Goal: Task Accomplishment & Management: Complete application form

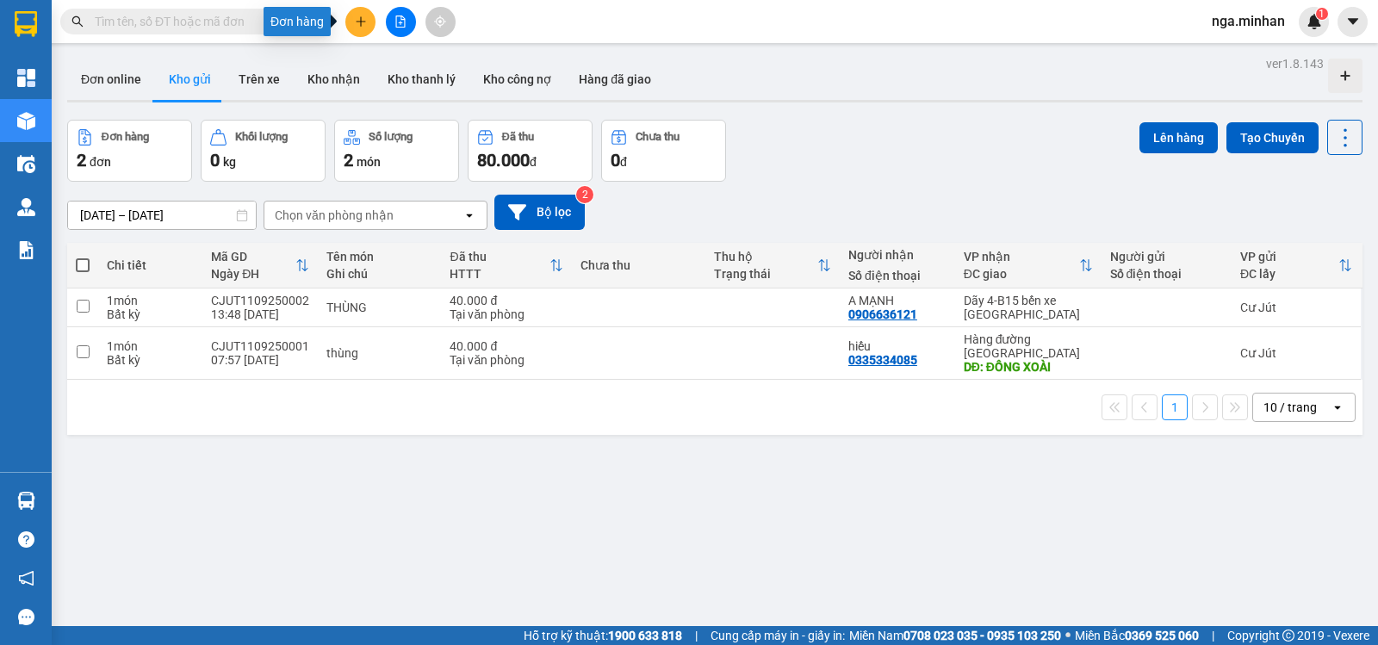
click at [371, 17] on button at bounding box center [360, 22] width 30 height 30
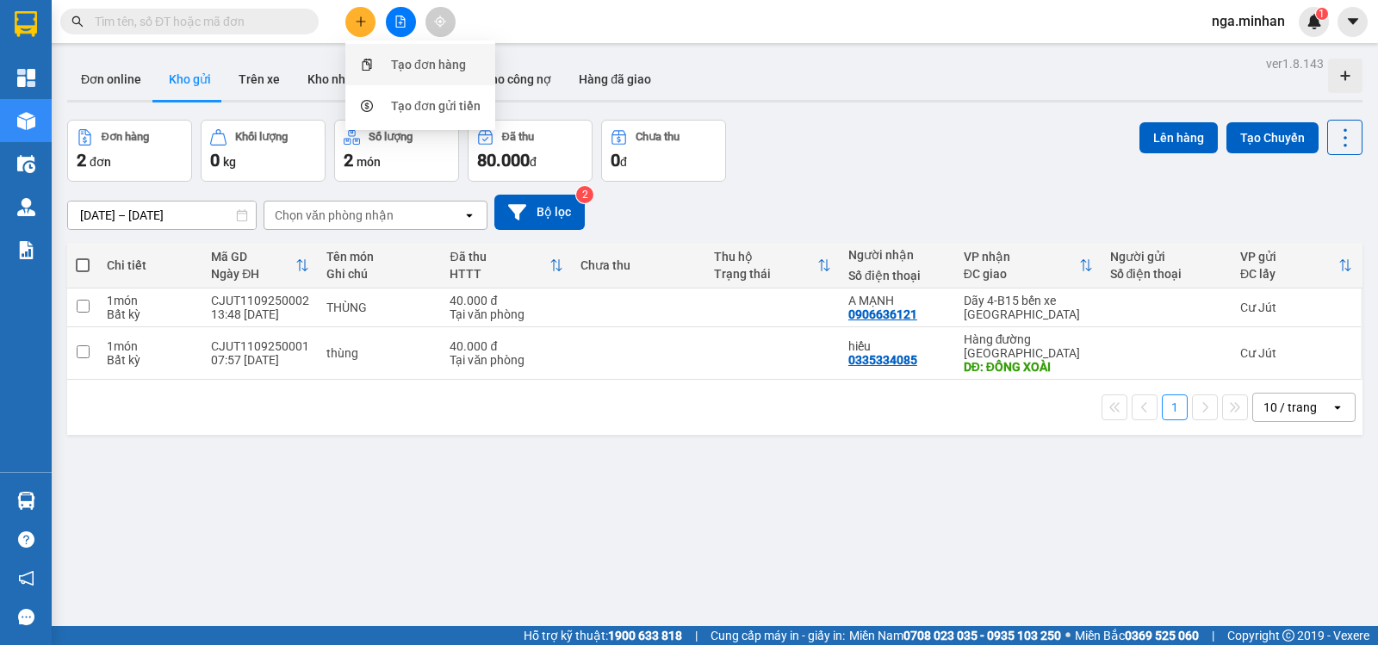
click at [437, 63] on div "Tạo đơn hàng" at bounding box center [428, 64] width 75 height 19
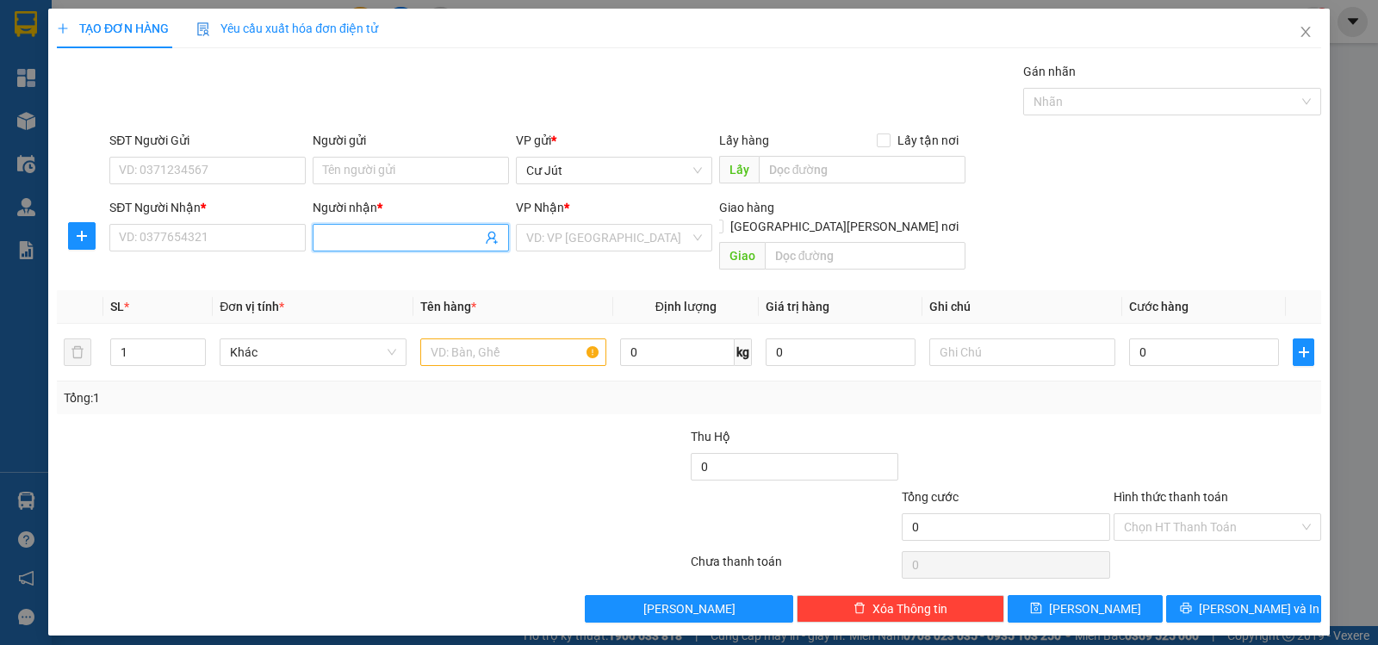
click at [391, 239] on input "Người nhận *" at bounding box center [402, 237] width 159 height 19
type input "u"
type input "út [PERSON_NAME]"
click at [417, 264] on div "ÚT THẢO - 0937011459" at bounding box center [411, 272] width 176 height 19
type input "0937011459"
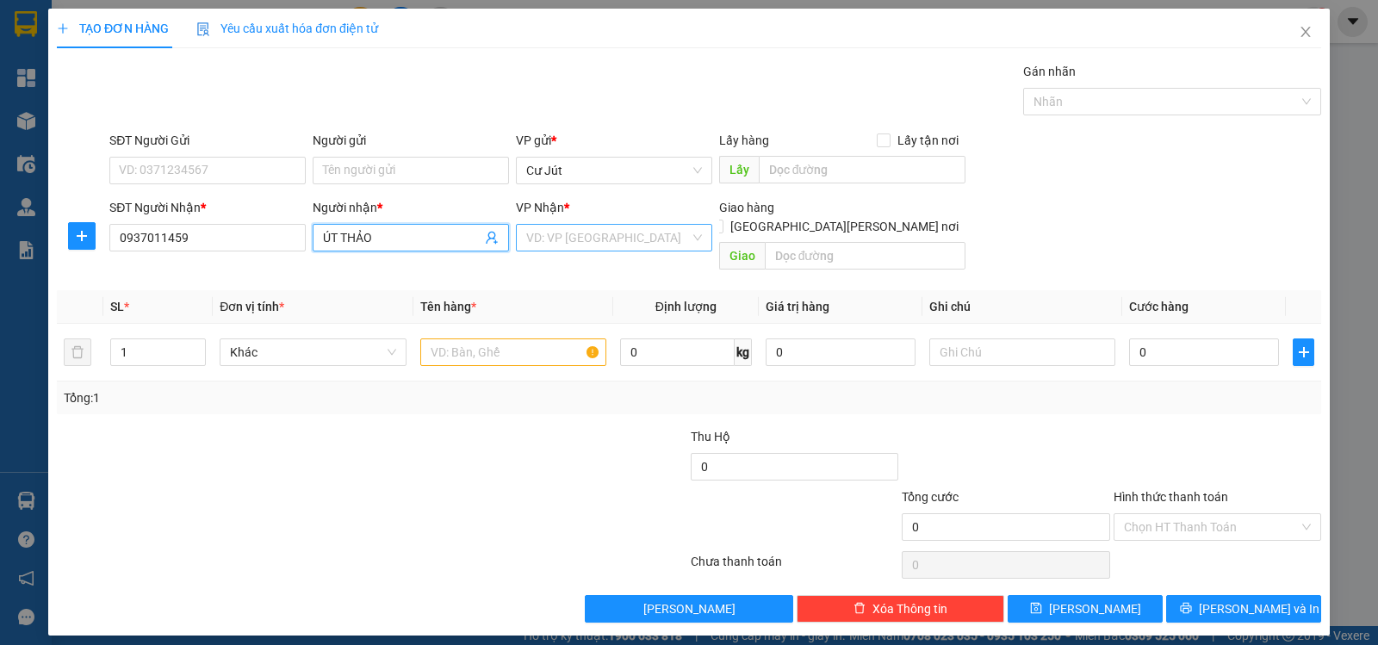
type input "ÚT THẢO"
click at [585, 233] on input "search" at bounding box center [608, 238] width 164 height 26
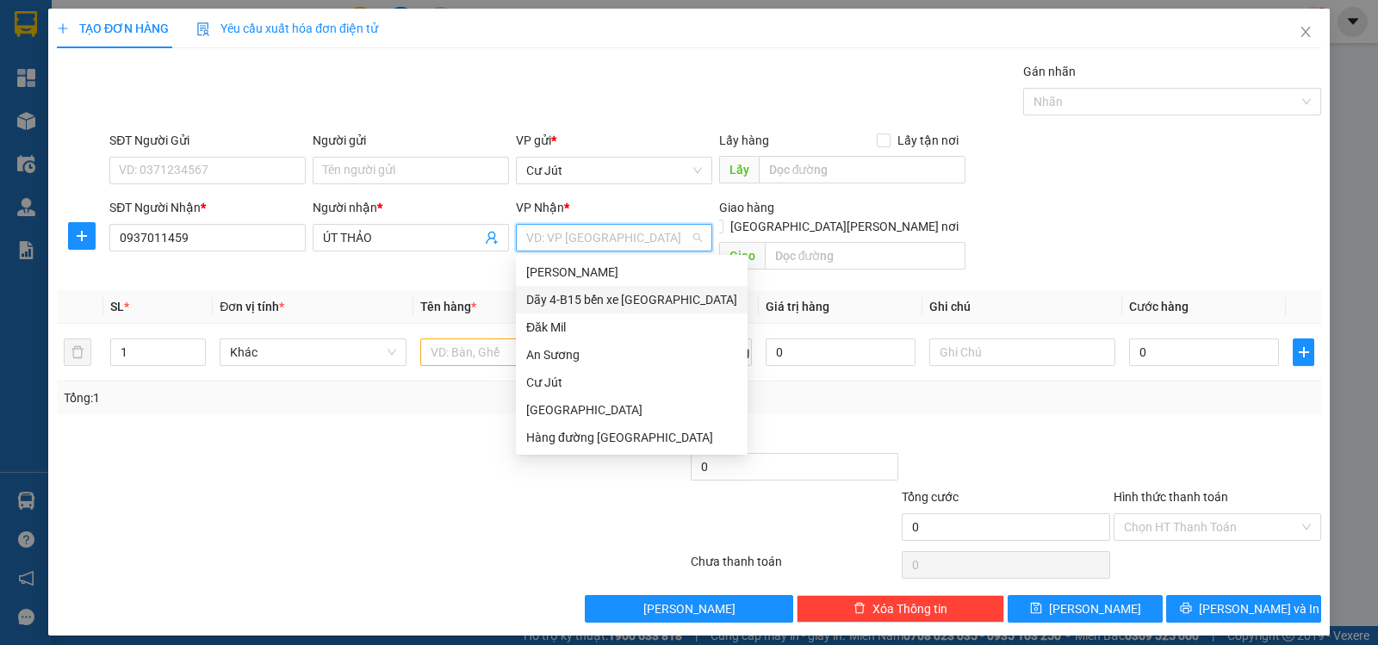
click at [629, 291] on div "Dãy 4-B15 bến xe [GEOGRAPHIC_DATA]" at bounding box center [631, 299] width 211 height 19
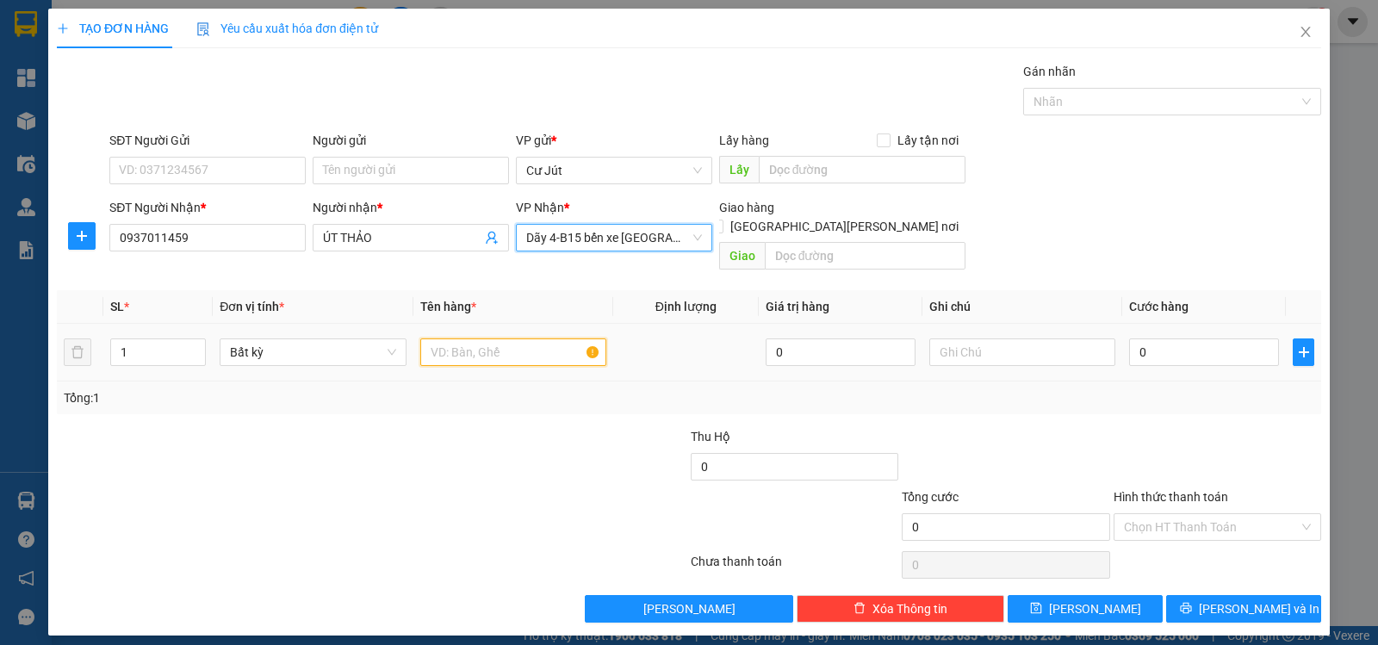
click at [538, 341] on input "text" at bounding box center [513, 353] width 186 height 28
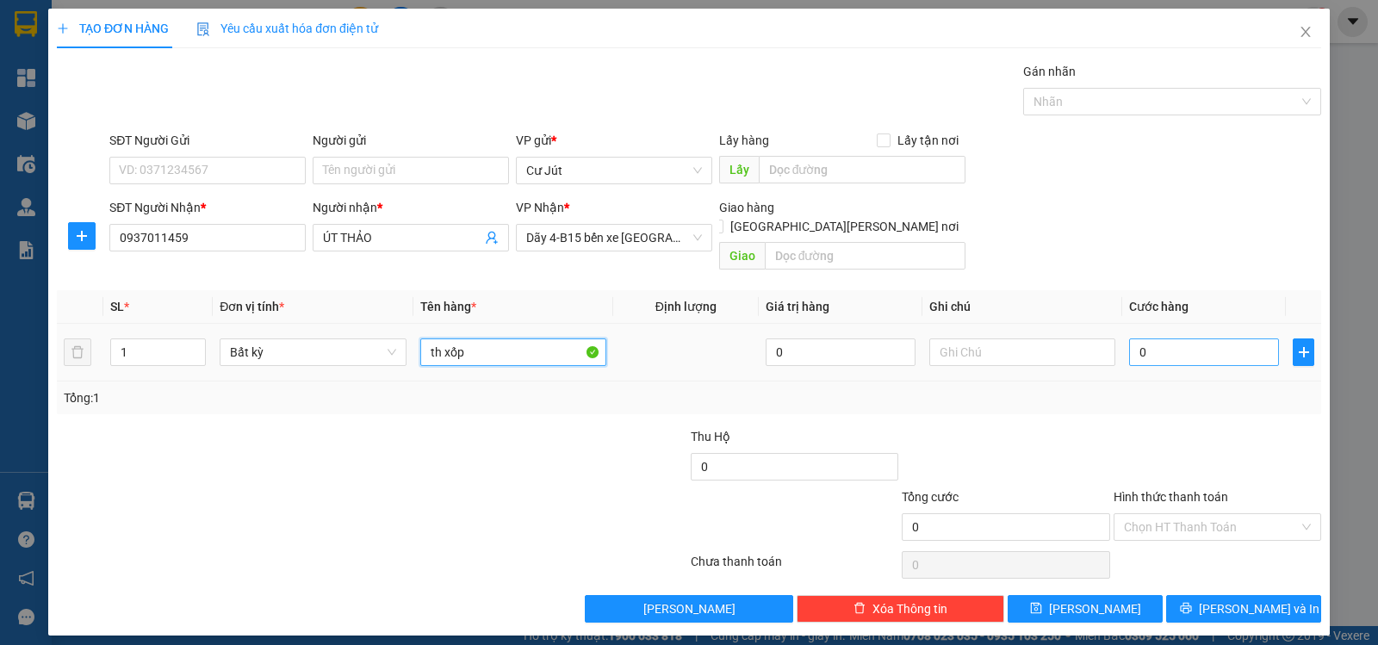
type input "th xốp"
click at [1228, 339] on input "0" at bounding box center [1204, 353] width 150 height 28
type input "5"
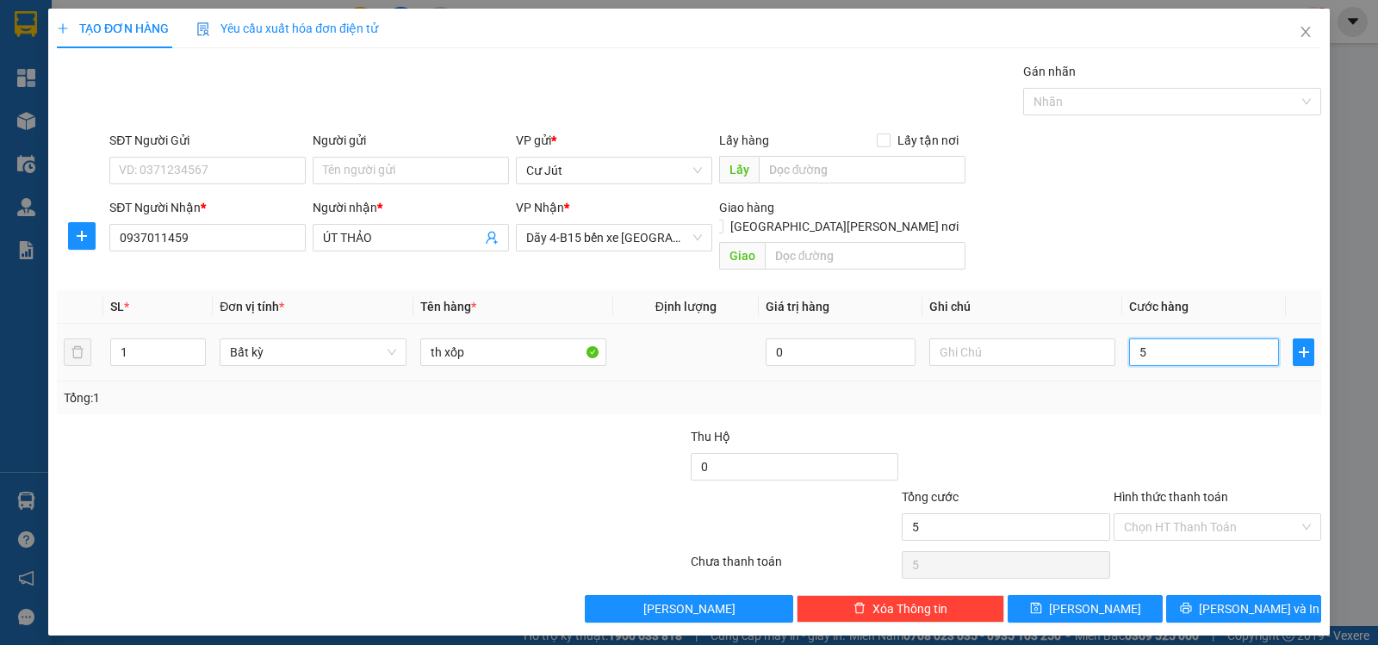
type input "50"
type input "50.000"
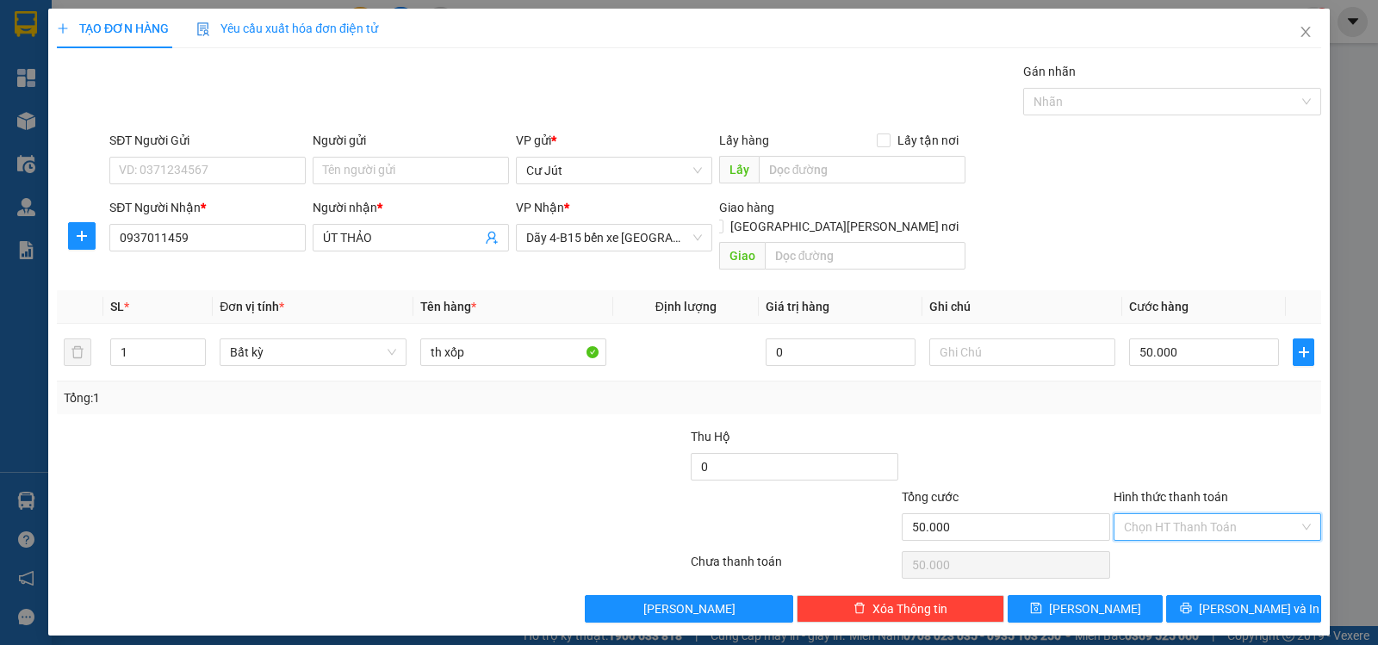
click at [1191, 514] on input "Hình thức thanh toán" at bounding box center [1211, 527] width 175 height 26
drag, startPoint x: 1193, startPoint y: 541, endPoint x: 1211, endPoint y: 568, distance: 32.3
click at [1191, 542] on div "Tại văn phòng" at bounding box center [1217, 542] width 187 height 19
type input "0"
drag, startPoint x: 1240, startPoint y: 592, endPoint x: 1229, endPoint y: 594, distance: 10.7
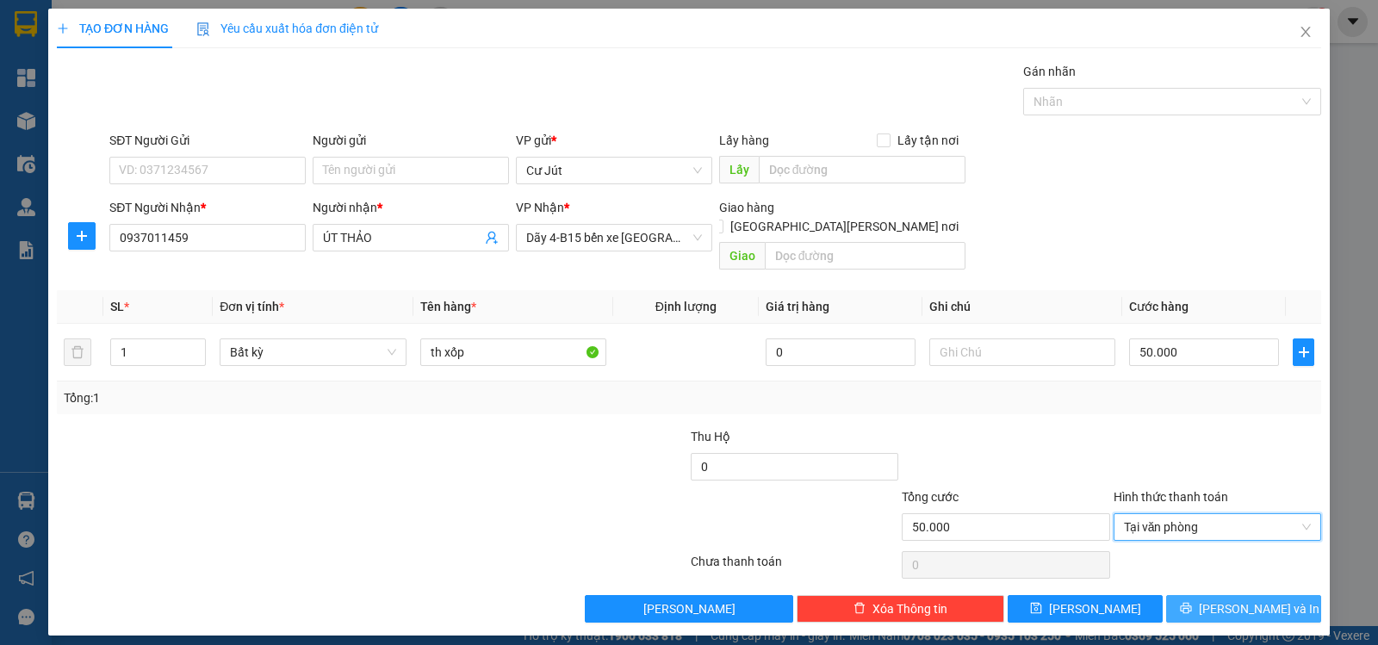
click at [1232, 600] on span "[PERSON_NAME] và In" at bounding box center [1259, 609] width 121 height 19
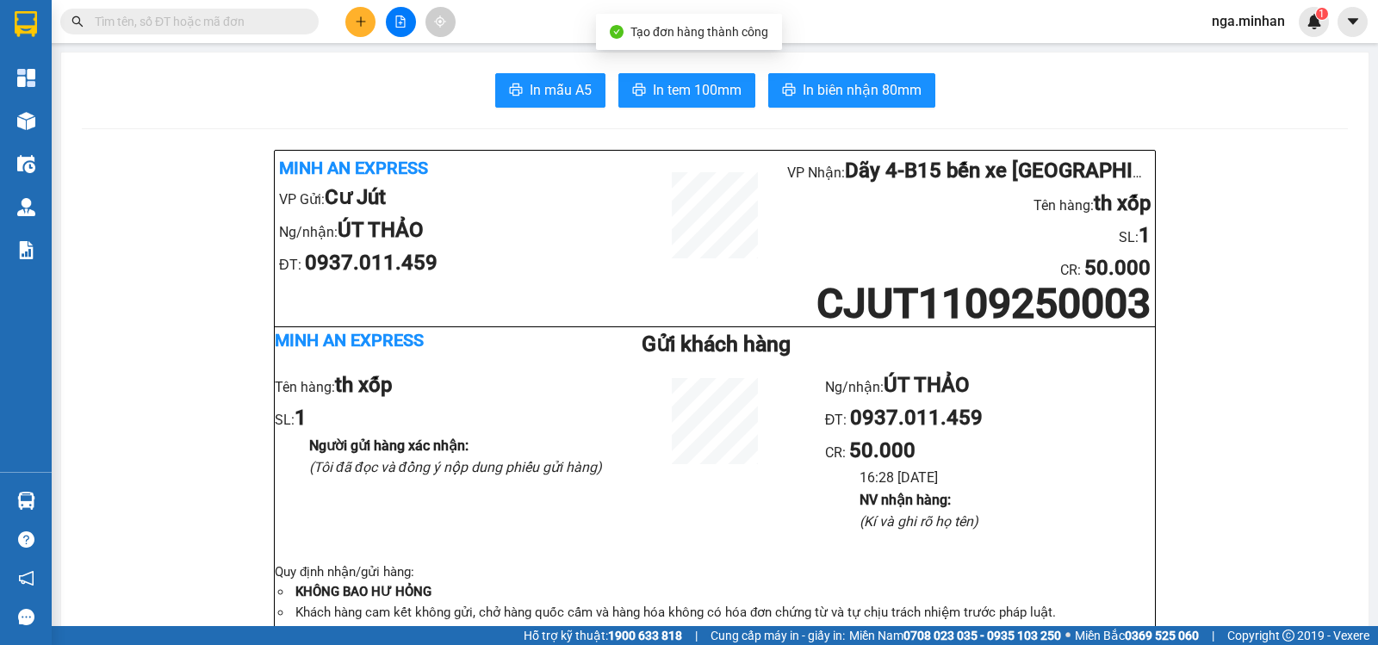
click at [865, 82] on span "In biên nhận 80mm" at bounding box center [862, 90] width 119 height 22
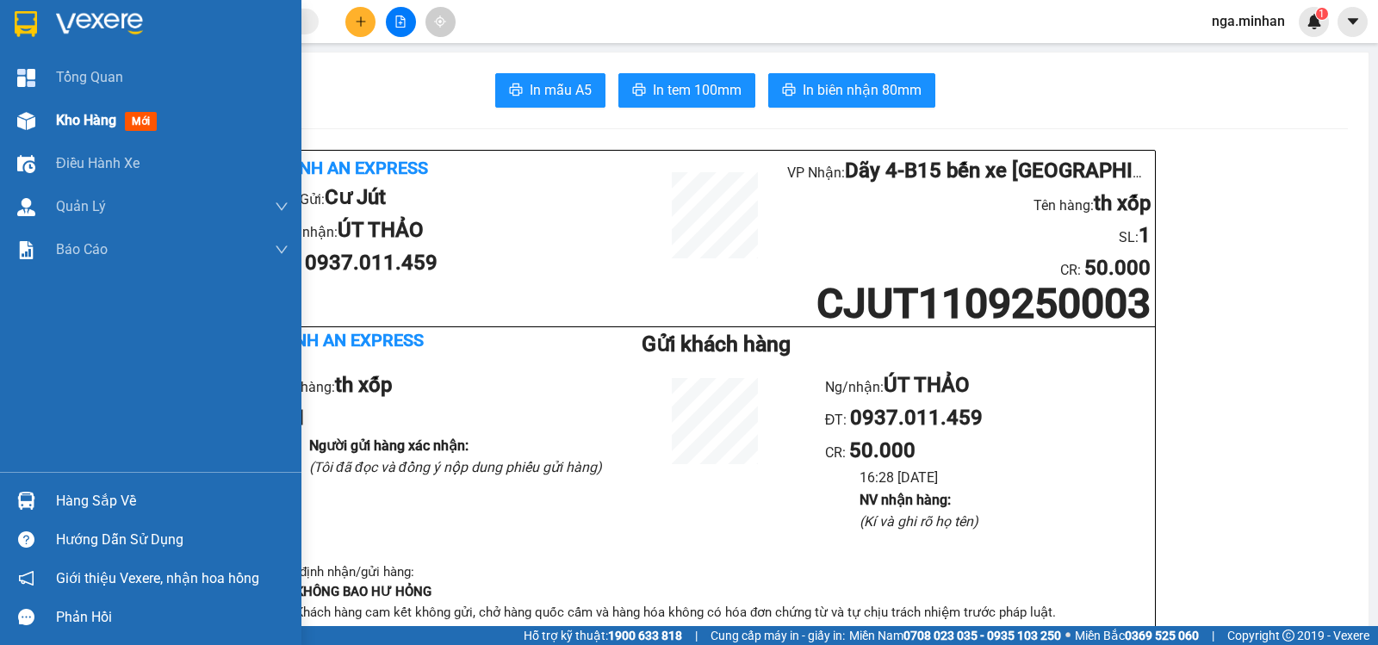
click at [57, 126] on span "Kho hàng" at bounding box center [86, 120] width 60 height 16
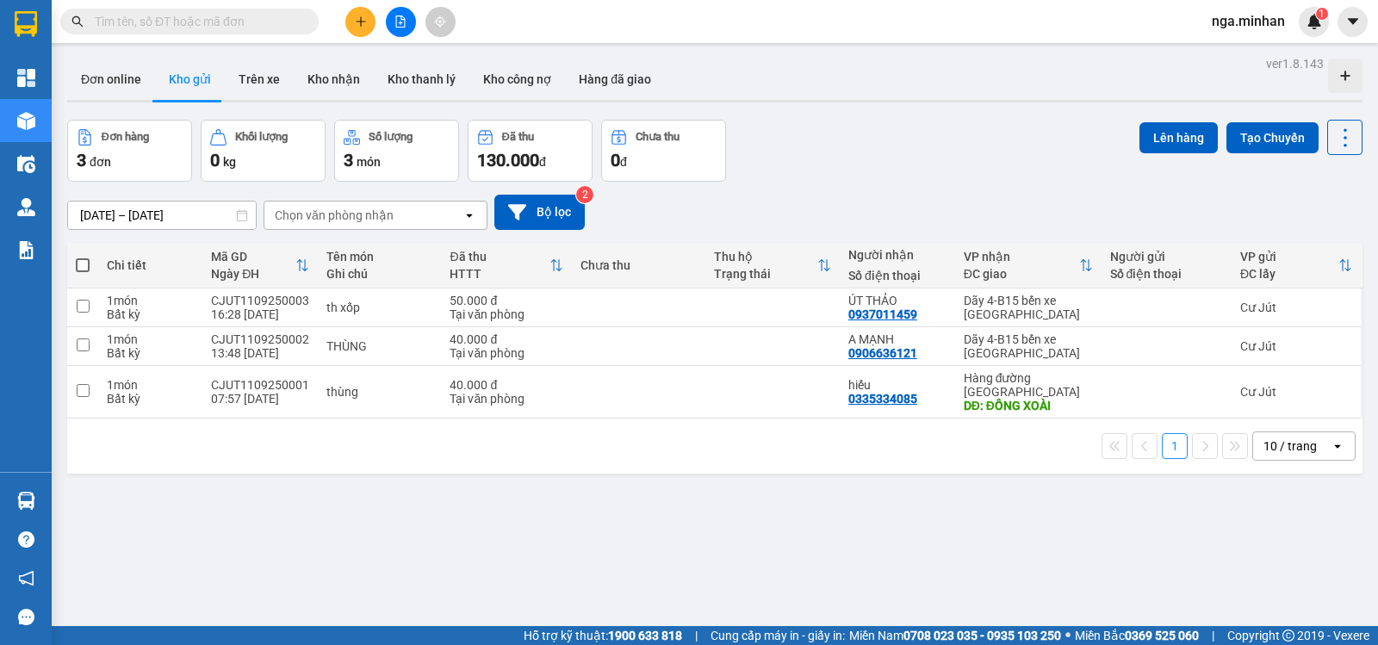
click at [363, 25] on icon "plus" at bounding box center [361, 22] width 12 height 12
click at [418, 67] on div "Tạo đơn hàng" at bounding box center [428, 64] width 75 height 19
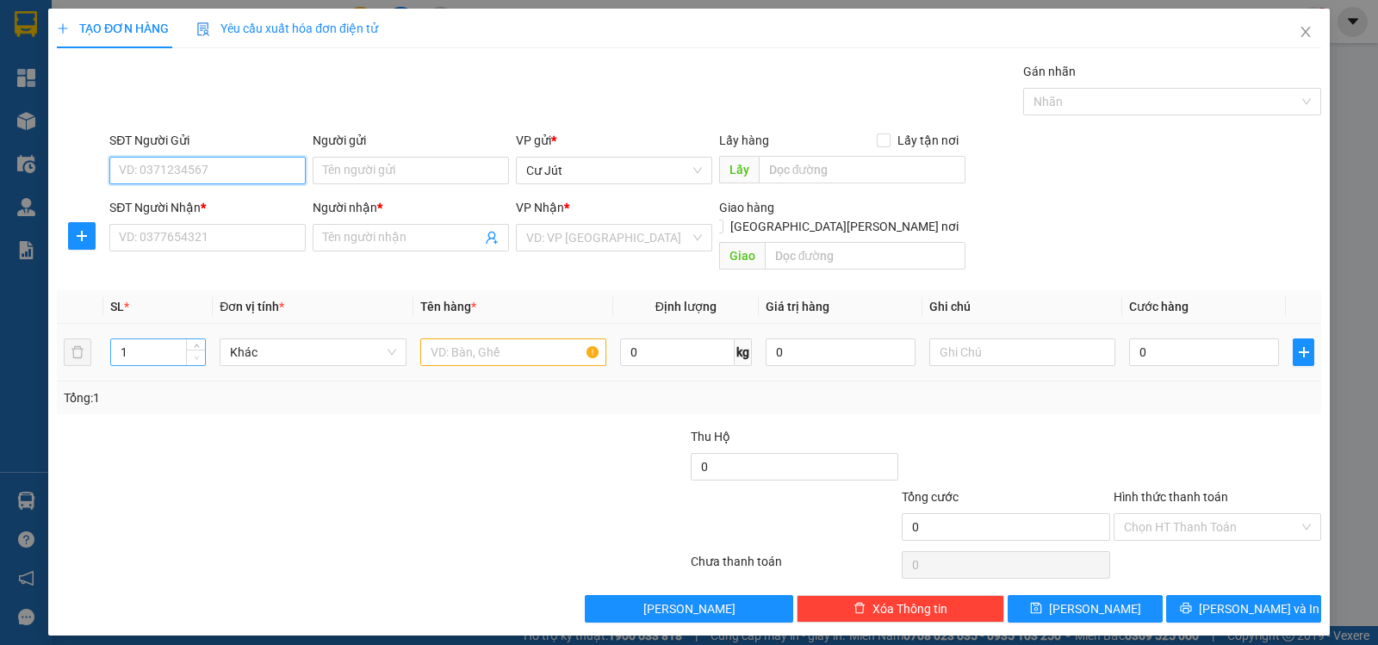
click at [202, 350] on span "Decrease Value" at bounding box center [195, 358] width 19 height 16
click at [196, 339] on span "Increase Value" at bounding box center [195, 347] width 19 height 16
click at [194, 355] on icon "down" at bounding box center [197, 358] width 6 height 6
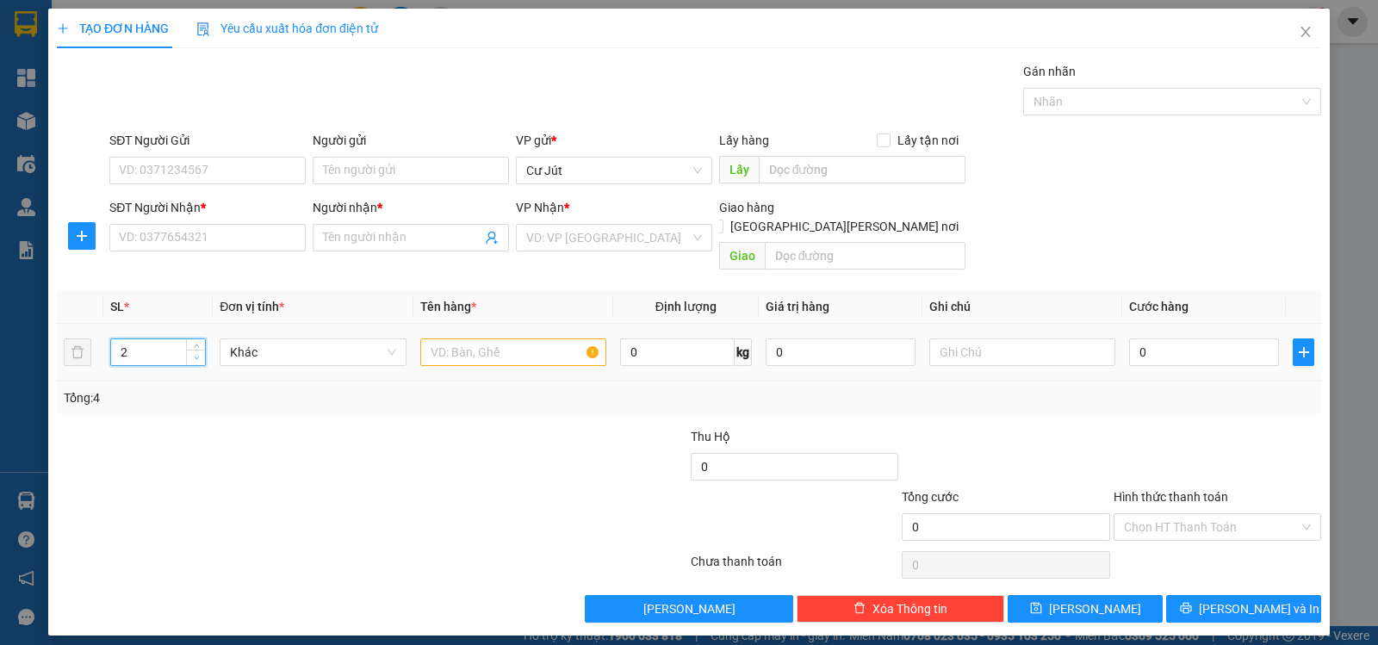
click at [194, 355] on icon "down" at bounding box center [197, 358] width 6 height 6
type input "3"
click at [195, 345] on icon "up" at bounding box center [197, 348] width 6 height 6
click at [160, 231] on input "SĐT Người Nhận *" at bounding box center [207, 238] width 196 height 28
click at [163, 233] on input "SĐT Người Nhận *" at bounding box center [207, 238] width 196 height 28
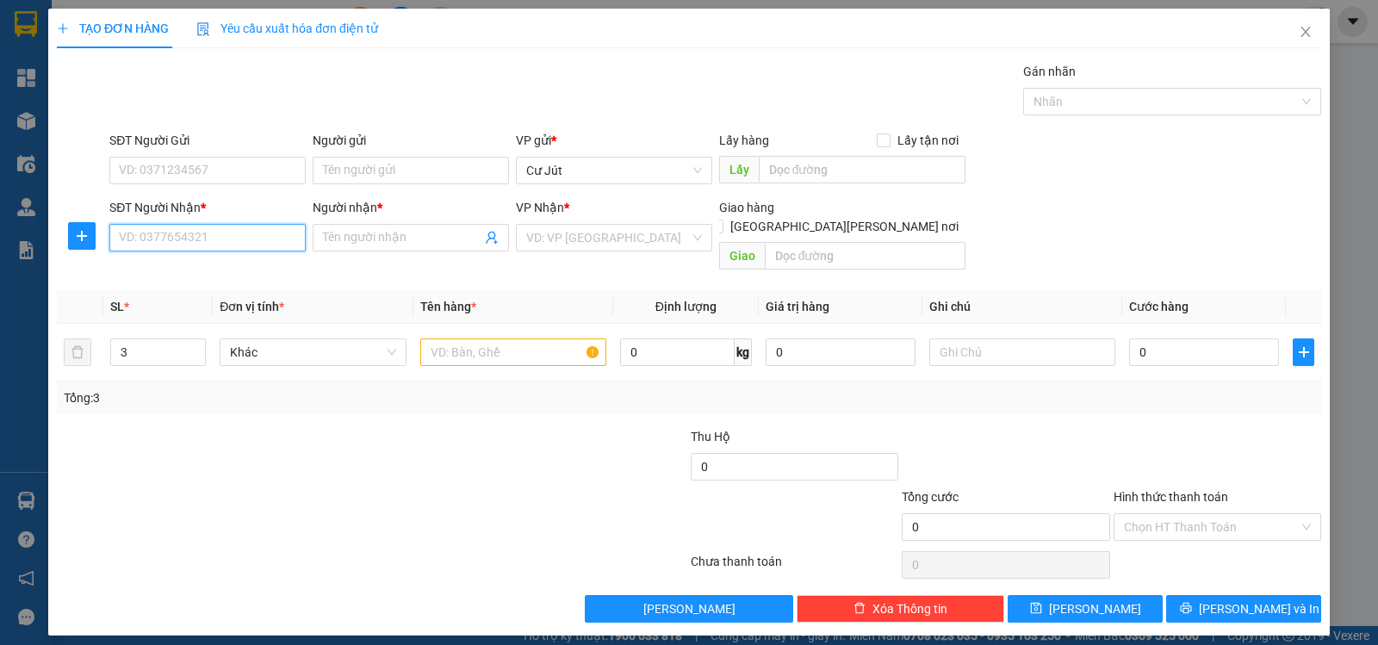
click at [163, 233] on input "SĐT Người Nhận *" at bounding box center [207, 238] width 196 height 28
type input "0931800791"
click at [210, 276] on div "0931800791 - A PHI" at bounding box center [208, 272] width 176 height 19
type input "A PHI"
type input "0931800791"
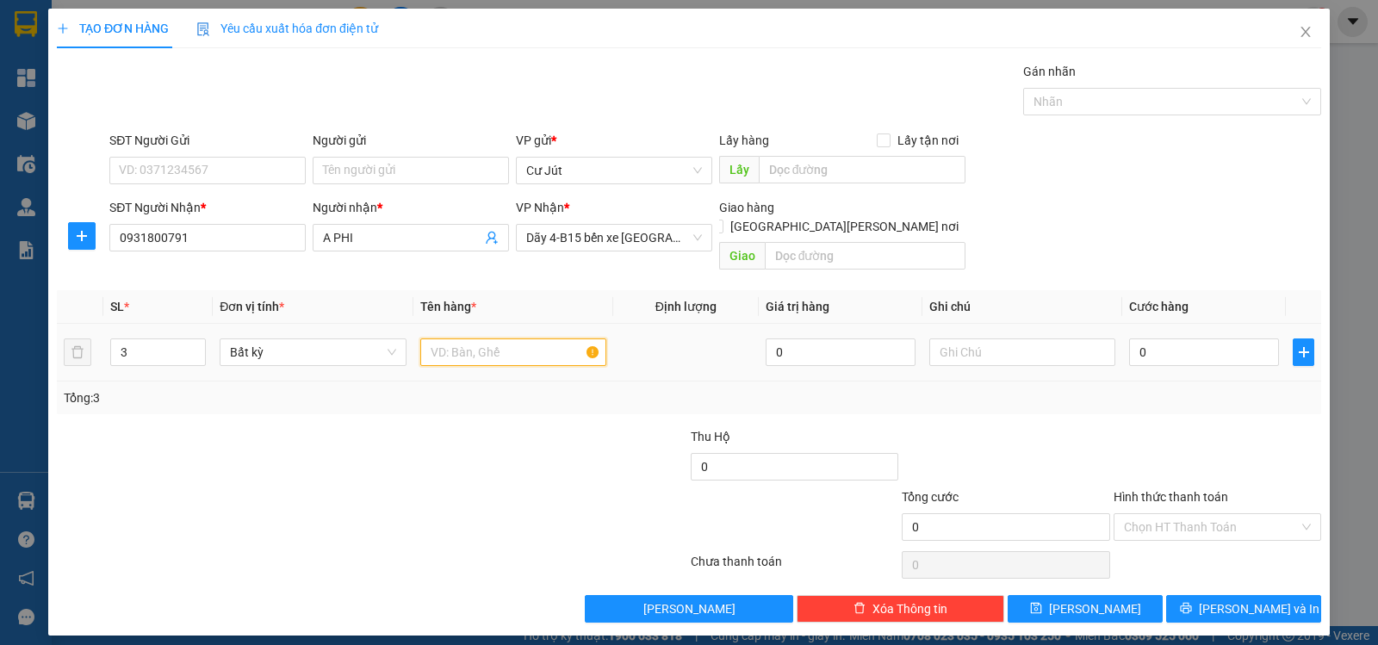
click at [496, 339] on input "text" at bounding box center [513, 353] width 186 height 28
type input "can"
click at [1166, 335] on div "0" at bounding box center [1204, 352] width 150 height 34
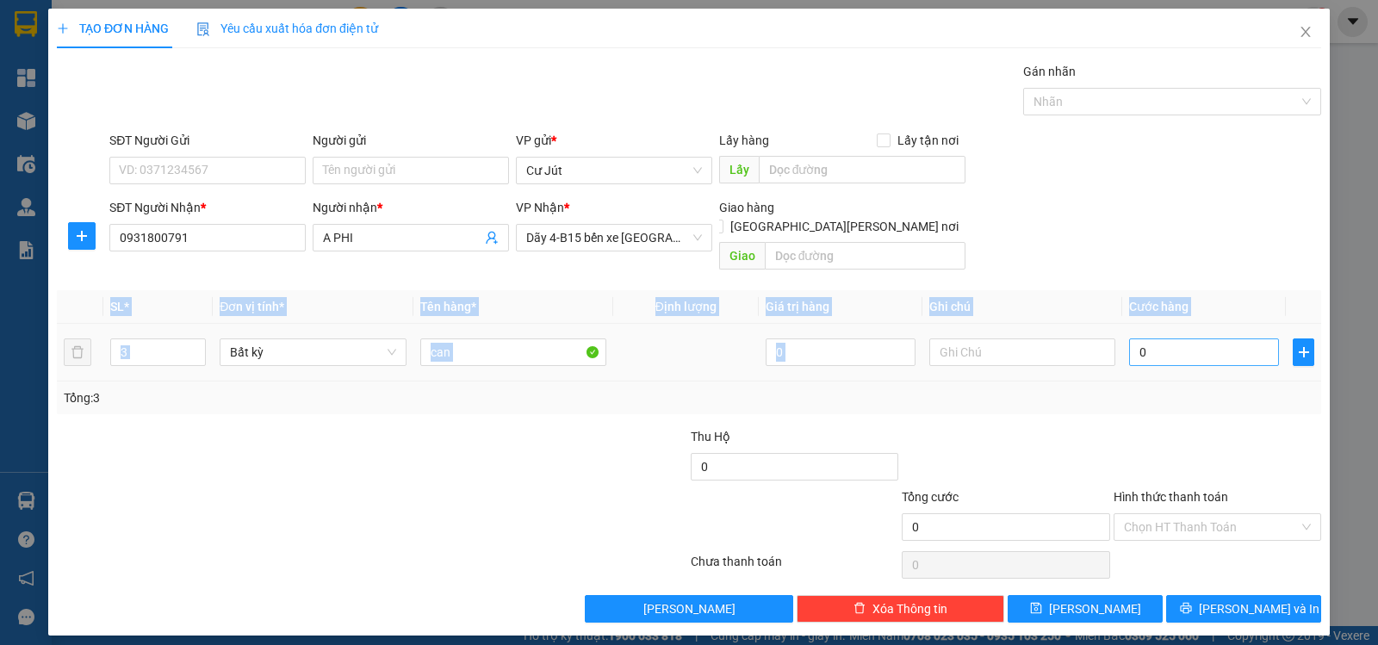
click at [1198, 341] on input "0" at bounding box center [1204, 353] width 150 height 28
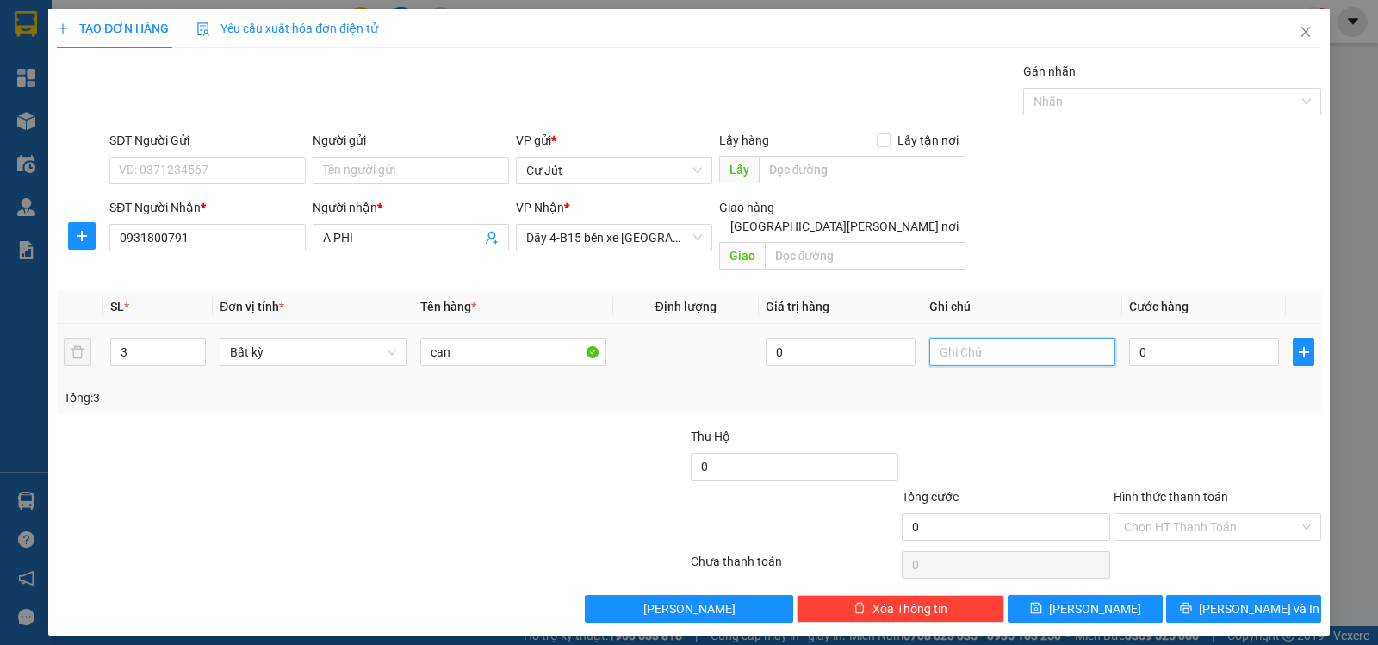
click at [959, 339] on input "text" at bounding box center [1023, 353] width 186 height 28
click at [1210, 339] on input "0" at bounding box center [1204, 353] width 150 height 28
type input "01"
type input "1"
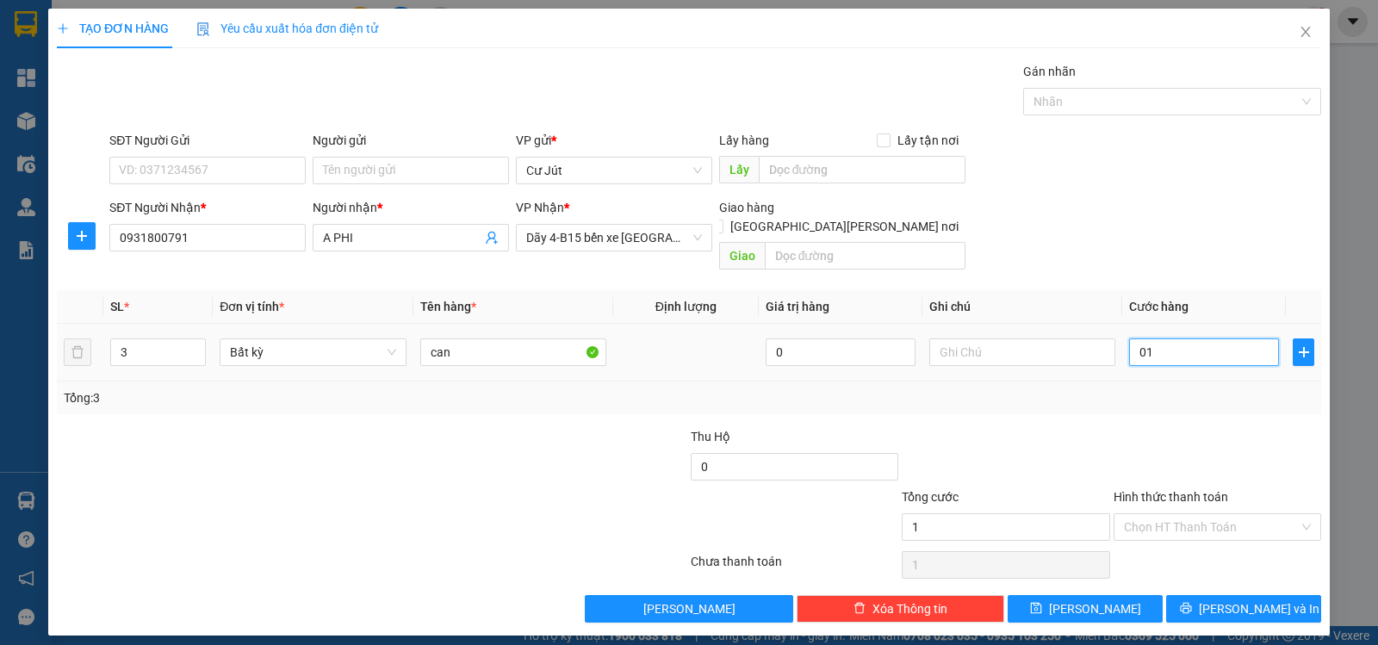
type input "015"
type input "15"
type input "0.150"
type input "150"
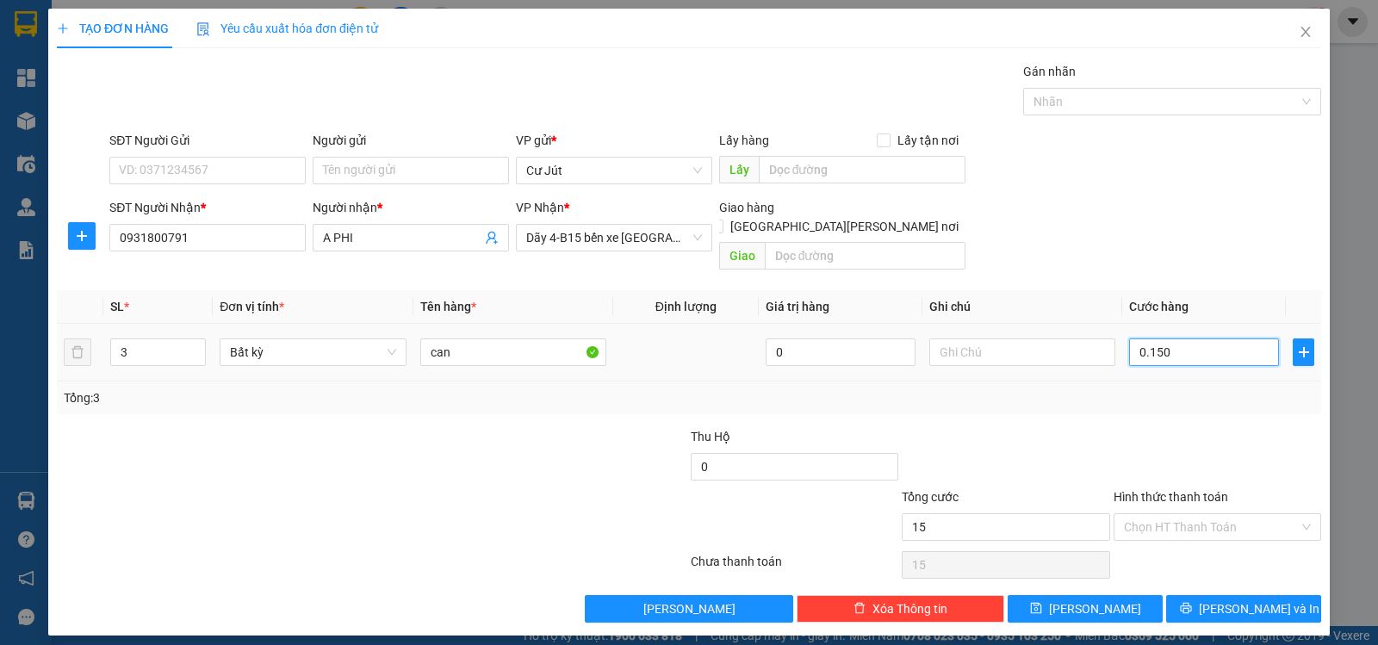
type input "150"
click at [1230, 514] on input "Hình thức thanh toán" at bounding box center [1211, 527] width 175 height 26
type input "150.000"
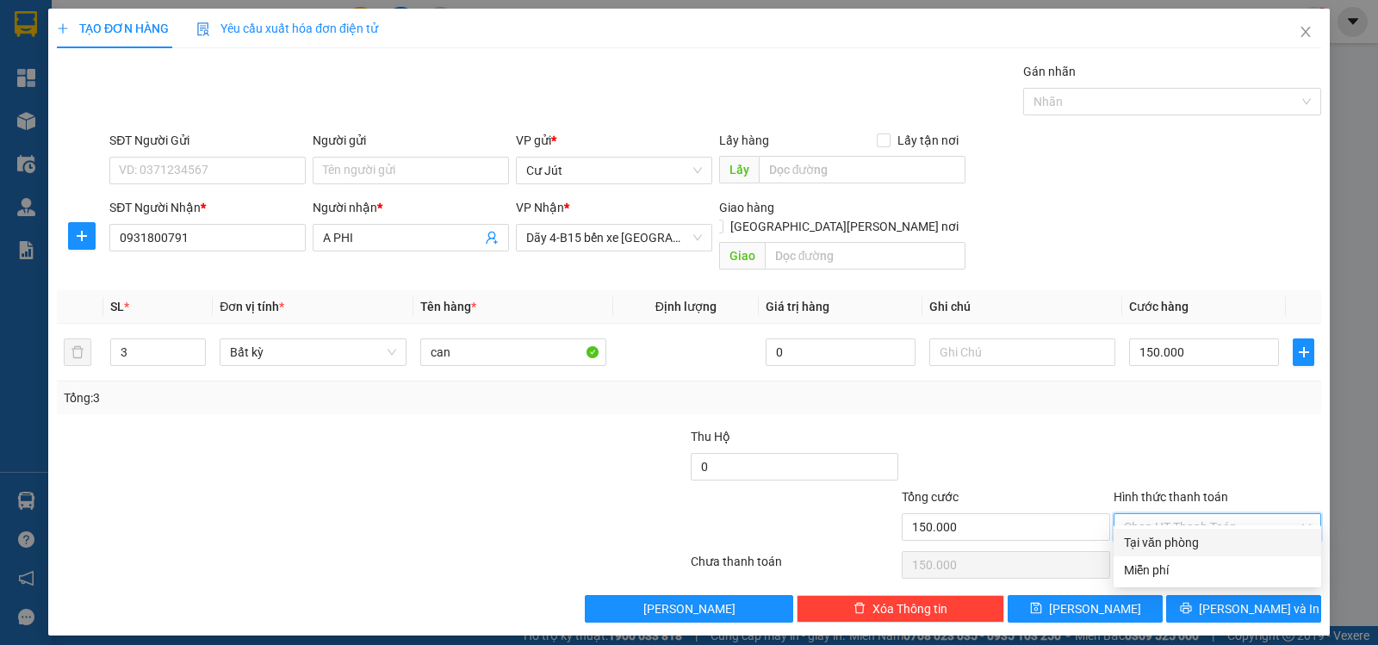
click at [1220, 540] on div "Tại văn phòng" at bounding box center [1217, 542] width 187 height 19
type input "0"
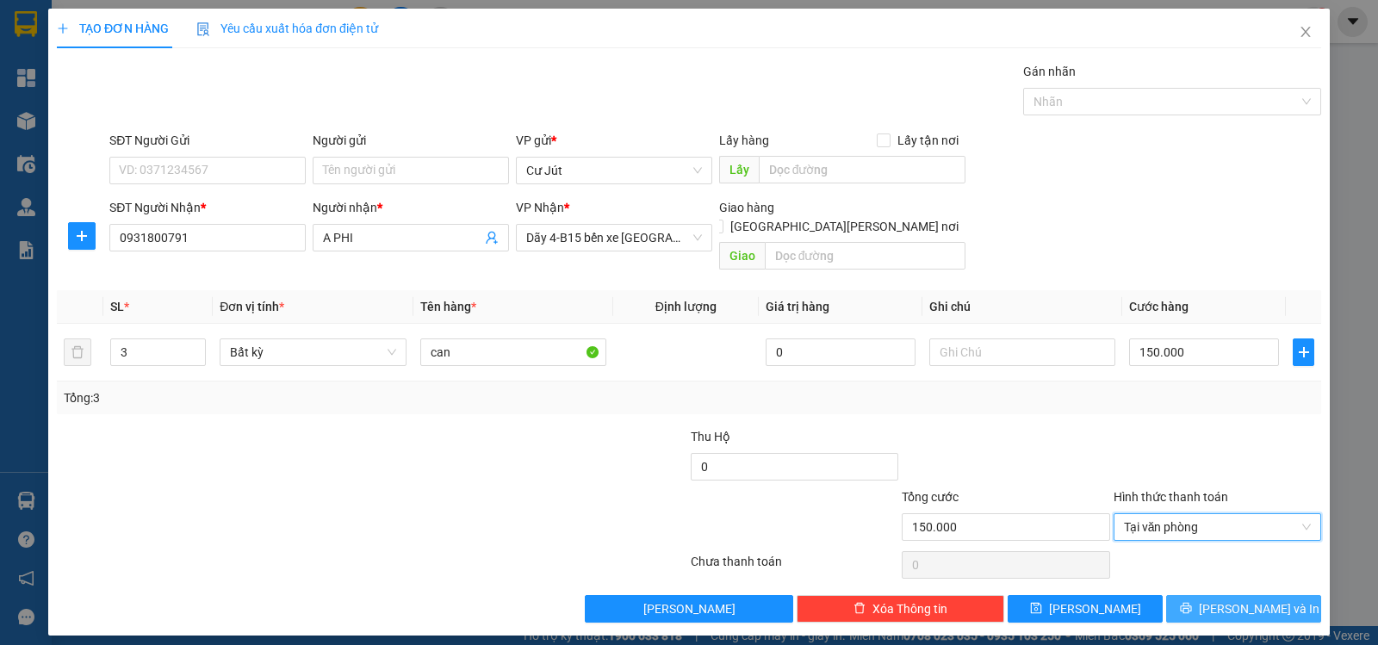
click at [1231, 595] on button "[PERSON_NAME] và In" at bounding box center [1243, 609] width 155 height 28
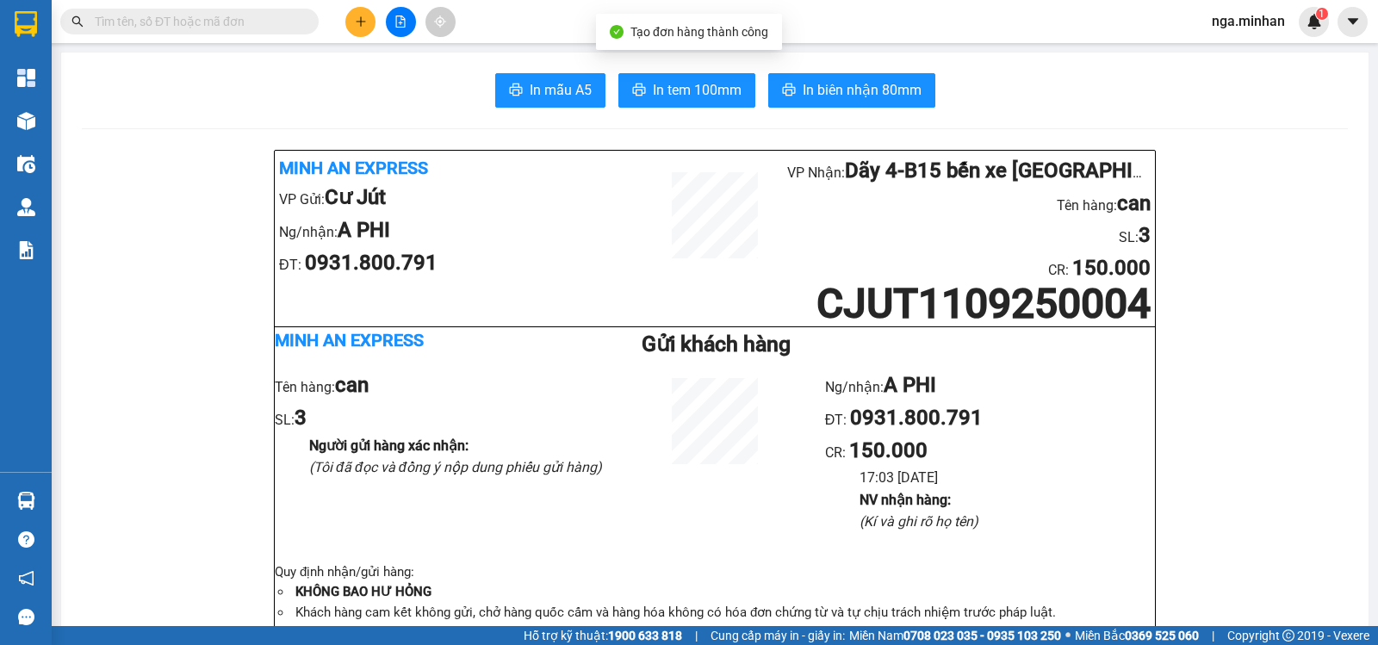
click at [834, 89] on span "In biên nhận 80mm" at bounding box center [862, 90] width 119 height 22
click at [363, 22] on icon "plus" at bounding box center [360, 21] width 9 height 1
click at [426, 57] on div "Tạo đơn hàng" at bounding box center [428, 64] width 75 height 19
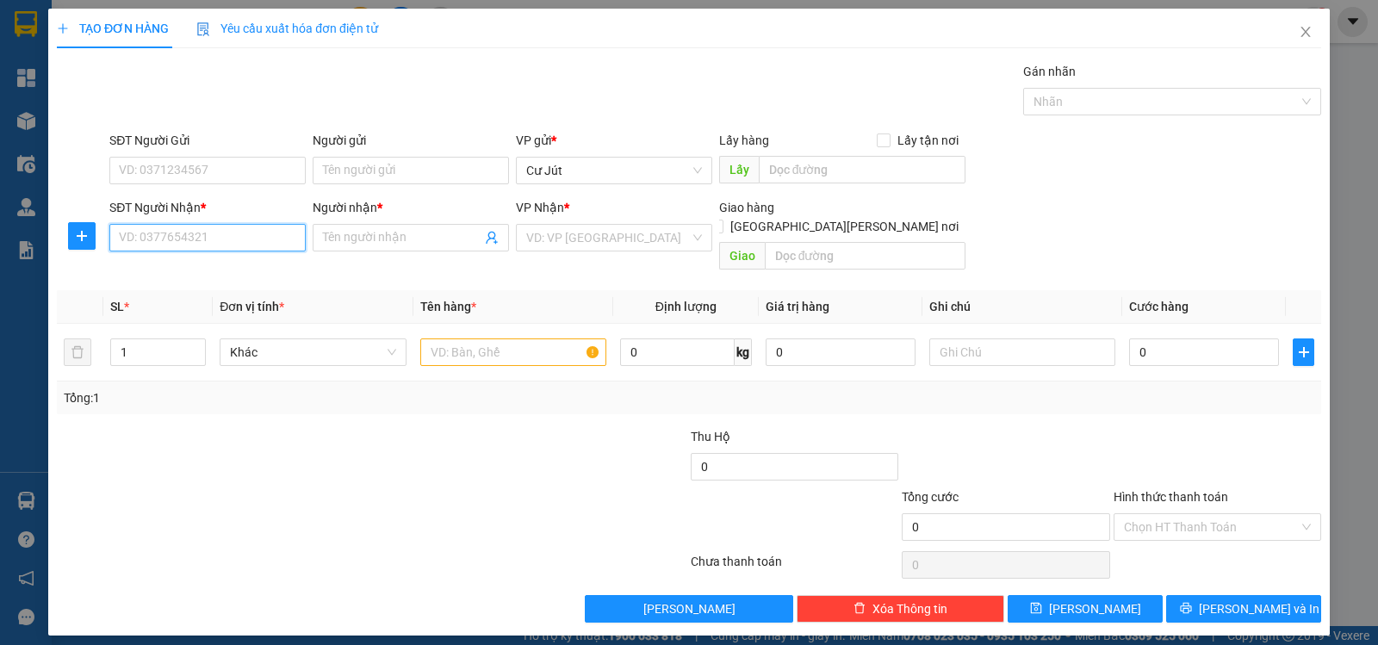
click at [277, 228] on input "SĐT Người Nhận *" at bounding box center [207, 238] width 196 height 28
type input "0961241916"
click at [215, 280] on div "0961241916 - C TRÚC" at bounding box center [208, 272] width 176 height 19
type input "C TRÚC"
type input "CẦU ÔNG BỐ"
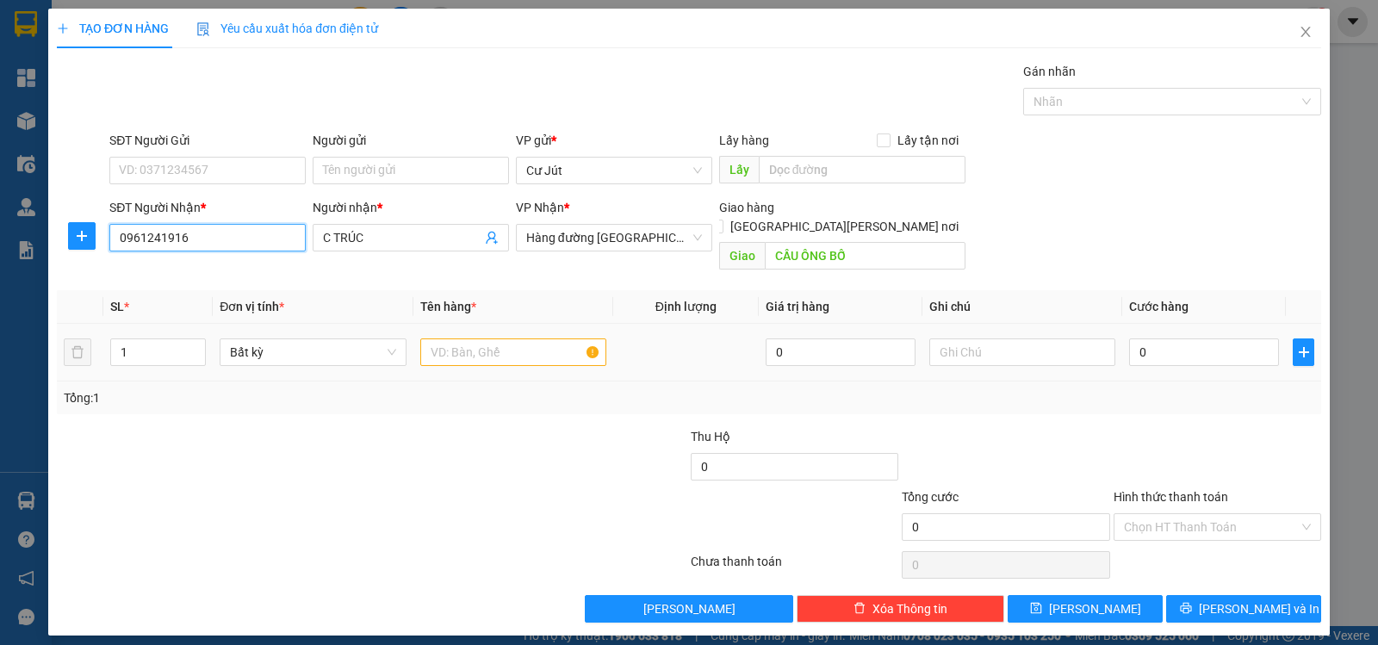
type input "0961241916"
click at [493, 339] on input "text" at bounding box center [513, 353] width 186 height 28
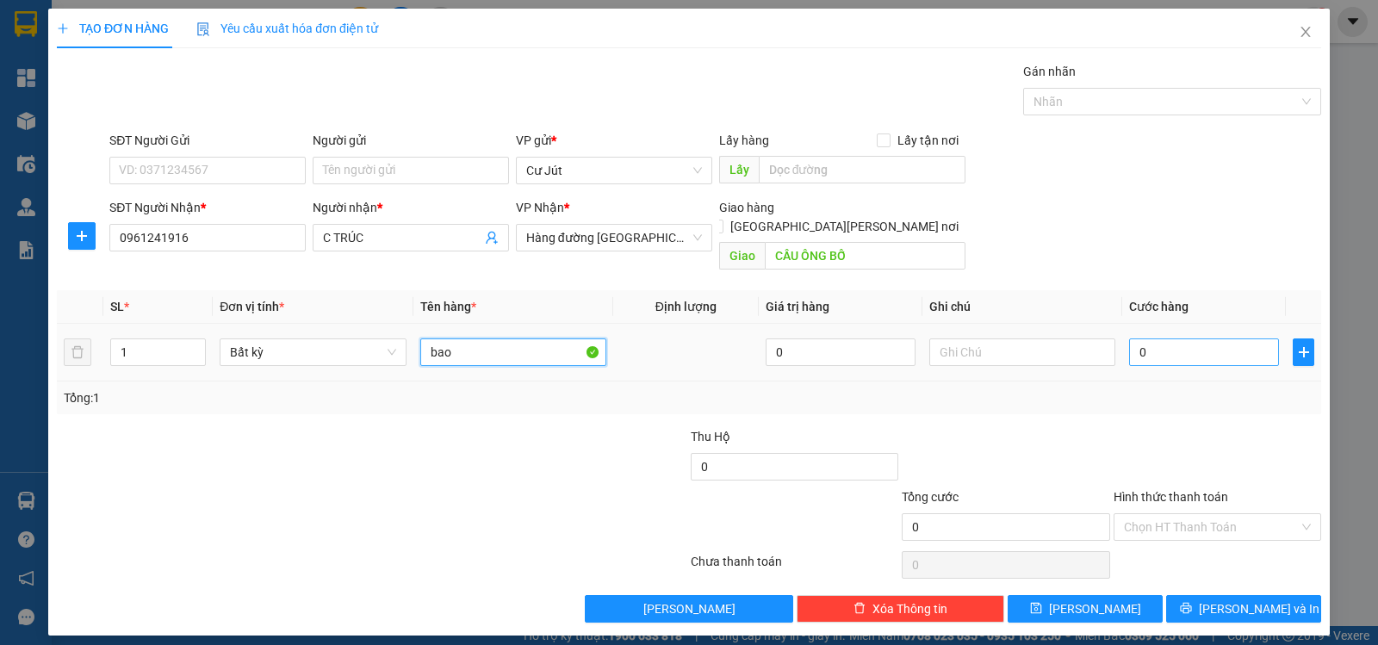
type input "bao"
click at [1178, 339] on input "0" at bounding box center [1204, 353] width 150 height 28
type input "5"
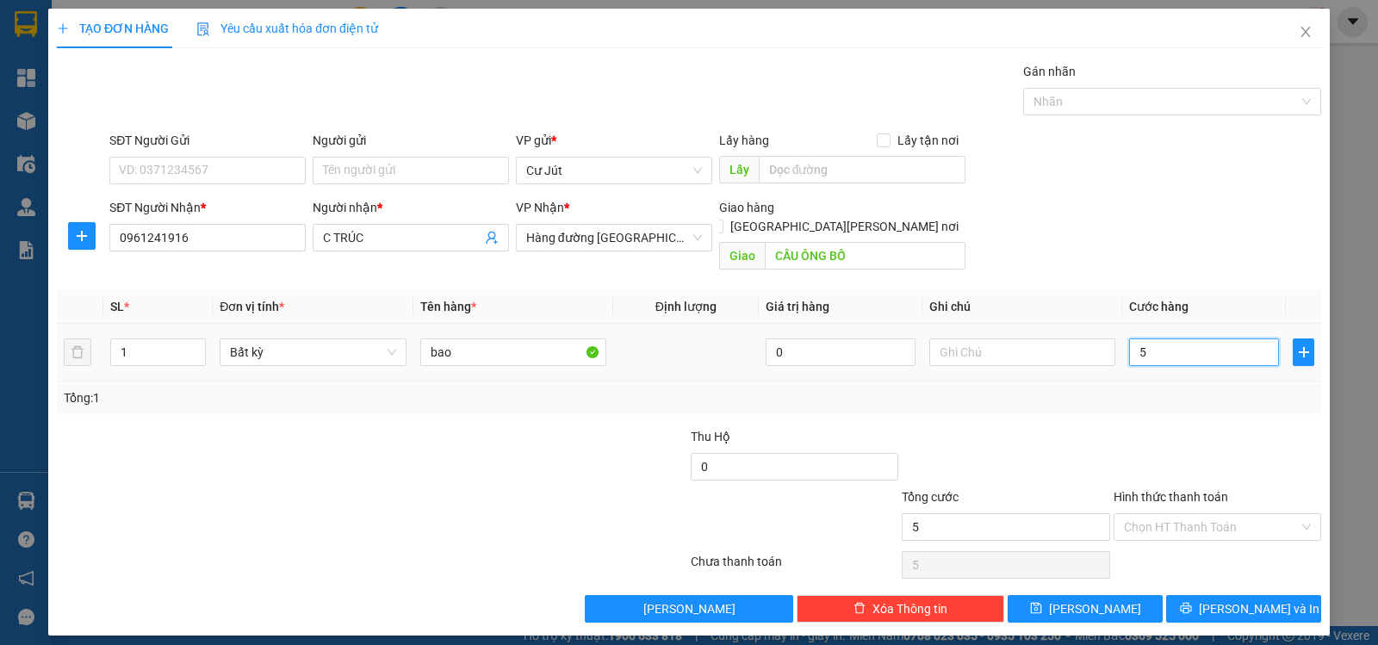
type input "50"
type input "50.000"
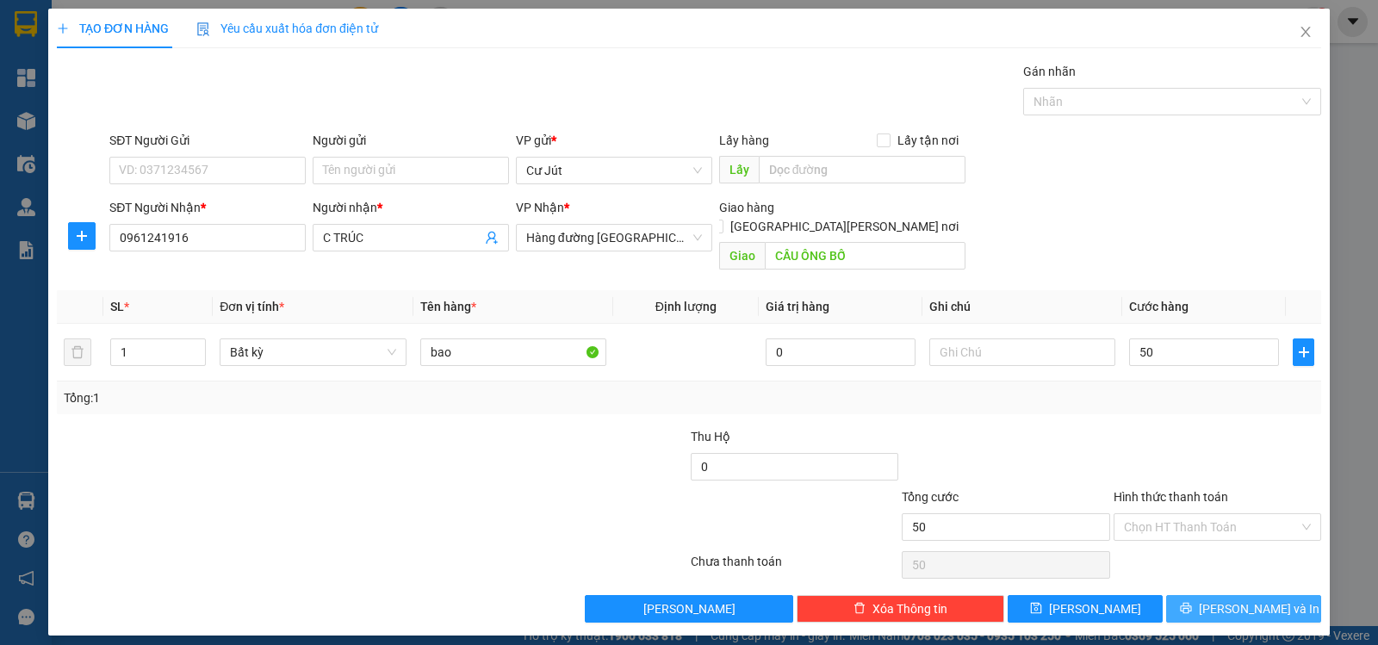
type input "50.000"
click at [1261, 600] on span "[PERSON_NAME] và In" at bounding box center [1259, 609] width 121 height 19
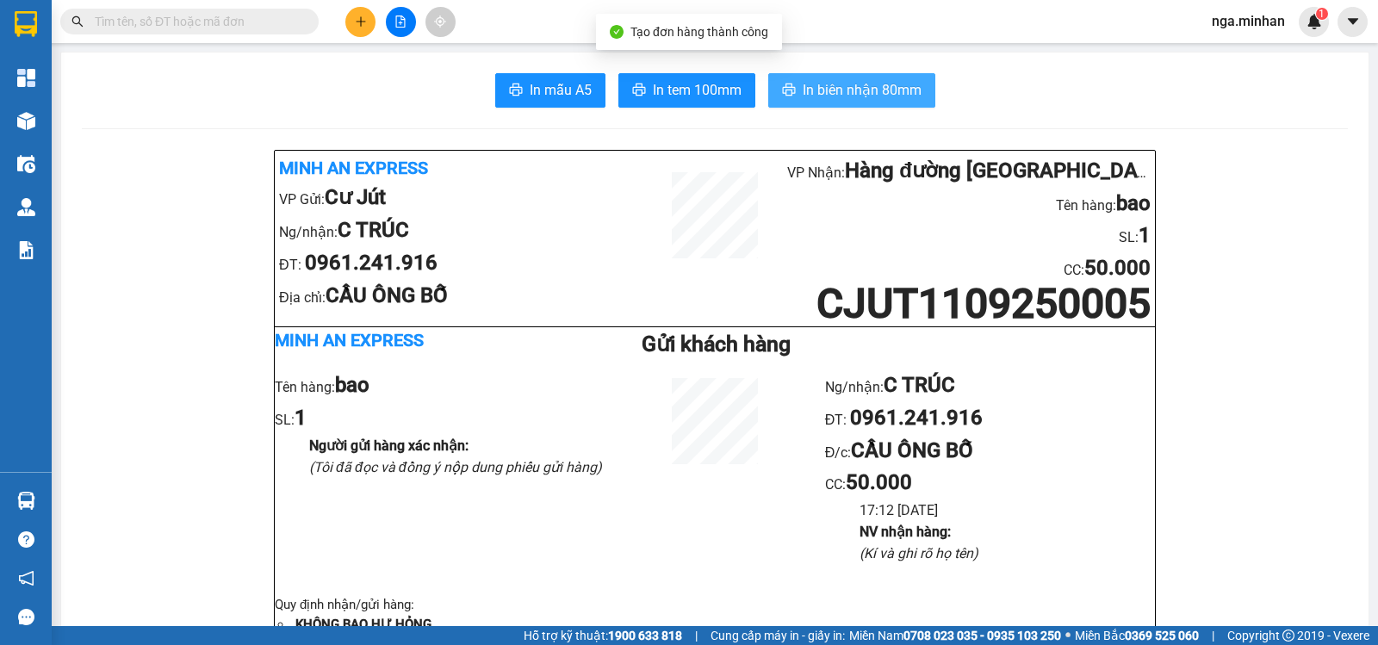
click at [848, 102] on button "In biên nhận 80mm" at bounding box center [851, 90] width 167 height 34
click at [366, 28] on button at bounding box center [360, 22] width 30 height 30
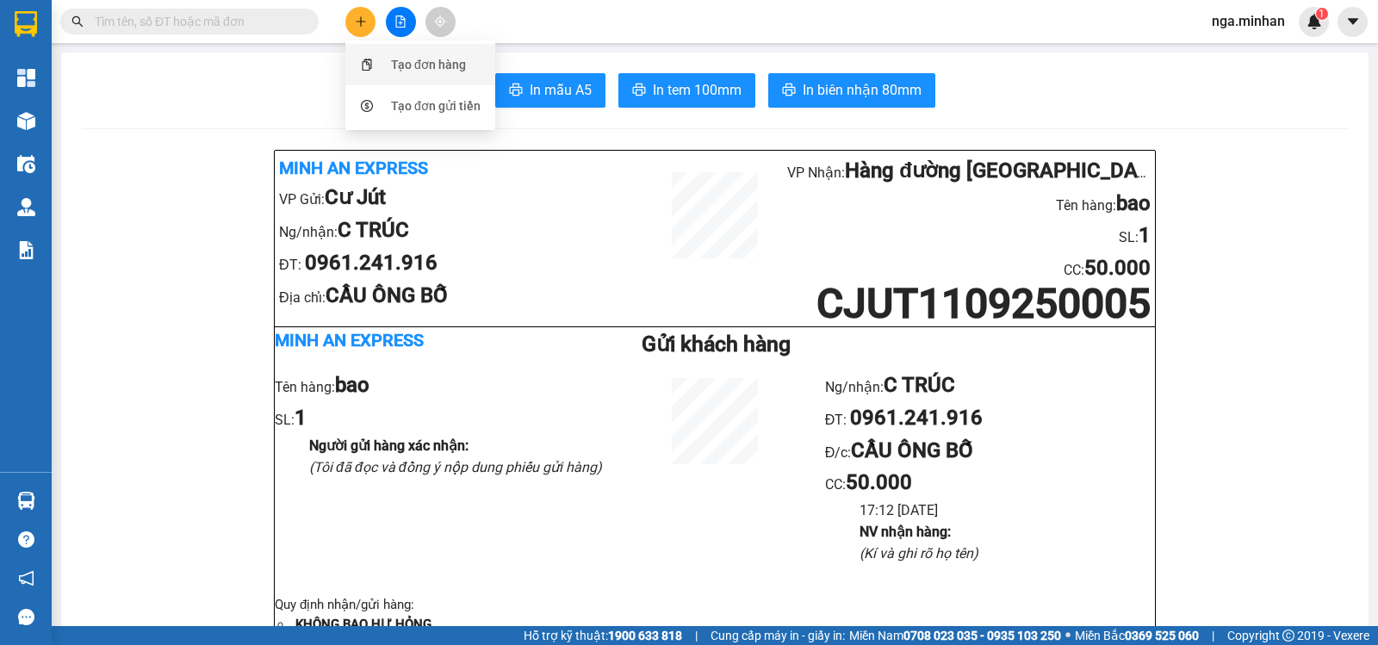
click at [396, 66] on div "Tạo đơn hàng" at bounding box center [428, 64] width 75 height 19
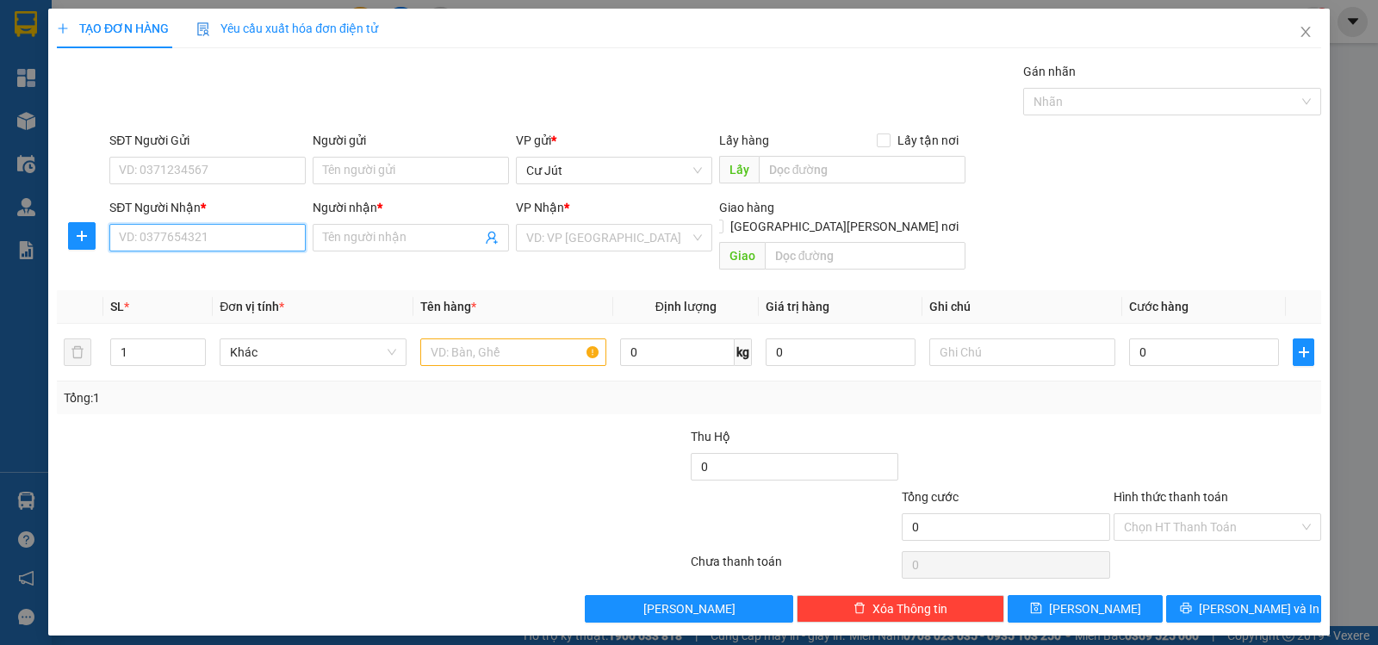
click at [231, 239] on input "SĐT Người Nhận *" at bounding box center [207, 238] width 196 height 28
drag, startPoint x: 231, startPoint y: 239, endPoint x: 1377, endPoint y: 455, distance: 1166.7
click at [239, 238] on input "SĐT Người Nhận *" at bounding box center [207, 238] width 196 height 28
type input "0971468327"
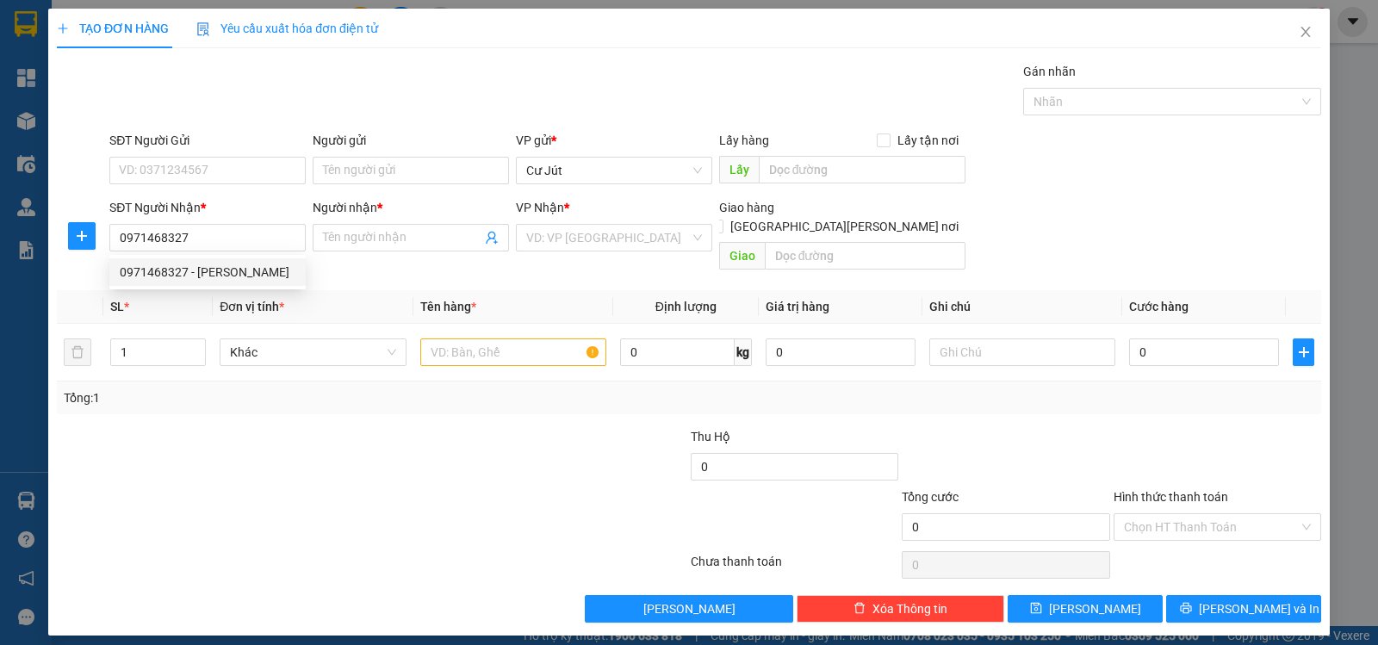
click at [179, 254] on div "SĐT Người [PERSON_NAME] * 0971468327" at bounding box center [207, 228] width 196 height 60
click at [200, 243] on input "0971468327" at bounding box center [207, 238] width 196 height 28
click at [225, 278] on div "0971468327 - [PERSON_NAME]" at bounding box center [208, 272] width 176 height 19
type input "thường"
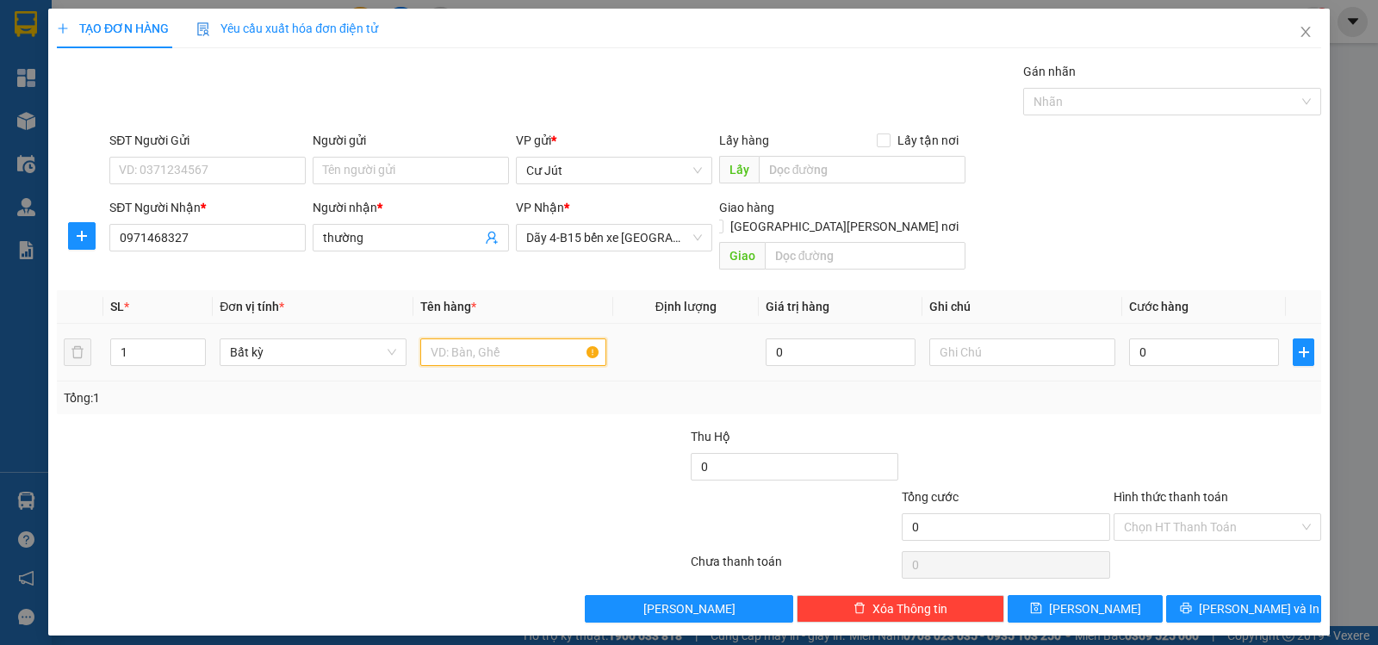
click at [456, 339] on input "text" at bounding box center [513, 353] width 186 height 28
type input "thùng"
click at [1207, 339] on input "0" at bounding box center [1204, 353] width 150 height 28
type input "5"
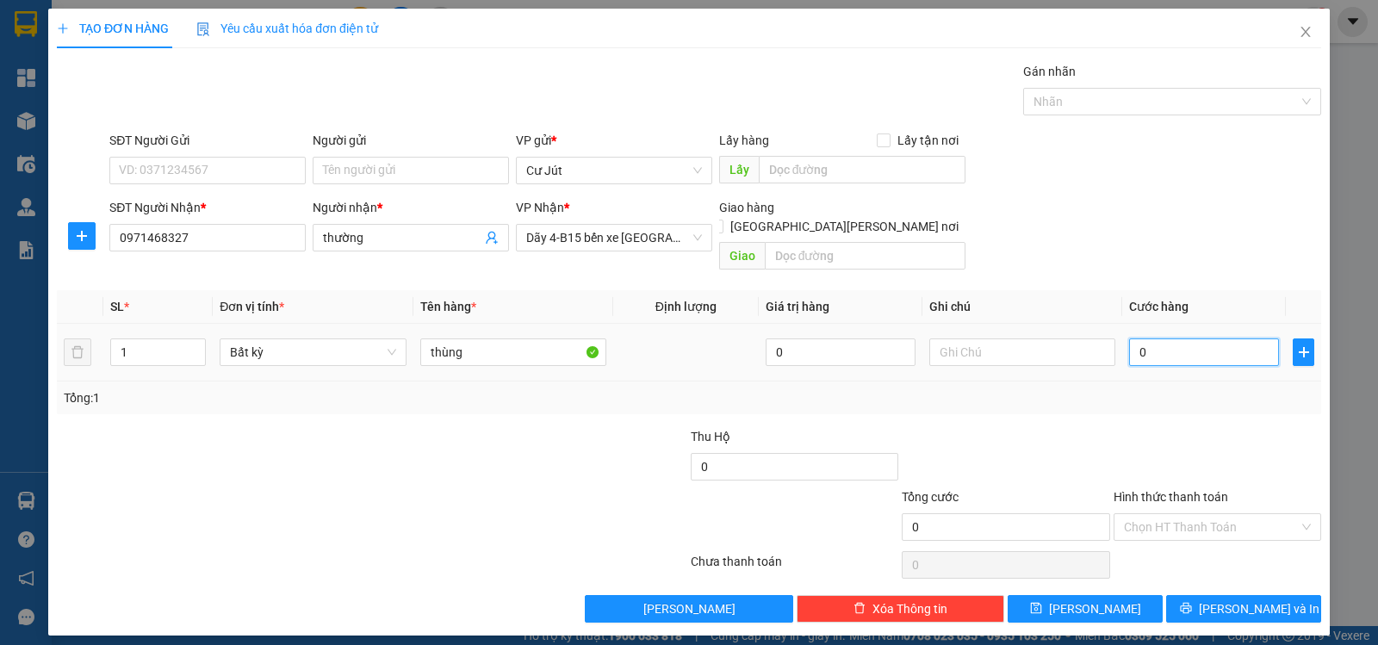
type input "5"
type input "50"
type input "50.000"
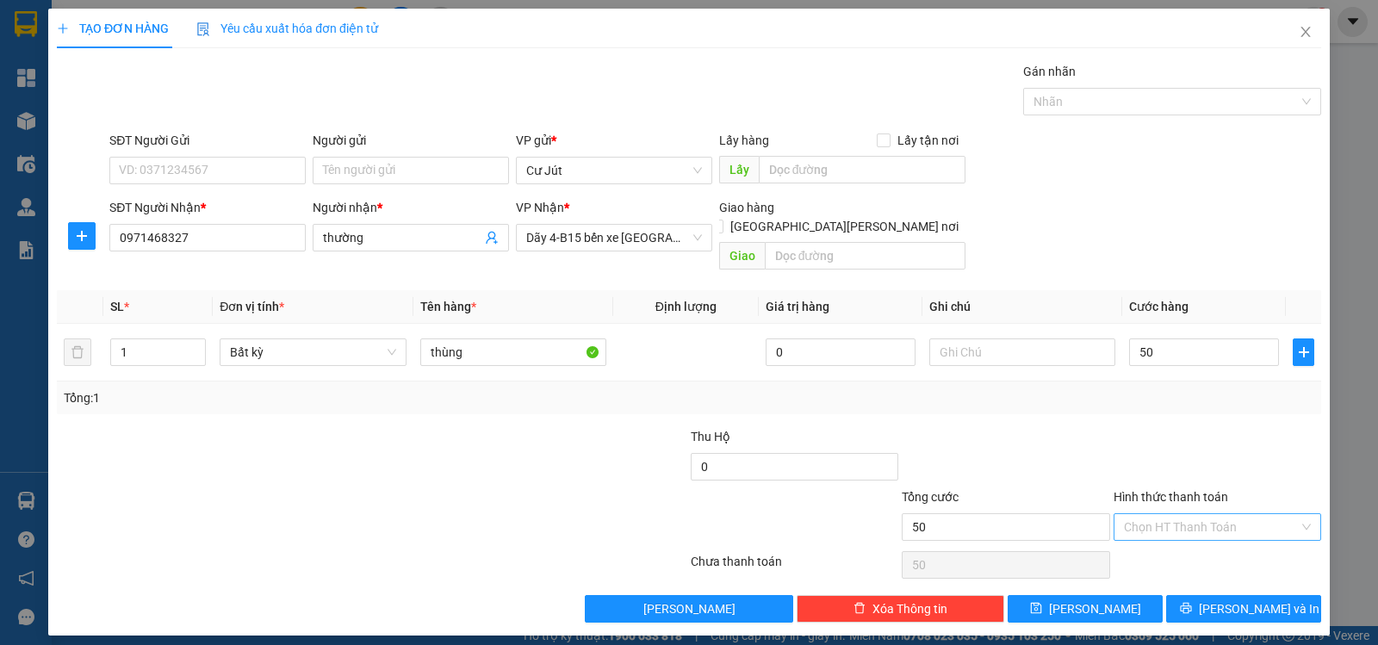
type input "50.000"
drag, startPoint x: 1169, startPoint y: 505, endPoint x: 1170, endPoint y: 516, distance: 11.2
click at [1170, 514] on input "Hình thức thanh toán" at bounding box center [1211, 527] width 175 height 26
drag, startPoint x: 1171, startPoint y: 536, endPoint x: 1178, endPoint y: 541, distance: 9.3
click at [1172, 538] on div "Tại văn phòng" at bounding box center [1217, 542] width 187 height 19
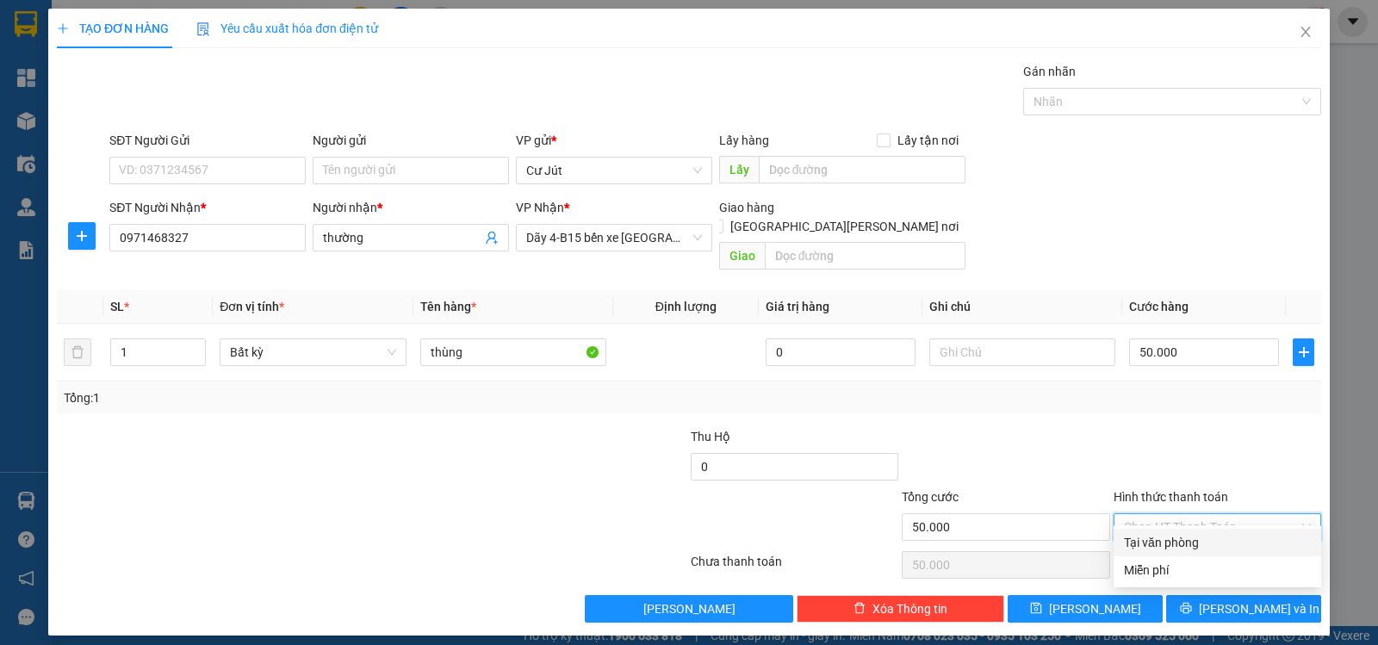
type input "0"
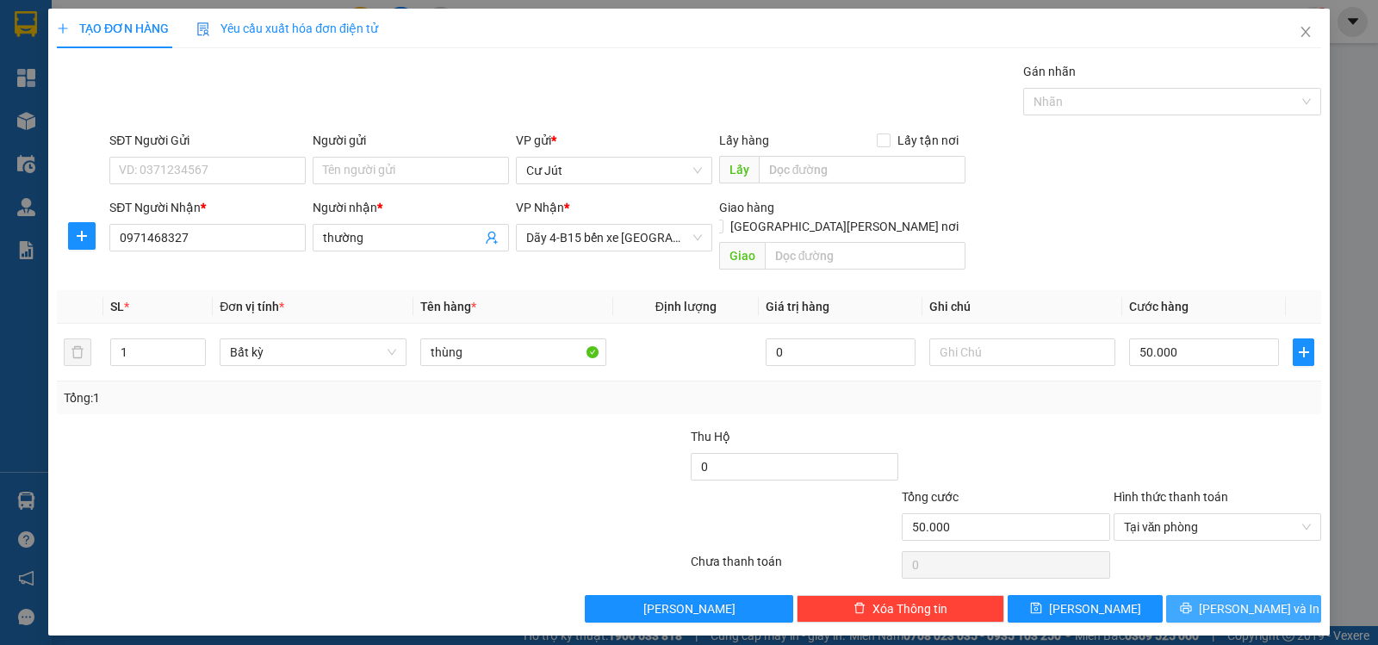
click at [1236, 600] on span "[PERSON_NAME] và In" at bounding box center [1259, 609] width 121 height 19
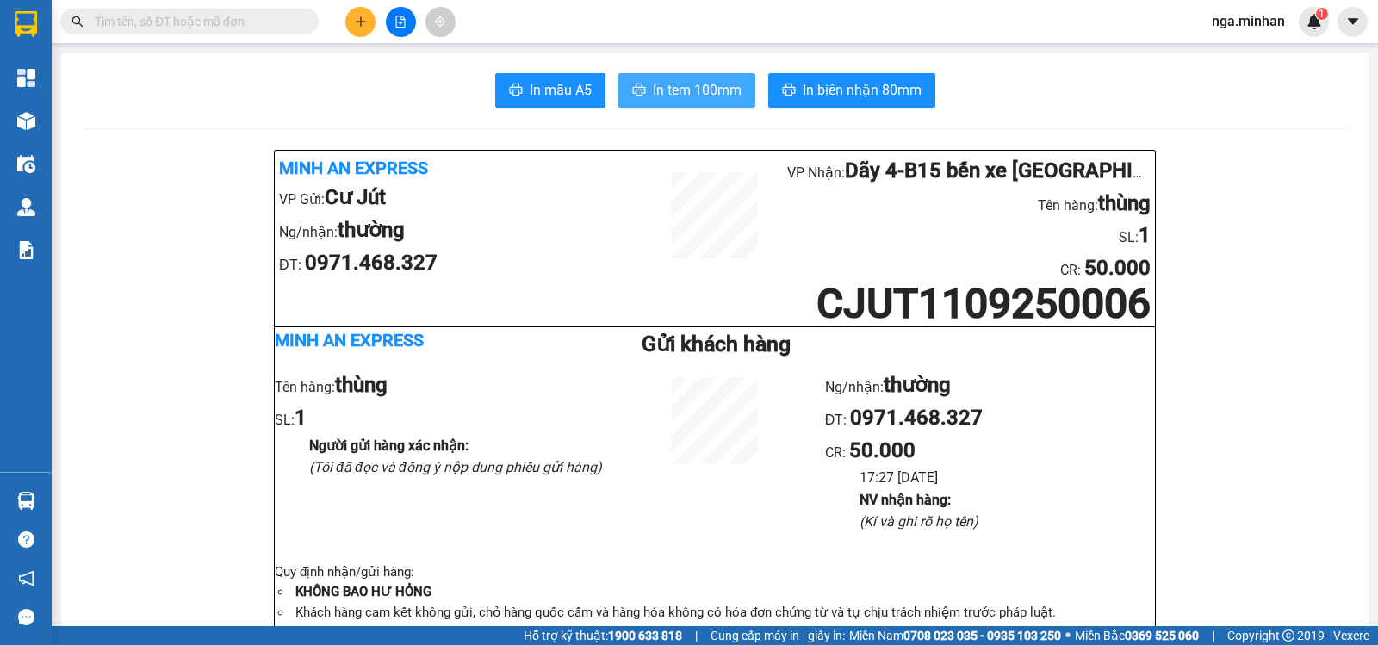
click at [719, 79] on span "In tem 100mm" at bounding box center [697, 90] width 89 height 22
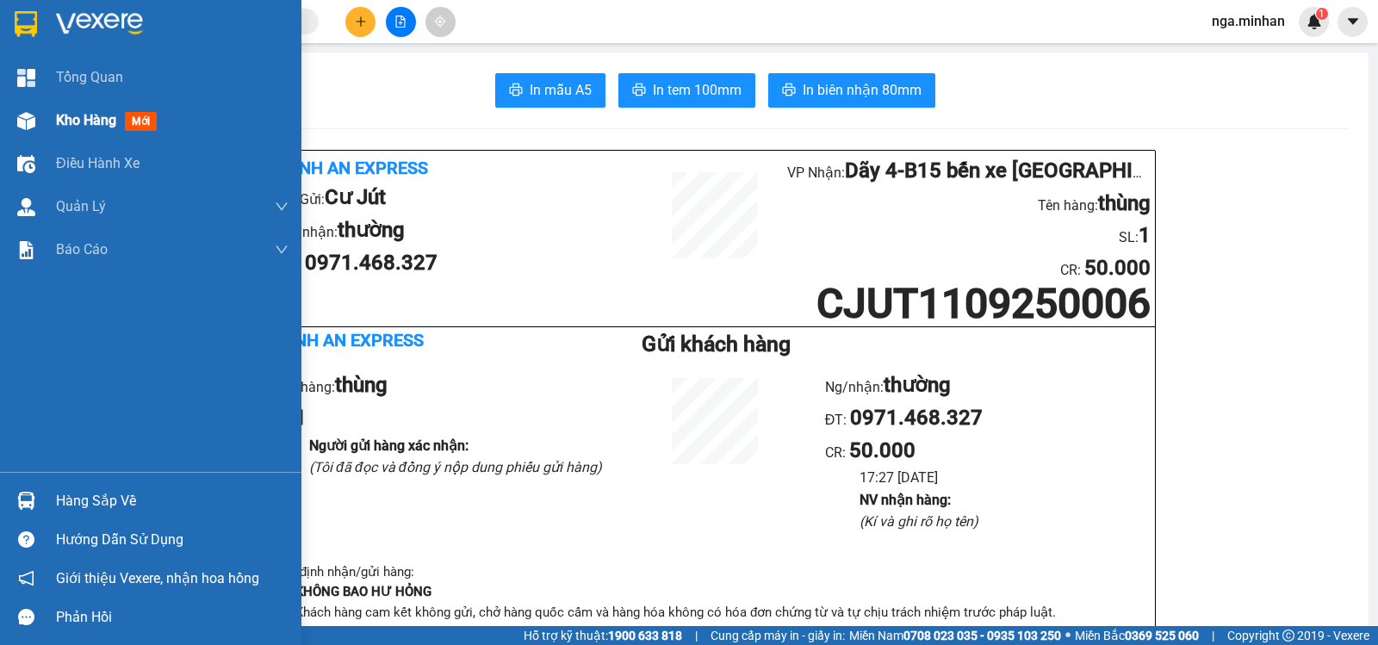
click at [65, 128] on span "Kho hàng" at bounding box center [86, 120] width 60 height 16
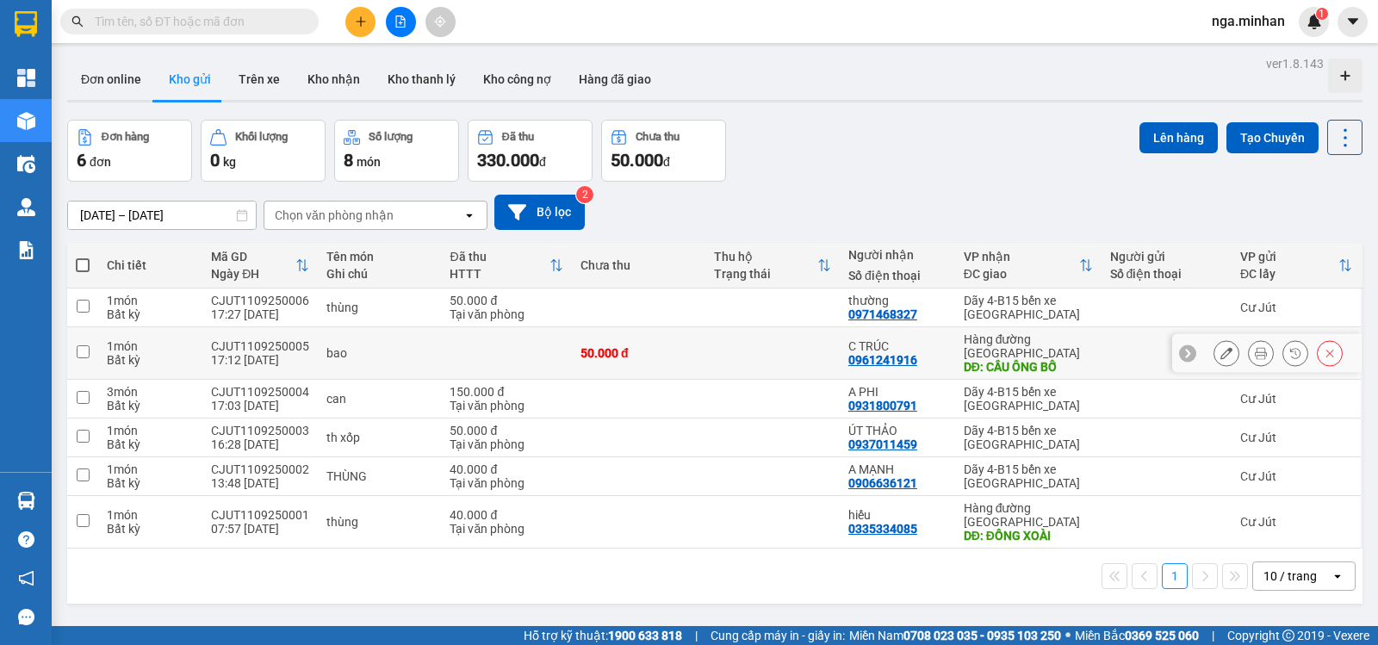
click at [1255, 347] on icon at bounding box center [1261, 353] width 12 height 12
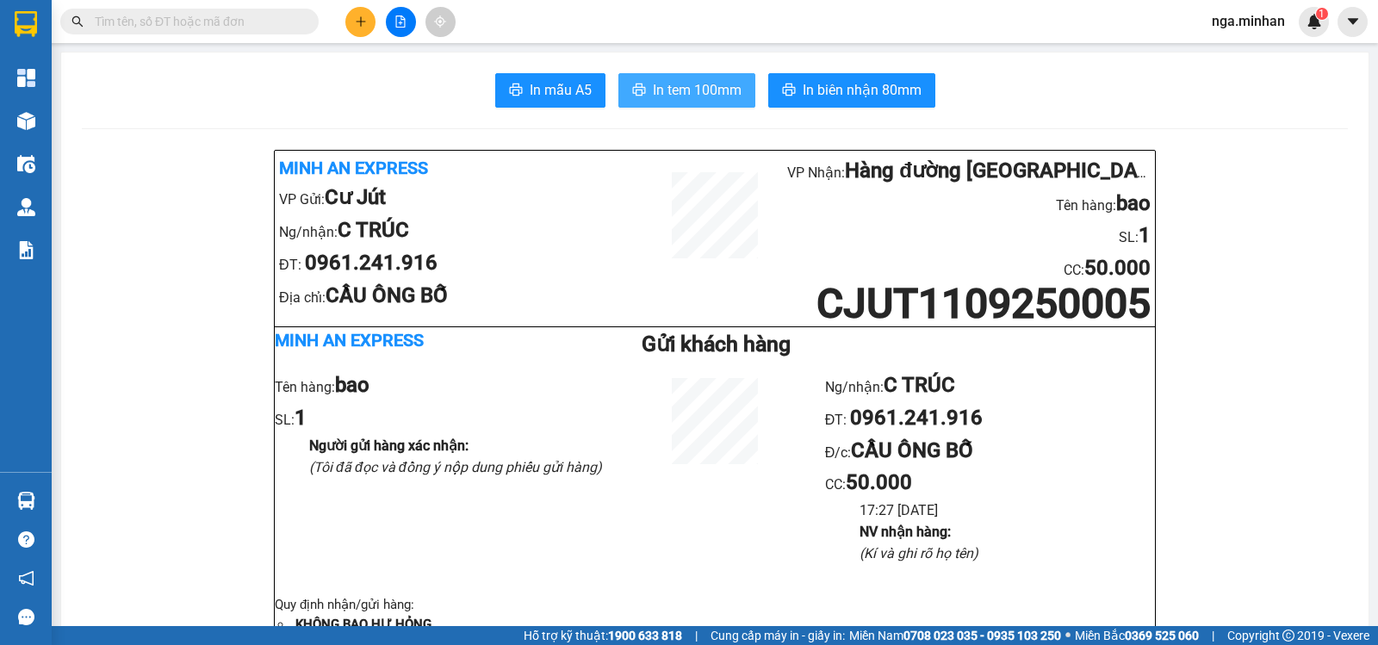
click at [707, 87] on span "In tem 100mm" at bounding box center [697, 90] width 89 height 22
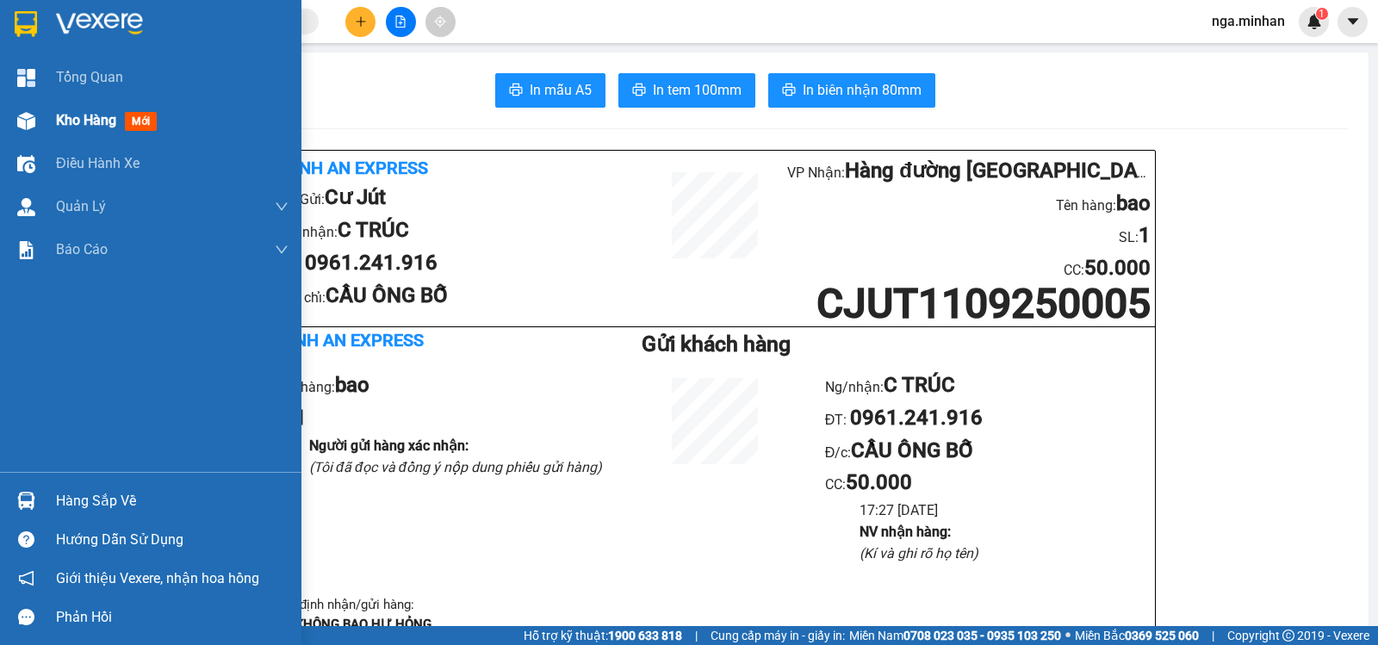
click at [65, 121] on span "Kho hàng" at bounding box center [86, 120] width 60 height 16
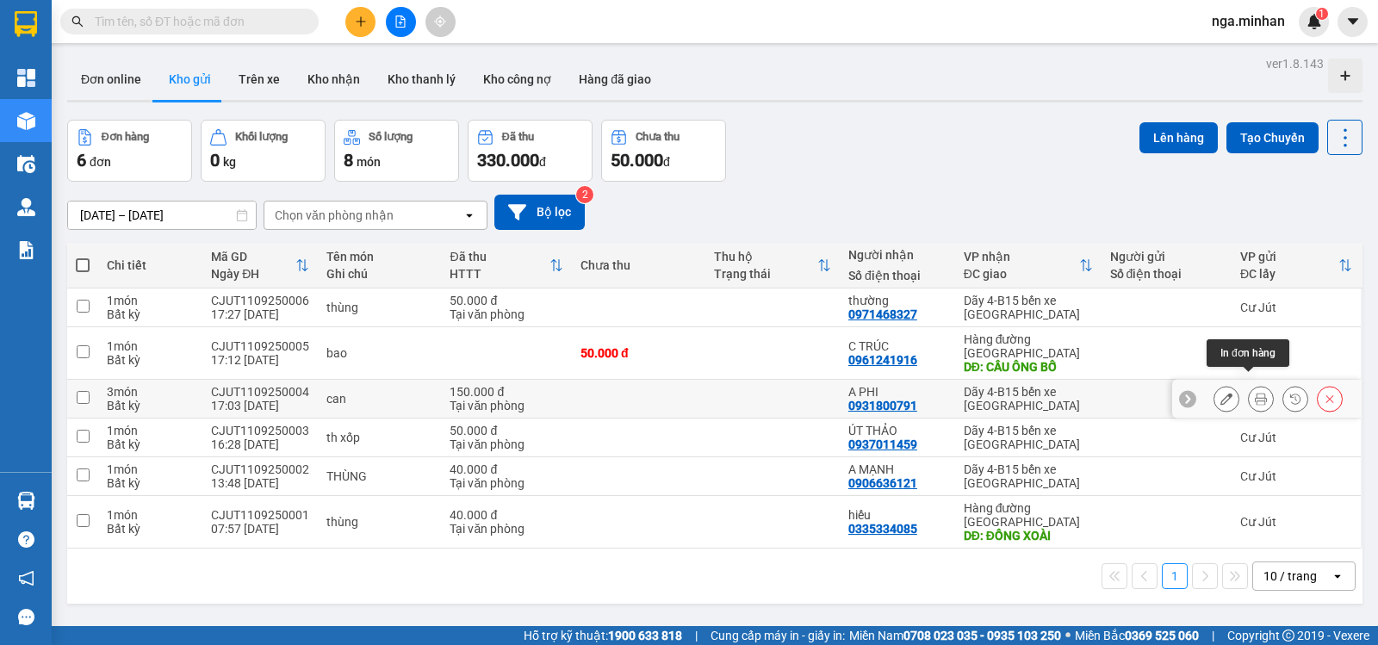
click at [1255, 393] on icon at bounding box center [1261, 399] width 12 height 12
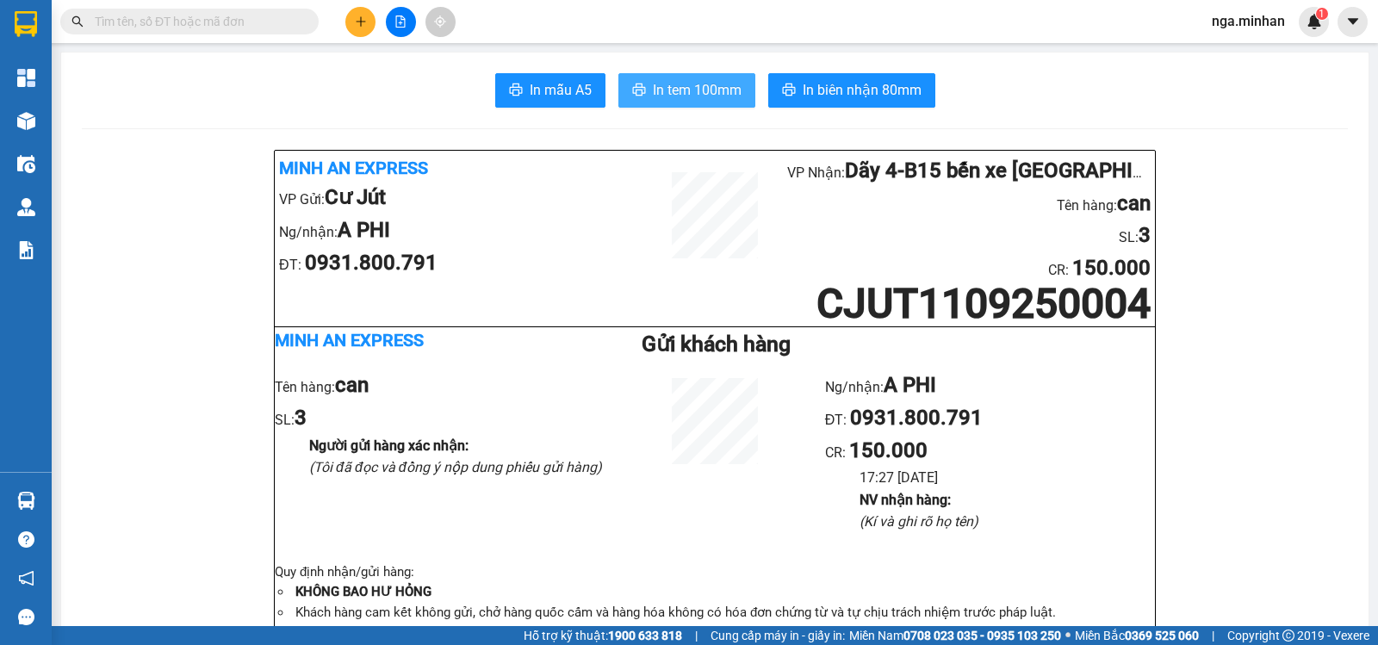
click at [698, 100] on span "In tem 100mm" at bounding box center [697, 90] width 89 height 22
click at [1039, 546] on div "Ng/[PERSON_NAME]: A PHI ĐT: 0931.800.791 CR : 150.000 17:27 [DATE] NV [PERSON_N…" at bounding box center [990, 466] width 330 height 193
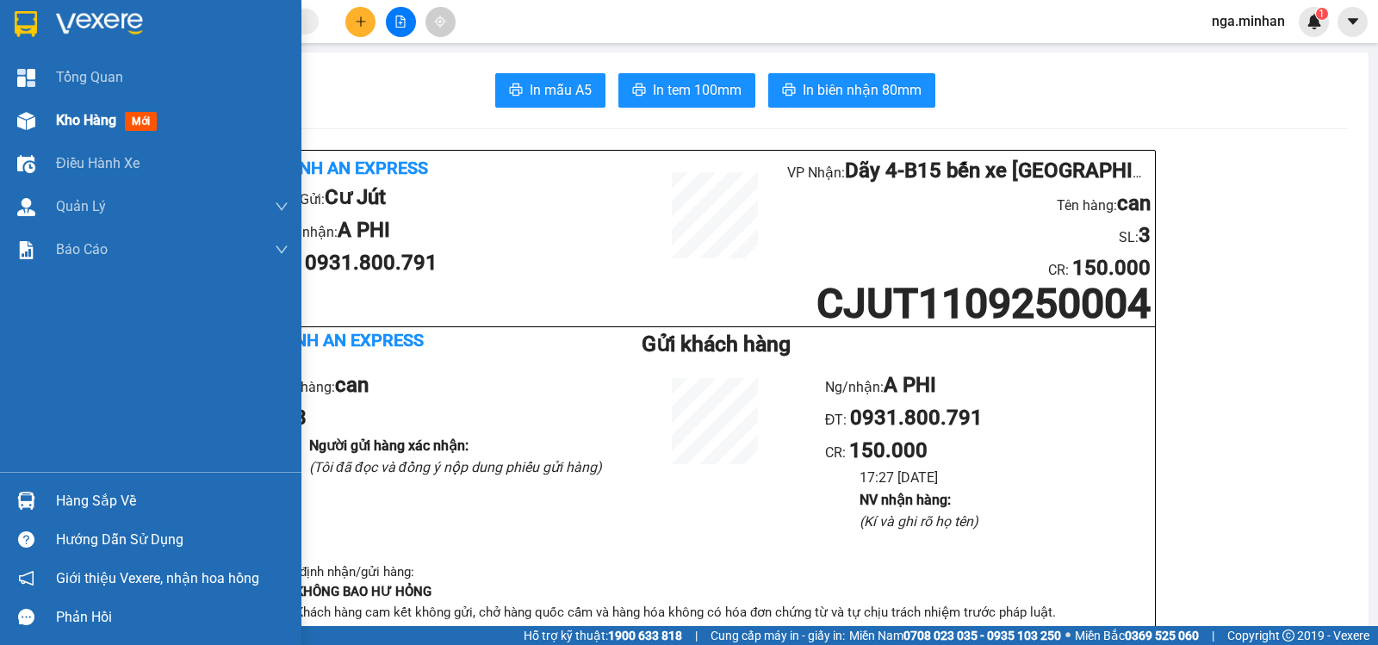
click at [68, 121] on span "Kho hàng" at bounding box center [86, 120] width 60 height 16
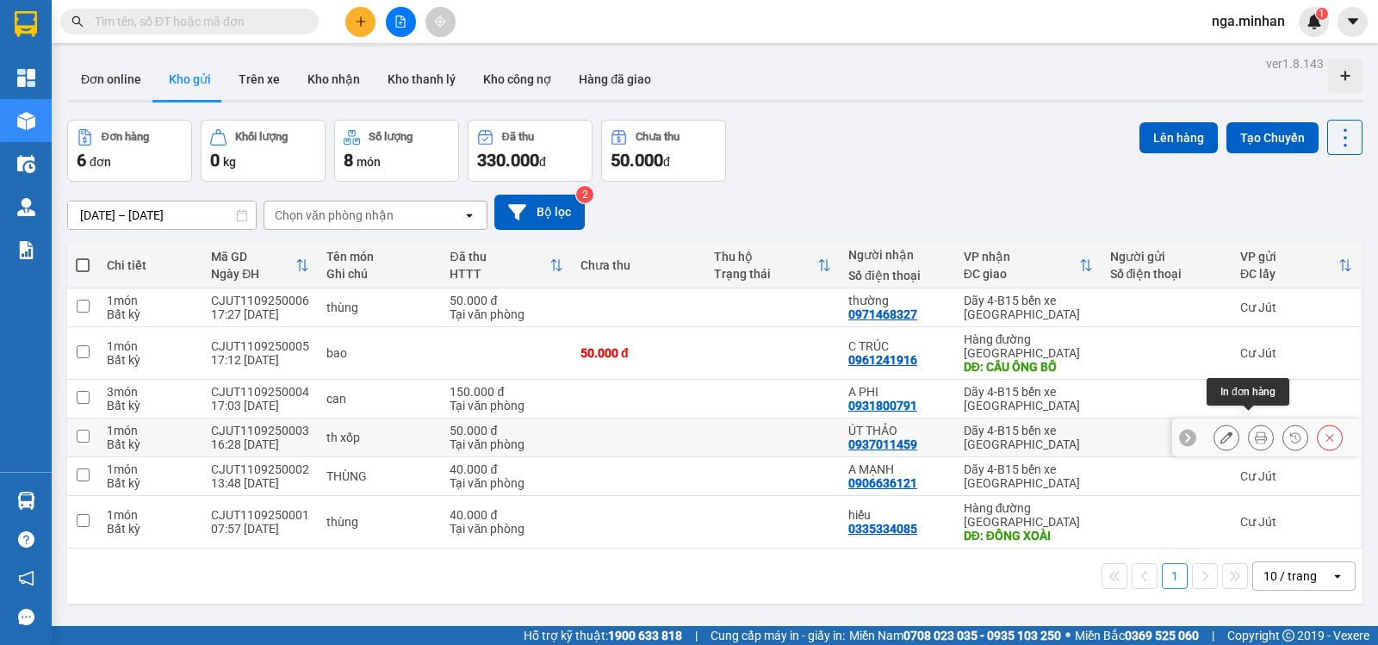
click at [1255, 432] on icon at bounding box center [1261, 438] width 12 height 12
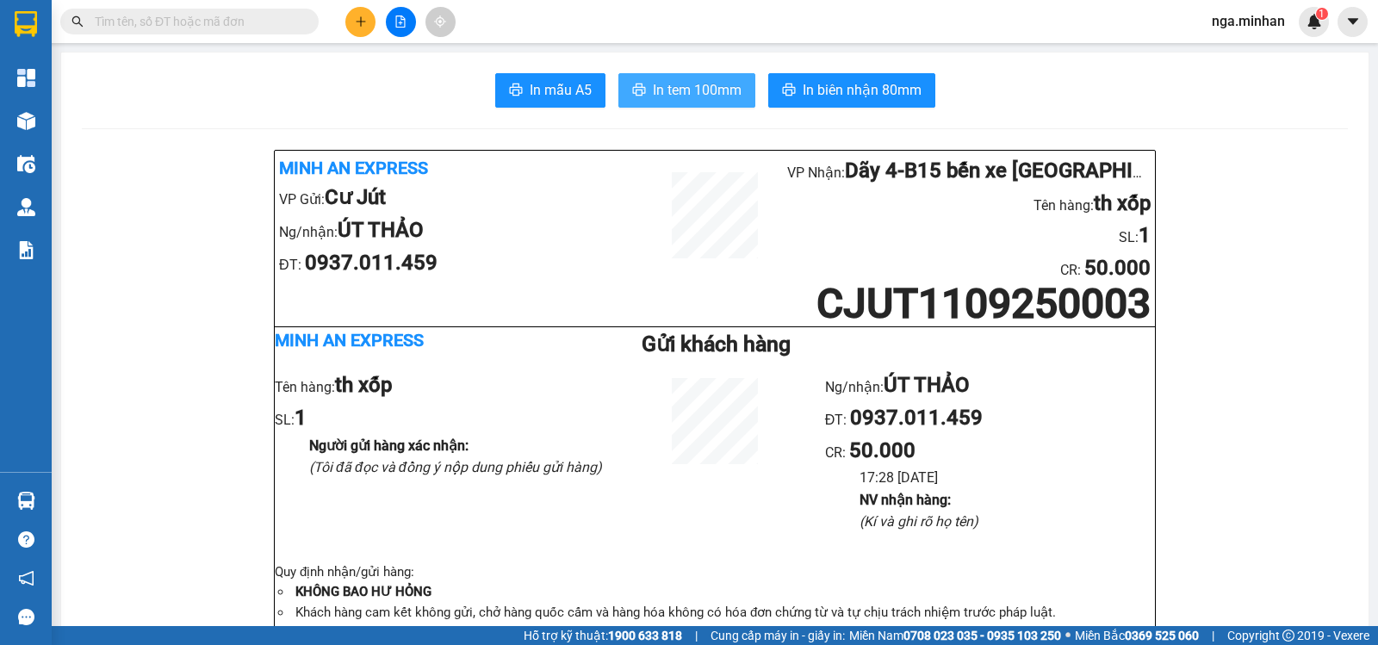
click at [699, 89] on span "In tem 100mm" at bounding box center [697, 90] width 89 height 22
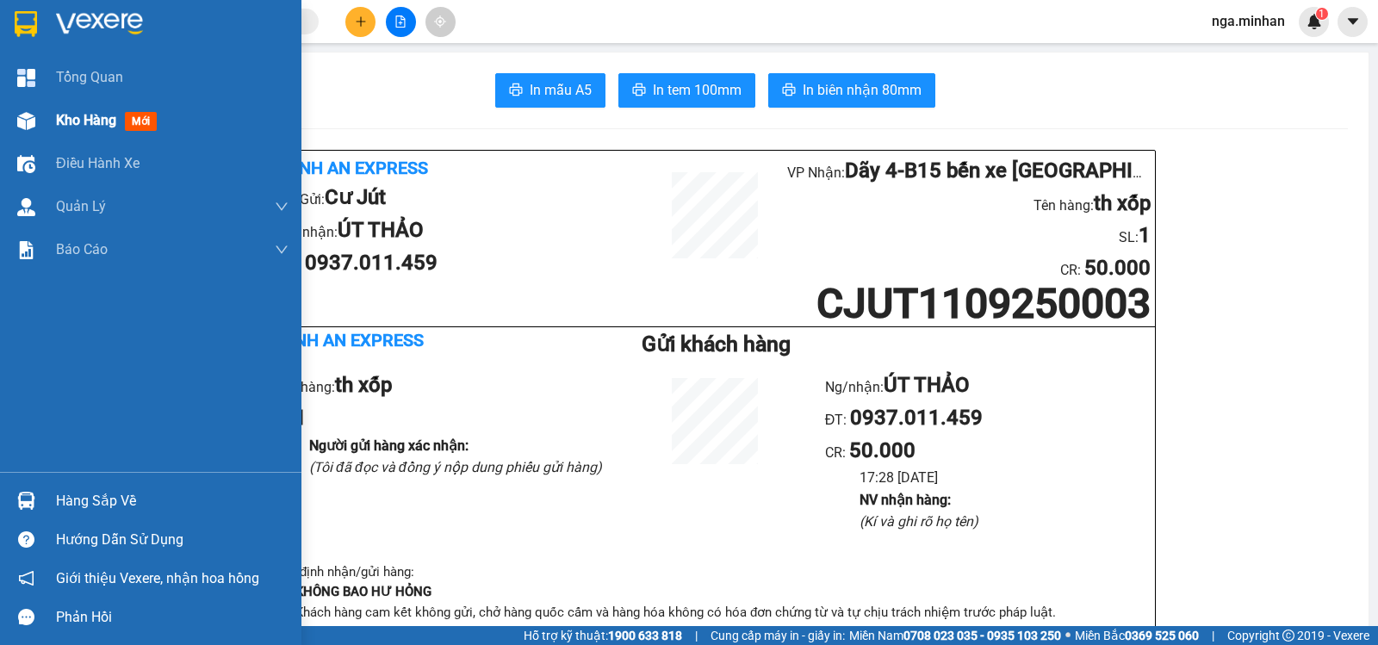
click at [78, 112] on span "Kho hàng" at bounding box center [86, 120] width 60 height 16
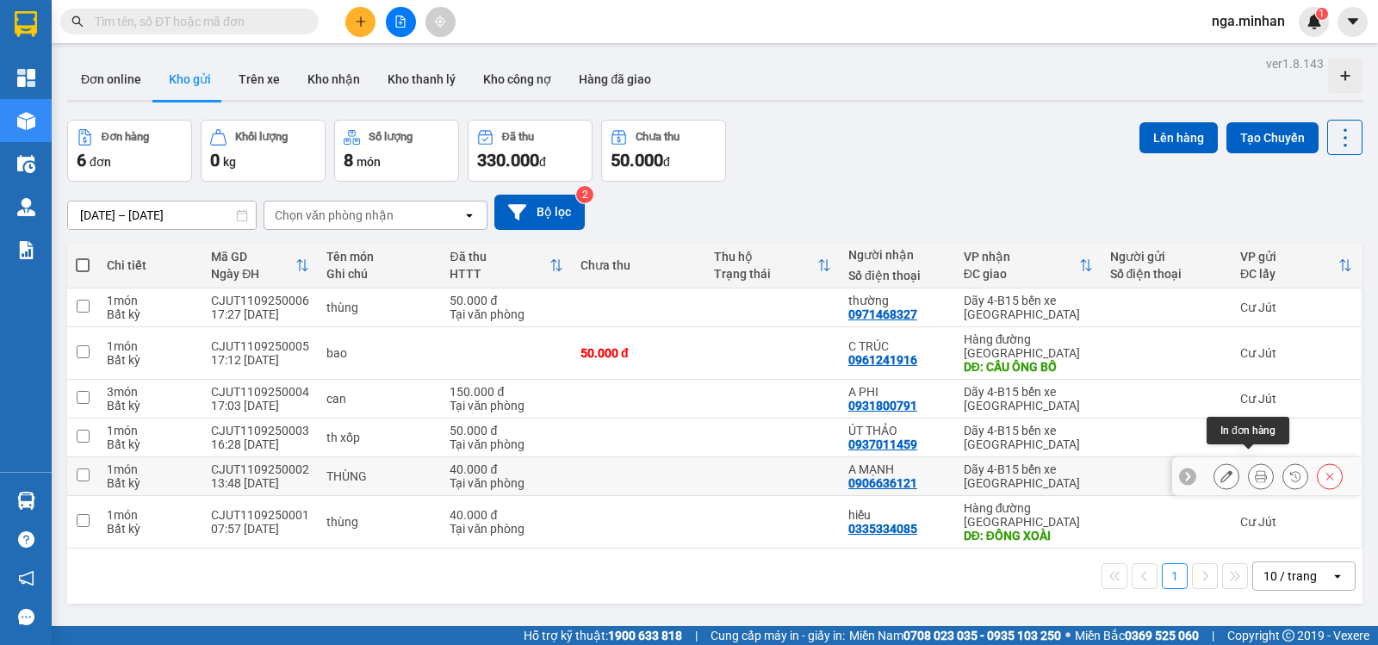
click at [1249, 470] on button at bounding box center [1261, 477] width 24 height 30
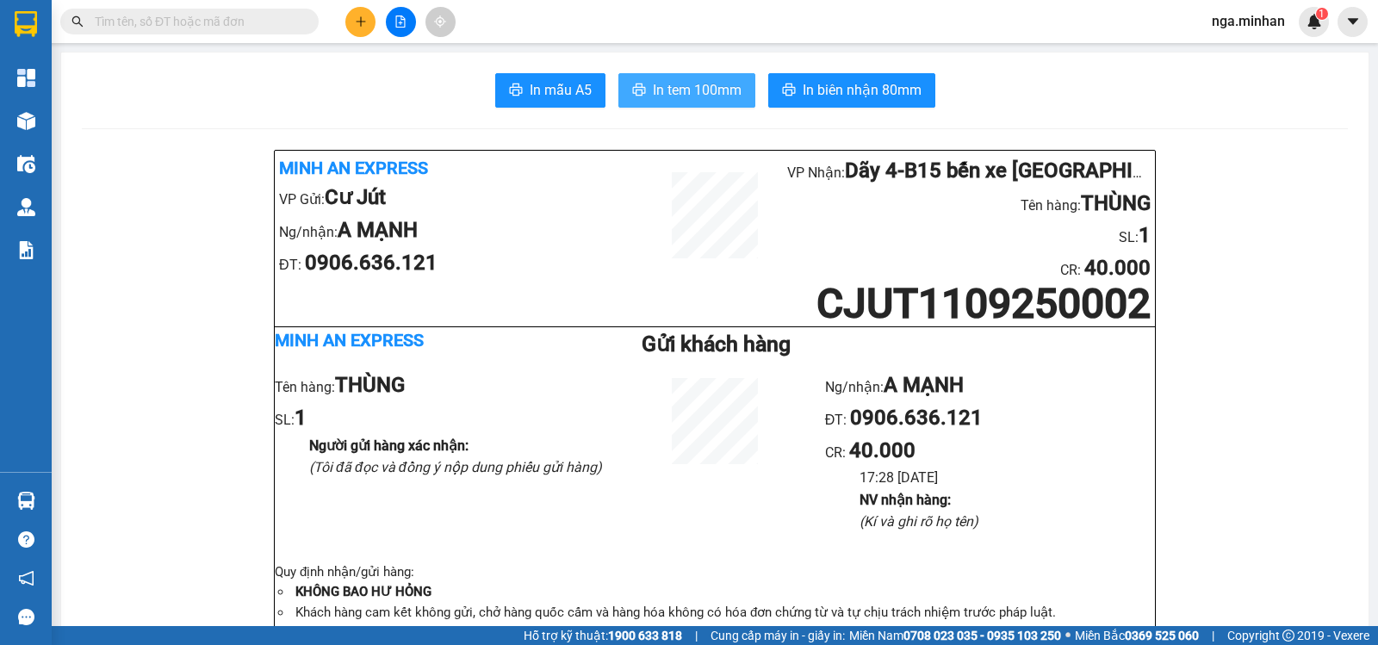
drag, startPoint x: 685, startPoint y: 84, endPoint x: 687, endPoint y: 93, distance: 8.8
click at [685, 85] on span "In tem 100mm" at bounding box center [697, 90] width 89 height 22
click at [367, 20] on button at bounding box center [360, 22] width 30 height 30
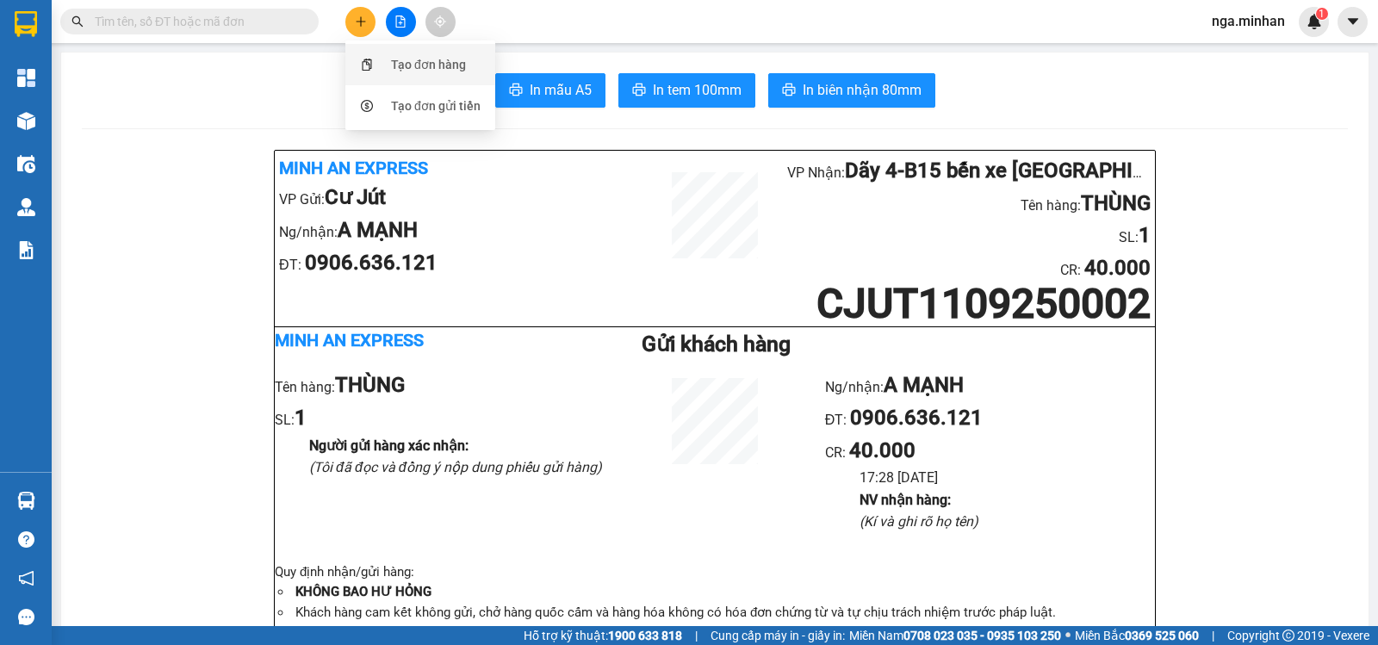
click at [426, 59] on div "Tạo đơn hàng" at bounding box center [428, 64] width 75 height 19
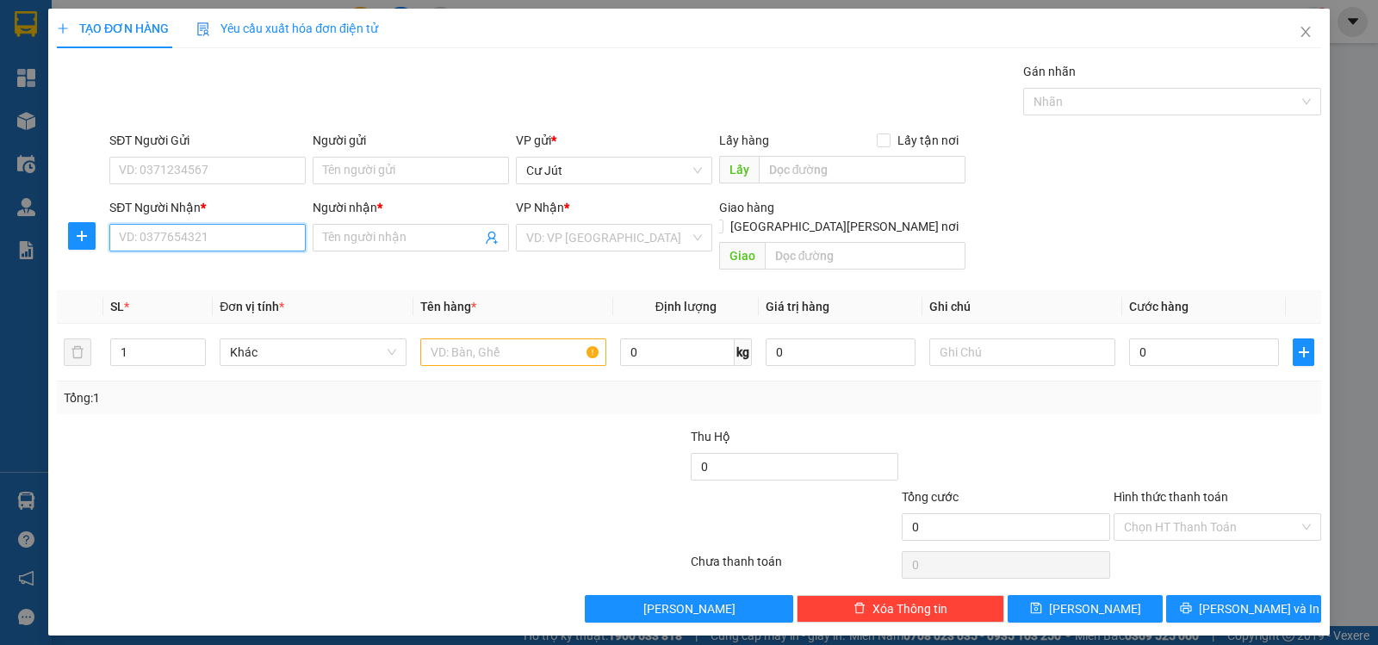
click at [211, 227] on input "SĐT Người Nhận *" at bounding box center [207, 238] width 196 height 28
click at [278, 234] on input "SĐT Người Nhận *" at bounding box center [207, 238] width 196 height 28
type input "0386338681"
click at [223, 267] on div "0386338681 - CÔ LIÊN" at bounding box center [208, 272] width 176 height 19
type input "CÔ LIÊN"
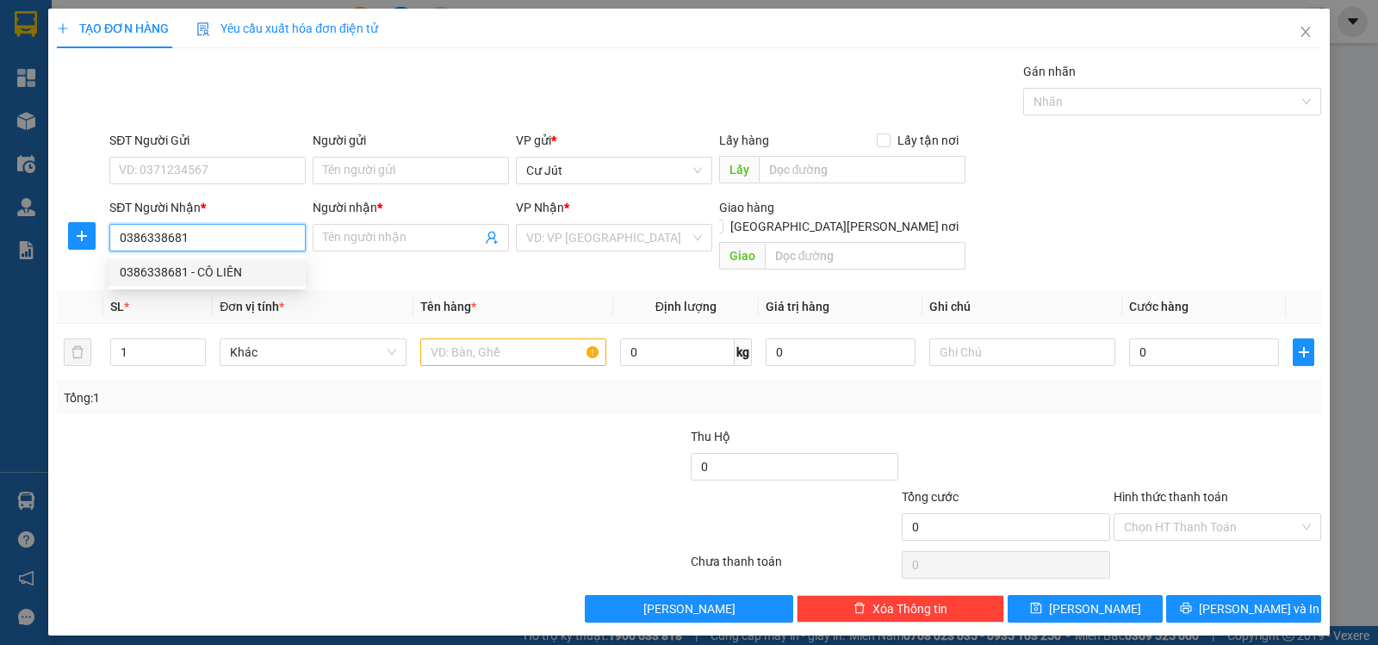
checkbox input "true"
type input "467/8/43 tân sơn - p12- gò vấp"
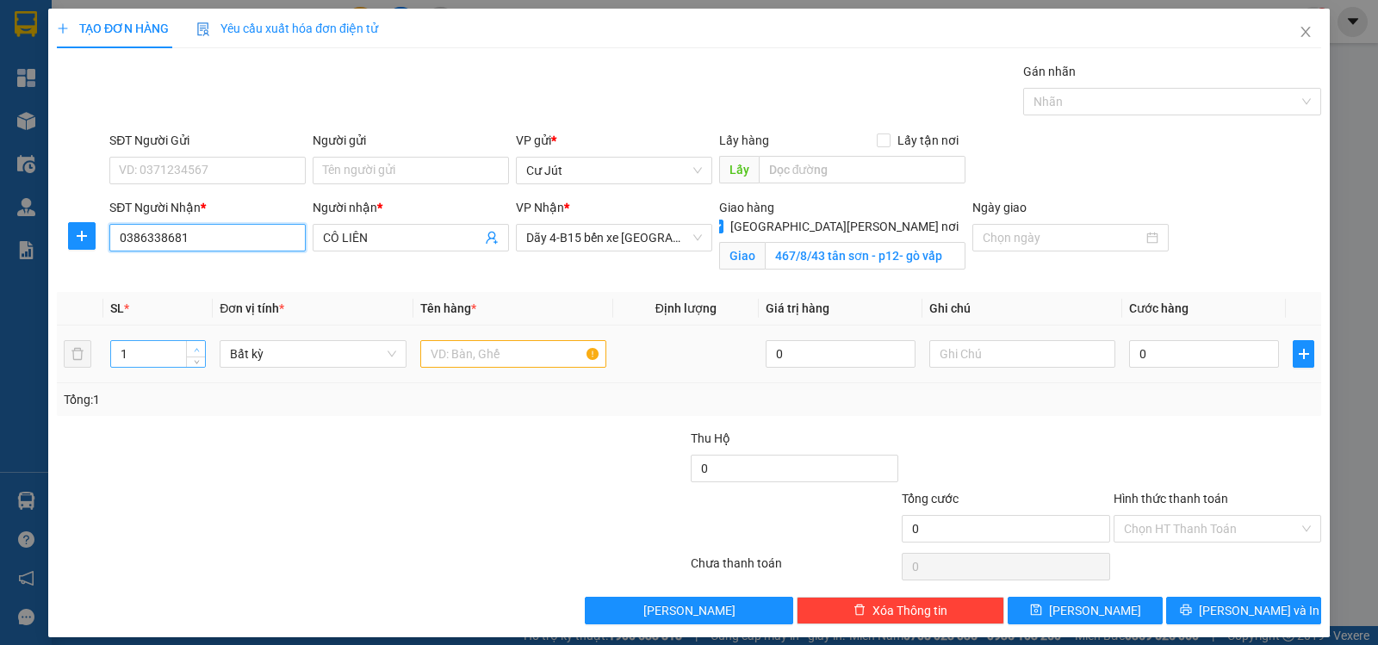
type input "0386338681"
click at [192, 343] on span "Increase Value" at bounding box center [195, 349] width 19 height 16
type input "3"
click at [192, 343] on span "Increase Value" at bounding box center [195, 349] width 19 height 16
click at [457, 358] on input "text" at bounding box center [513, 354] width 186 height 28
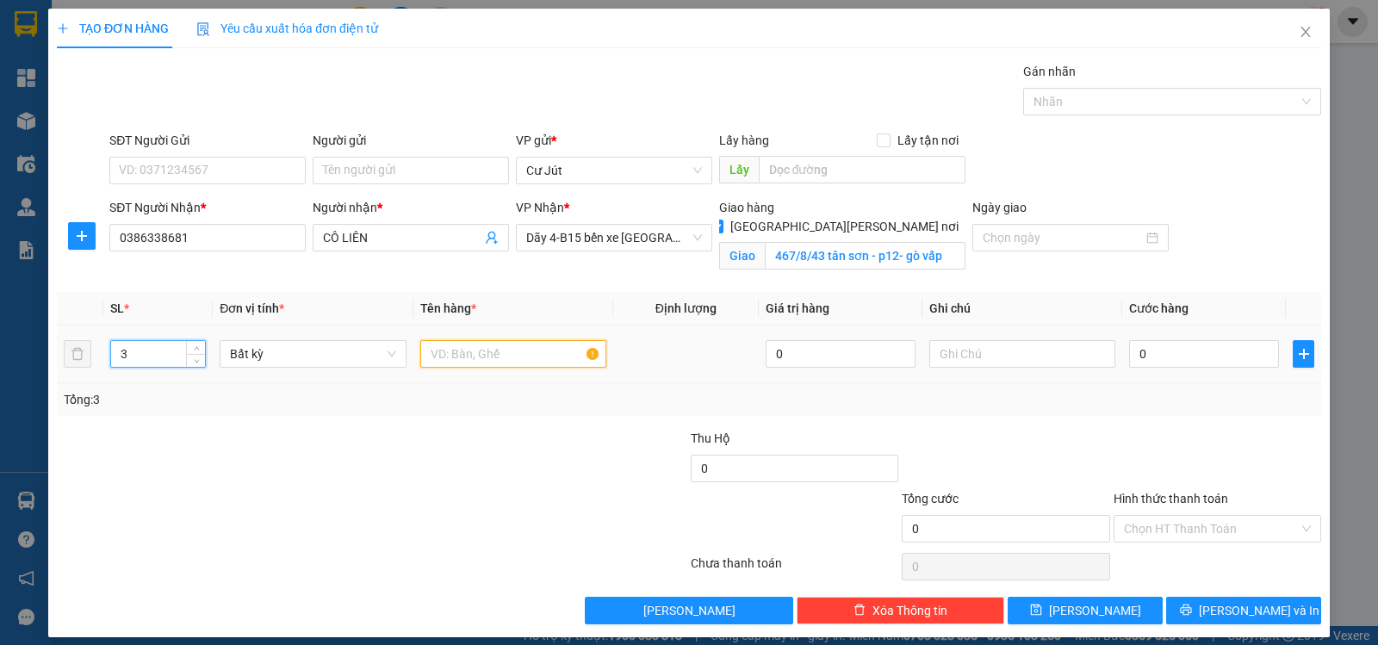
click at [457, 358] on input "text" at bounding box center [513, 354] width 186 height 28
type input "2th+1tums"
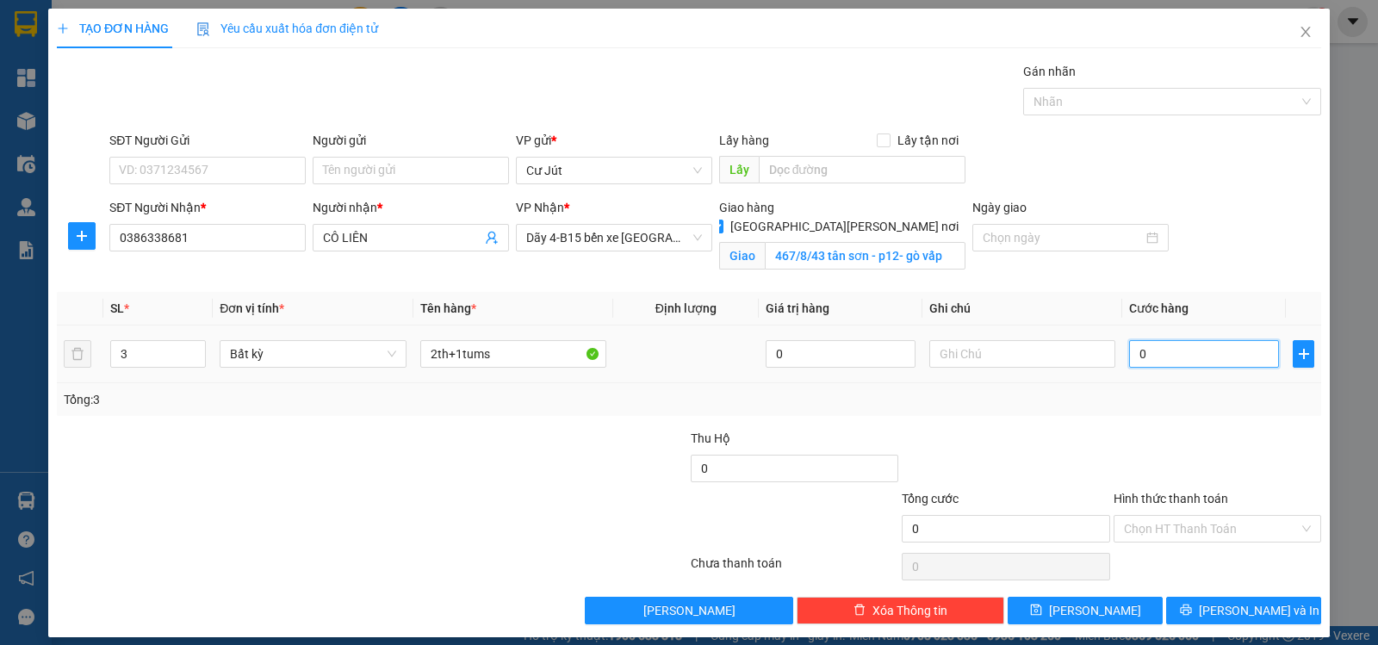
click at [1253, 362] on input "0" at bounding box center [1204, 354] width 150 height 28
type input "1"
type input "12"
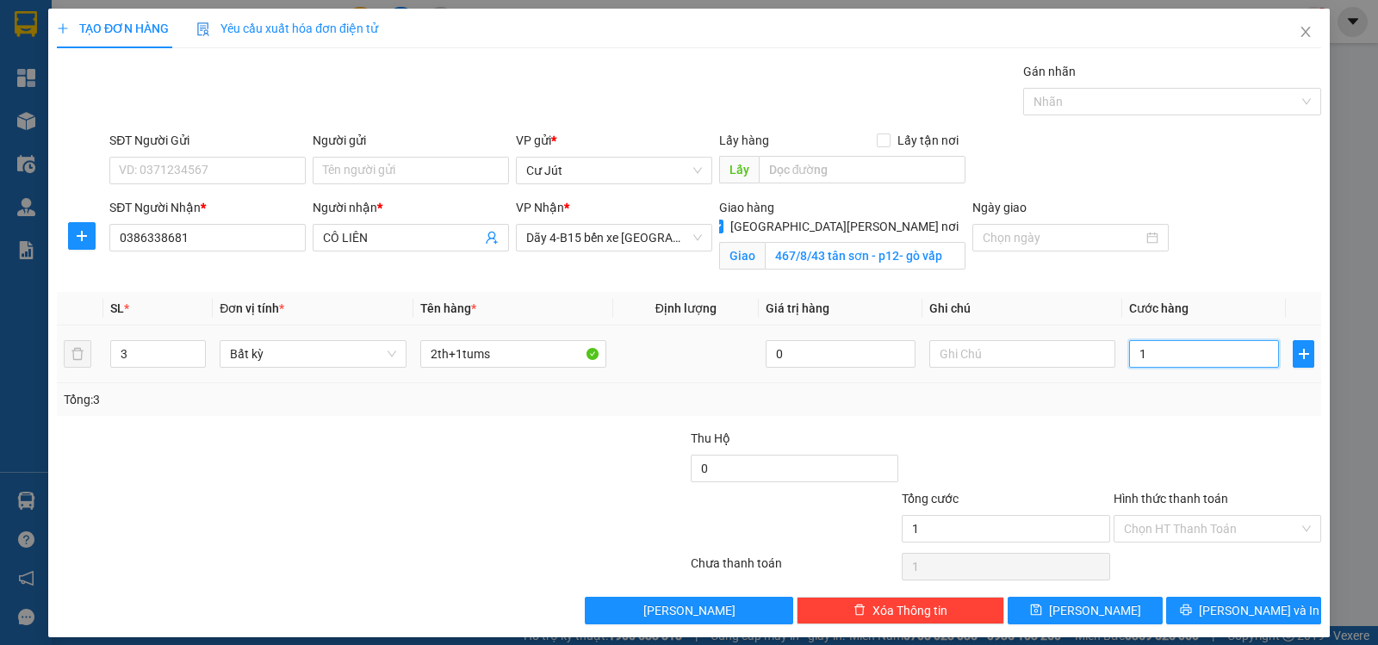
type input "12"
type input "120"
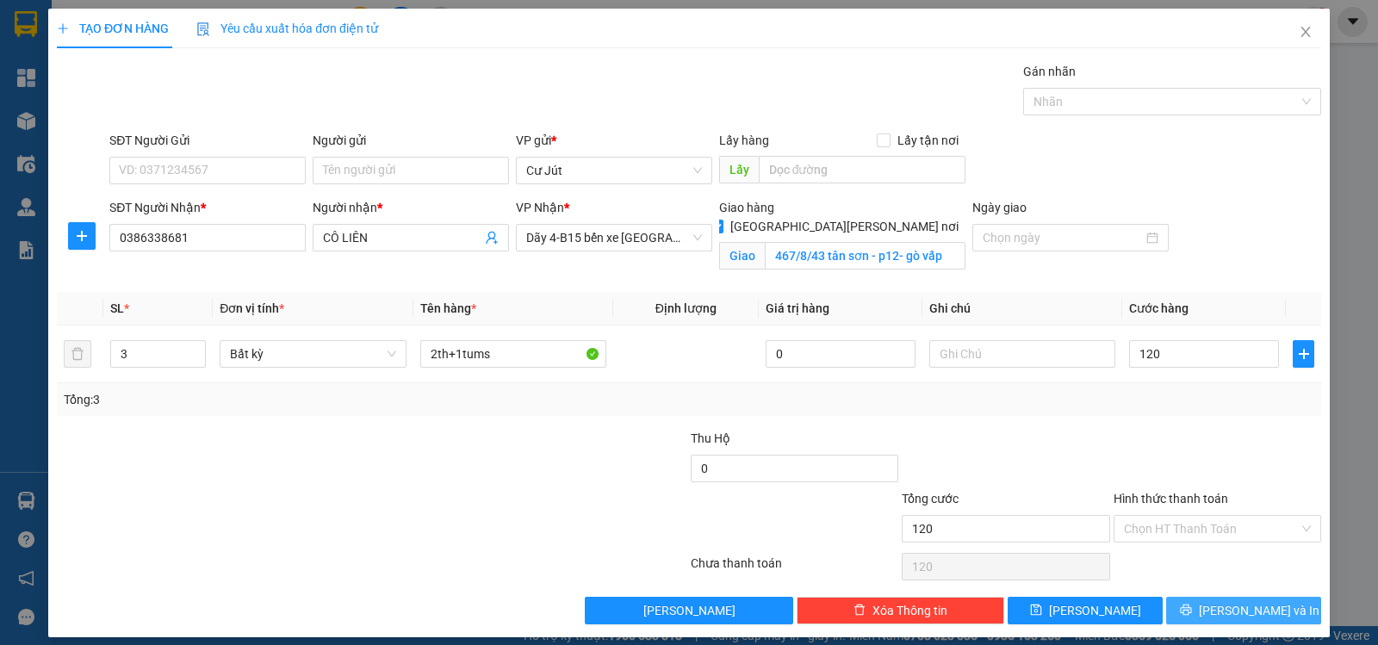
type input "120.000"
click at [1192, 617] on span "printer" at bounding box center [1186, 611] width 12 height 14
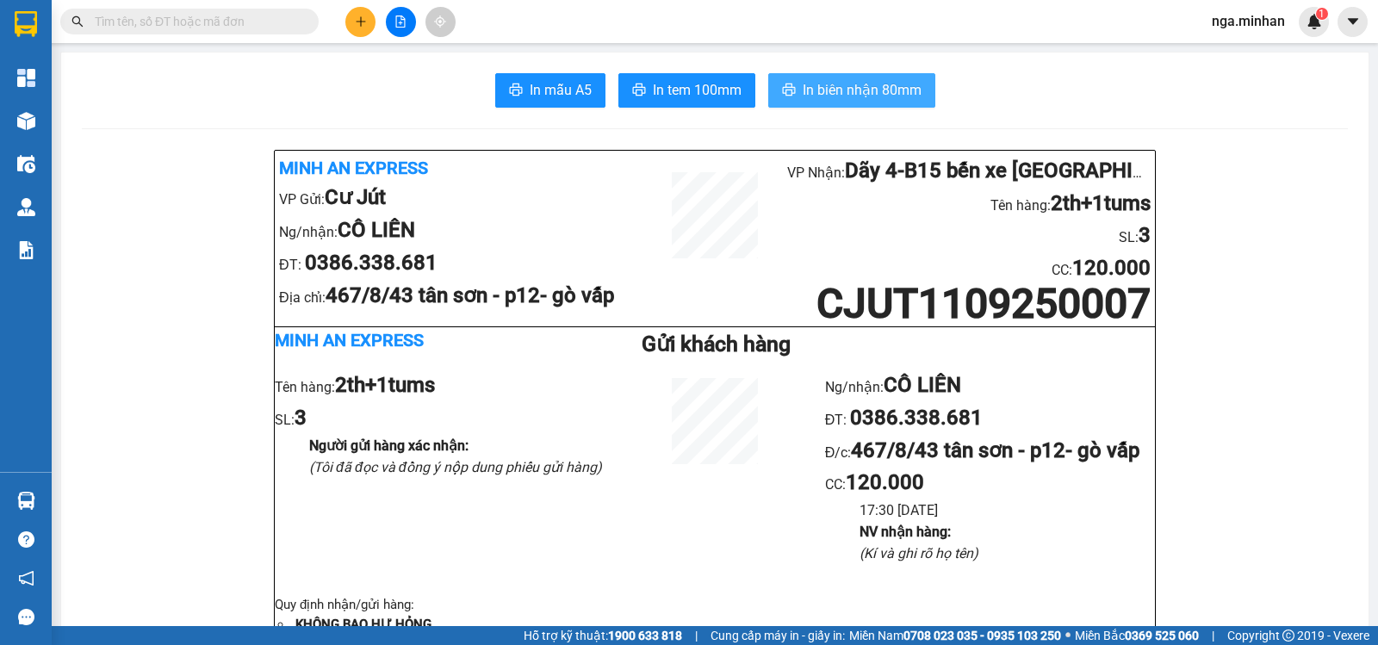
click at [877, 85] on span "In biên nhận 80mm" at bounding box center [862, 90] width 119 height 22
click at [360, 16] on icon "plus" at bounding box center [361, 22] width 12 height 12
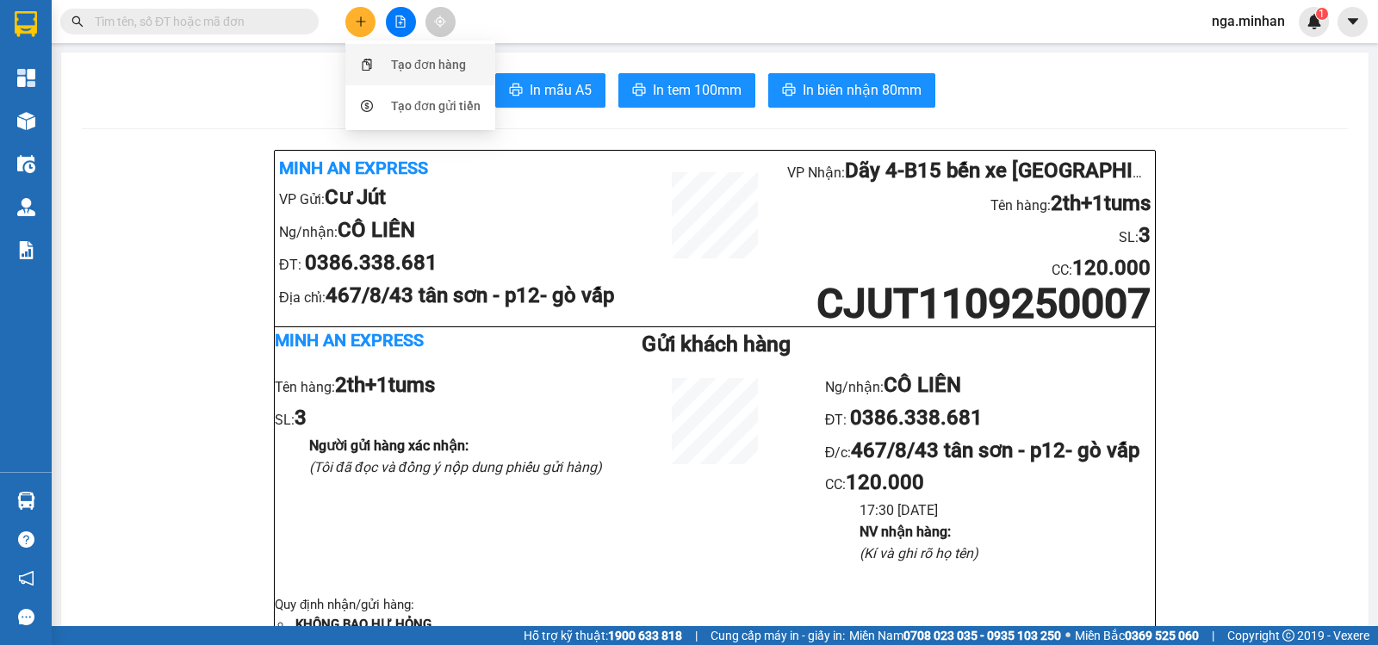
click at [401, 66] on div "Tạo đơn hàng" at bounding box center [428, 64] width 75 height 19
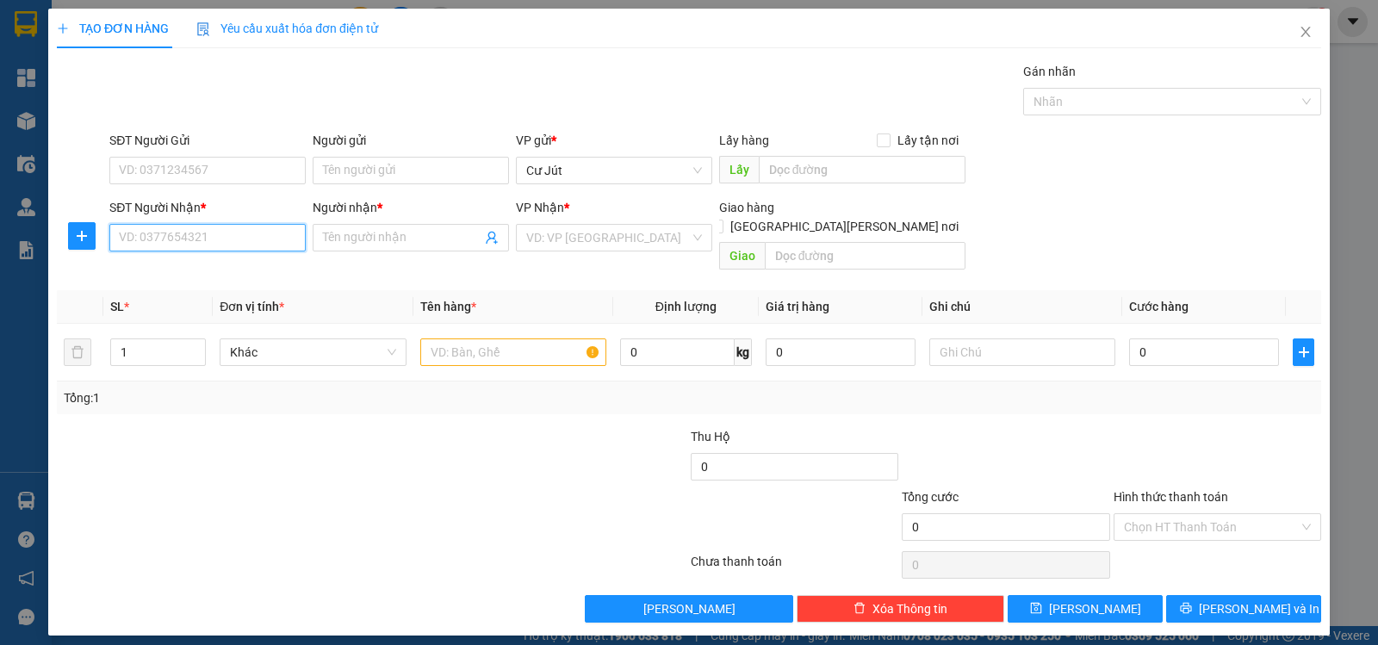
click at [246, 244] on input "SĐT Người Nhận *" at bounding box center [207, 238] width 196 height 28
type input "0915386323"
click at [156, 272] on div "0915386323 - MY" at bounding box center [208, 272] width 176 height 19
type input "MY"
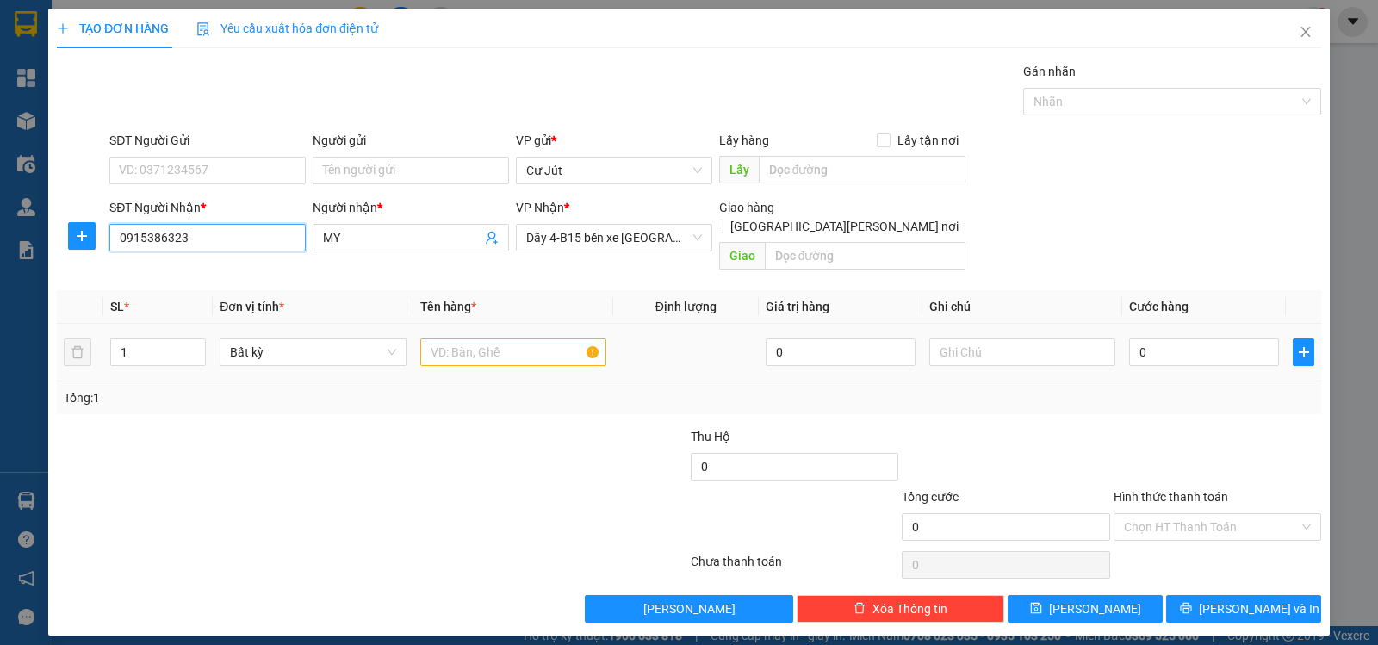
type input "0915386323"
click at [482, 339] on input "text" at bounding box center [513, 353] width 186 height 28
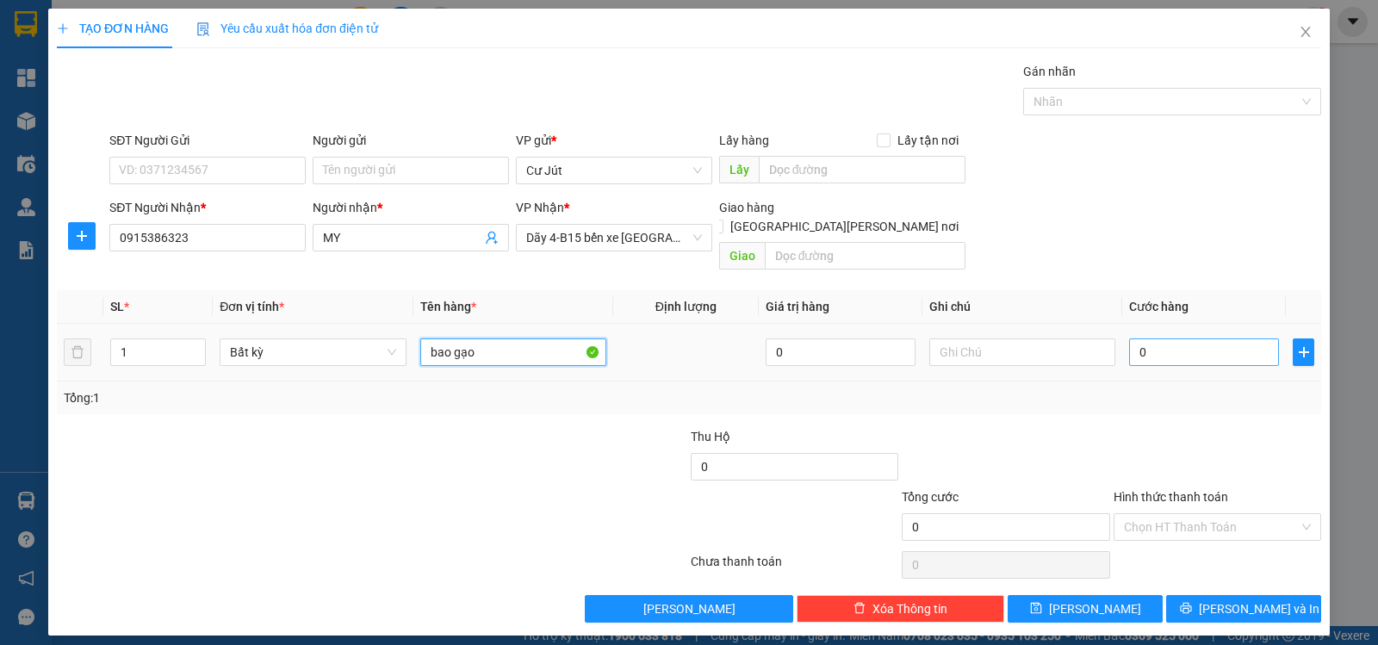
type input "bao gạo"
type input "5"
type input "50"
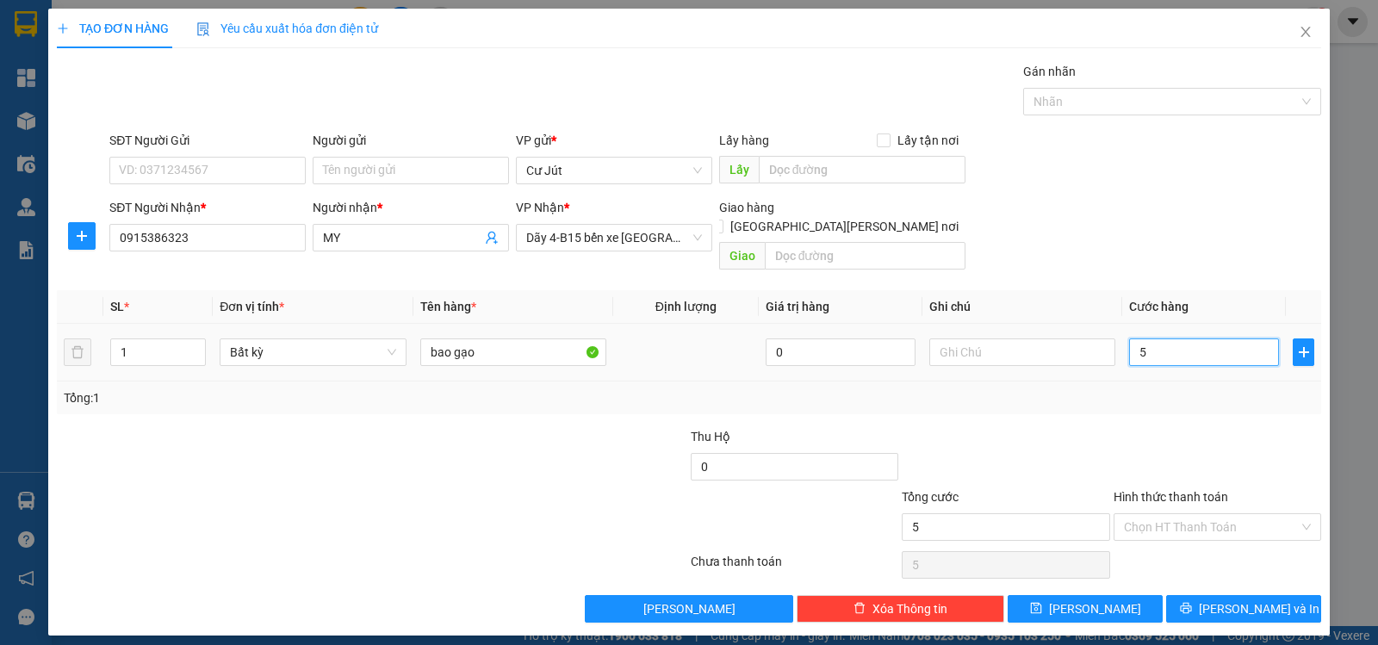
type input "50"
type input "50.000"
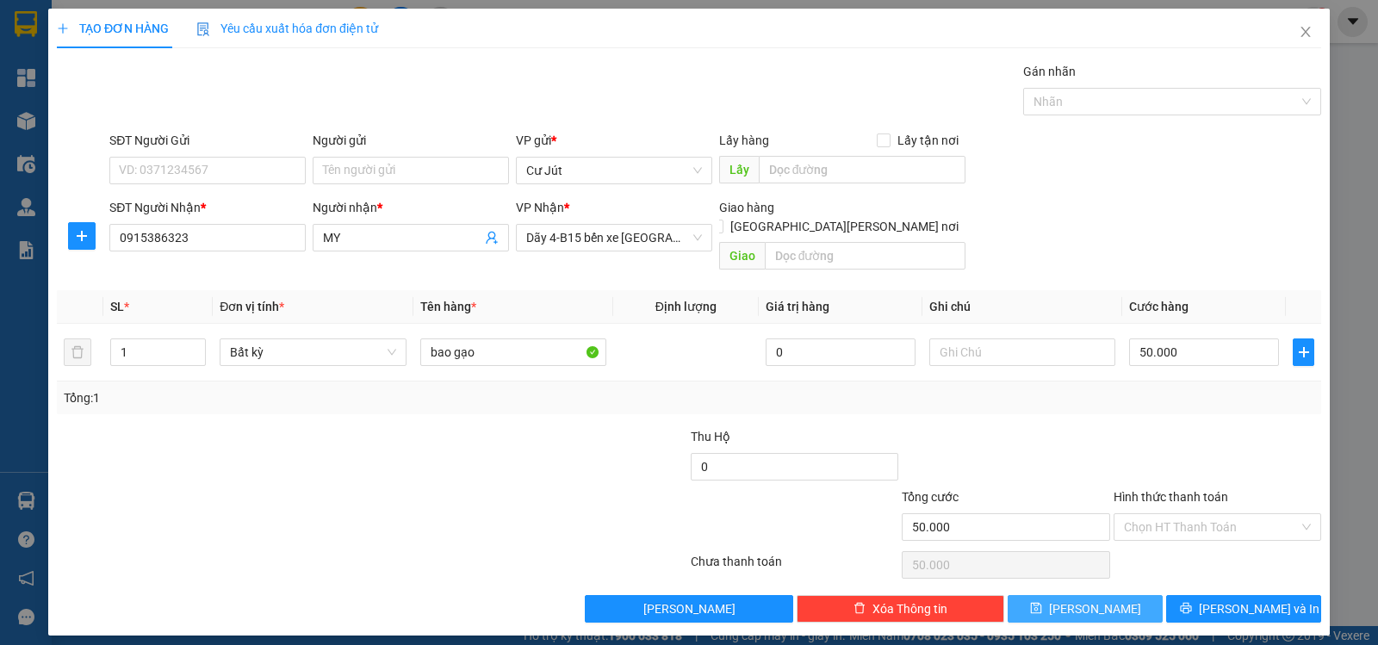
click at [1111, 595] on button "[PERSON_NAME]" at bounding box center [1085, 609] width 155 height 28
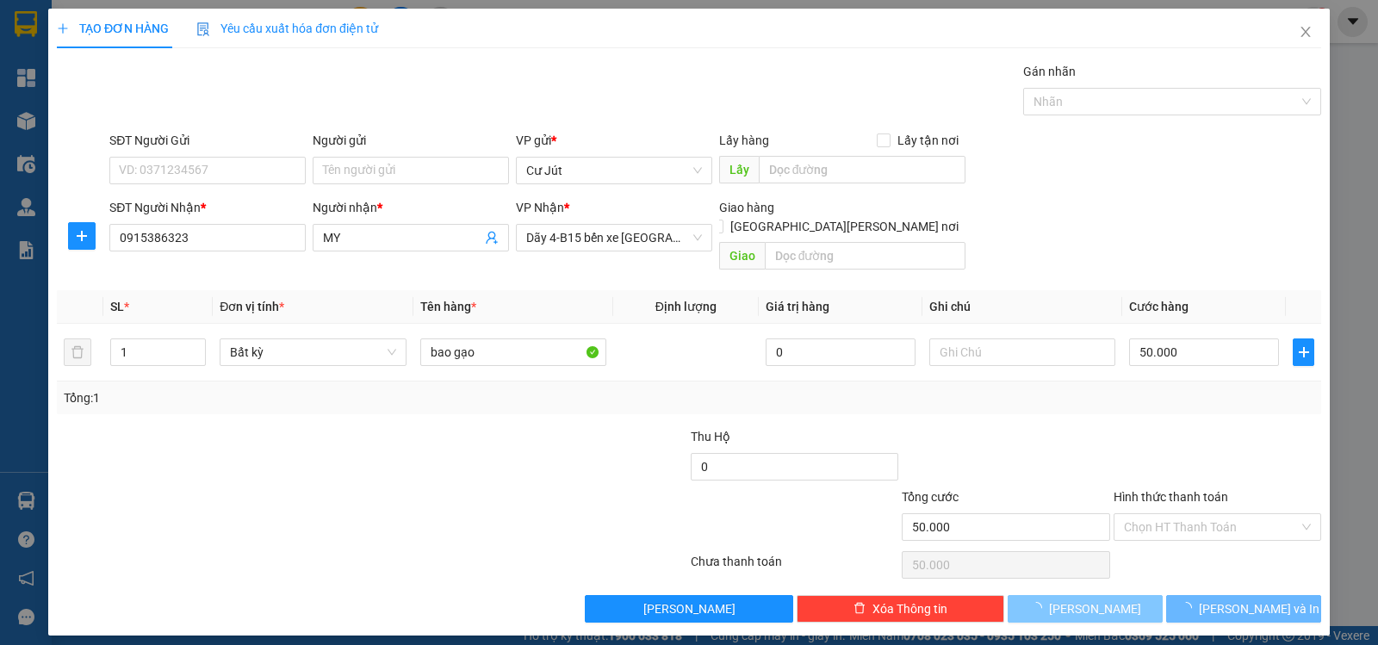
type input "0"
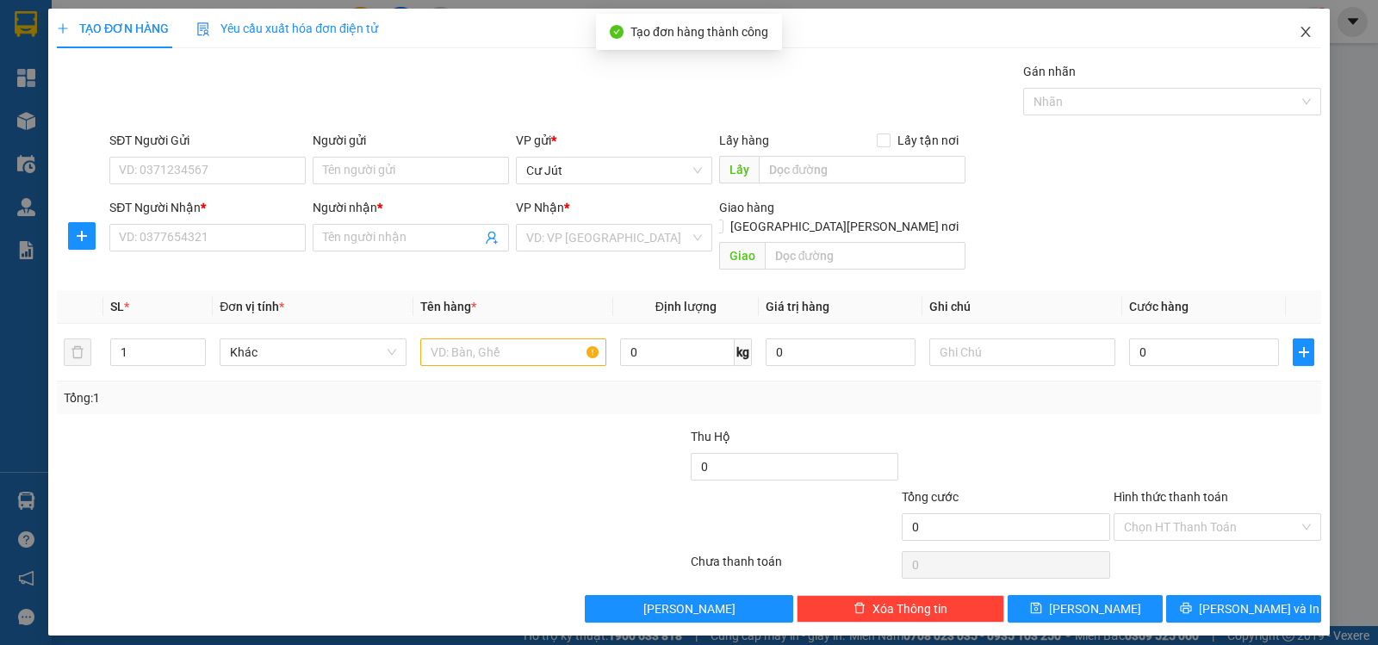
click at [1306, 33] on icon "close" at bounding box center [1305, 32] width 9 height 10
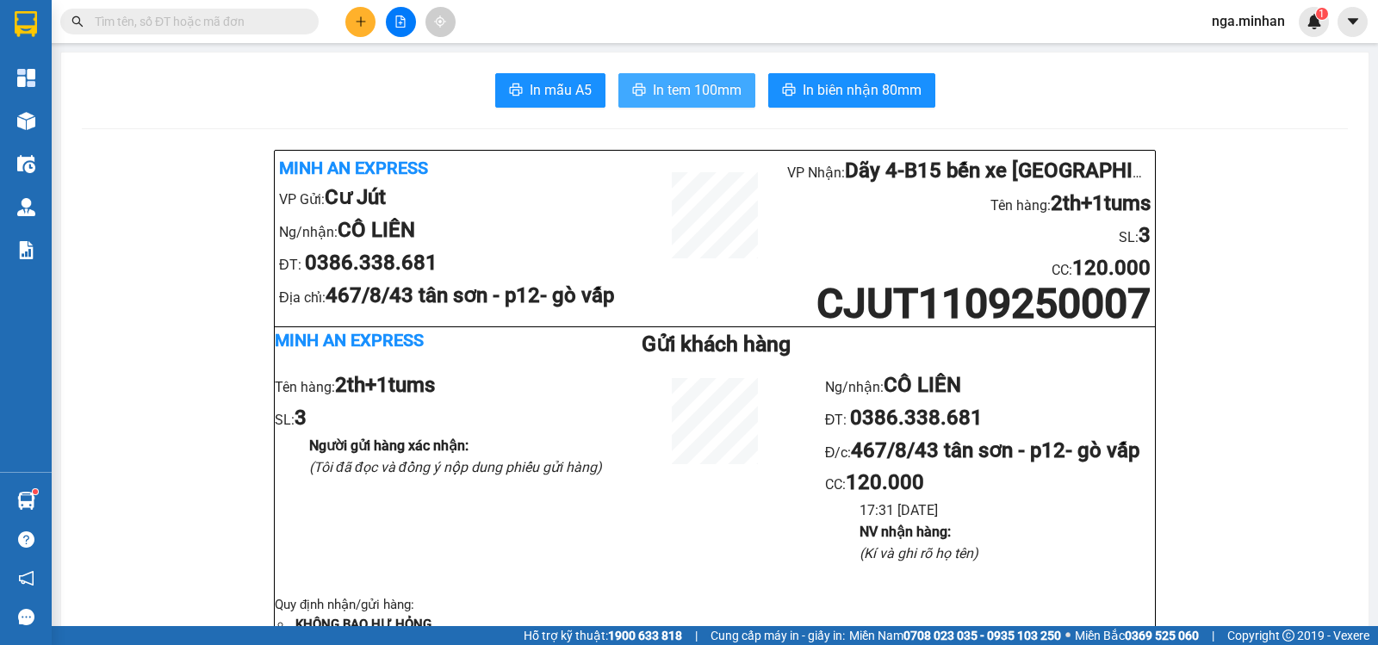
click at [673, 96] on span "In tem 100mm" at bounding box center [697, 90] width 89 height 22
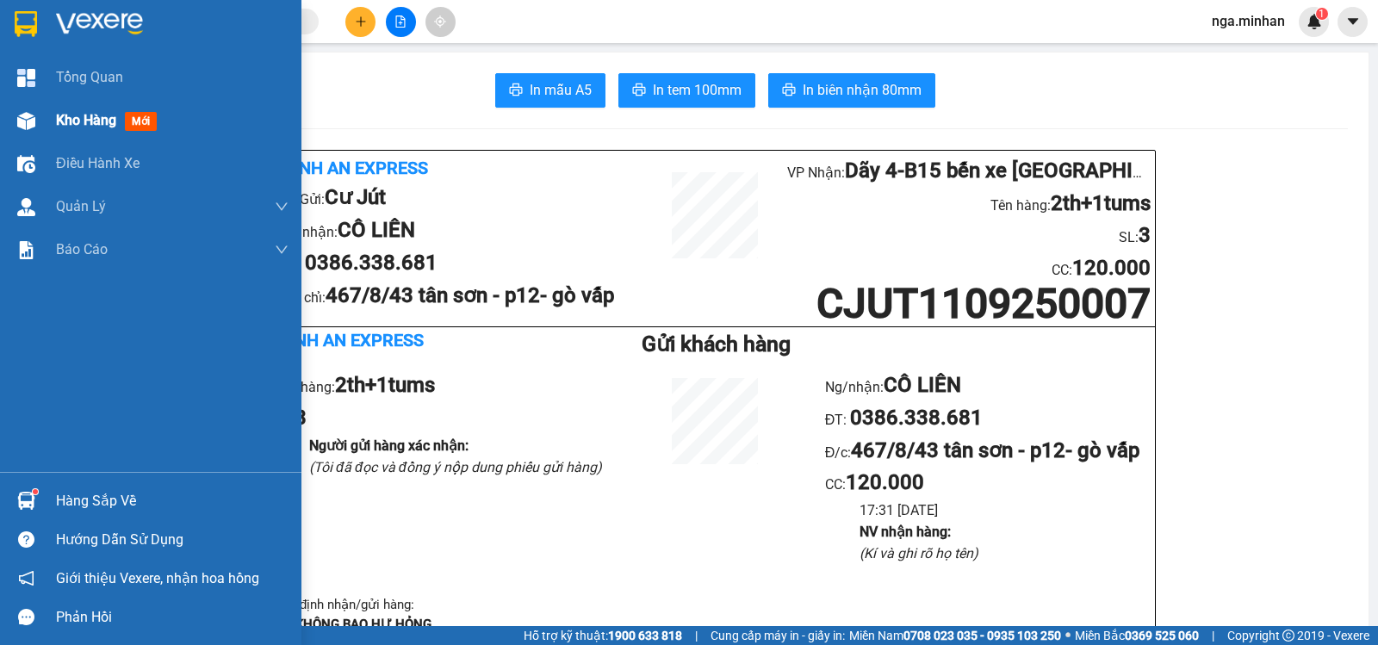
click at [72, 122] on span "Kho hàng" at bounding box center [86, 120] width 60 height 16
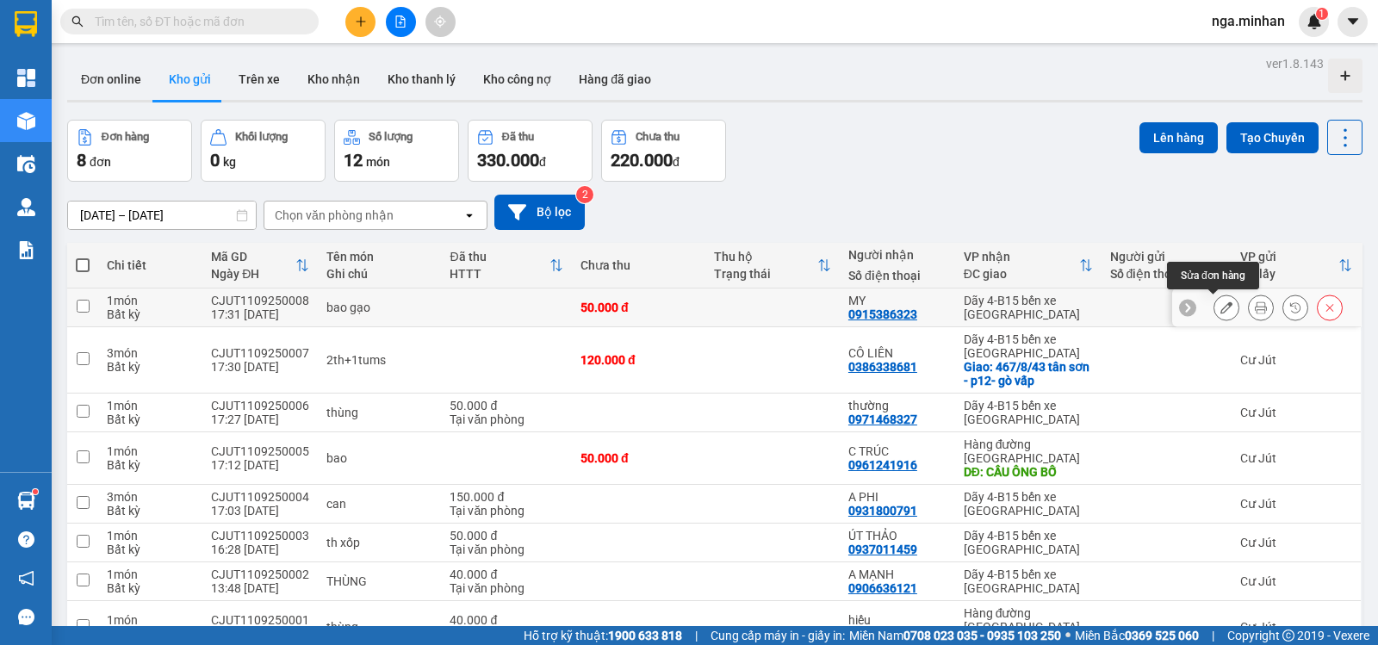
click at [1249, 308] on button at bounding box center [1261, 308] width 24 height 30
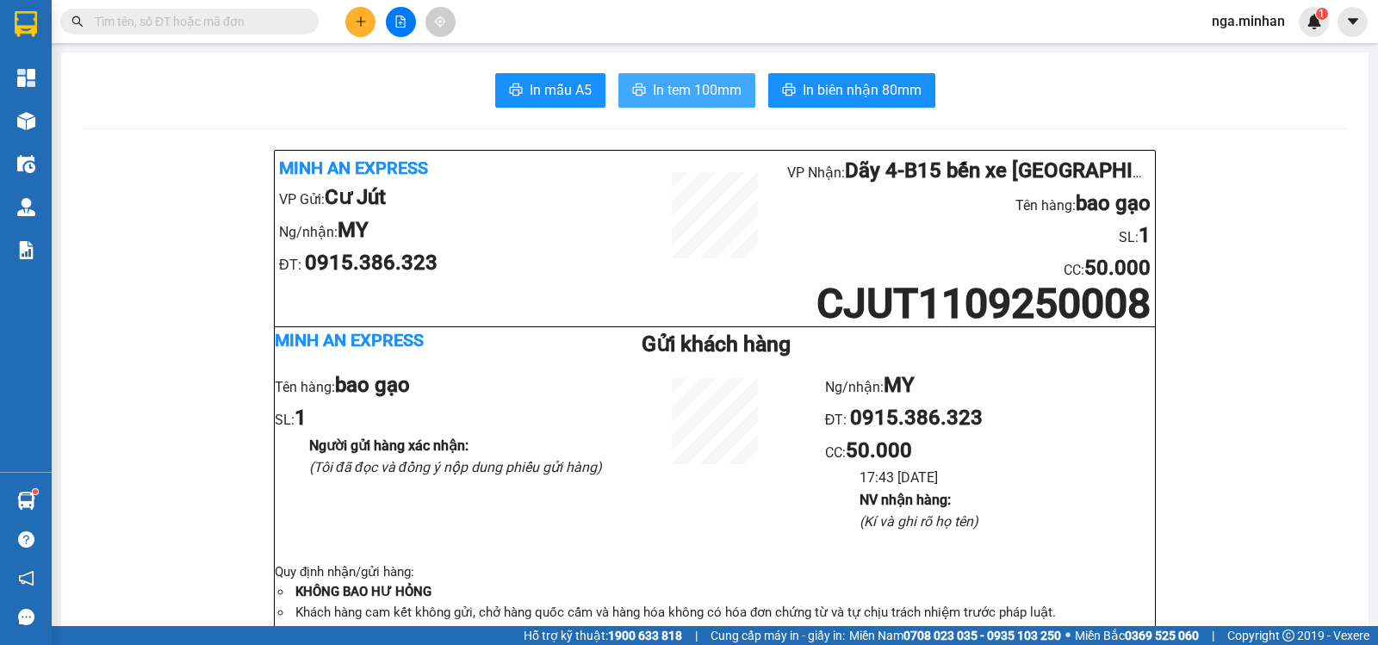
click at [675, 90] on span "In tem 100mm" at bounding box center [697, 90] width 89 height 22
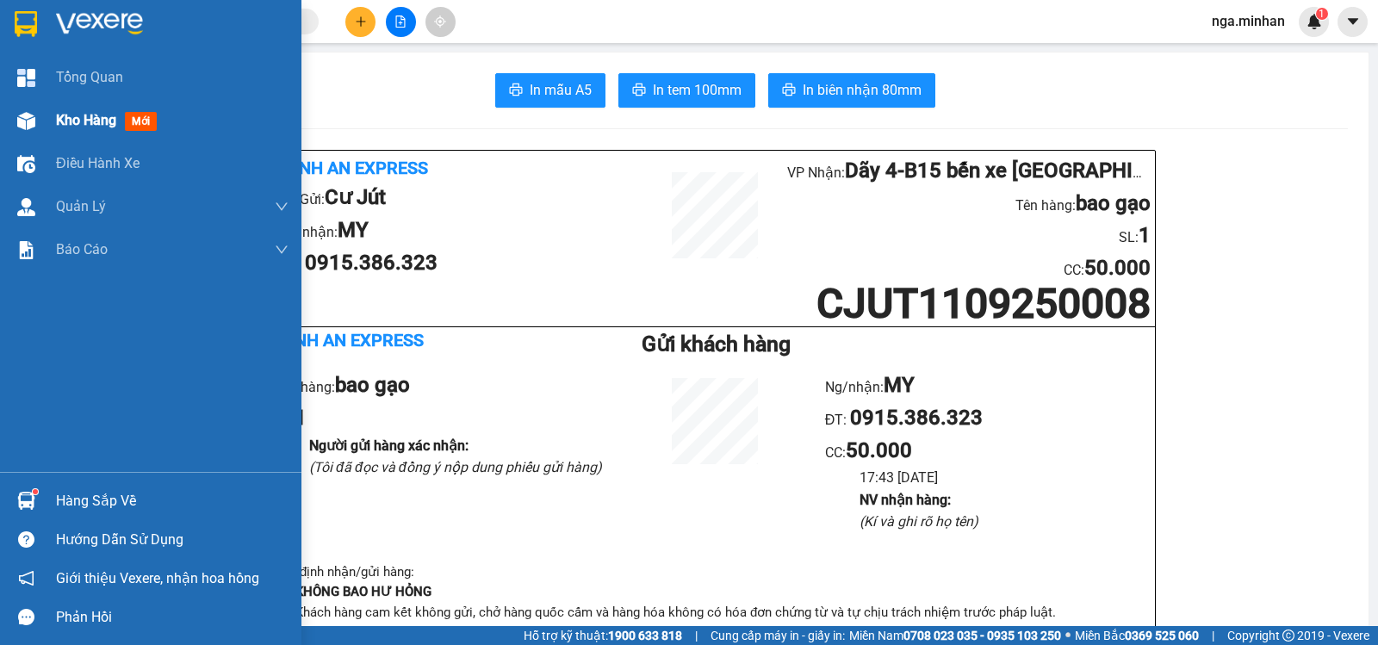
click at [20, 119] on img at bounding box center [26, 121] width 18 height 18
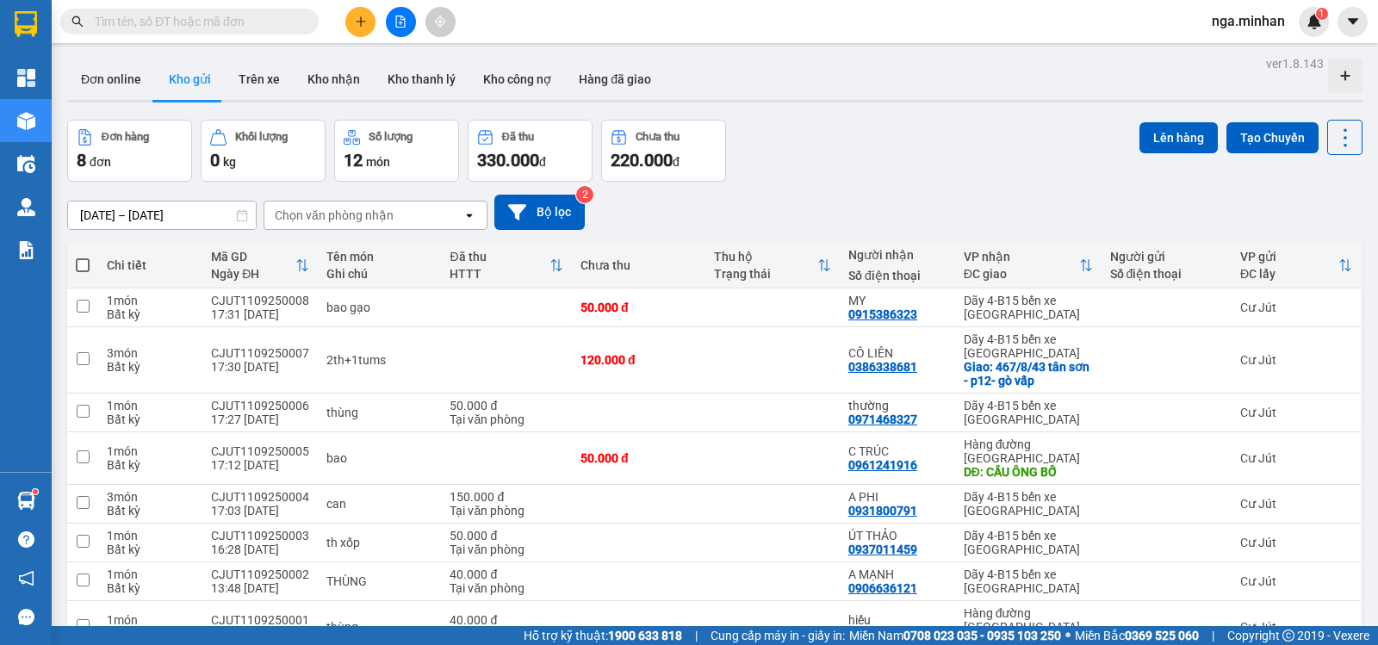
click at [361, 19] on icon "plus" at bounding box center [360, 20] width 1 height 9
click at [394, 61] on div "Tạo đơn hàng" at bounding box center [428, 64] width 75 height 19
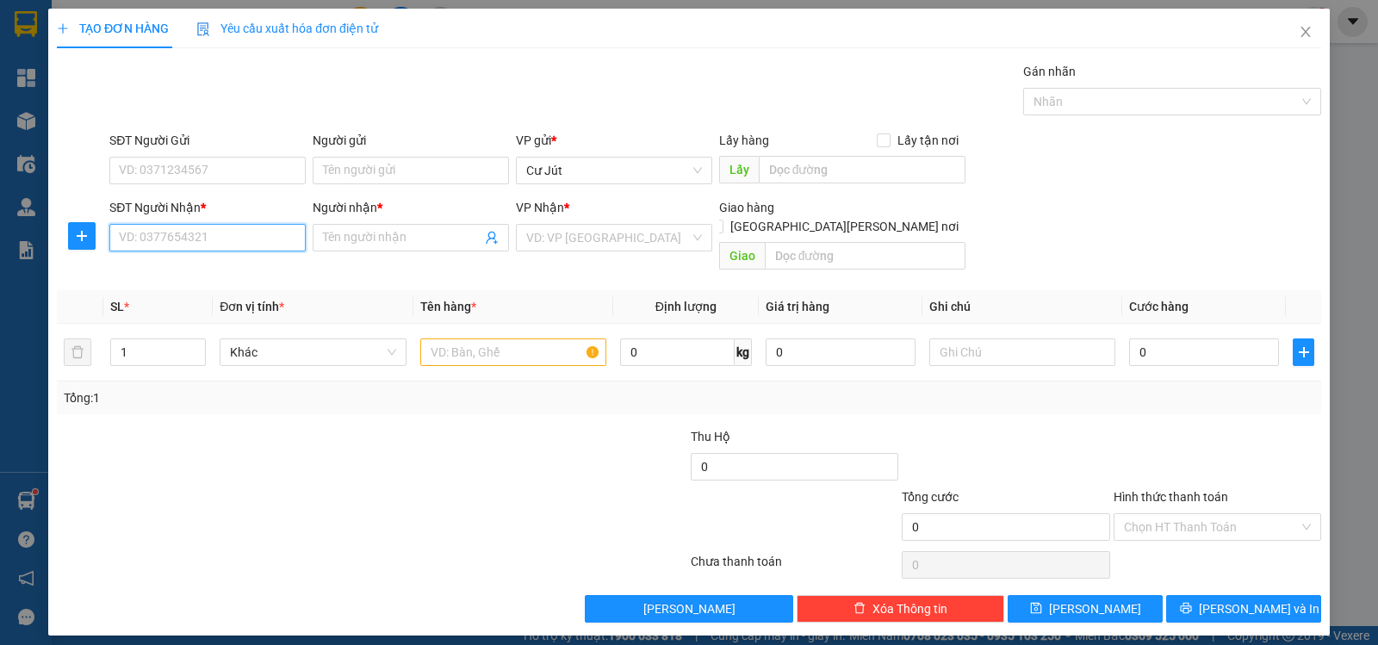
click at [199, 233] on input "SĐT Người Nhận *" at bounding box center [207, 238] width 196 height 28
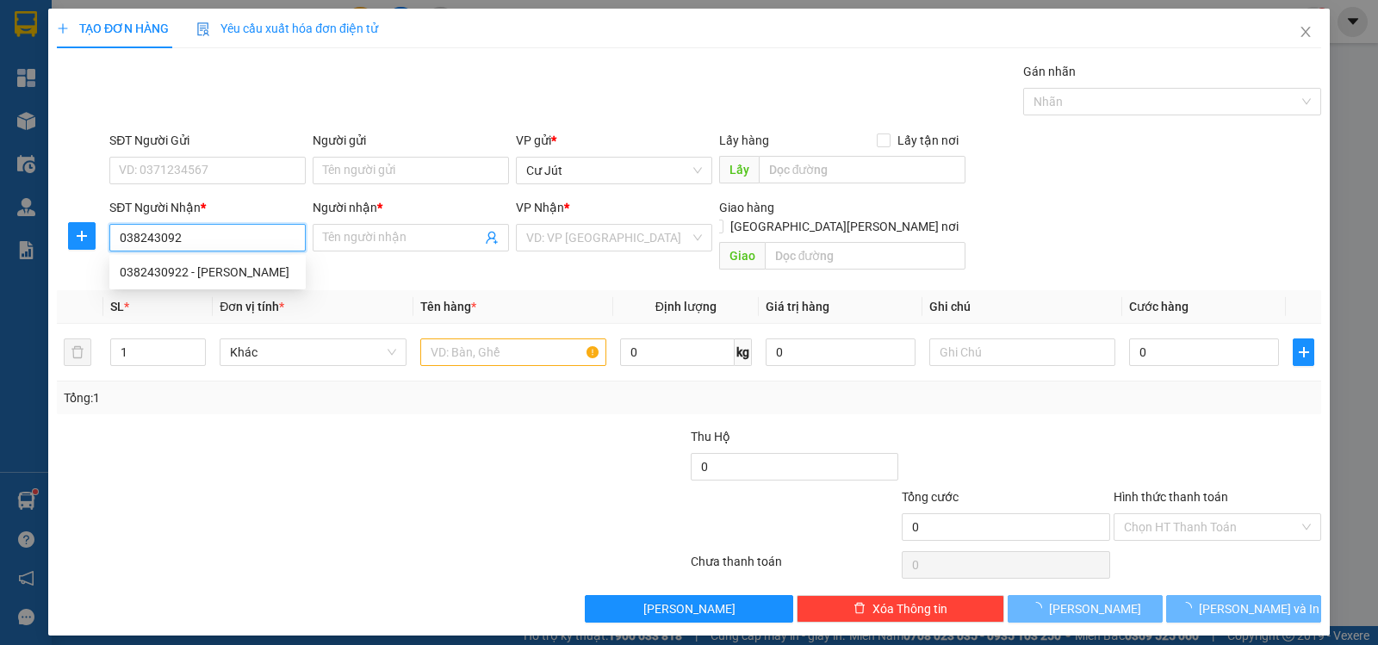
type input "0382430922"
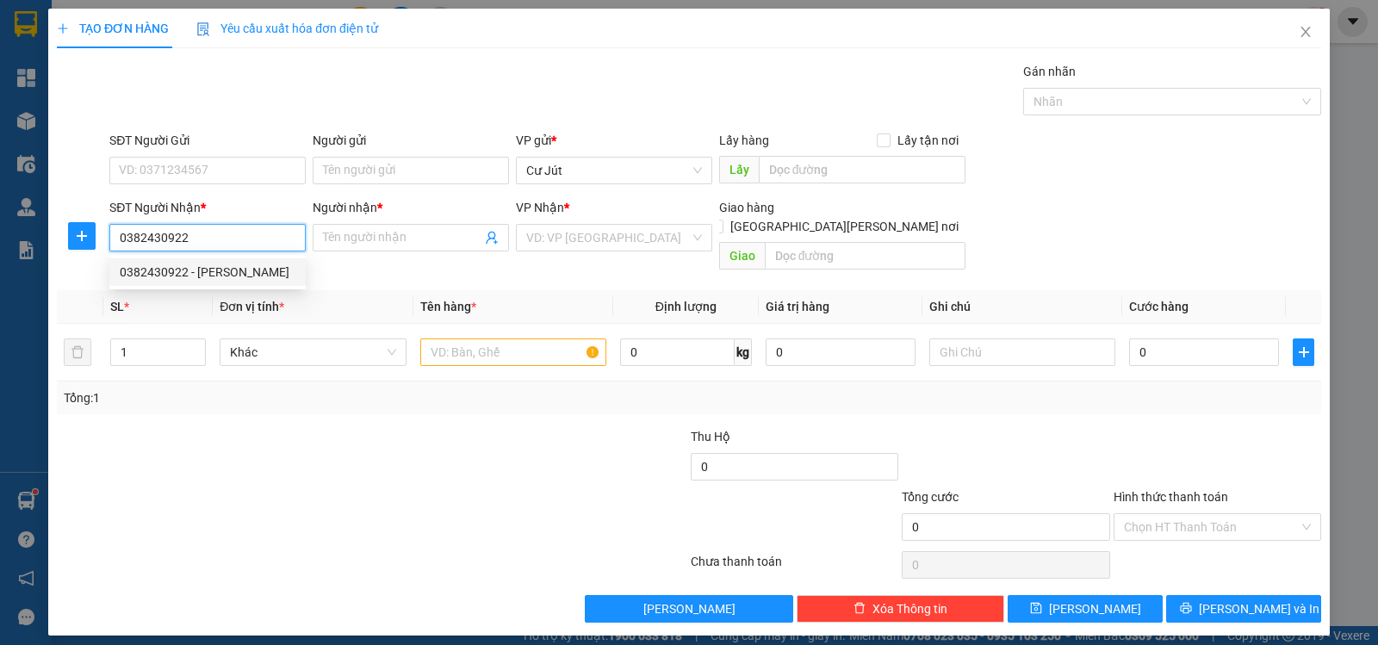
click at [222, 279] on div "0382430922 - [PERSON_NAME]" at bounding box center [208, 272] width 176 height 19
type input "DIỄM OANH"
type input "0382430922"
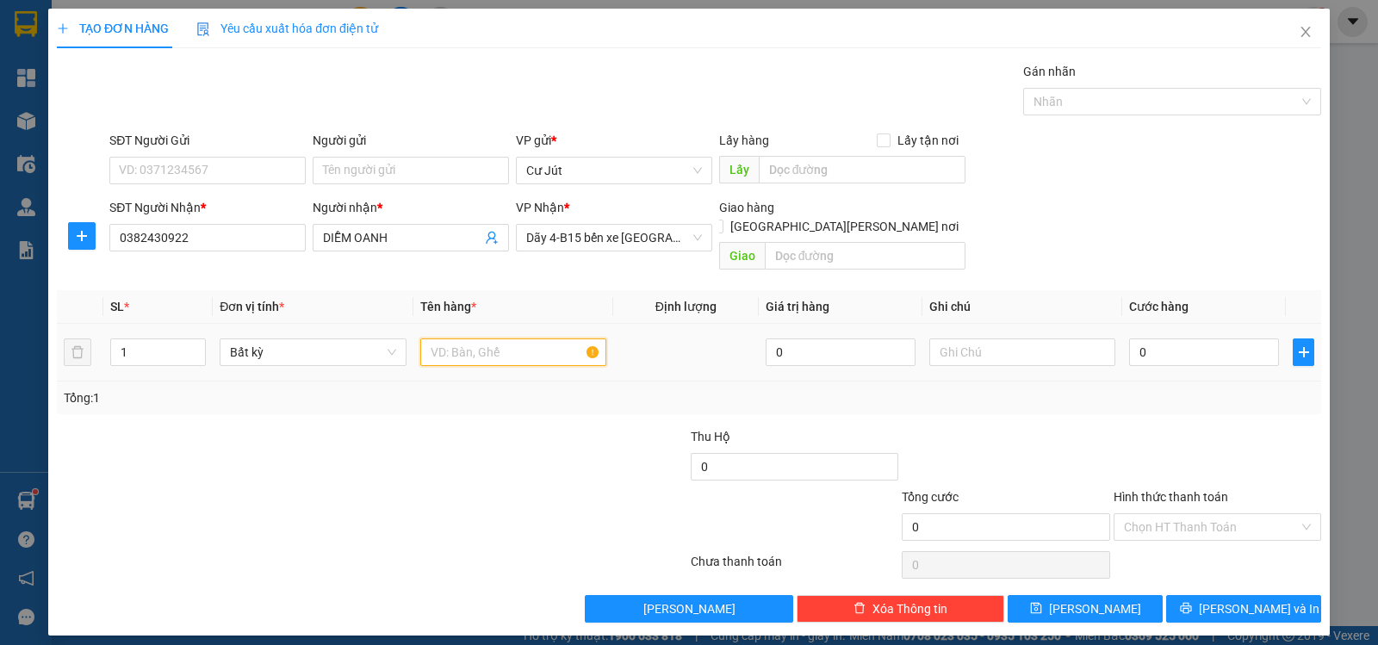
click at [491, 339] on input "text" at bounding box center [513, 353] width 186 height 28
type input "th xốp"
click at [1222, 324] on td "0" at bounding box center [1204, 353] width 164 height 58
click at [1215, 339] on input "0" at bounding box center [1204, 353] width 150 height 28
type input "5"
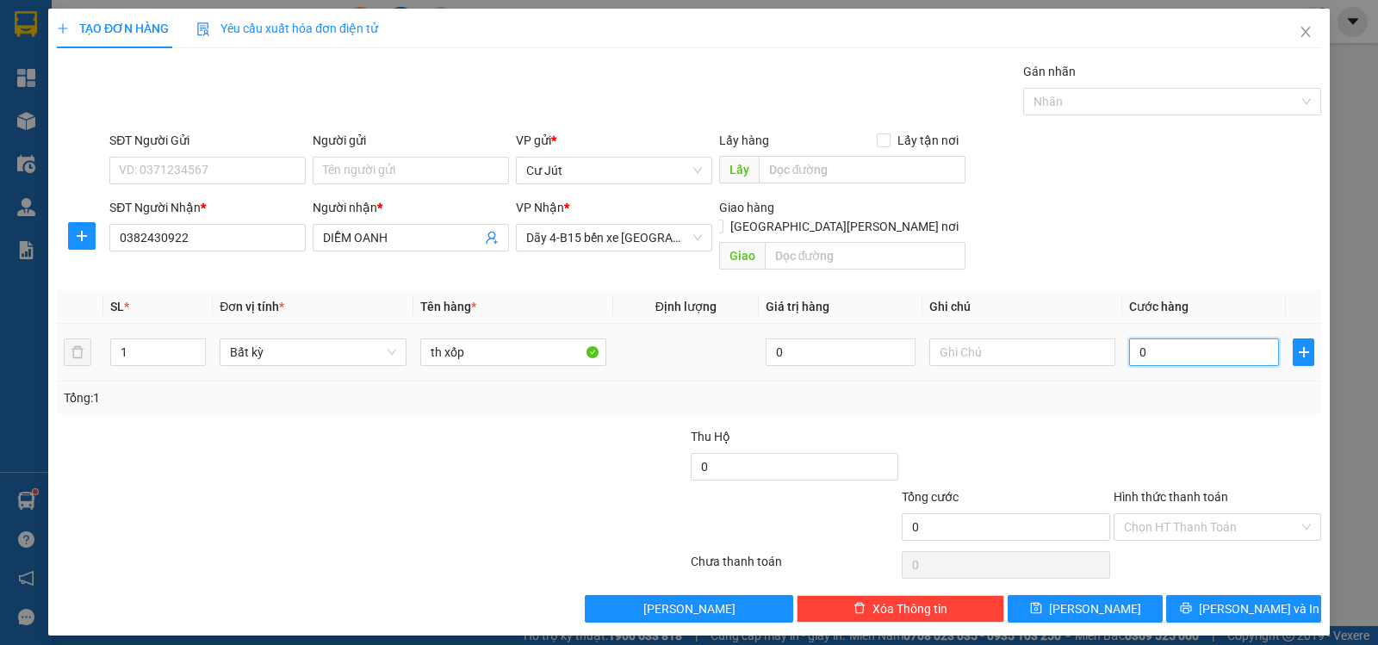
type input "5"
type input "50"
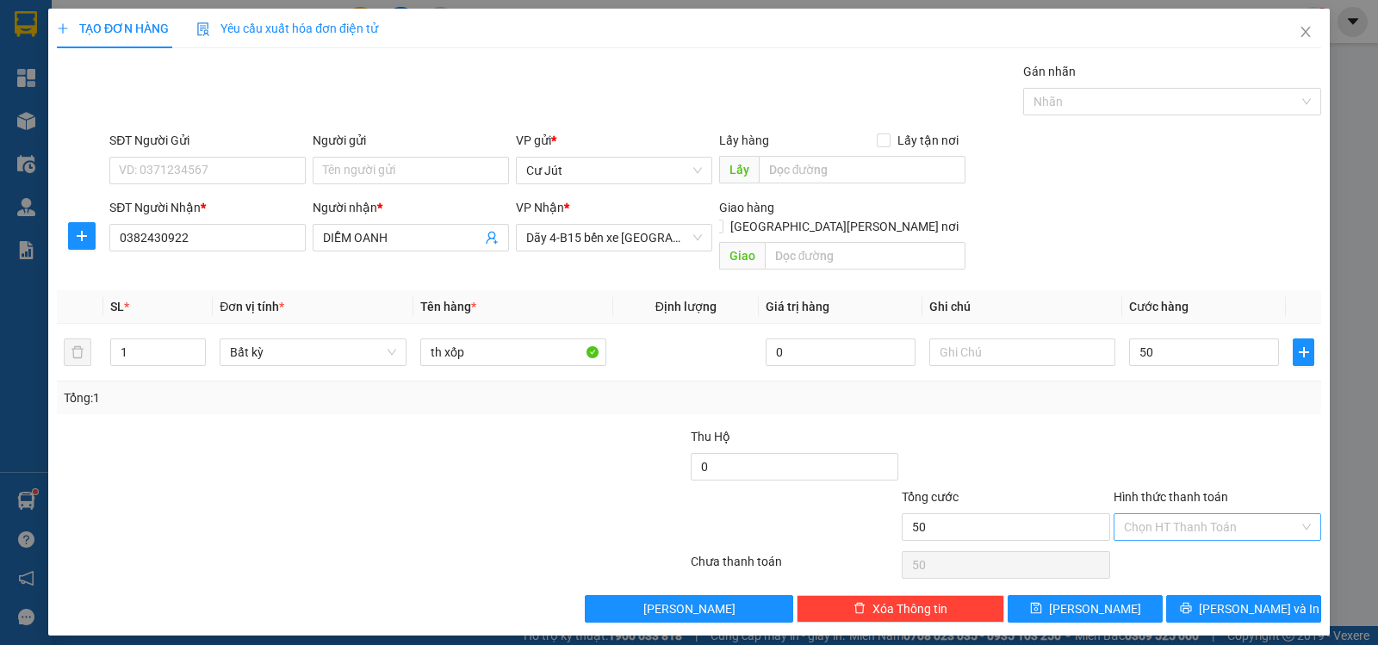
type input "50.000"
drag, startPoint x: 1199, startPoint y: 501, endPoint x: 1197, endPoint y: 527, distance: 26.8
click at [1199, 514] on input "Hình thức thanh toán" at bounding box center [1211, 527] width 175 height 26
click at [1195, 536] on div "Tại văn phòng" at bounding box center [1217, 542] width 187 height 19
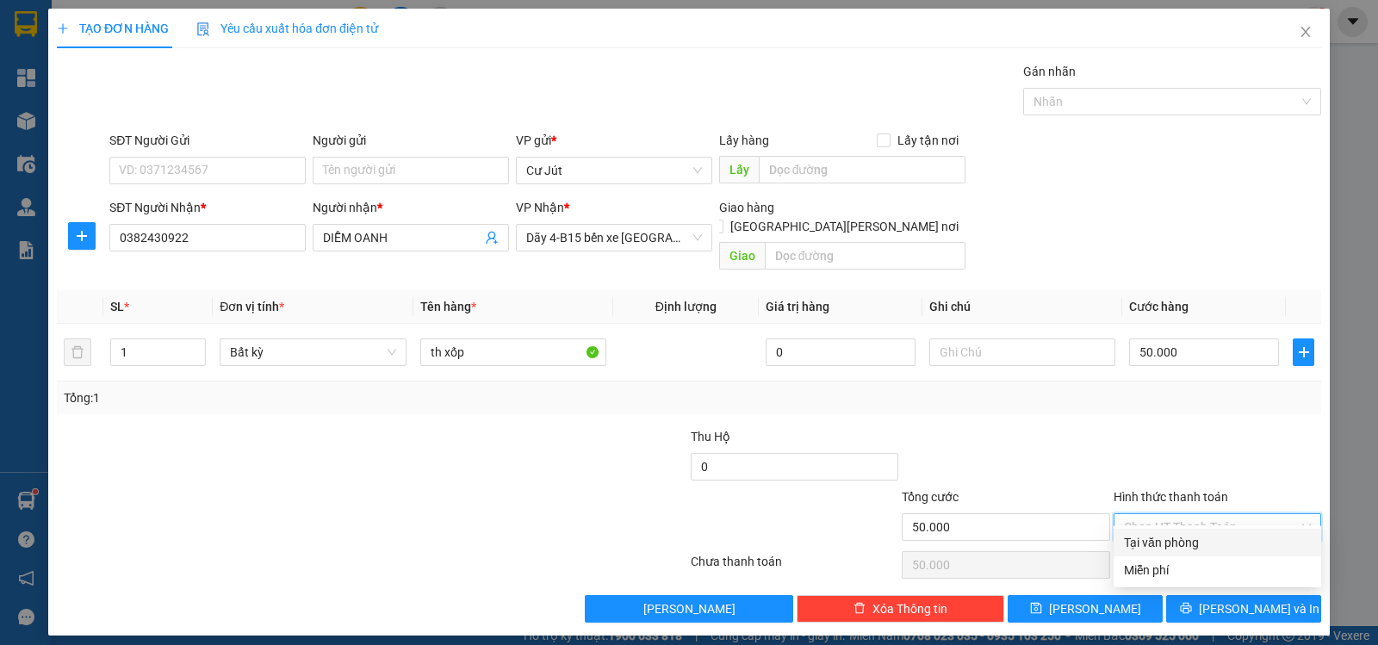
type input "0"
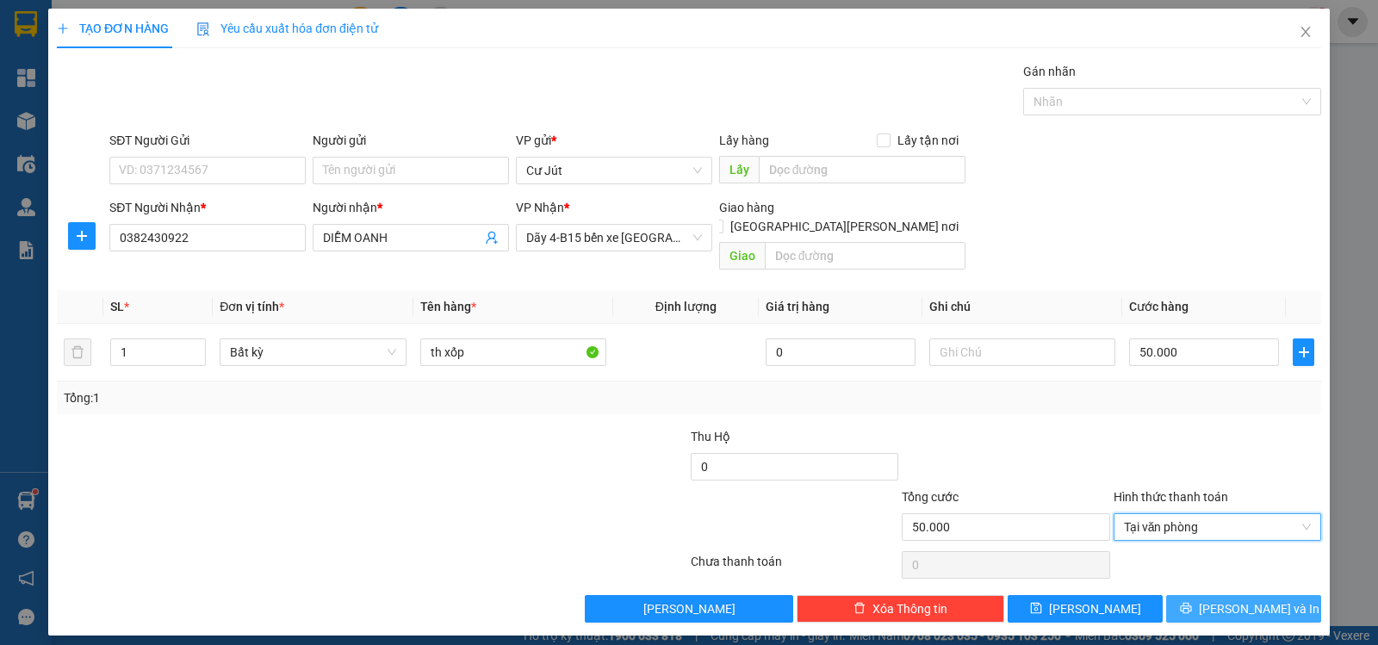
click at [1234, 600] on span "[PERSON_NAME] và In" at bounding box center [1259, 609] width 121 height 19
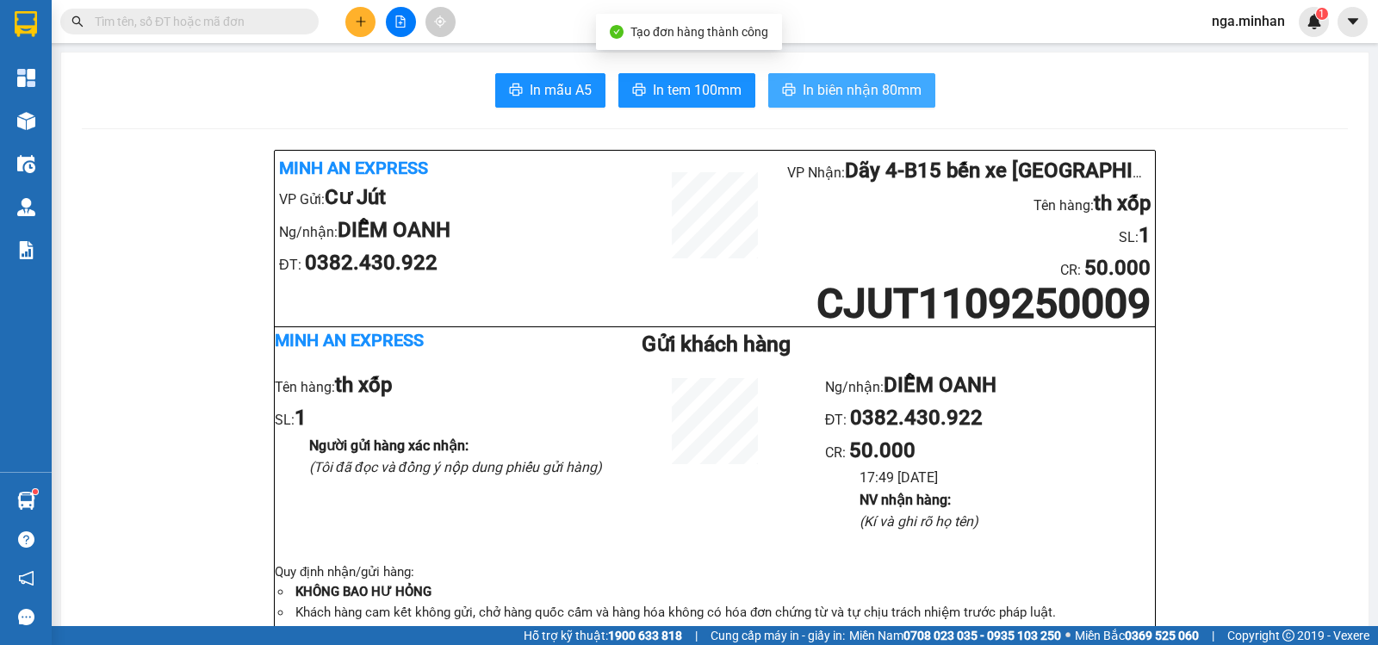
click at [853, 103] on button "In biên nhận 80mm" at bounding box center [851, 90] width 167 height 34
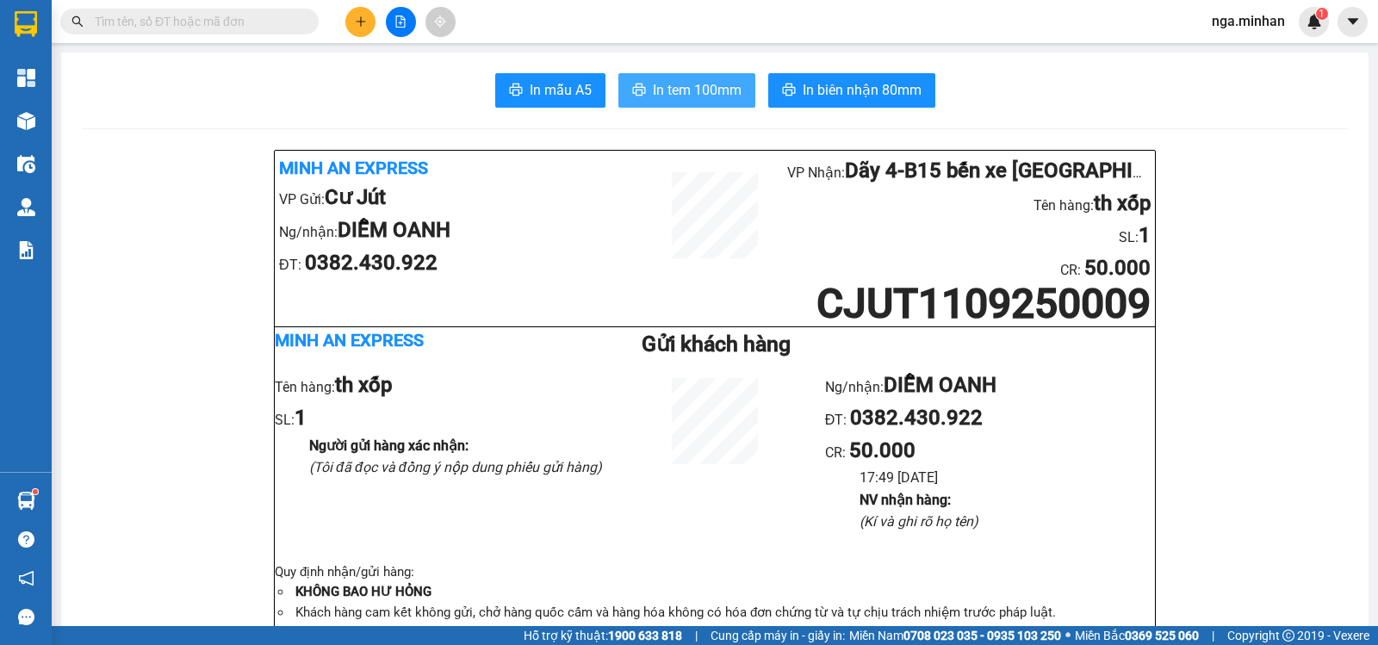
click at [694, 93] on span "In tem 100mm" at bounding box center [697, 90] width 89 height 22
click at [405, 28] on button at bounding box center [401, 22] width 30 height 30
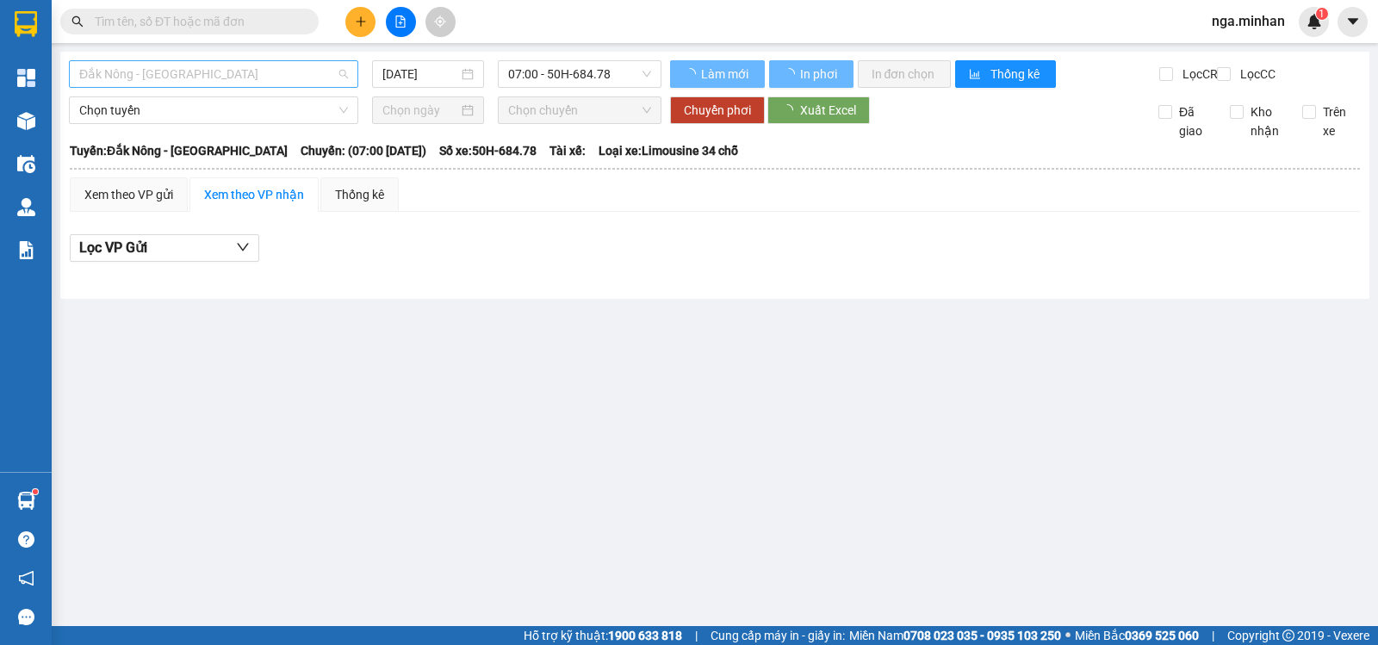
click at [195, 72] on span "Đắk Nông - [GEOGRAPHIC_DATA]" at bounding box center [213, 74] width 269 height 26
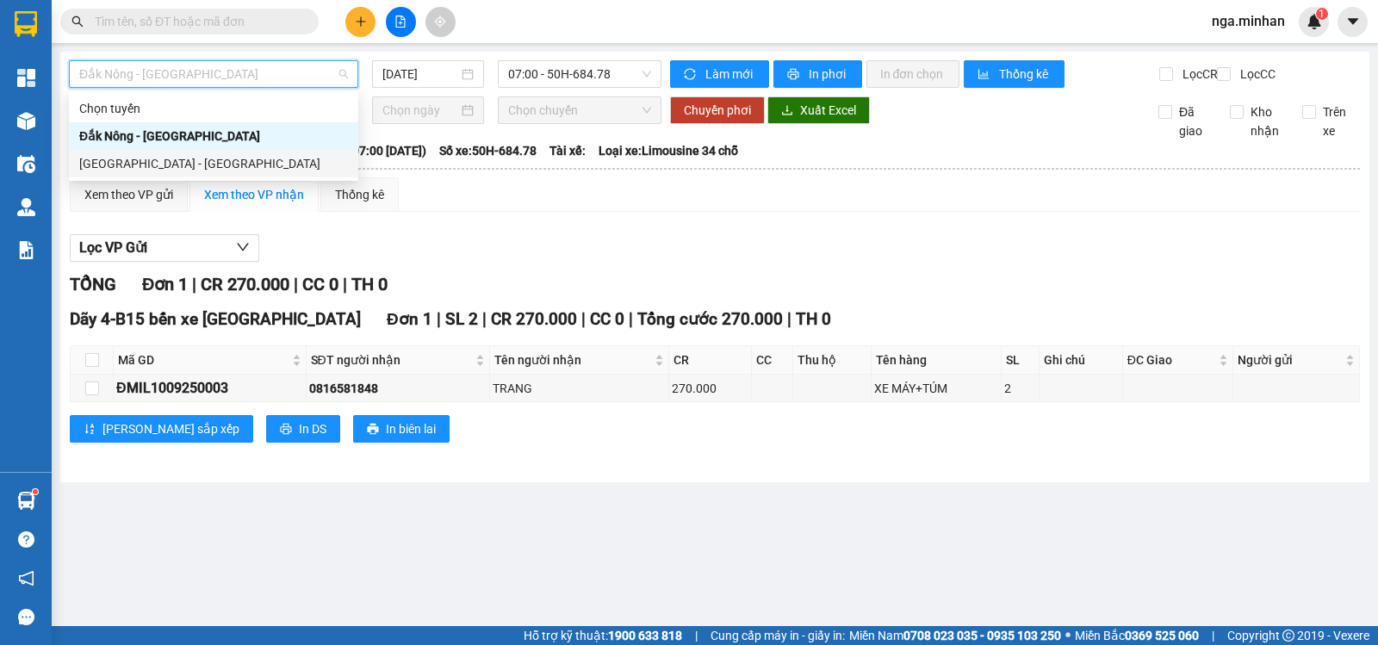
click at [140, 165] on div "[GEOGRAPHIC_DATA] - [GEOGRAPHIC_DATA]" at bounding box center [213, 163] width 269 height 19
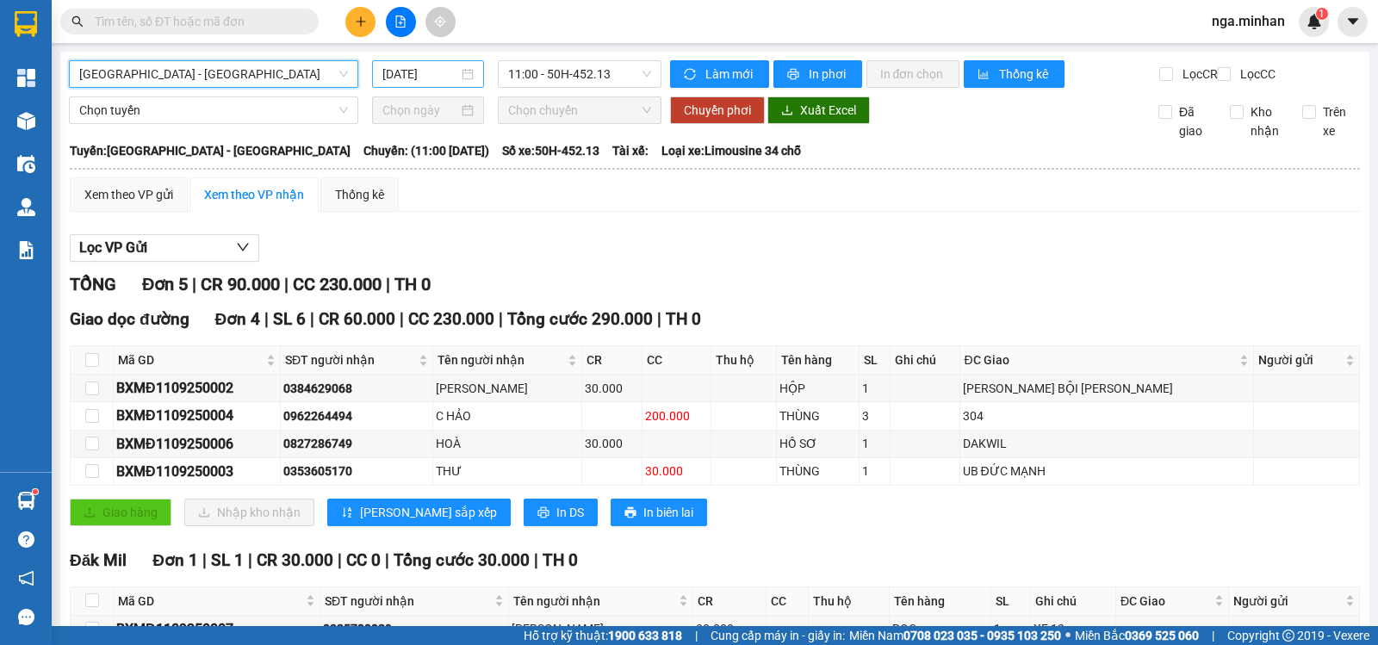
click at [400, 75] on input "[DATE]" at bounding box center [420, 74] width 77 height 19
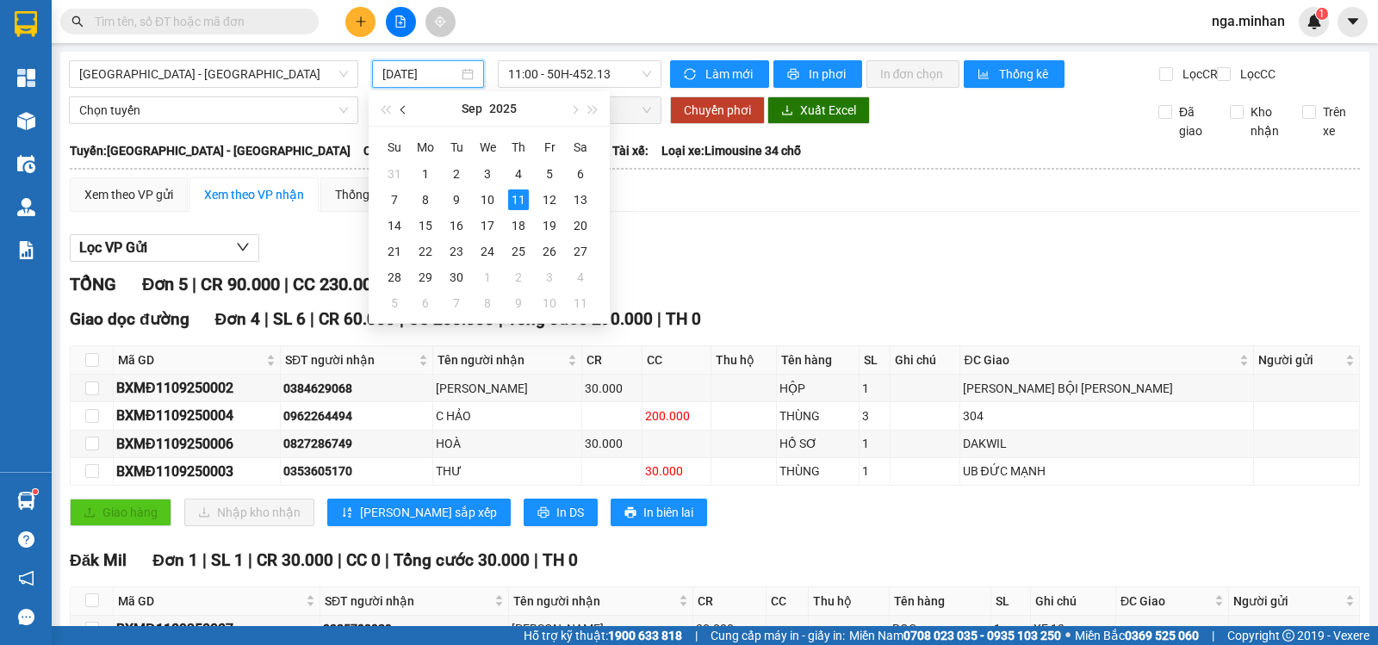
click at [404, 108] on span "button" at bounding box center [405, 110] width 9 height 9
click at [552, 175] on div "1" at bounding box center [549, 174] width 21 height 21
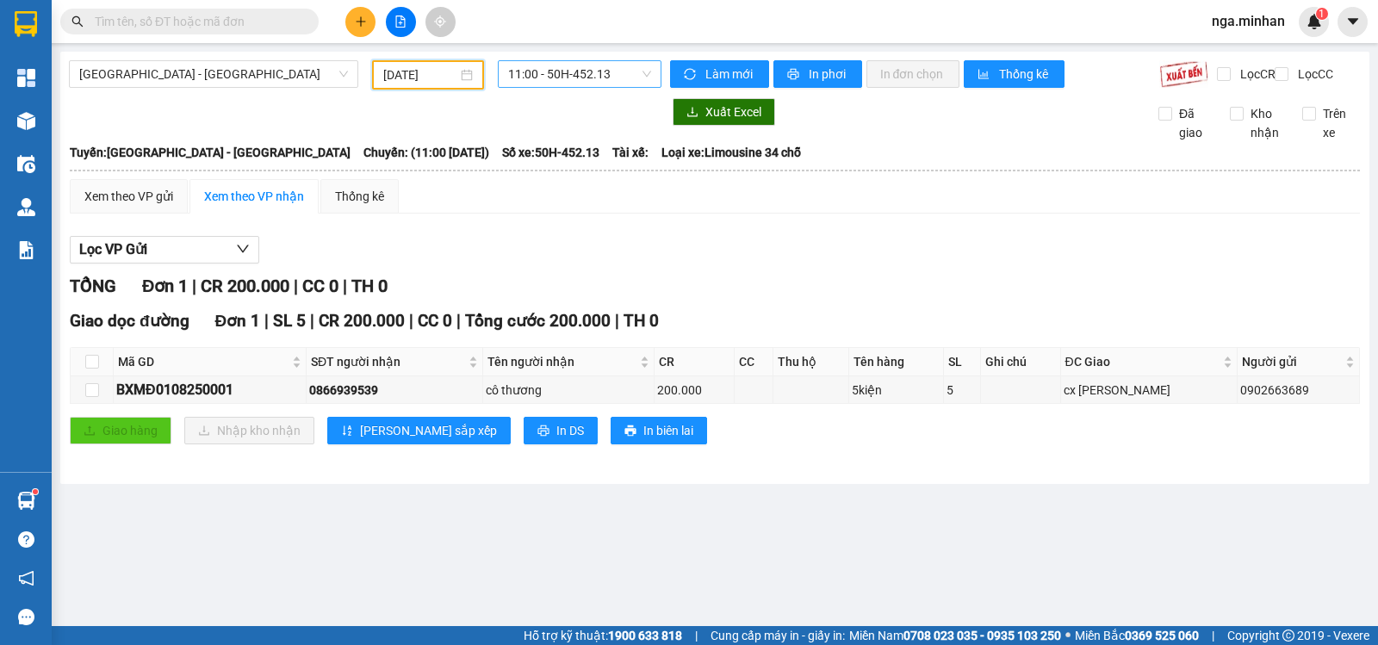
click at [588, 80] on span "11:00 - 50H-452.13" at bounding box center [579, 74] width 142 height 26
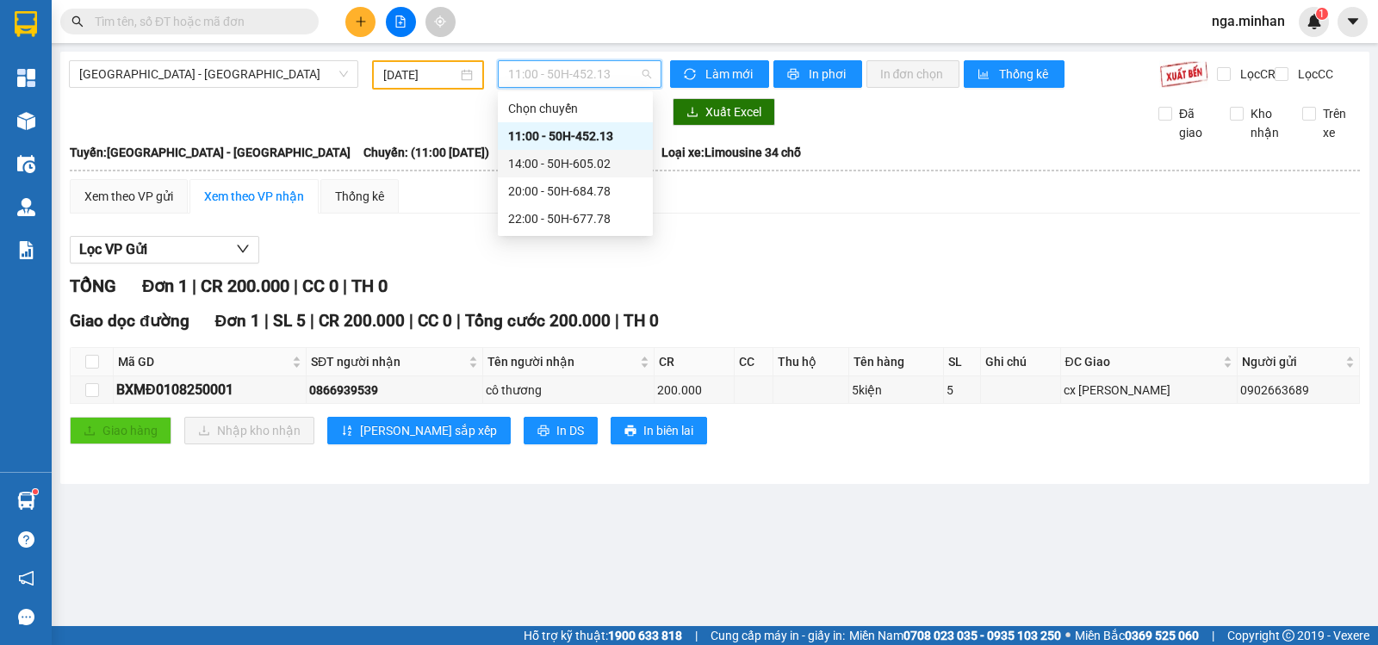
click at [591, 161] on div "14:00 - 50H-605.02" at bounding box center [575, 163] width 134 height 19
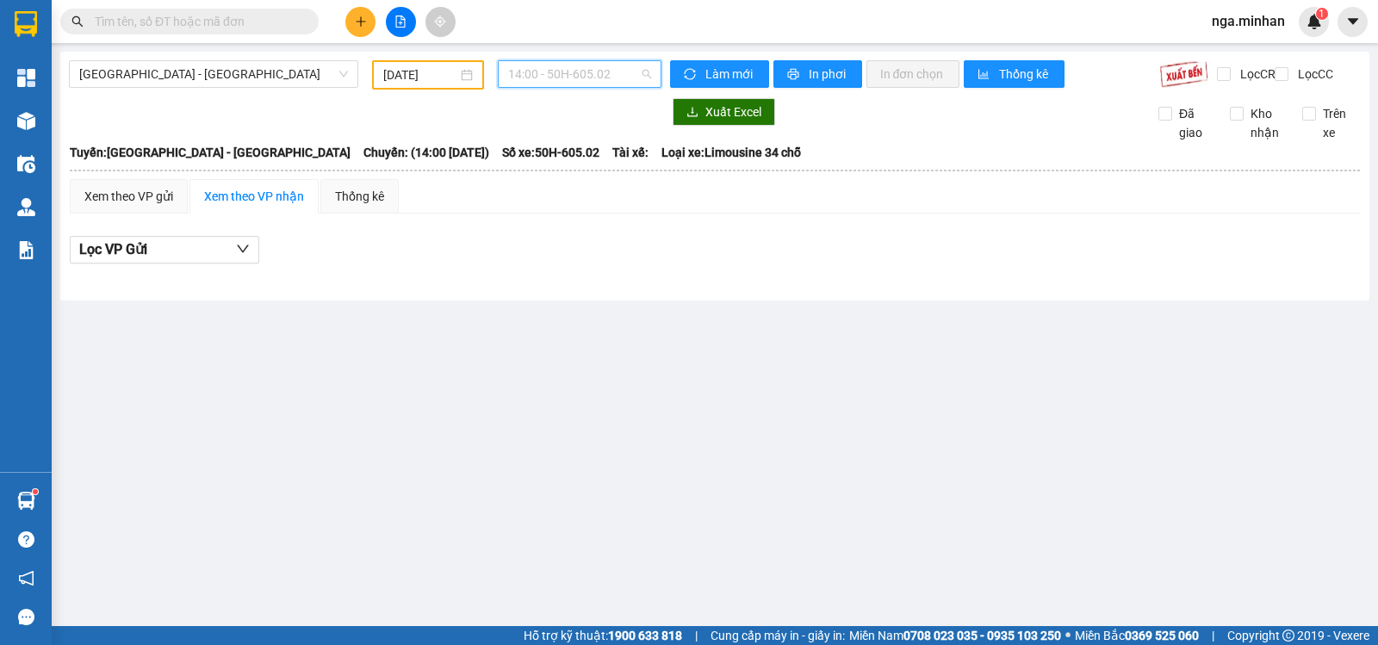
click at [613, 70] on span "14:00 - 50H-605.02" at bounding box center [579, 74] width 142 height 26
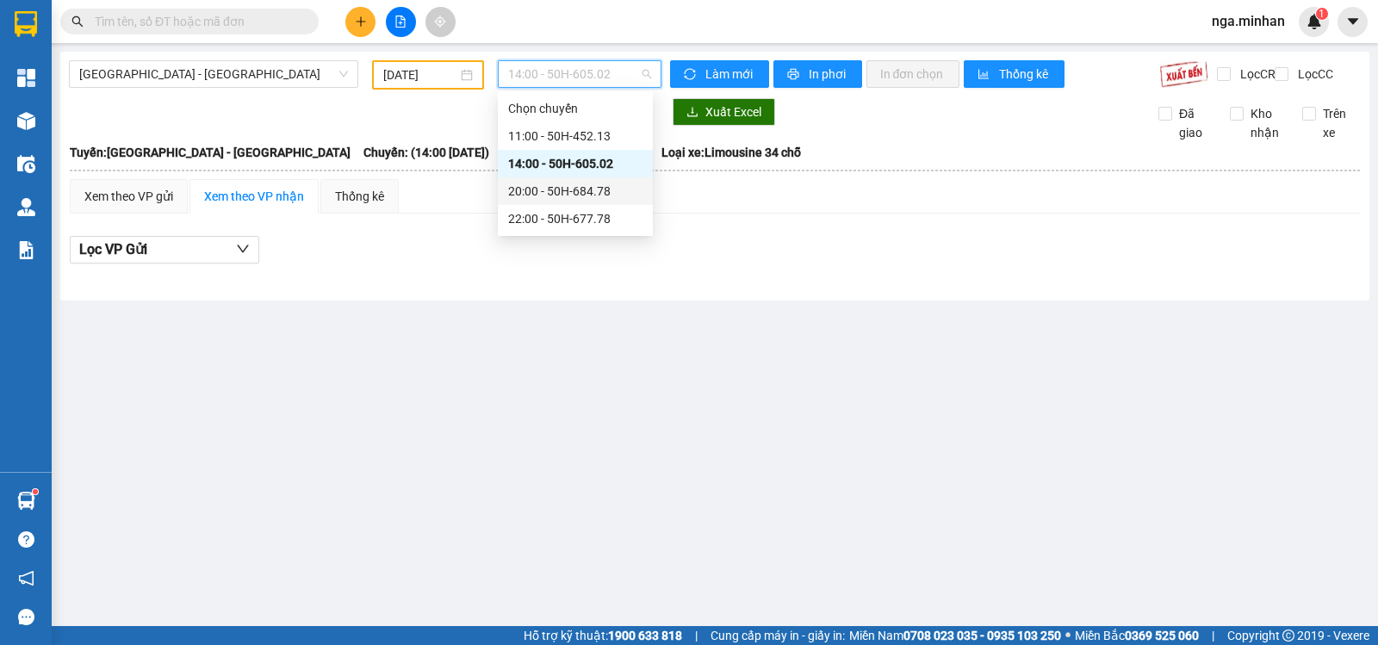
click at [586, 190] on div "20:00 - 50H-684.78" at bounding box center [575, 191] width 134 height 19
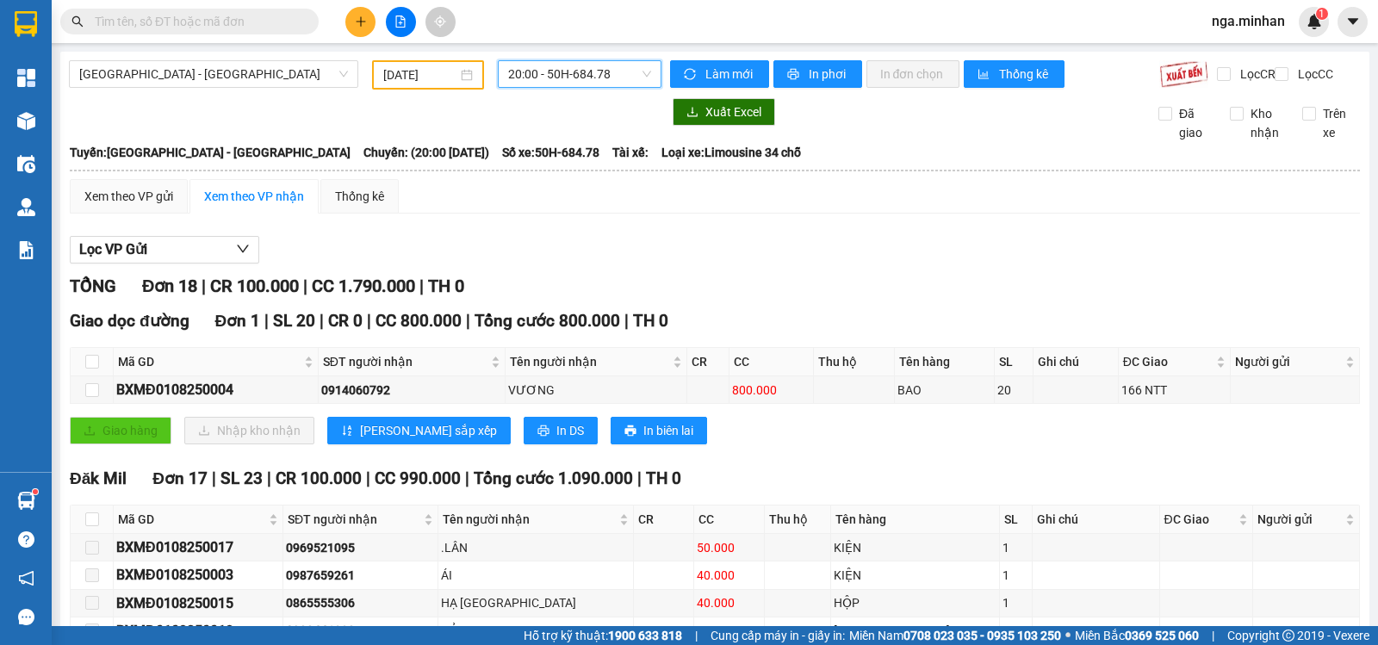
click at [607, 82] on span "20:00 - 50H-684.78" at bounding box center [579, 74] width 142 height 26
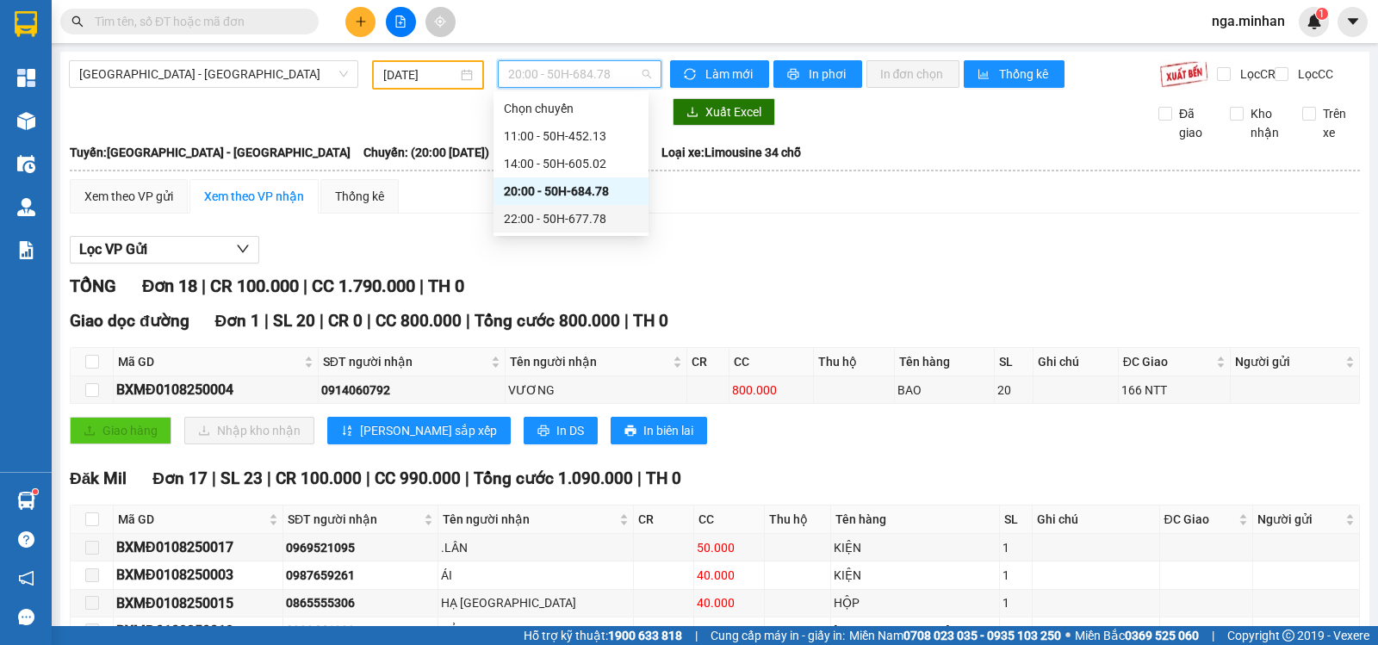
click at [597, 223] on div "22:00 - 50H-677.78" at bounding box center [571, 218] width 134 height 19
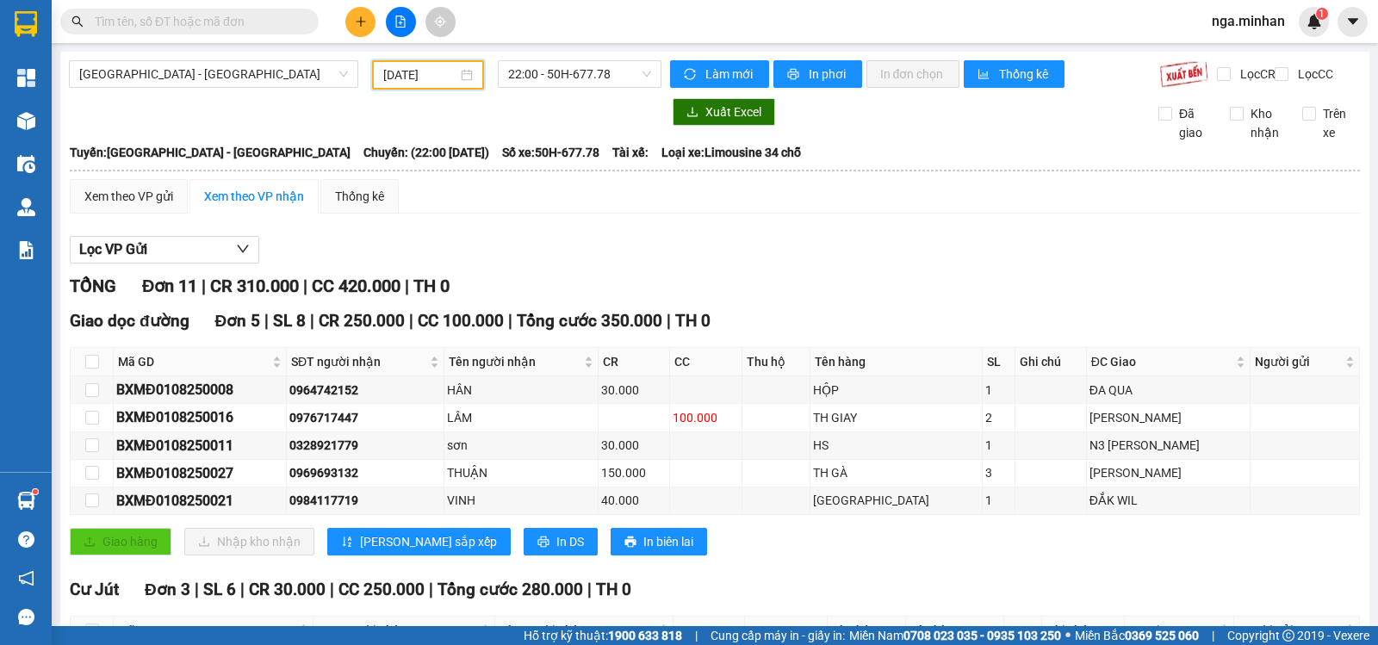
click at [401, 72] on input "[DATE]" at bounding box center [420, 74] width 75 height 19
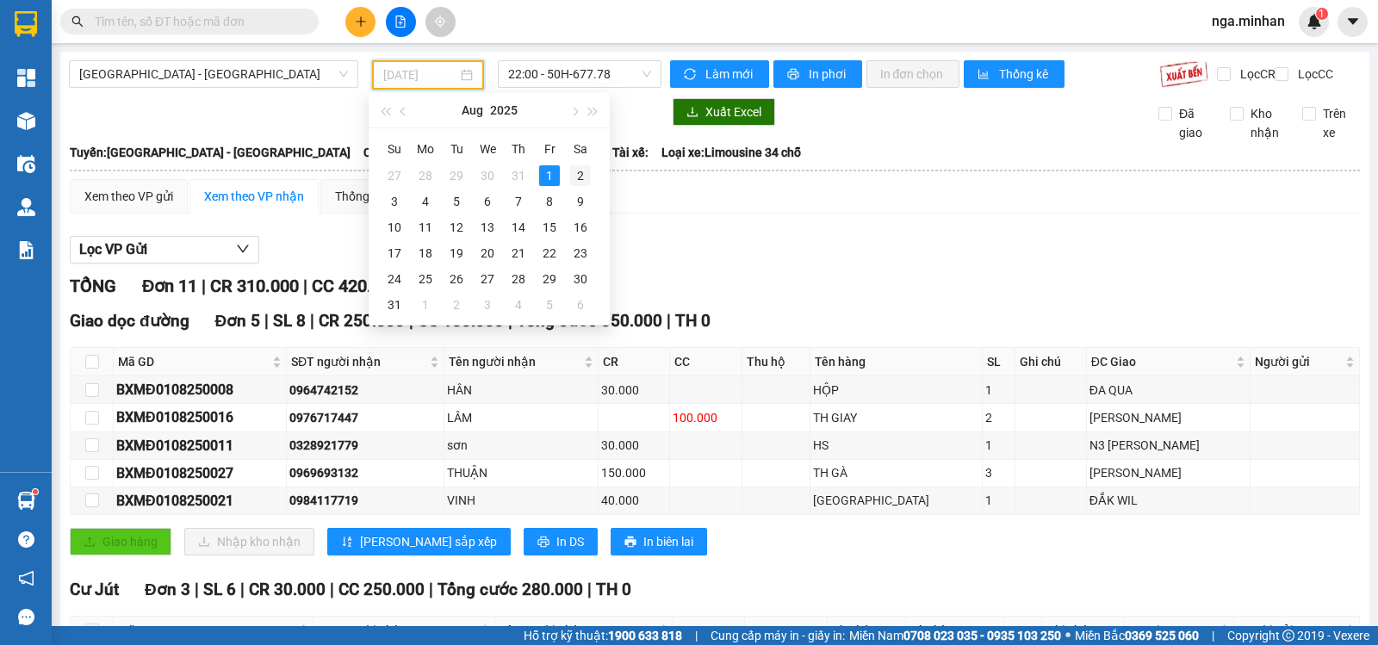
click at [575, 171] on div "2" at bounding box center [580, 175] width 21 height 21
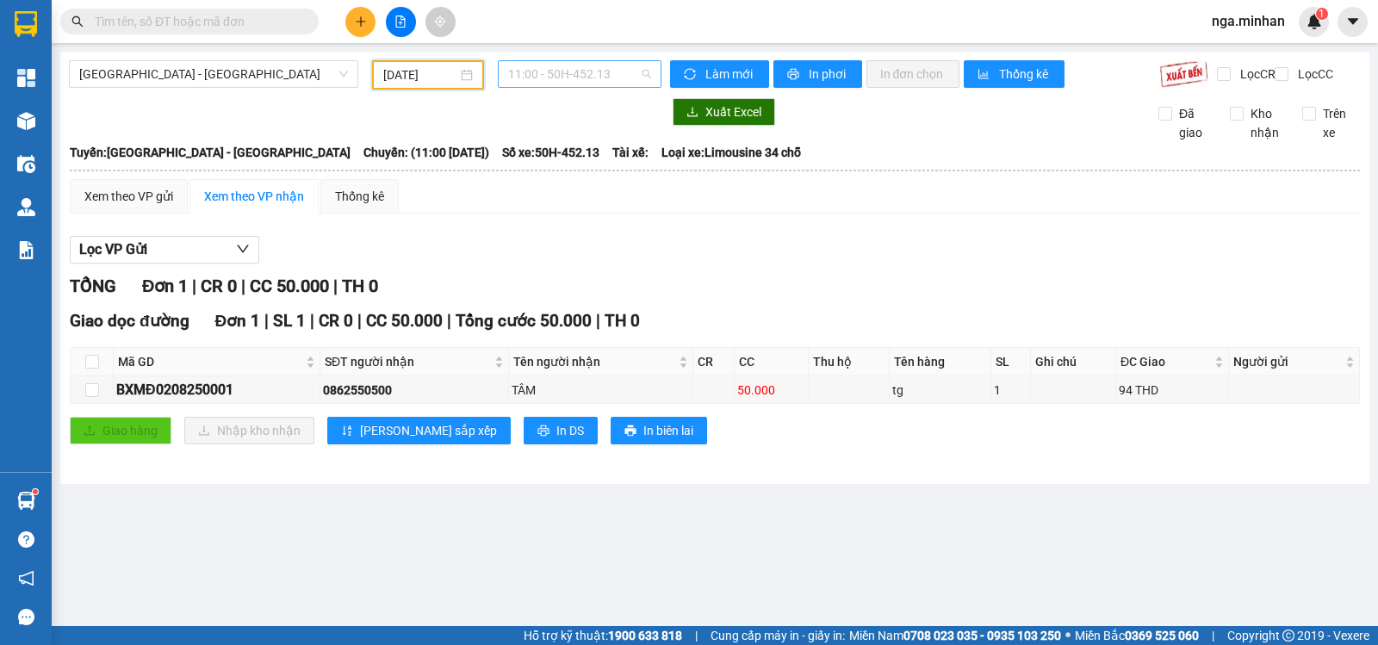
click at [606, 74] on span "11:00 - 50H-452.13" at bounding box center [579, 74] width 142 height 26
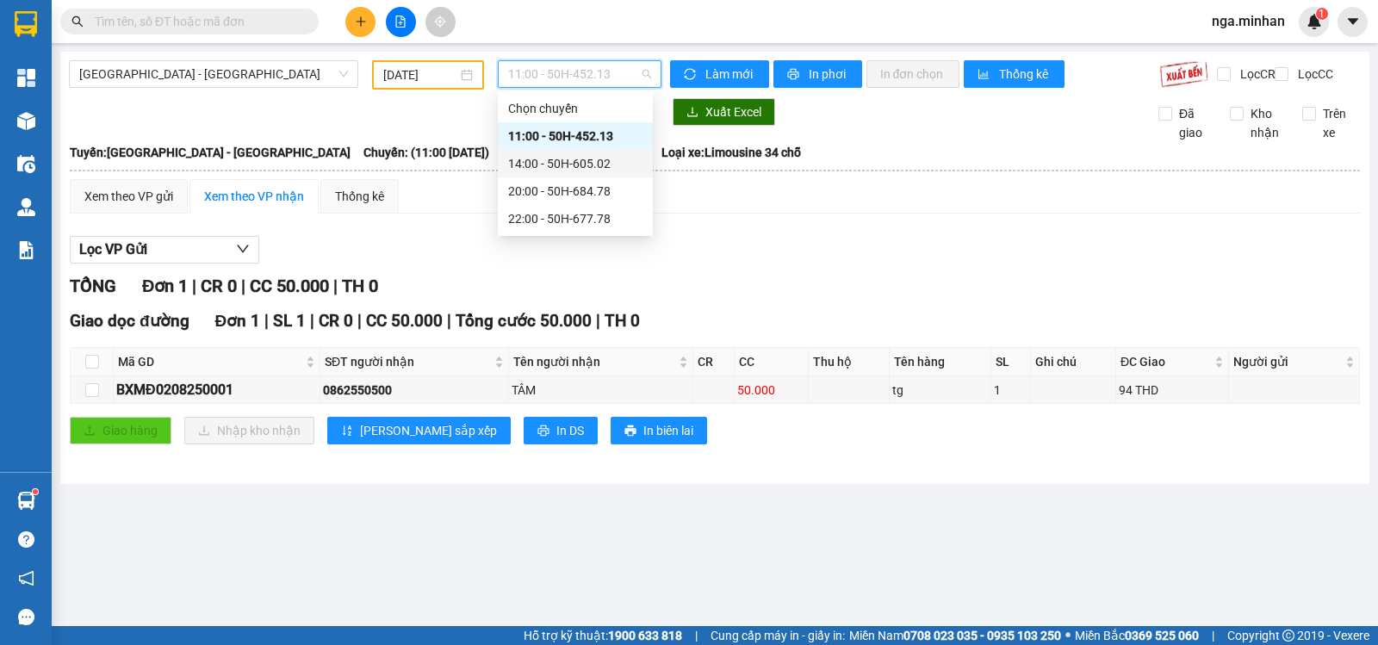
click at [593, 165] on div "14:00 - 50H-605.02" at bounding box center [575, 163] width 134 height 19
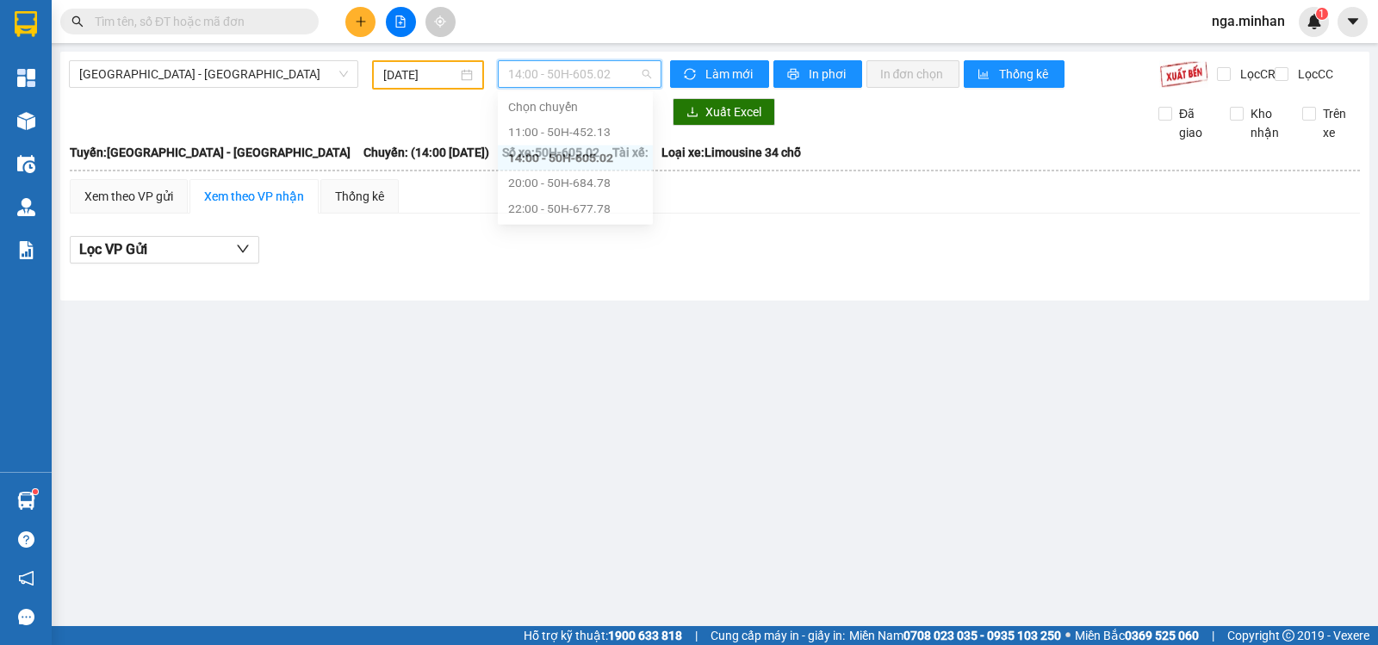
click at [613, 81] on span "14:00 - 50H-605.02" at bounding box center [579, 74] width 142 height 26
click at [594, 187] on div "20:00 - 50H-684.78" at bounding box center [575, 191] width 134 height 19
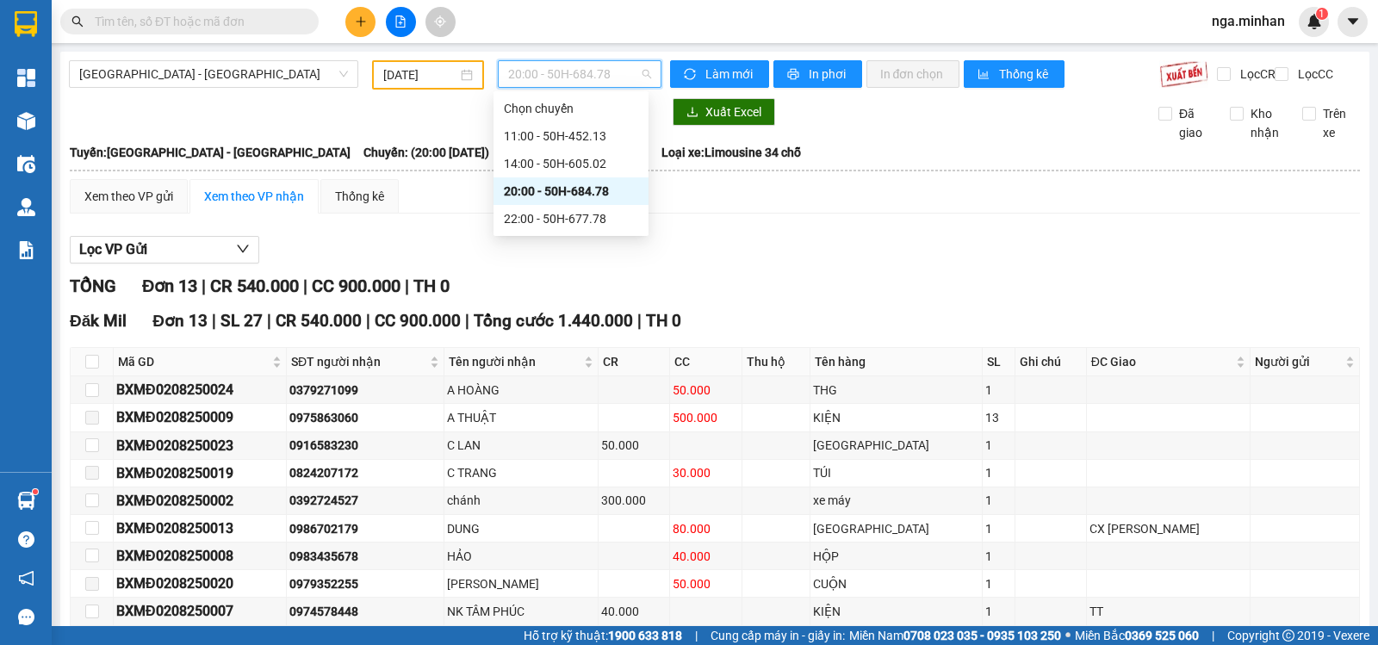
click at [596, 68] on span "20:00 - 50H-684.78" at bounding box center [579, 74] width 142 height 26
click at [618, 213] on div "22:00 - 50H-677.78" at bounding box center [571, 218] width 134 height 19
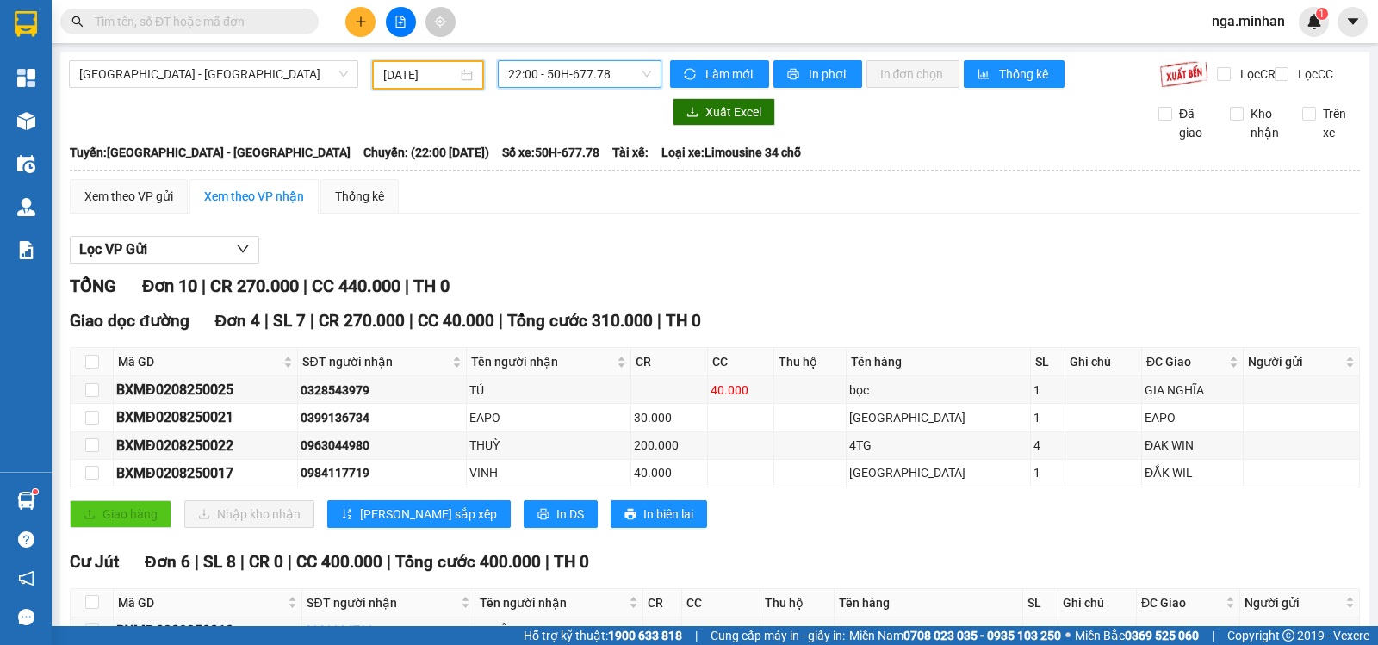
click at [389, 80] on input "[DATE]" at bounding box center [420, 74] width 75 height 19
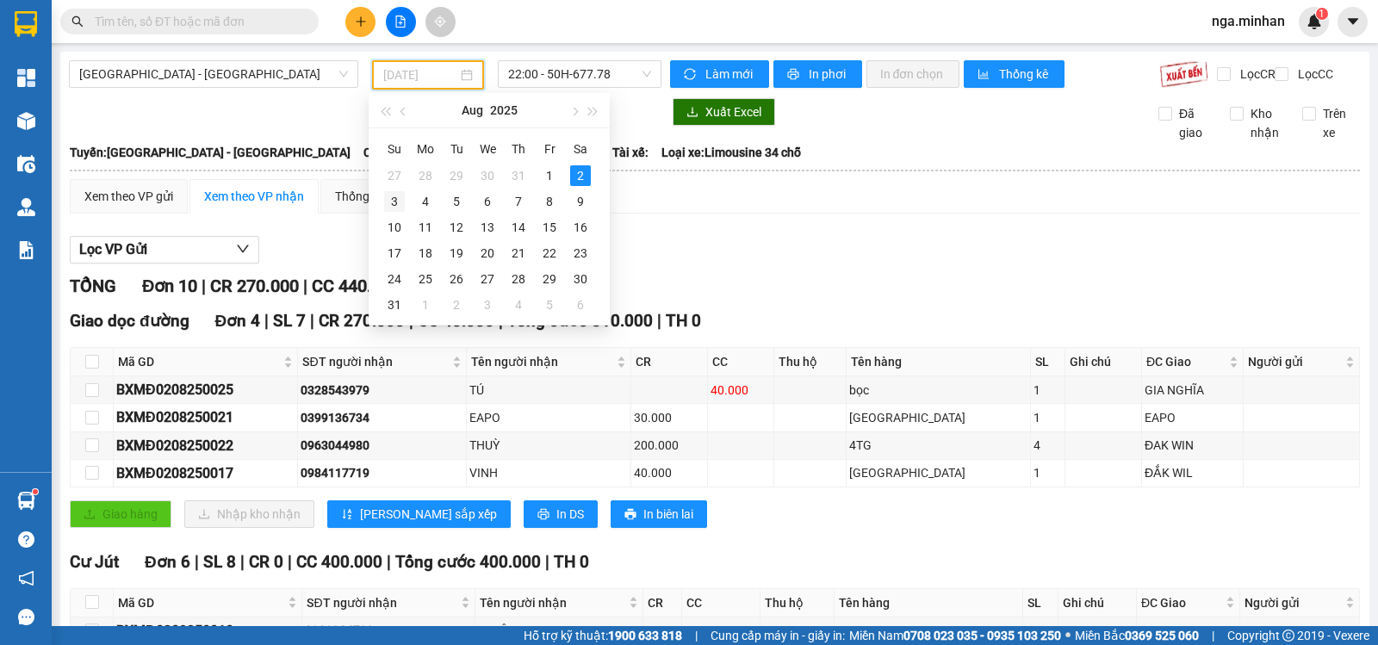
click at [395, 206] on div "3" at bounding box center [394, 201] width 21 height 21
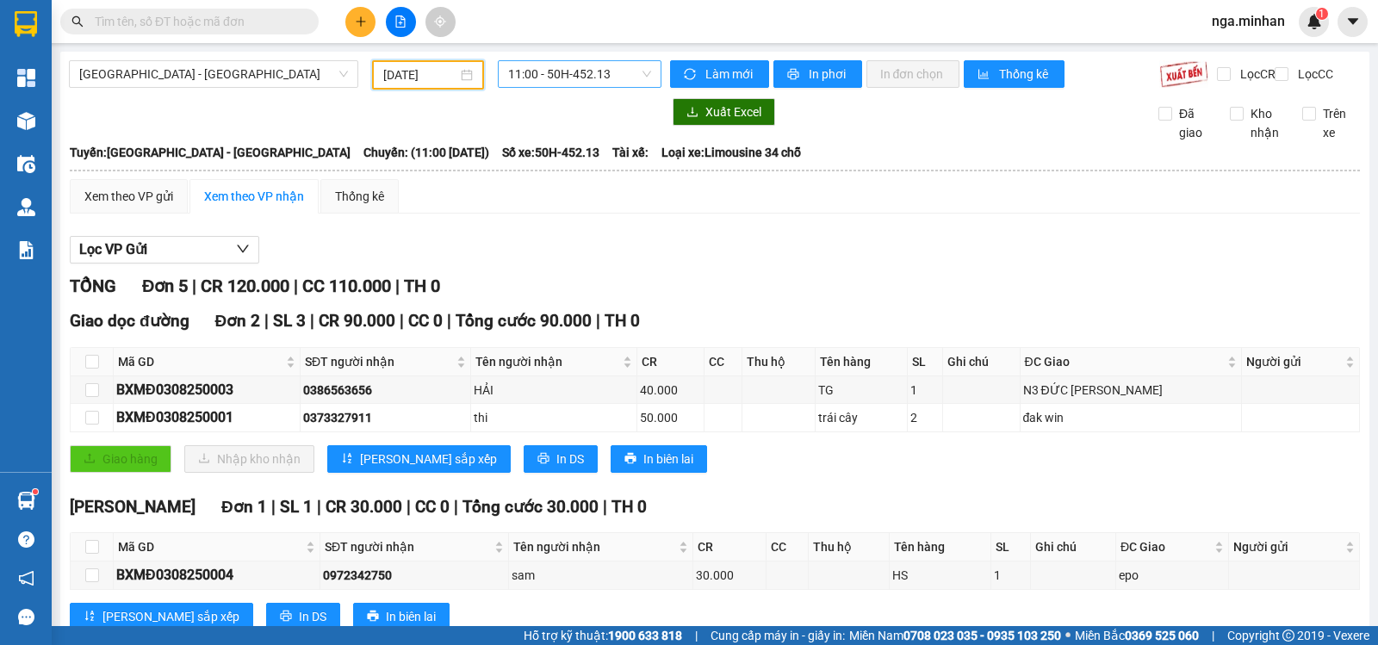
click at [611, 70] on span "11:00 - 50H-452.13" at bounding box center [579, 74] width 142 height 26
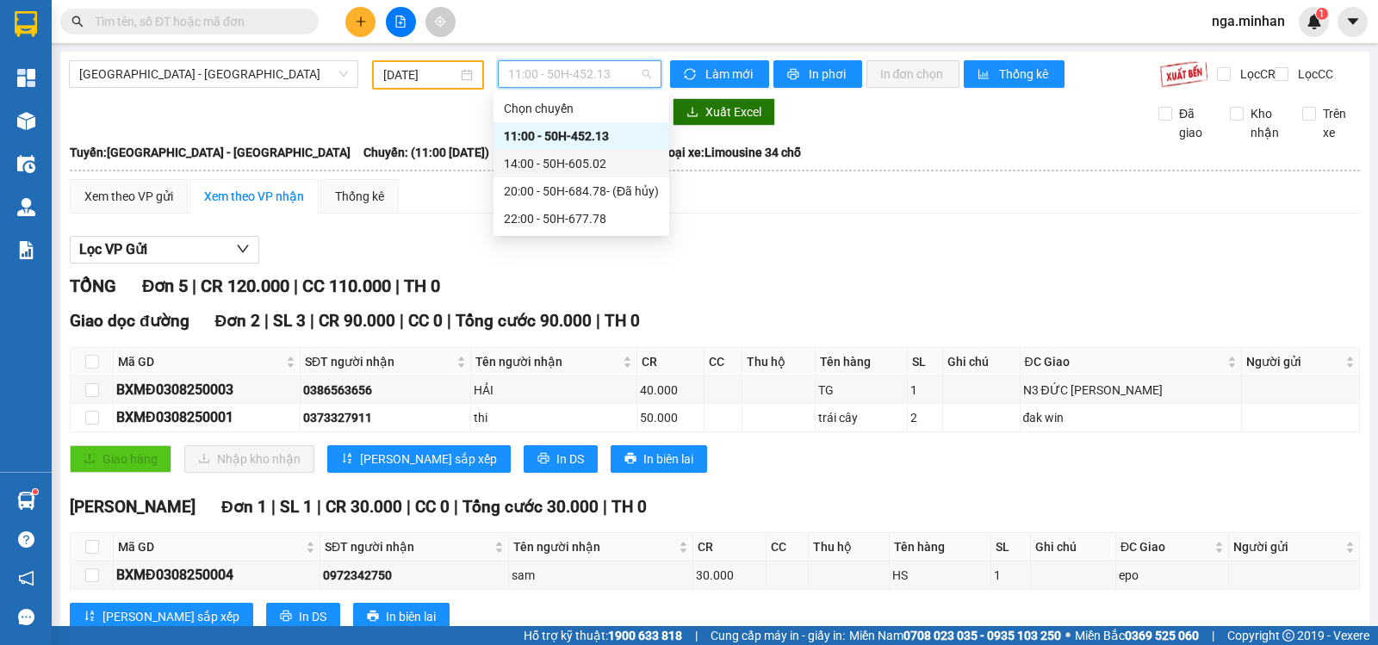
click at [581, 165] on div "14:00 - 50H-605.02" at bounding box center [581, 163] width 155 height 19
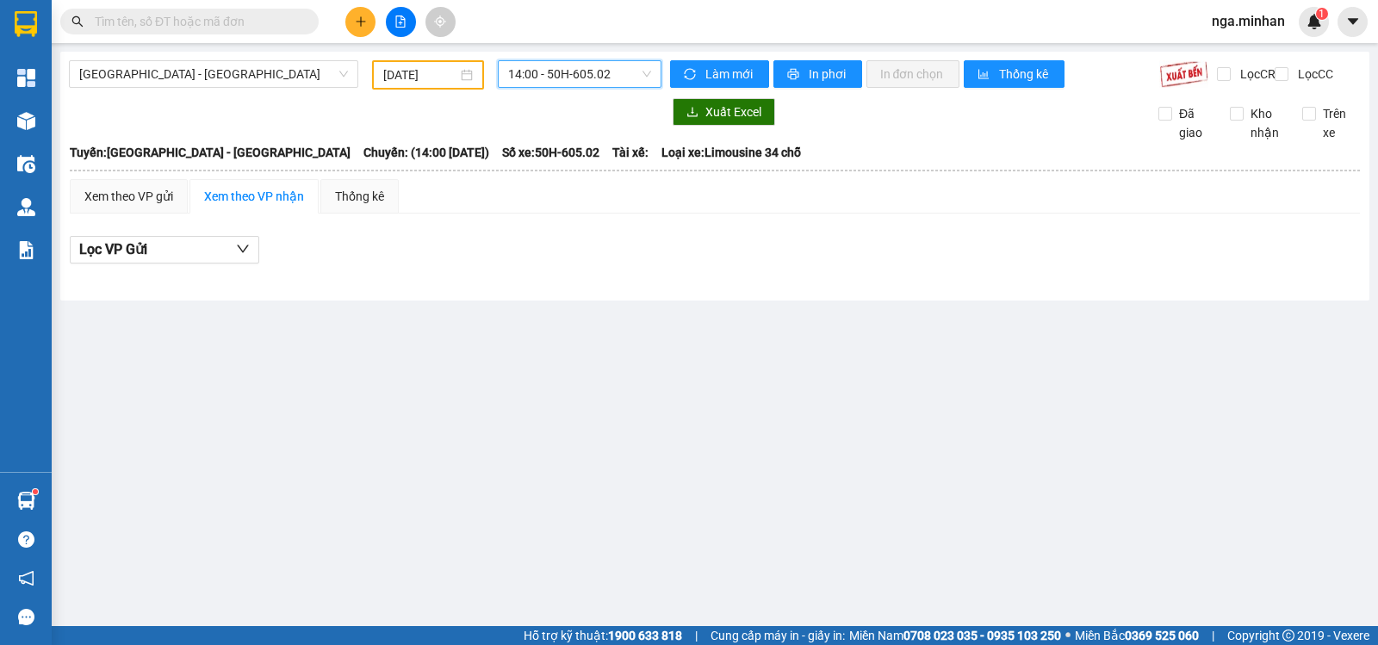
click at [599, 80] on span "14:00 - 50H-605.02" at bounding box center [579, 74] width 142 height 26
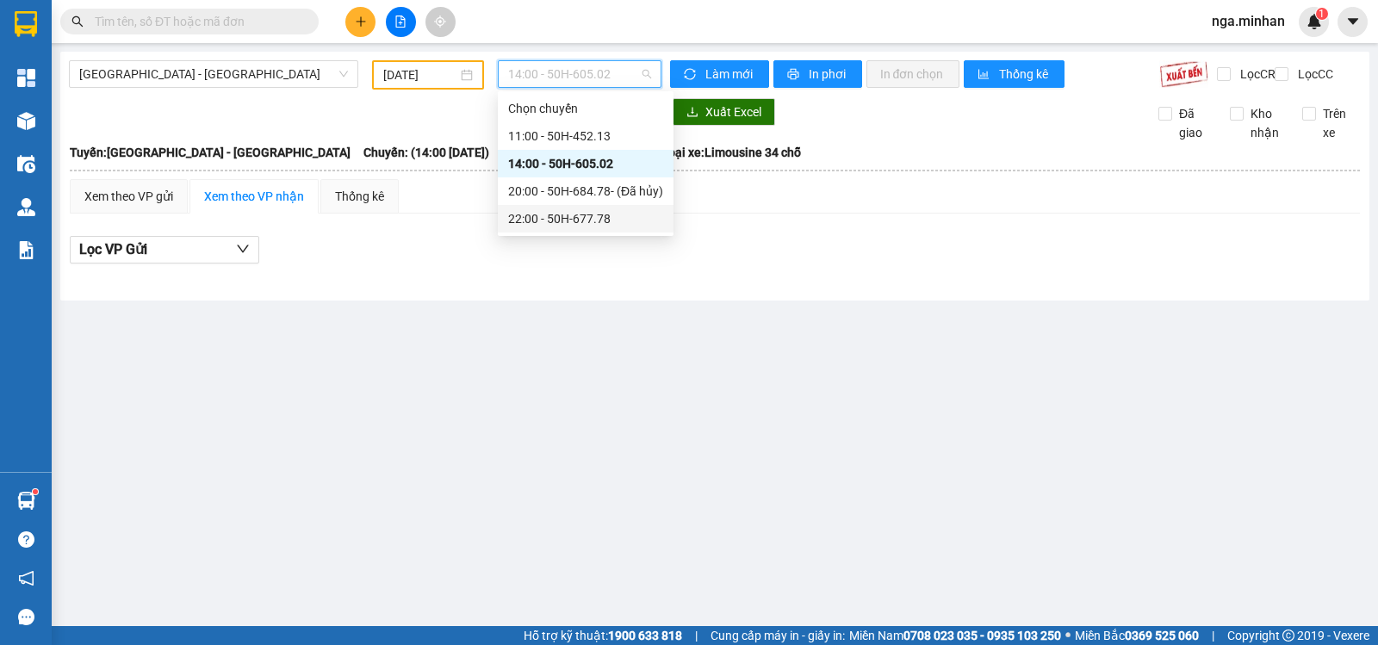
click at [600, 211] on div "22:00 - 50H-677.78" at bounding box center [585, 218] width 155 height 19
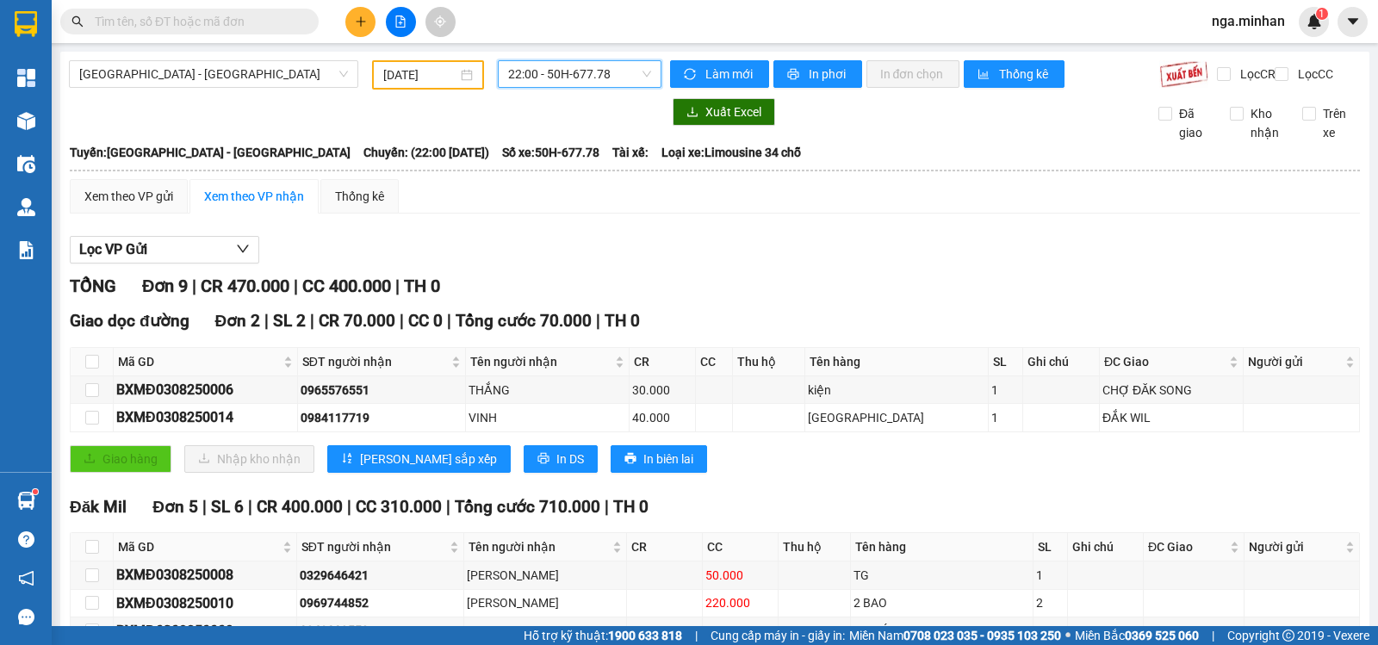
click at [404, 78] on input "[DATE]" at bounding box center [420, 74] width 75 height 19
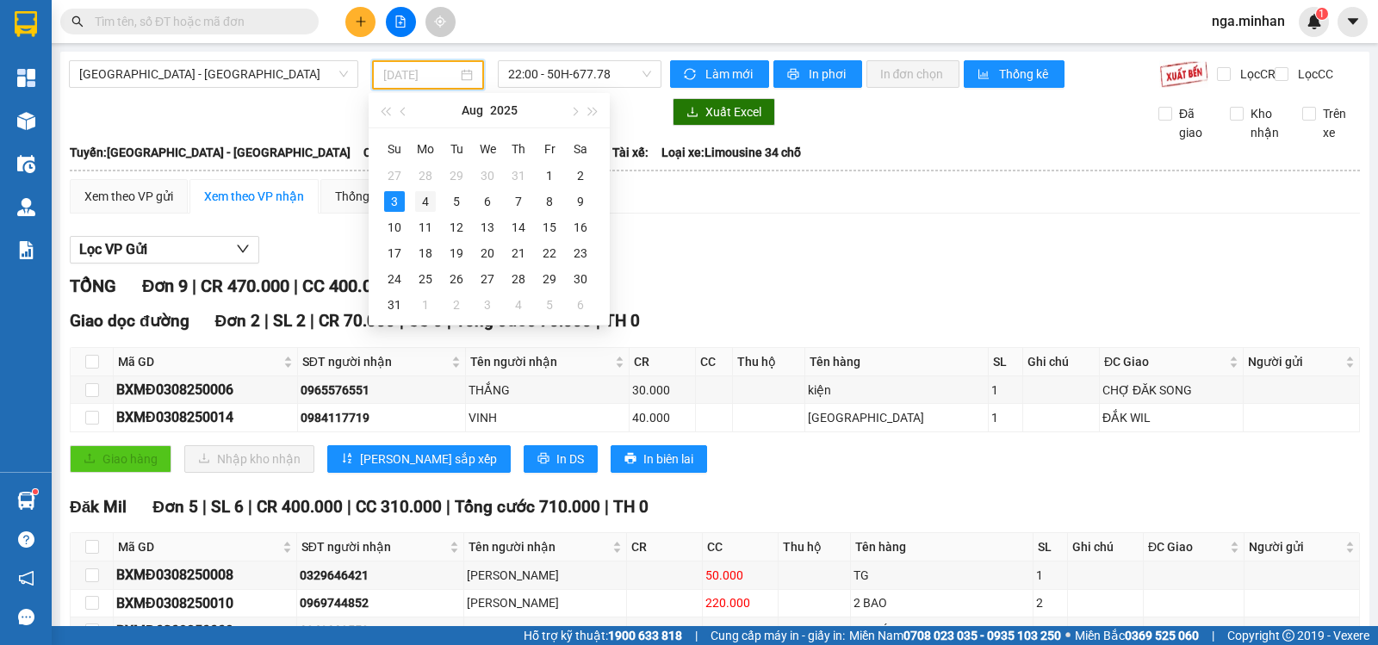
click at [422, 205] on div "4" at bounding box center [425, 201] width 21 height 21
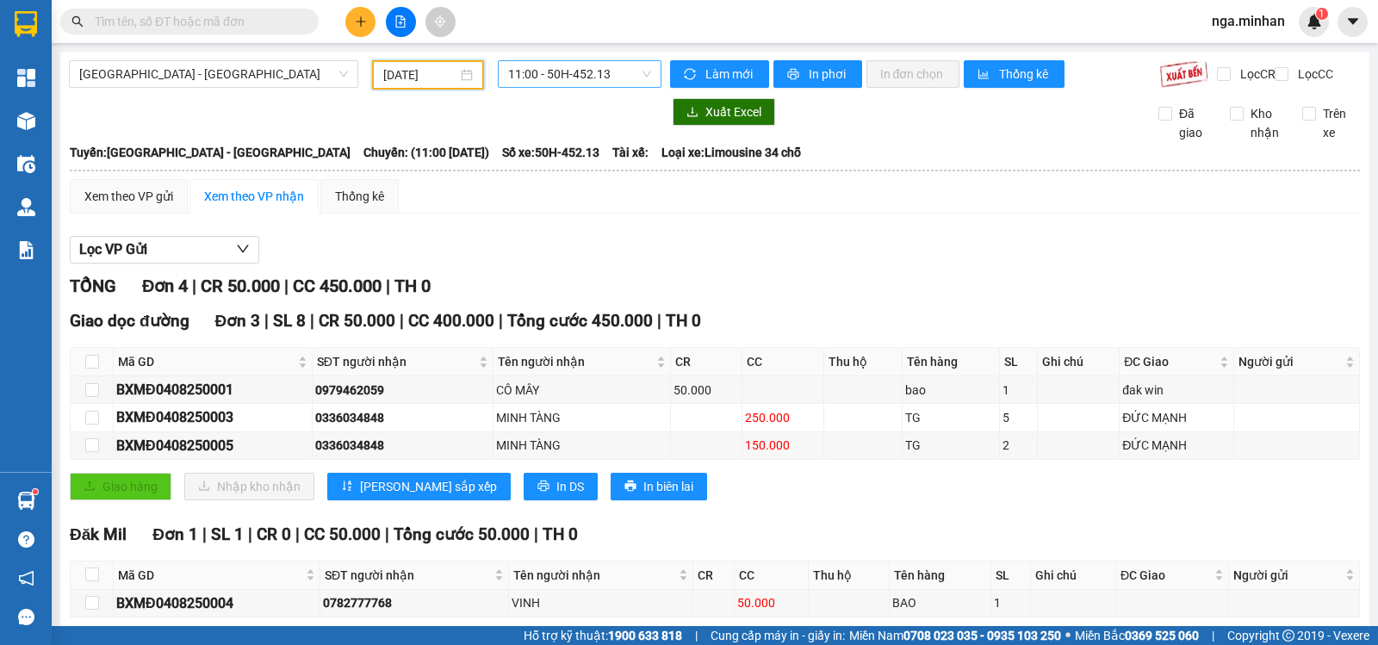
click at [593, 77] on span "11:00 - 50H-452.13" at bounding box center [579, 74] width 142 height 26
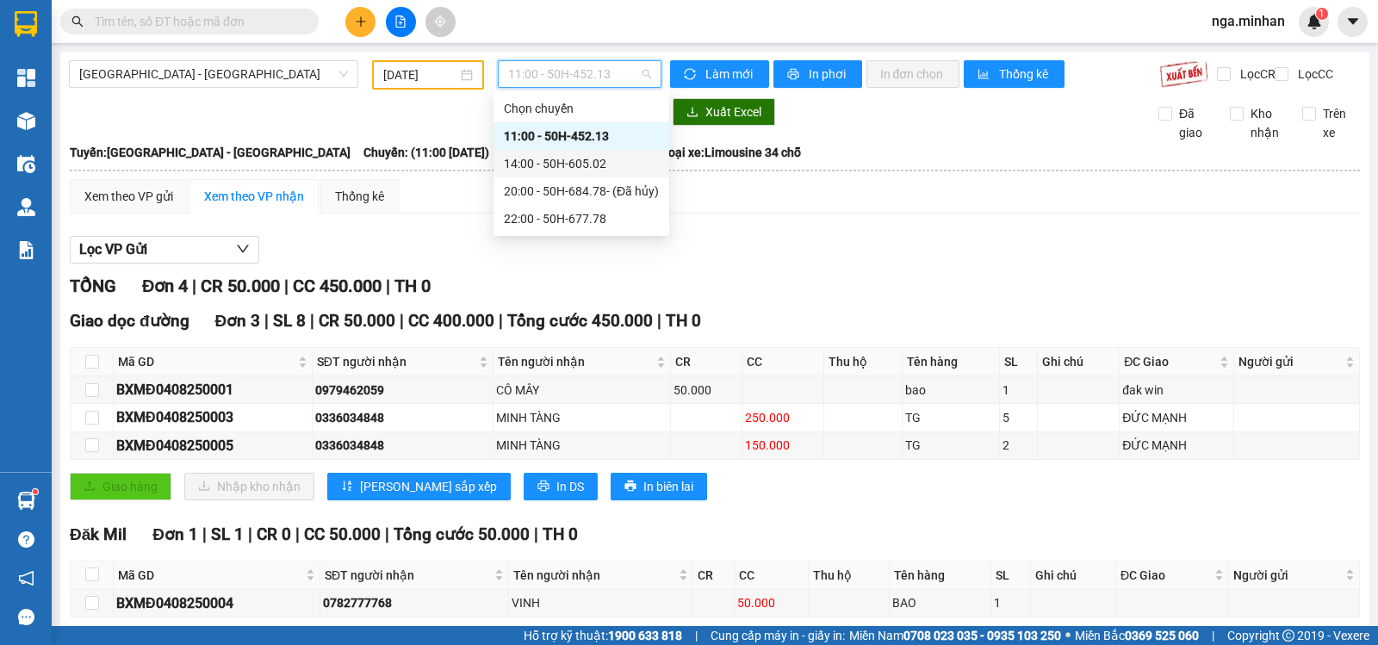
click at [587, 154] on div "14:00 - 50H-605.02" at bounding box center [581, 163] width 155 height 19
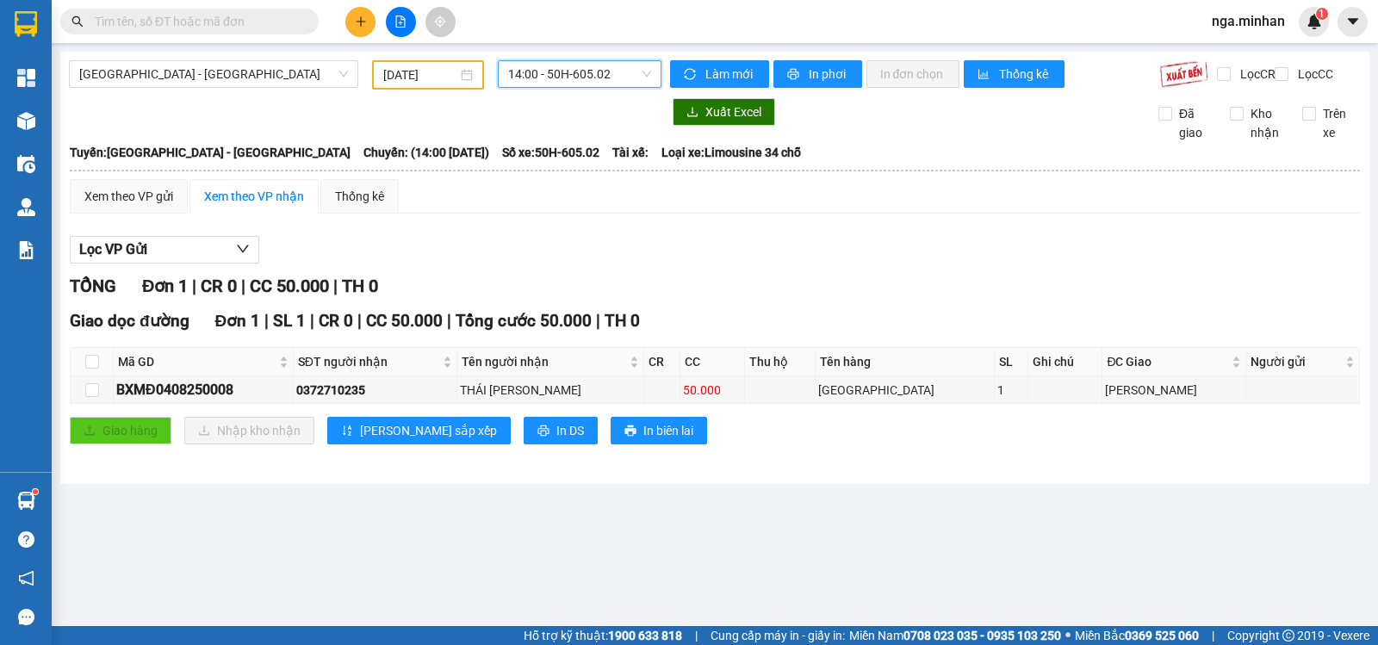
click at [606, 72] on span "14:00 - 50H-605.02" at bounding box center [579, 74] width 142 height 26
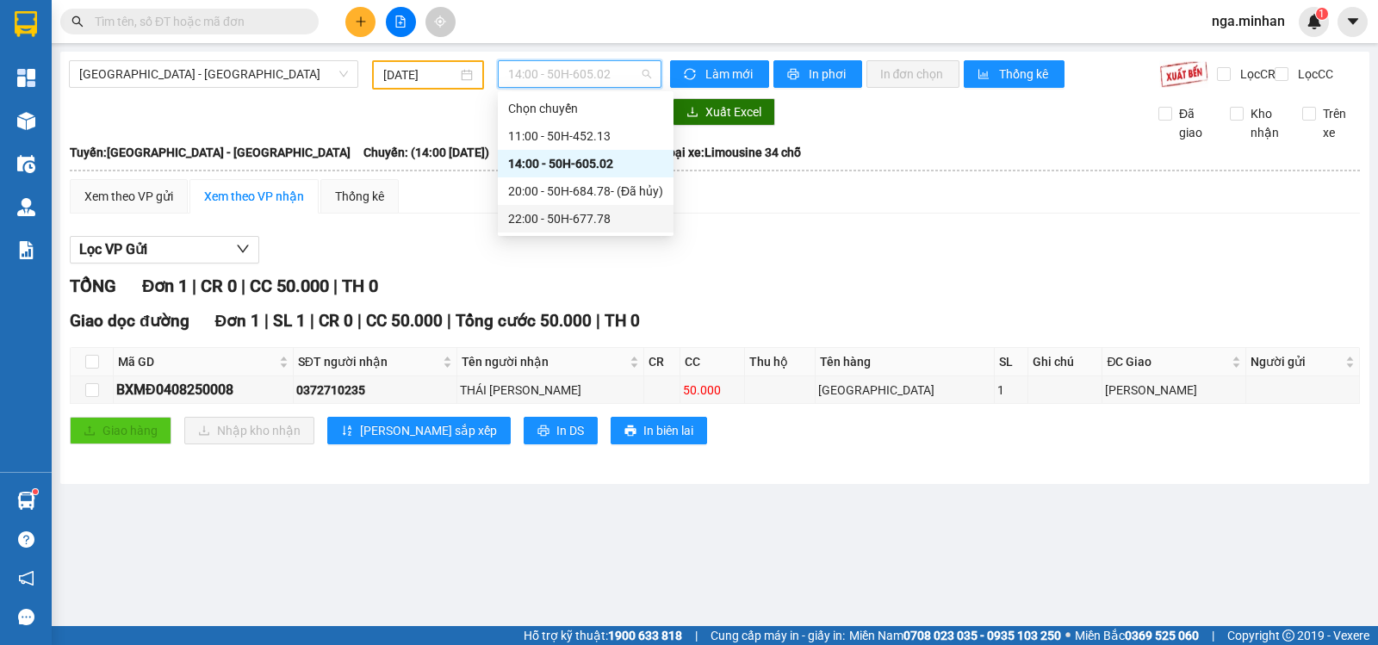
click at [579, 214] on div "22:00 - 50H-677.78" at bounding box center [585, 218] width 155 height 19
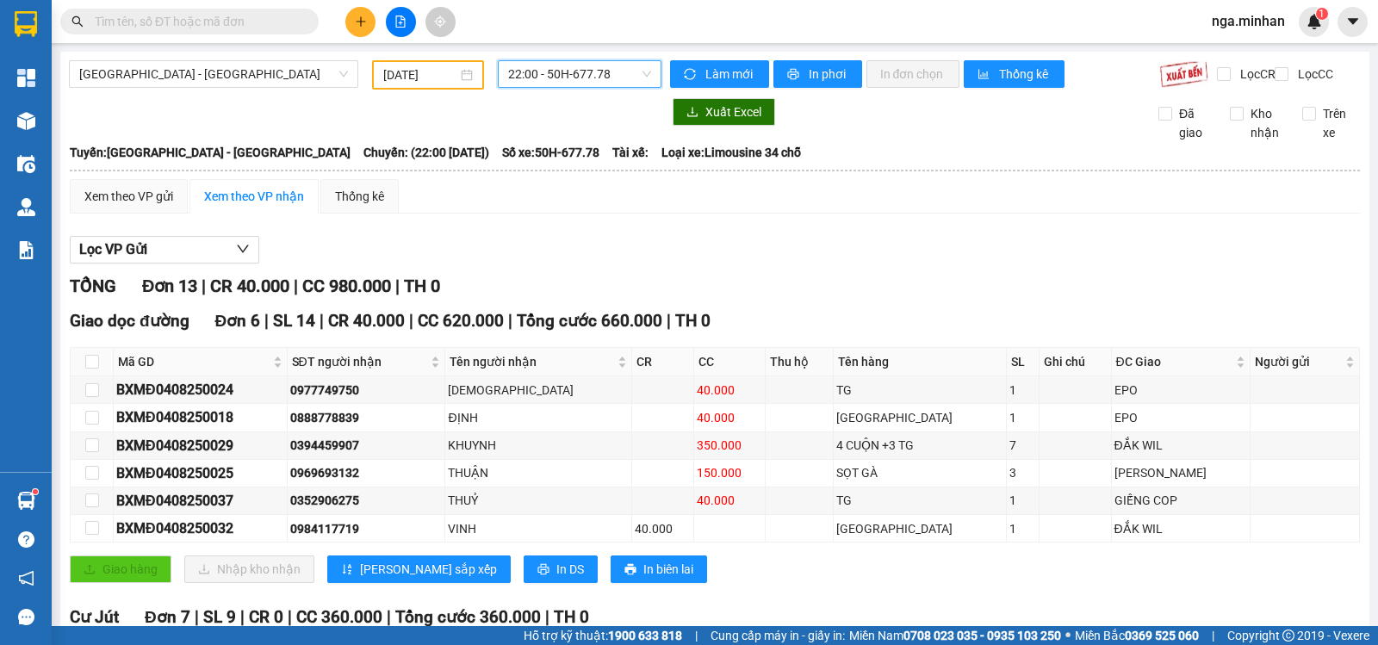
click at [394, 78] on input "[DATE]" at bounding box center [420, 74] width 75 height 19
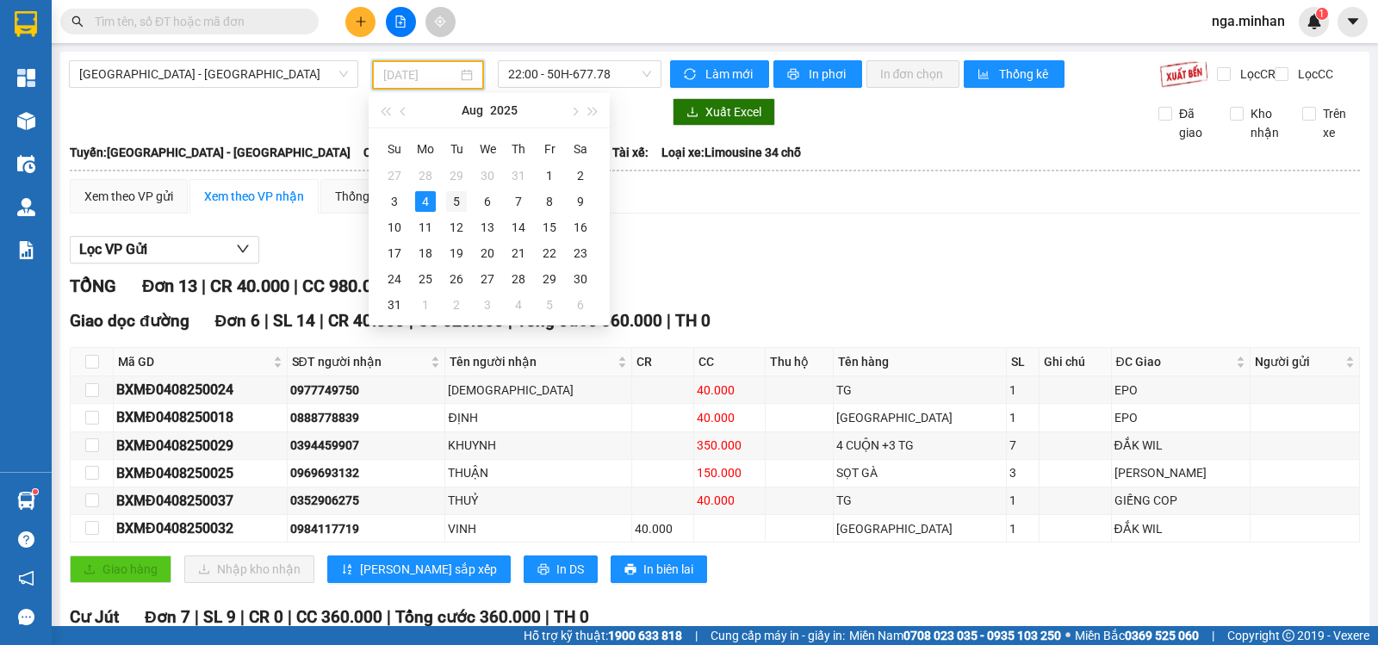
click at [456, 202] on div "5" at bounding box center [456, 201] width 21 height 21
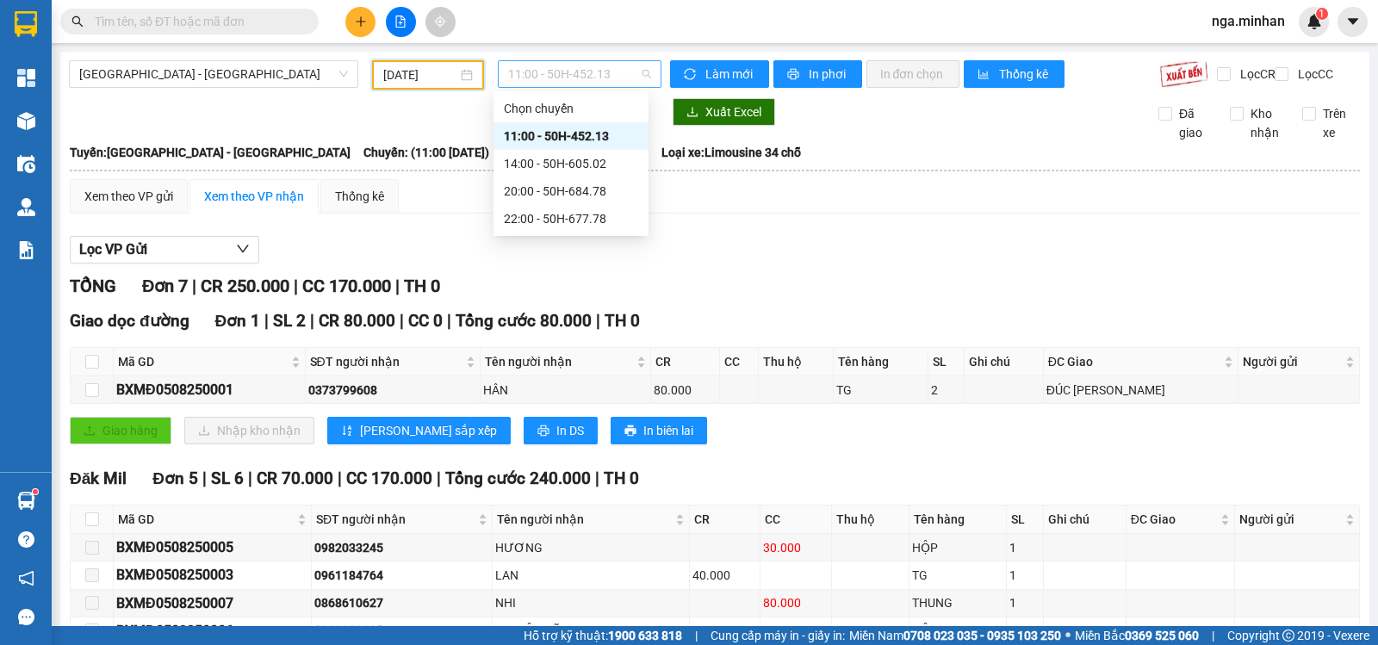
click at [610, 83] on span "11:00 - 50H-452.13" at bounding box center [579, 74] width 142 height 26
click at [608, 161] on div "14:00 - 50H-605.02" at bounding box center [571, 163] width 134 height 19
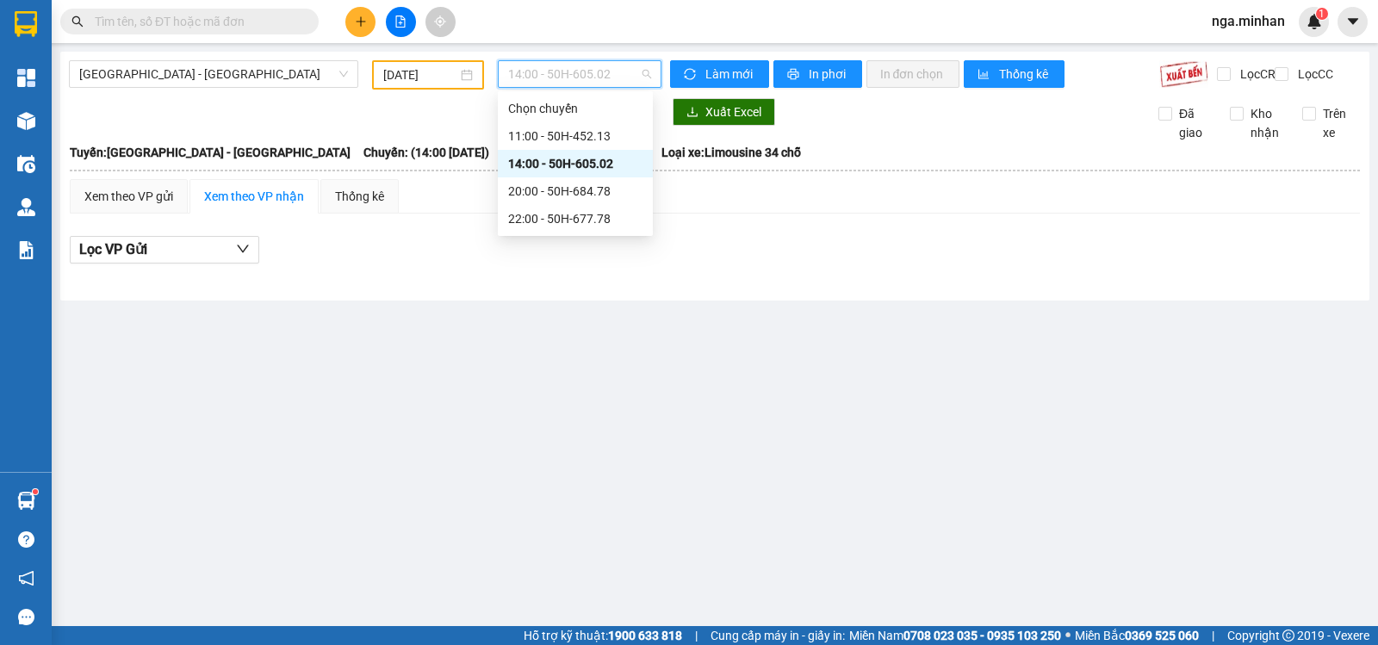
click at [619, 75] on span "14:00 - 50H-605.02" at bounding box center [579, 74] width 142 height 26
click at [604, 193] on div "20:00 - 50H-684.78" at bounding box center [575, 191] width 134 height 19
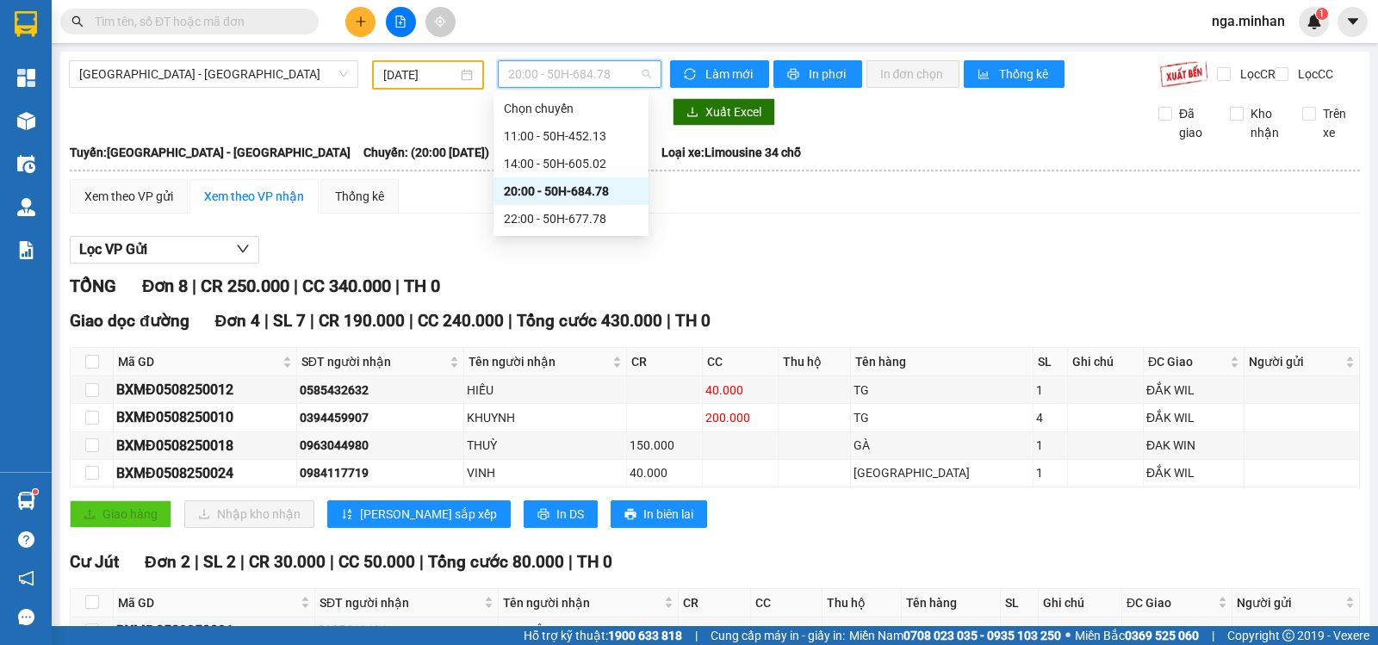
click at [603, 77] on span "20:00 - 50H-684.78" at bounding box center [579, 74] width 142 height 26
click at [597, 217] on div "22:00 - 50H-677.78" at bounding box center [571, 218] width 134 height 19
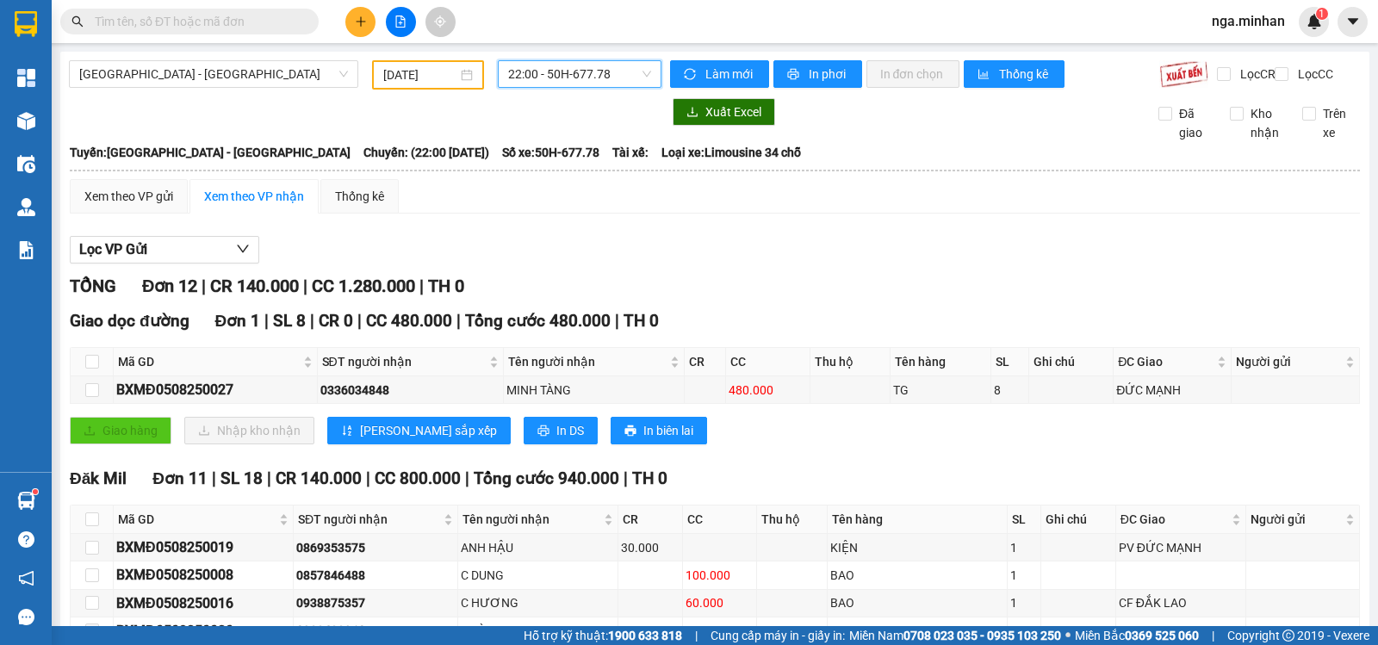
click at [576, 72] on span "22:00 - 50H-677.78" at bounding box center [579, 74] width 142 height 26
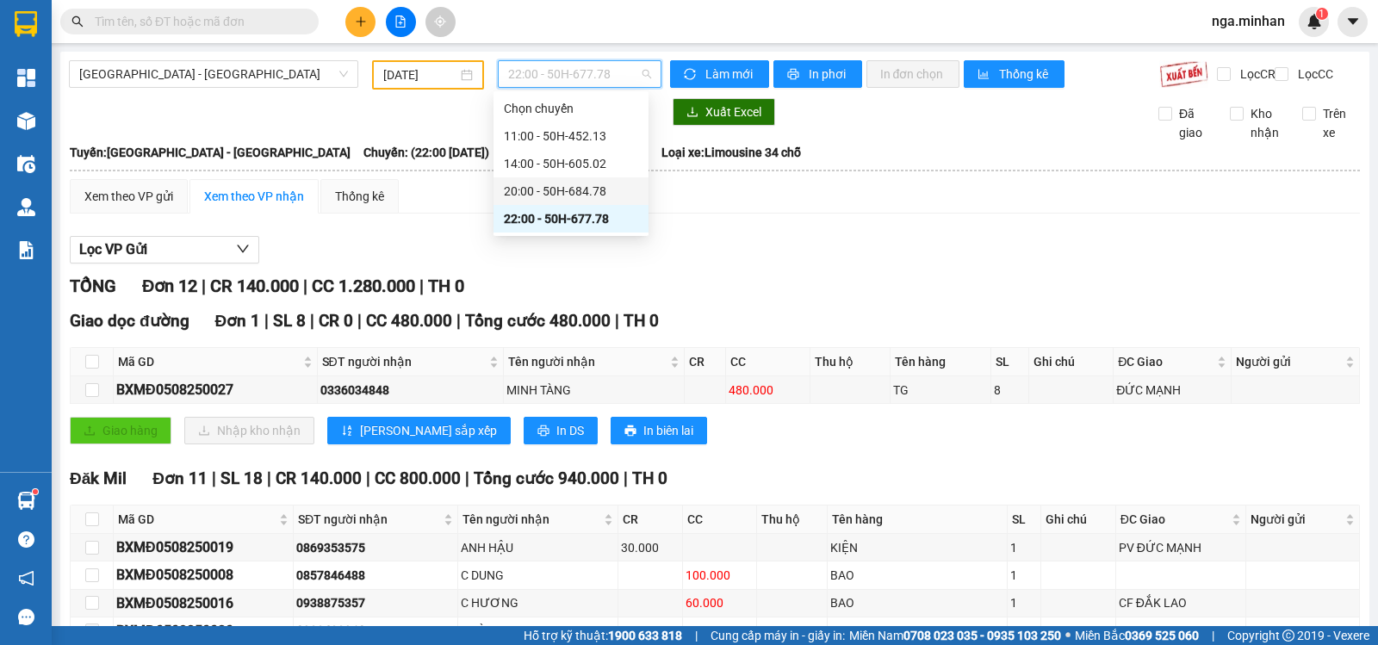
click at [581, 183] on div "20:00 - 50H-684.78" at bounding box center [571, 191] width 134 height 19
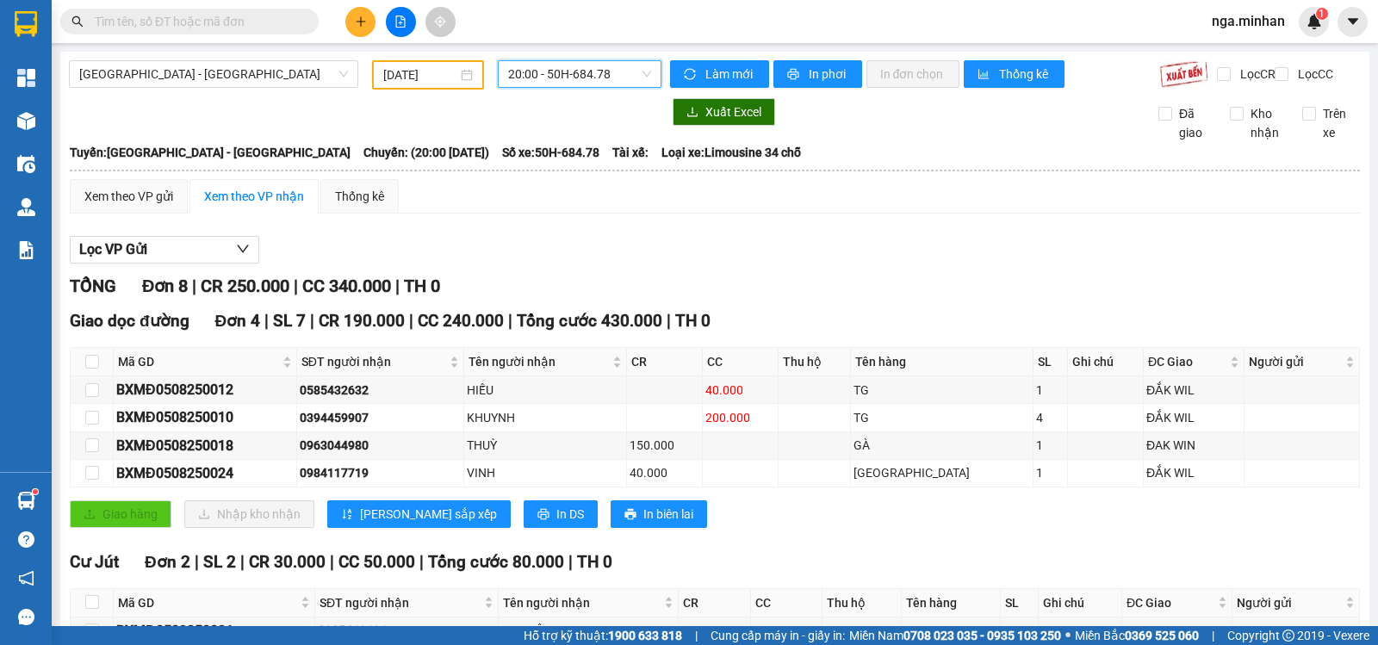
click at [383, 75] on input "[DATE]" at bounding box center [420, 74] width 75 height 19
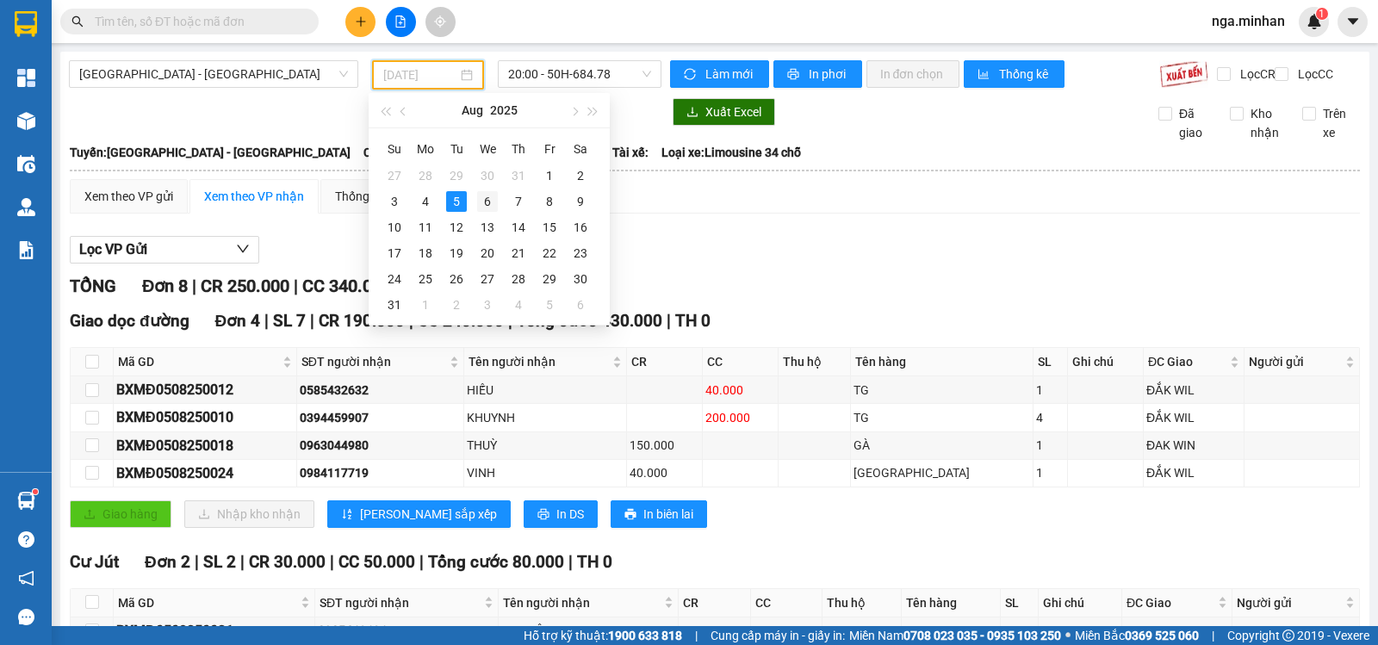
click at [485, 202] on div "6" at bounding box center [487, 201] width 21 height 21
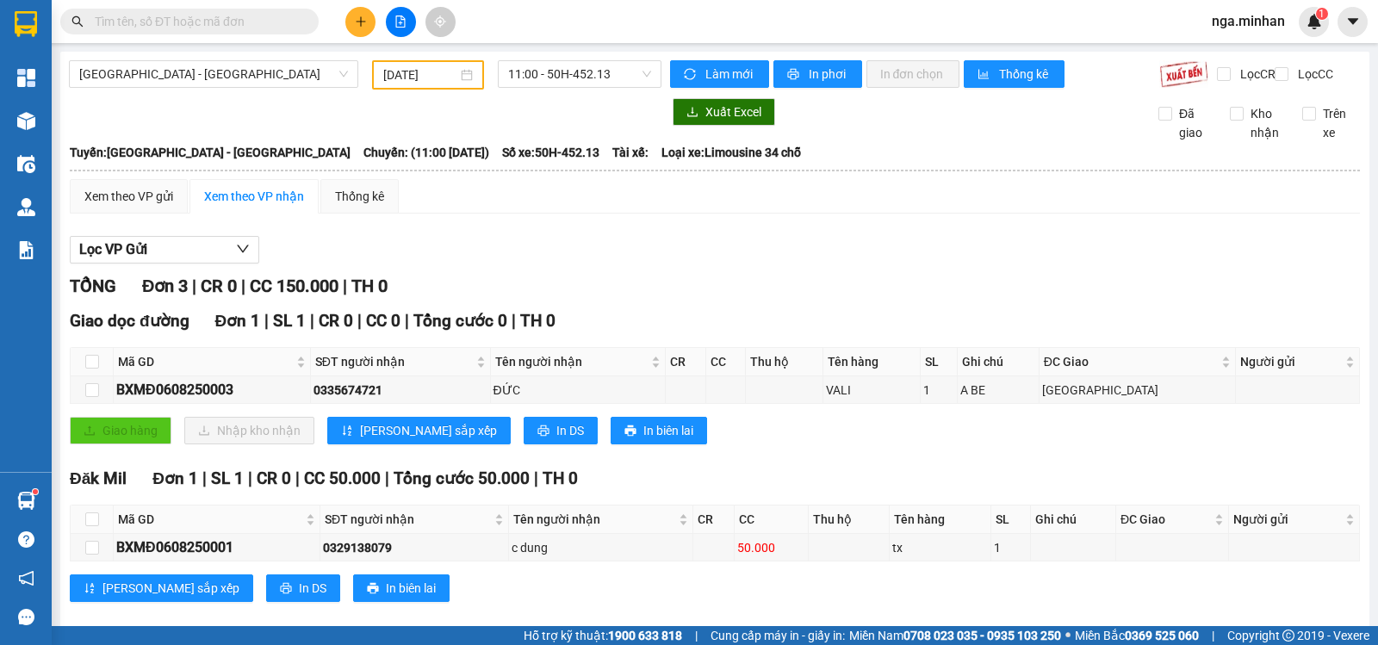
click at [602, 89] on div "11:00 - 50H-452.13" at bounding box center [579, 74] width 177 height 29
click at [611, 79] on span "11:00 - 50H-452.13" at bounding box center [579, 74] width 142 height 26
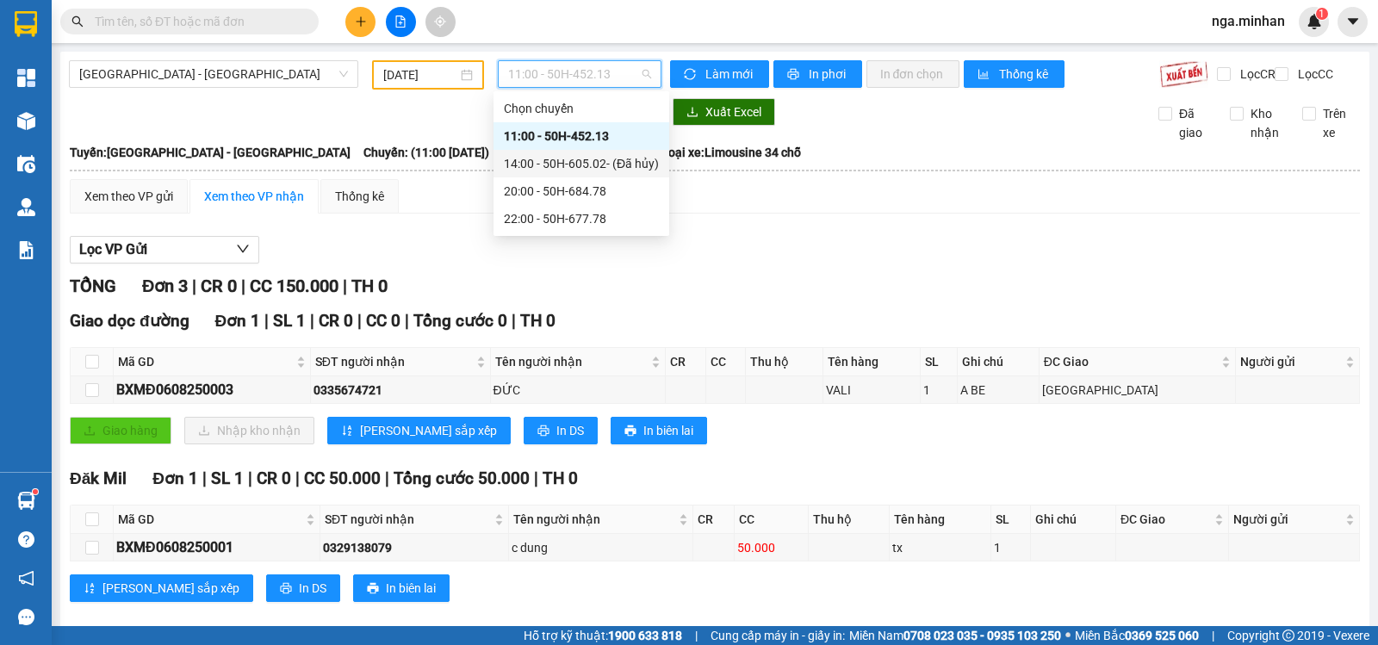
click at [596, 161] on div "14:00 - 50H-605.02 - (Đã [PERSON_NAME])" at bounding box center [581, 163] width 155 height 19
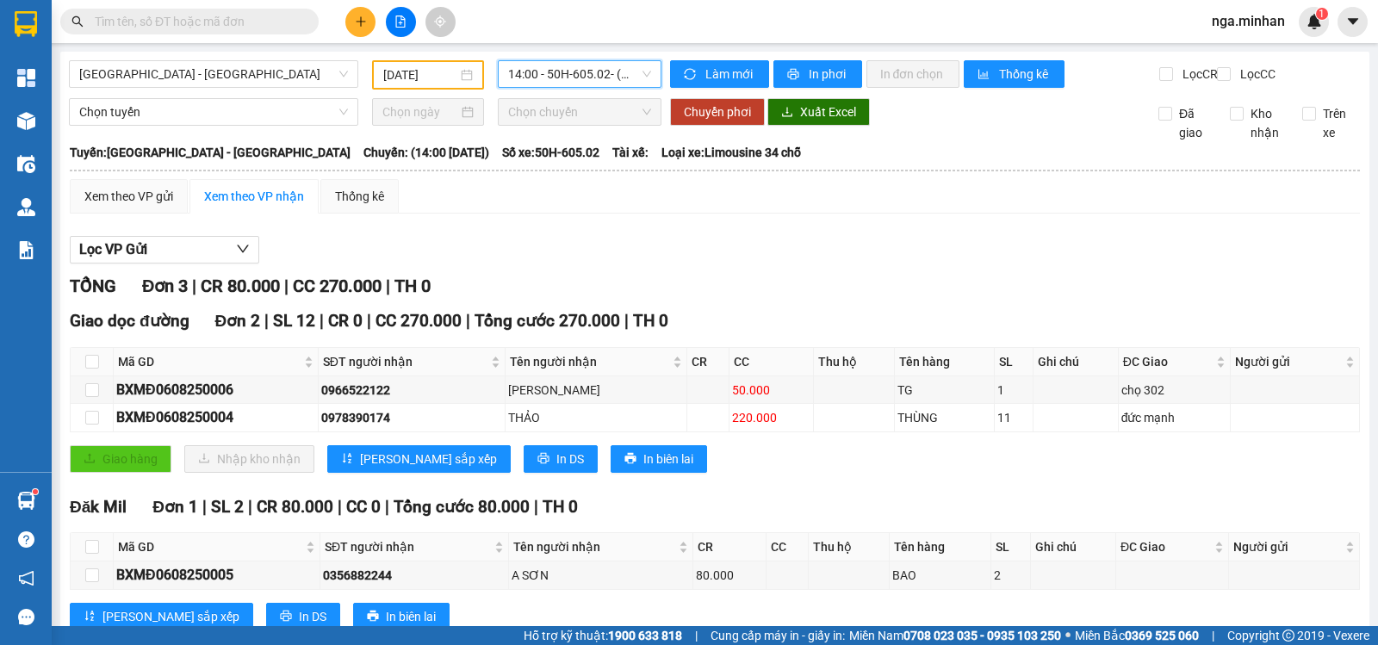
click at [600, 81] on span "14:00 - 50H-605.02 - (Đã [PERSON_NAME])" at bounding box center [579, 74] width 142 height 26
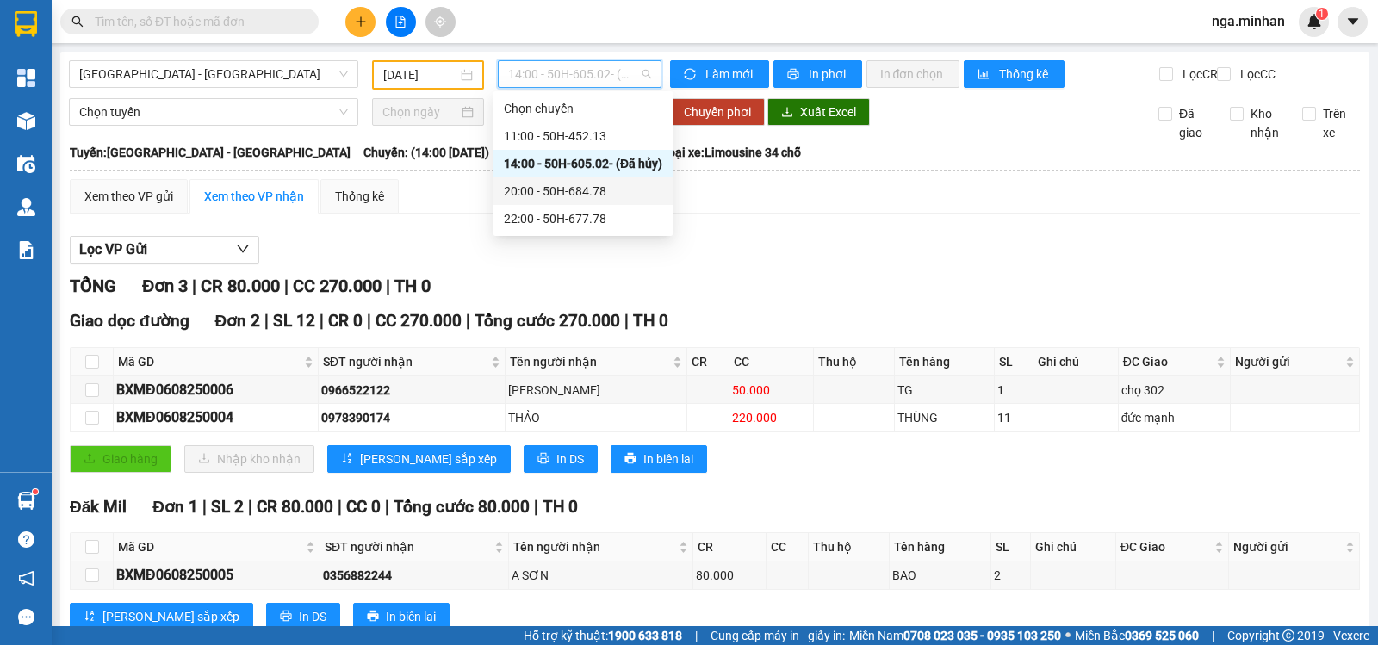
click at [587, 189] on div "20:00 - 50H-684.78" at bounding box center [583, 191] width 159 height 19
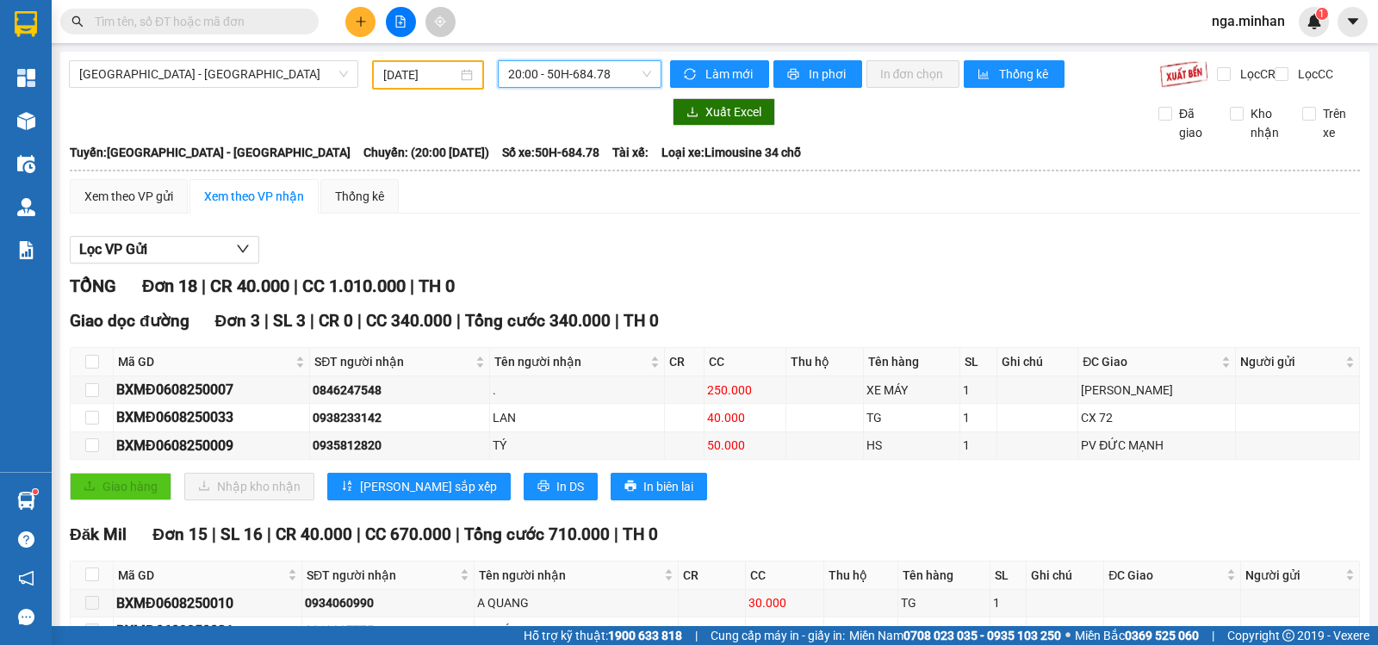
click at [594, 82] on span "20:00 - 50H-684.78" at bounding box center [579, 74] width 142 height 26
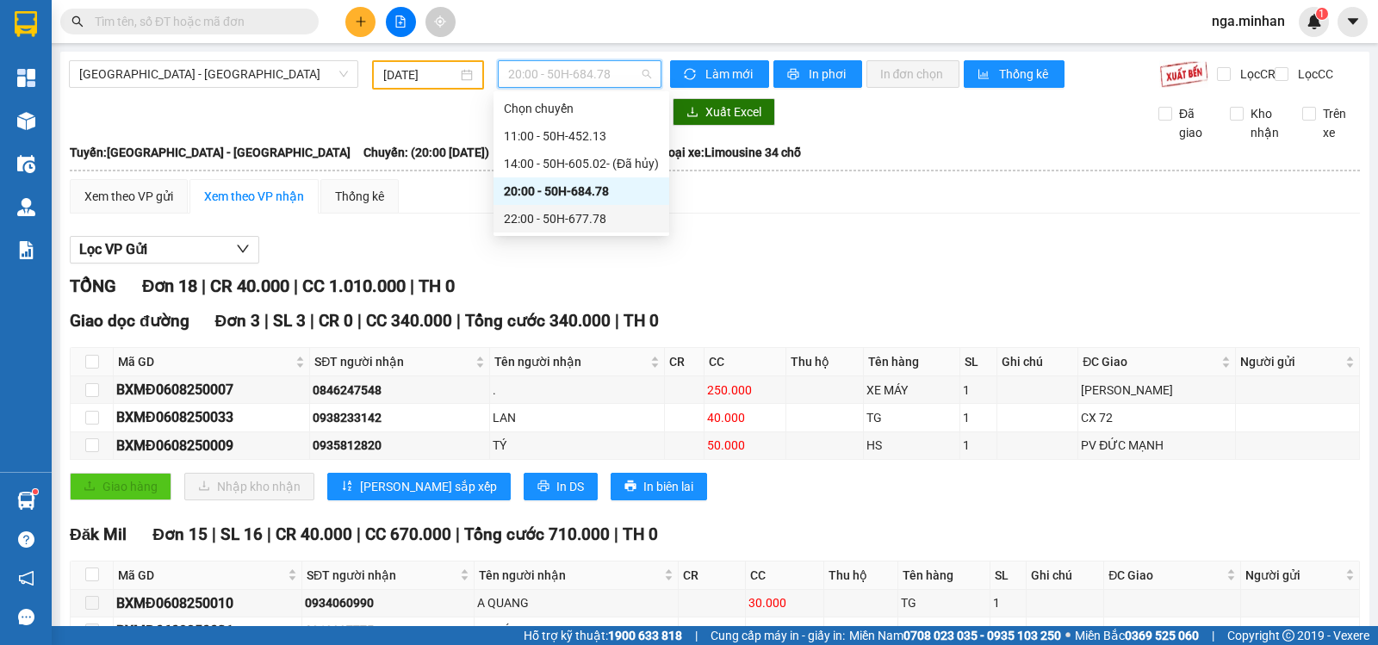
click at [588, 221] on div "22:00 - 50H-677.78" at bounding box center [581, 218] width 155 height 19
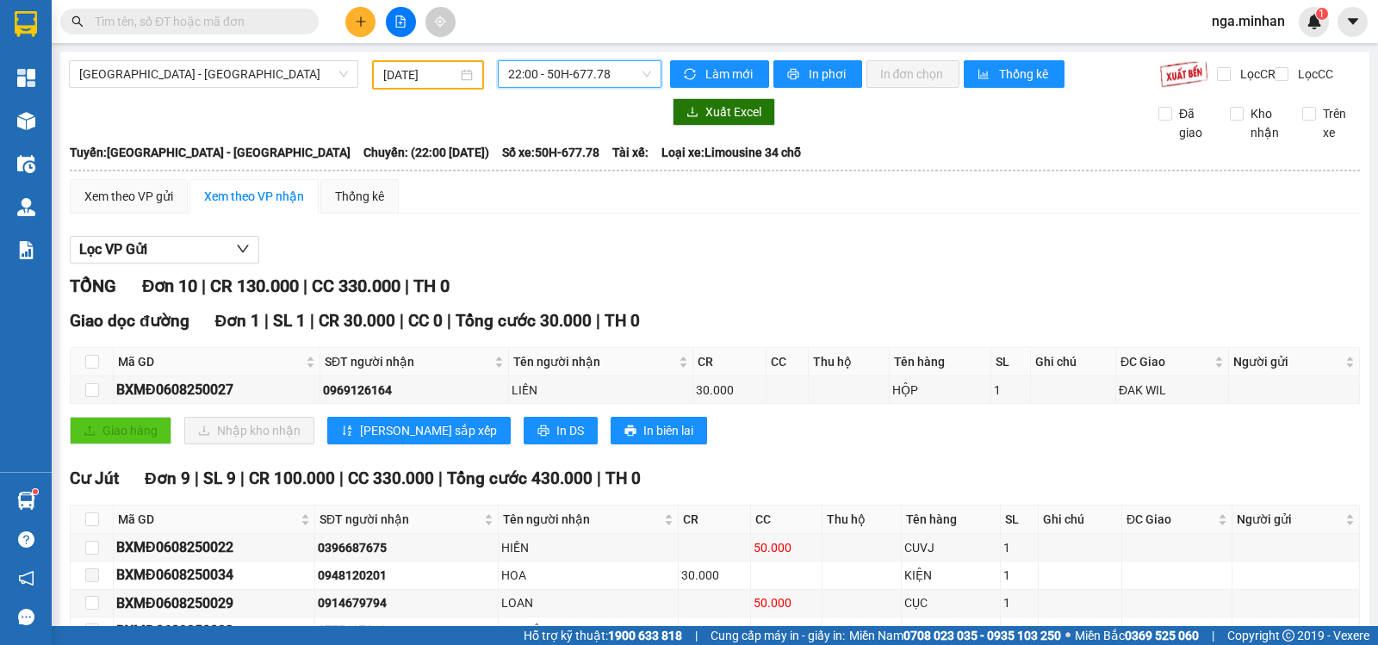
click at [389, 84] on input "[DATE]" at bounding box center [420, 74] width 75 height 19
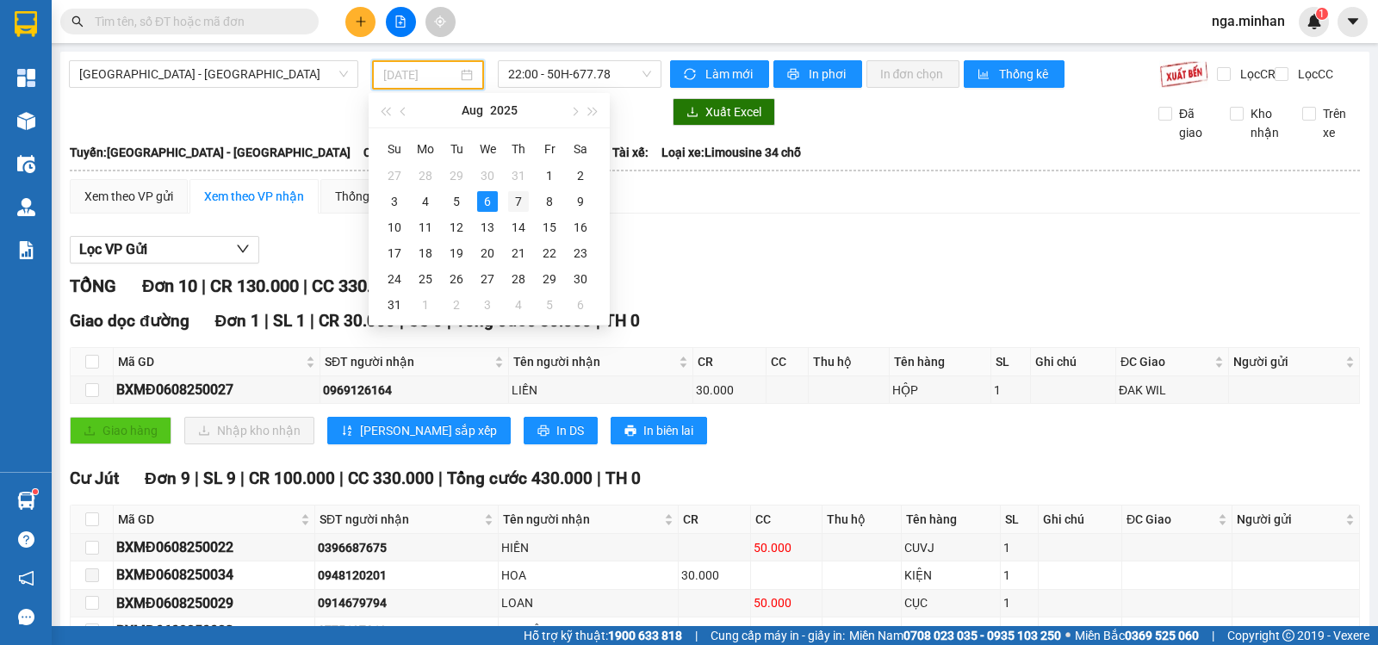
click at [528, 205] on div "7" at bounding box center [518, 201] width 21 height 21
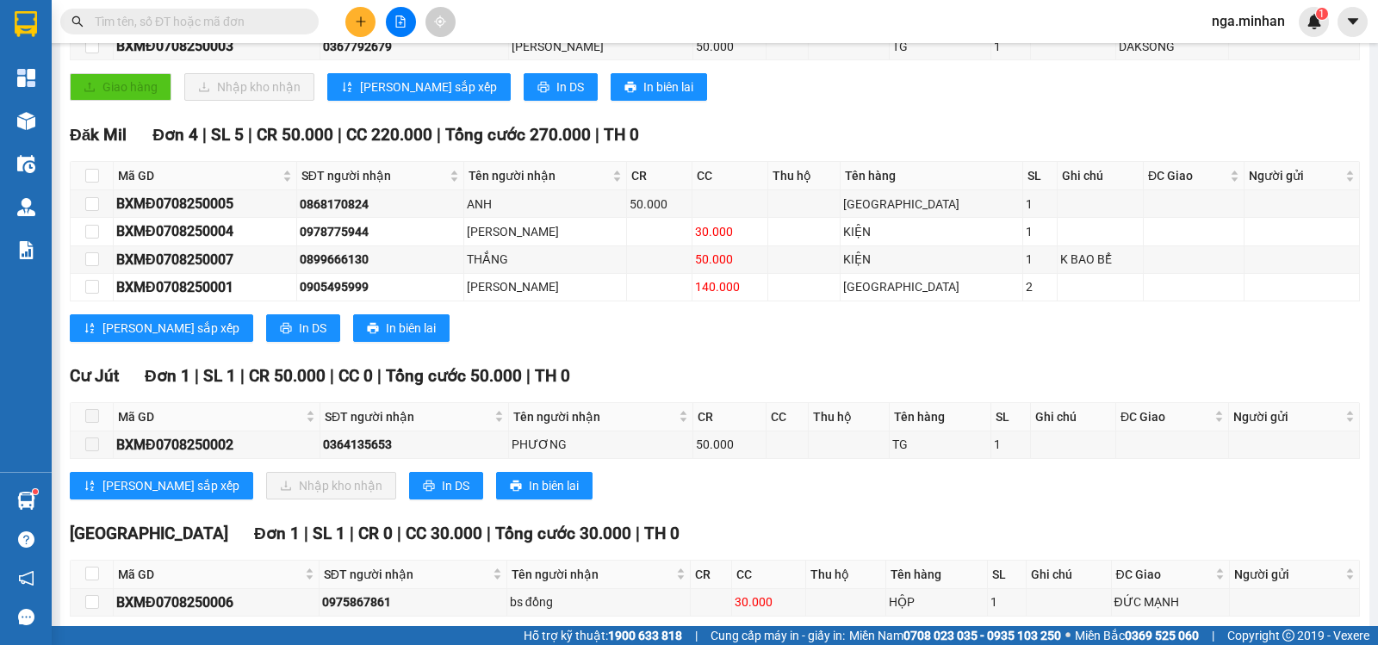
scroll to position [436, 0]
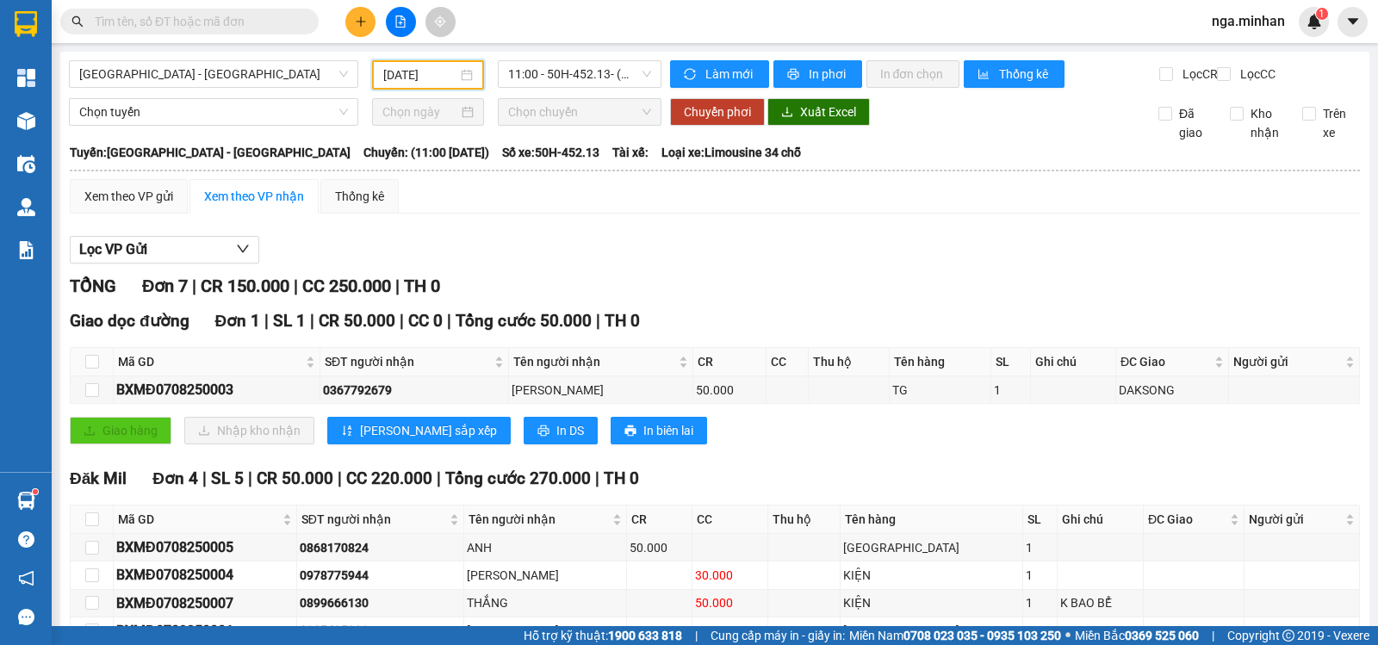
drag, startPoint x: 612, startPoint y: 82, endPoint x: 601, endPoint y: 108, distance: 27.8
click at [611, 82] on span "11:00 - 50H-452.13 - (Đã [PERSON_NAME])" at bounding box center [579, 74] width 142 height 26
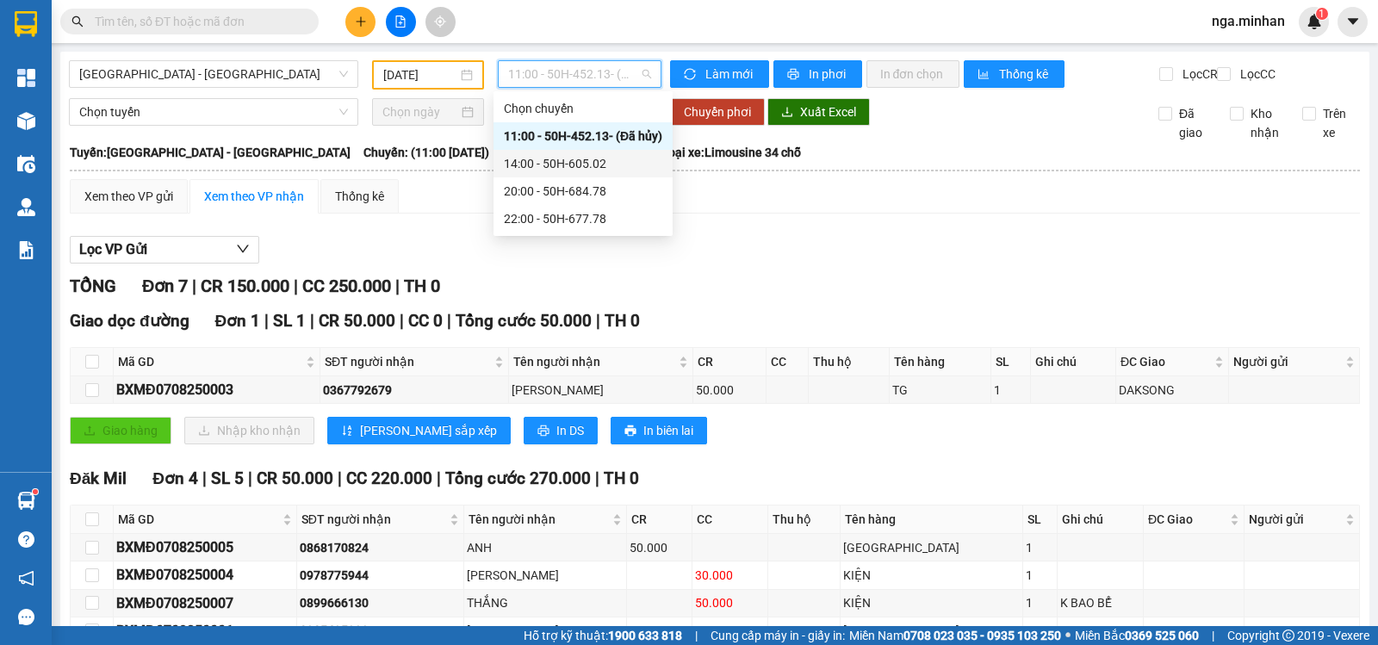
click at [581, 161] on div "14:00 - 50H-605.02" at bounding box center [583, 163] width 159 height 19
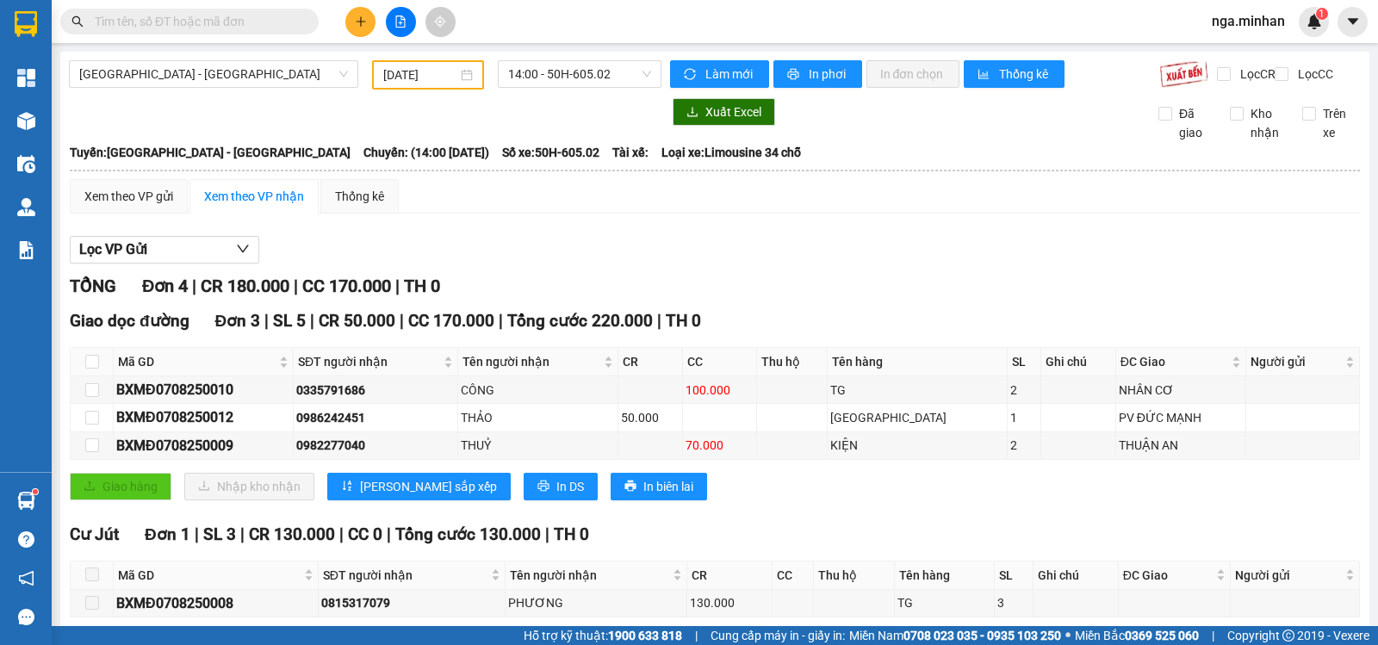
click at [597, 53] on div "[GEOGRAPHIC_DATA] - [GEOGRAPHIC_DATA] Nông [DATE] 14:00 - 50H-605.02 [PERSON_NA…" at bounding box center [714, 375] width 1309 height 646
click at [597, 77] on span "14:00 - 50H-605.02" at bounding box center [579, 74] width 142 height 26
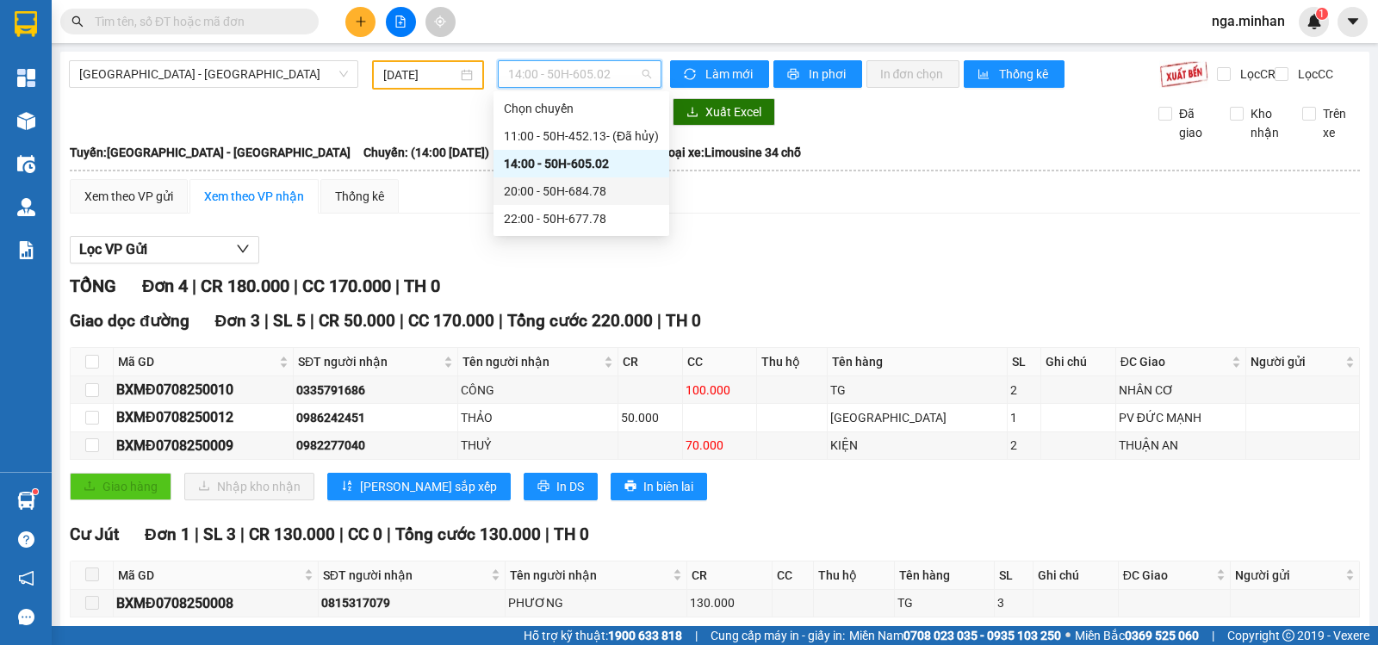
click at [593, 193] on div "20:00 - 50H-684.78" at bounding box center [581, 191] width 155 height 19
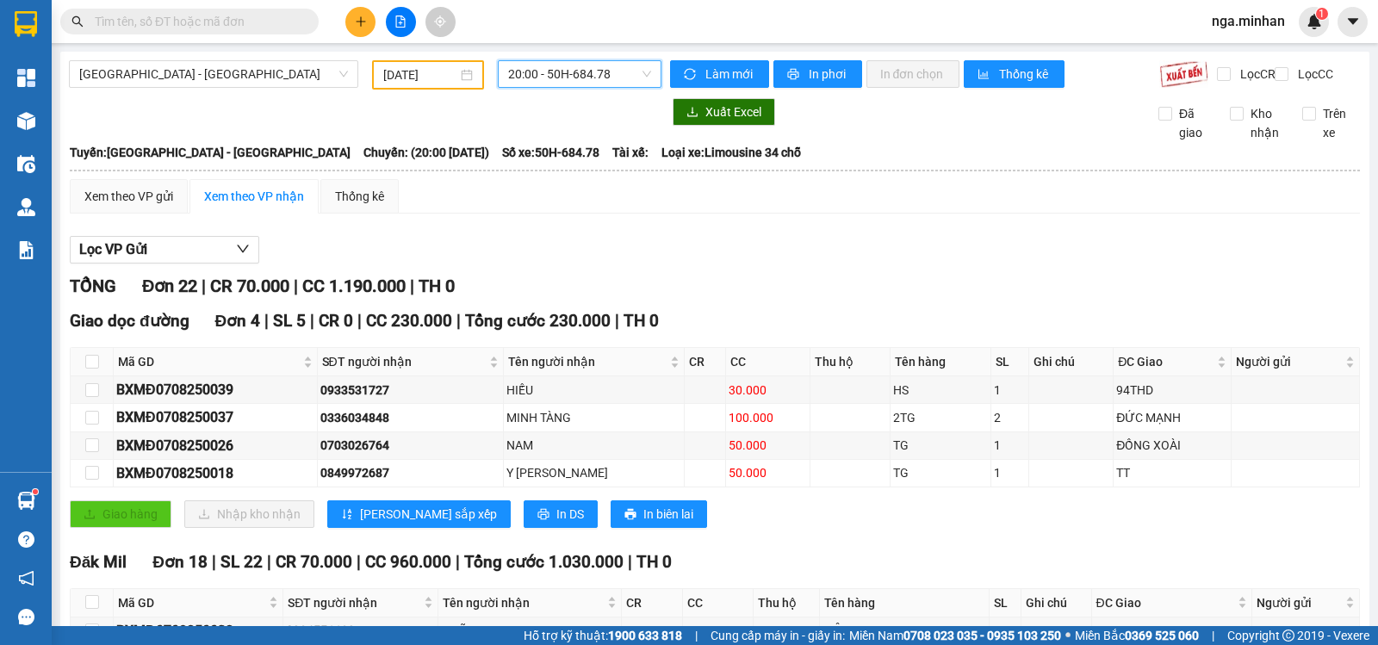
click at [581, 83] on span "20:00 - 50H-684.78" at bounding box center [579, 74] width 142 height 26
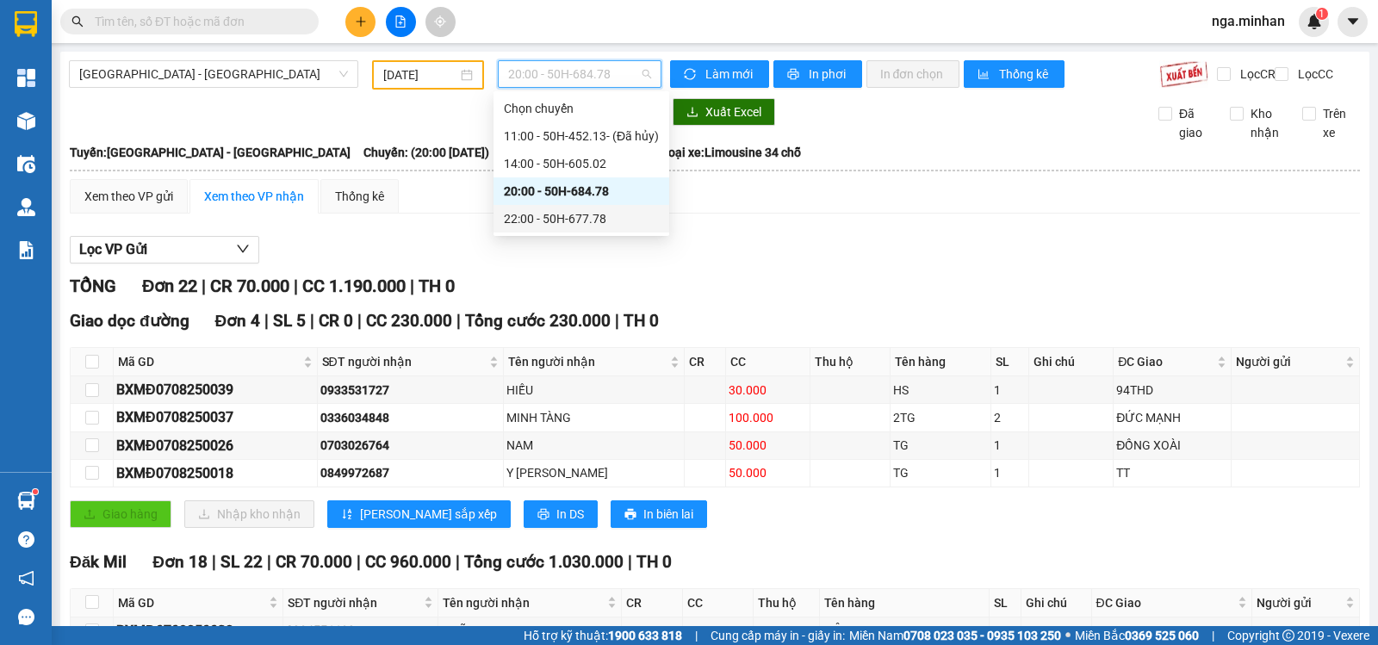
click at [581, 212] on div "22:00 - 50H-677.78" at bounding box center [581, 218] width 155 height 19
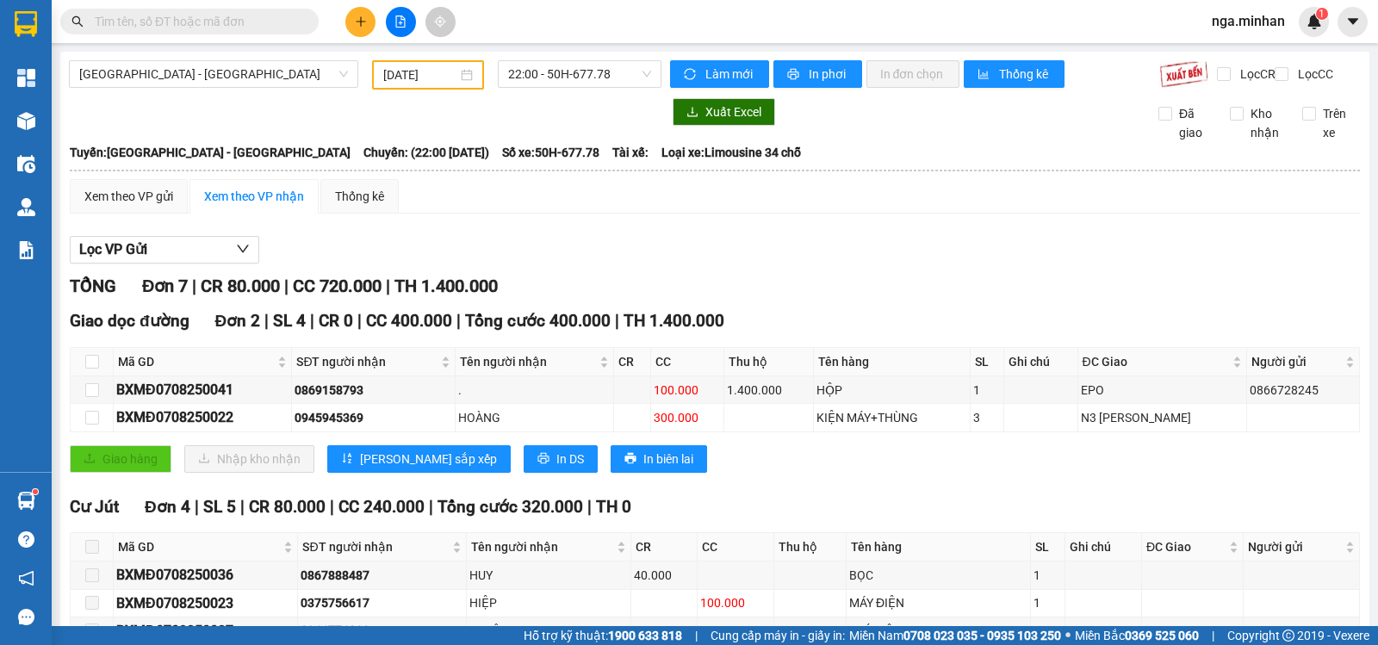
click at [406, 85] on div "[DATE]" at bounding box center [428, 74] width 113 height 29
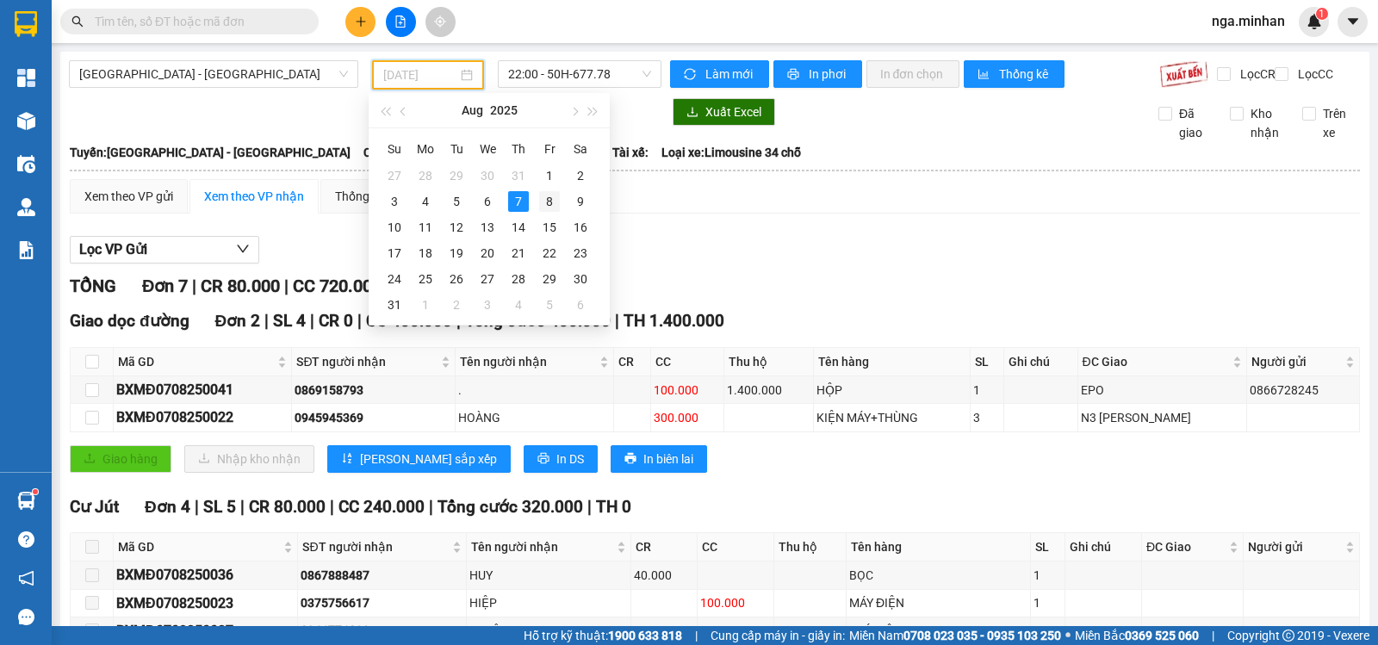
click at [547, 200] on div "8" at bounding box center [549, 201] width 21 height 21
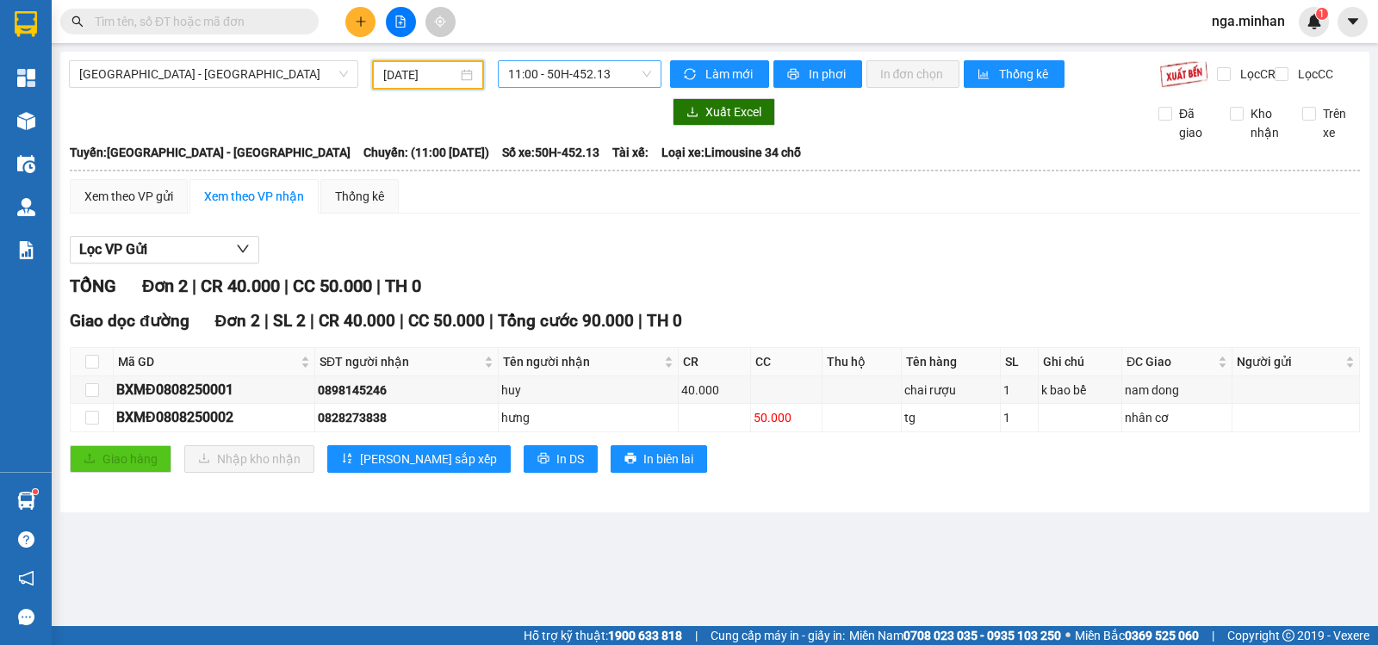
click at [588, 69] on span "11:00 - 50H-452.13" at bounding box center [579, 74] width 142 height 26
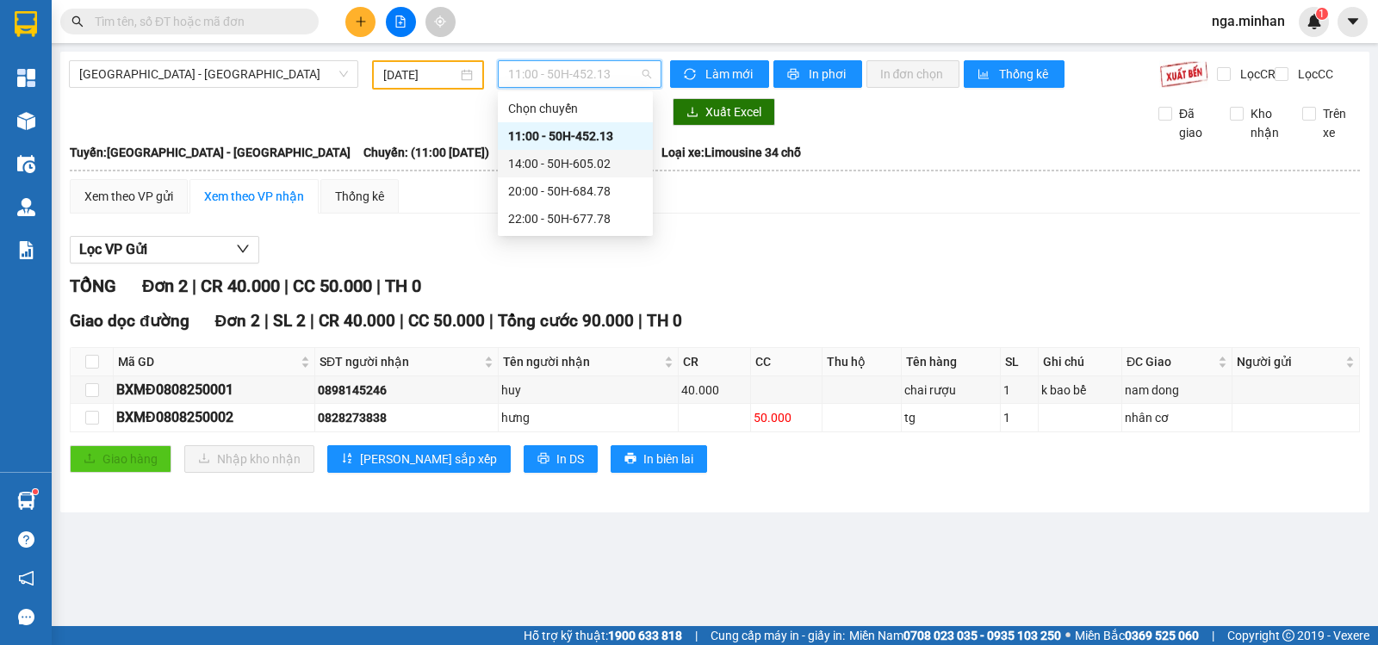
click at [588, 159] on div "14:00 - 50H-605.02" at bounding box center [575, 163] width 134 height 19
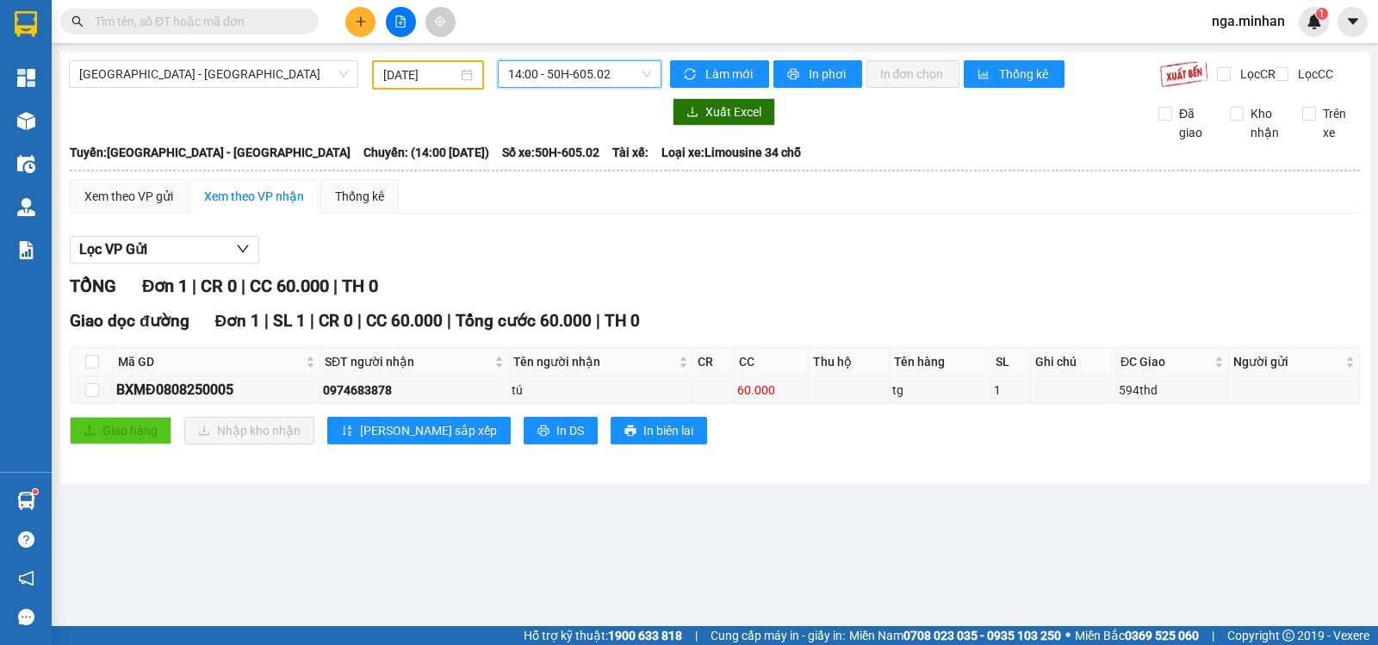
click at [594, 74] on span "14:00 - 50H-605.02" at bounding box center [579, 74] width 142 height 26
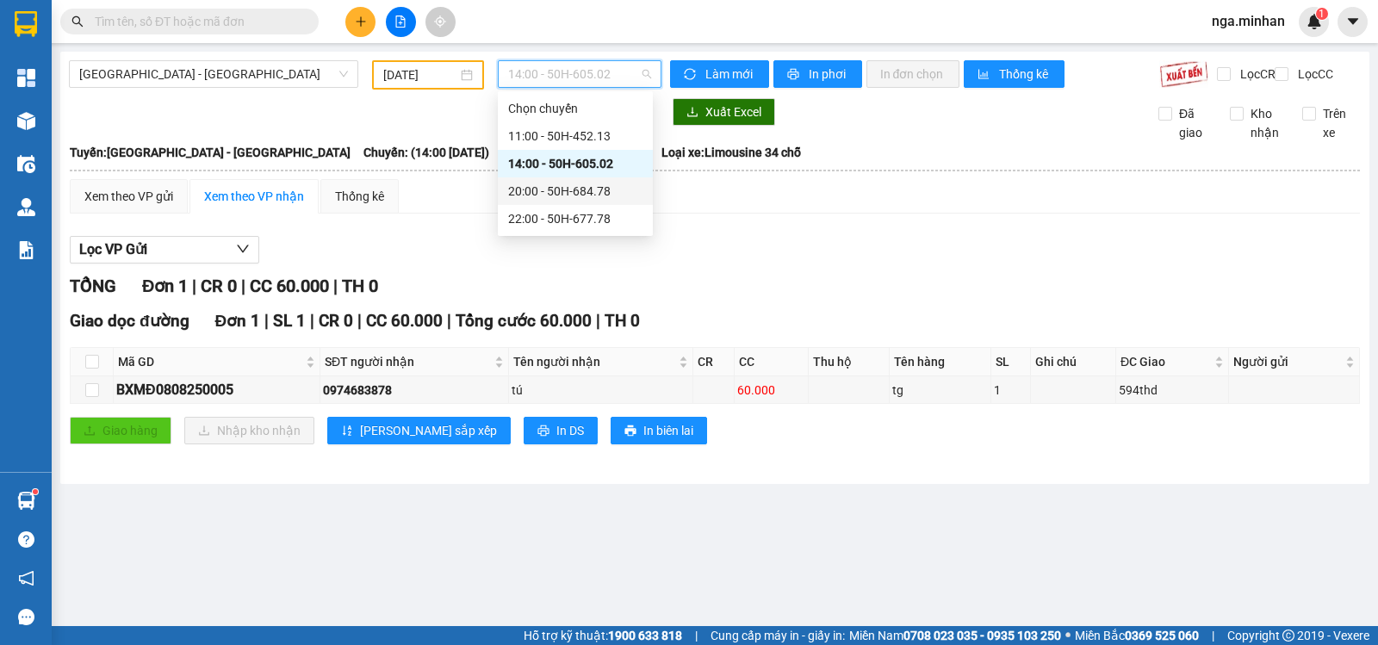
click at [594, 192] on div "20:00 - 50H-684.78" at bounding box center [575, 191] width 134 height 19
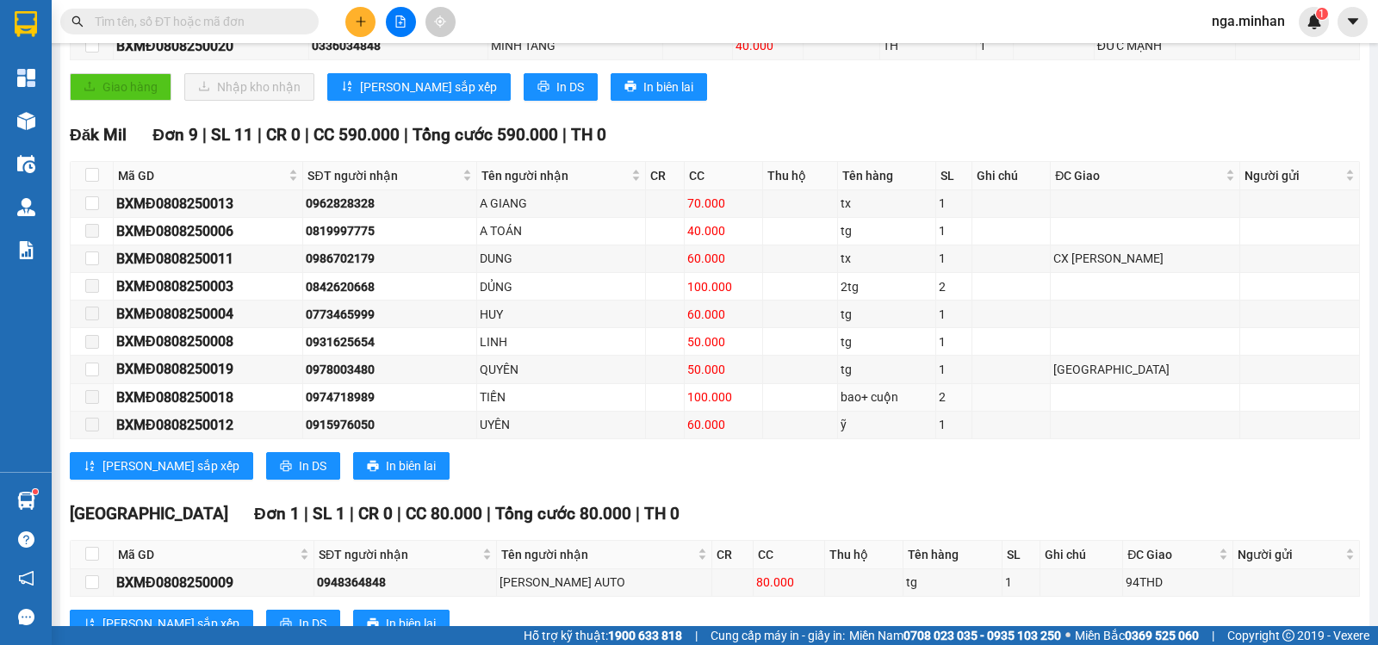
scroll to position [142, 0]
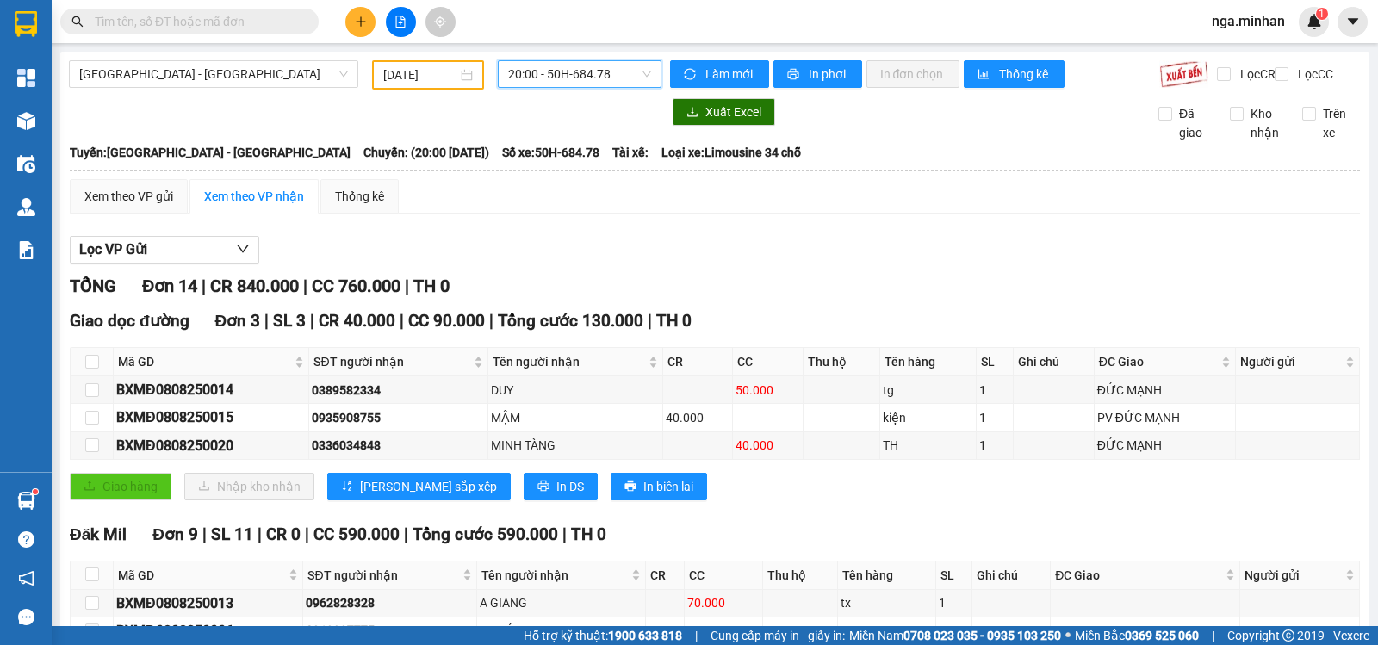
click at [600, 79] on span "20:00 - 50H-684.78" at bounding box center [579, 74] width 142 height 26
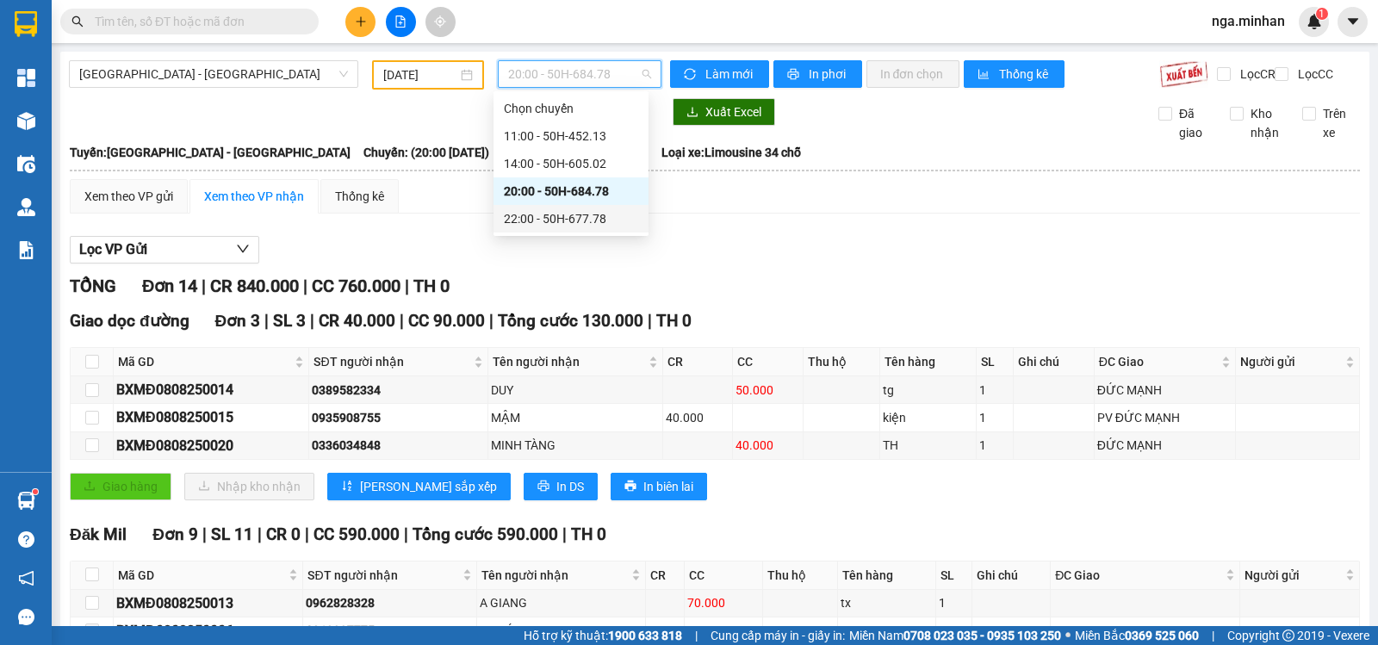
click at [585, 219] on div "22:00 - 50H-677.78" at bounding box center [571, 218] width 134 height 19
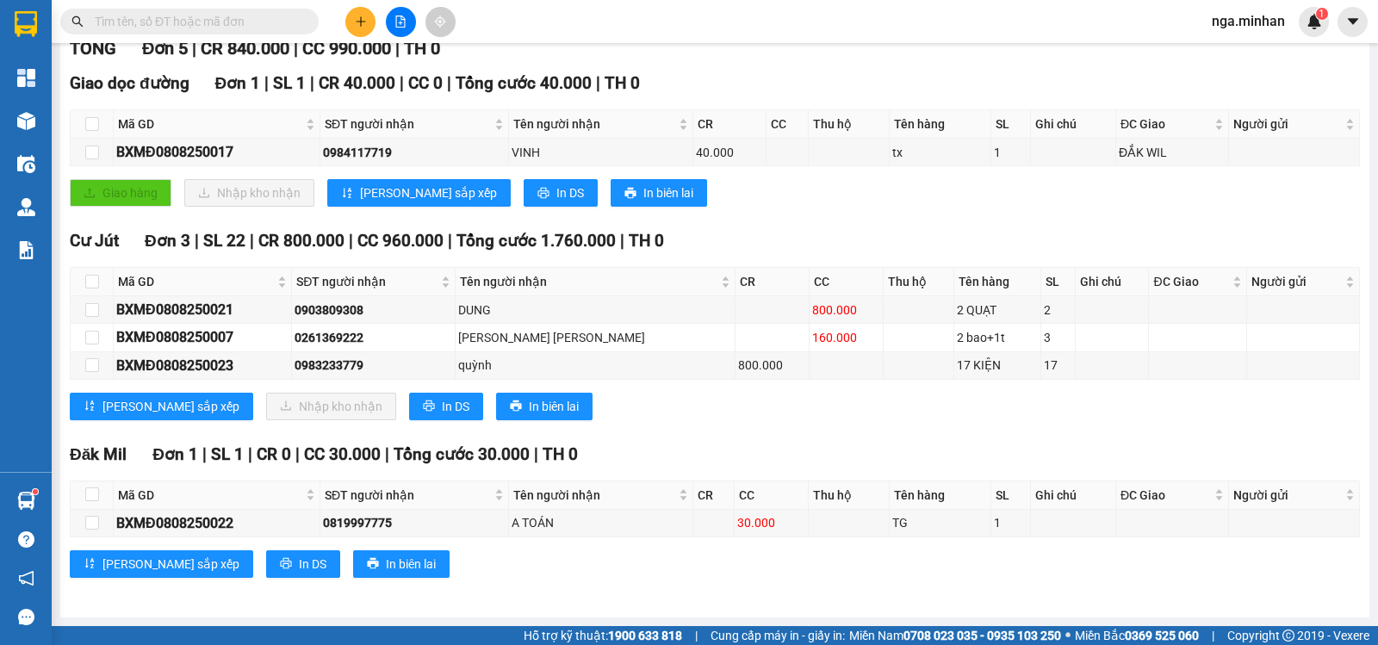
scroll to position [78, 0]
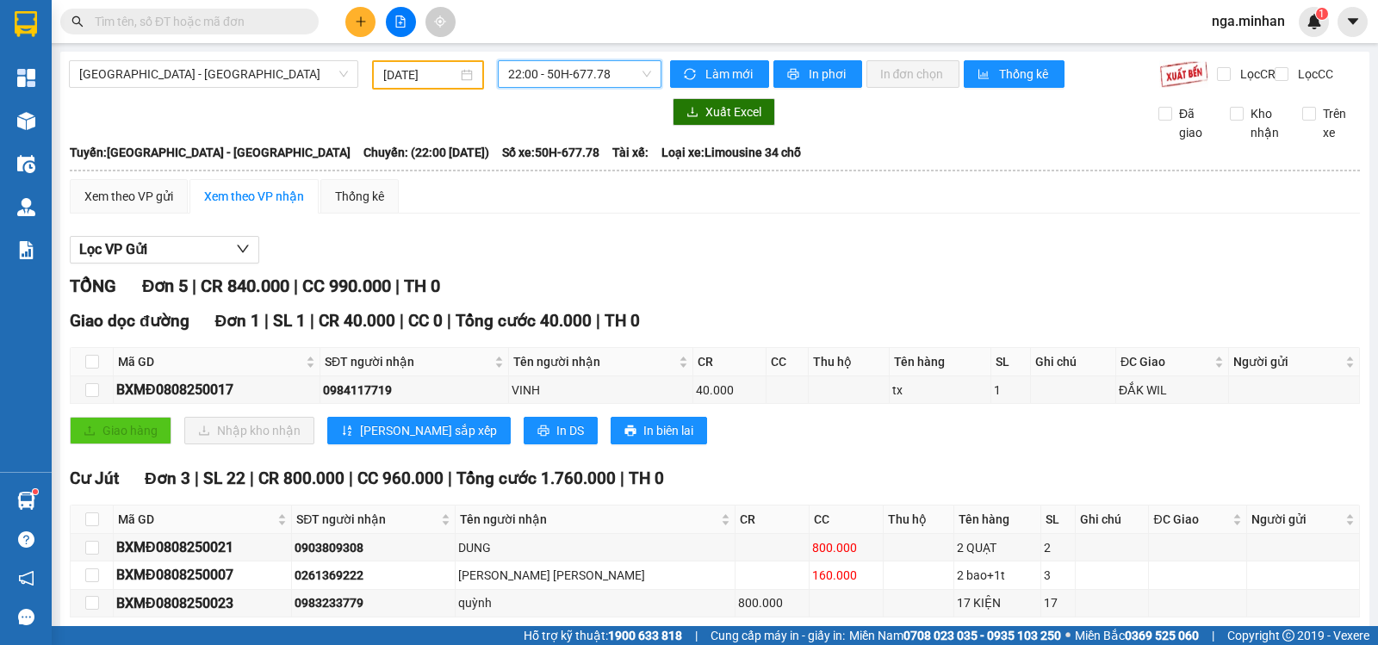
click at [386, 67] on input "[DATE]" at bounding box center [420, 74] width 75 height 19
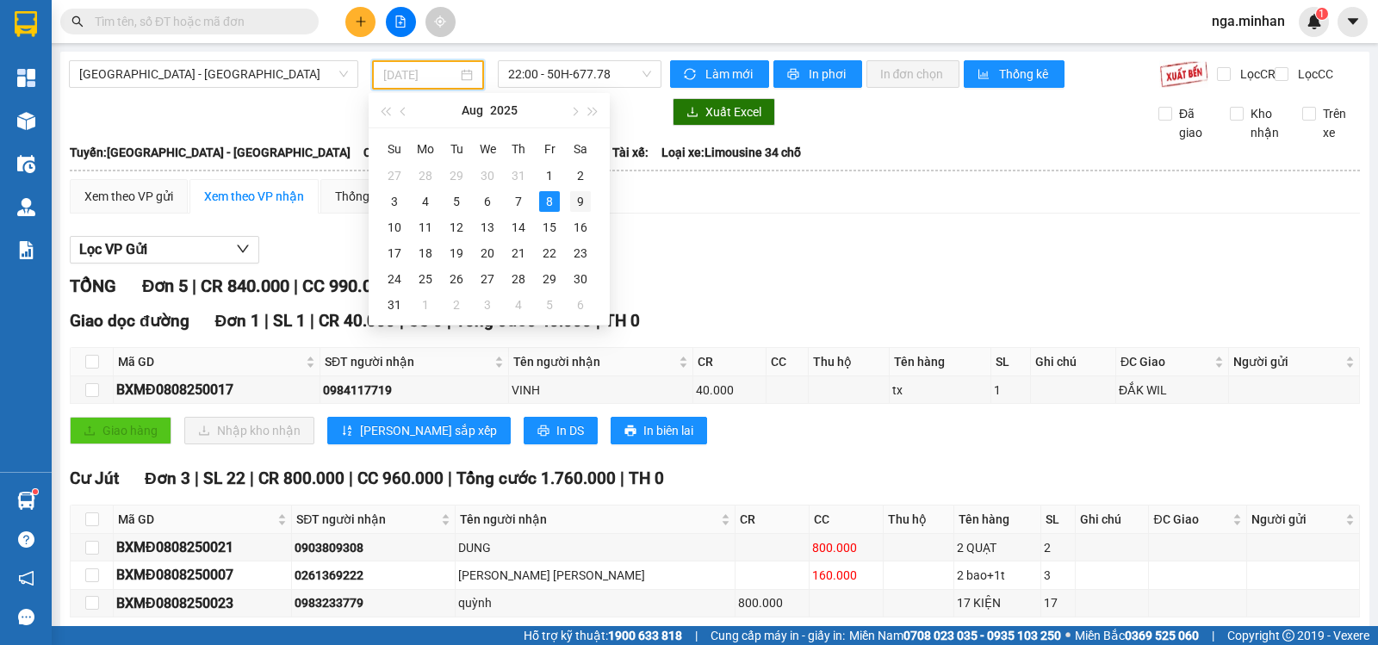
click at [582, 193] on div "9" at bounding box center [580, 201] width 21 height 21
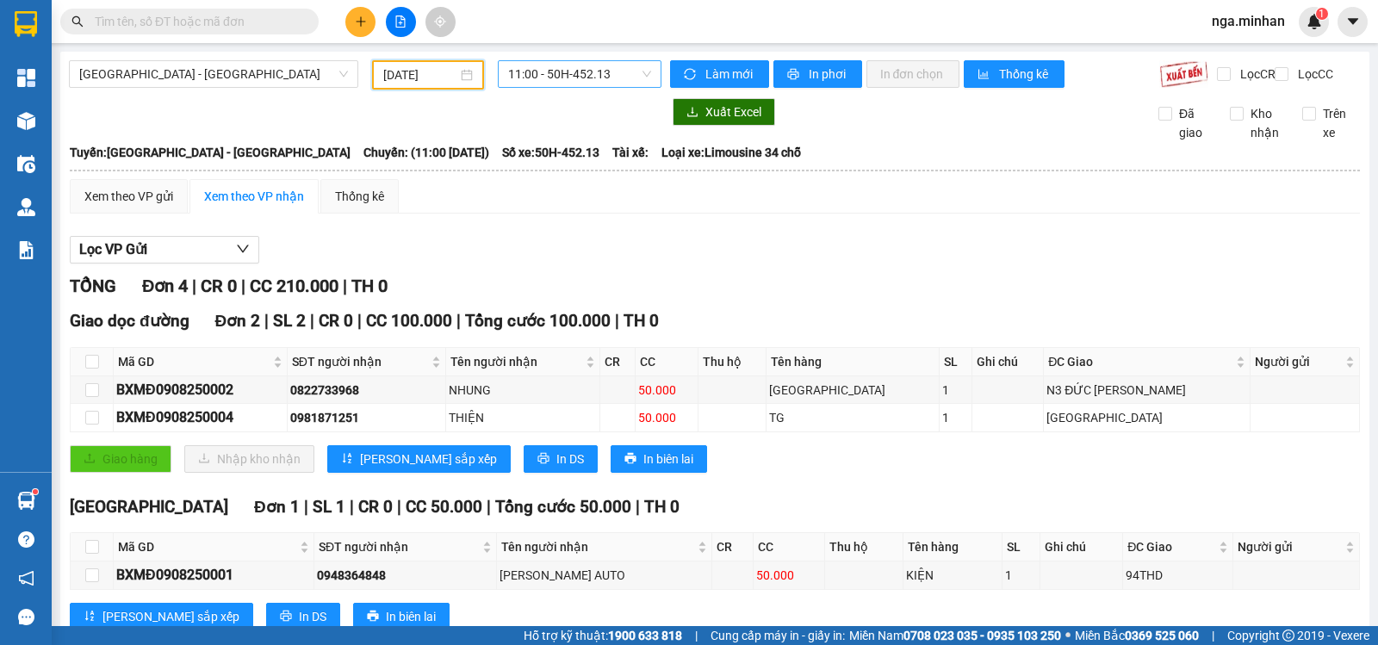
click at [563, 75] on span "11:00 - 50H-452.13" at bounding box center [579, 74] width 142 height 26
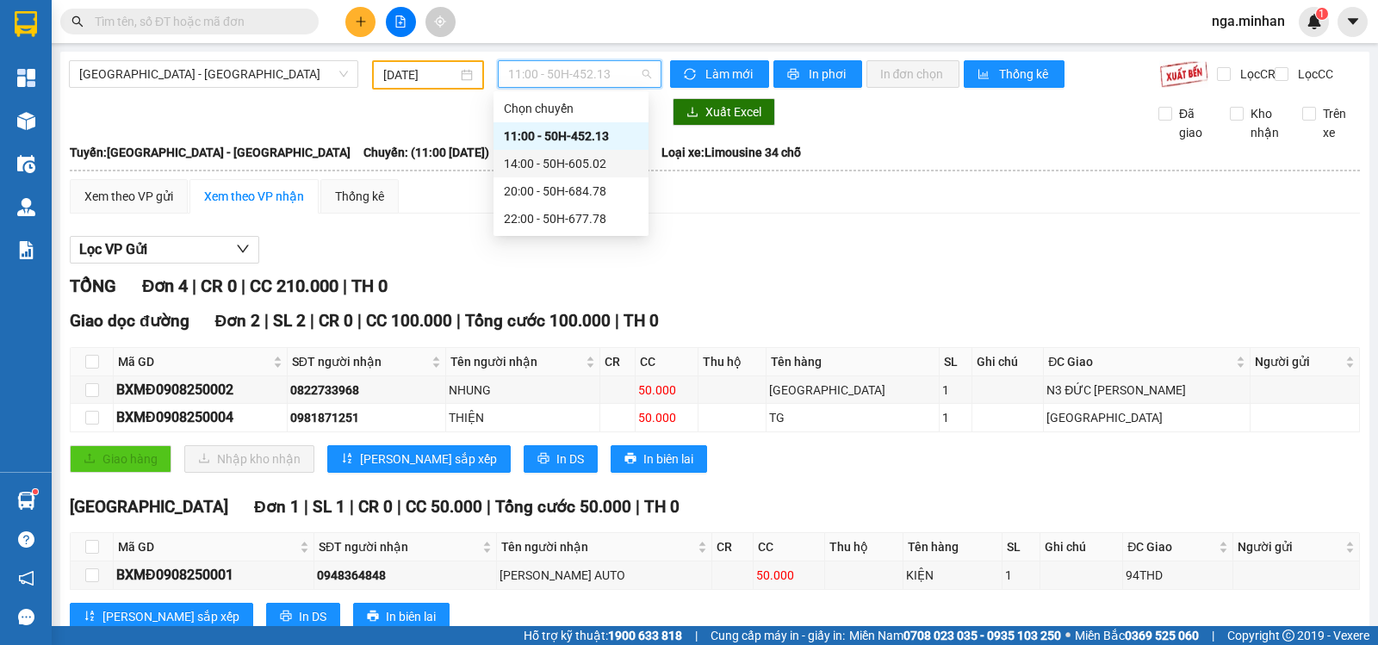
click at [570, 168] on div "14:00 - 50H-605.02" at bounding box center [571, 163] width 134 height 19
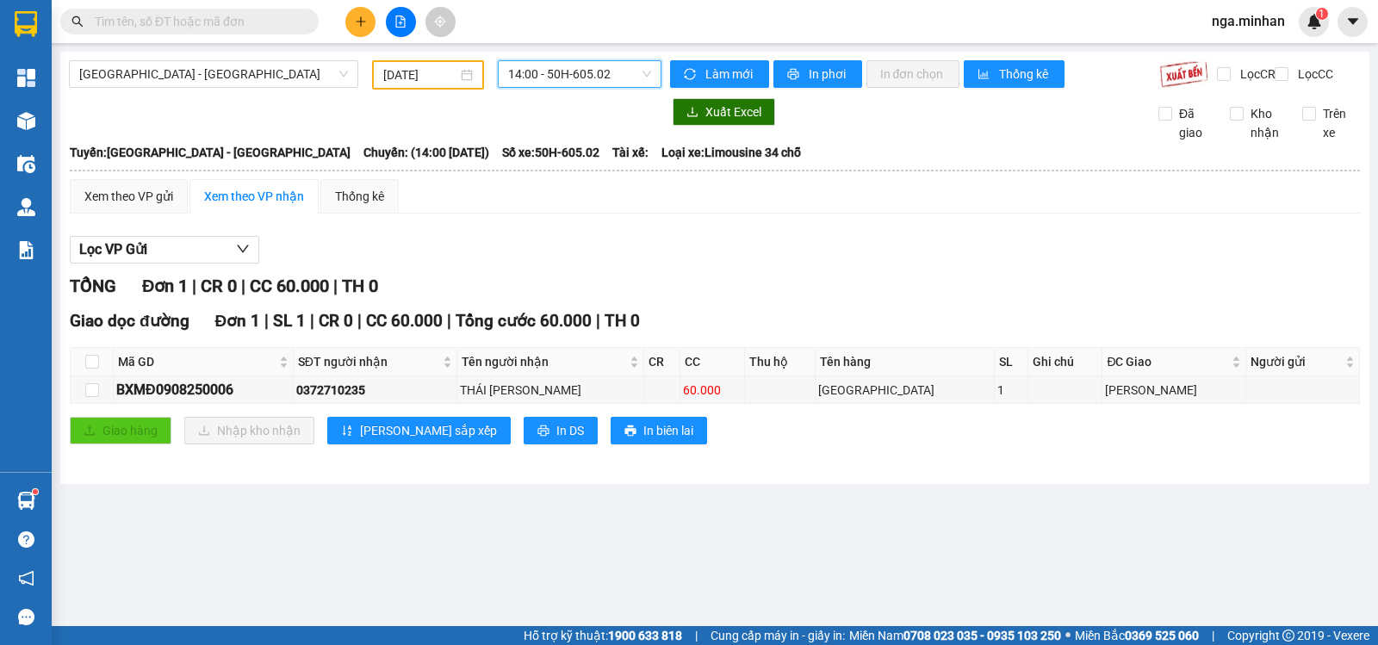
click at [554, 72] on span "14:00 - 50H-605.02" at bounding box center [579, 74] width 142 height 26
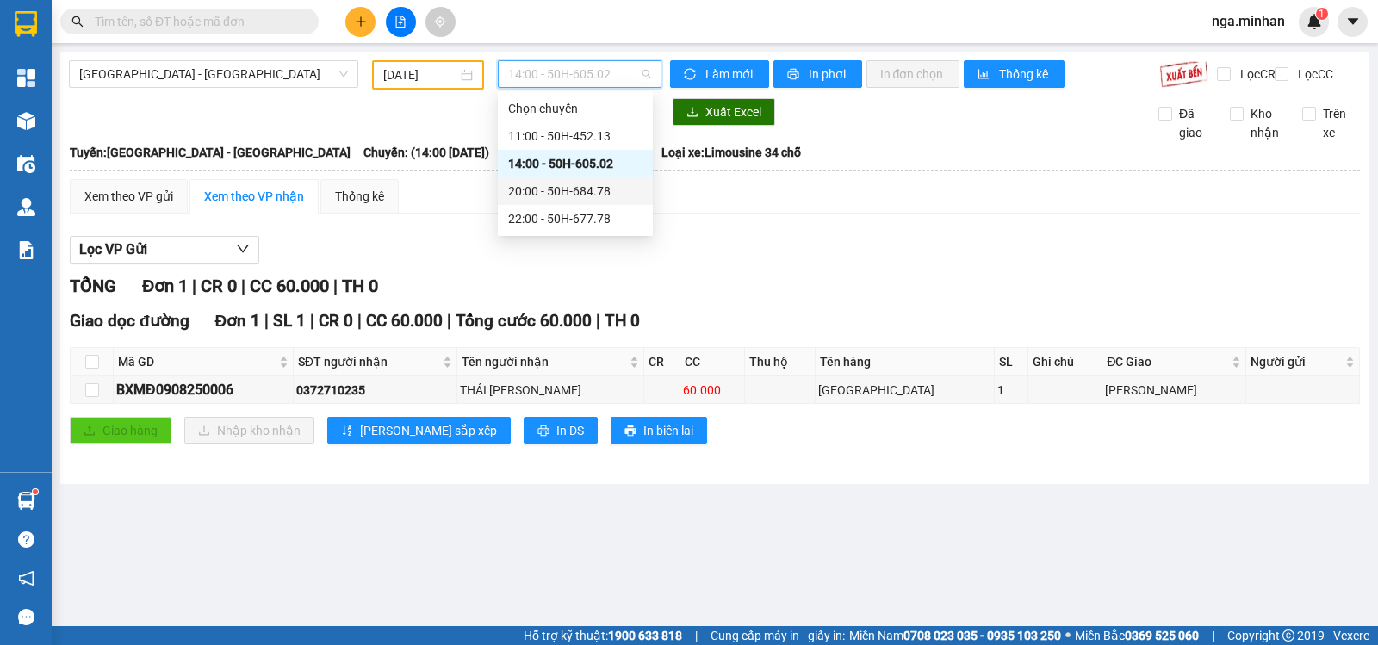
click at [550, 193] on div "20:00 - 50H-684.78" at bounding box center [575, 191] width 134 height 19
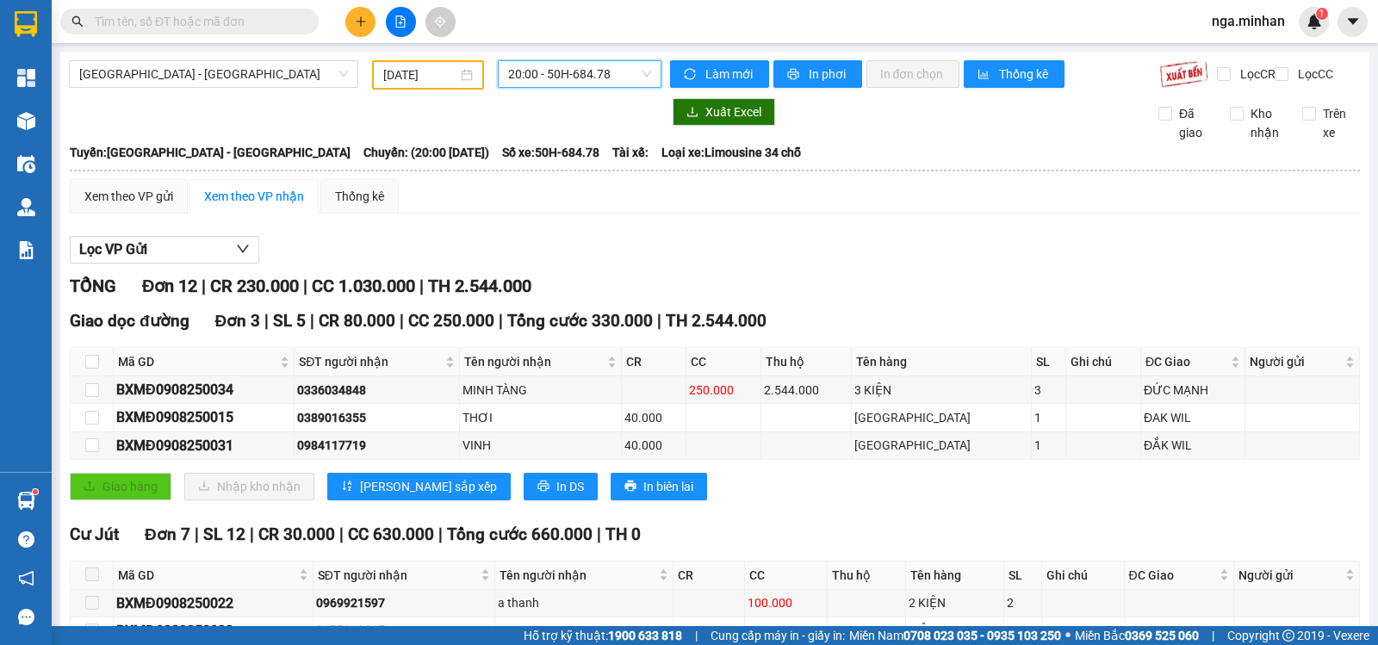
click at [613, 78] on span "20:00 - 50H-684.78" at bounding box center [579, 74] width 142 height 26
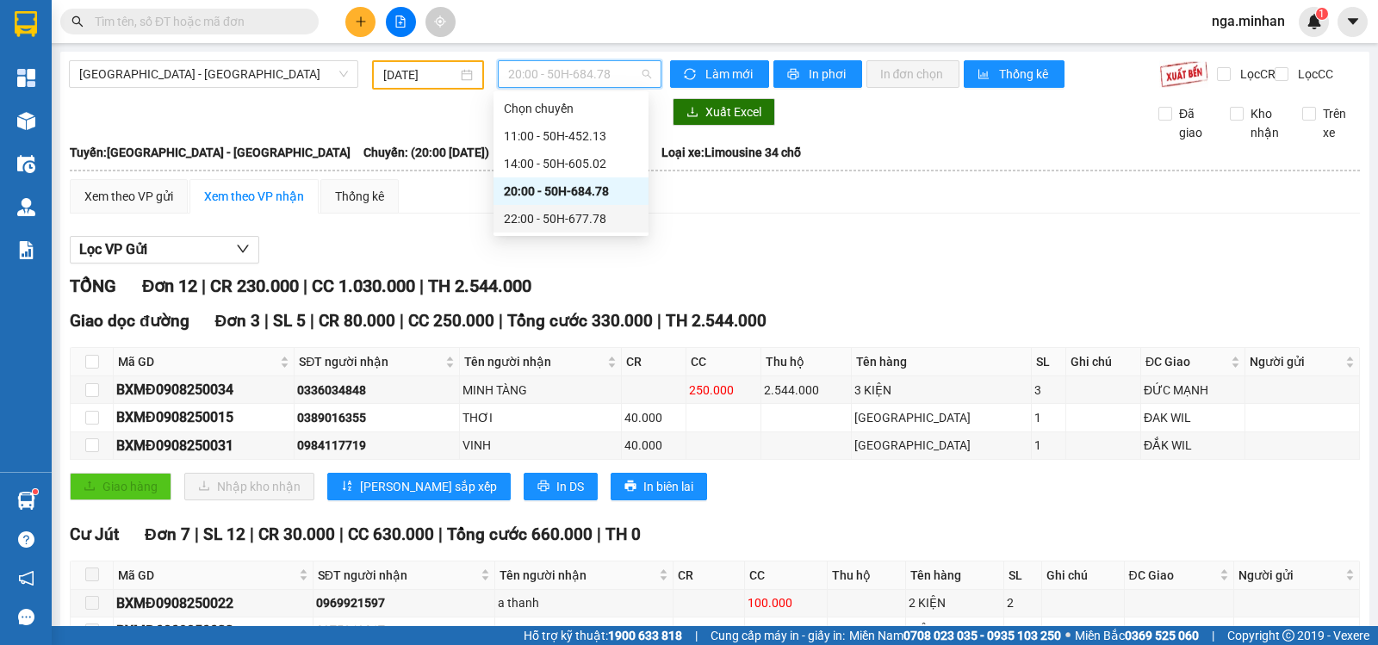
click at [563, 227] on div "22:00 - 50H-677.78" at bounding box center [571, 218] width 134 height 19
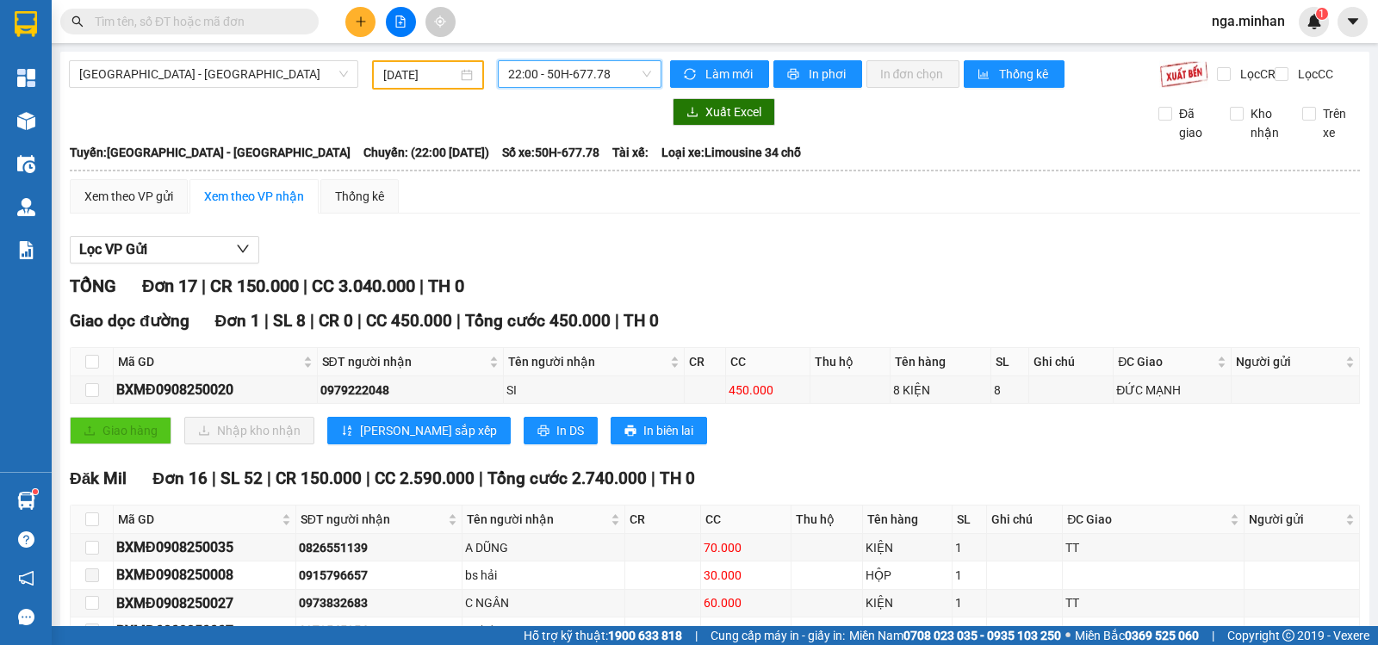
click at [393, 82] on input "[DATE]" at bounding box center [420, 74] width 75 height 19
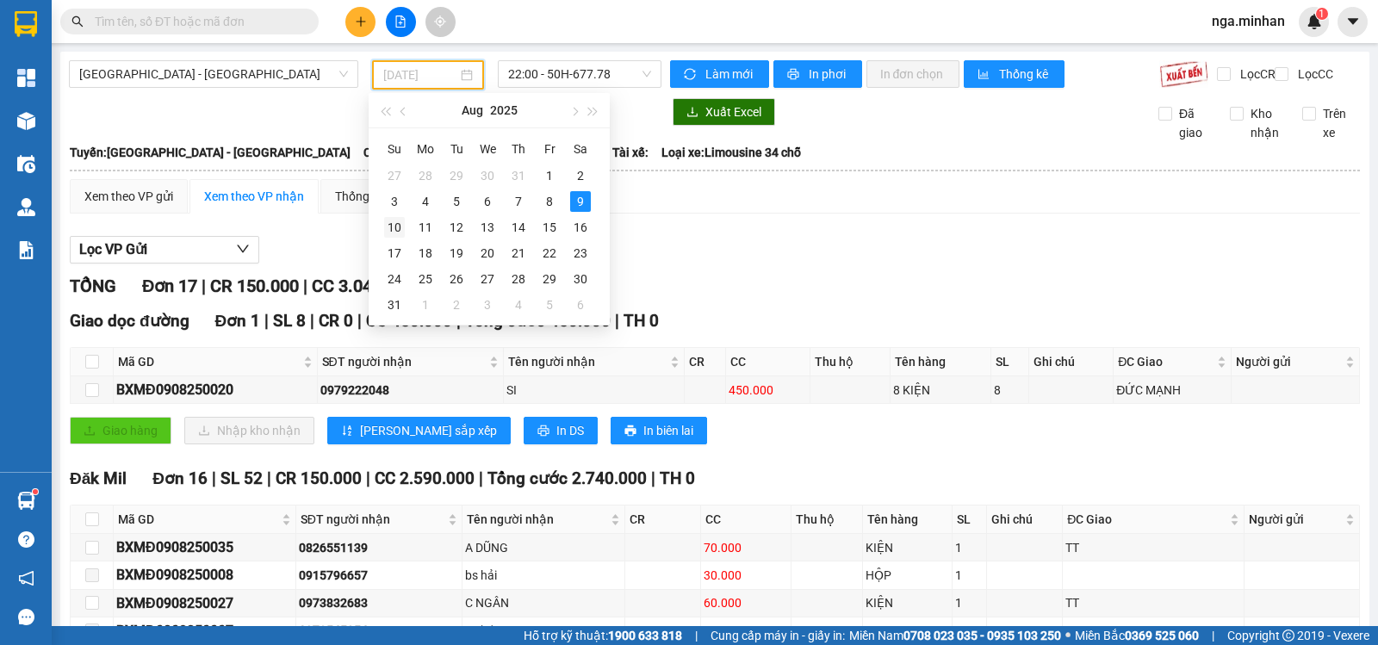
click at [390, 226] on div "10" at bounding box center [394, 227] width 21 height 21
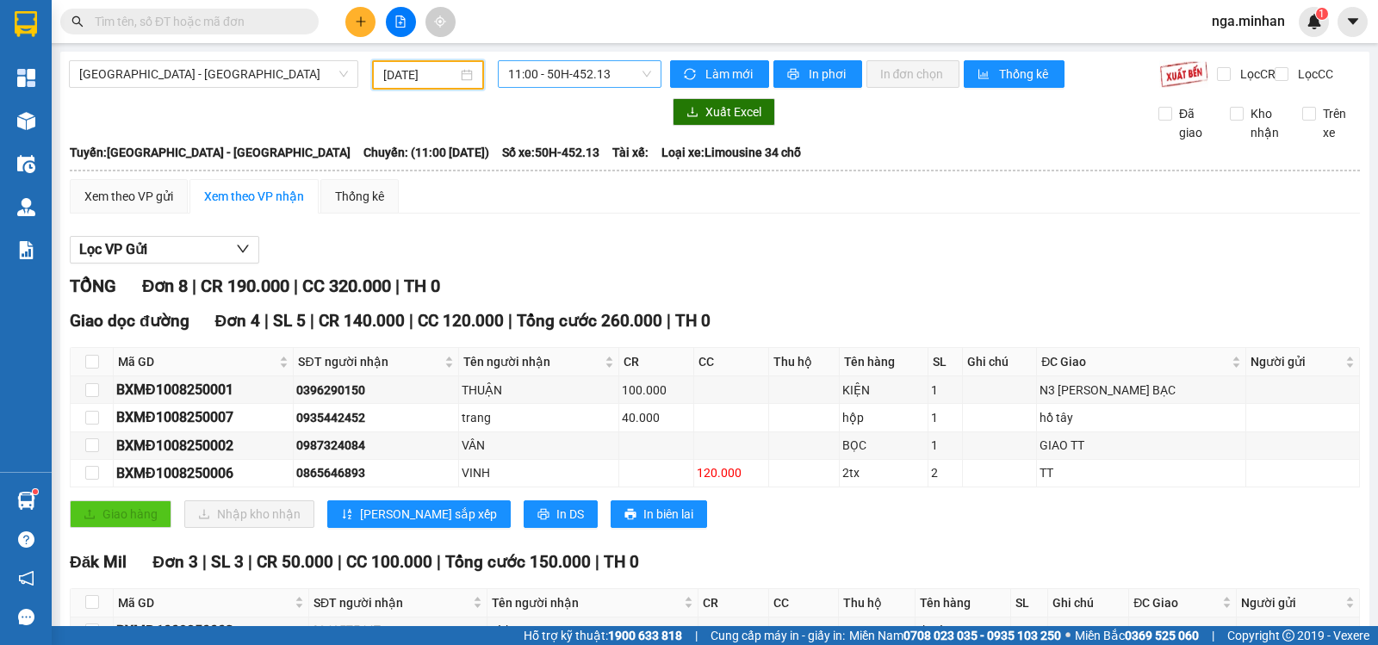
click at [618, 76] on span "11:00 - 50H-452.13" at bounding box center [579, 74] width 142 height 26
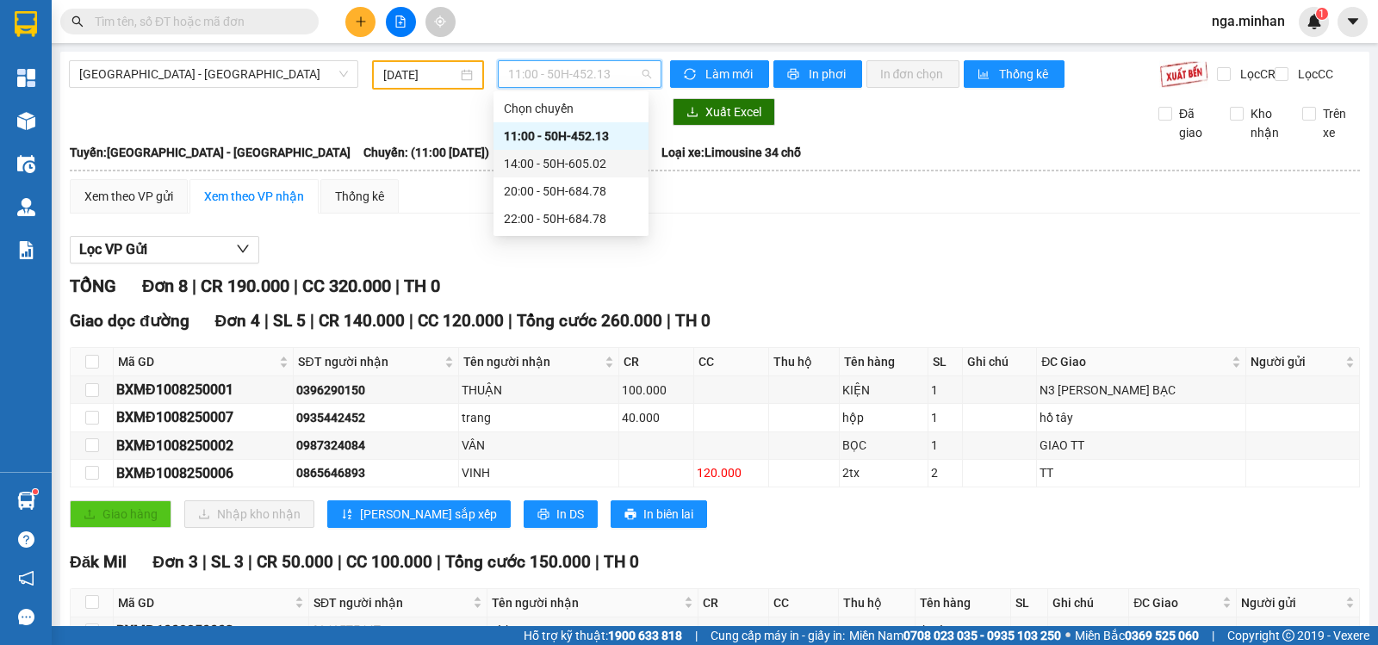
click at [611, 174] on div "14:00 - 50H-605.02" at bounding box center [571, 164] width 155 height 28
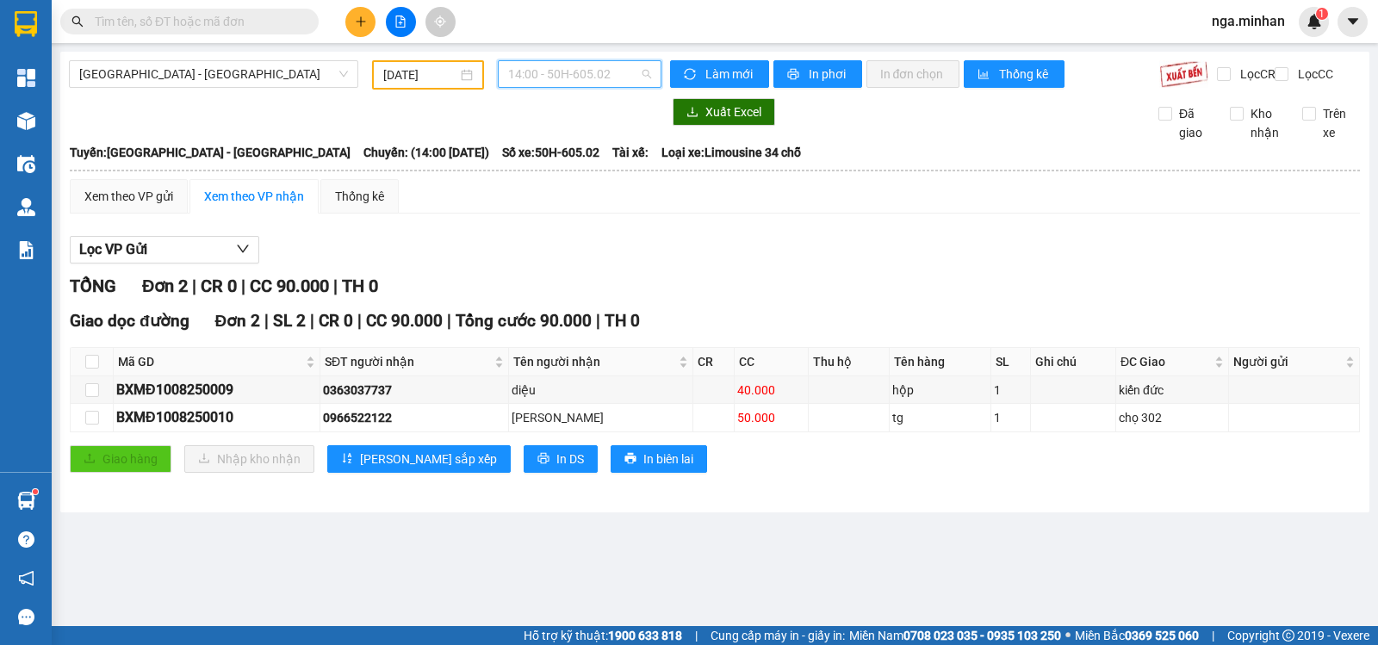
click at [589, 64] on span "14:00 - 50H-605.02" at bounding box center [579, 74] width 142 height 26
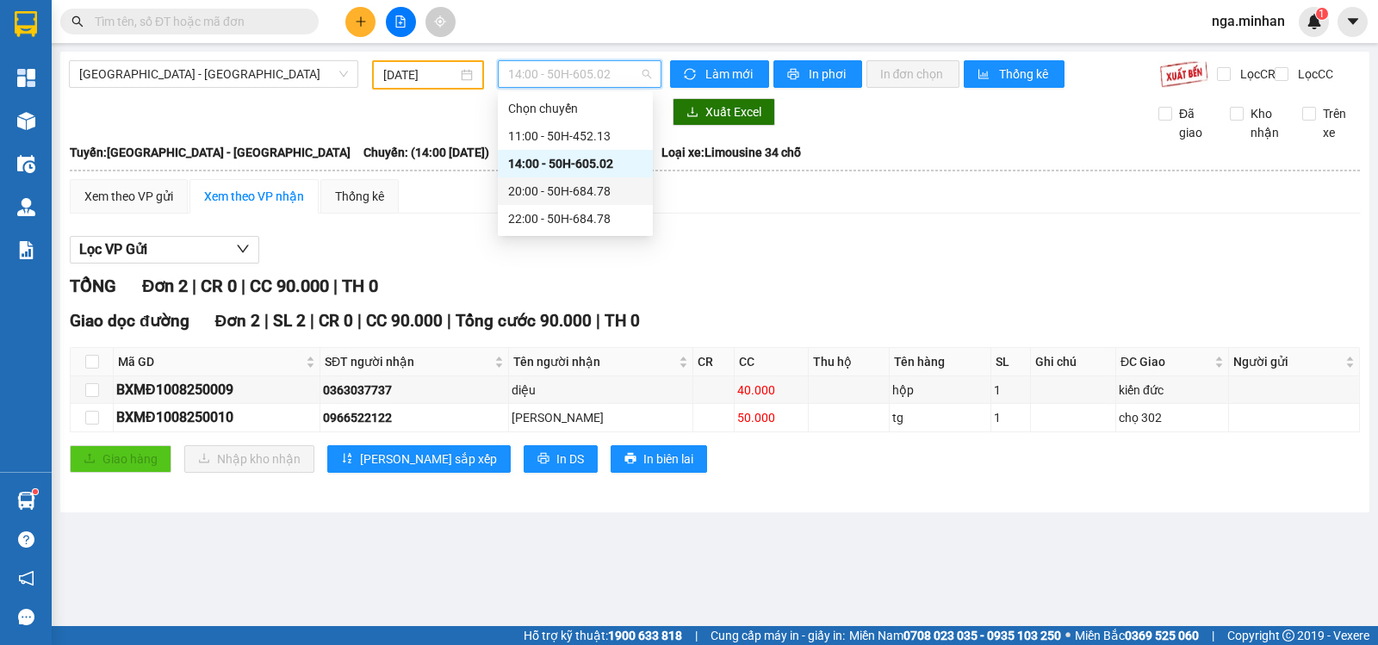
click at [618, 191] on div "20:00 - 50H-684.78" at bounding box center [575, 191] width 134 height 19
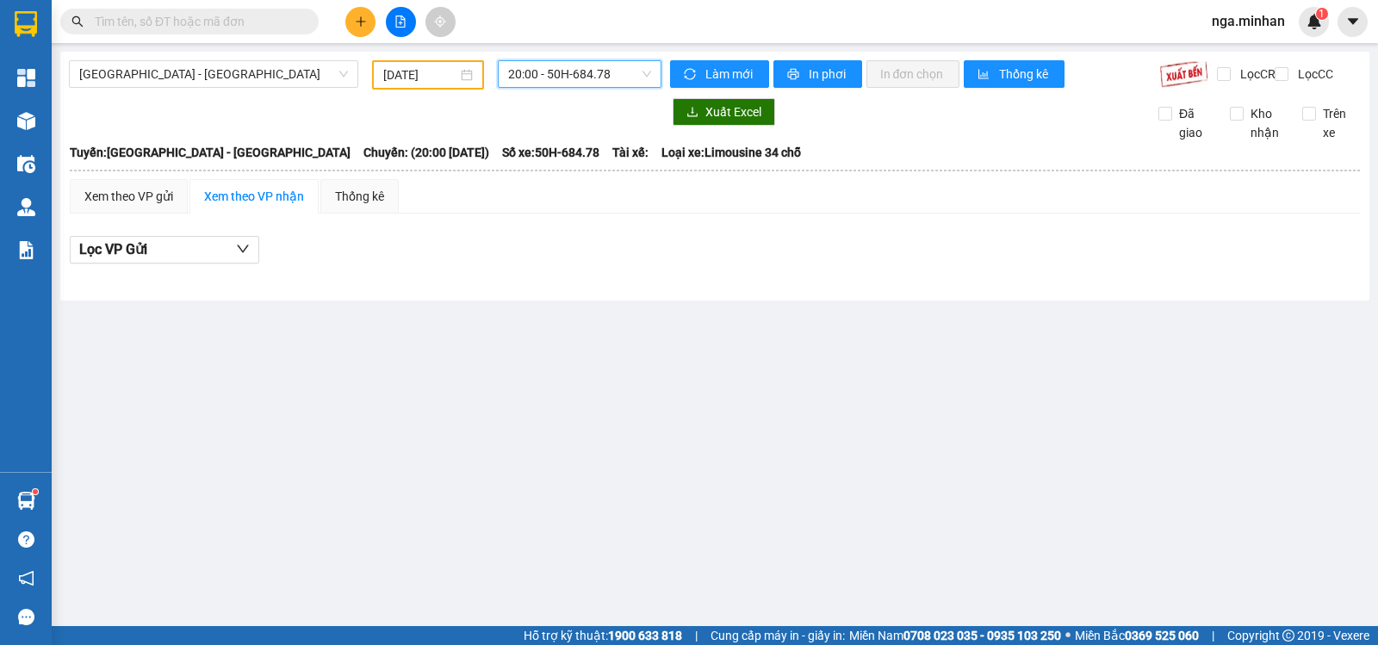
click at [623, 73] on span "20:00 - 50H-684.78" at bounding box center [579, 74] width 142 height 26
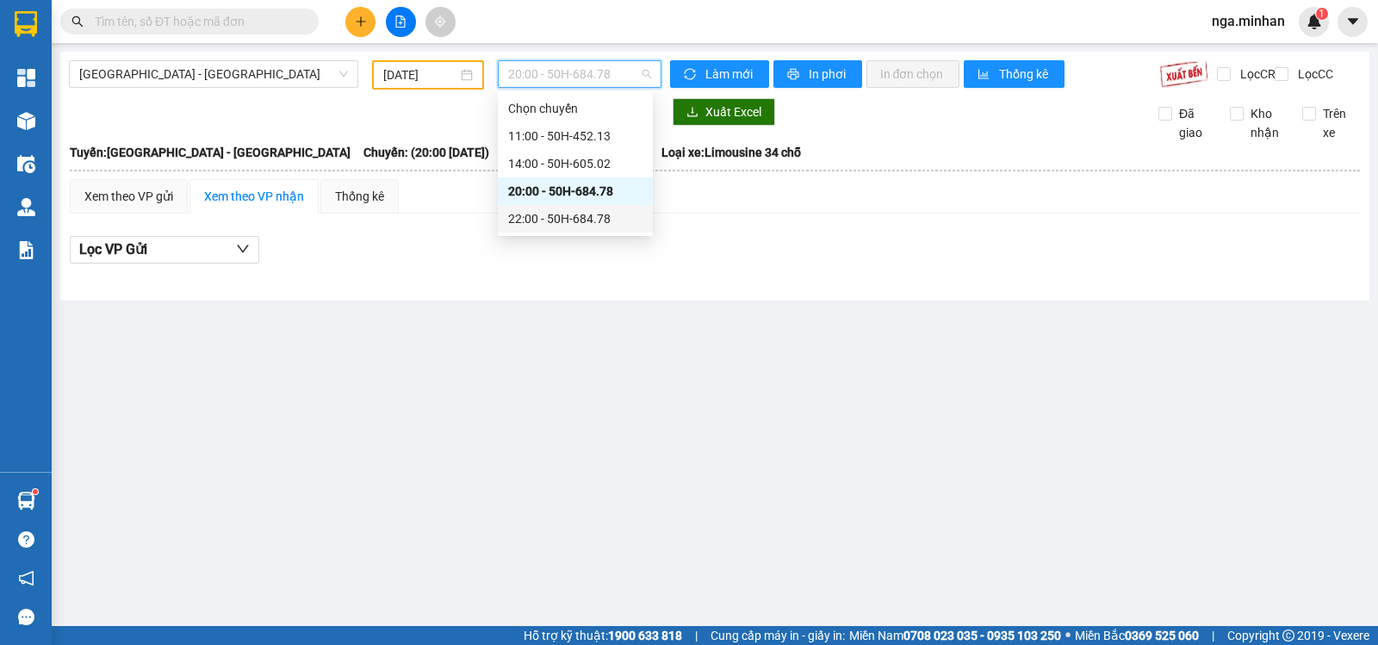
click at [603, 215] on div "22:00 - 50H-684.78" at bounding box center [575, 218] width 134 height 19
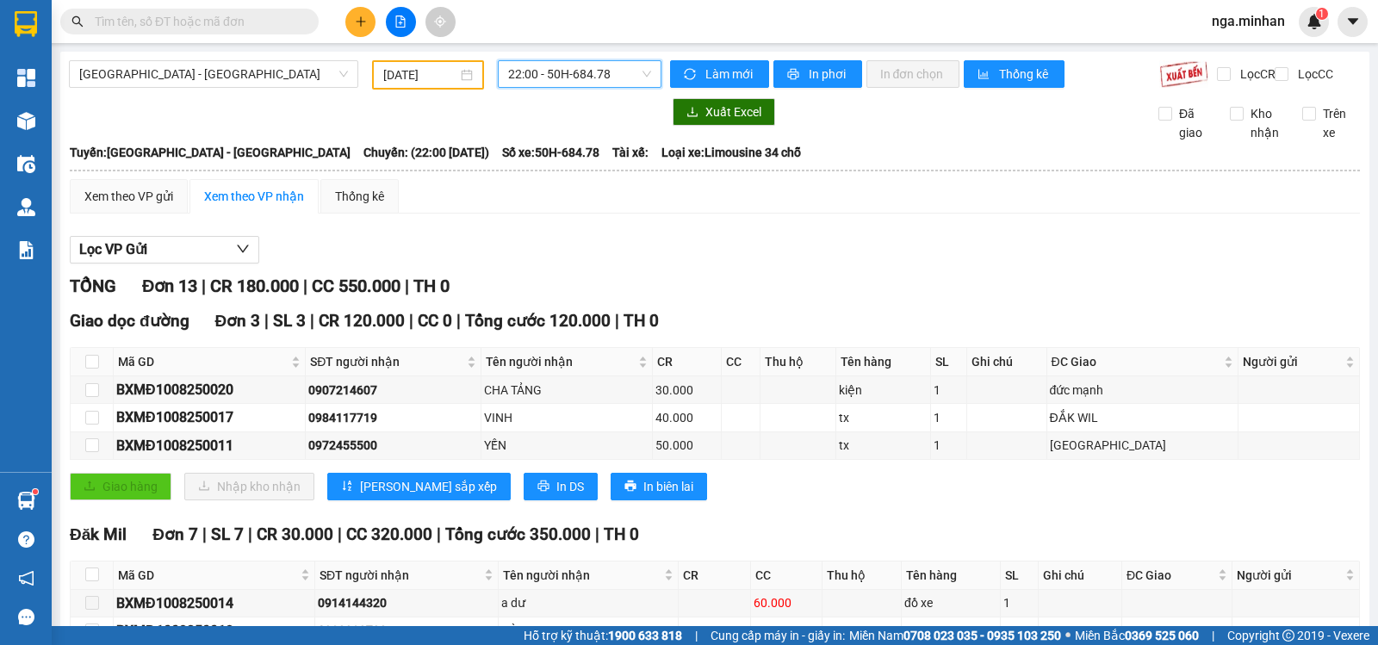
click at [392, 72] on input "[DATE]" at bounding box center [420, 74] width 75 height 19
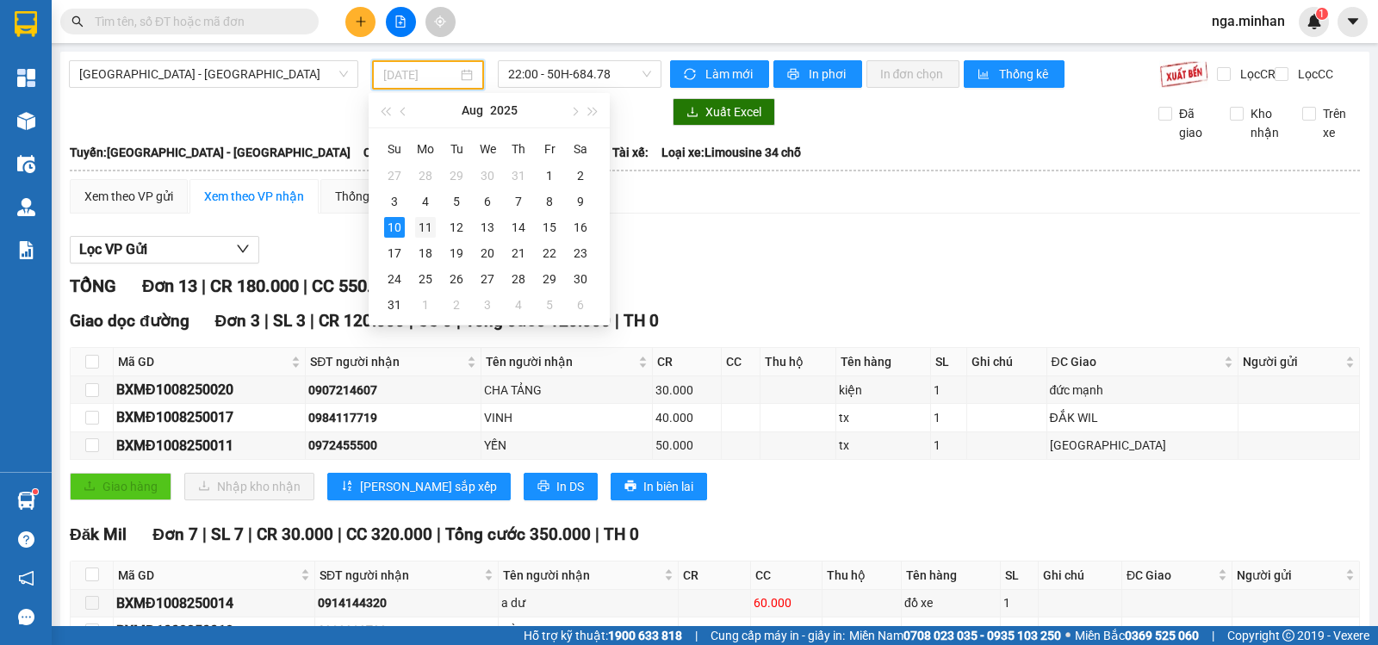
click at [426, 222] on div "11" at bounding box center [425, 227] width 21 height 21
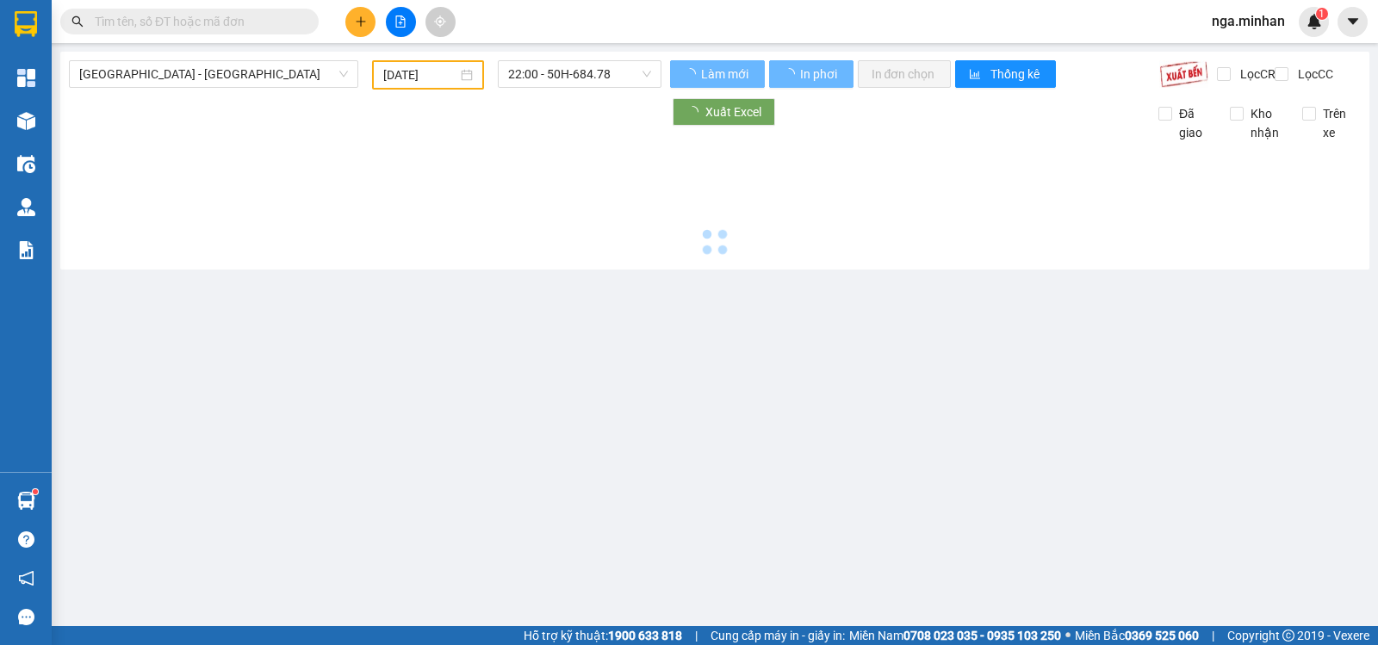
click at [426, 222] on div at bounding box center [715, 201] width 1292 height 119
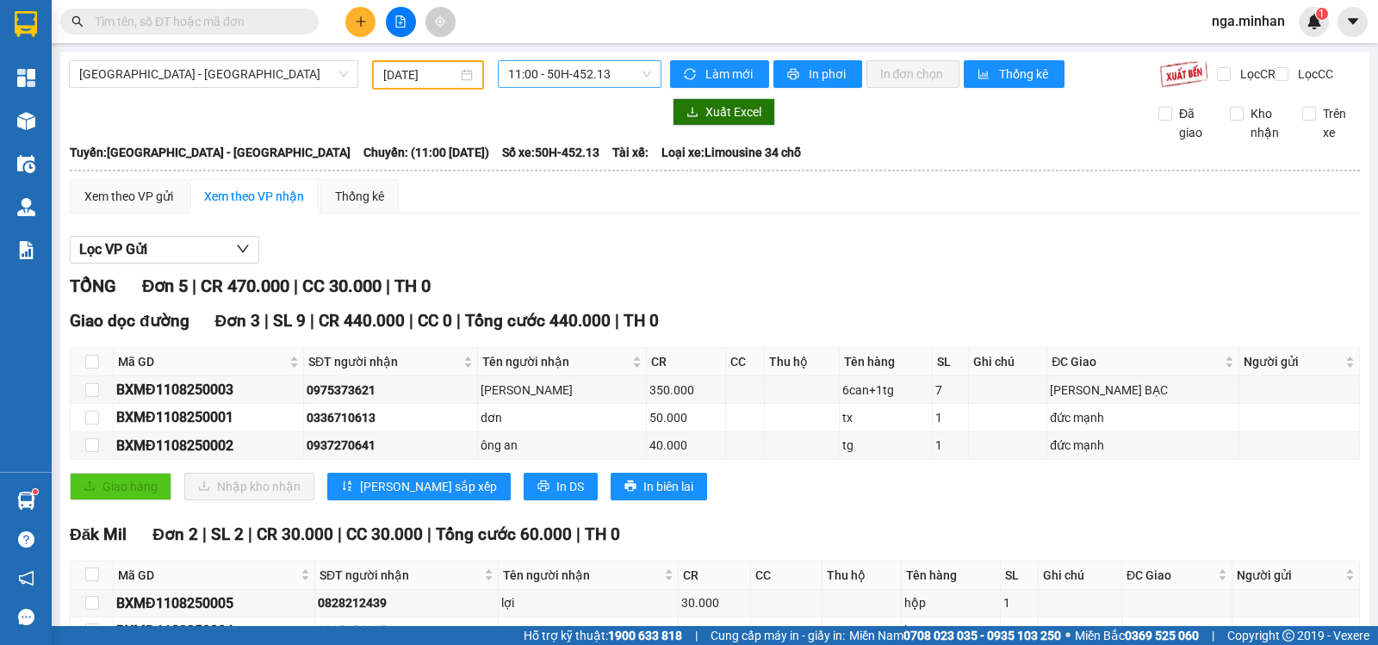
click at [575, 76] on span "11:00 - 50H-452.13" at bounding box center [579, 74] width 142 height 26
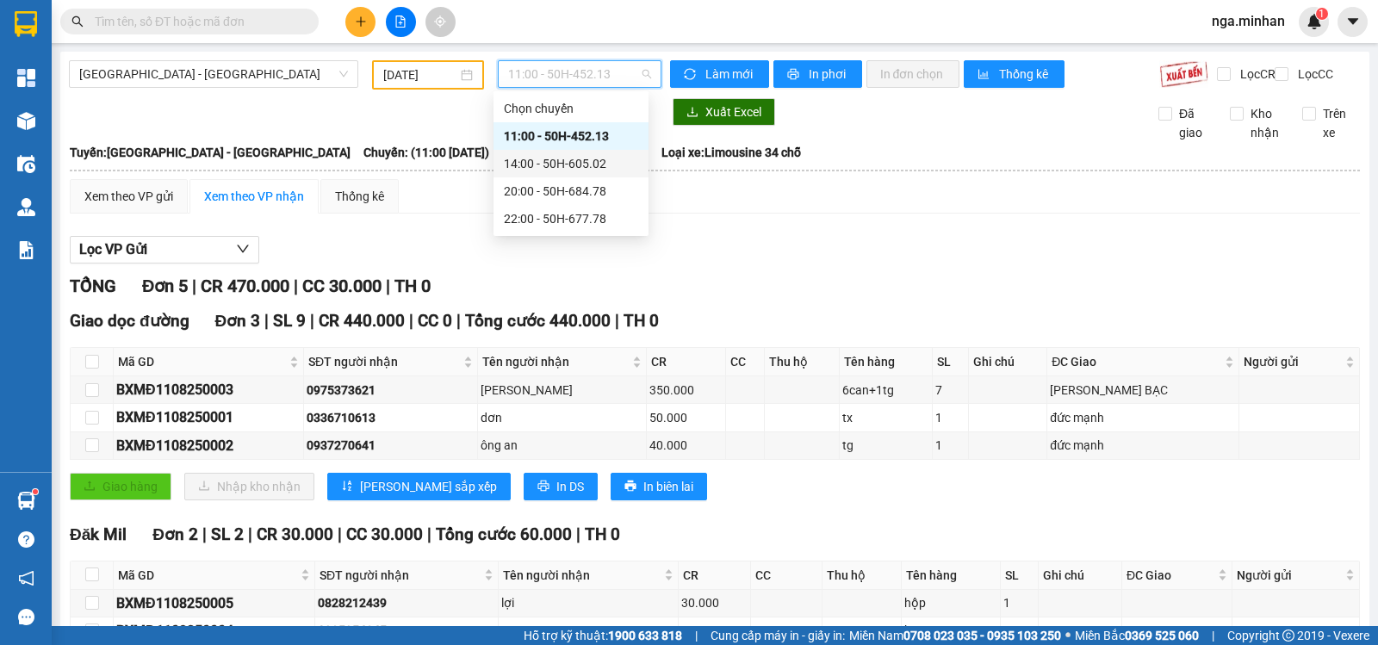
click at [567, 164] on div "14:00 - 50H-605.02" at bounding box center [571, 163] width 134 height 19
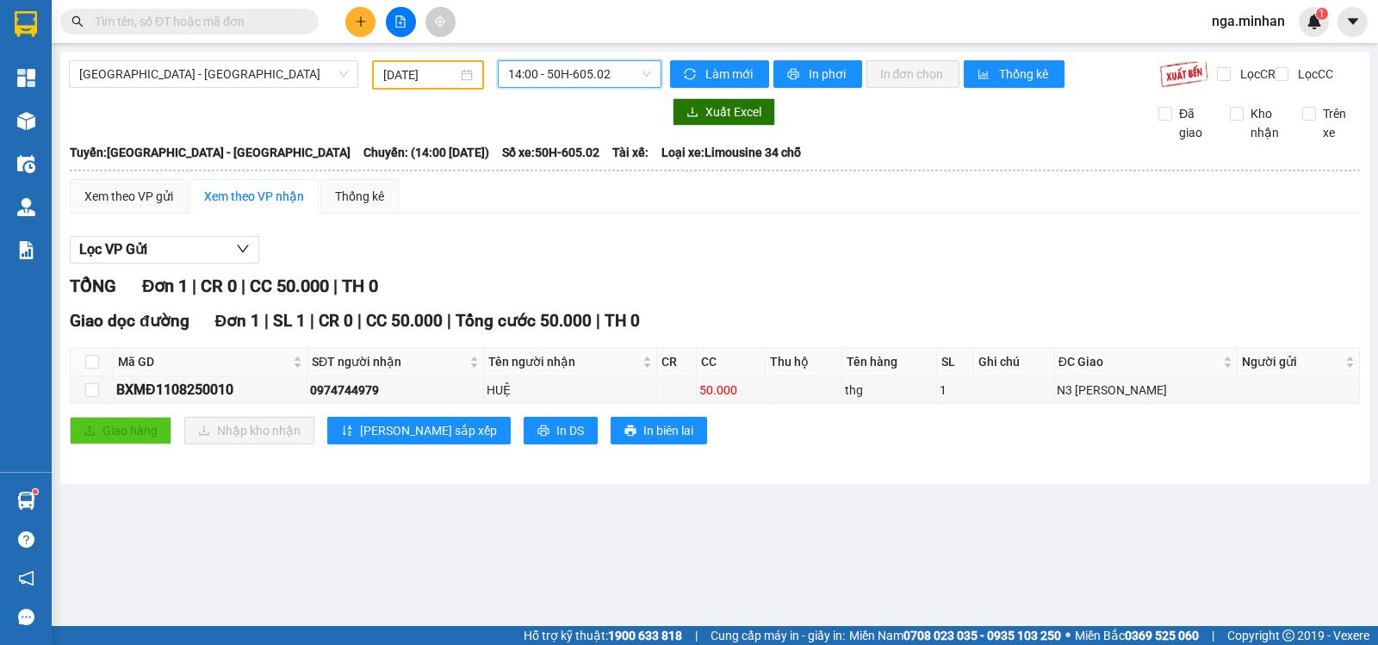
click at [589, 80] on span "14:00 - 50H-605.02" at bounding box center [579, 74] width 142 height 26
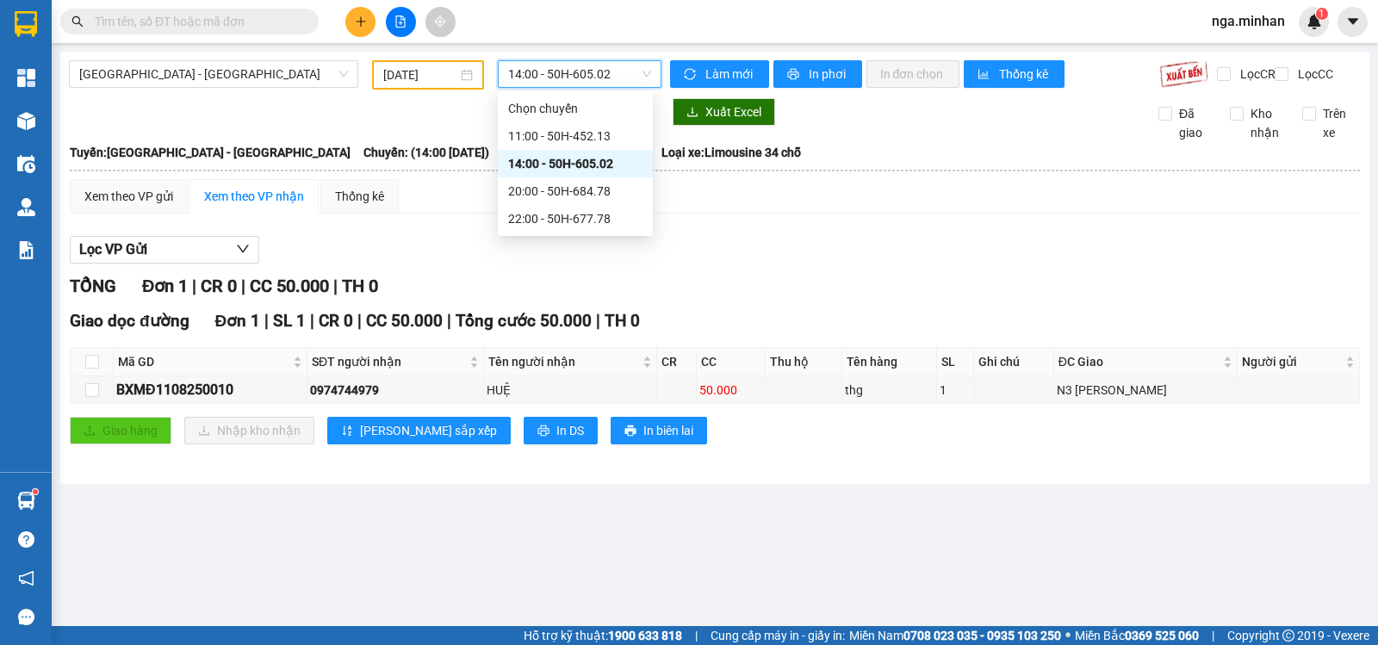
click at [589, 80] on span "14:00 - 50H-605.02" at bounding box center [579, 74] width 142 height 26
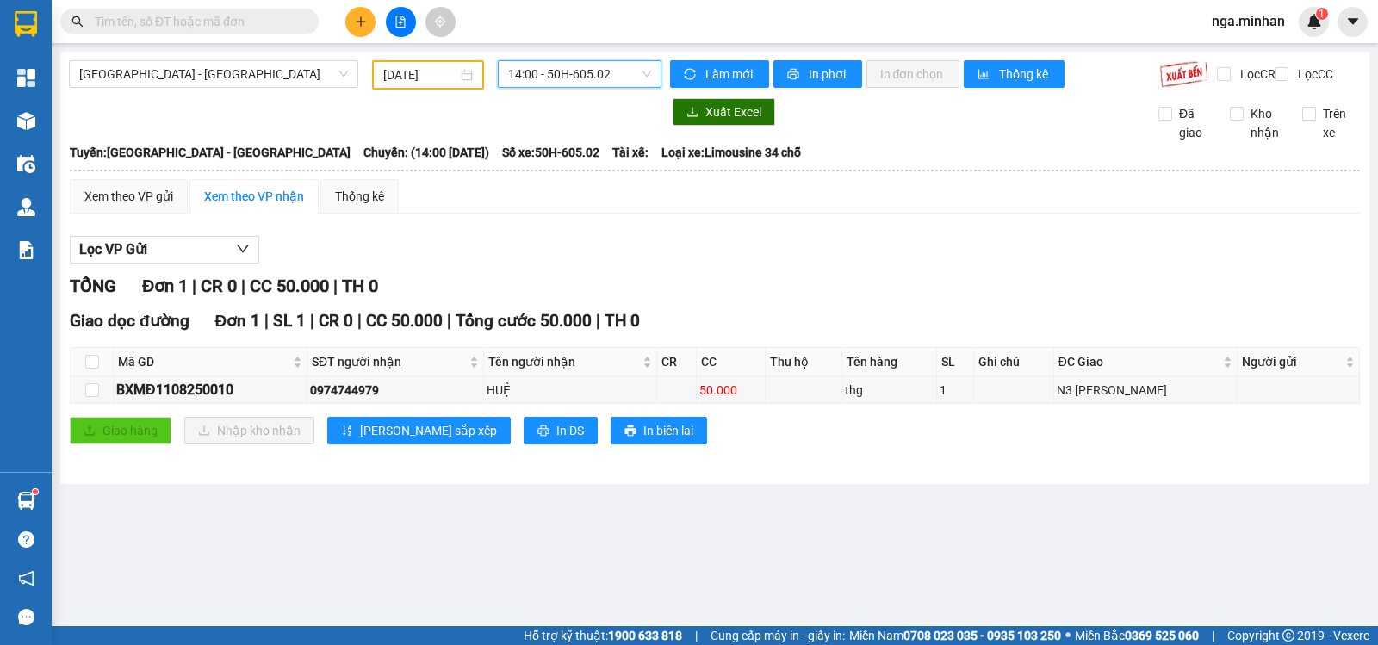
click at [600, 84] on span "14:00 - 50H-605.02" at bounding box center [579, 74] width 142 height 26
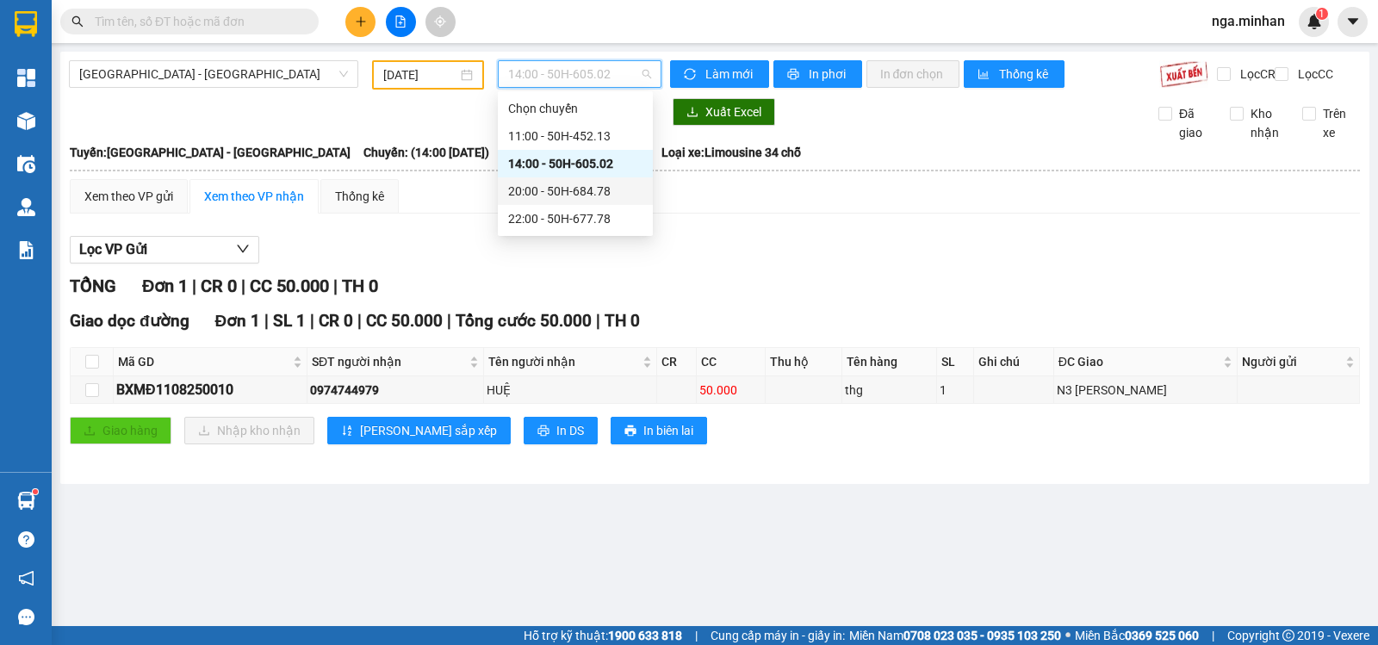
click at [593, 202] on div "20:00 - 50H-684.78" at bounding box center [575, 191] width 155 height 28
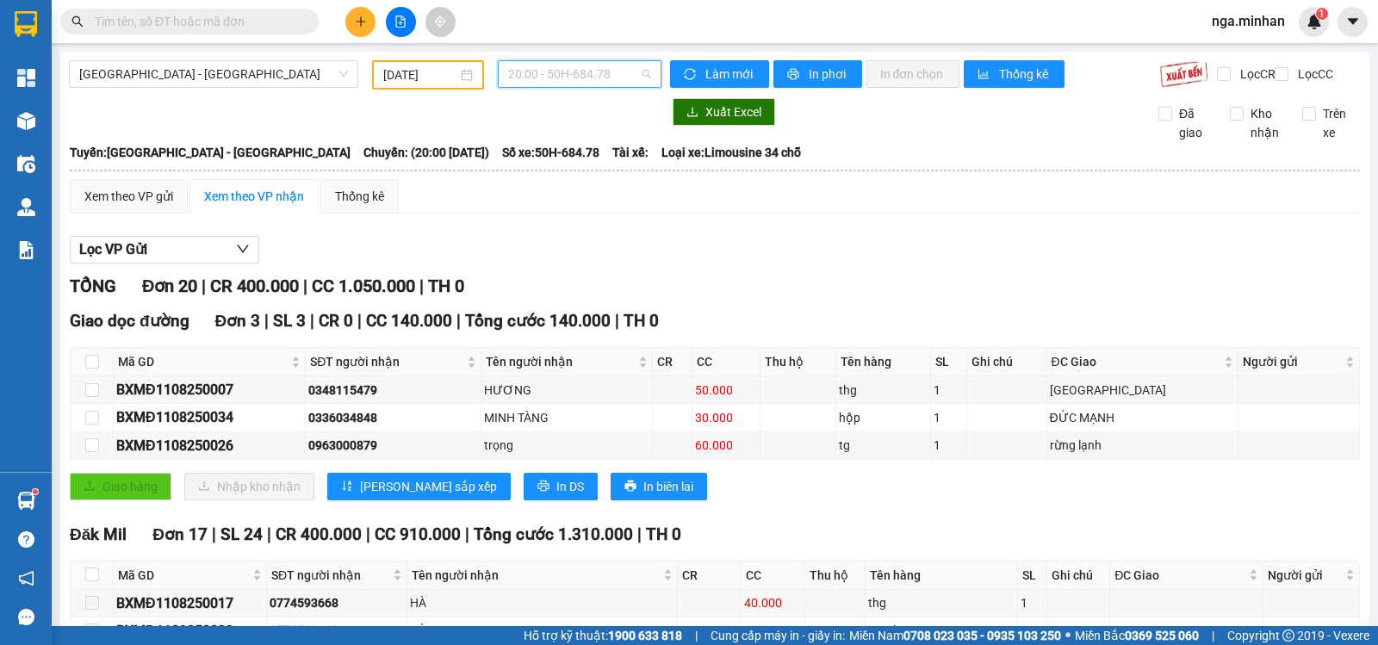
click at [608, 78] on span "20:00 - 50H-684.78" at bounding box center [579, 74] width 142 height 26
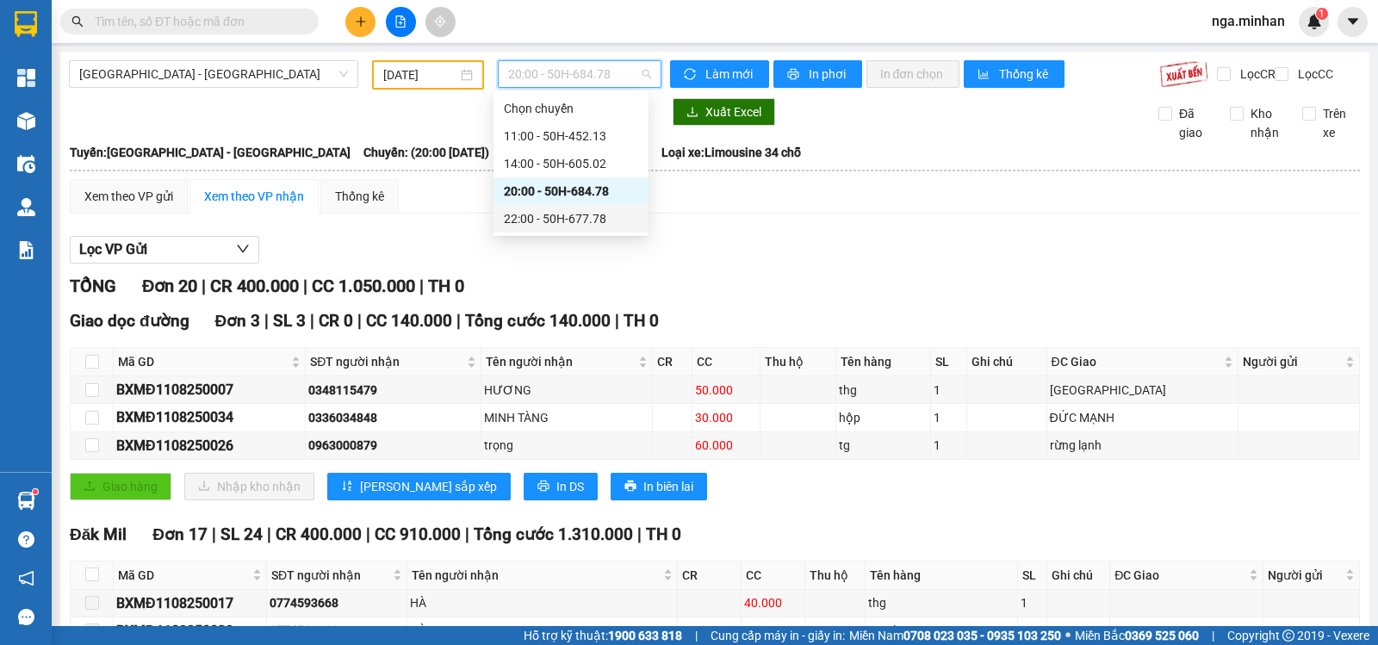
click at [602, 221] on div "22:00 - 50H-677.78" at bounding box center [571, 218] width 134 height 19
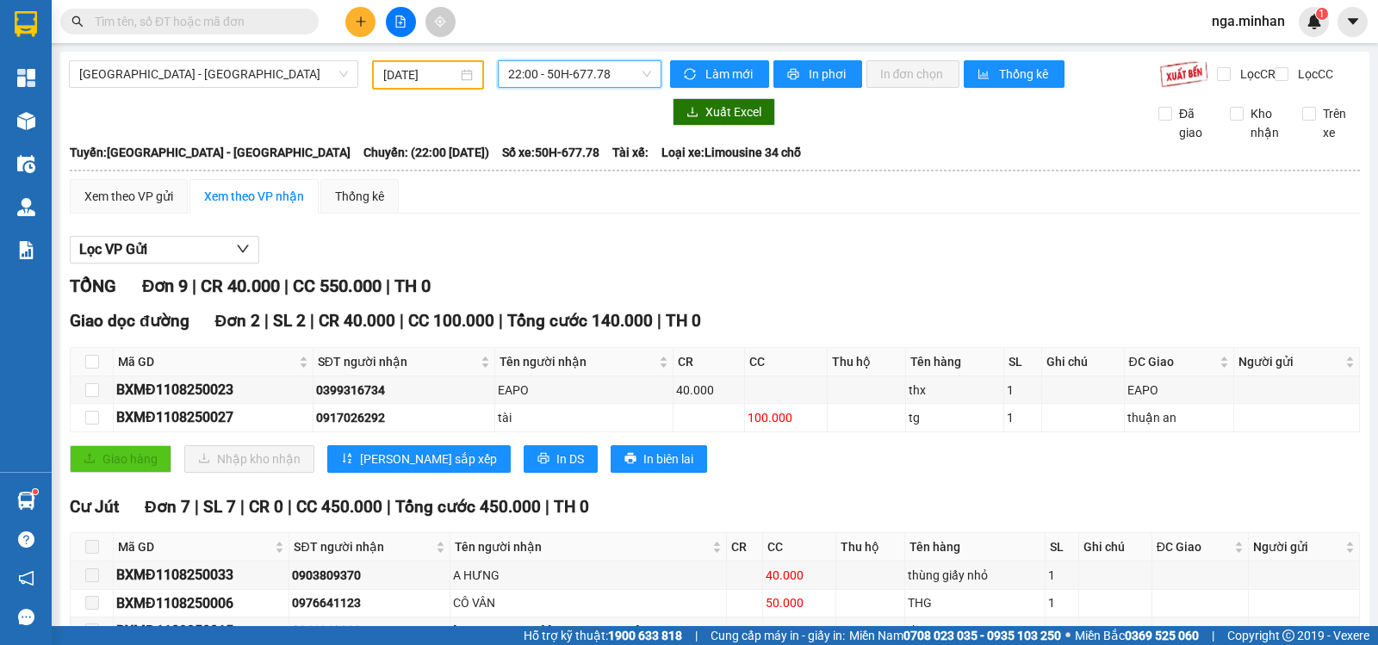
click at [395, 78] on input "[DATE]" at bounding box center [420, 74] width 75 height 19
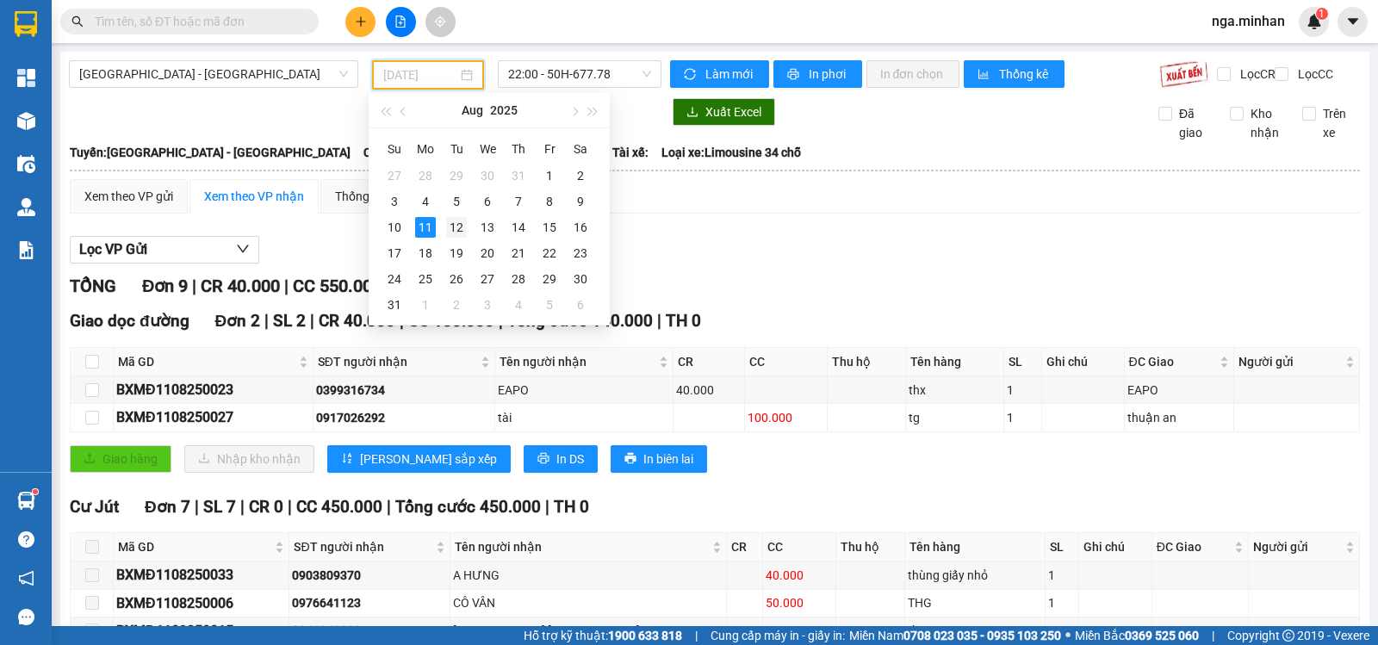
click at [452, 228] on div "12" at bounding box center [456, 227] width 21 height 21
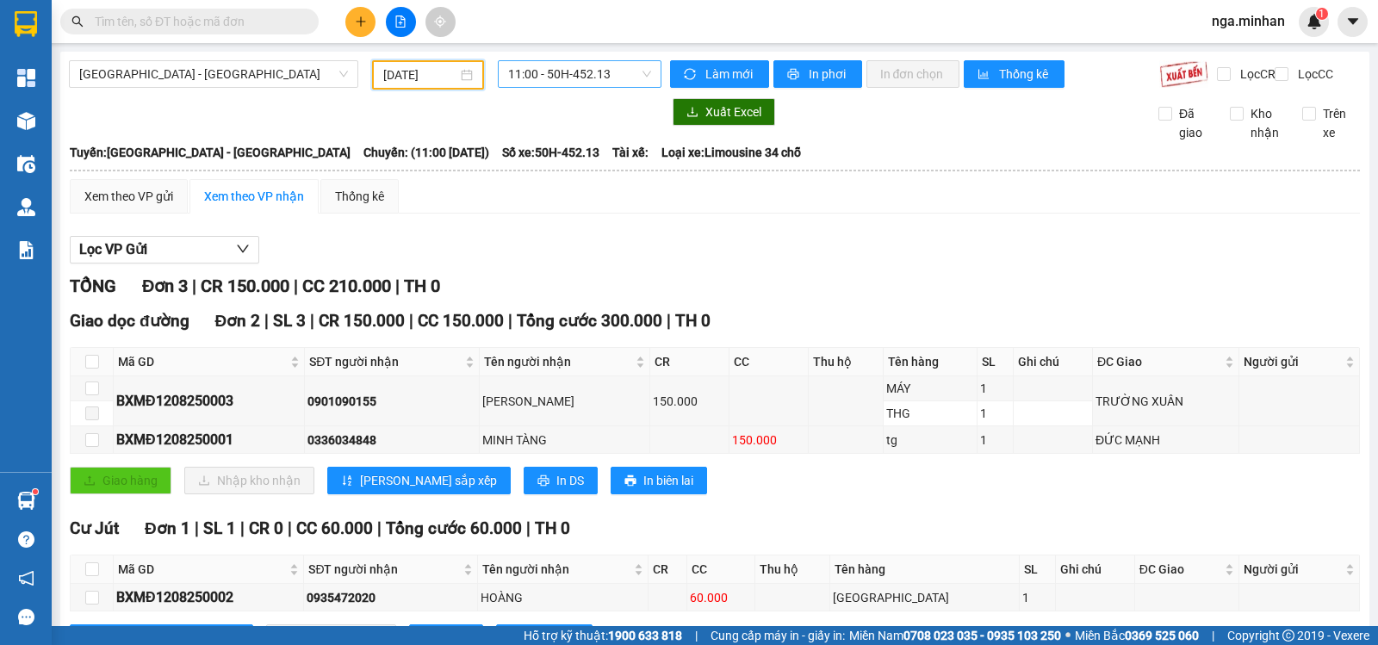
click at [535, 73] on span "11:00 - 50H-452.13" at bounding box center [579, 74] width 142 height 26
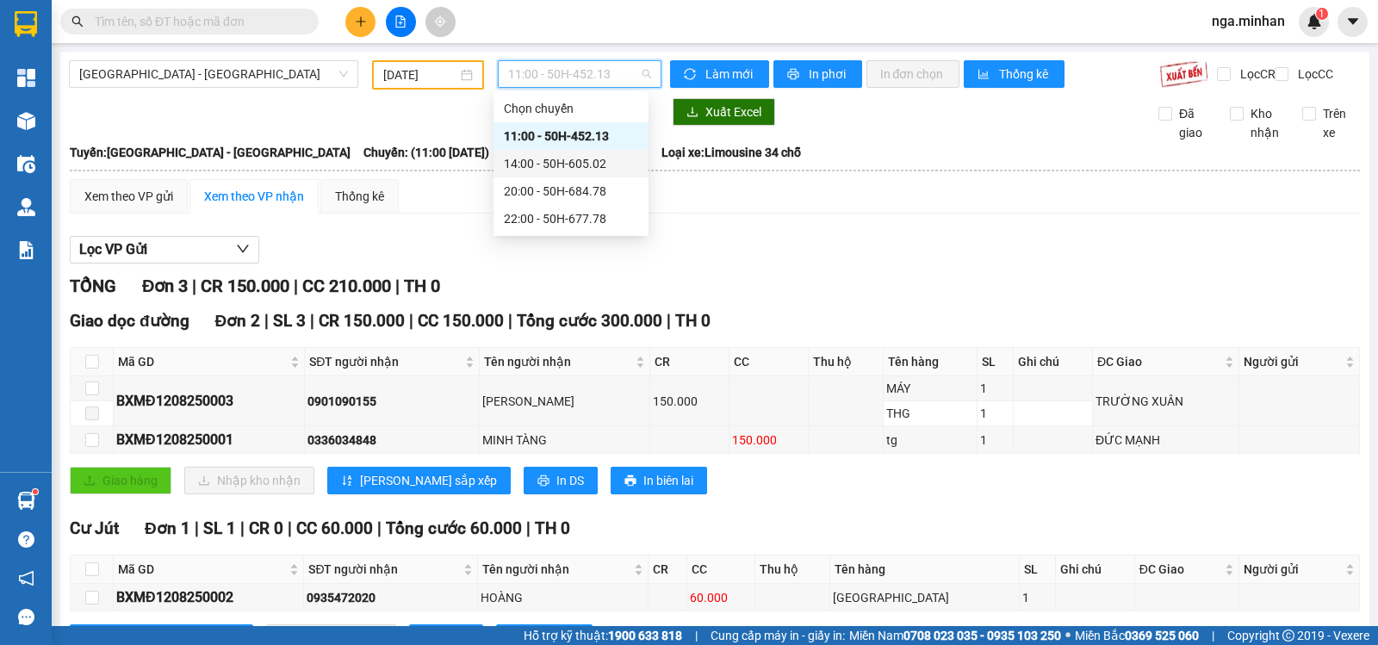
click at [555, 162] on div "14:00 - 50H-605.02" at bounding box center [571, 163] width 134 height 19
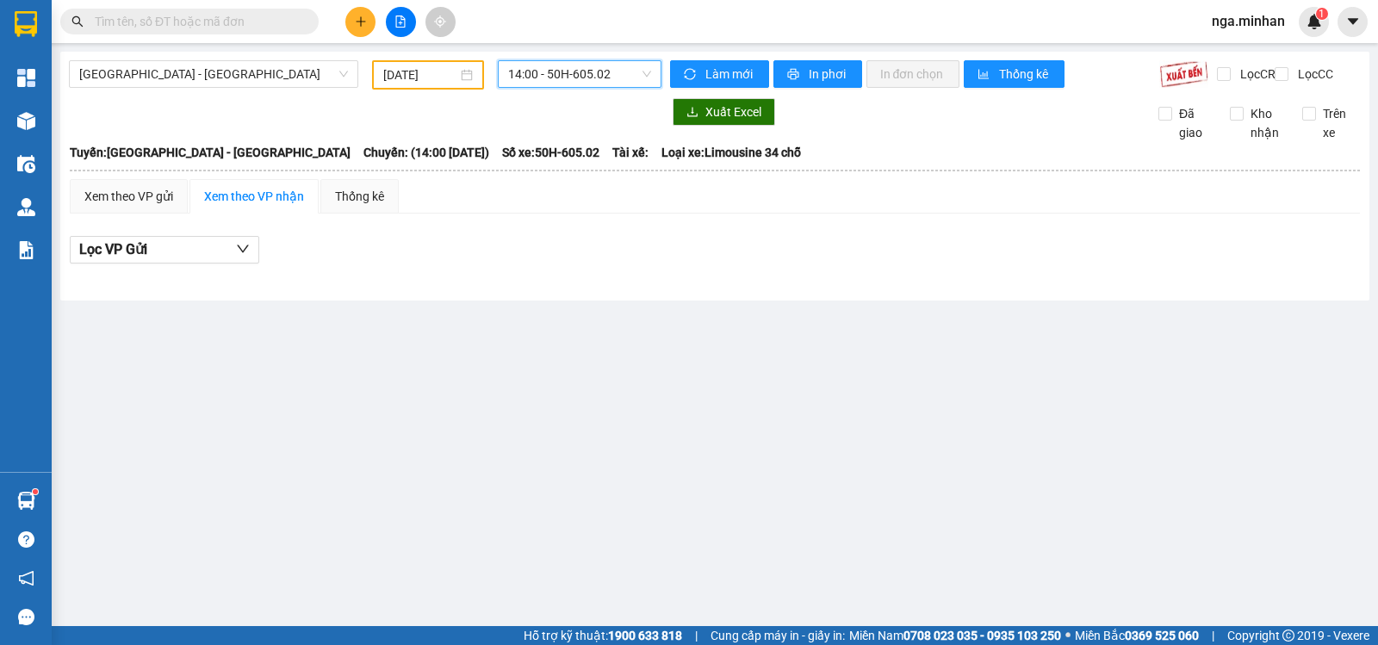
click at [617, 76] on span "14:00 - 50H-605.02" at bounding box center [579, 74] width 142 height 26
click at [602, 85] on span "14:00 - 50H-605.02" at bounding box center [579, 74] width 142 height 26
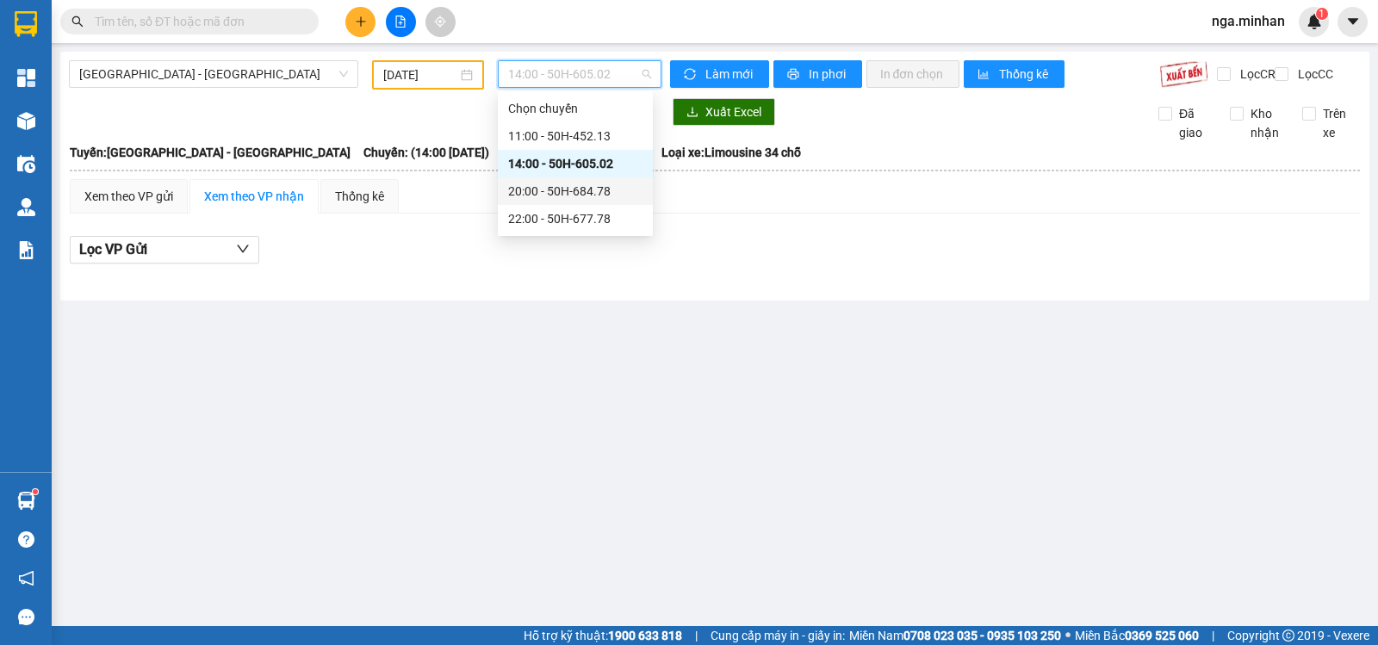
click at [598, 194] on div "20:00 - 50H-684.78" at bounding box center [575, 191] width 134 height 19
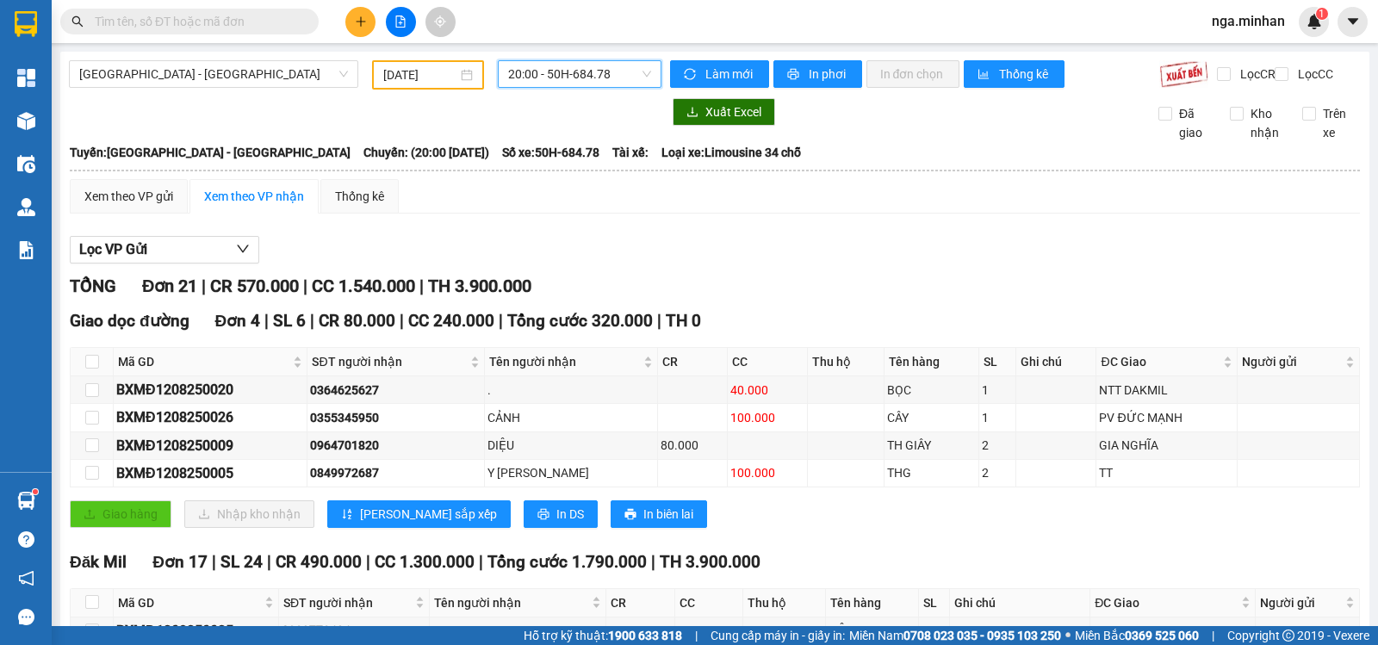
click at [601, 78] on span "20:00 - 50H-684.78" at bounding box center [579, 74] width 142 height 26
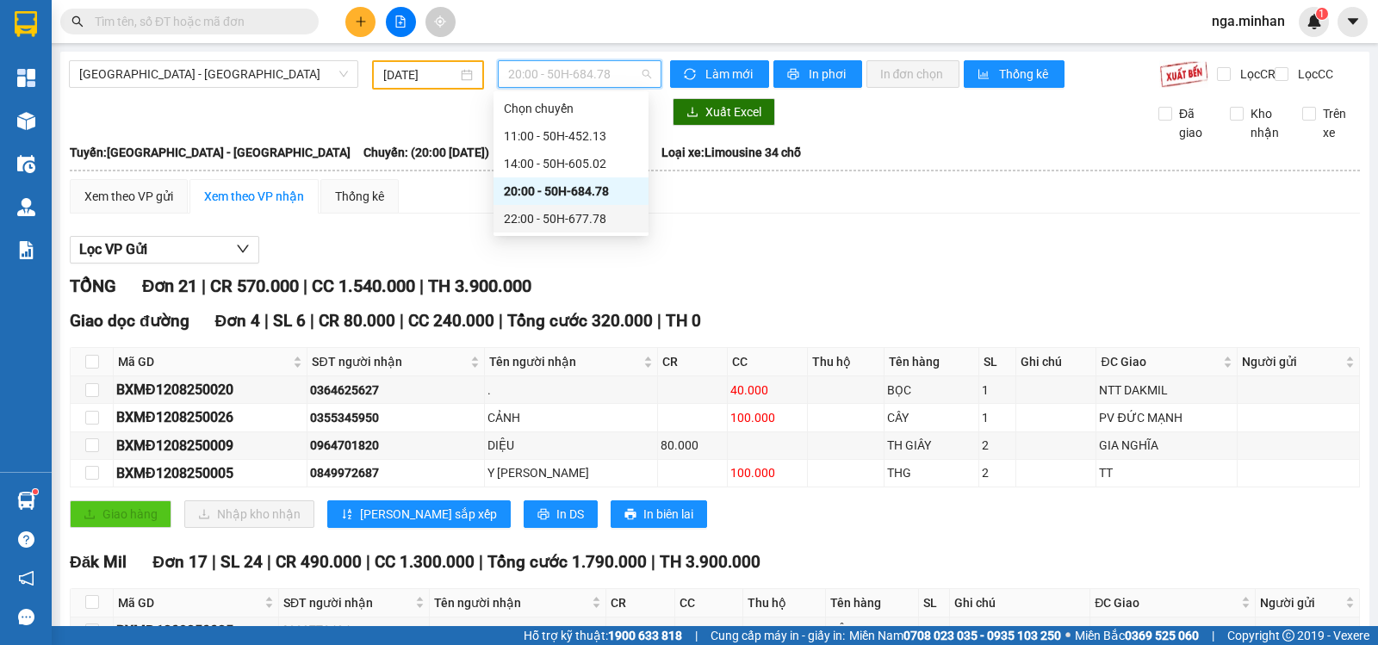
click at [588, 221] on div "22:00 - 50H-677.78" at bounding box center [571, 218] width 134 height 19
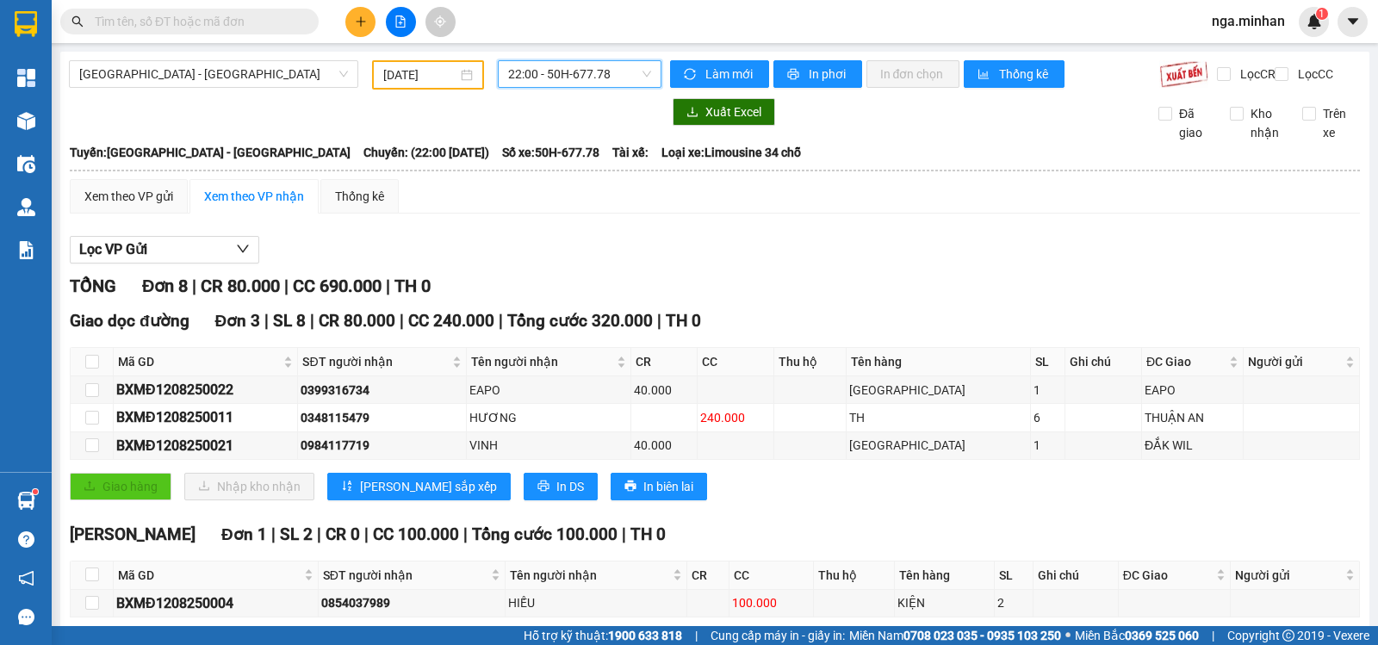
click at [389, 82] on input "[DATE]" at bounding box center [420, 74] width 75 height 19
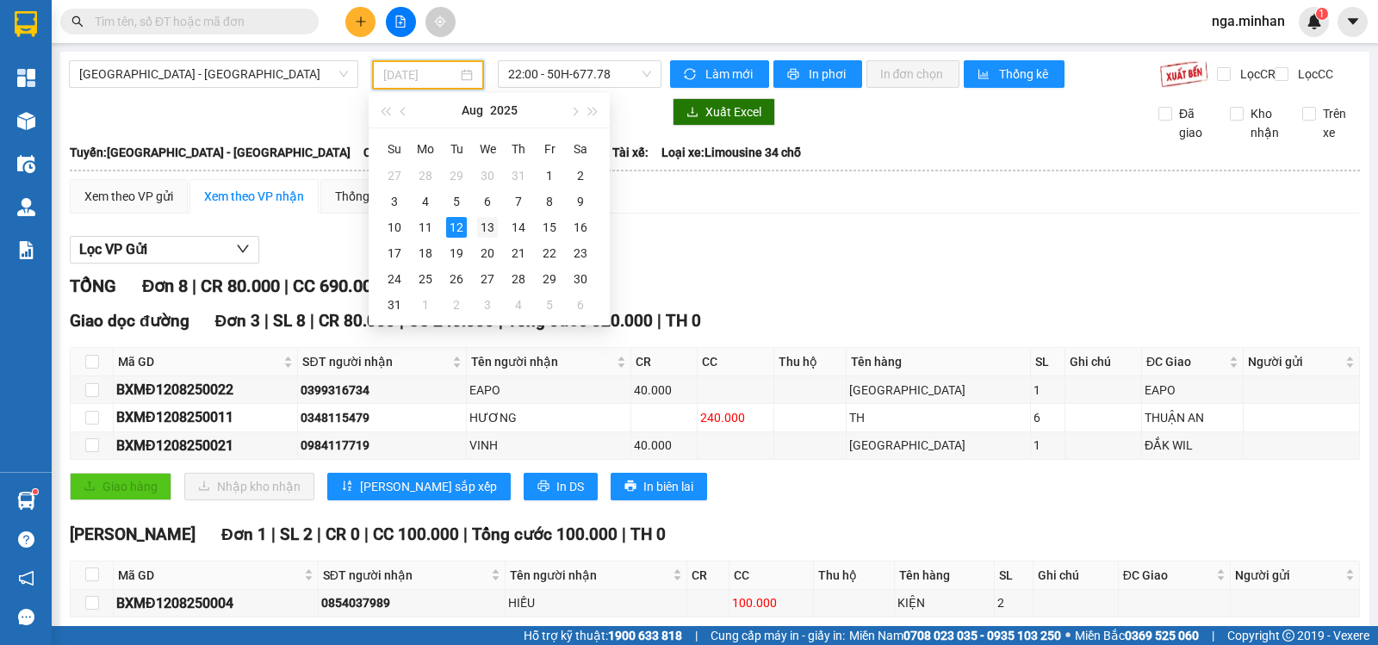
click at [492, 233] on div "13" at bounding box center [487, 227] width 21 height 21
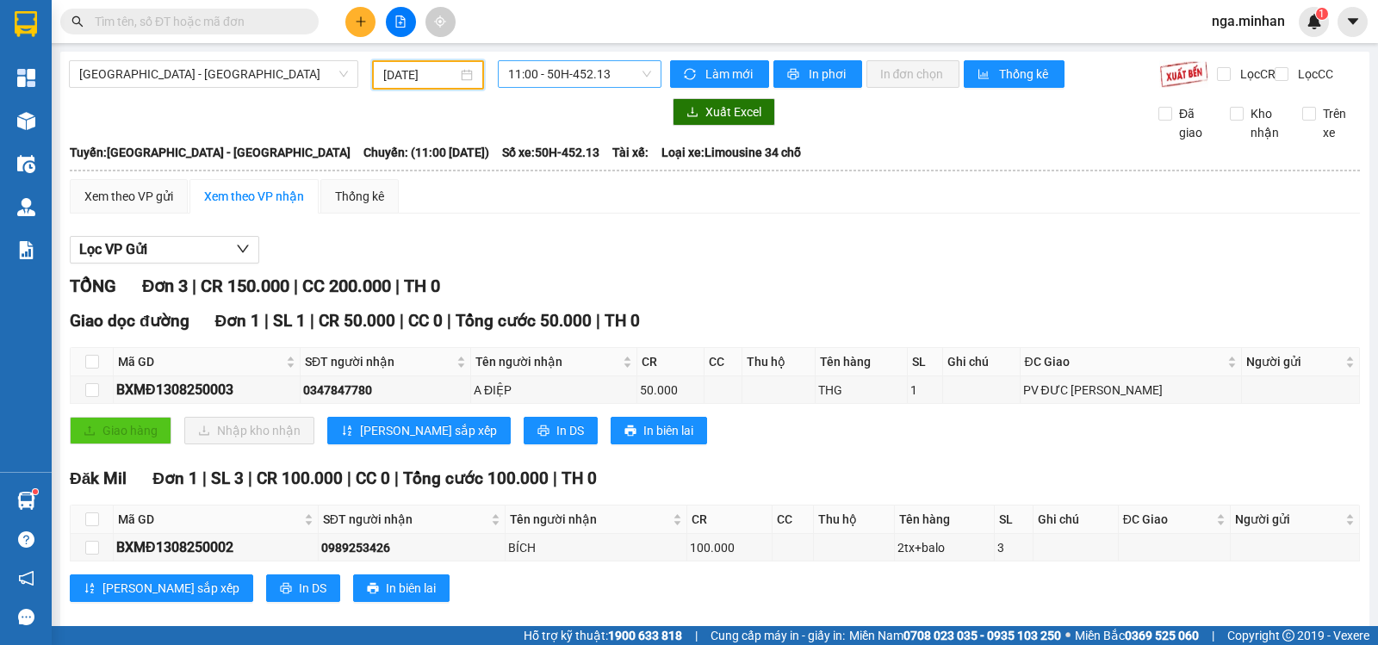
click at [614, 67] on span "11:00 - 50H-452.13" at bounding box center [579, 74] width 142 height 26
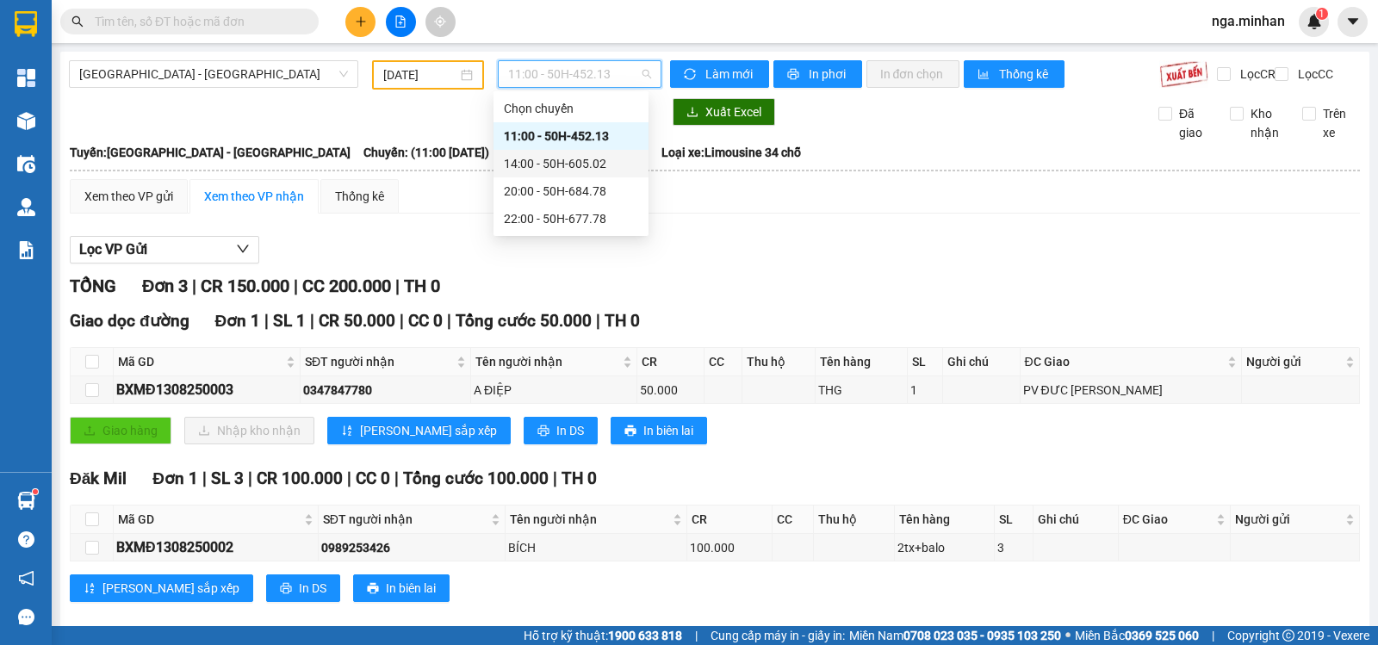
click at [594, 165] on div "14:00 - 50H-605.02" at bounding box center [571, 163] width 134 height 19
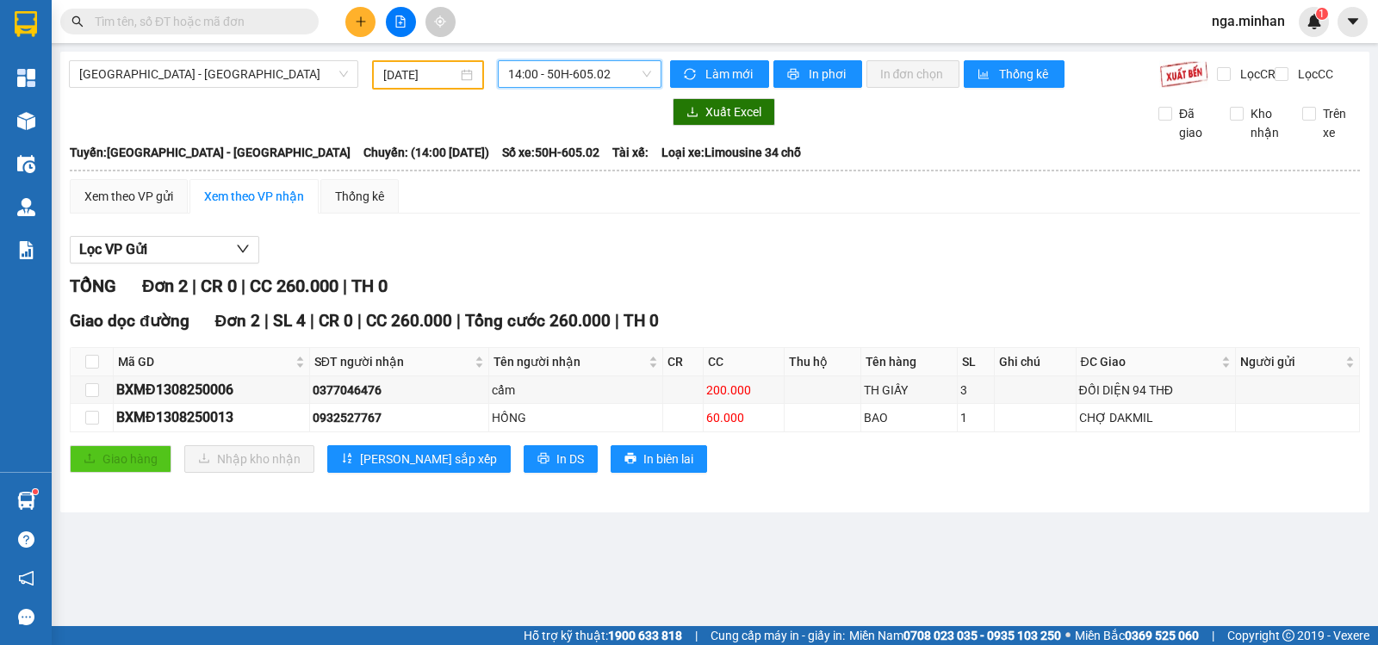
click at [581, 68] on span "14:00 - 50H-605.02" at bounding box center [579, 74] width 142 height 26
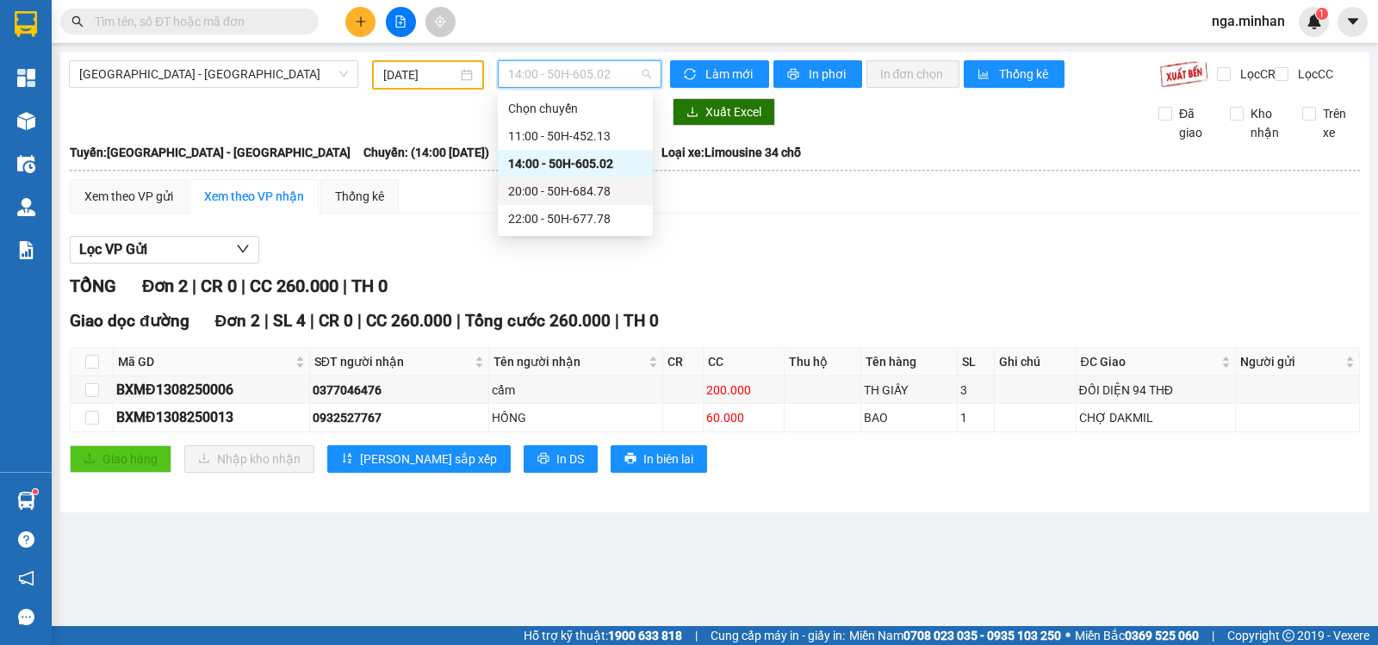
click at [598, 185] on div "20:00 - 50H-684.78" at bounding box center [575, 191] width 134 height 19
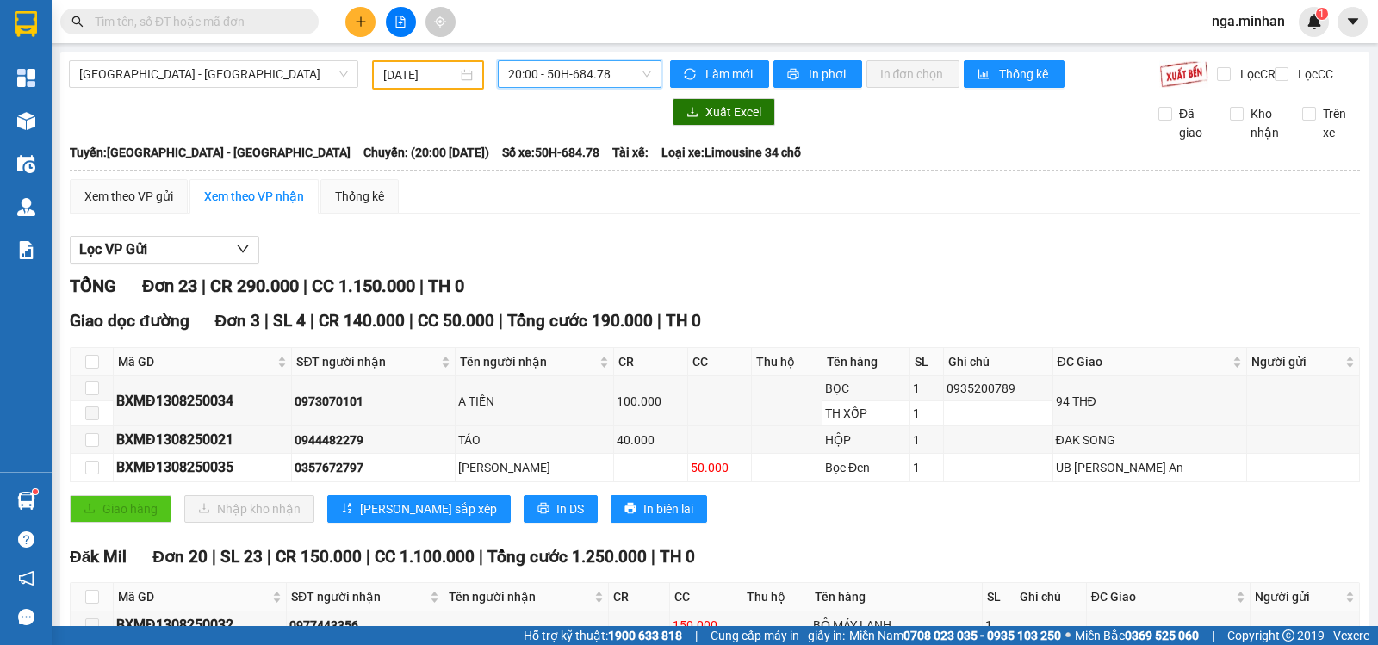
click at [588, 67] on span "20:00 - 50H-684.78" at bounding box center [579, 74] width 142 height 26
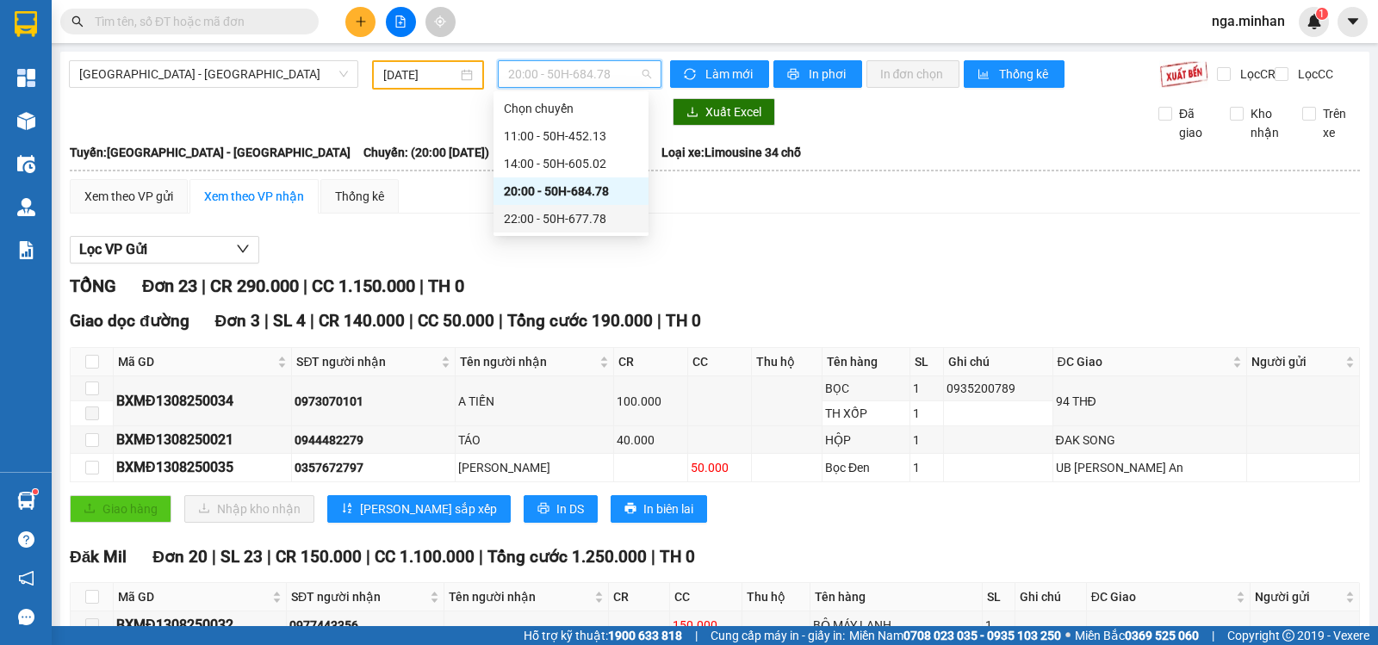
click at [586, 219] on div "22:00 - 50H-677.78" at bounding box center [571, 218] width 134 height 19
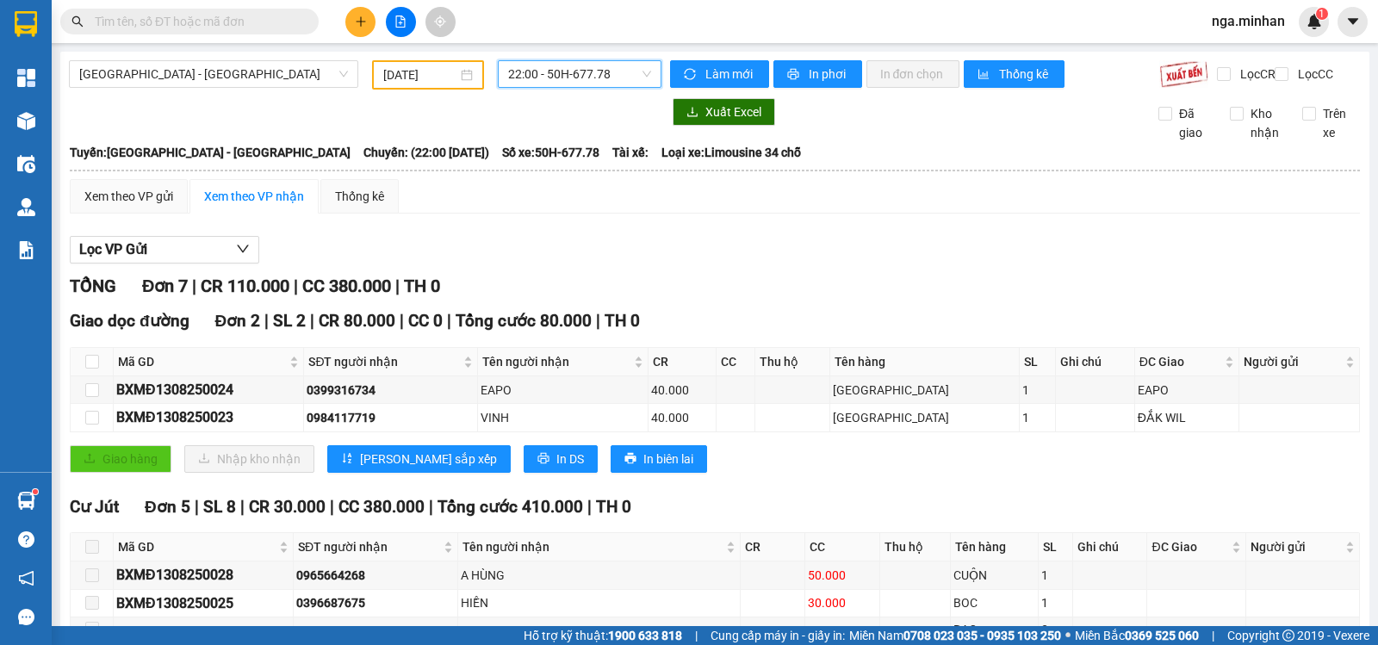
click at [398, 80] on input "[DATE]" at bounding box center [420, 74] width 75 height 19
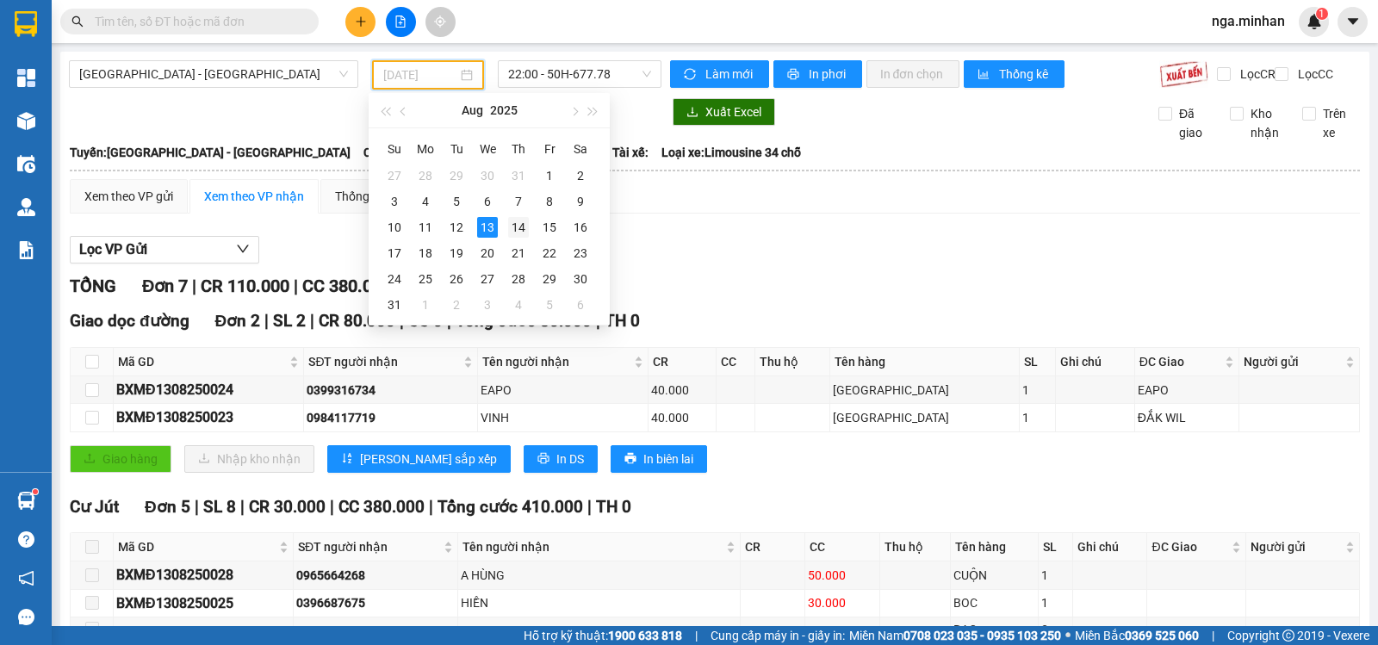
click at [517, 227] on div "14" at bounding box center [518, 227] width 21 height 21
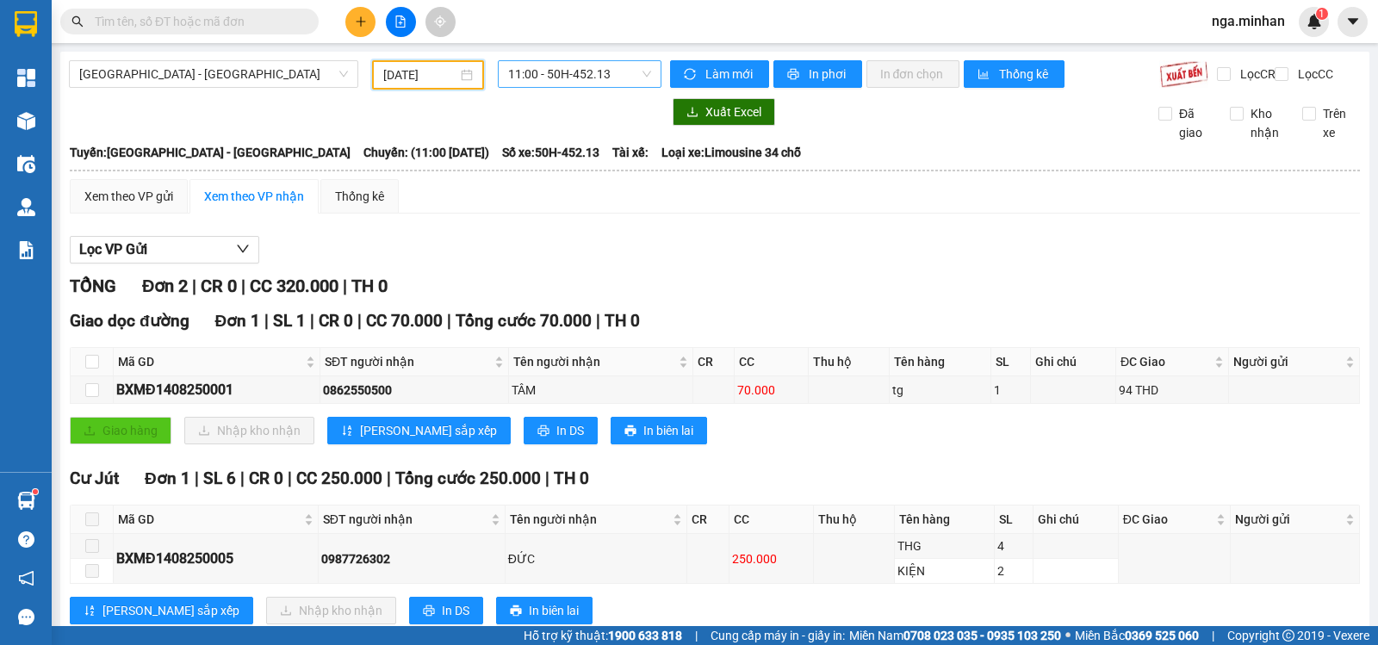
click at [611, 68] on span "11:00 - 50H-452.13" at bounding box center [579, 74] width 142 height 26
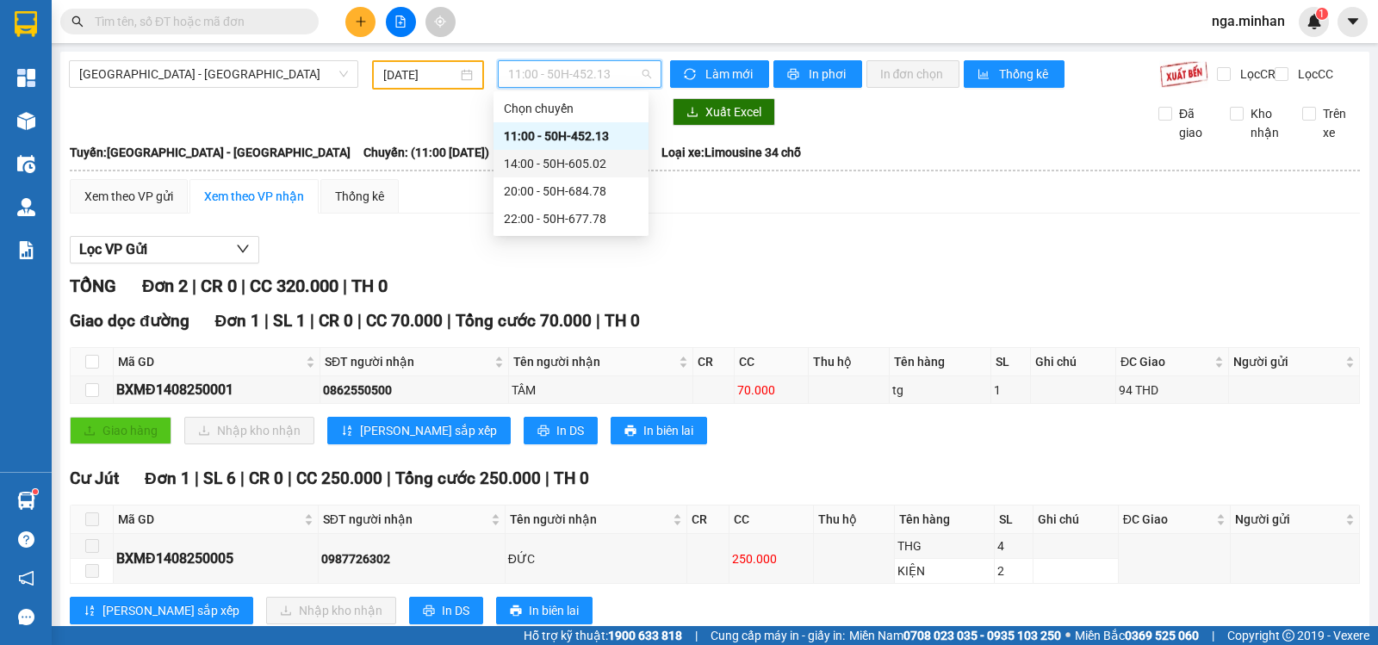
click at [579, 173] on div "14:00 - 50H-605.02" at bounding box center [571, 164] width 155 height 28
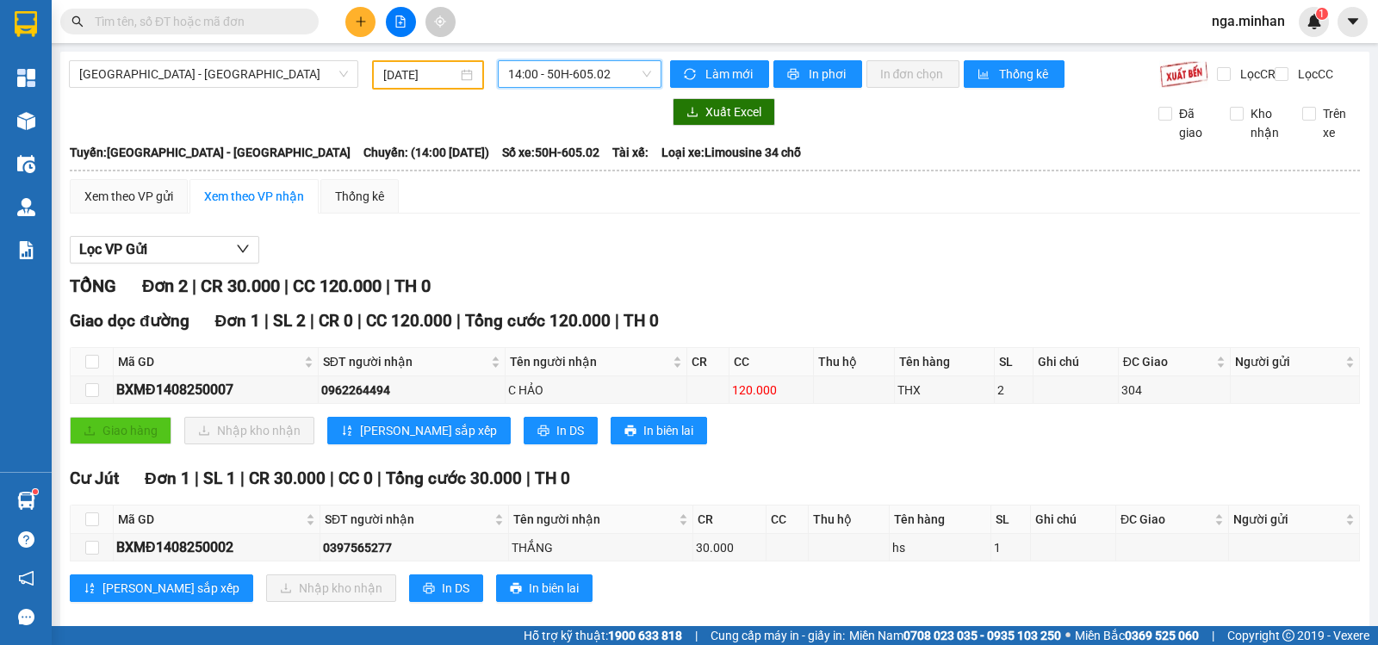
click at [591, 64] on span "14:00 - 50H-605.02" at bounding box center [579, 74] width 142 height 26
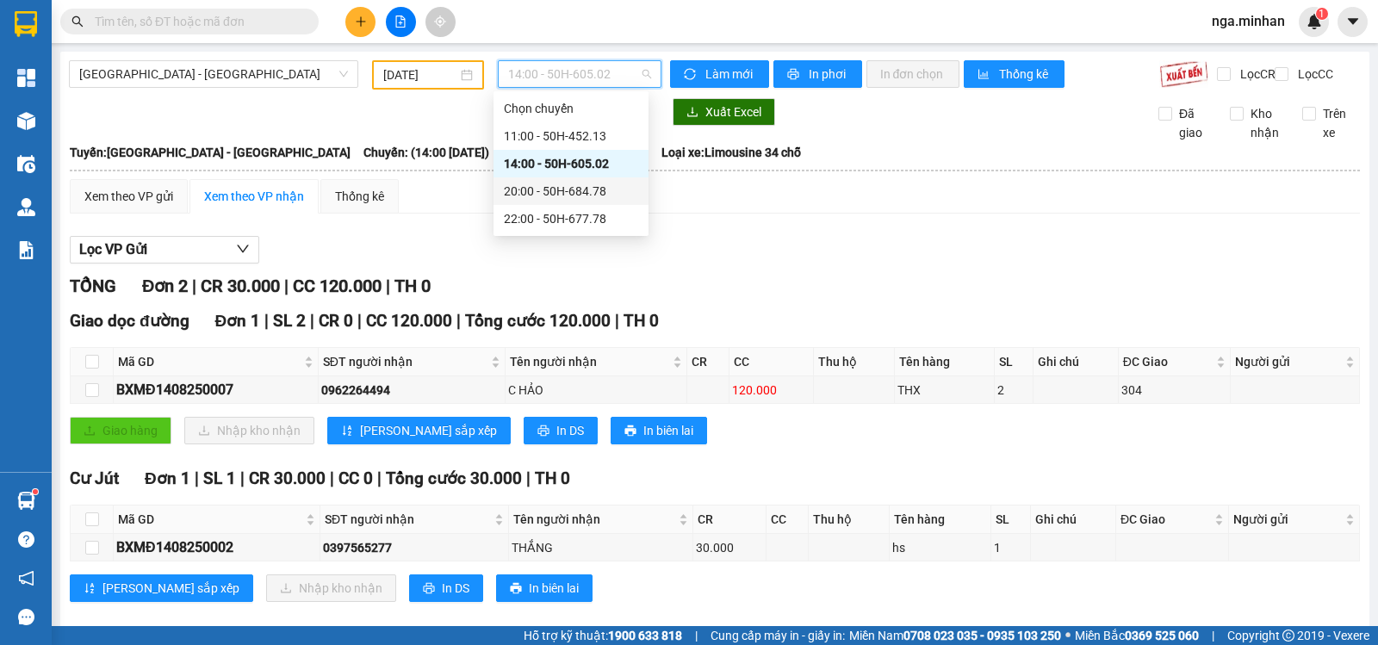
click at [588, 182] on div "20:00 - 50H-684.78" at bounding box center [571, 191] width 134 height 19
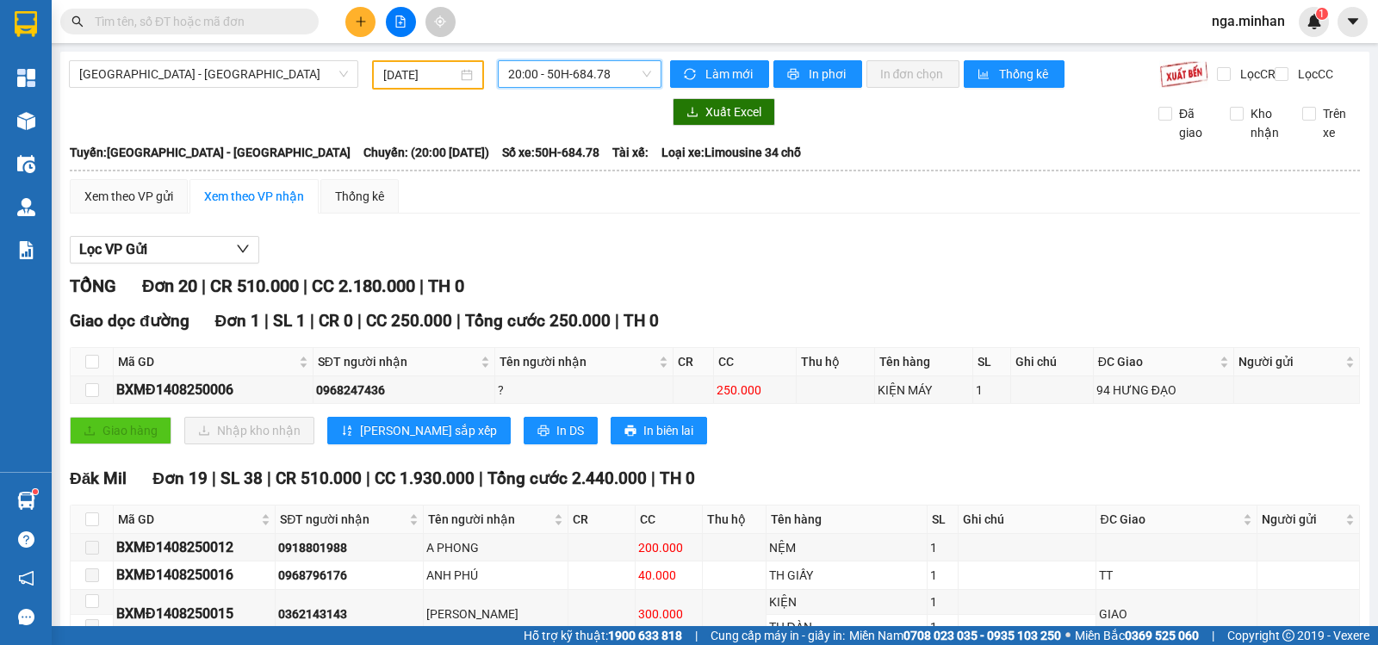
click at [619, 71] on span "20:00 - 50H-684.78" at bounding box center [579, 74] width 142 height 26
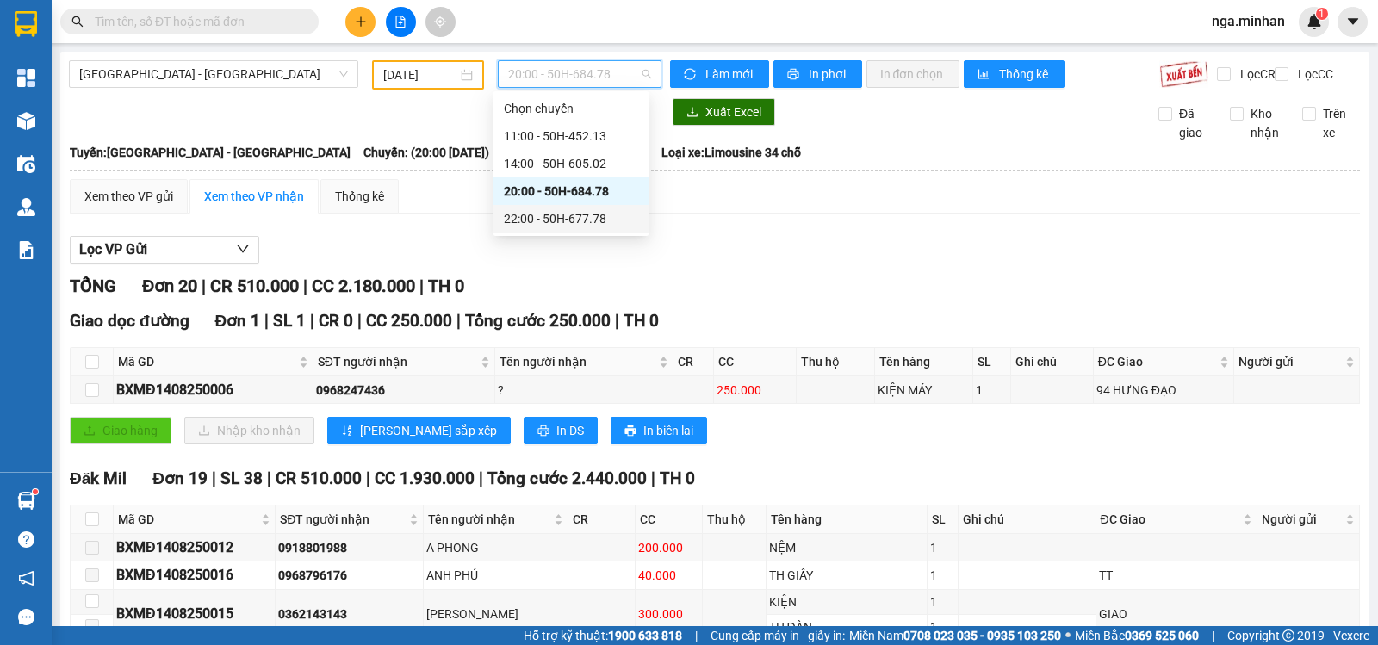
click at [610, 218] on div "22:00 - 50H-677.78" at bounding box center [571, 218] width 134 height 19
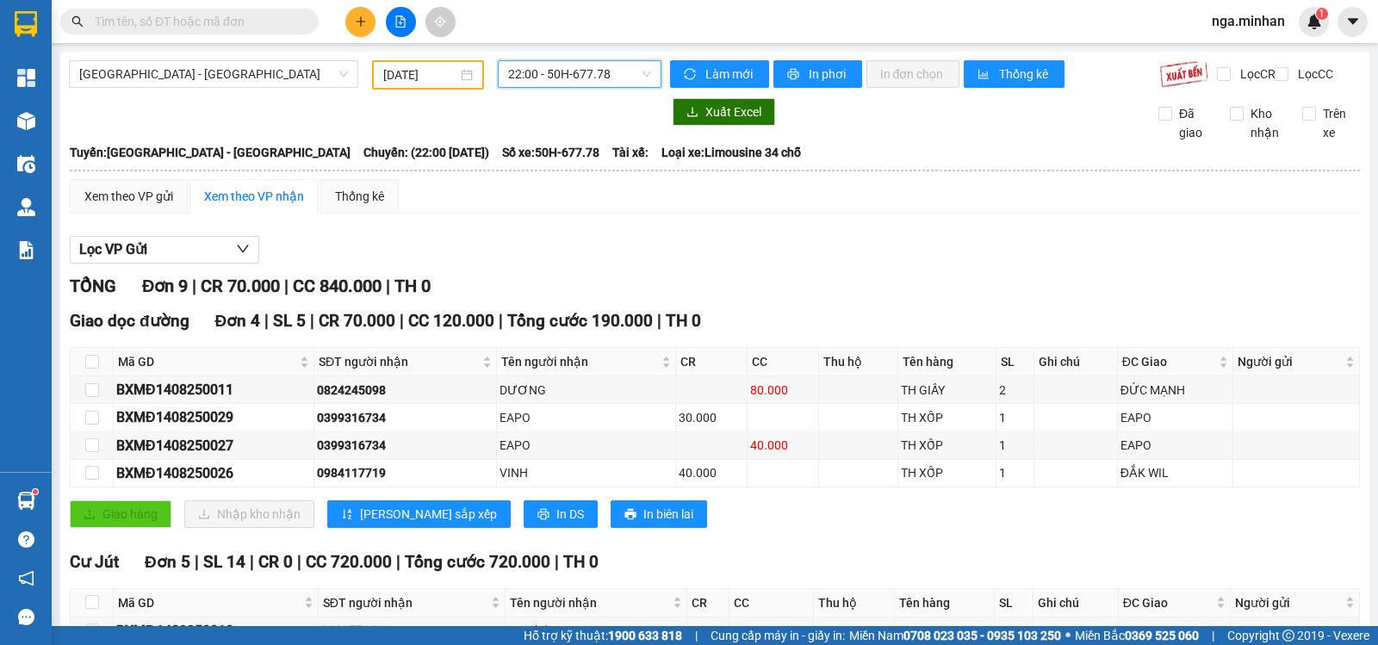
click at [399, 78] on input "[DATE]" at bounding box center [420, 74] width 75 height 19
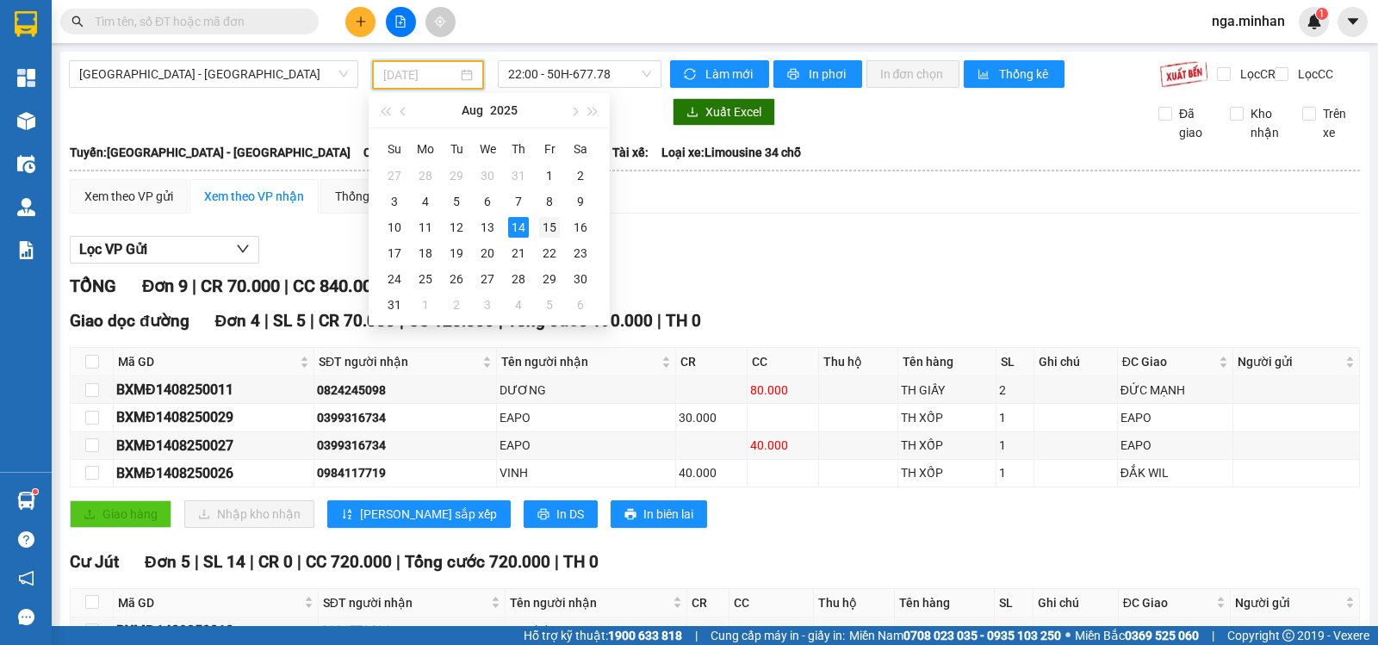
click at [549, 224] on div "15" at bounding box center [549, 227] width 21 height 21
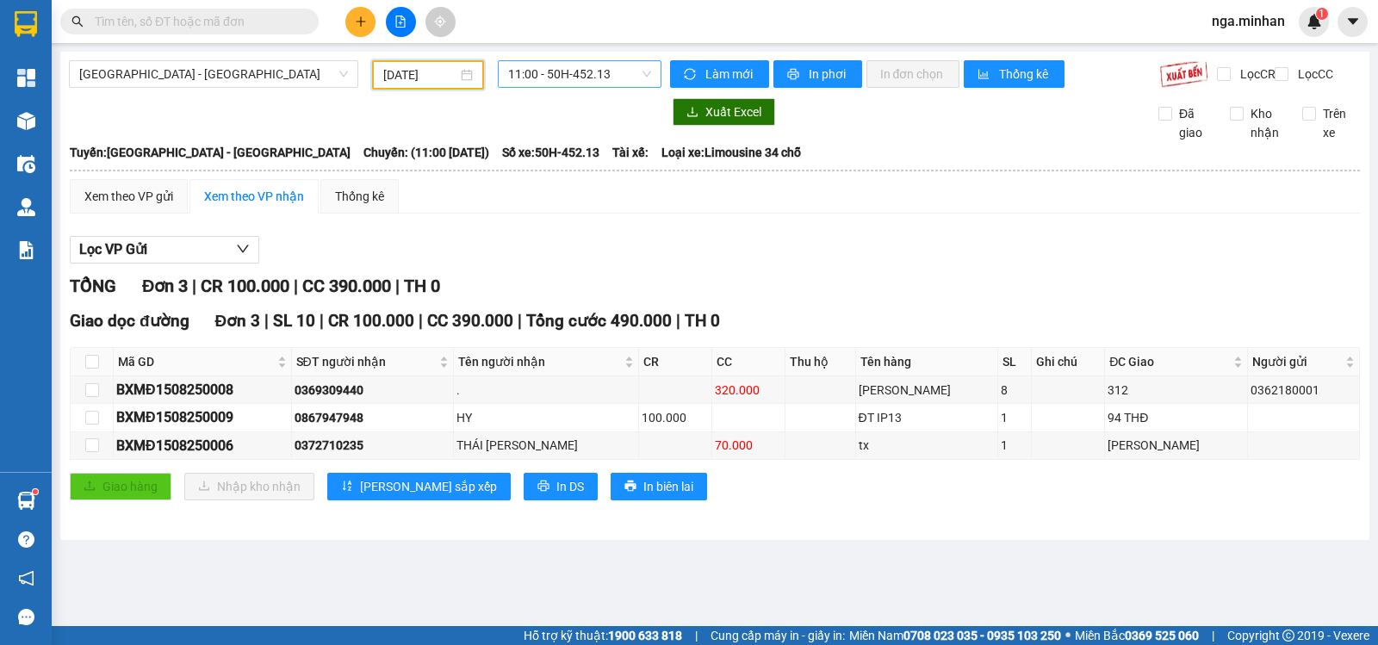
click at [631, 81] on span "11:00 - 50H-452.13" at bounding box center [579, 74] width 142 height 26
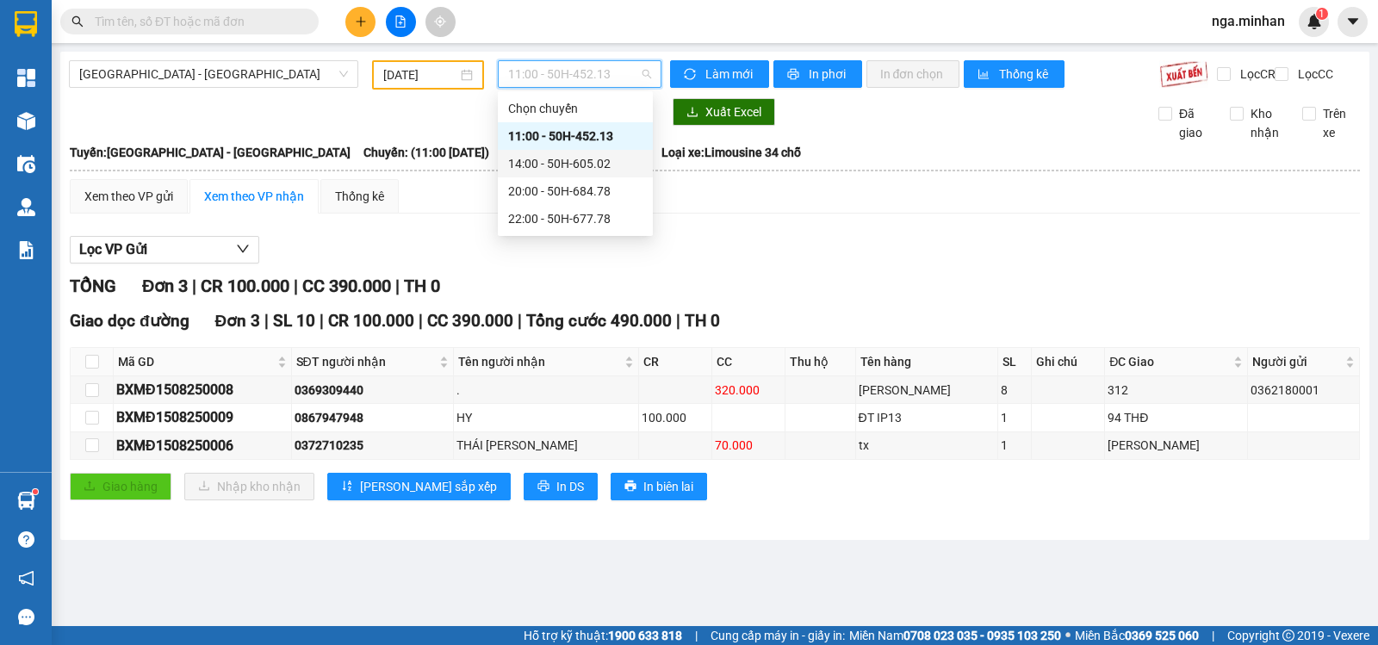
click at [602, 159] on div "14:00 - 50H-605.02" at bounding box center [575, 163] width 134 height 19
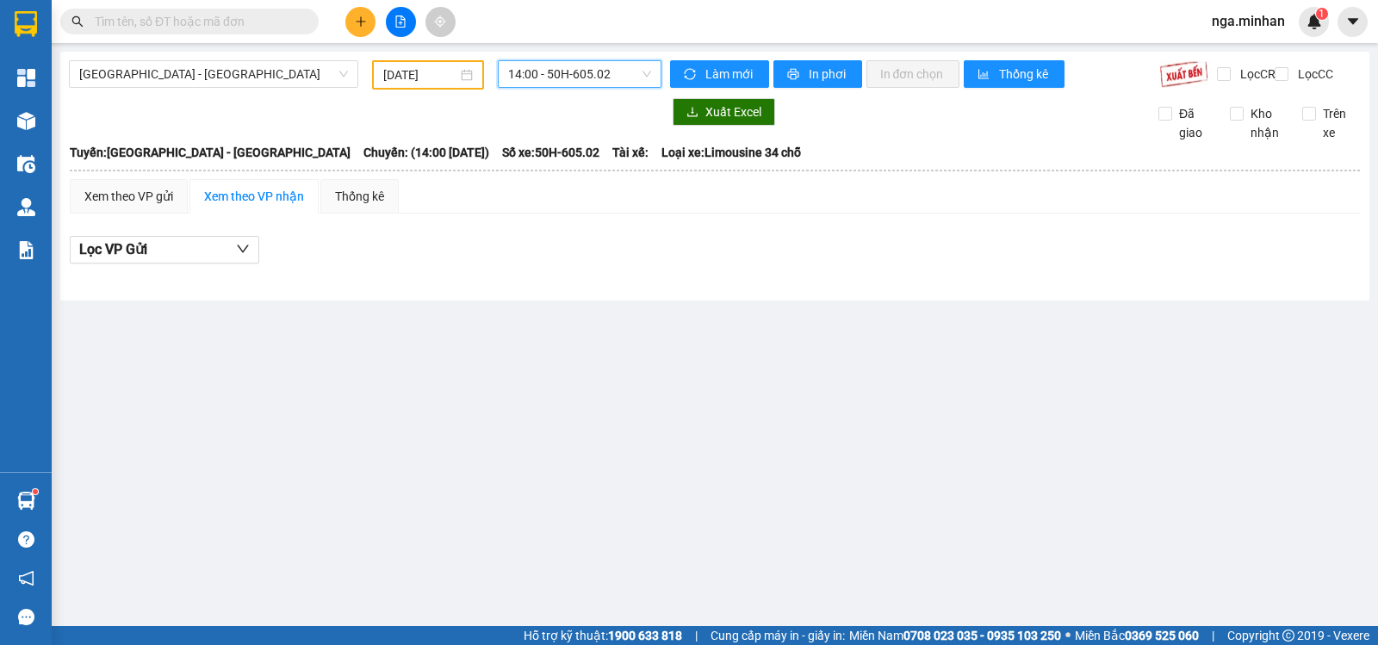
click at [570, 82] on span "14:00 - 50H-605.02" at bounding box center [579, 74] width 142 height 26
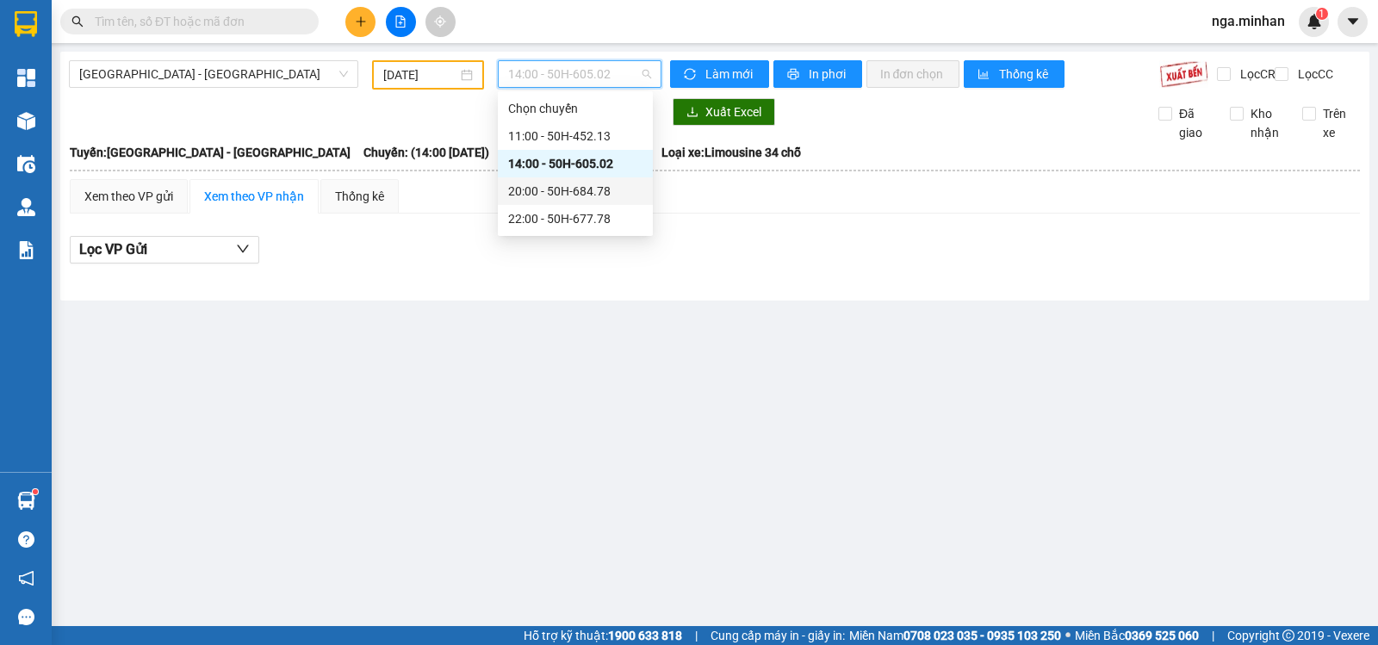
click at [563, 192] on div "20:00 - 50H-684.78" at bounding box center [575, 191] width 134 height 19
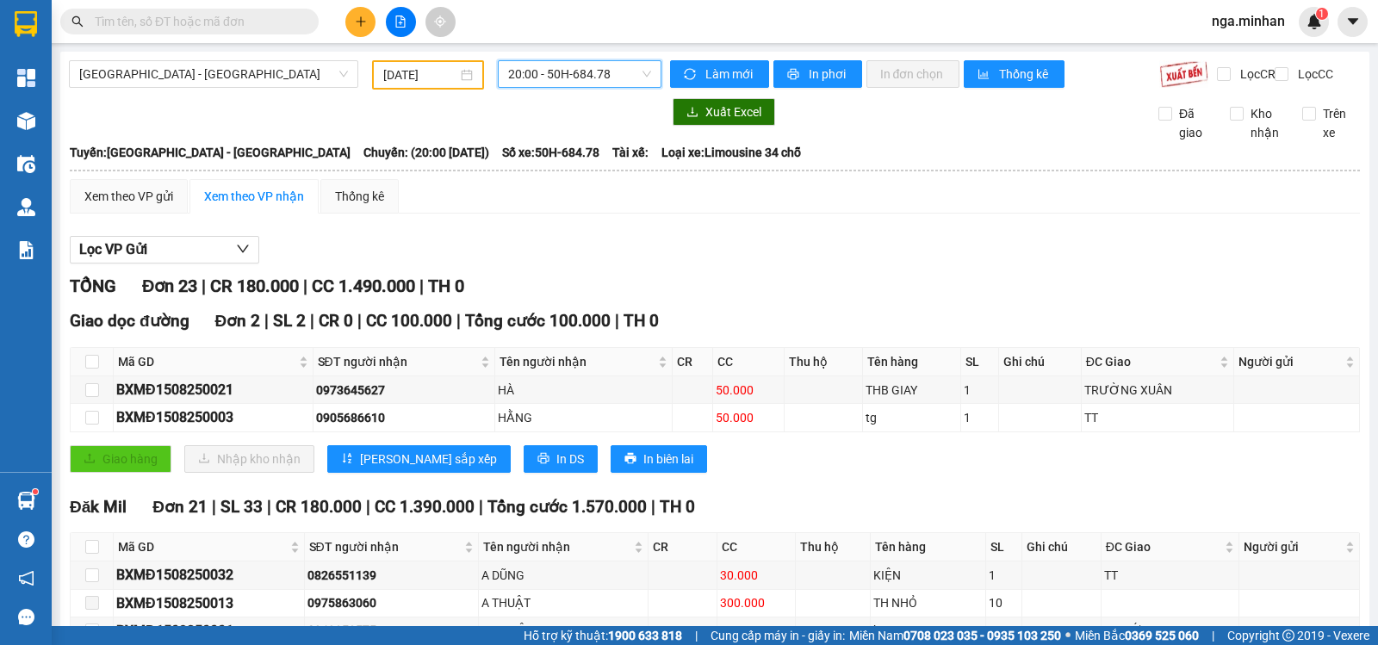
click at [571, 72] on span "20:00 - 50H-684.78" at bounding box center [579, 74] width 142 height 26
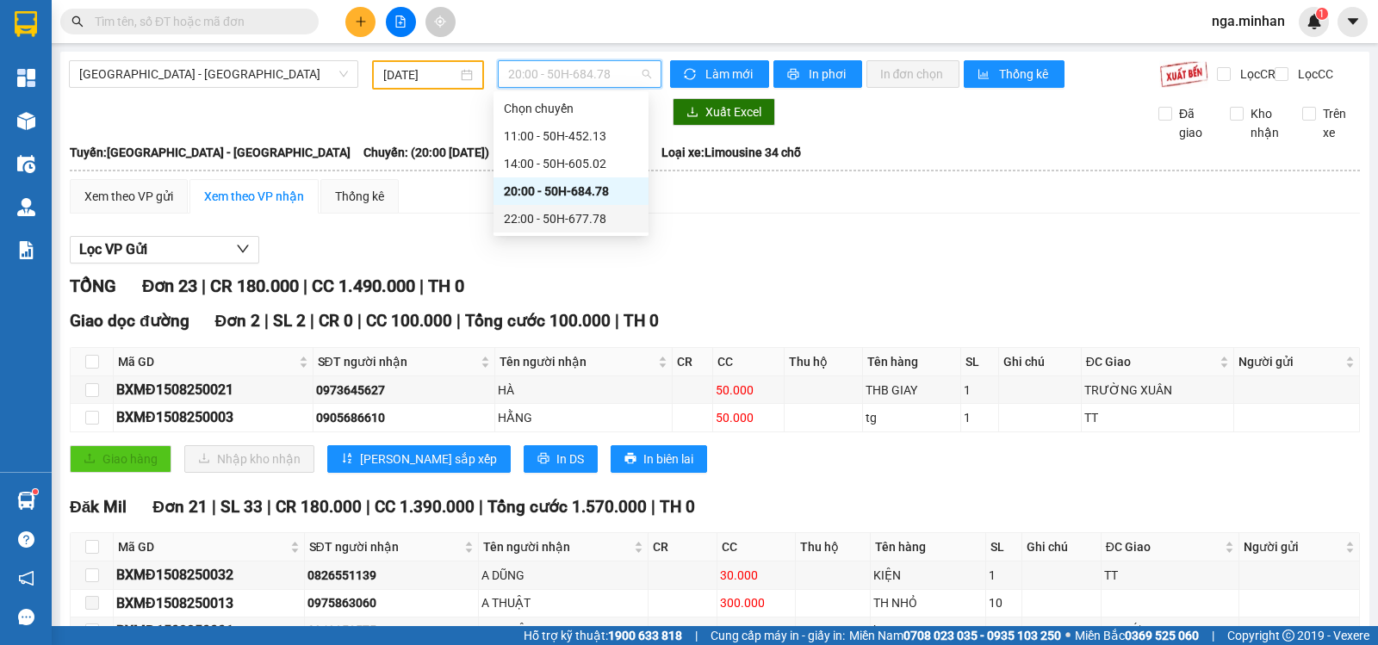
click at [585, 213] on div "22:00 - 50H-677.78" at bounding box center [571, 218] width 134 height 19
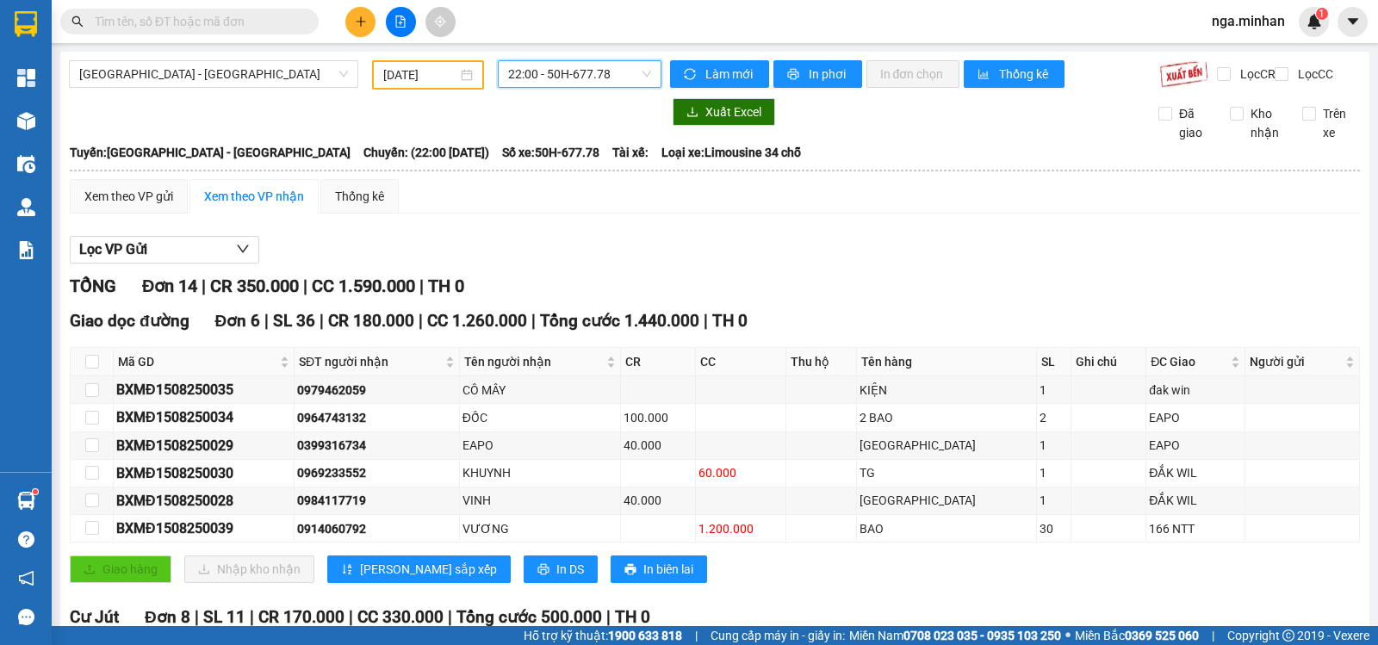
click at [387, 78] on input "[DATE]" at bounding box center [420, 74] width 75 height 19
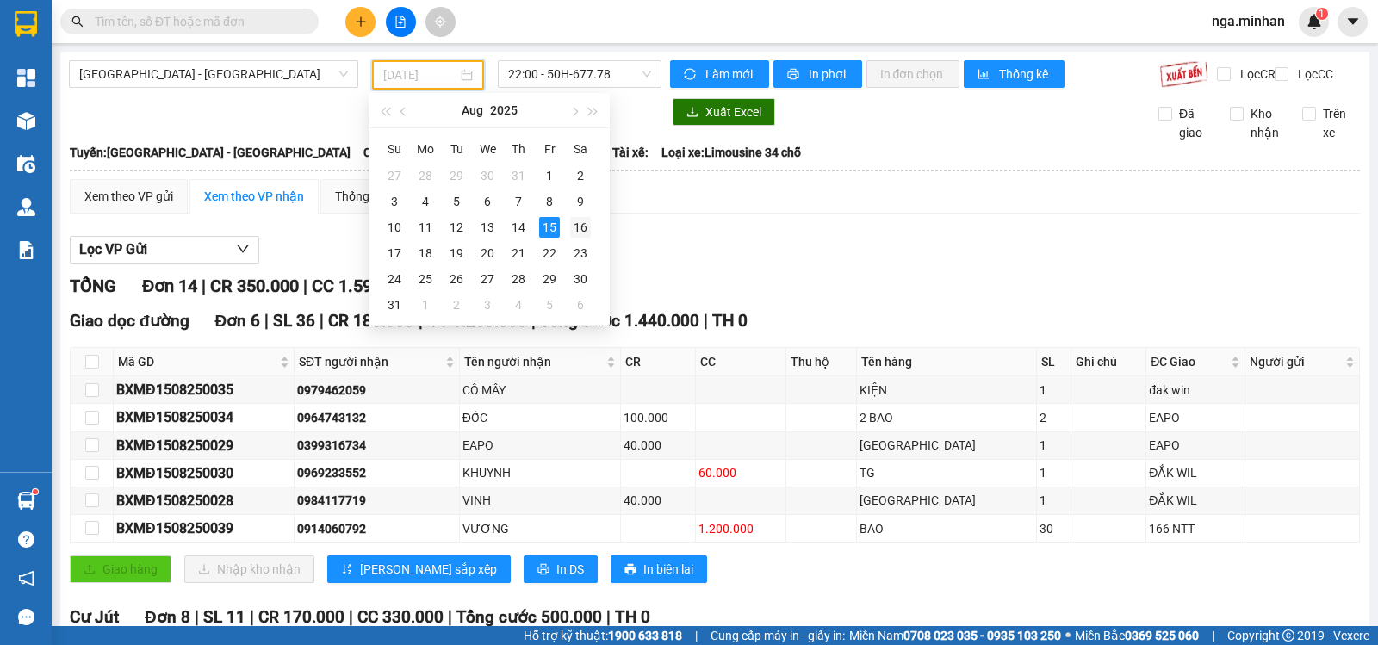
click at [585, 222] on div "16" at bounding box center [580, 227] width 21 height 21
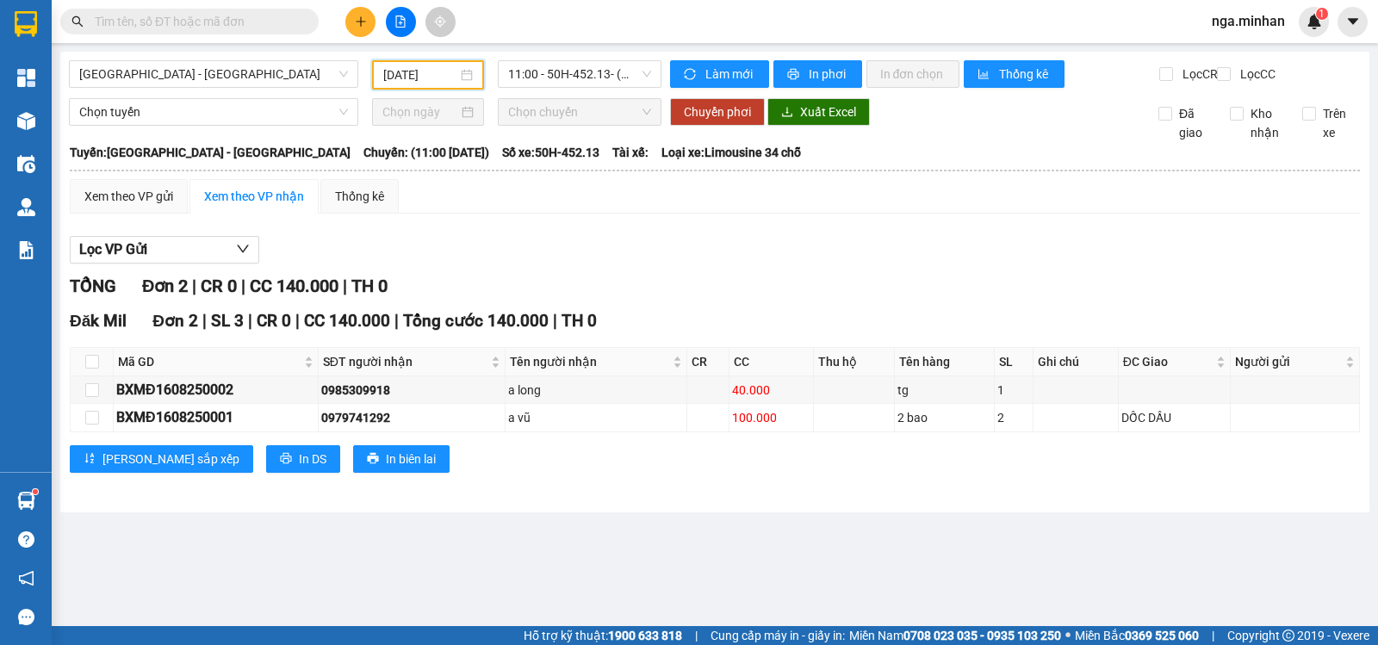
drag, startPoint x: 598, startPoint y: 48, endPoint x: 595, endPoint y: 72, distance: 24.3
click at [597, 51] on main "[GEOGRAPHIC_DATA] - [GEOGRAPHIC_DATA] [DATE] 11:00 - 50H-452.13 - (Đã [PERSON_N…" at bounding box center [689, 313] width 1378 height 626
click at [595, 78] on span "11:00 - 50H-452.13 - (Đã [PERSON_NAME])" at bounding box center [579, 74] width 142 height 26
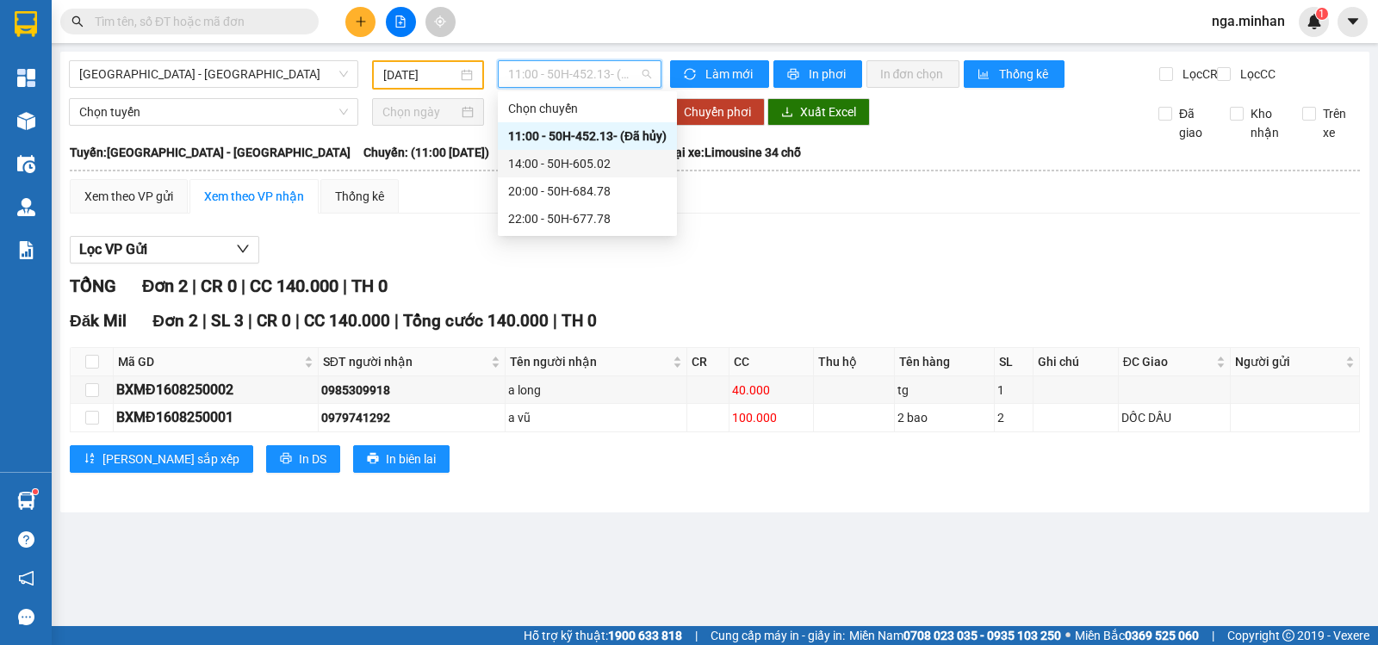
click at [606, 162] on div "14:00 - 50H-605.02" at bounding box center [587, 163] width 159 height 19
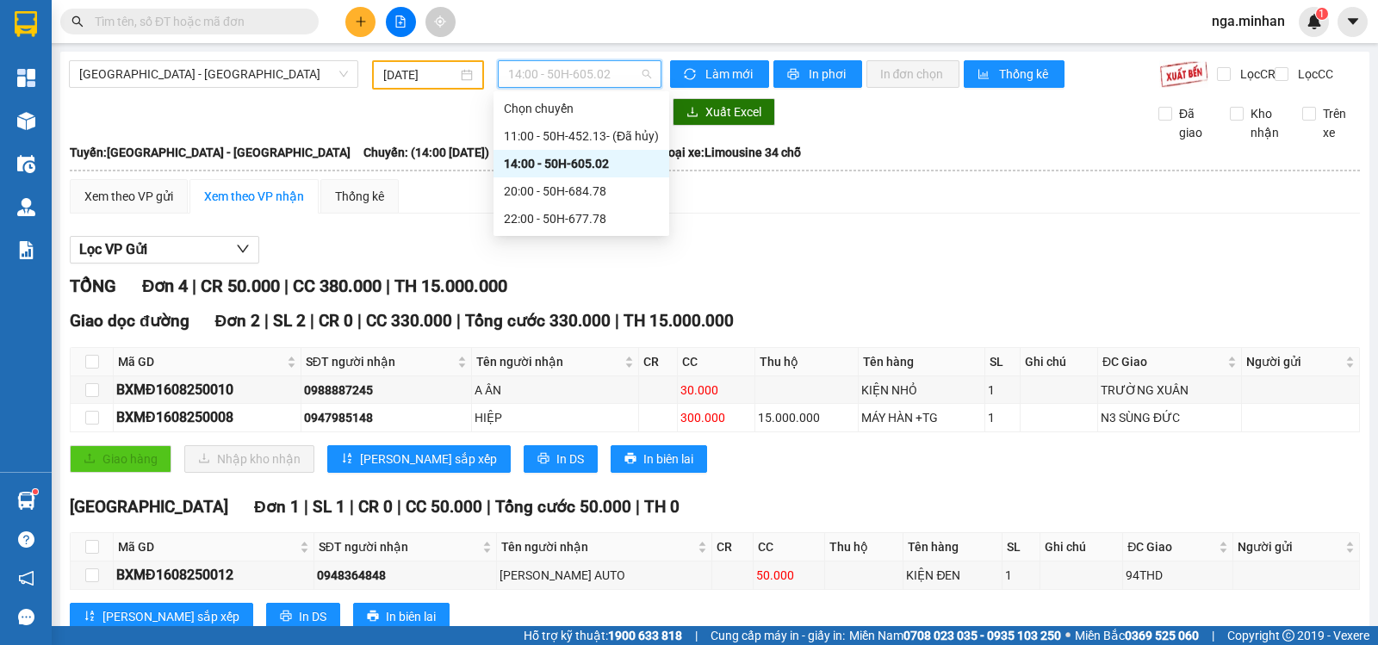
click at [539, 75] on span "14:00 - 50H-605.02" at bounding box center [579, 74] width 142 height 26
click at [588, 193] on div "20:00 - 50H-684.78" at bounding box center [581, 191] width 155 height 19
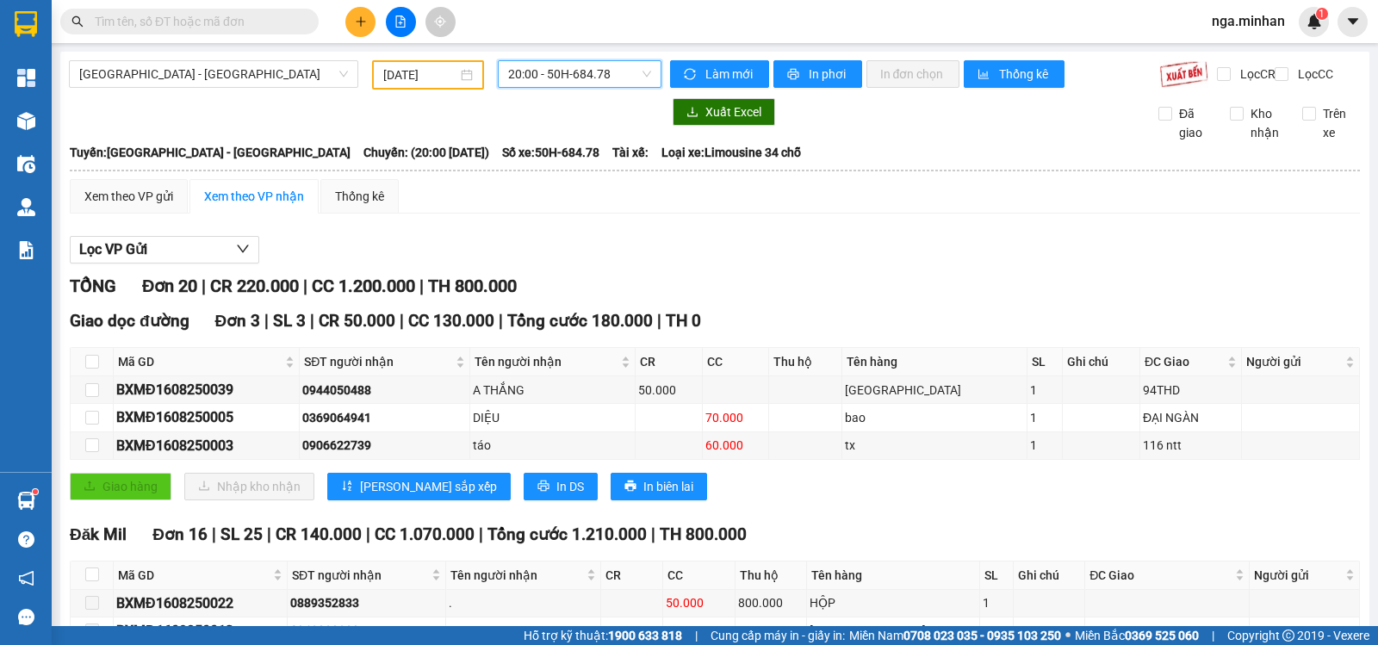
click at [624, 82] on span "20:00 - 50H-684.78" at bounding box center [579, 74] width 142 height 26
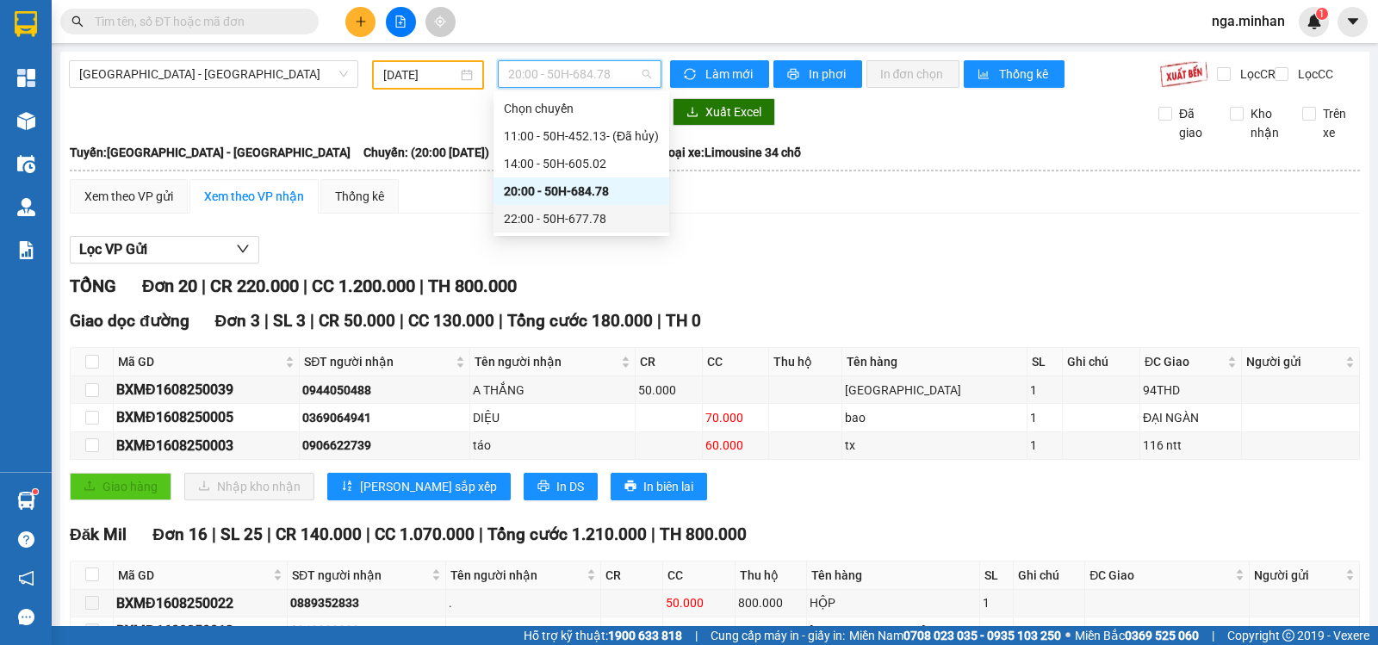
click at [599, 232] on div "22:00 - 50H-677.78" at bounding box center [582, 219] width 176 height 28
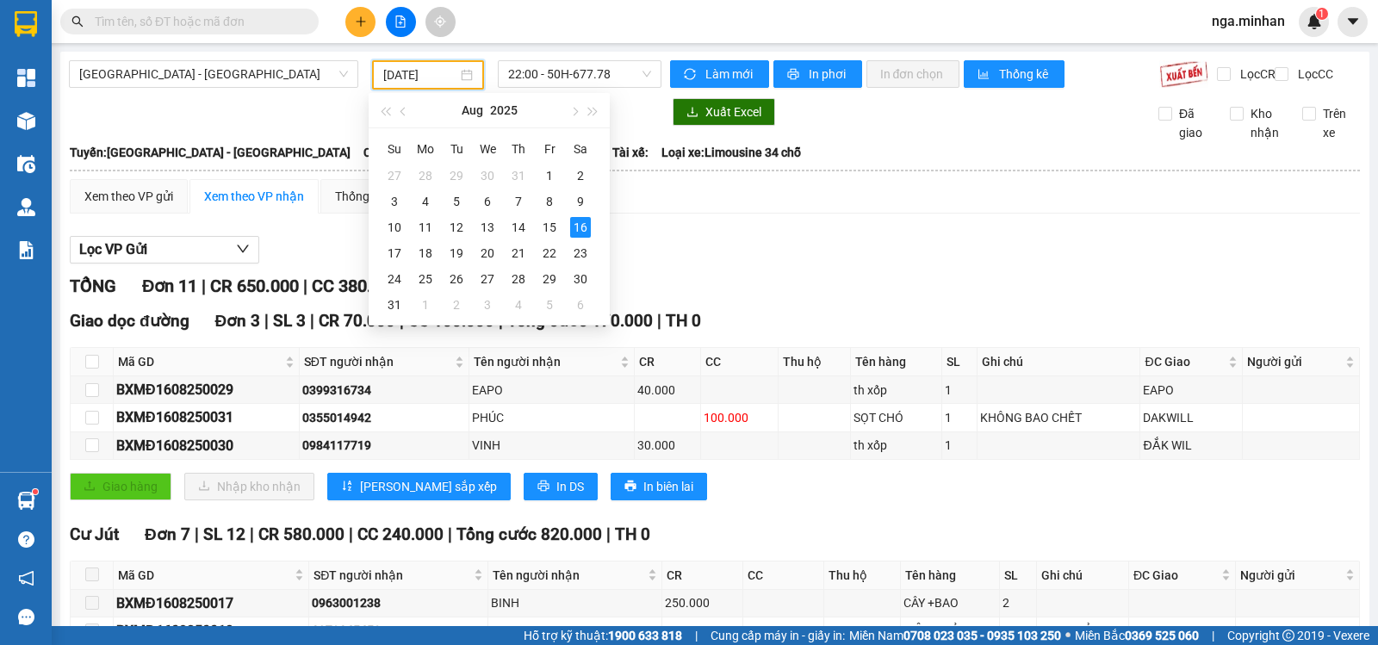
click at [401, 71] on input "[DATE]" at bounding box center [420, 74] width 75 height 19
click at [393, 251] on div "17" at bounding box center [394, 253] width 21 height 21
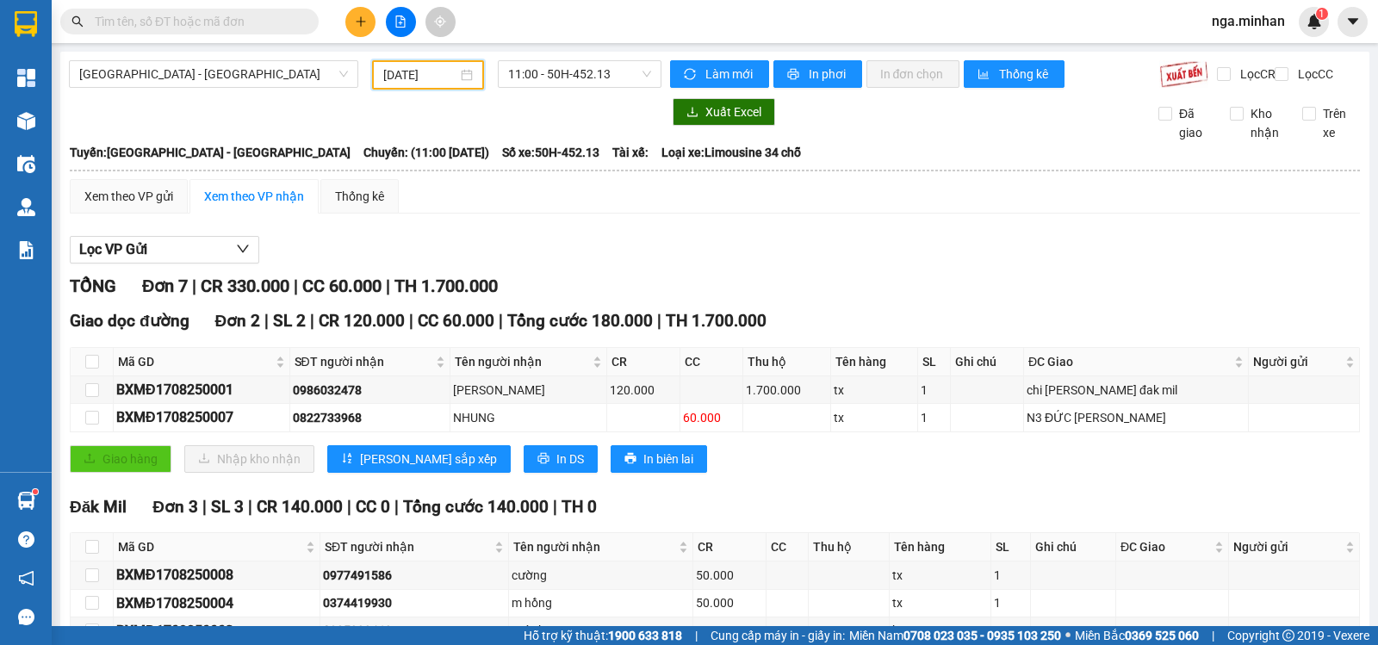
click at [590, 59] on div "[GEOGRAPHIC_DATA] - [GEOGRAPHIC_DATA] [DATE] 11:00 - 50H-452.13 [PERSON_NAME] m…" at bounding box center [714, 546] width 1309 height 989
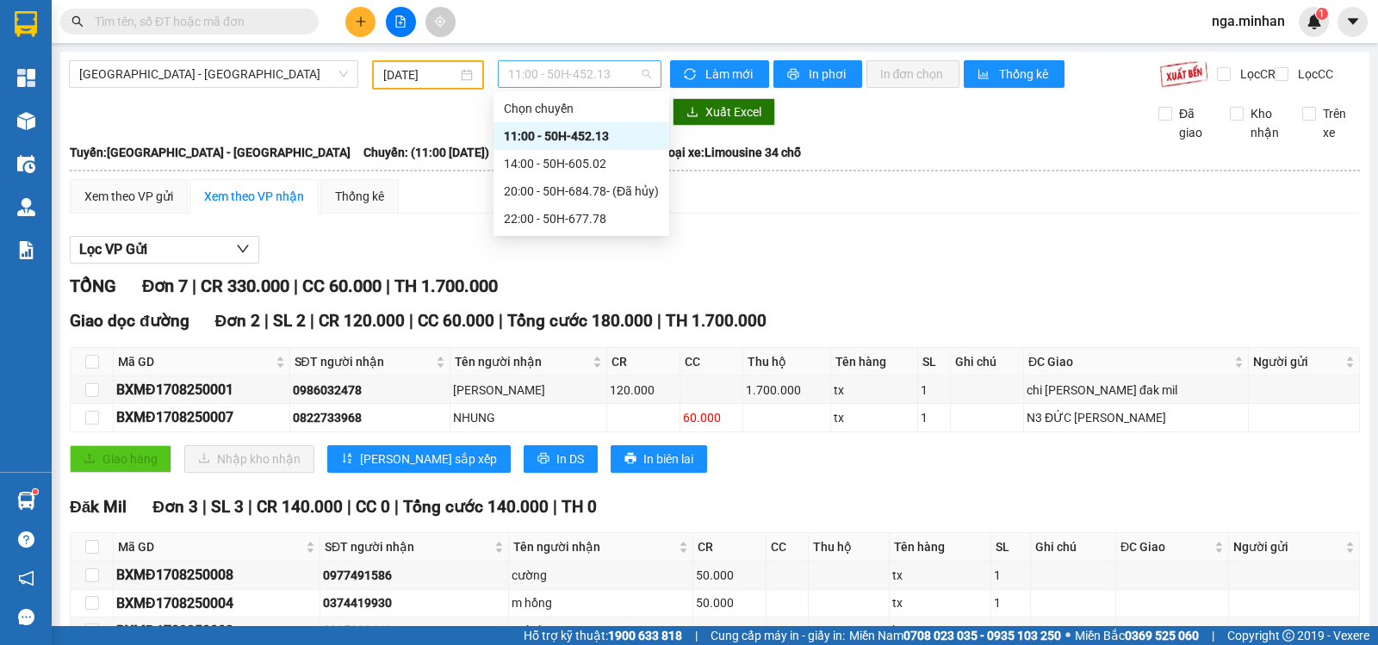
click at [590, 78] on span "11:00 - 50H-452.13" at bounding box center [579, 74] width 142 height 26
click at [594, 159] on div "14:00 - 50H-605.02" at bounding box center [581, 163] width 155 height 19
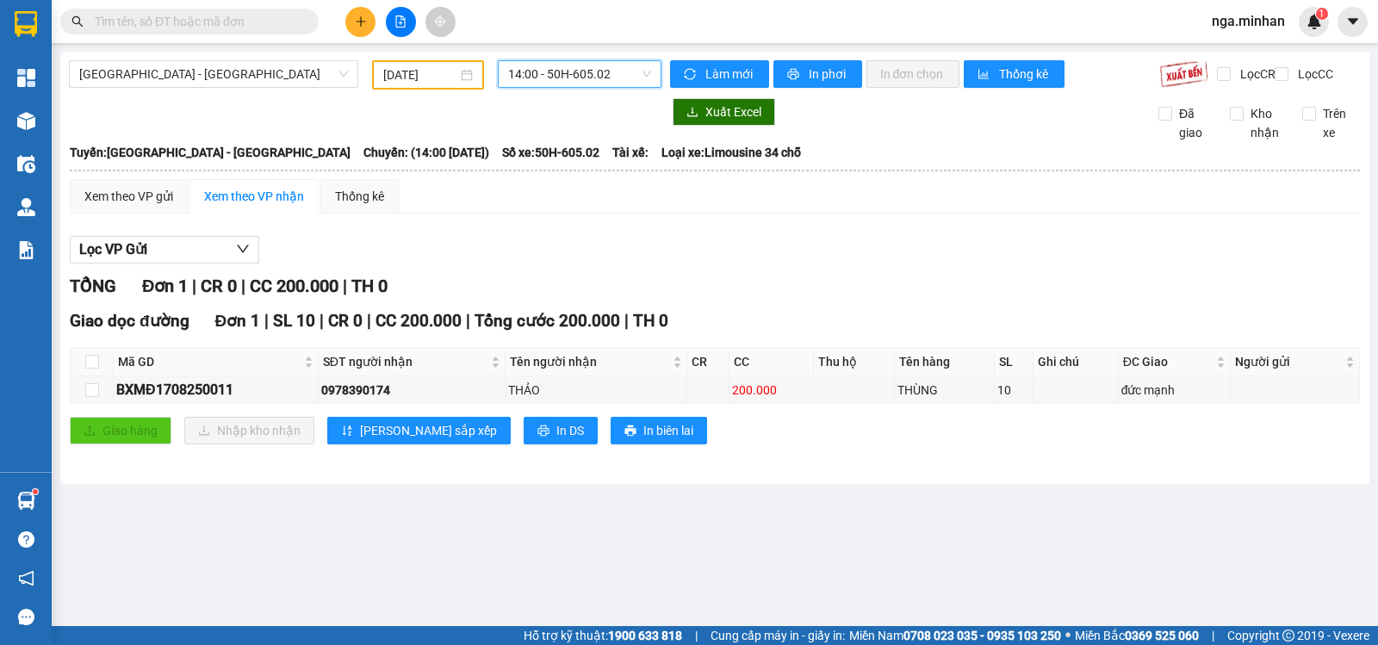
click at [599, 74] on span "14:00 - 50H-605.02" at bounding box center [579, 74] width 142 height 26
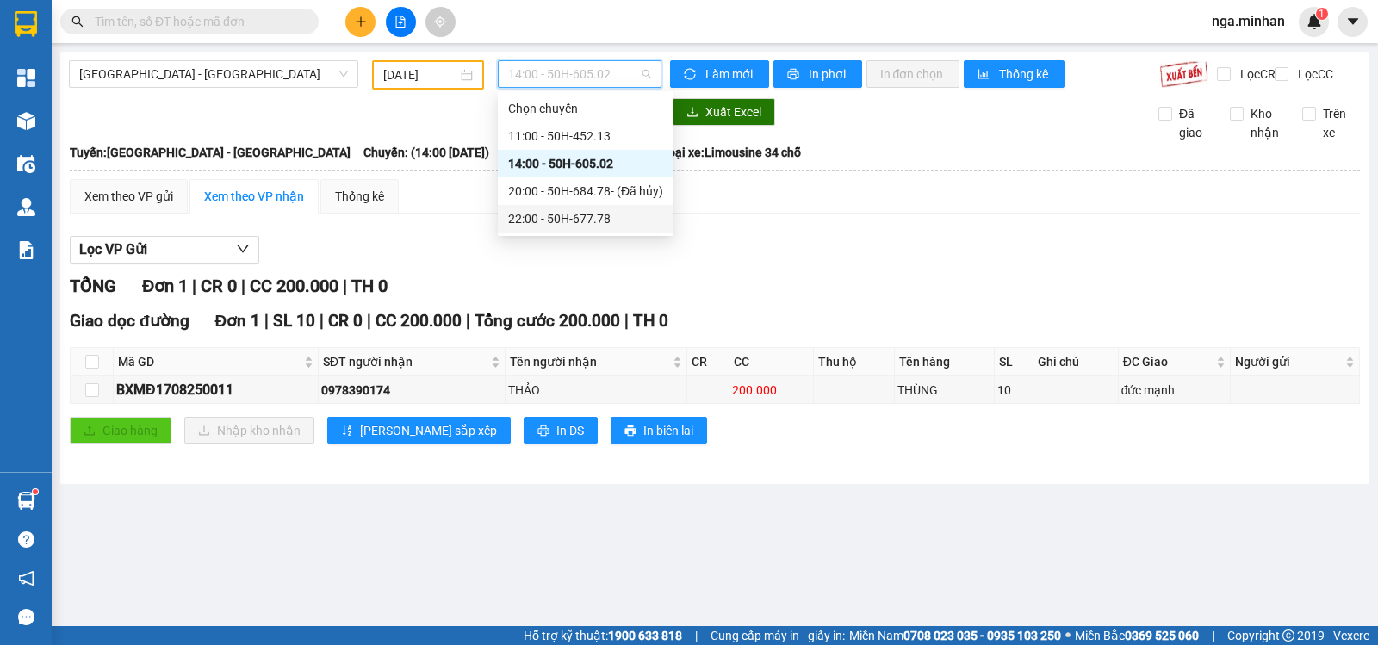
click at [612, 221] on div "22:00 - 50H-677.78" at bounding box center [585, 218] width 155 height 19
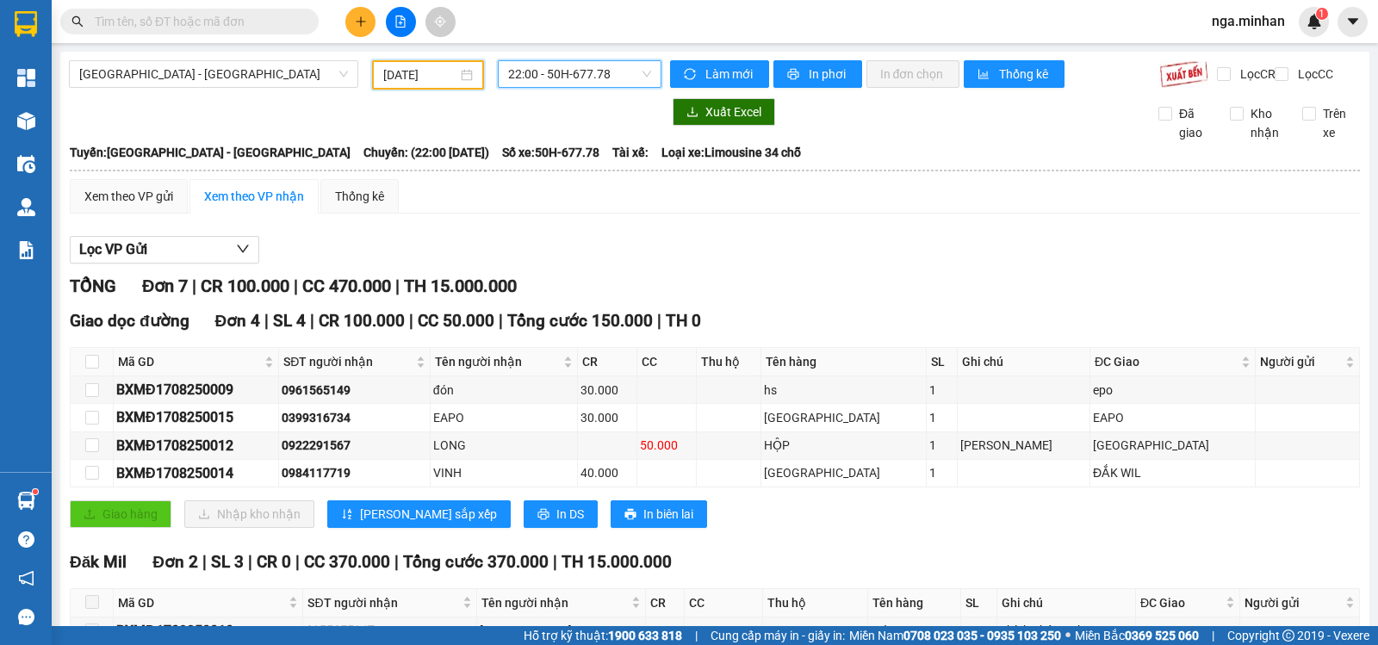
click at [389, 74] on input "[DATE]" at bounding box center [420, 74] width 75 height 19
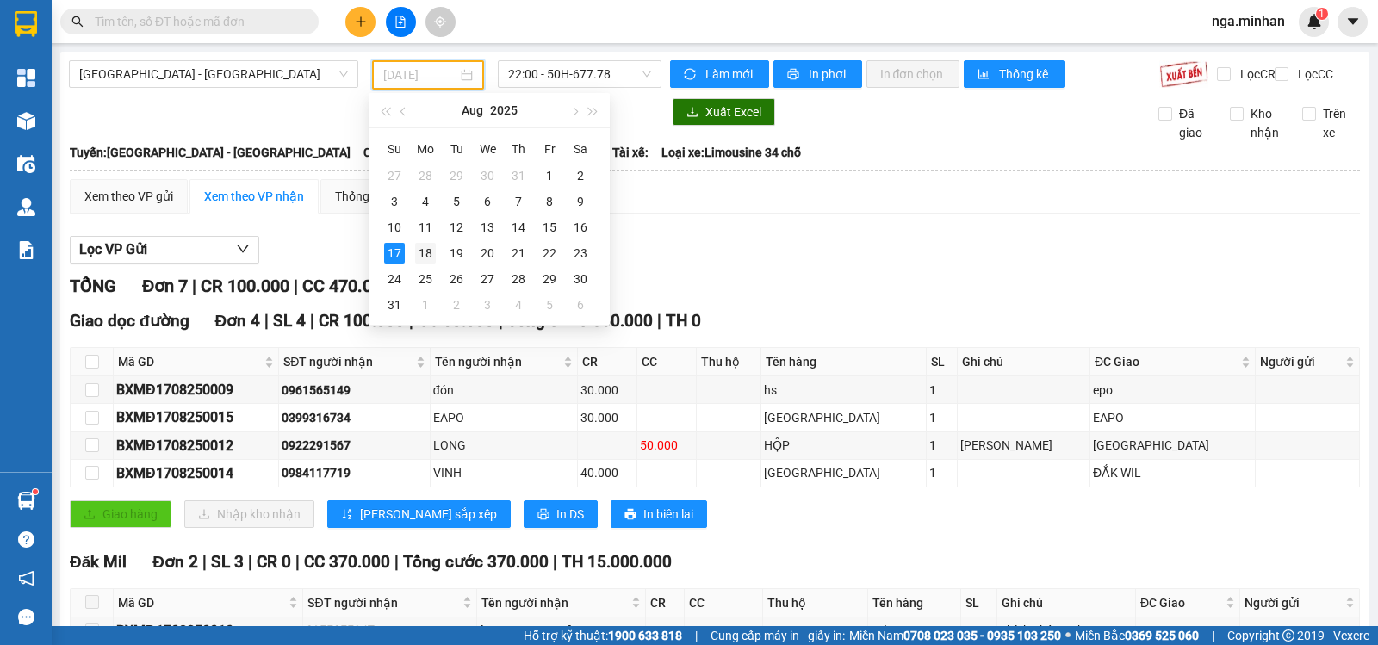
click at [429, 250] on div "18" at bounding box center [425, 253] width 21 height 21
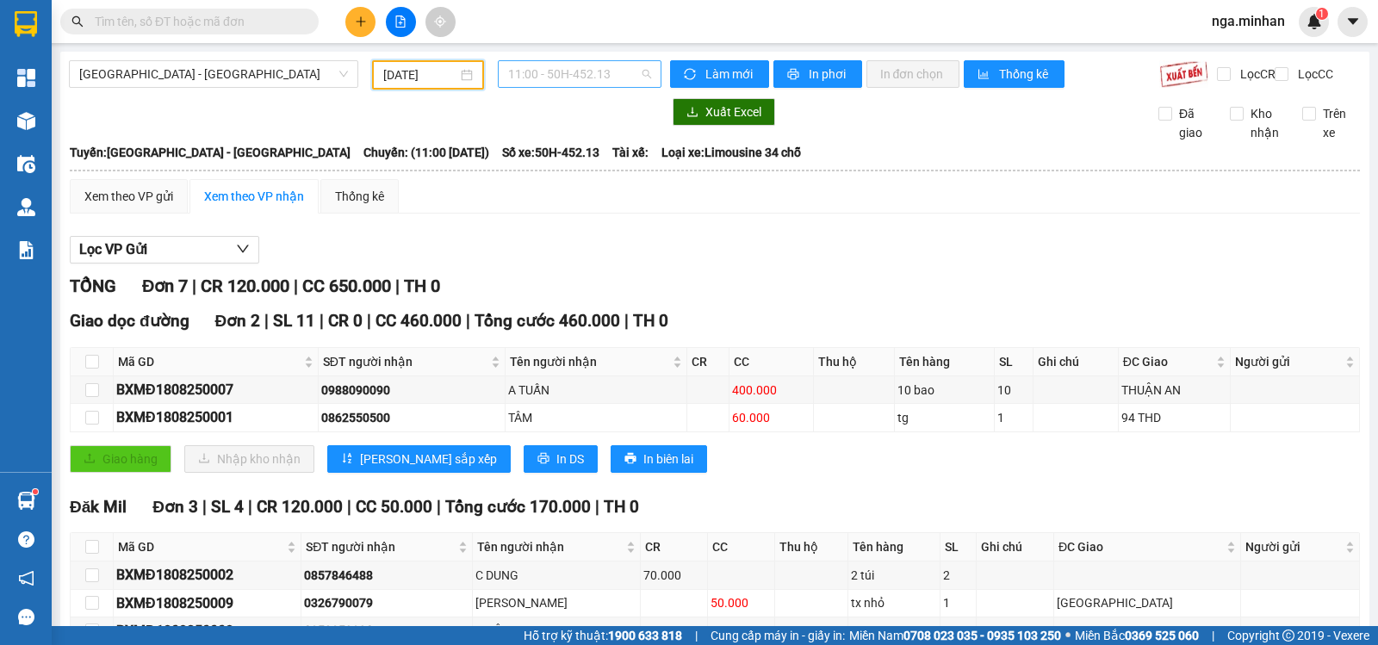
click at [599, 76] on span "11:00 - 50H-452.13" at bounding box center [579, 74] width 142 height 26
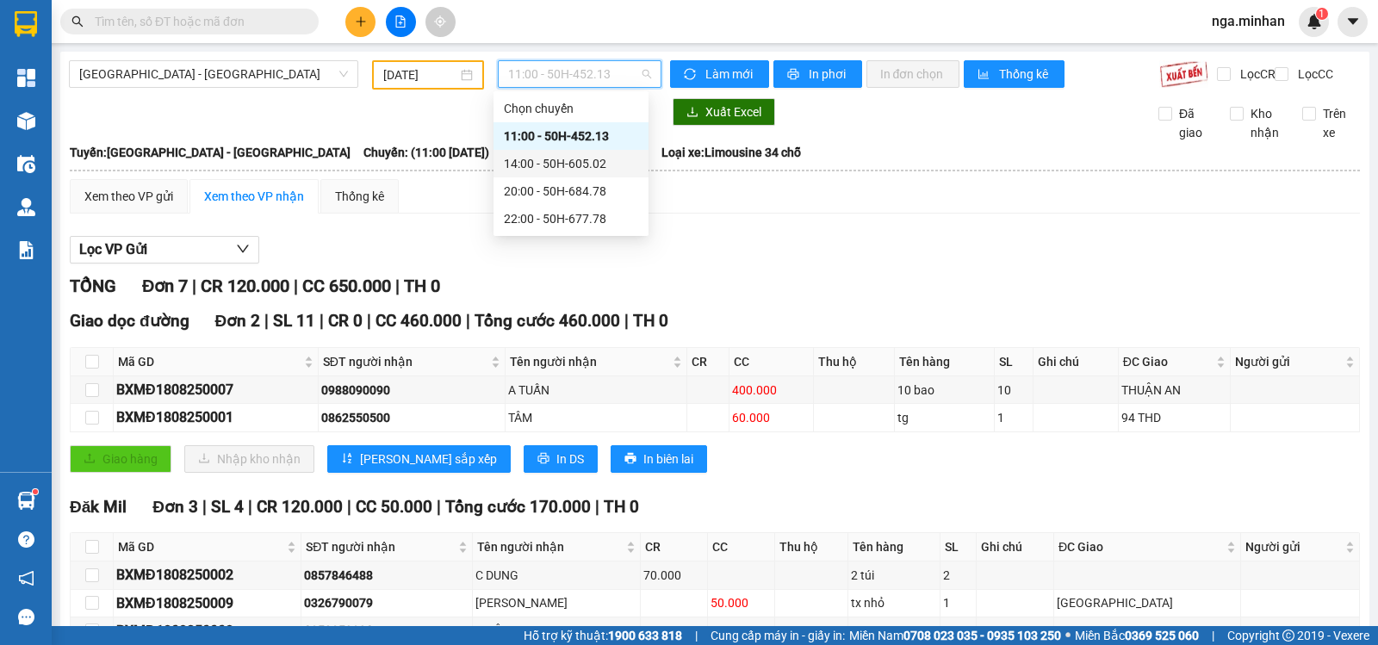
click at [600, 158] on div "14:00 - 50H-605.02" at bounding box center [571, 163] width 134 height 19
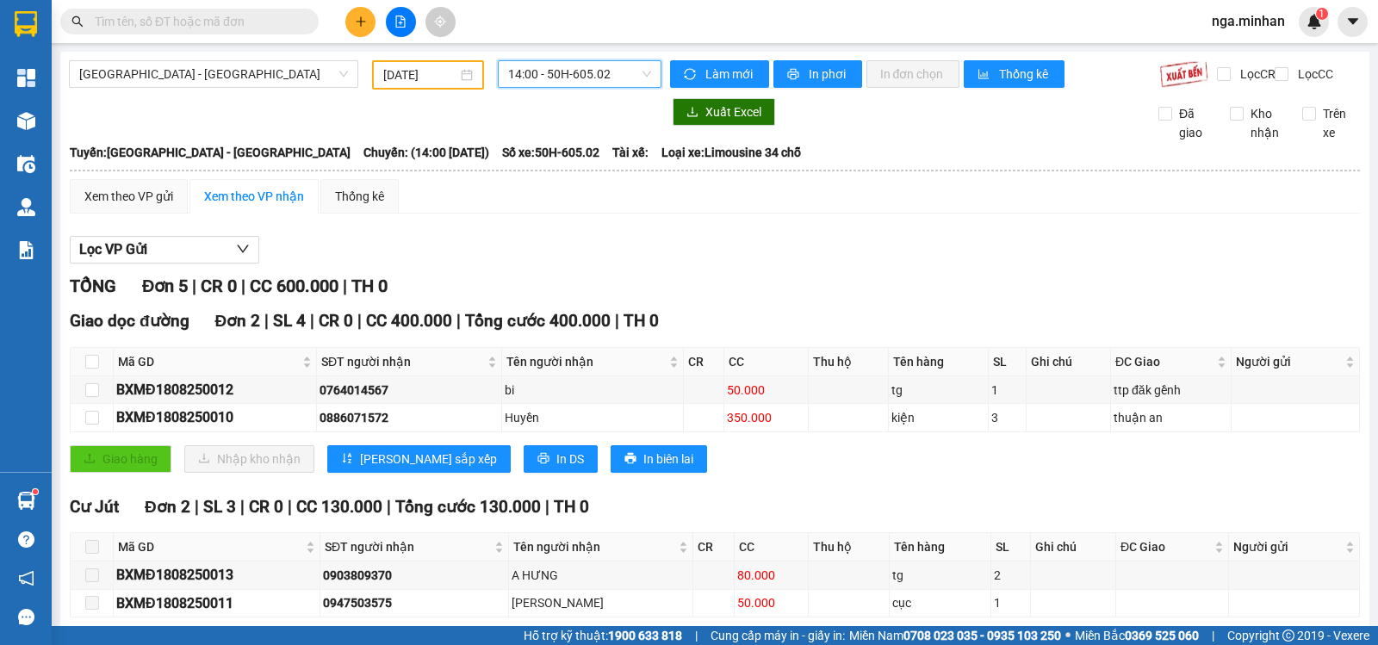
click at [588, 68] on span "14:00 - 50H-605.02" at bounding box center [579, 74] width 142 height 26
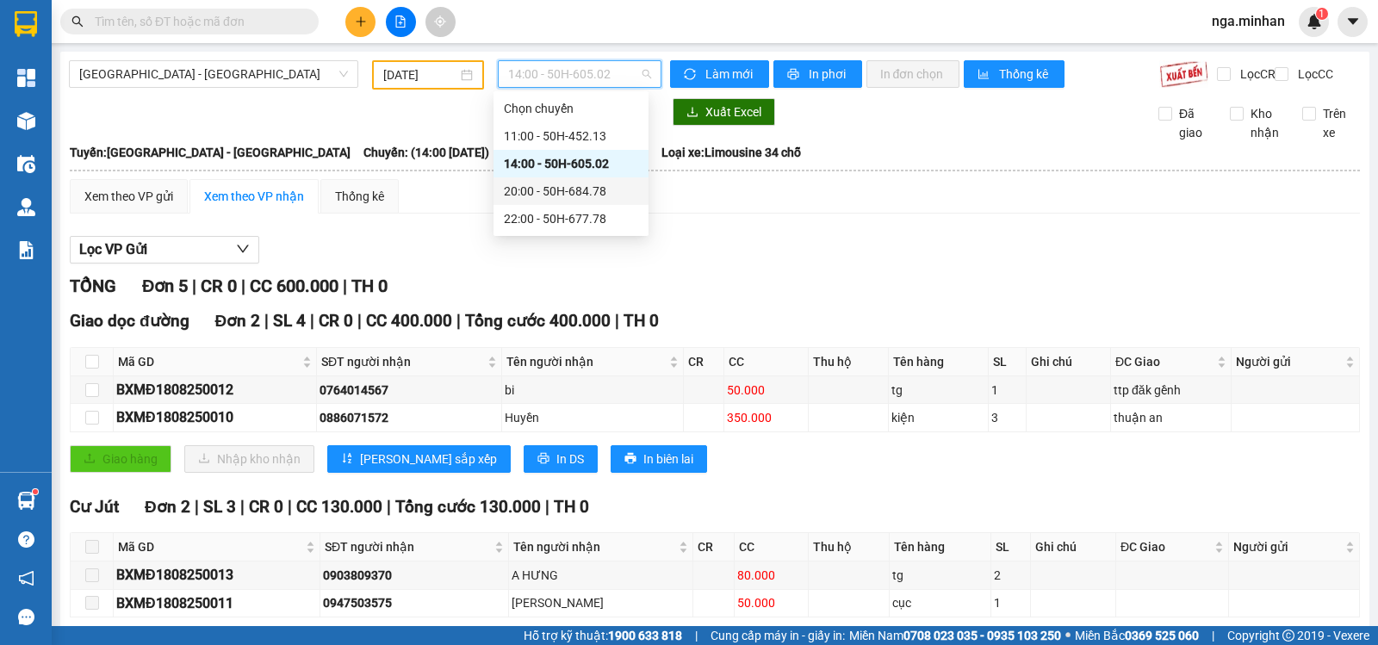
click at [627, 192] on div "20:00 - 50H-684.78" at bounding box center [571, 191] width 134 height 19
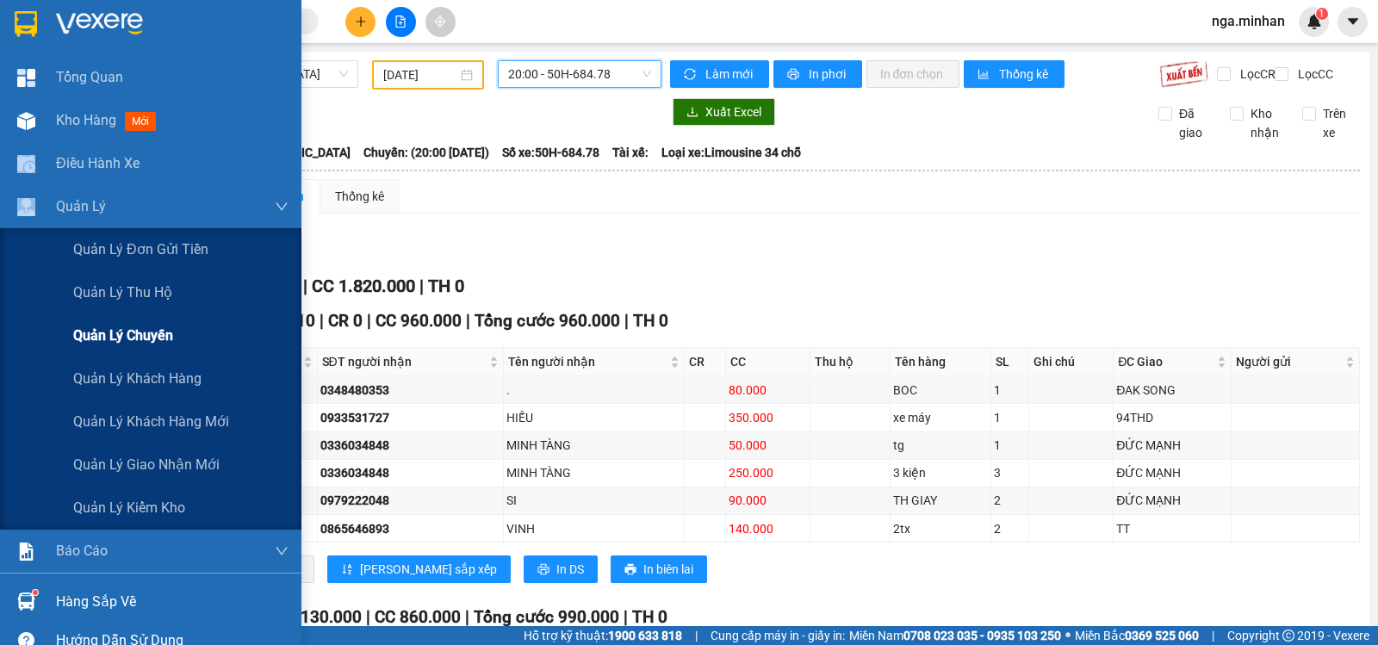
drag, startPoint x: 78, startPoint y: 221, endPoint x: 187, endPoint y: 339, distance: 160.3
click at [187, 339] on div "[PERSON_NAME] hàng mới Điều [PERSON_NAME] xe [PERSON_NAME] [PERSON_NAME] đơn gử…" at bounding box center [151, 314] width 302 height 517
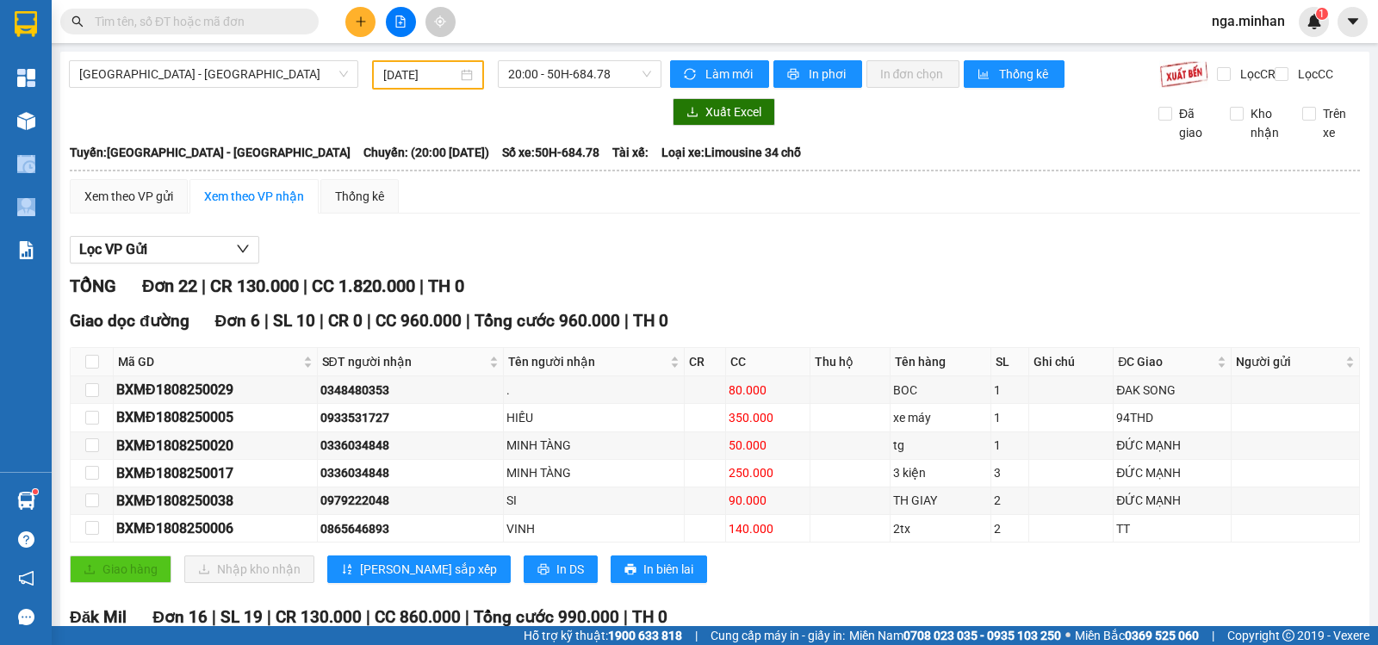
click at [540, 178] on th at bounding box center [715, 171] width 1292 height 16
click at [541, 67] on span "20:00 - 50H-684.78" at bounding box center [579, 74] width 142 height 26
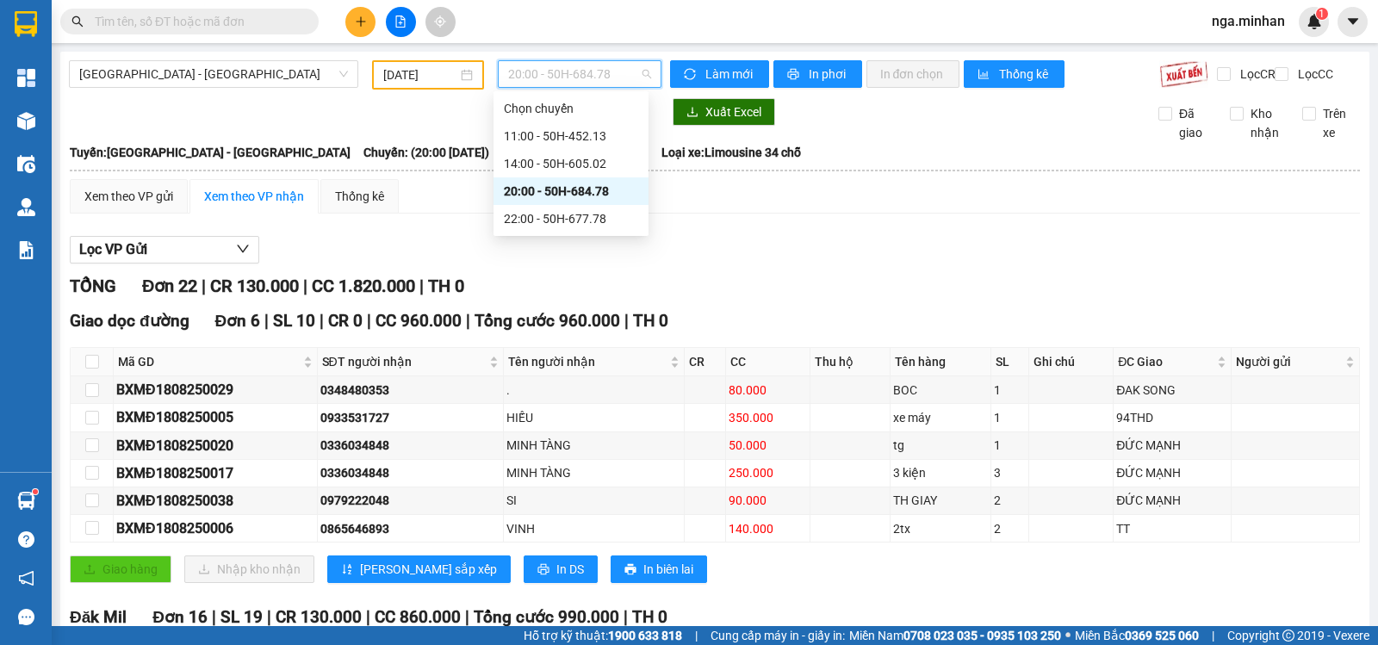
click at [551, 72] on span "20:00 - 50H-684.78" at bounding box center [579, 74] width 142 height 26
click at [537, 210] on div "22:00 - 50H-677.78" at bounding box center [571, 218] width 134 height 19
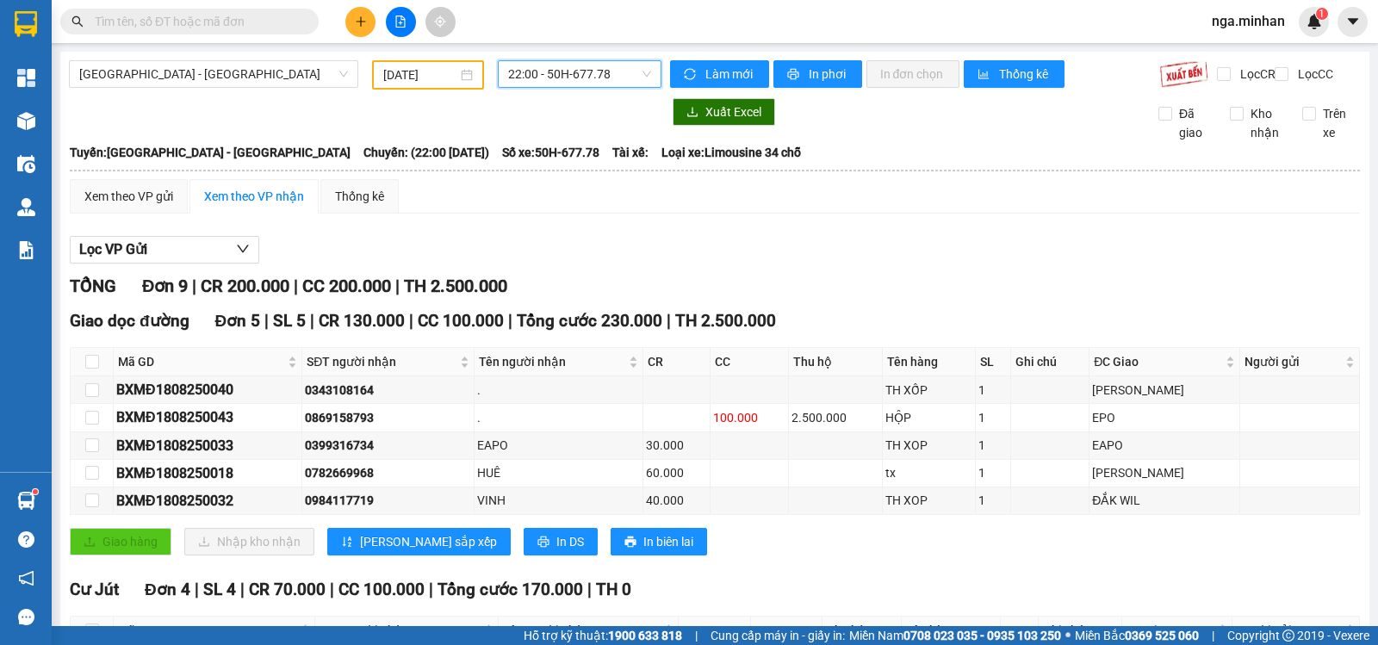
click at [389, 78] on input "[DATE]" at bounding box center [420, 74] width 75 height 19
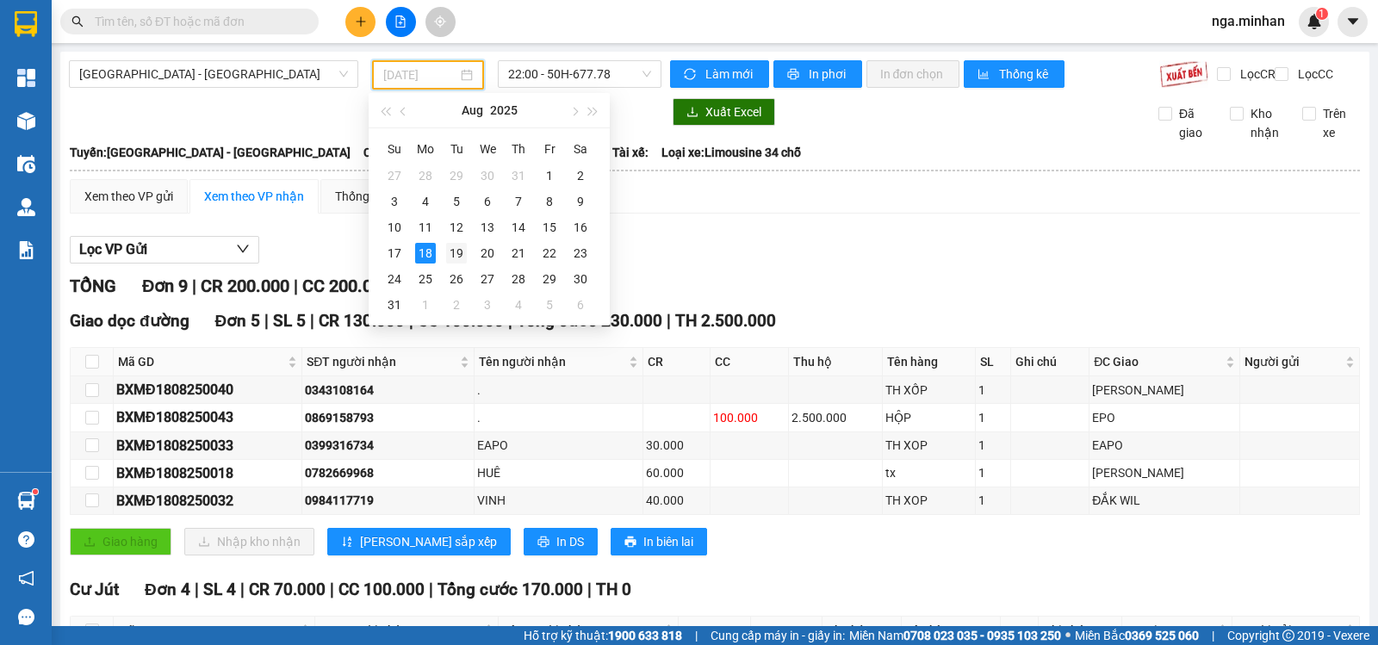
click at [457, 251] on div "19" at bounding box center [456, 253] width 21 height 21
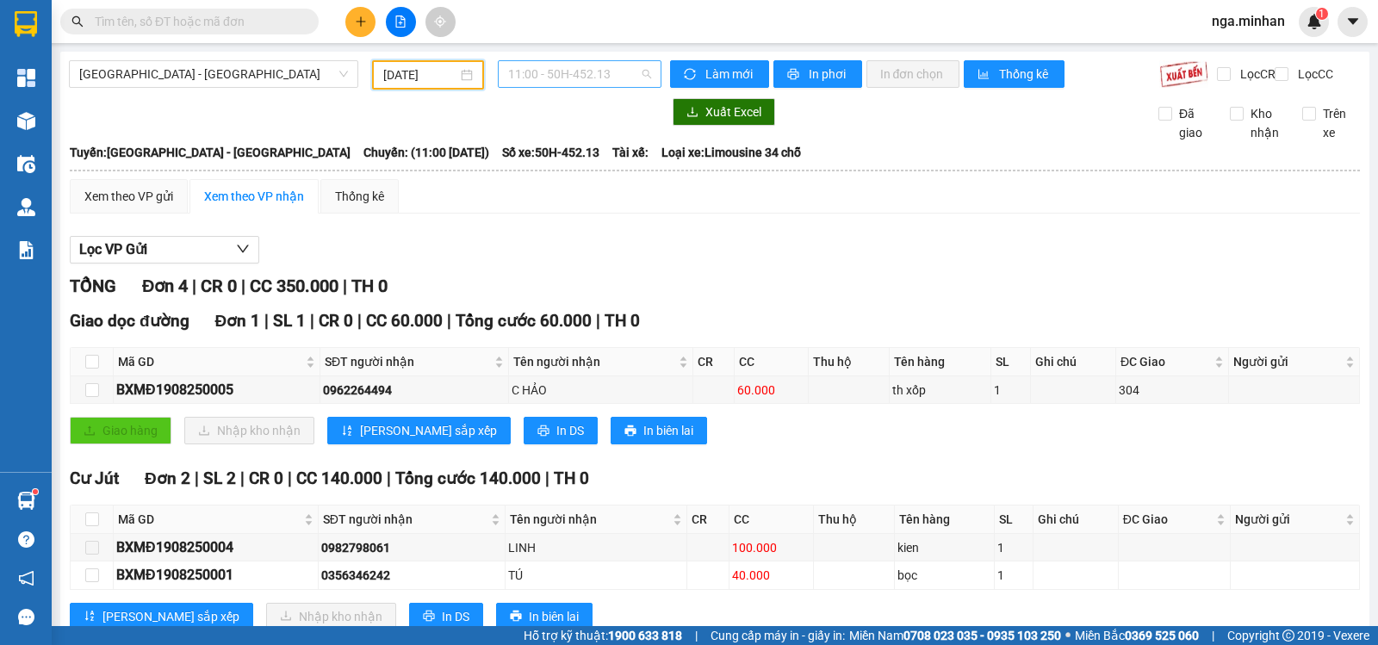
click at [569, 62] on span "11:00 - 50H-452.13" at bounding box center [579, 74] width 142 height 26
click at [572, 86] on span "11:00 - 50H-452.13" at bounding box center [579, 74] width 142 height 26
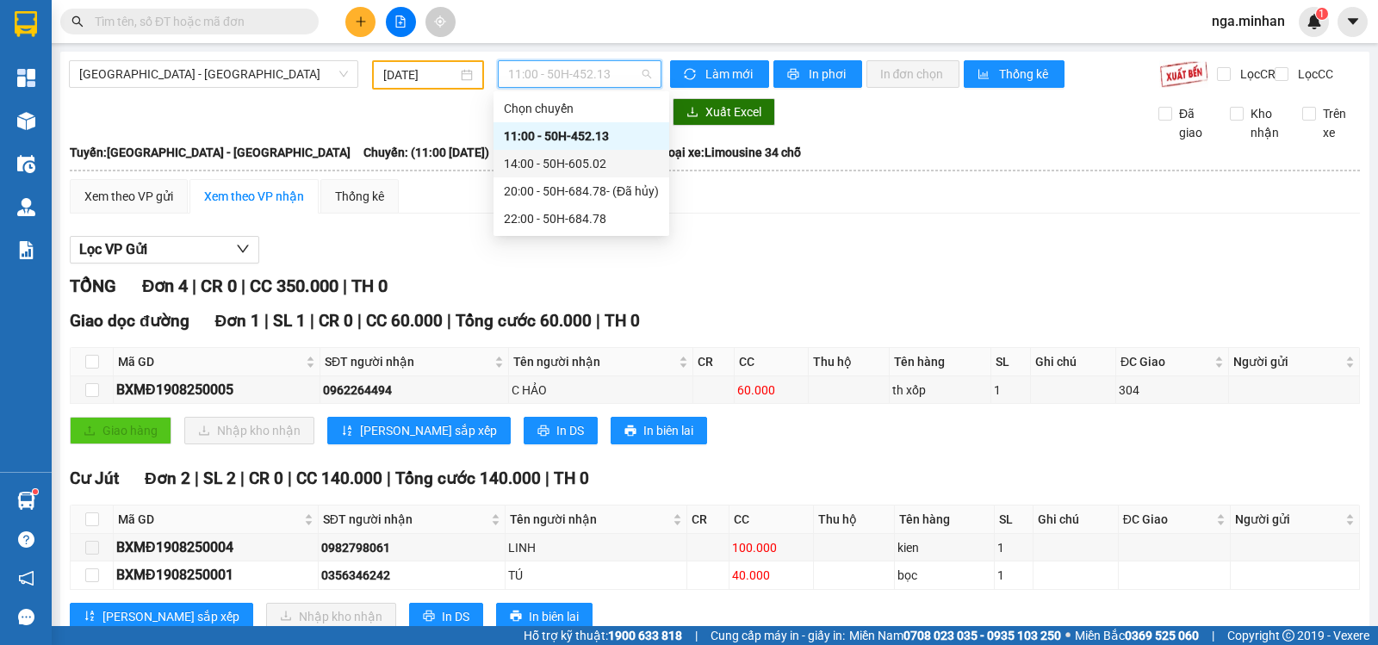
click at [570, 159] on div "14:00 - 50H-605.02" at bounding box center [581, 163] width 155 height 19
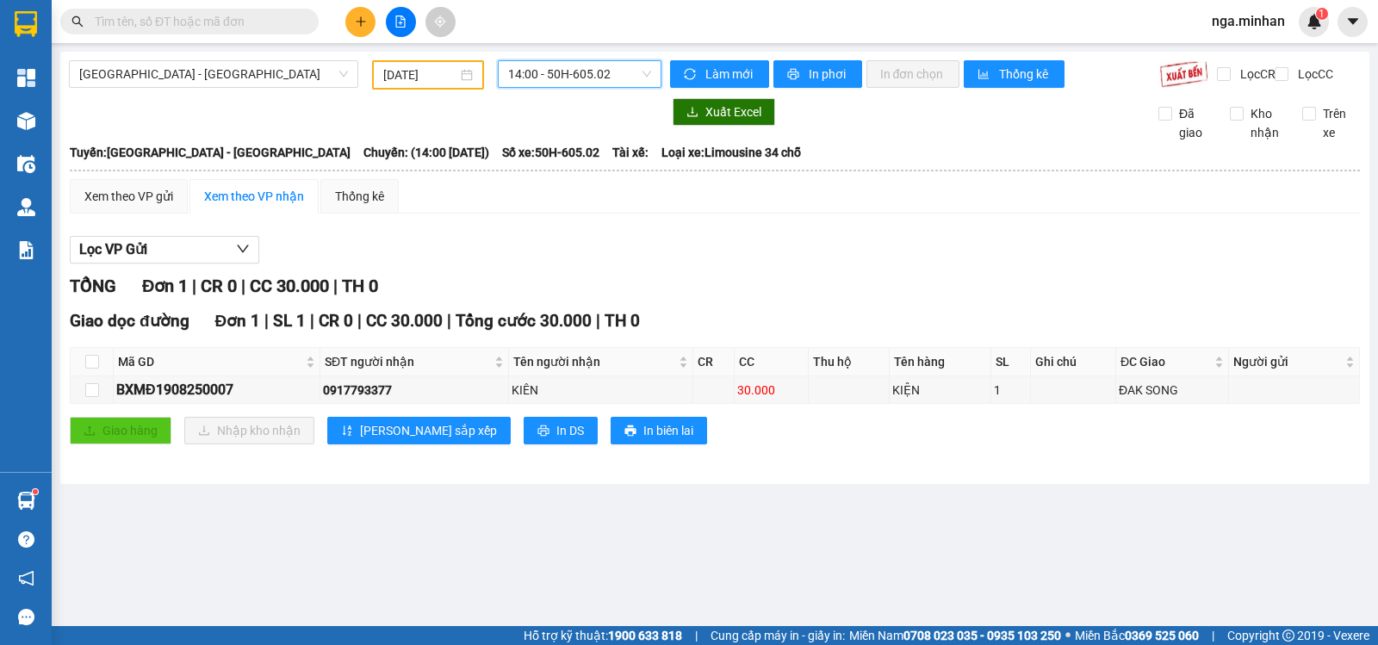
click at [587, 66] on span "14:00 - 50H-605.02" at bounding box center [579, 74] width 142 height 26
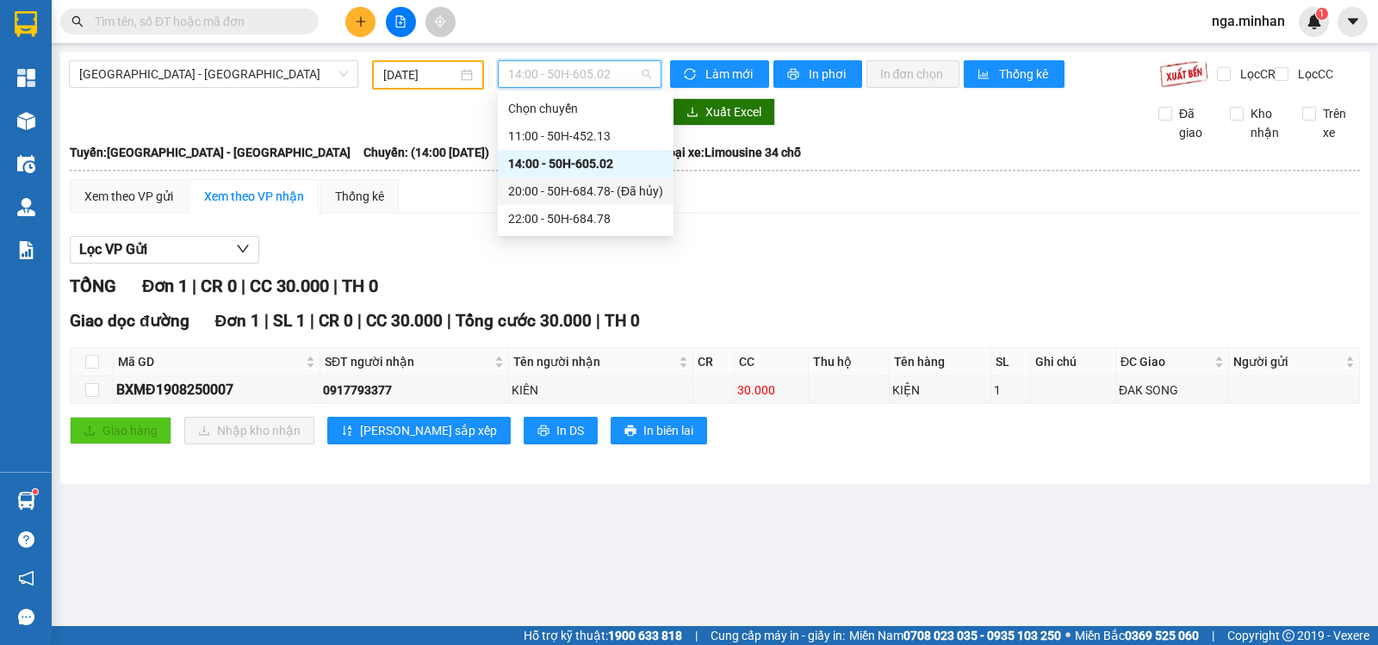
click at [558, 196] on div "20:00 - 50H-684.78 - (Đã [PERSON_NAME])" at bounding box center [585, 191] width 155 height 19
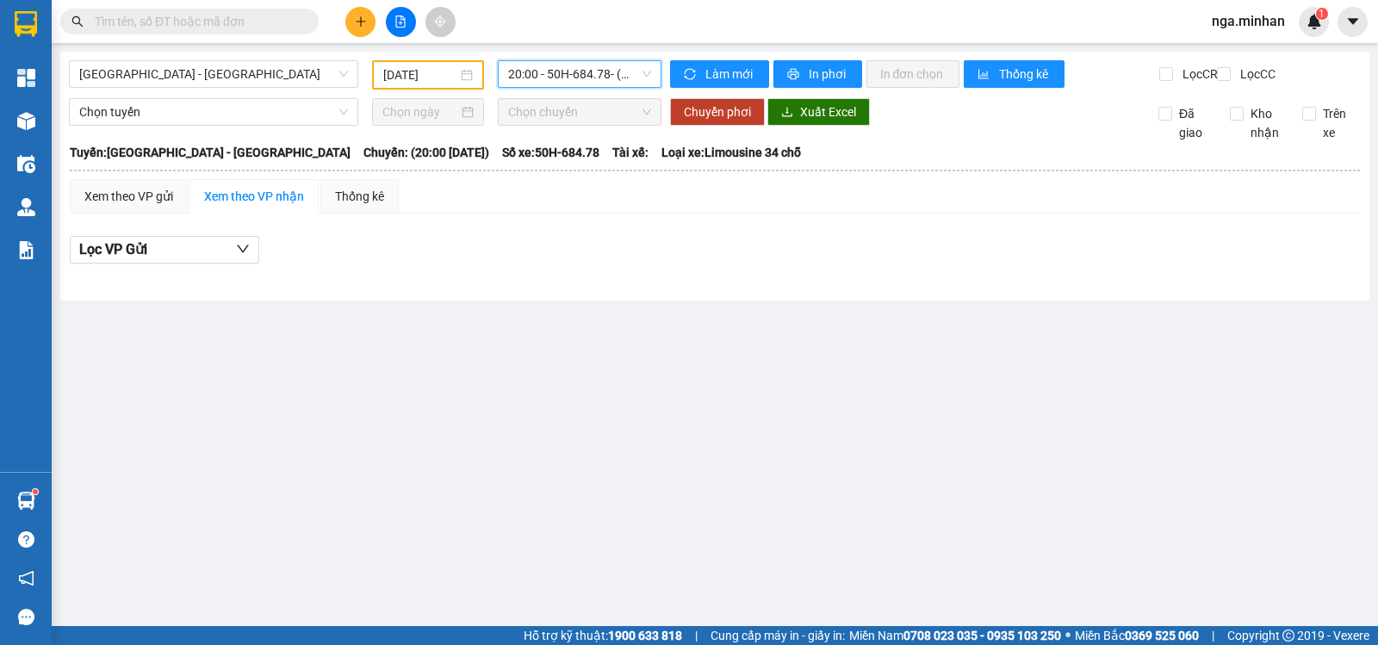
click at [596, 61] on span "20:00 - 50H-684.78 - (Đã [PERSON_NAME])" at bounding box center [579, 74] width 142 height 26
click at [556, 78] on span "20:00 - 50H-684.78 - (Đã [PERSON_NAME])" at bounding box center [579, 74] width 142 height 26
click at [581, 86] on span "20:00 - 50H-684.78 - (Đã [PERSON_NAME])" at bounding box center [579, 74] width 142 height 26
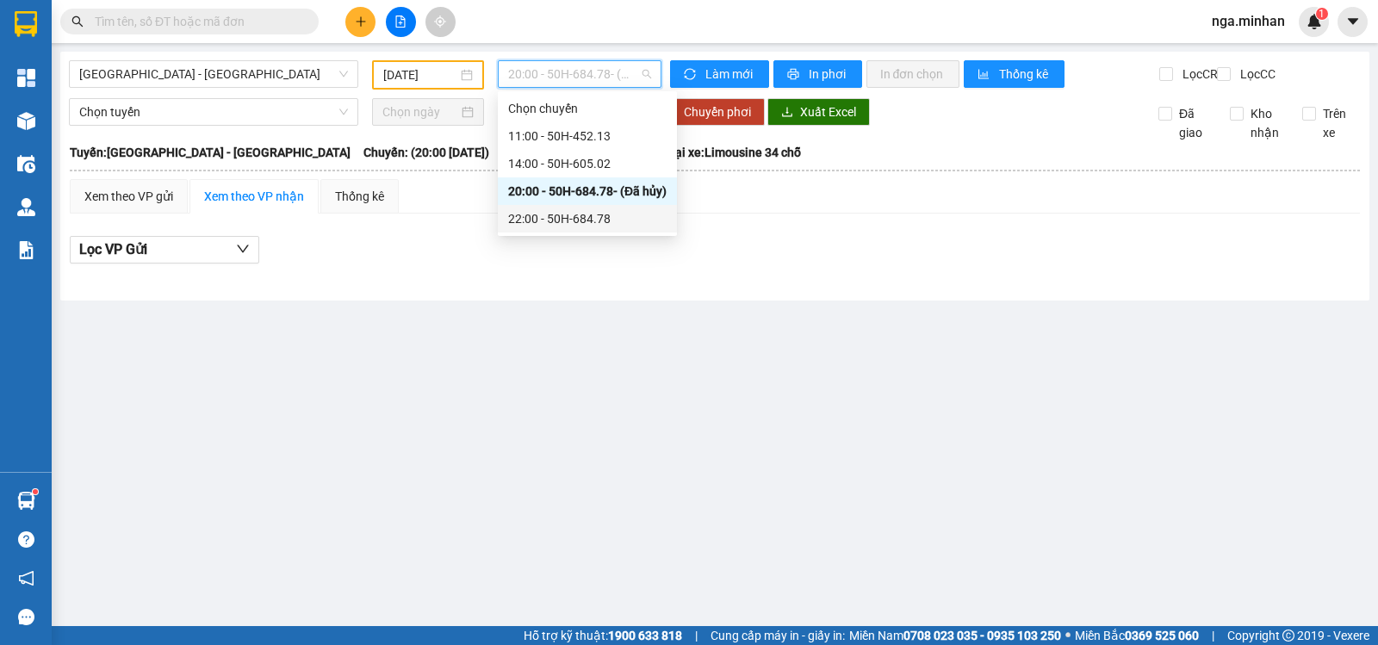
click at [542, 220] on div "22:00 - 50H-684.78" at bounding box center [587, 218] width 159 height 19
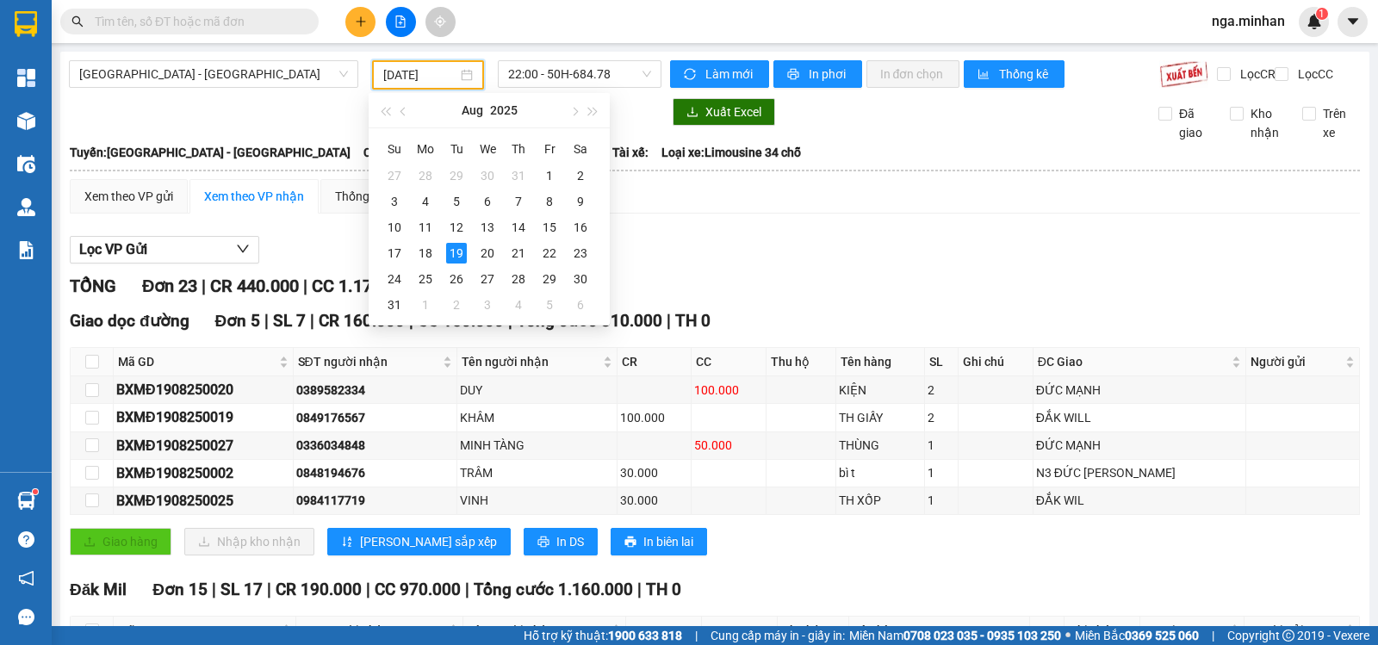
click at [399, 79] on input "[DATE]" at bounding box center [420, 74] width 75 height 19
click at [479, 257] on div "20" at bounding box center [487, 253] width 21 height 21
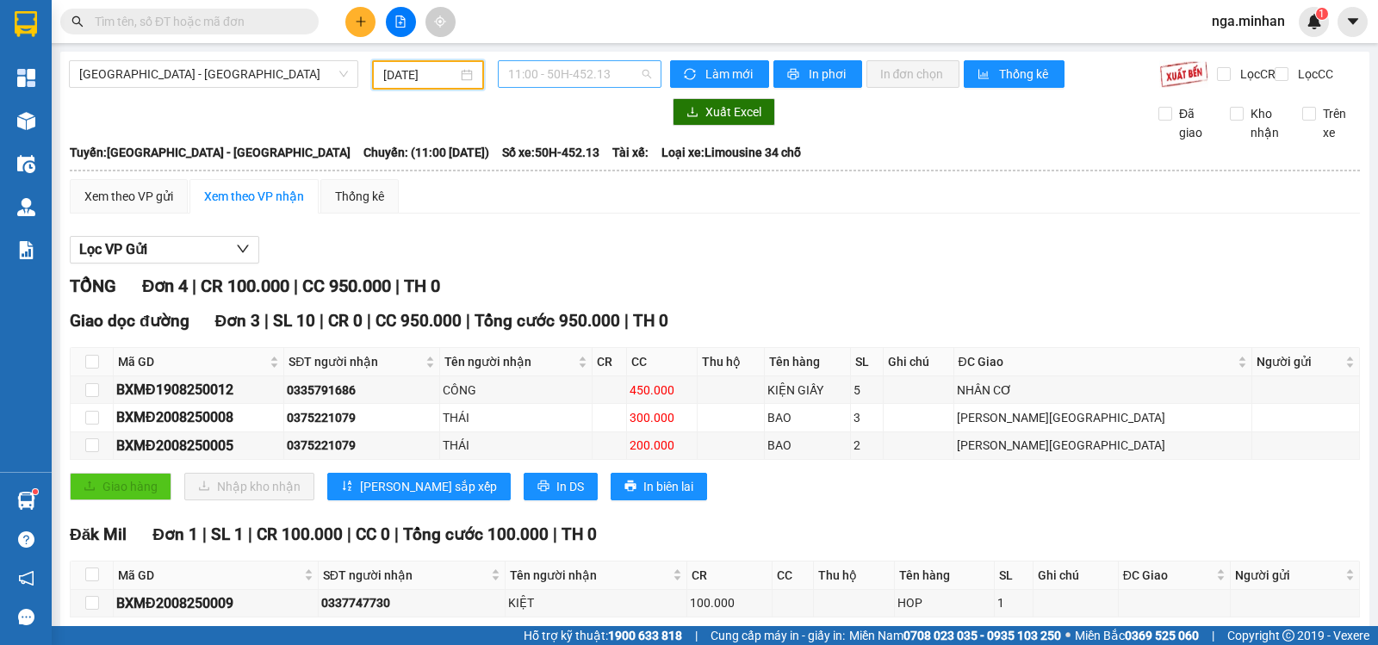
drag, startPoint x: 542, startPoint y: 70, endPoint x: 532, endPoint y: 72, distance: 9.6
click at [538, 72] on span "11:00 - 50H-452.13" at bounding box center [579, 74] width 142 height 26
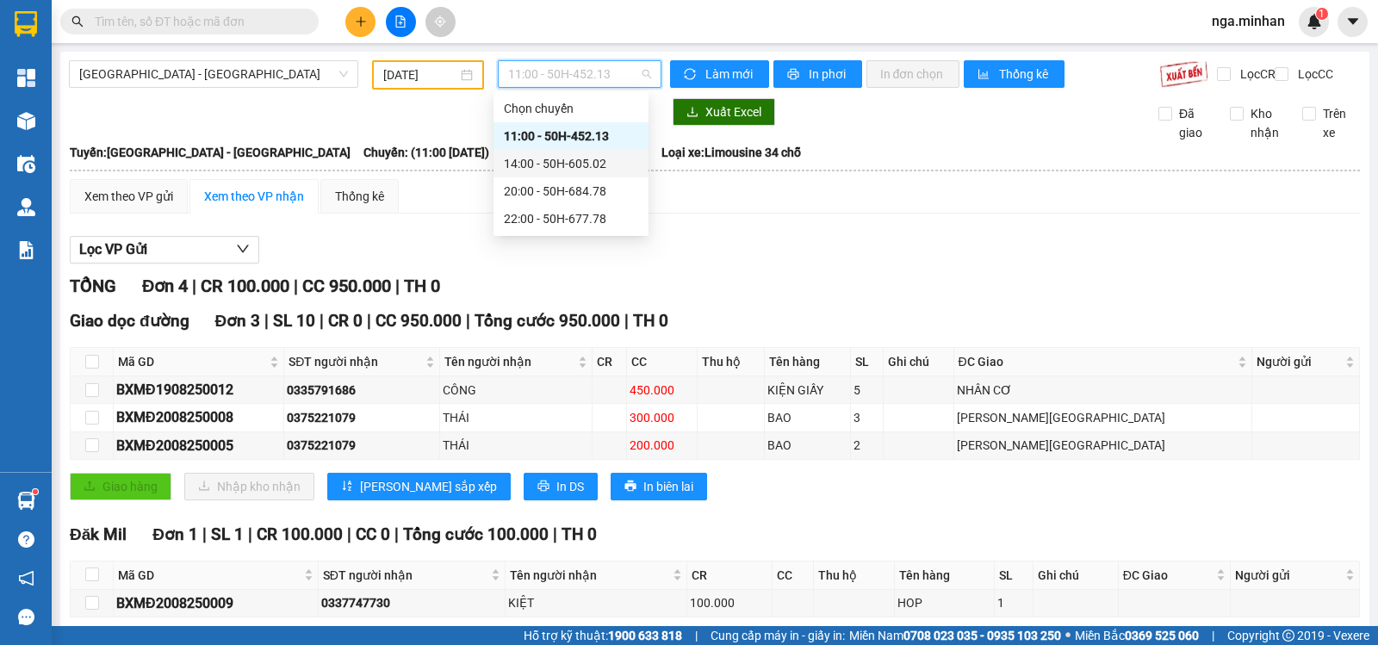
click at [525, 174] on div "14:00 - 50H-605.02" at bounding box center [571, 164] width 155 height 28
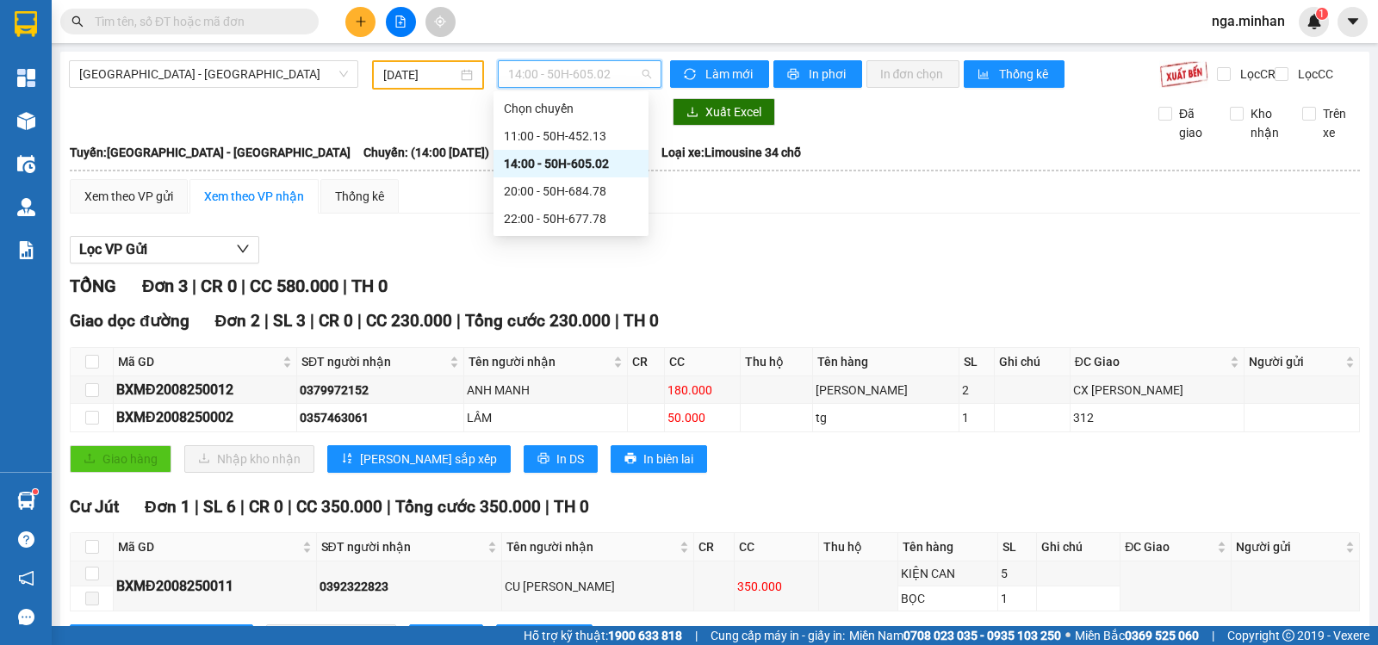
click at [587, 78] on span "14:00 - 50H-605.02" at bounding box center [579, 74] width 142 height 26
click at [580, 196] on div "20:00 - 50H-684.78" at bounding box center [571, 191] width 134 height 19
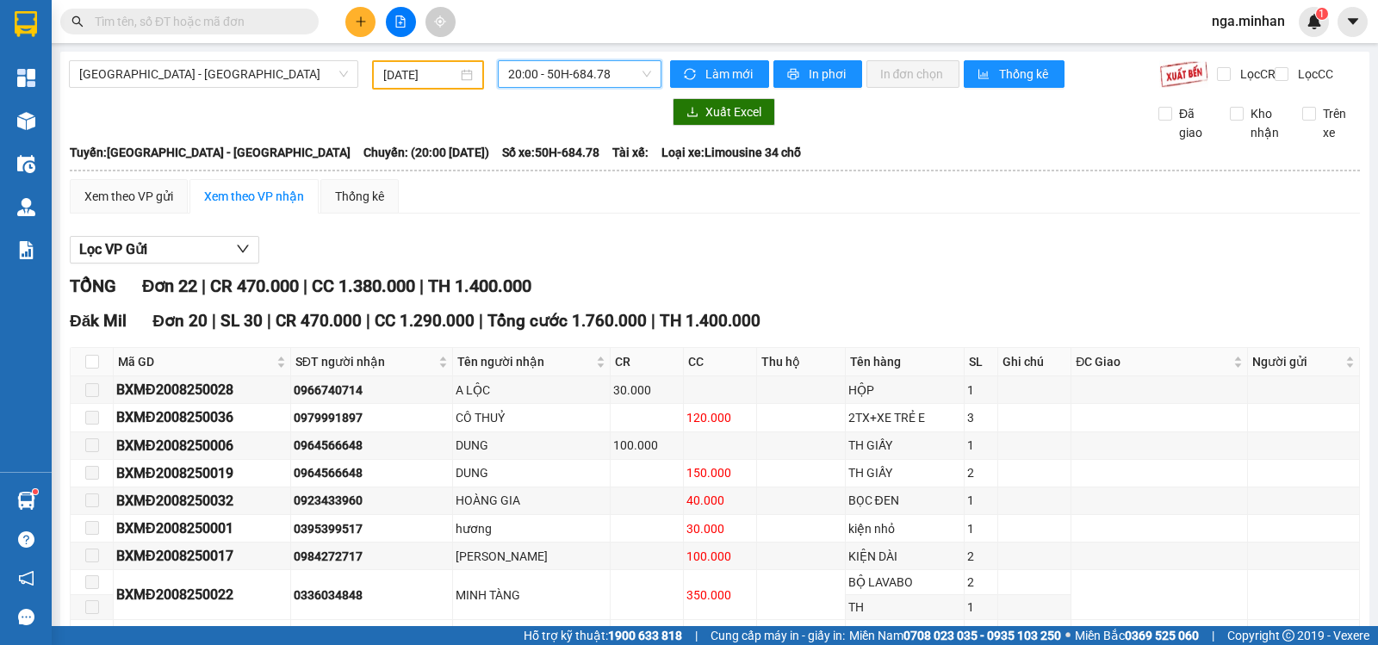
click at [568, 73] on span "20:00 - 50H-684.78" at bounding box center [579, 74] width 142 height 26
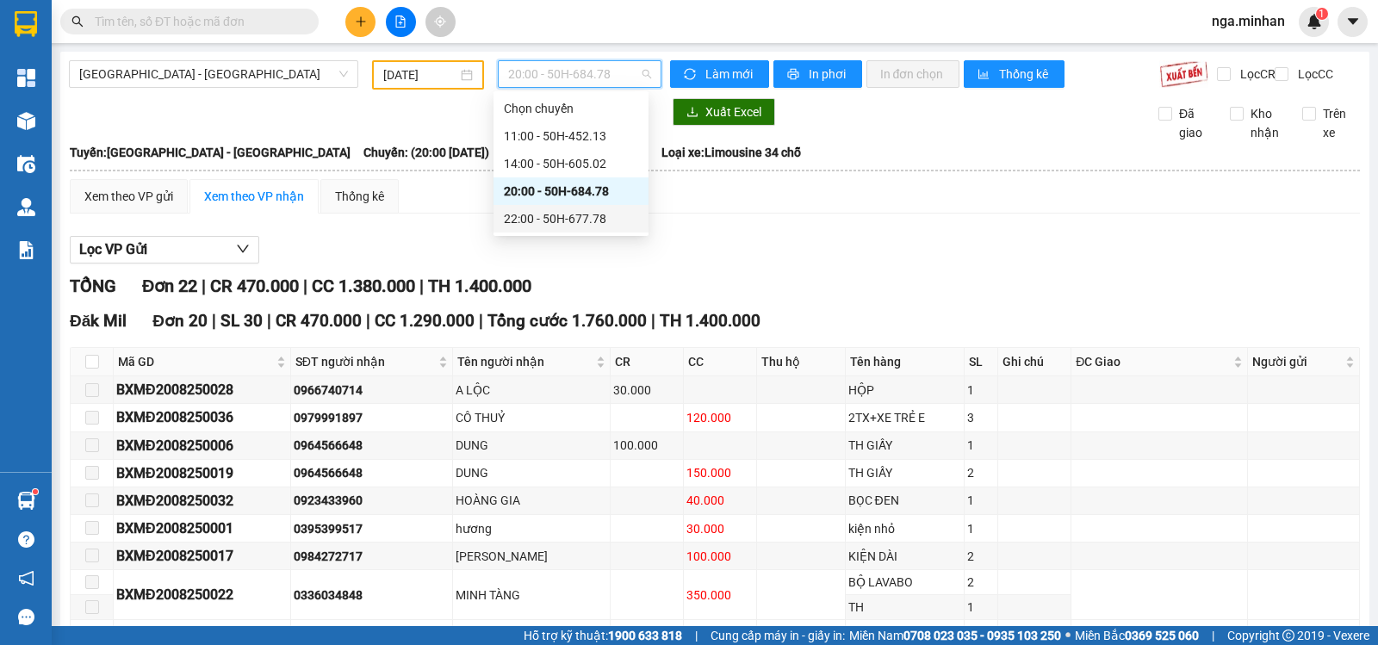
click at [572, 221] on div "22:00 - 50H-677.78" at bounding box center [571, 218] width 134 height 19
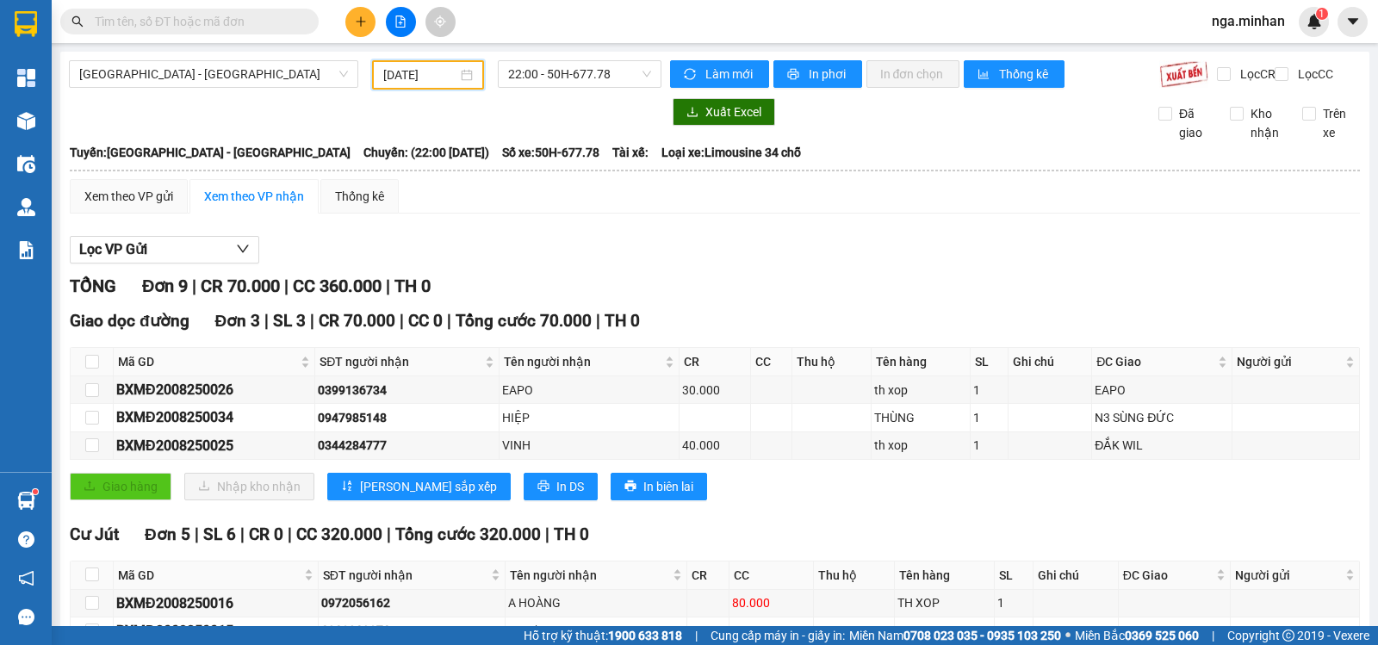
click at [395, 78] on input "[DATE]" at bounding box center [420, 74] width 75 height 19
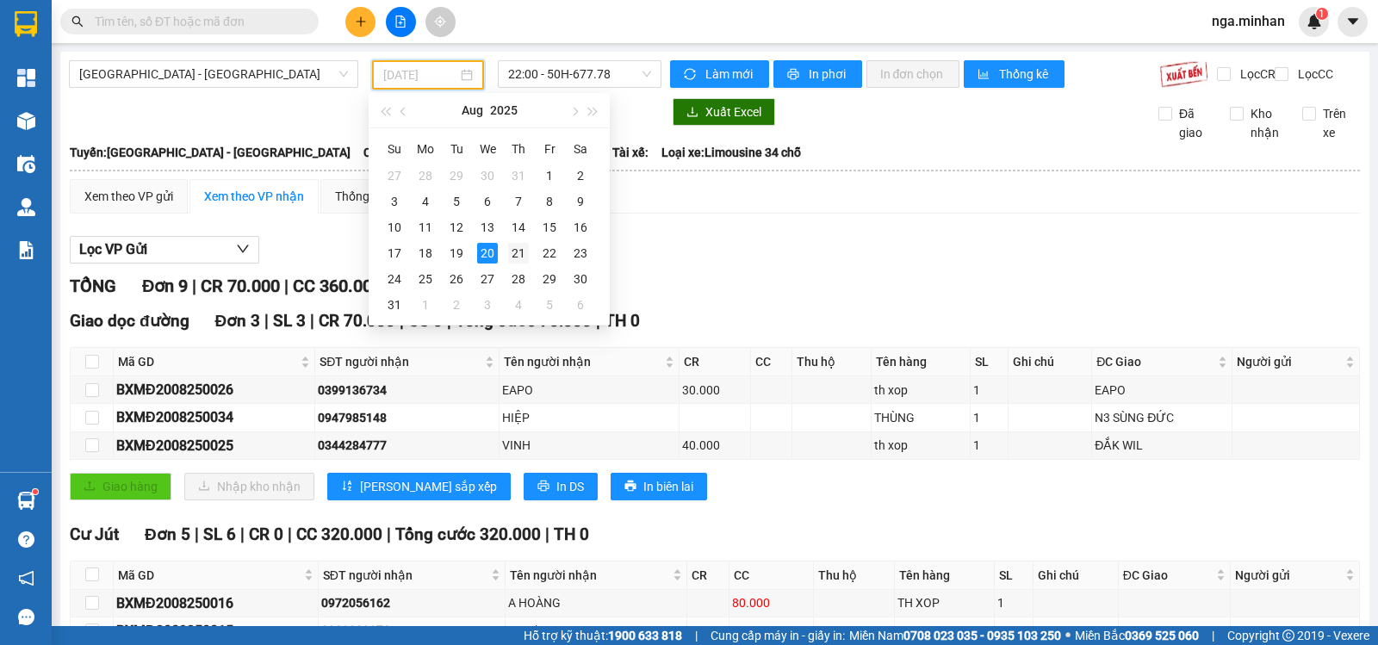
click at [523, 253] on div "21" at bounding box center [518, 253] width 21 height 21
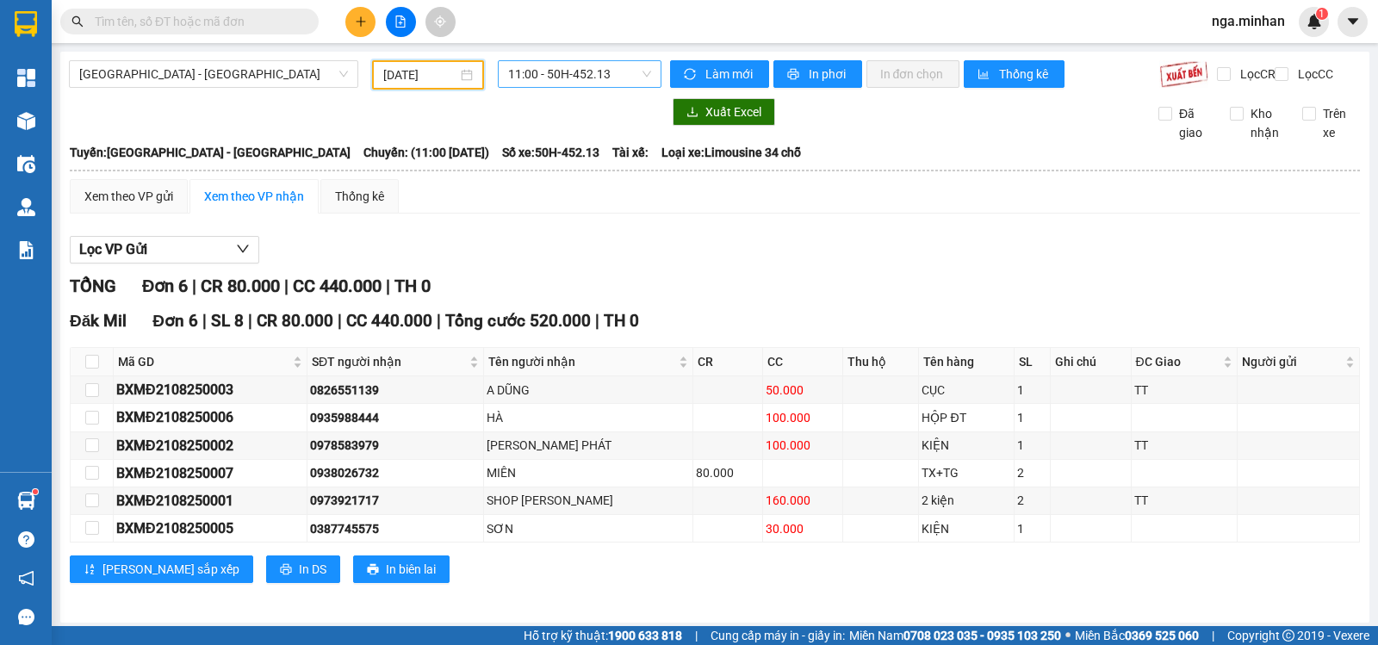
click at [559, 78] on span "11:00 - 50H-452.13" at bounding box center [579, 74] width 142 height 26
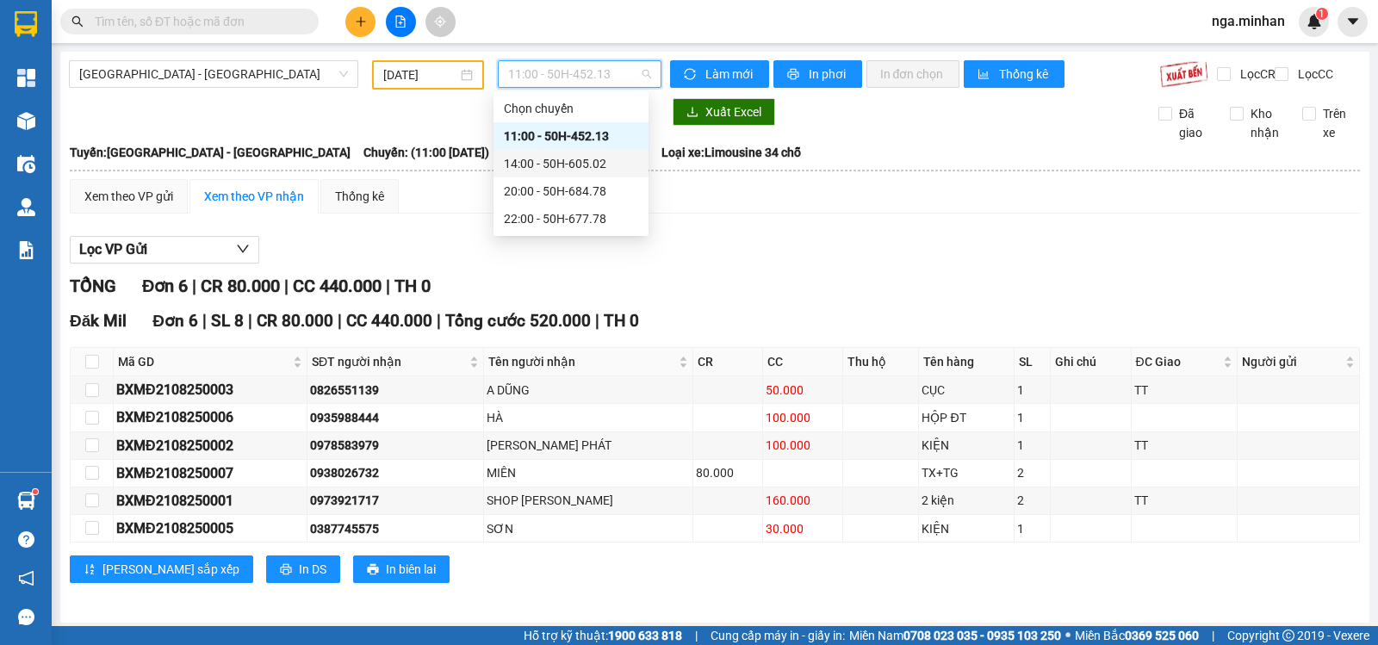
click at [571, 171] on div "14:00 - 50H-605.02" at bounding box center [571, 163] width 134 height 19
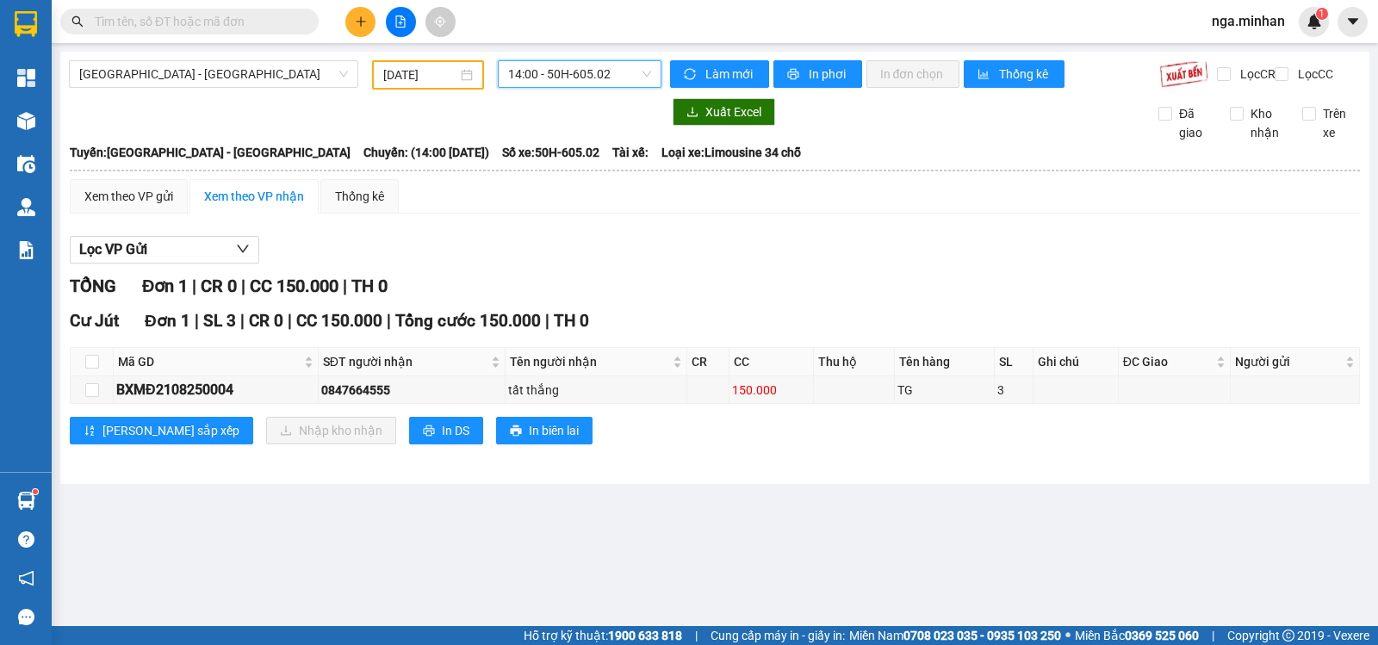
click at [559, 73] on span "14:00 - 50H-605.02" at bounding box center [579, 74] width 142 height 26
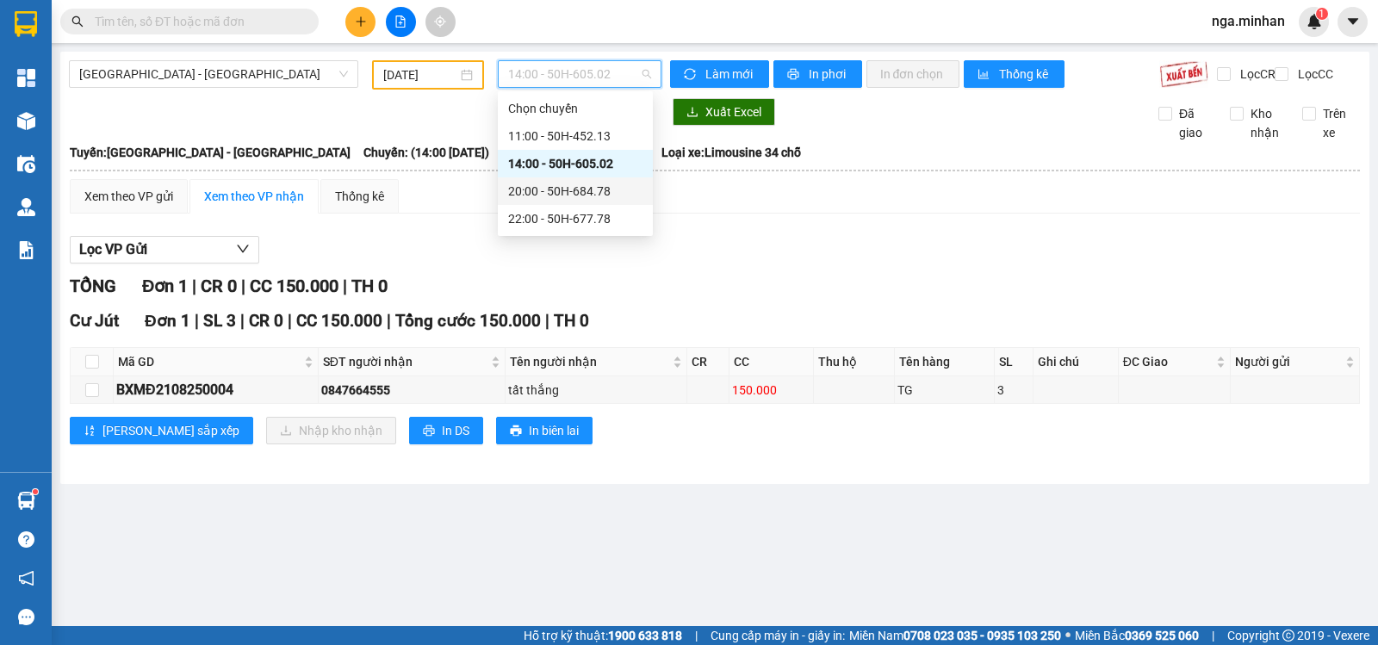
click at [557, 194] on div "20:00 - 50H-684.78" at bounding box center [575, 191] width 134 height 19
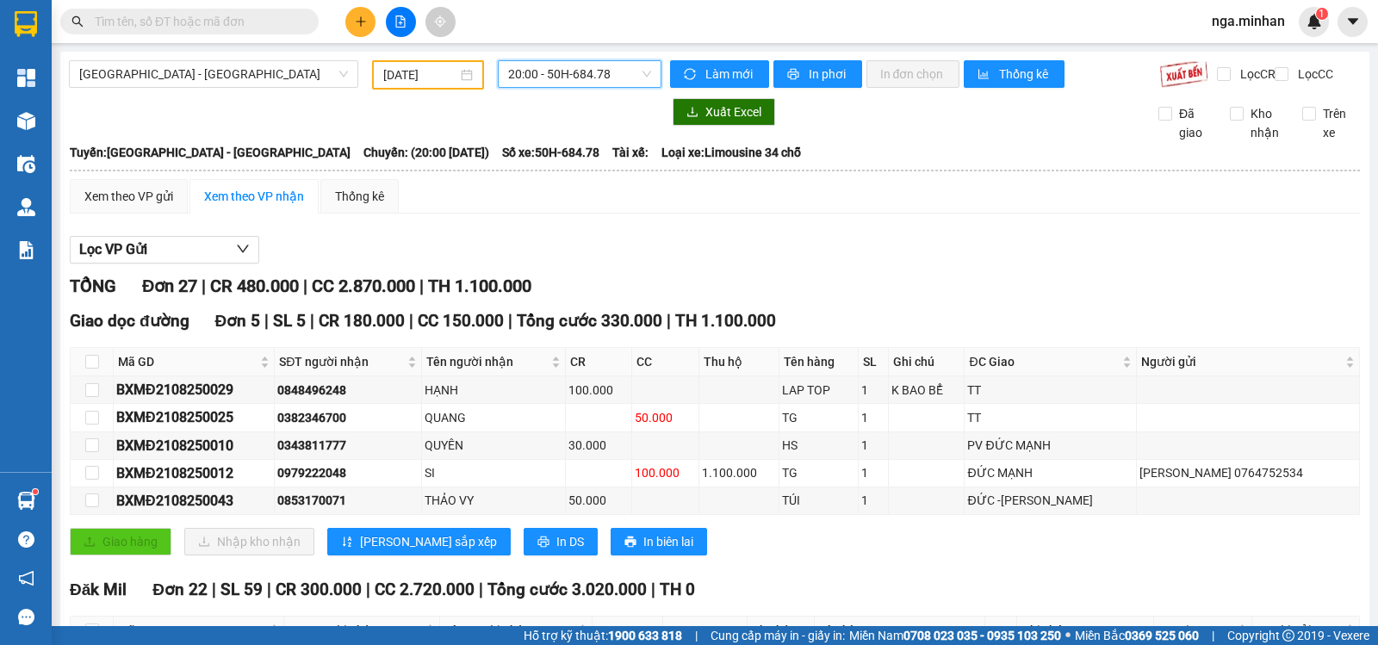
click at [581, 78] on span "20:00 - 50H-684.78" at bounding box center [579, 74] width 142 height 26
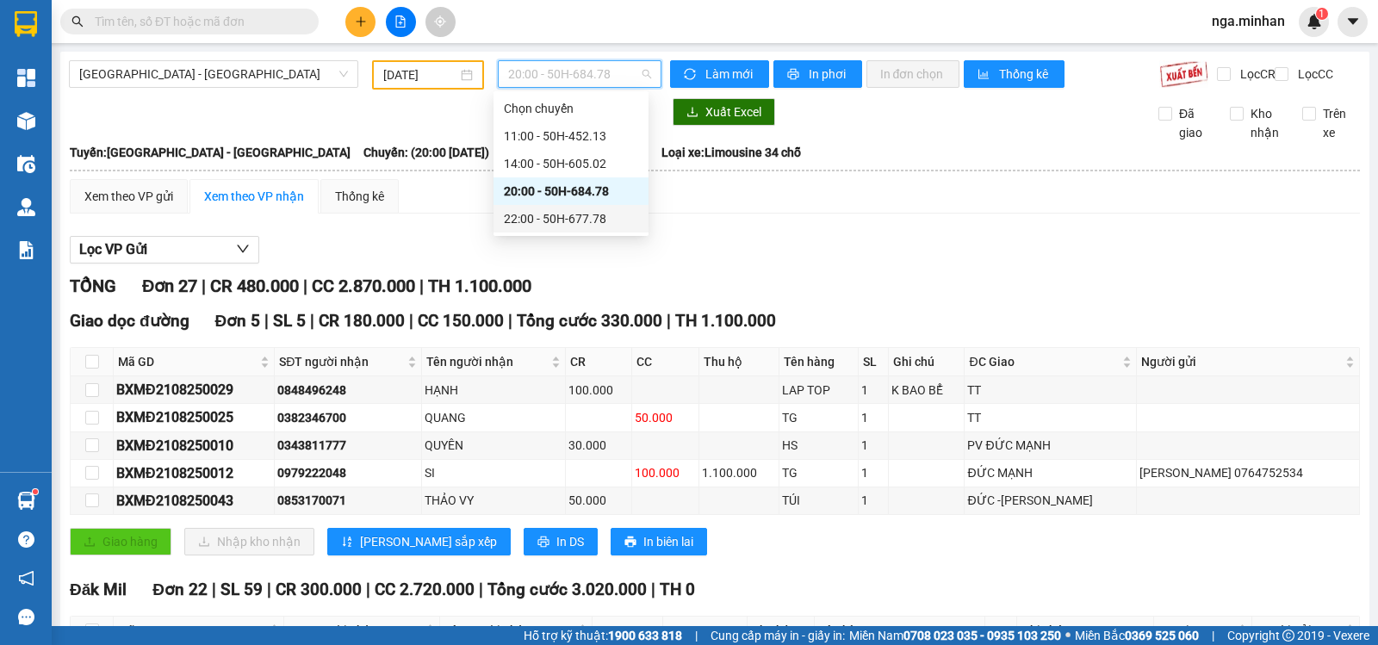
click at [548, 221] on div "22:00 - 50H-677.78" at bounding box center [571, 218] width 134 height 19
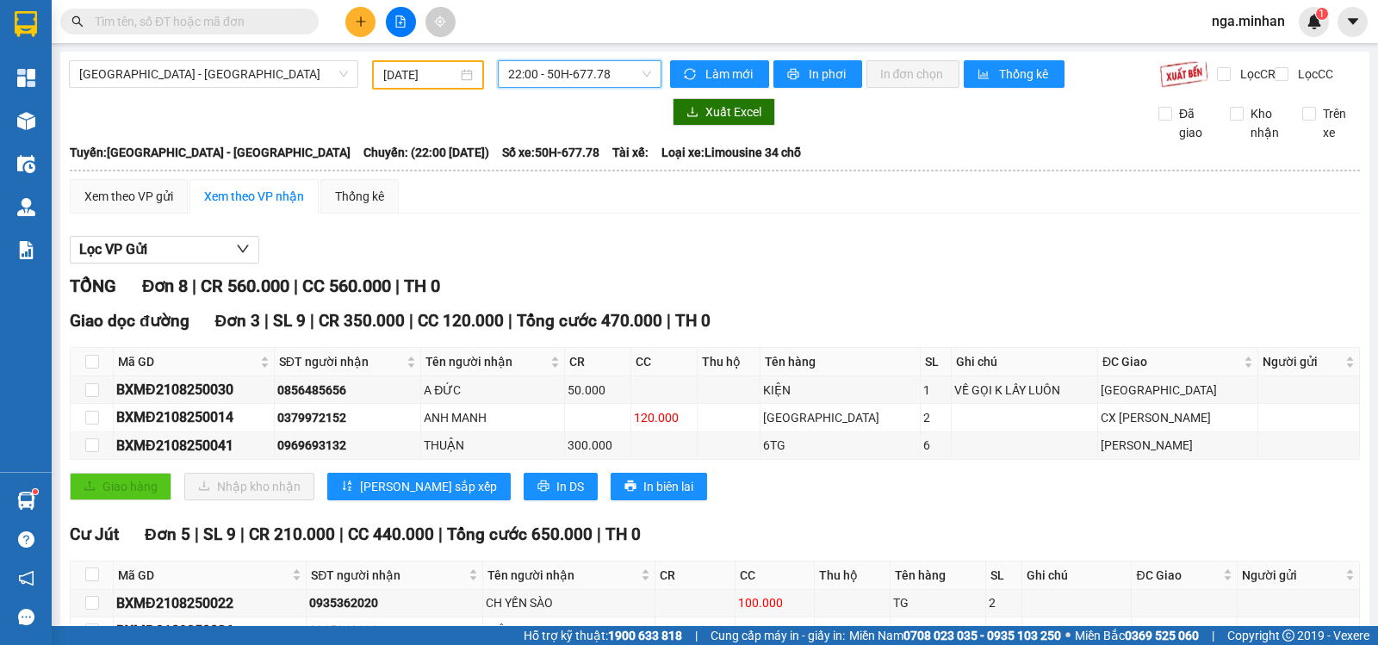
click at [398, 84] on input "[DATE]" at bounding box center [420, 74] width 75 height 19
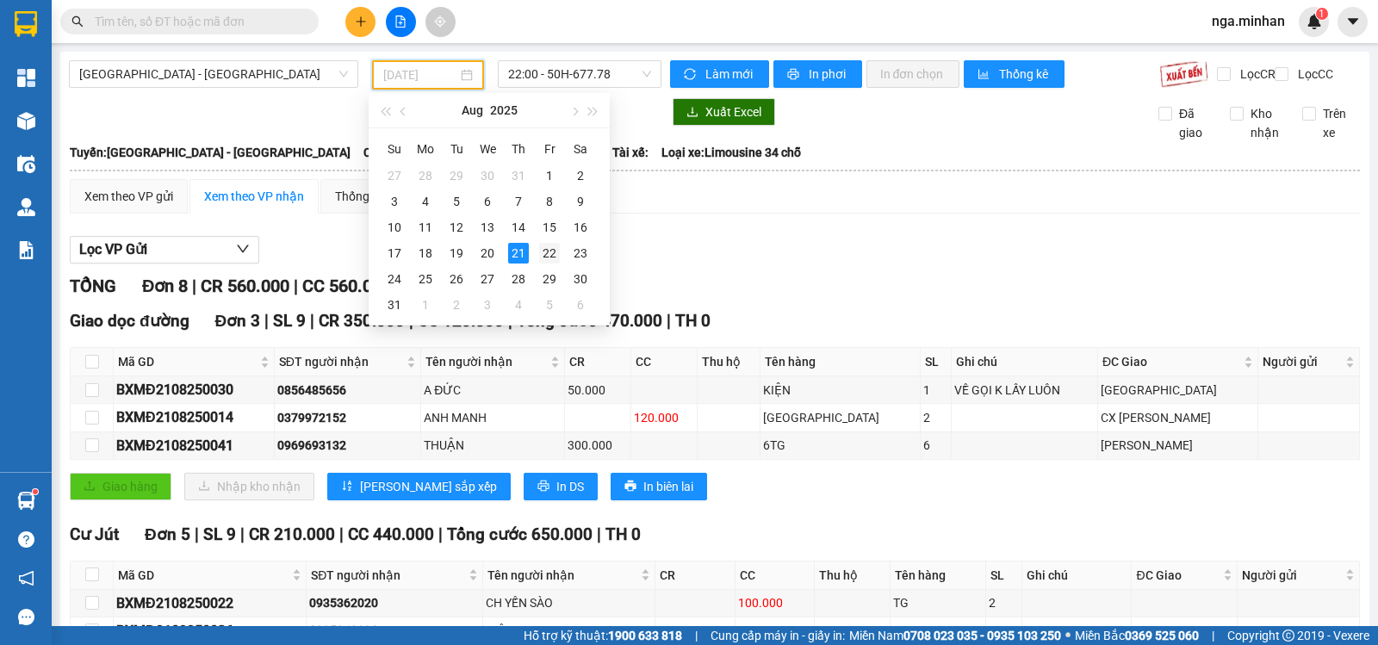
click at [548, 251] on div "22" at bounding box center [549, 253] width 21 height 21
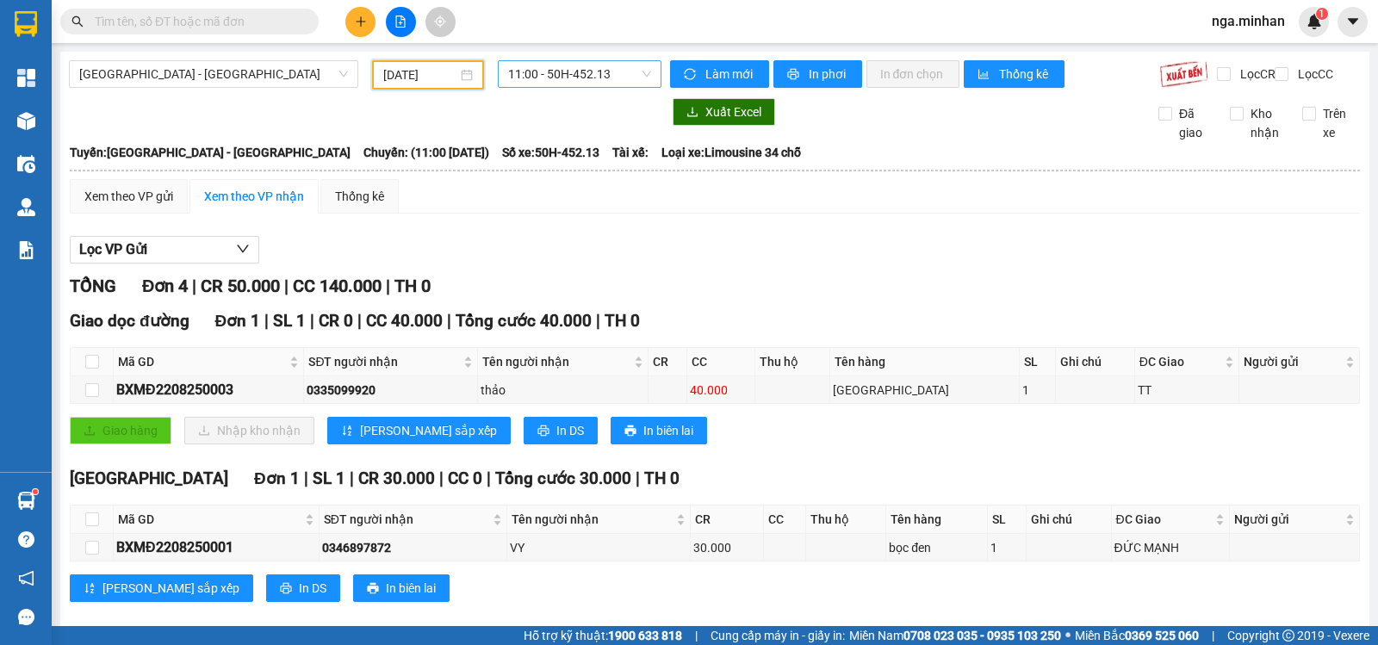
click at [599, 87] on div "11:00 - 50H-452.13" at bounding box center [579, 74] width 163 height 28
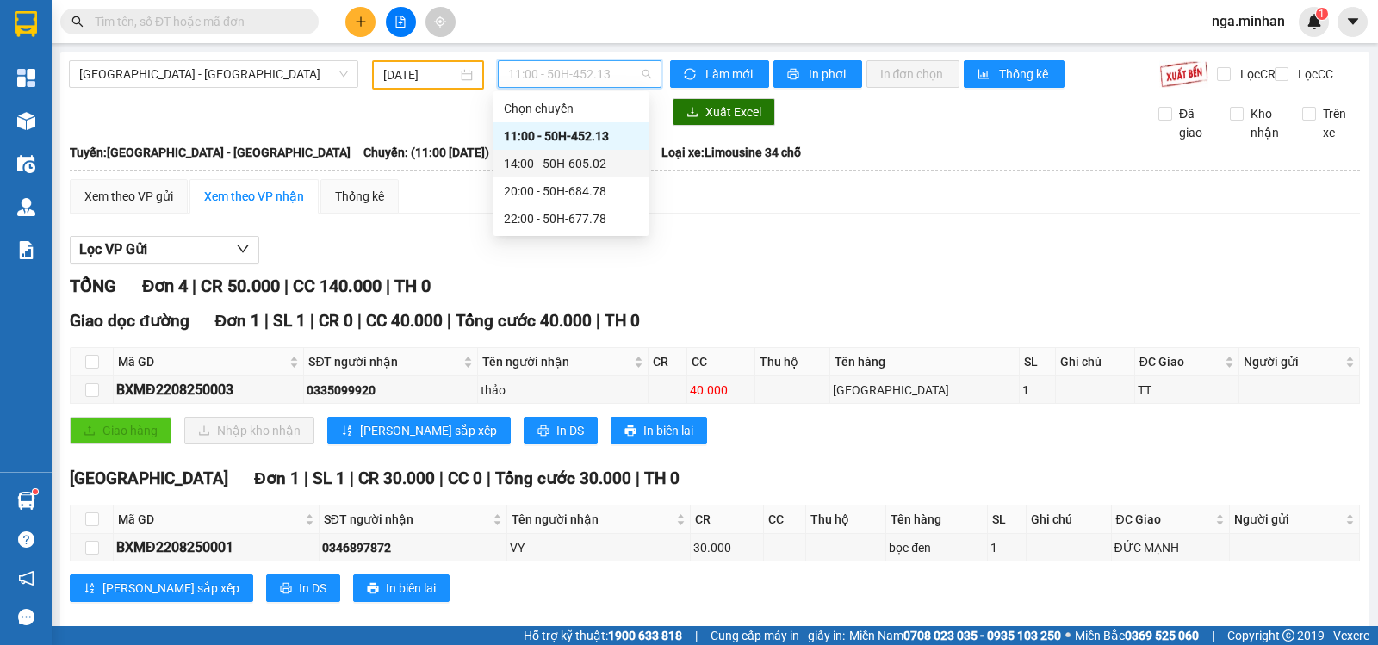
click at [601, 165] on div "14:00 - 50H-605.02" at bounding box center [571, 163] width 134 height 19
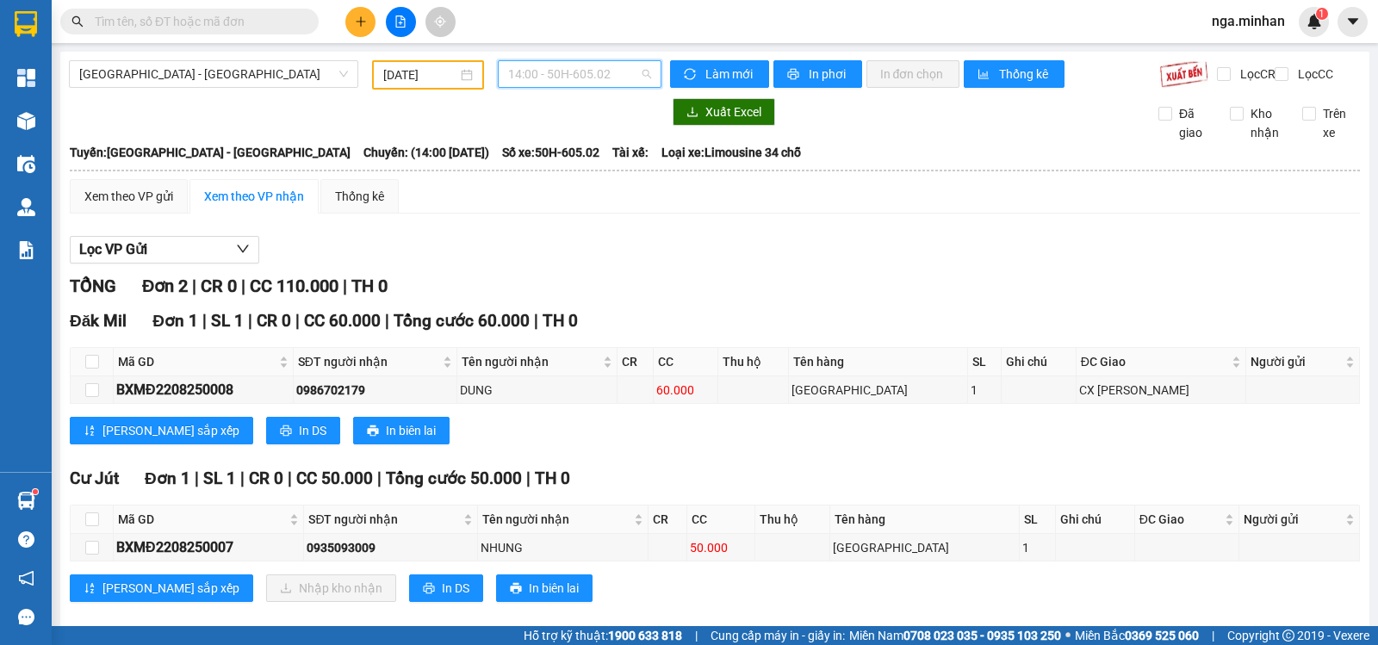
drag, startPoint x: 591, startPoint y: 68, endPoint x: 584, endPoint y: 94, distance: 26.7
click at [590, 67] on span "14:00 - 50H-605.02" at bounding box center [579, 74] width 142 height 26
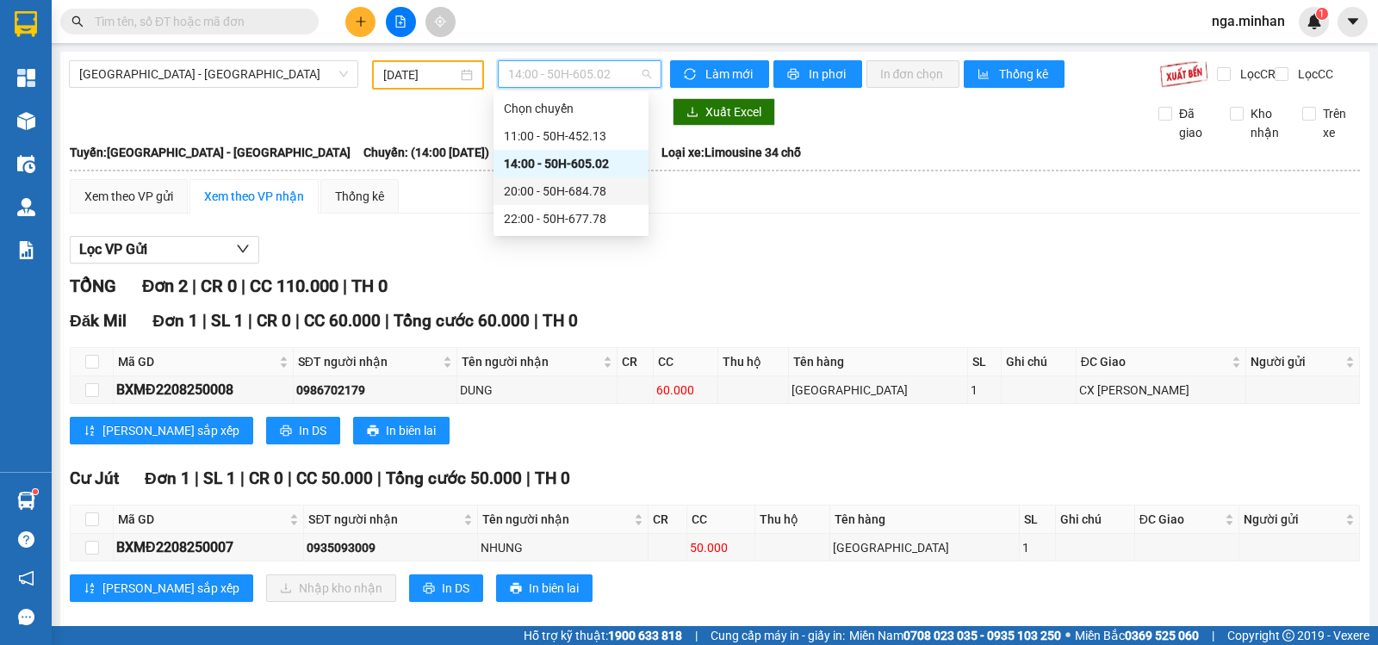
click at [602, 202] on div "20:00 - 50H-684.78" at bounding box center [571, 191] width 155 height 28
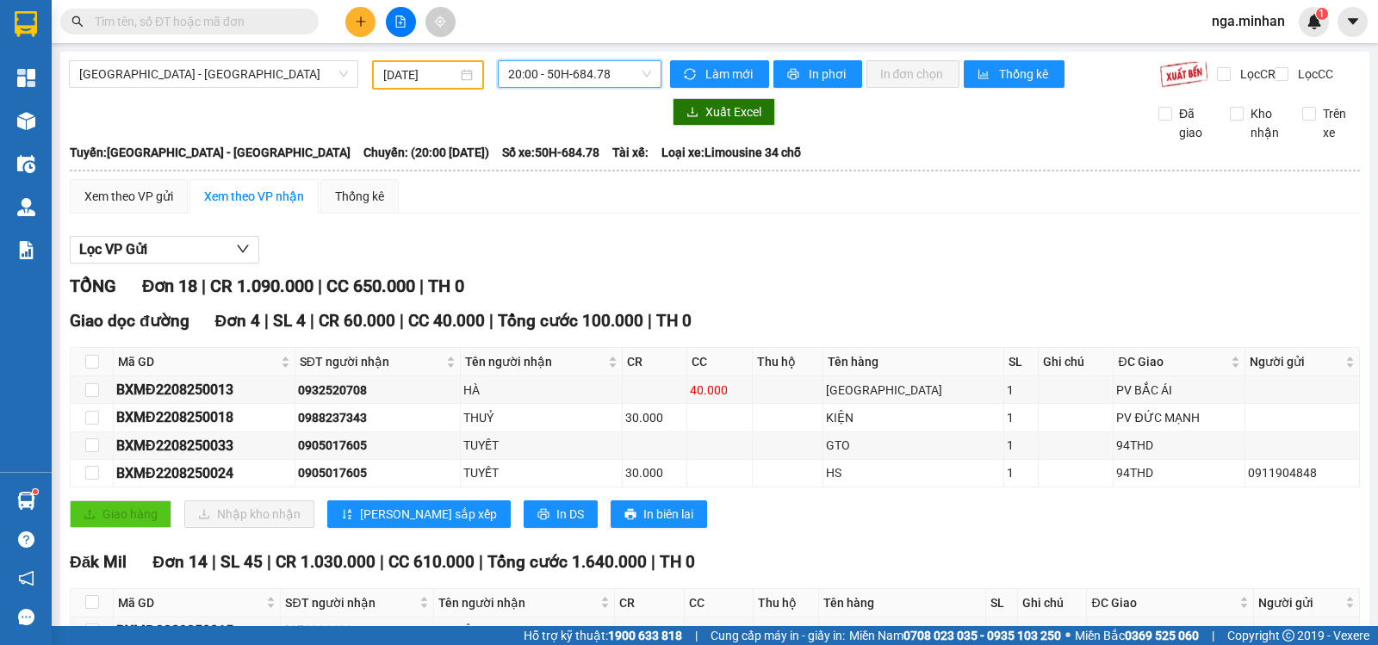
click at [600, 63] on span "20:00 - 50H-684.78" at bounding box center [579, 74] width 142 height 26
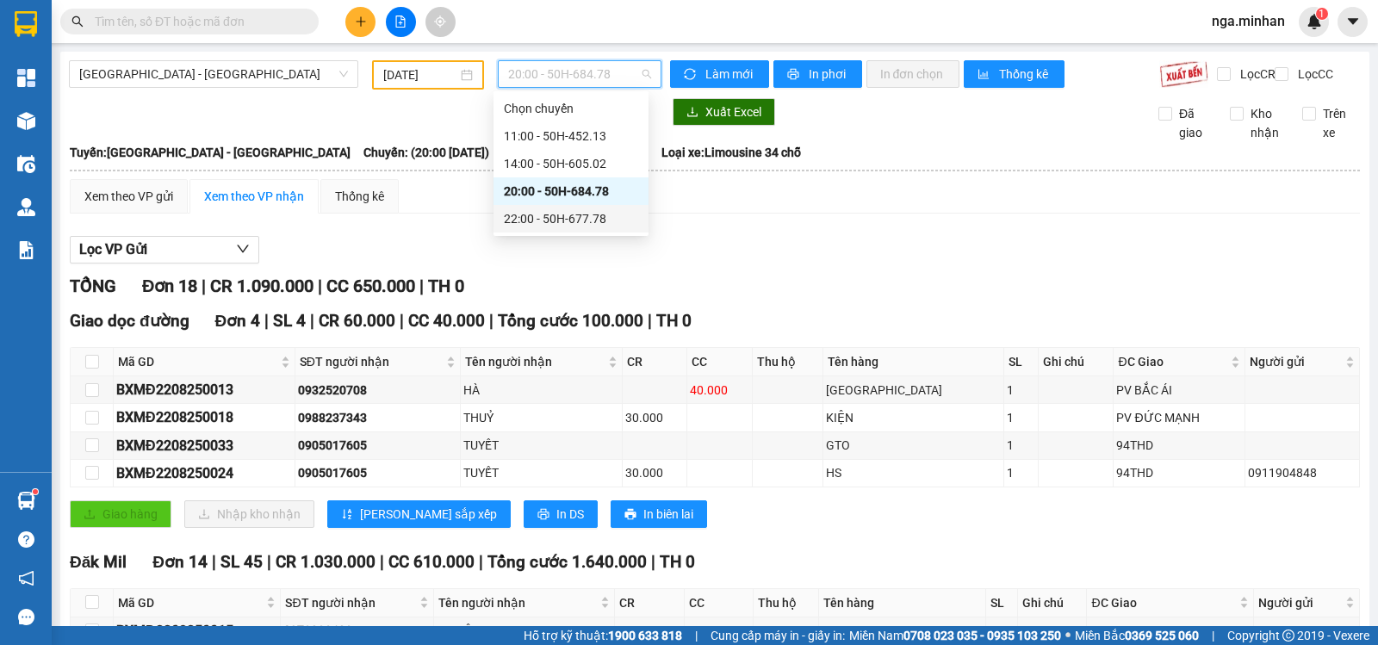
click at [628, 229] on div "22:00 - 50H-677.78" at bounding box center [571, 219] width 155 height 28
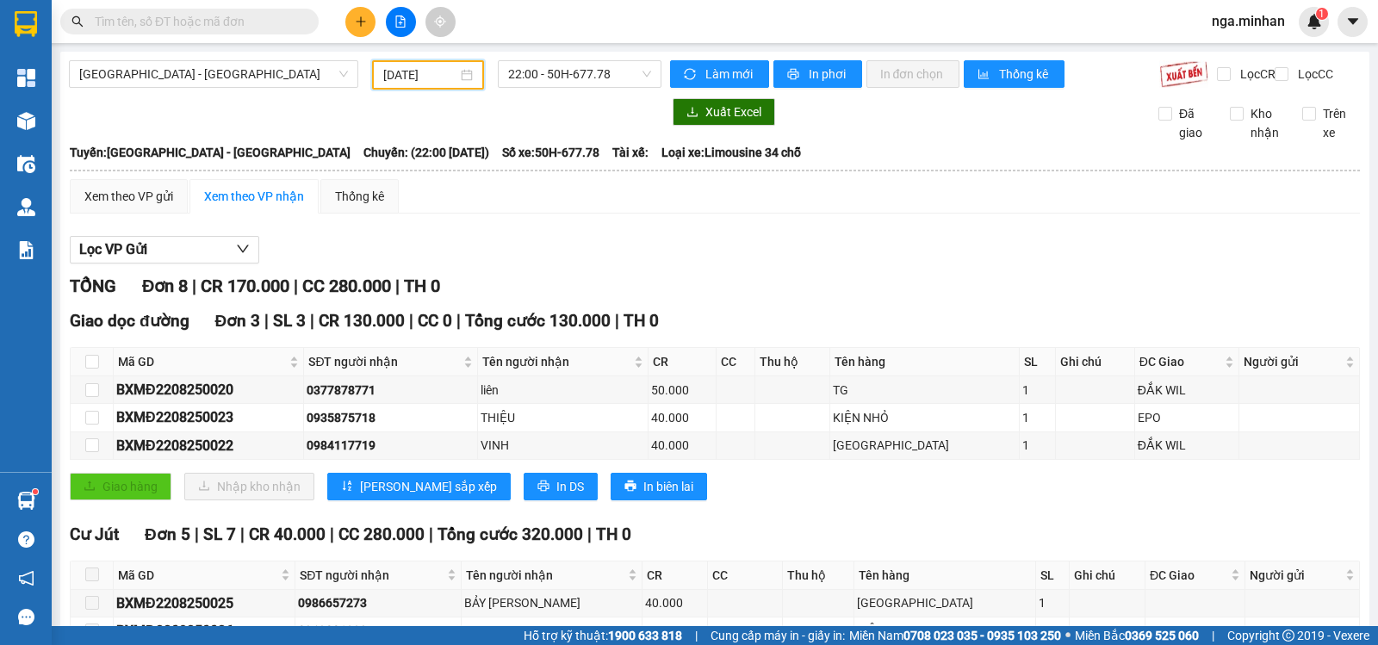
click at [393, 73] on input "[DATE]" at bounding box center [420, 74] width 75 height 19
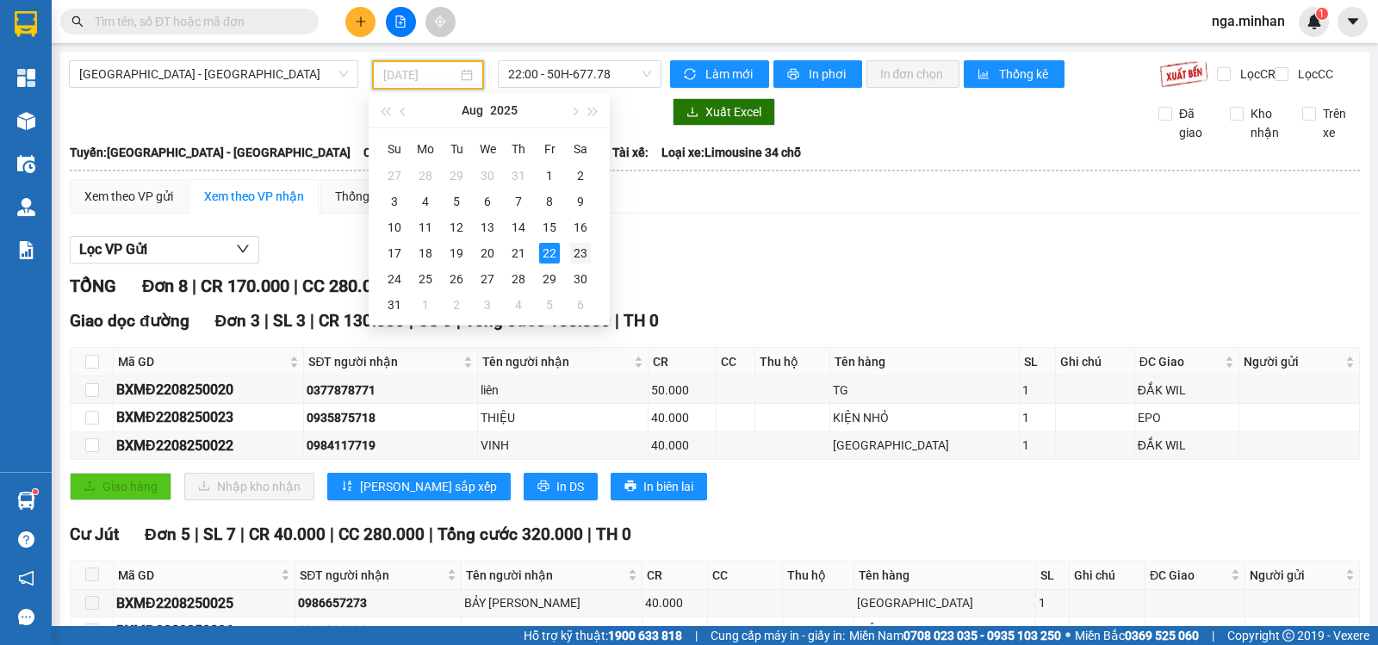
click at [582, 258] on div "23" at bounding box center [580, 253] width 21 height 21
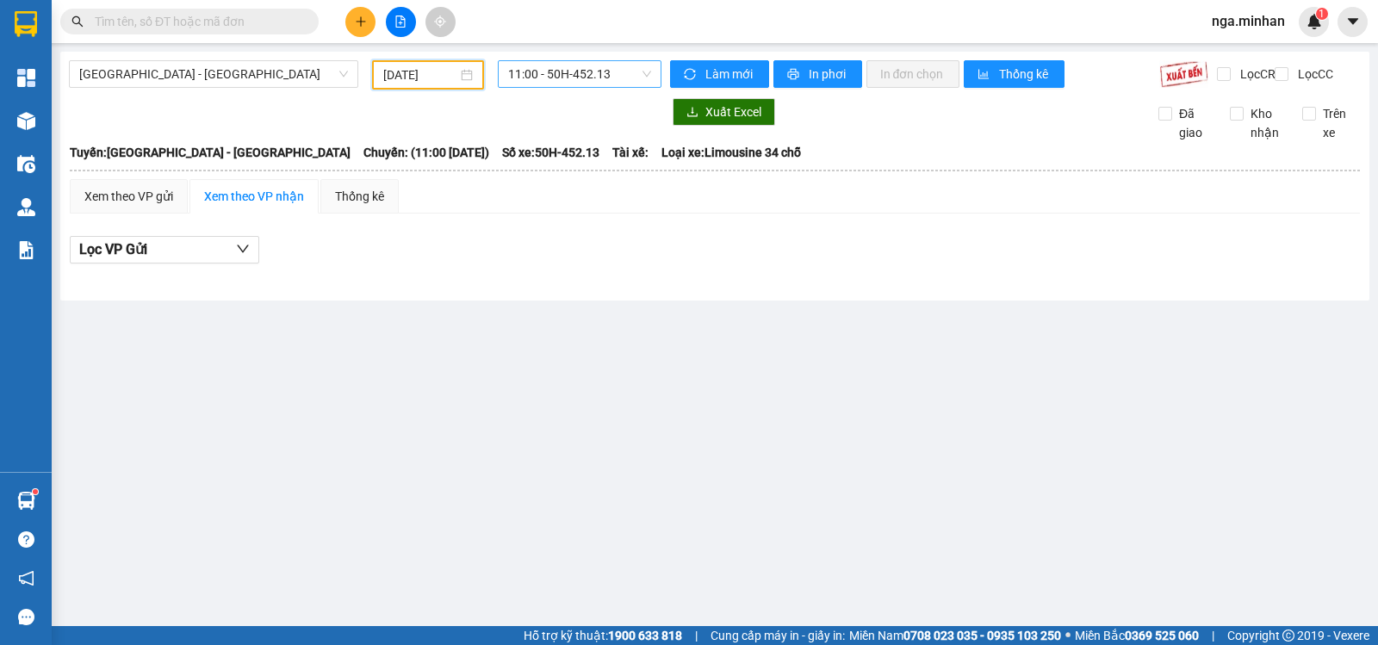
click at [623, 72] on span "11:00 - 50H-452.13" at bounding box center [579, 74] width 142 height 26
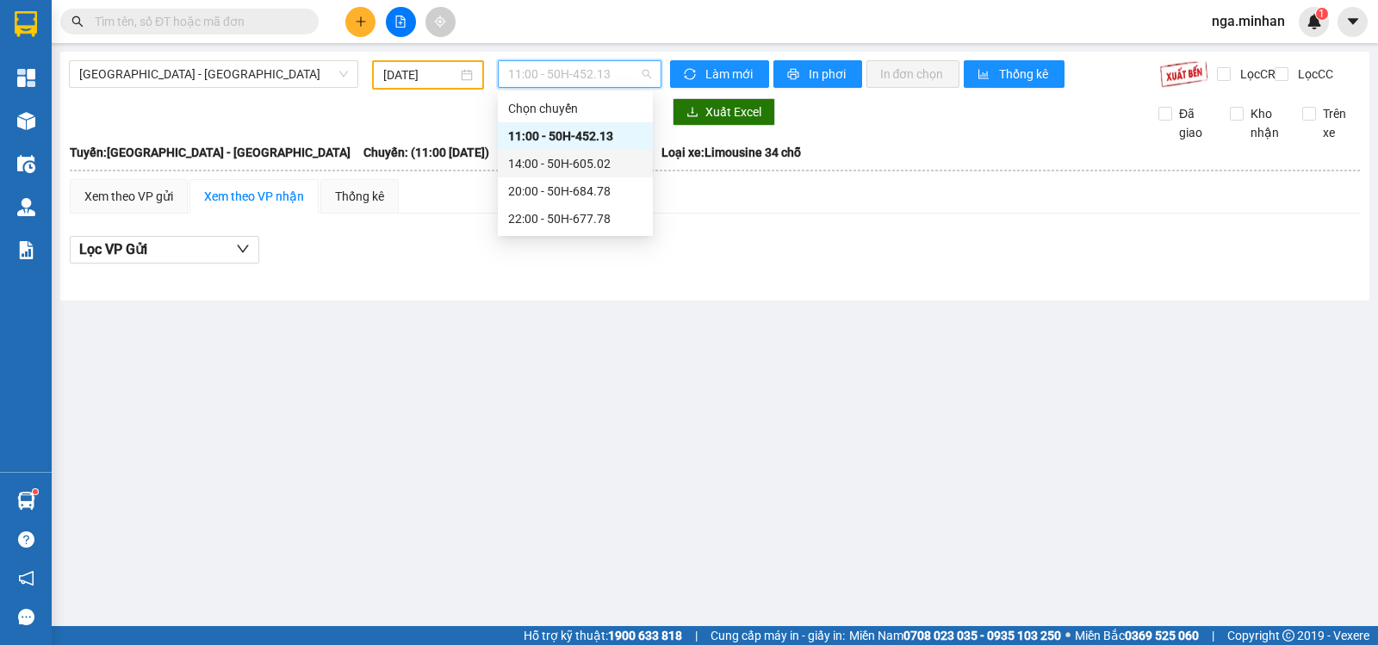
click at [608, 164] on div "14:00 - 50H-605.02" at bounding box center [575, 163] width 134 height 19
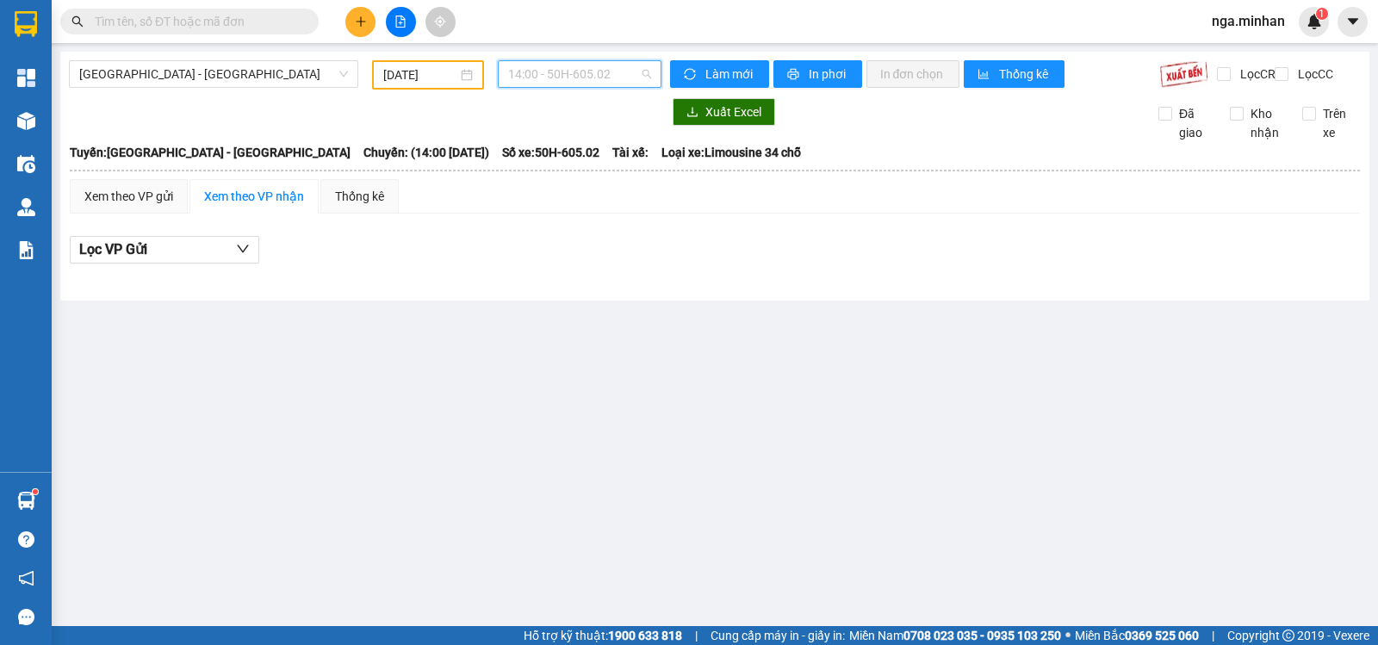
click at [606, 76] on span "14:00 - 50H-605.02" at bounding box center [579, 74] width 142 height 26
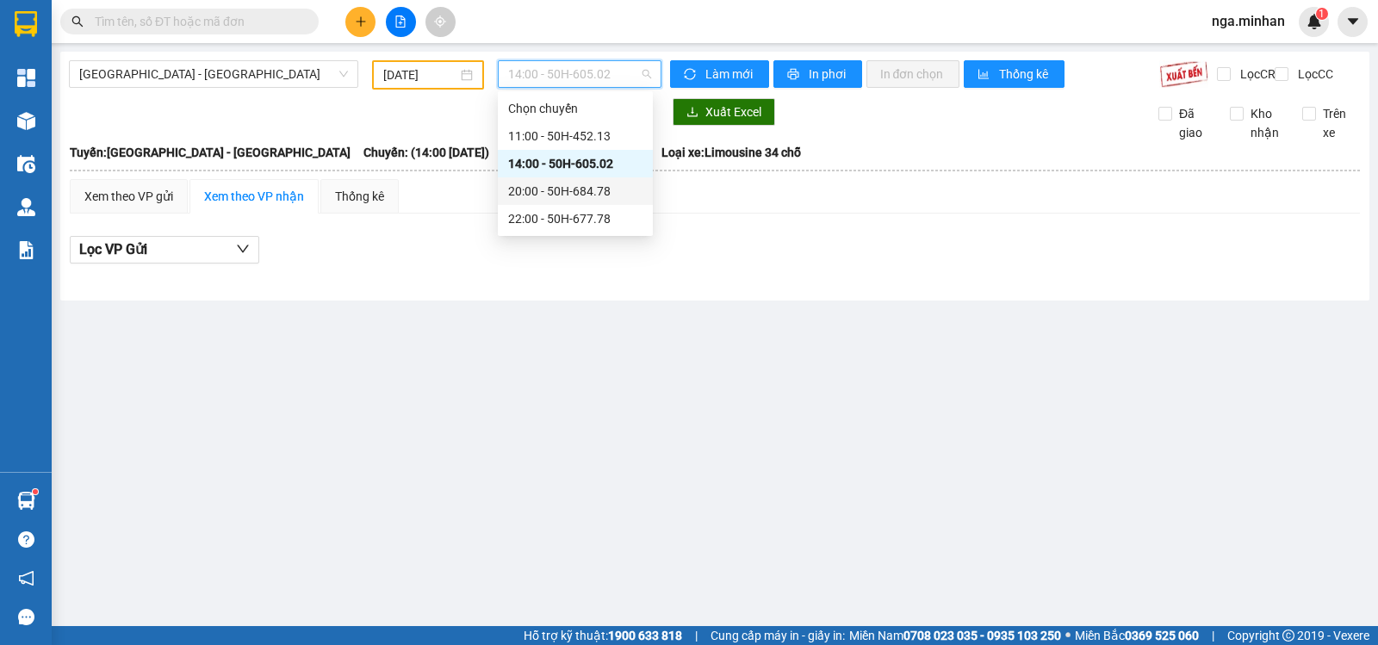
click at [592, 195] on div "20:00 - 50H-684.78" at bounding box center [575, 191] width 134 height 19
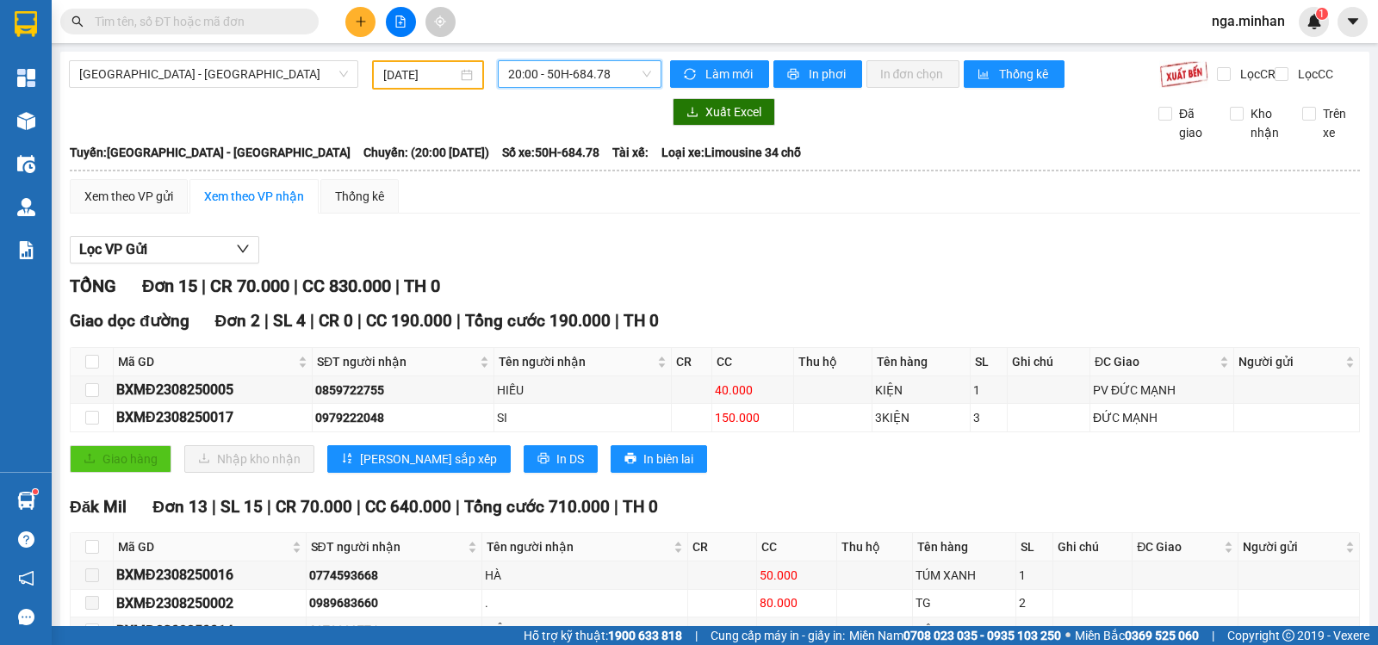
click at [580, 56] on div "[GEOGRAPHIC_DATA] - [GEOGRAPHIC_DATA] [DATE] 20:00 20:00 - 50H-684.78 [PERSON_N…" at bounding box center [714, 527] width 1309 height 950
click at [582, 72] on span "20:00 - 50H-684.78" at bounding box center [579, 74] width 142 height 26
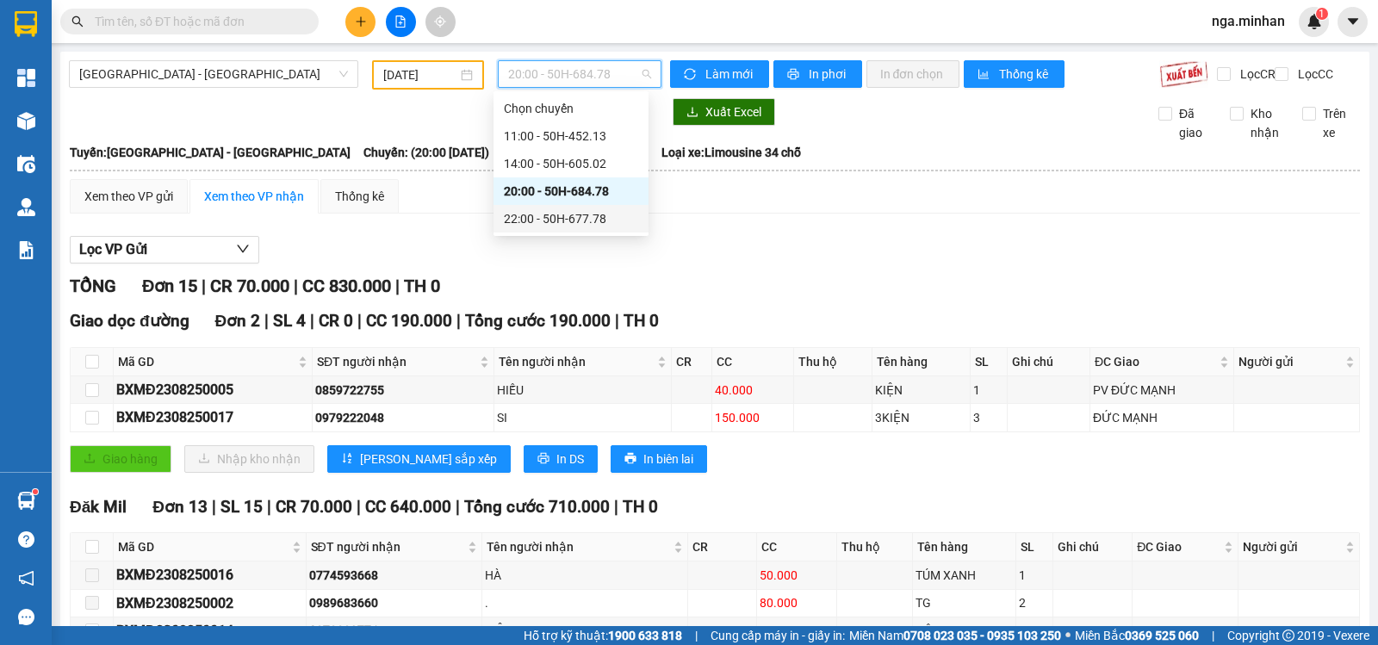
click at [563, 215] on div "22:00 - 50H-677.78" at bounding box center [571, 218] width 134 height 19
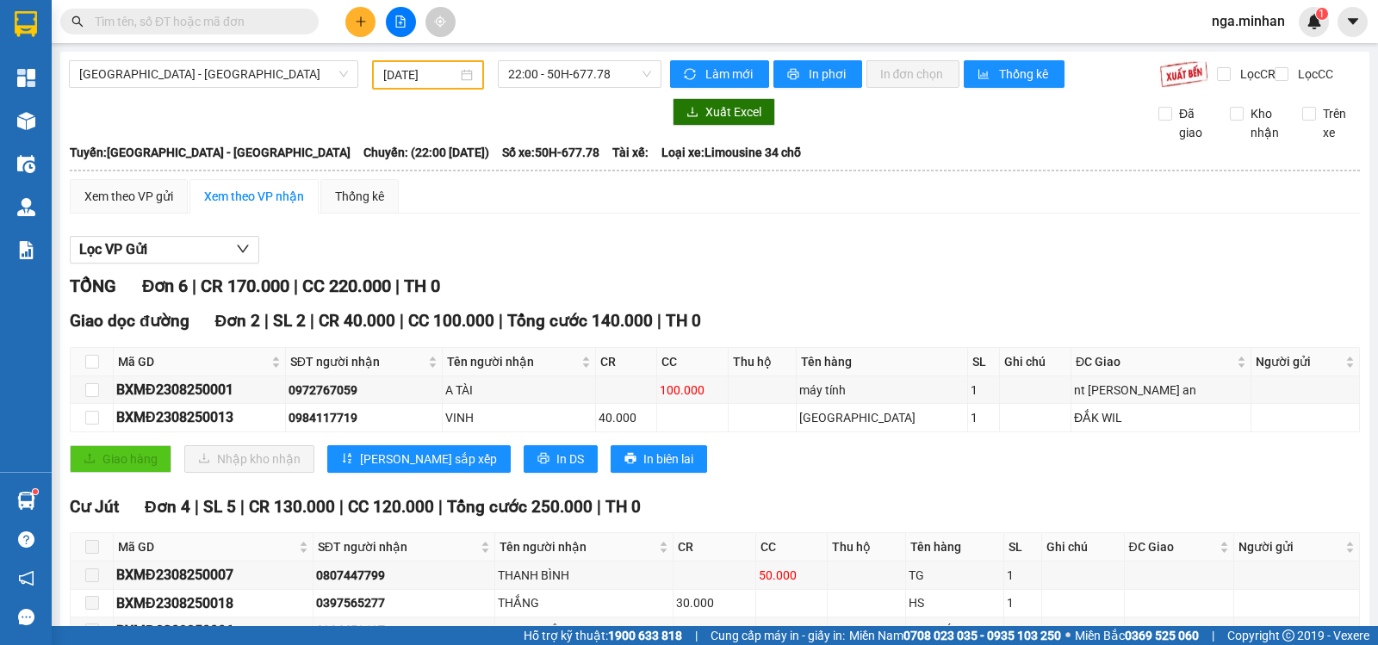
click at [375, 75] on div "[DATE]" at bounding box center [428, 74] width 113 height 29
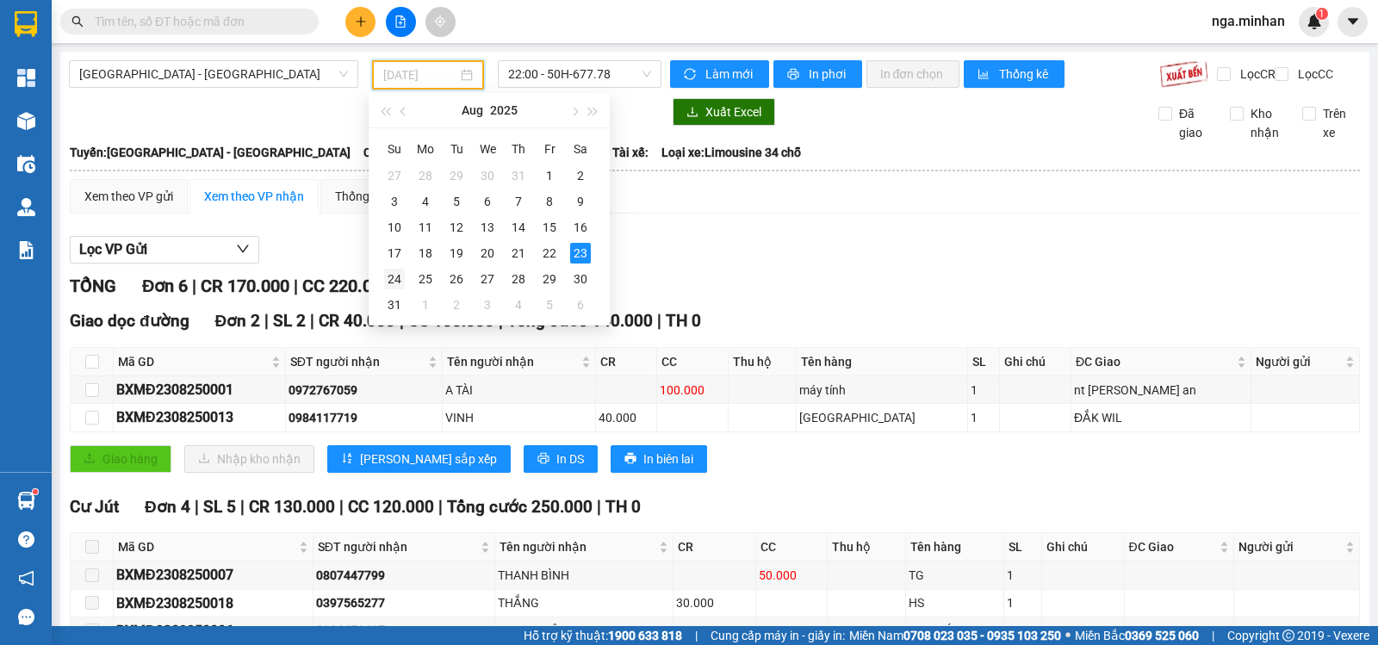
click at [396, 278] on div "24" at bounding box center [394, 279] width 21 height 21
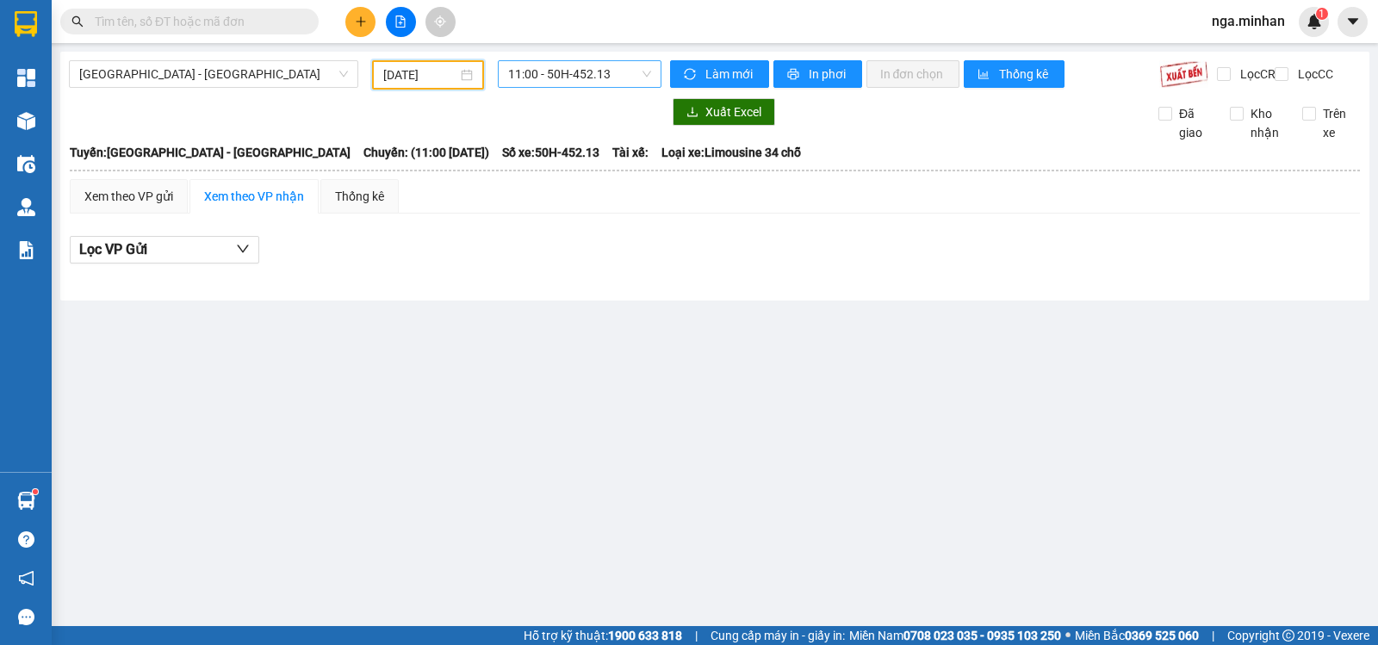
click at [557, 63] on span "11:00 - 50H-452.13" at bounding box center [579, 74] width 142 height 26
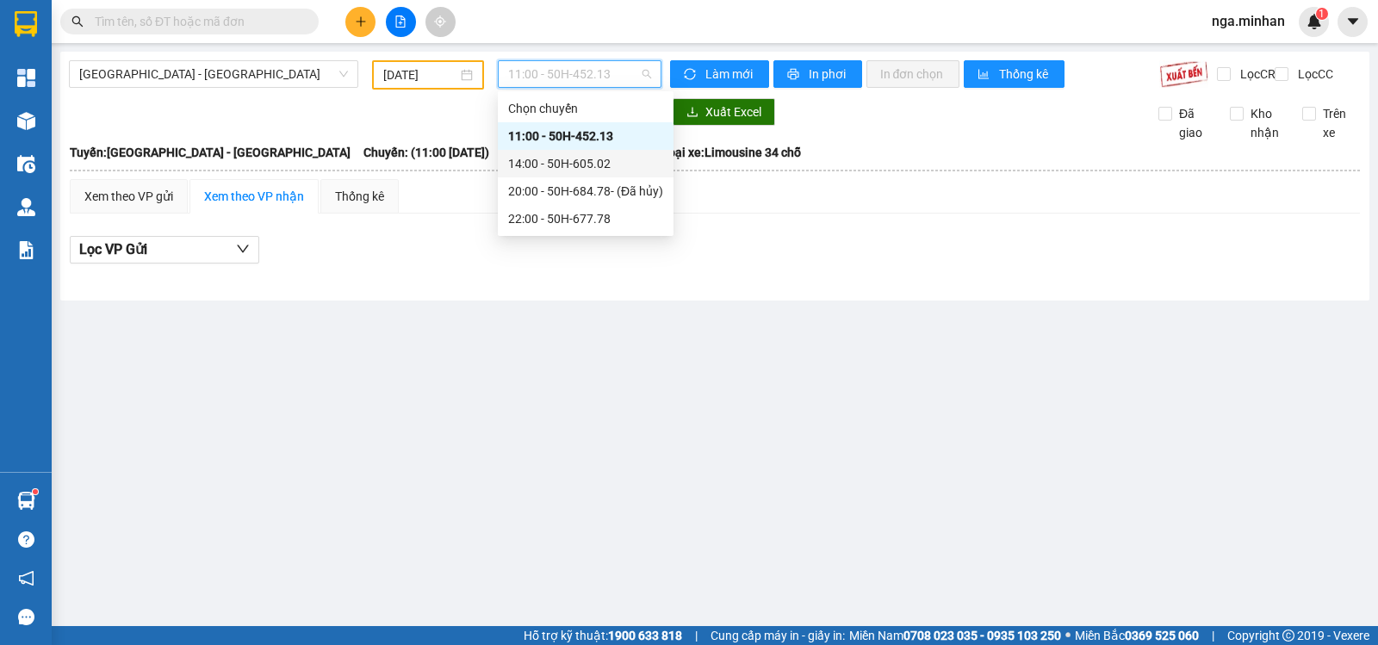
click at [597, 160] on div "14:00 - 50H-605.02" at bounding box center [585, 163] width 155 height 19
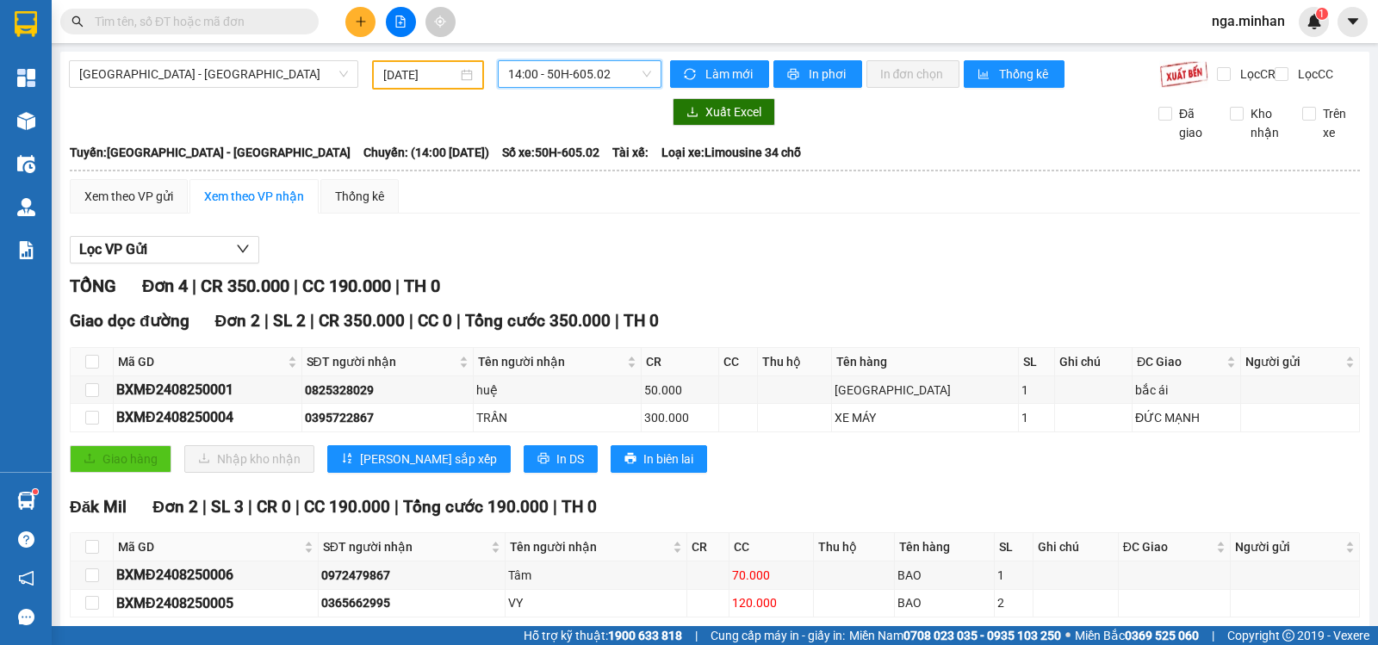
click at [552, 63] on span "14:00 - 50H-605.02" at bounding box center [579, 74] width 142 height 26
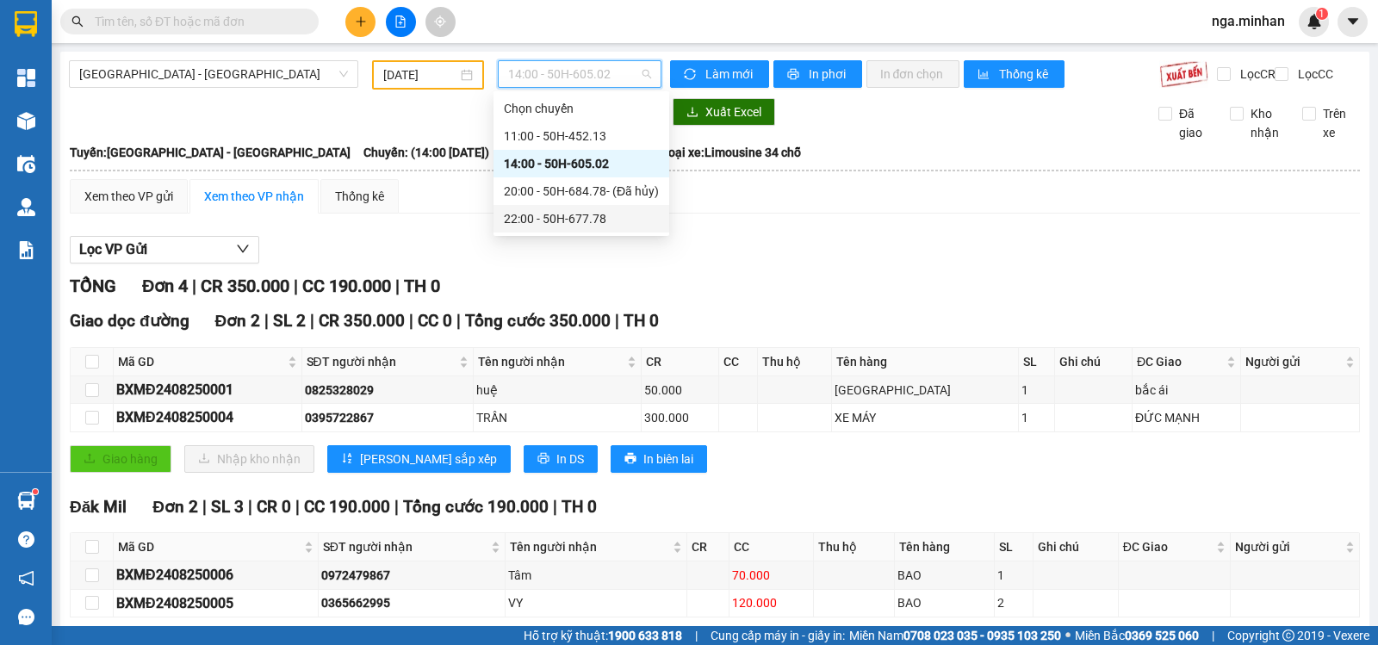
click at [584, 210] on div "22:00 - 50H-677.78" at bounding box center [581, 218] width 155 height 19
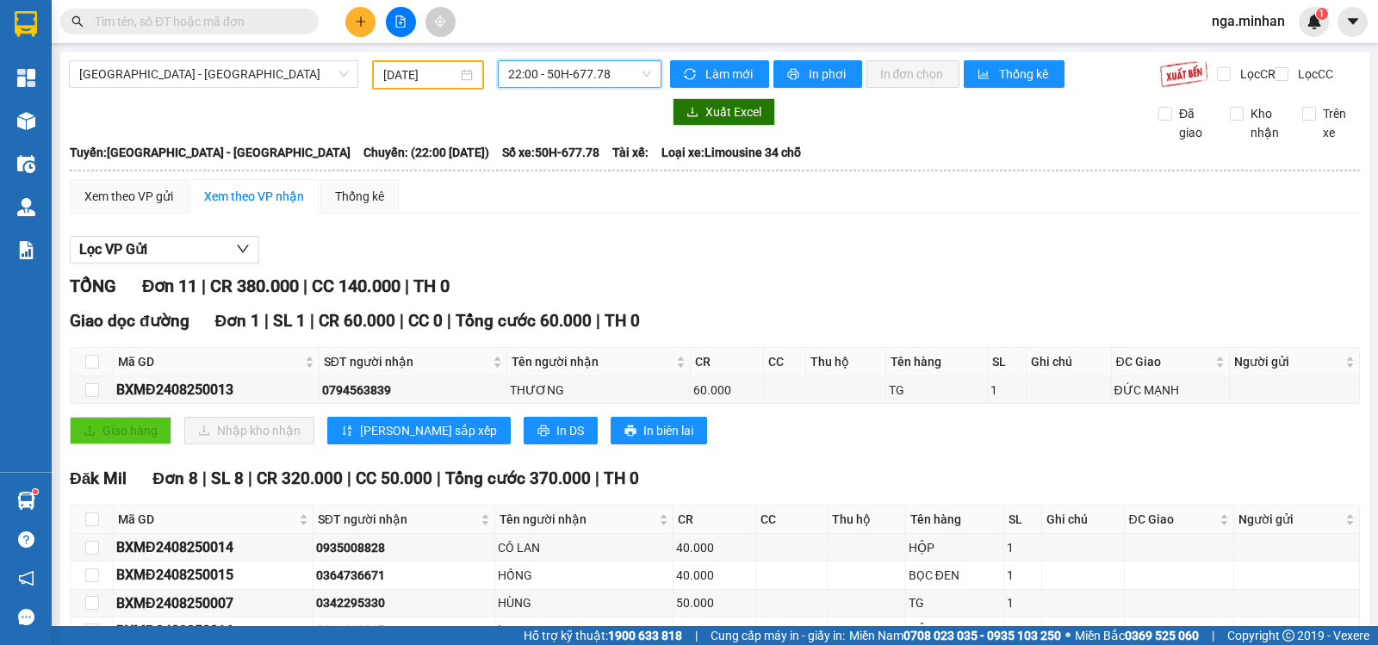
click at [393, 77] on input "[DATE]" at bounding box center [420, 74] width 75 height 19
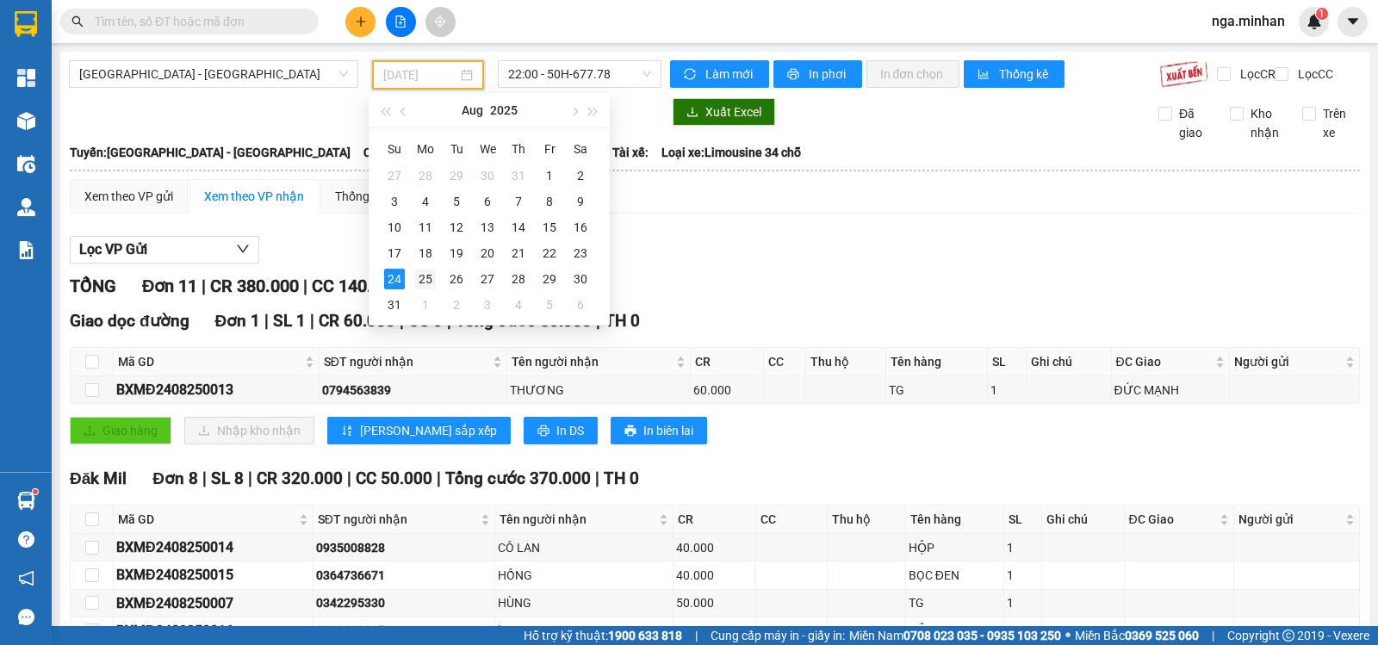
click at [427, 283] on div "25" at bounding box center [425, 279] width 21 height 21
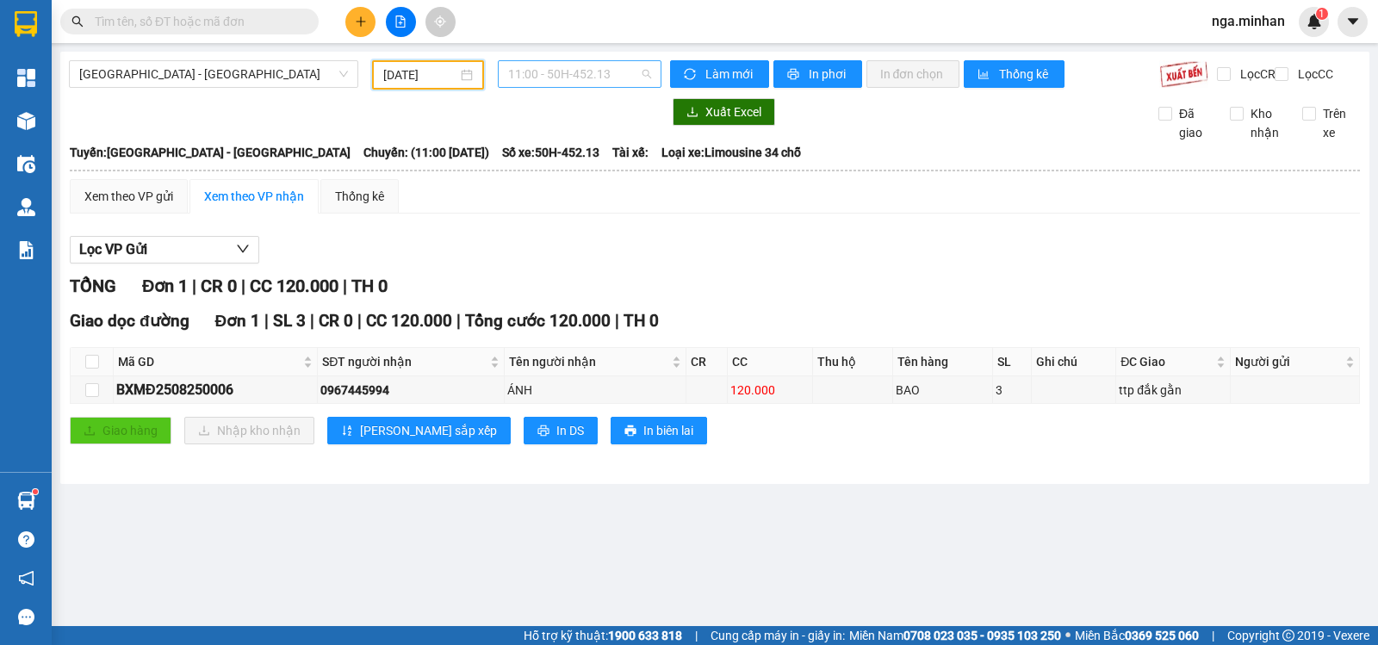
click at [606, 80] on span "11:00 - 50H-452.13" at bounding box center [579, 74] width 142 height 26
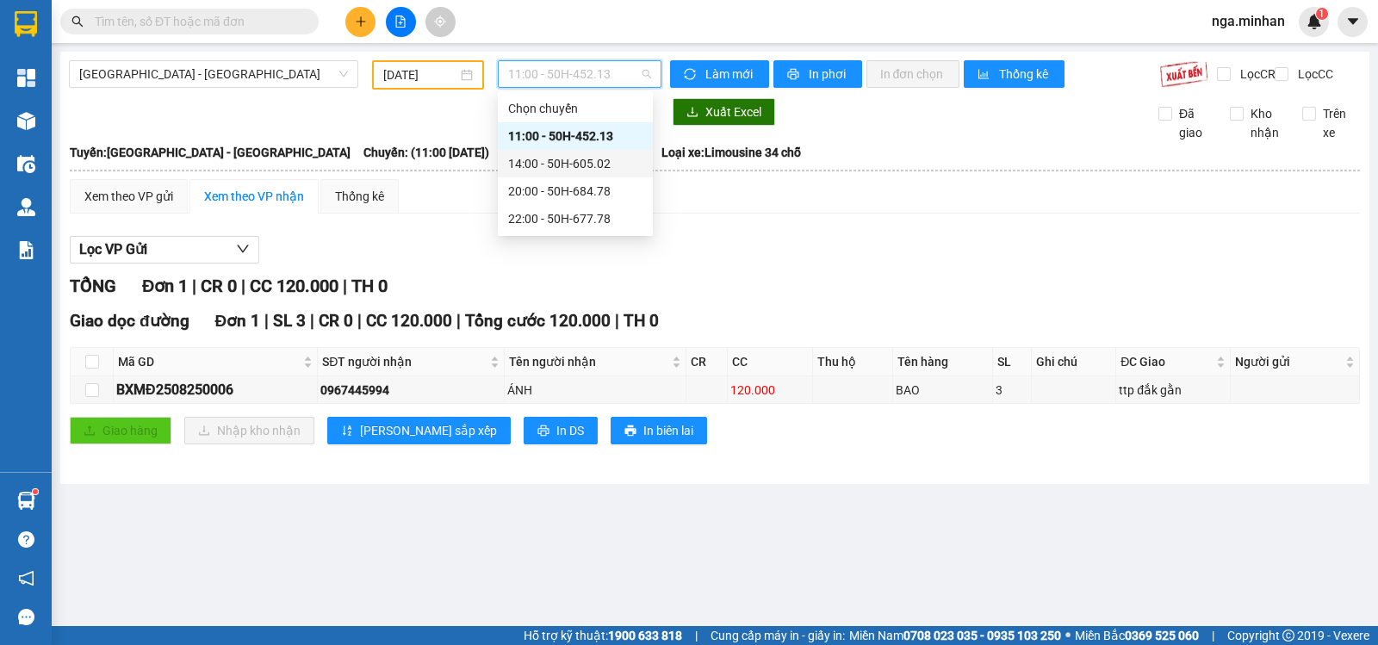
click at [606, 164] on div "14:00 - 50H-605.02" at bounding box center [575, 163] width 134 height 19
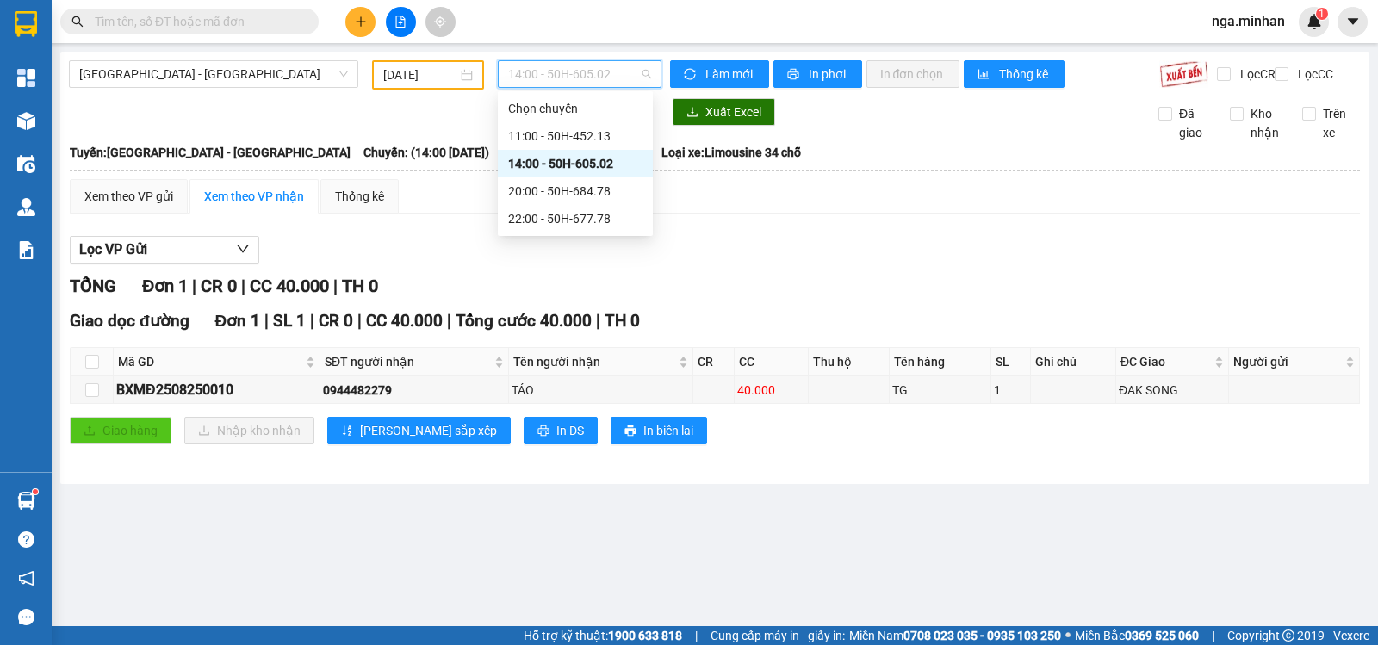
drag, startPoint x: 582, startPoint y: 73, endPoint x: 573, endPoint y: 76, distance: 9.8
click at [578, 72] on span "14:00 - 50H-605.02" at bounding box center [579, 74] width 142 height 26
click at [560, 193] on div "20:00 - 50H-684.78" at bounding box center [575, 191] width 134 height 19
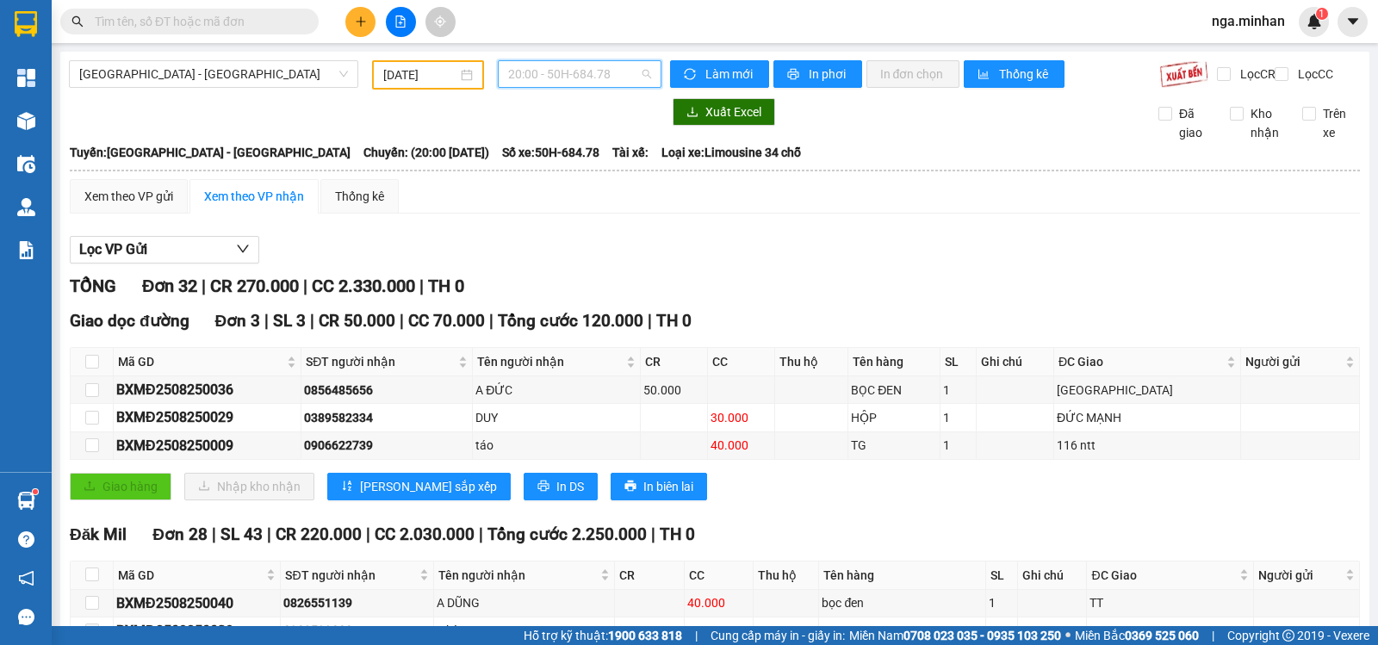
click at [582, 60] on div "20:00 - 50H-684.78" at bounding box center [579, 74] width 163 height 28
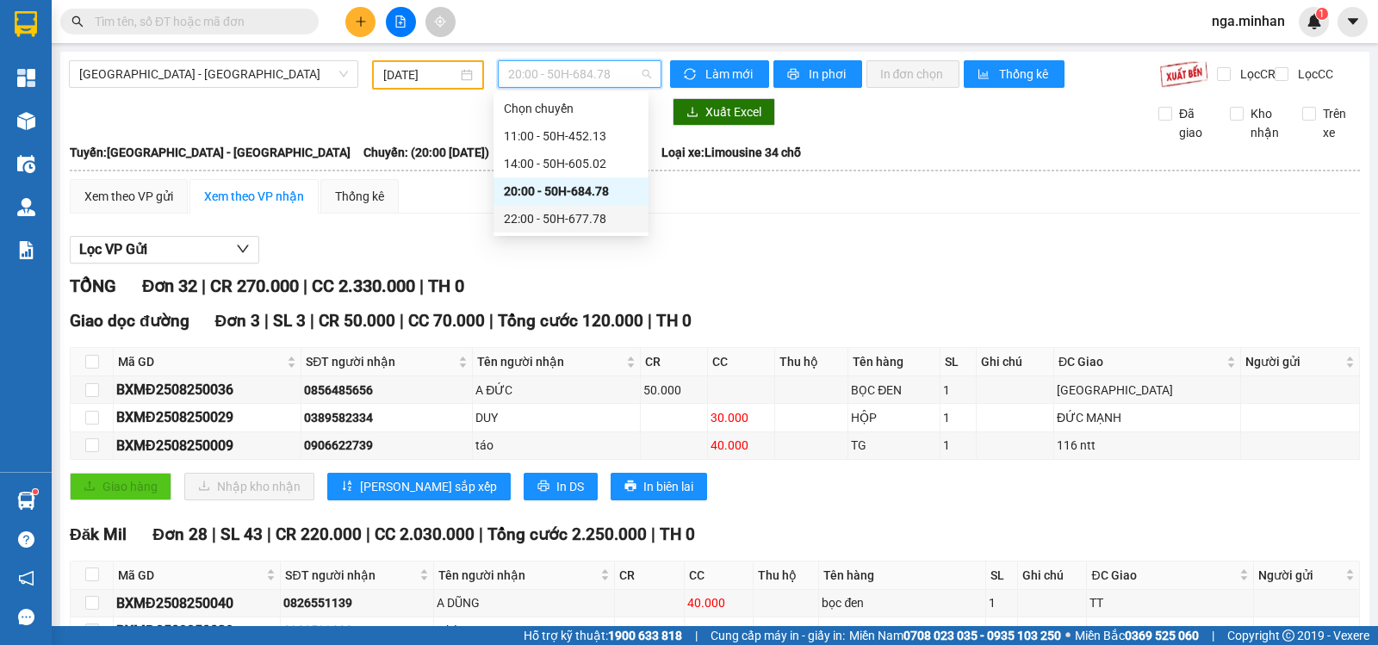
click at [600, 216] on div "22:00 - 50H-677.78" at bounding box center [571, 218] width 134 height 19
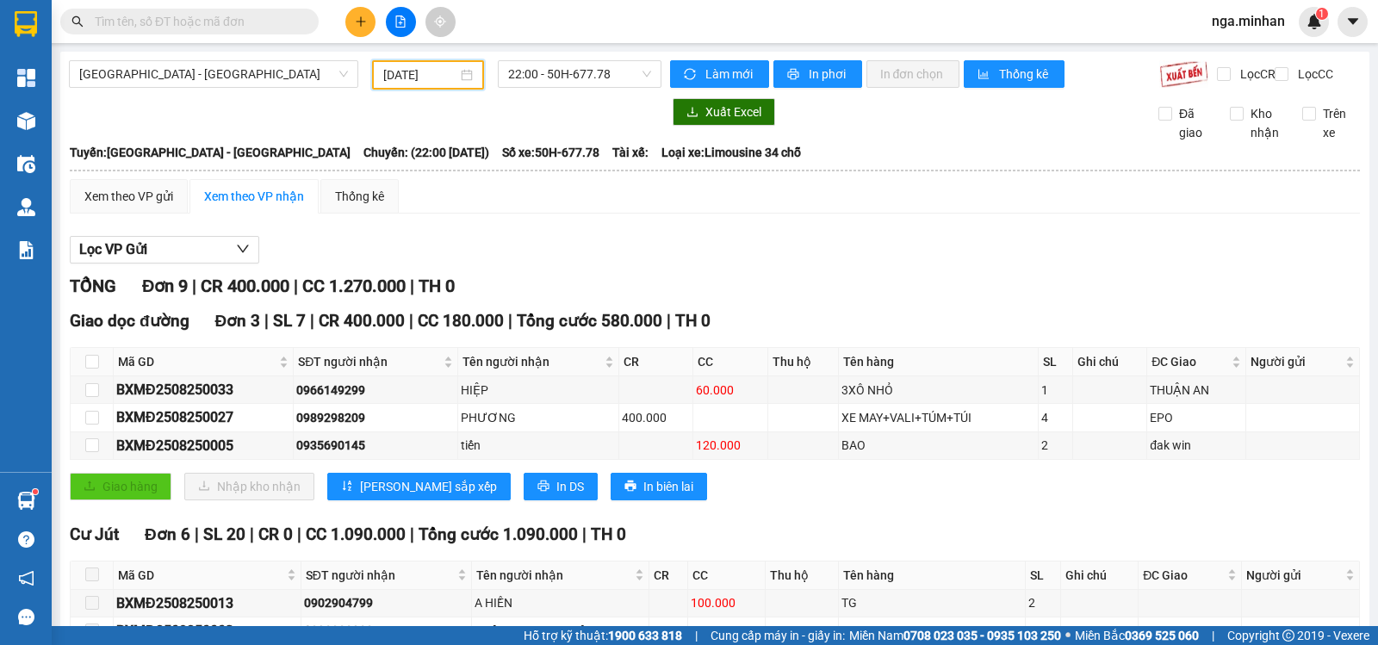
click at [388, 75] on input "[DATE]" at bounding box center [420, 74] width 75 height 19
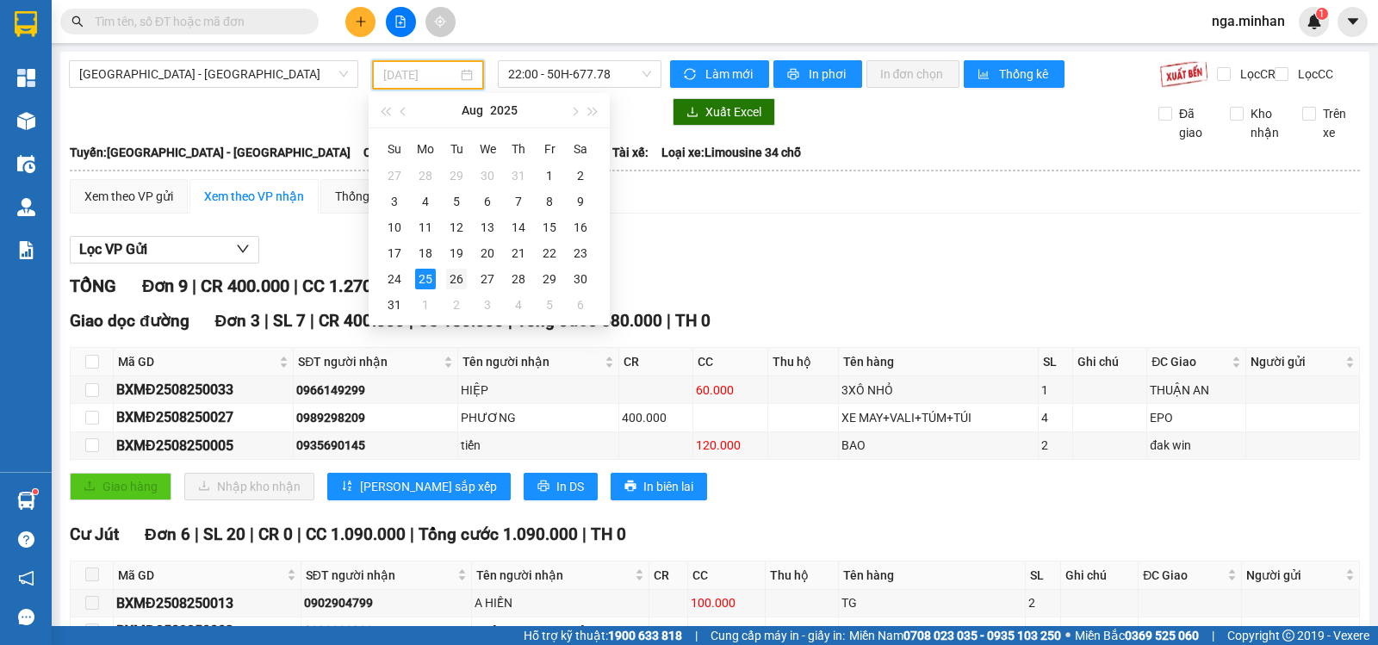
click at [453, 283] on div "26" at bounding box center [456, 279] width 21 height 21
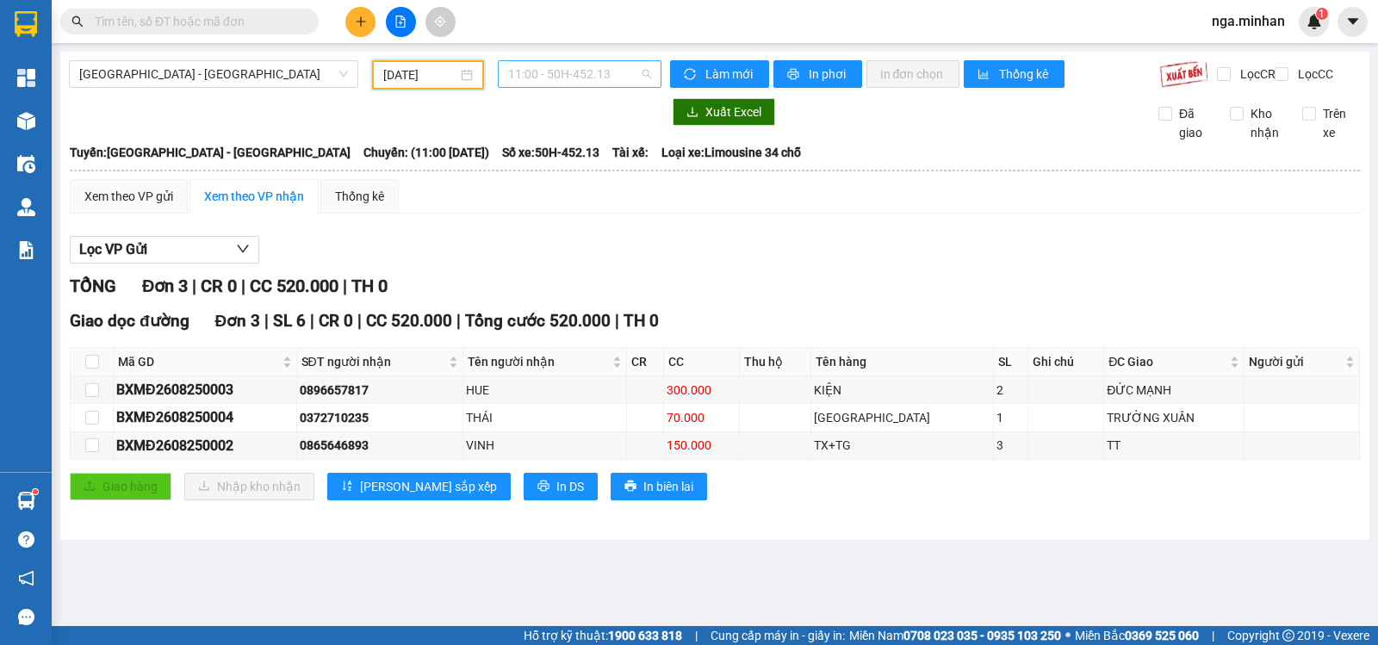
click at [606, 75] on span "11:00 - 50H-452.13" at bounding box center [579, 74] width 142 height 26
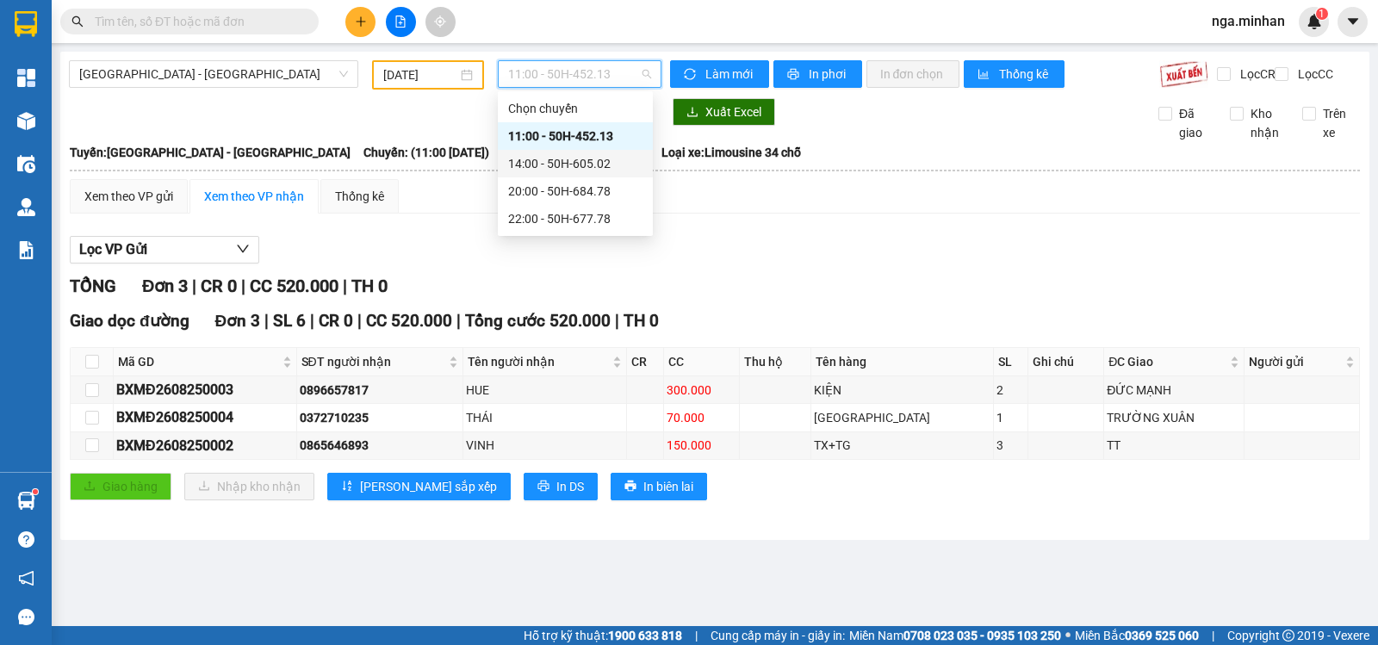
click at [575, 155] on div "14:00 - 50H-605.02" at bounding box center [575, 163] width 134 height 19
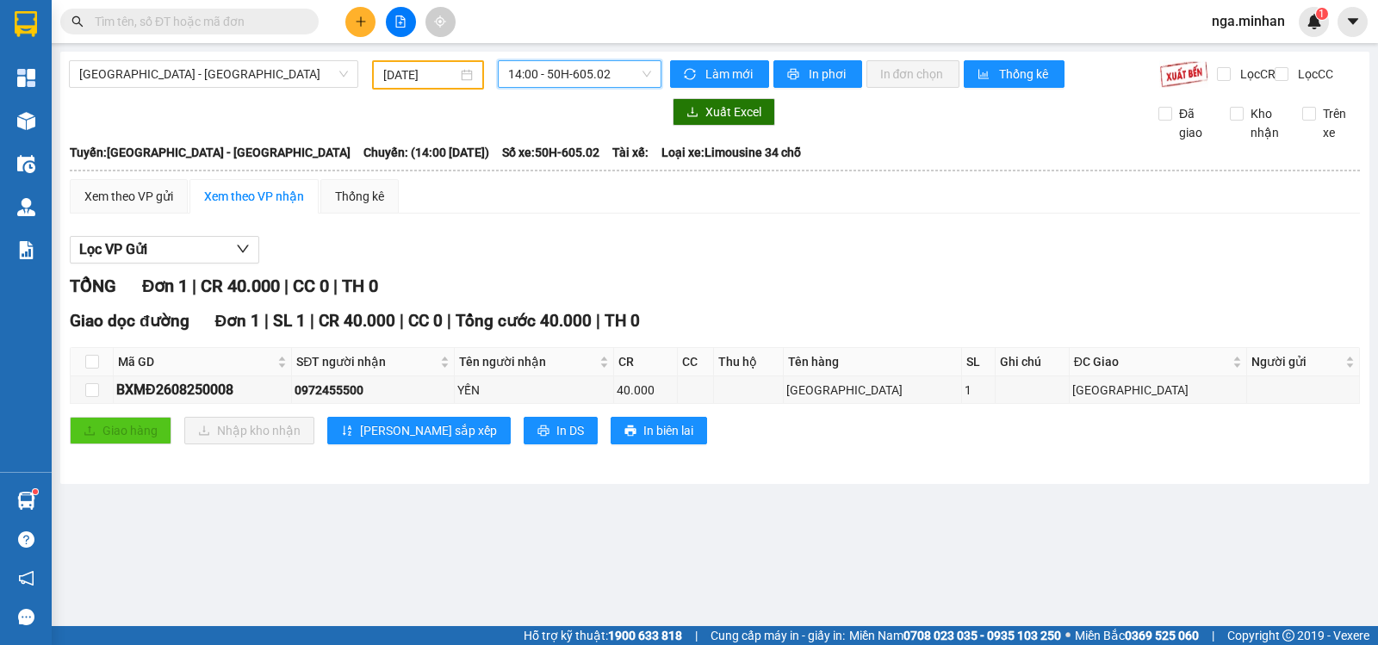
click at [588, 65] on span "14:00 - 50H-605.02" at bounding box center [579, 74] width 142 height 26
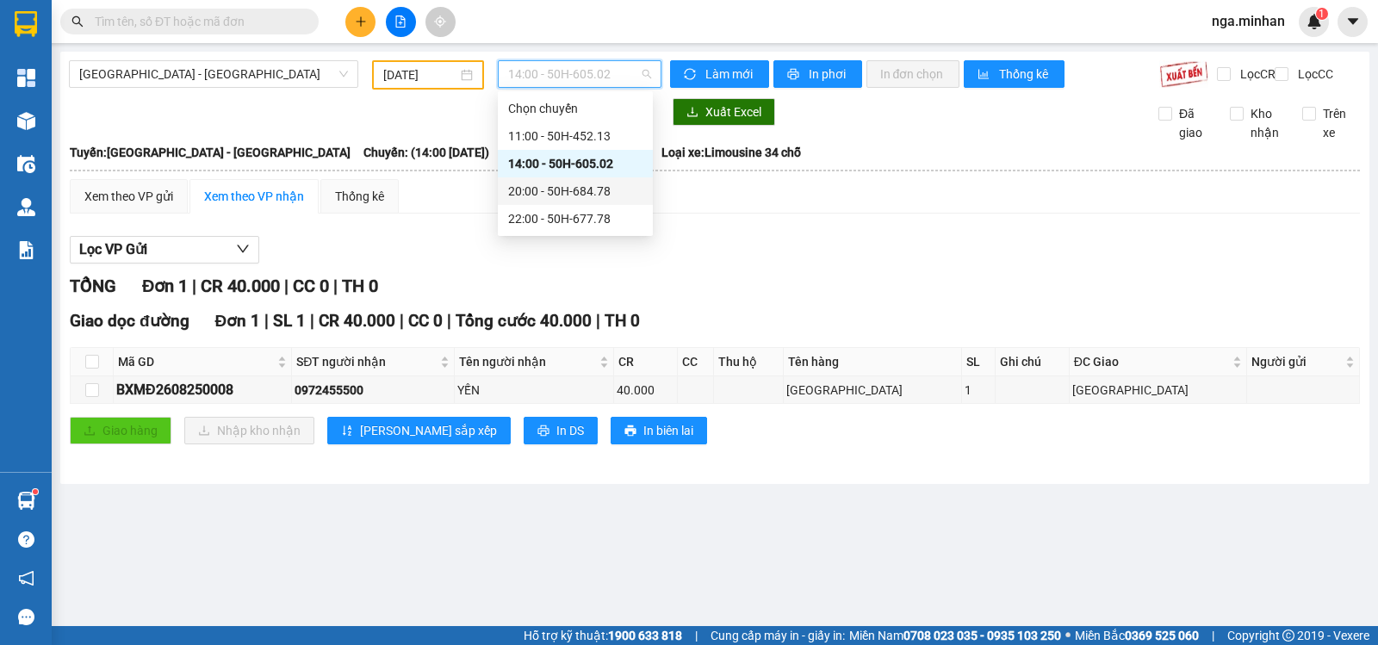
click at [592, 196] on div "20:00 - 50H-684.78" at bounding box center [575, 191] width 134 height 19
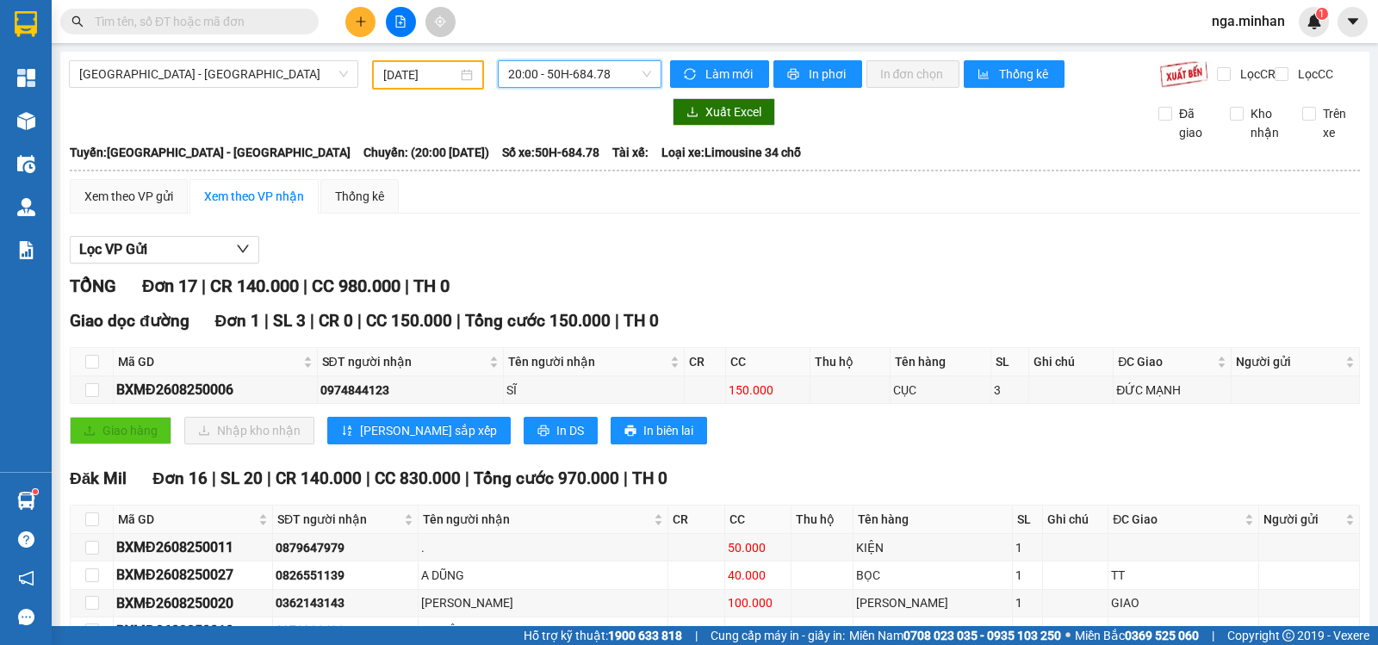
click at [625, 81] on span "20:00 - 50H-684.78" at bounding box center [579, 74] width 142 height 26
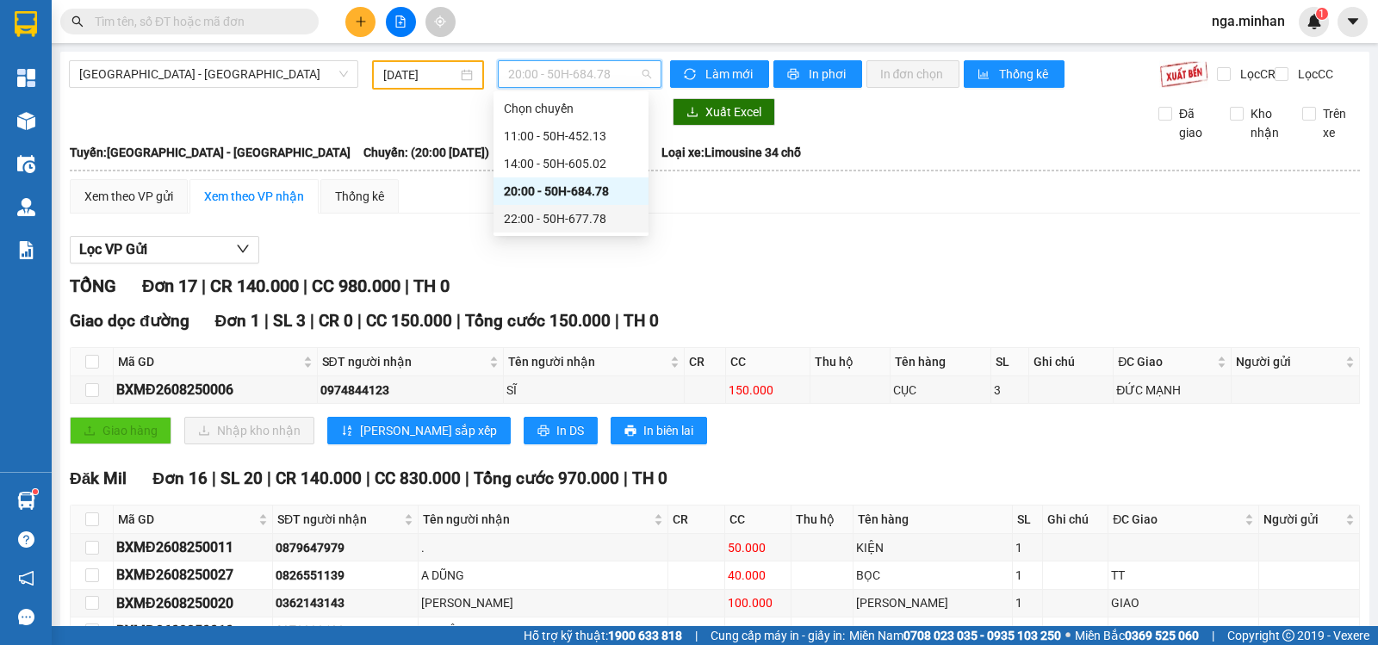
click at [573, 211] on div "22:00 - 50H-677.78" at bounding box center [571, 218] width 134 height 19
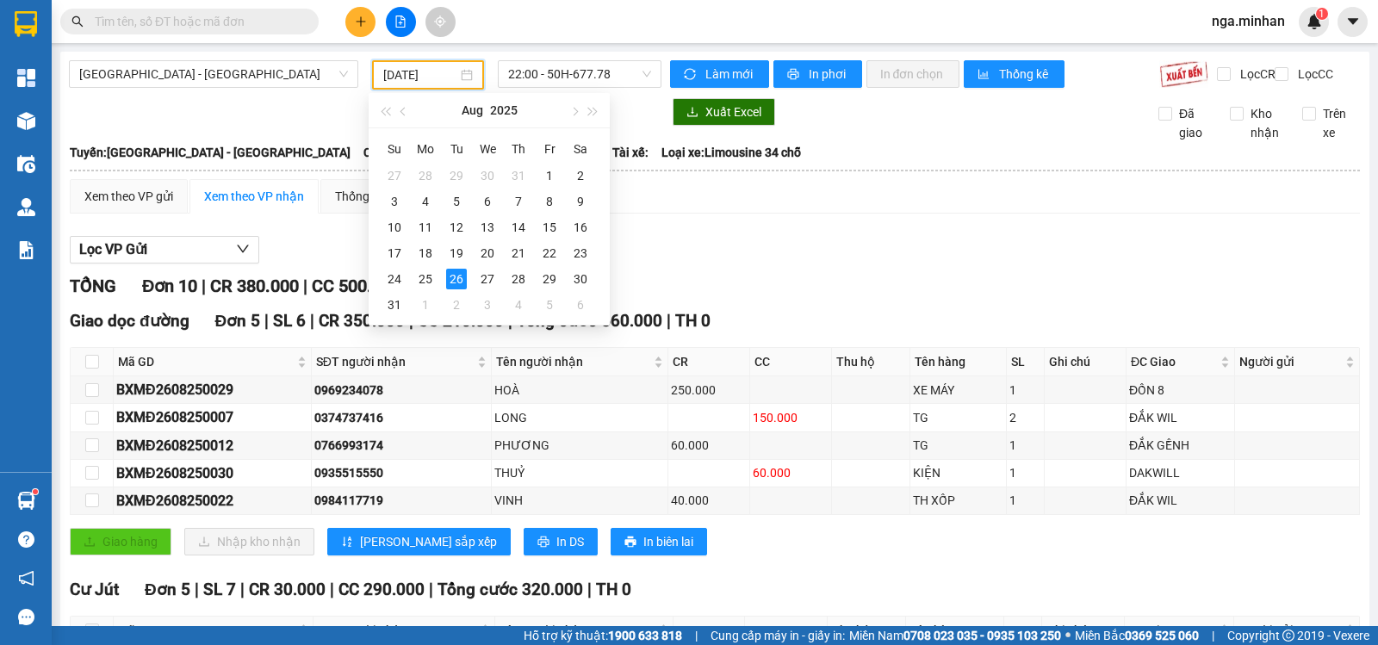
click at [383, 84] on input "[DATE]" at bounding box center [420, 74] width 75 height 19
click at [502, 283] on td "27" at bounding box center [487, 279] width 31 height 26
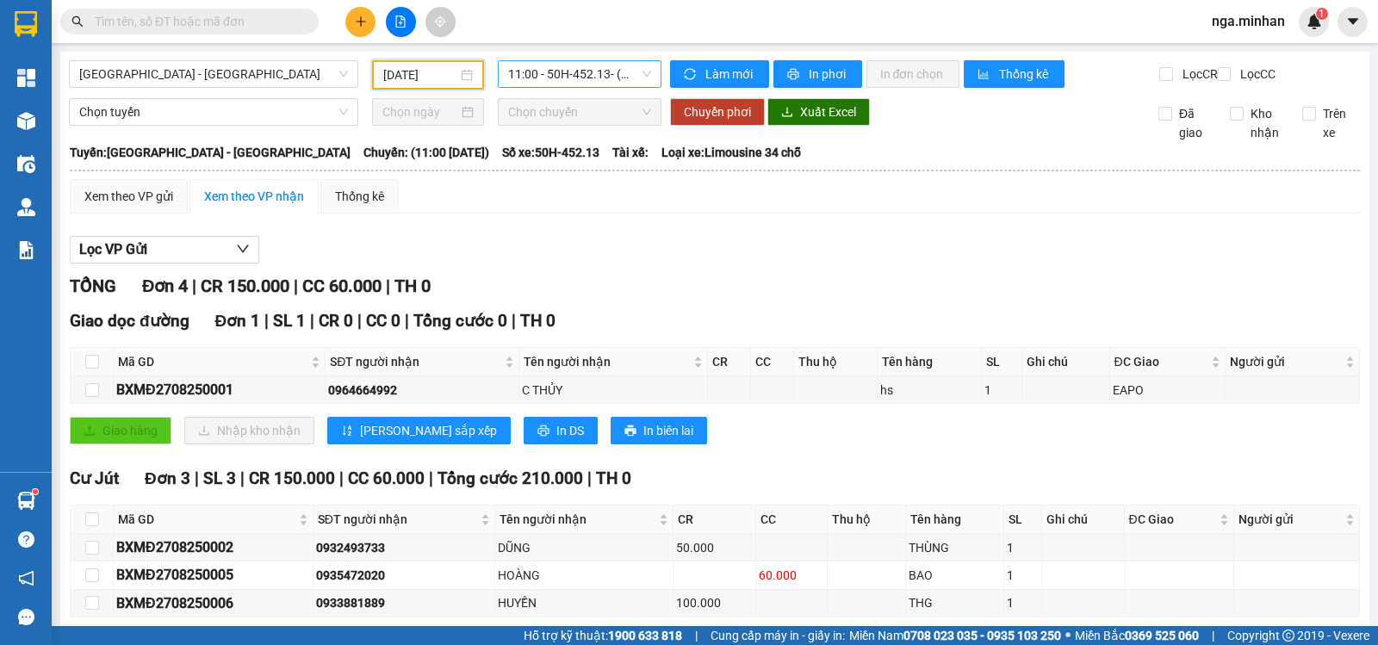
click at [618, 77] on span "11:00 - 50H-452.13 - (Đã [PERSON_NAME])" at bounding box center [579, 74] width 142 height 26
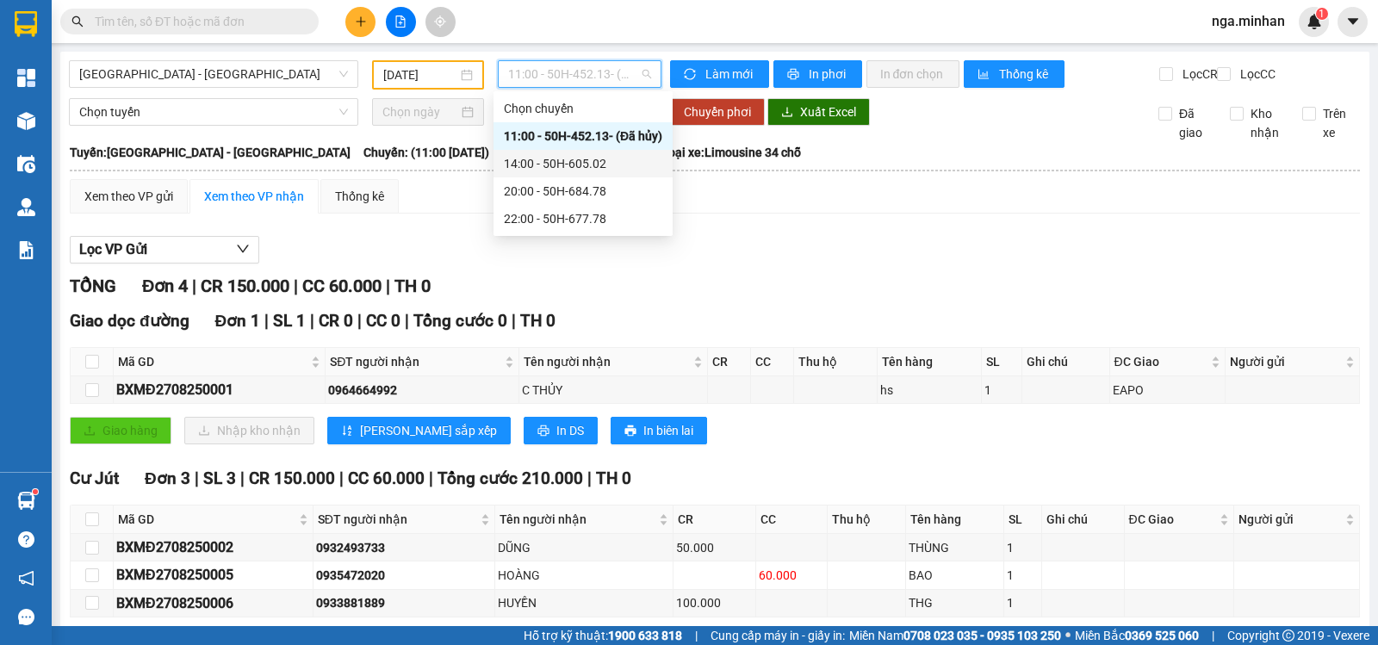
click at [595, 166] on div "14:00 - 50H-605.02" at bounding box center [583, 163] width 159 height 19
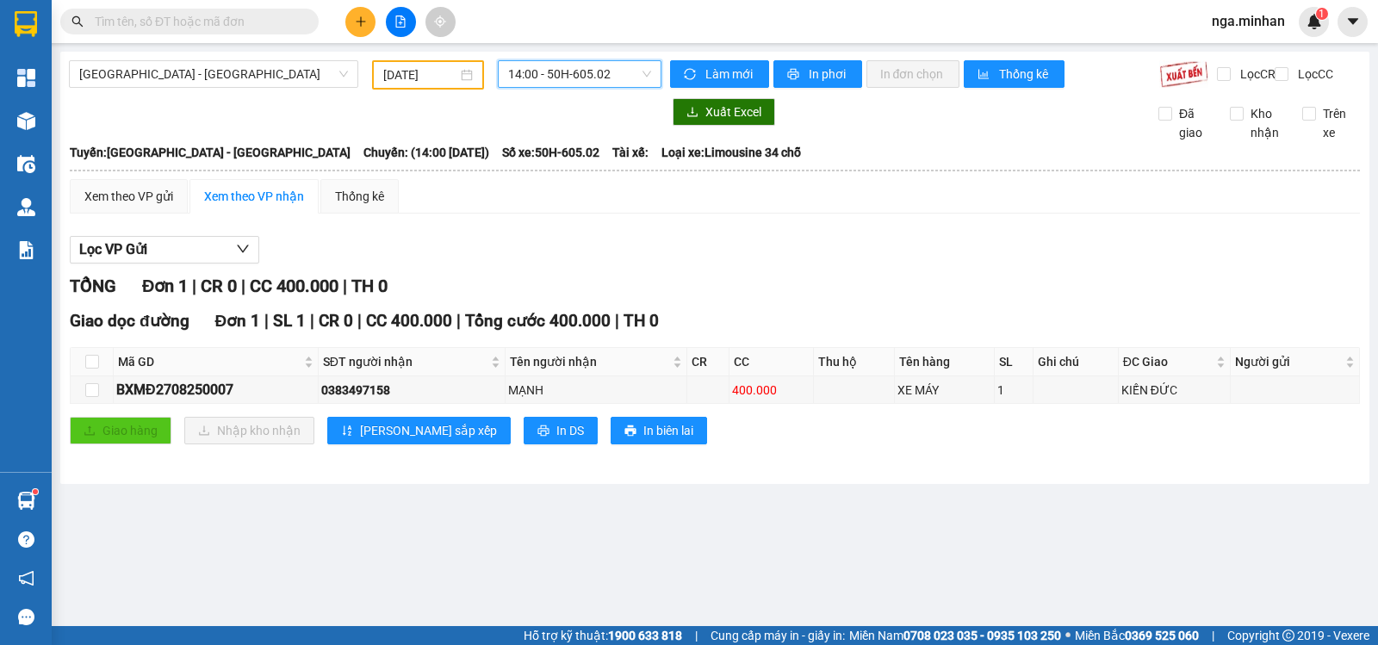
click at [606, 65] on span "14:00 - 50H-605.02" at bounding box center [579, 74] width 142 height 26
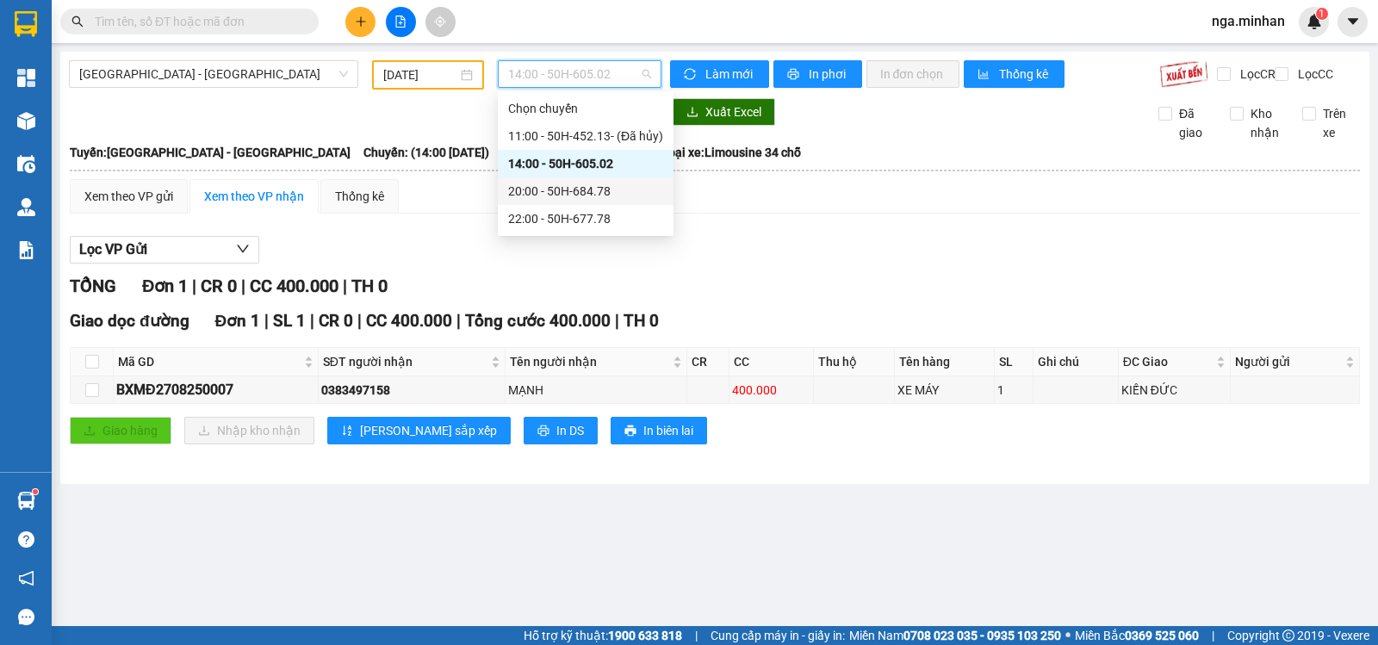
click at [588, 191] on div "20:00 - 50H-684.78" at bounding box center [585, 191] width 155 height 19
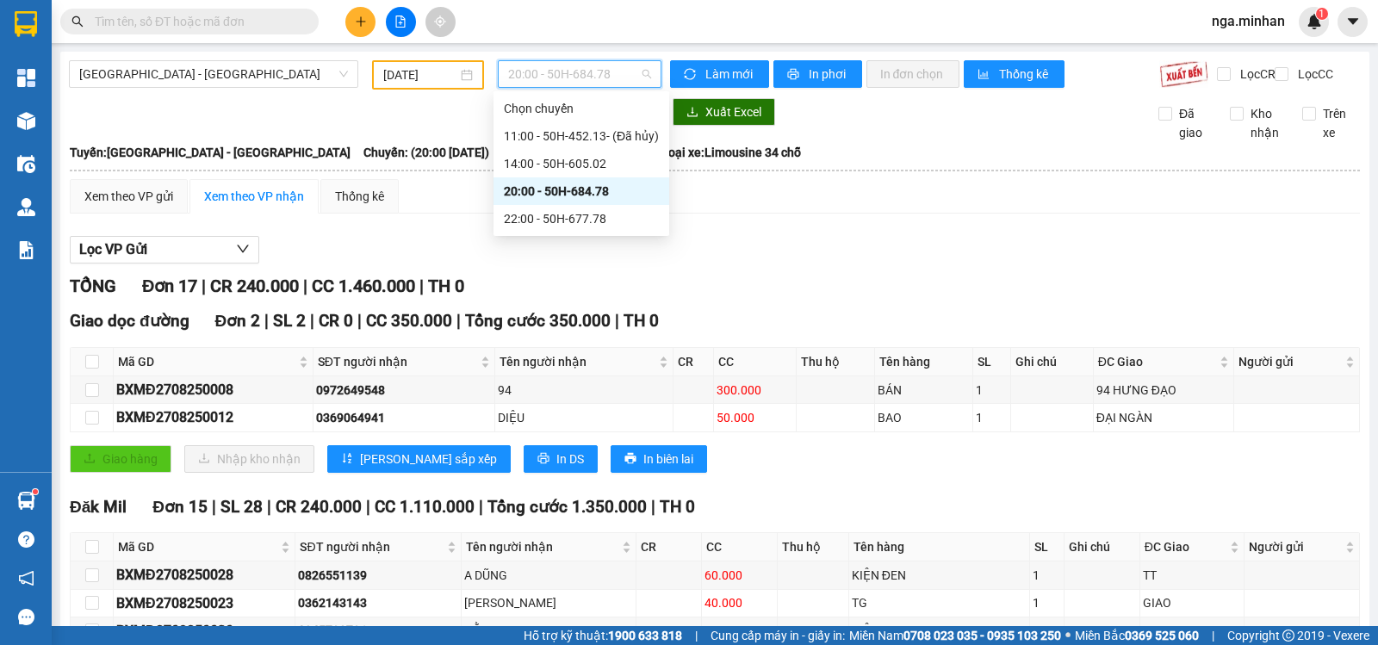
click at [588, 79] on span "20:00 - 50H-684.78" at bounding box center [579, 74] width 142 height 26
click at [591, 213] on div "22:00 - 50H-677.78" at bounding box center [581, 218] width 155 height 19
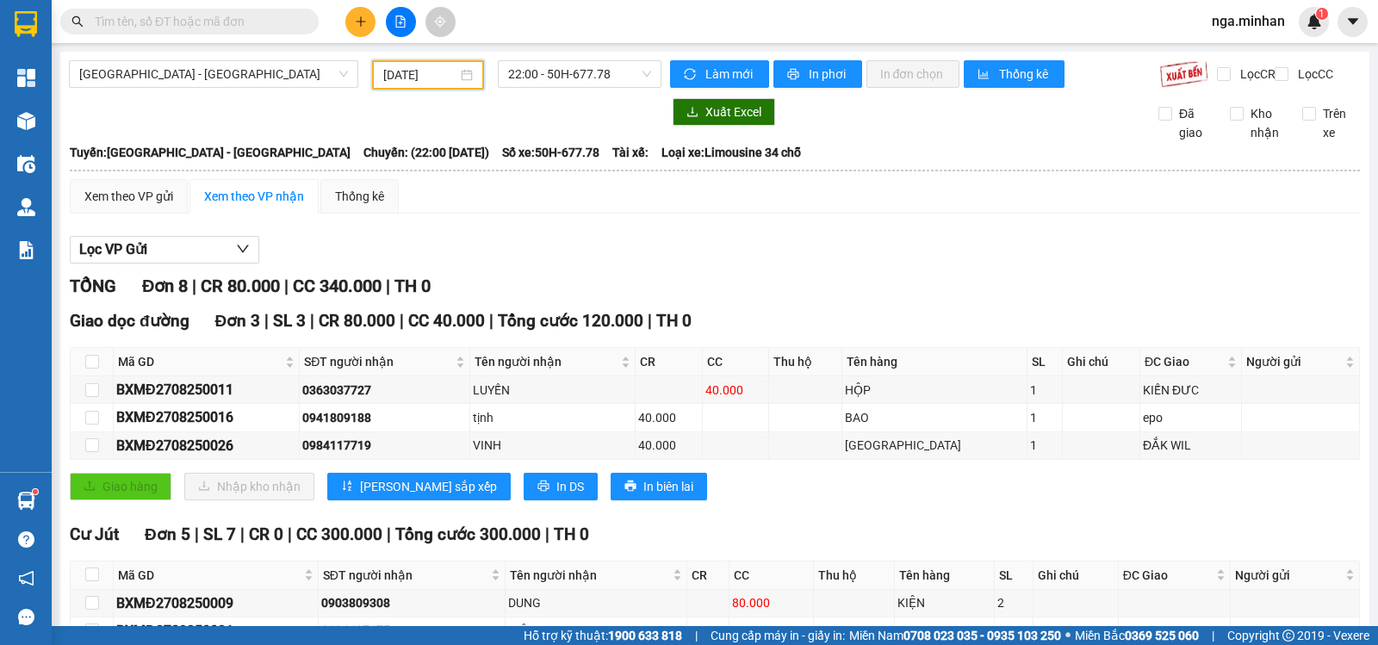
click at [390, 76] on input "[DATE]" at bounding box center [420, 74] width 75 height 19
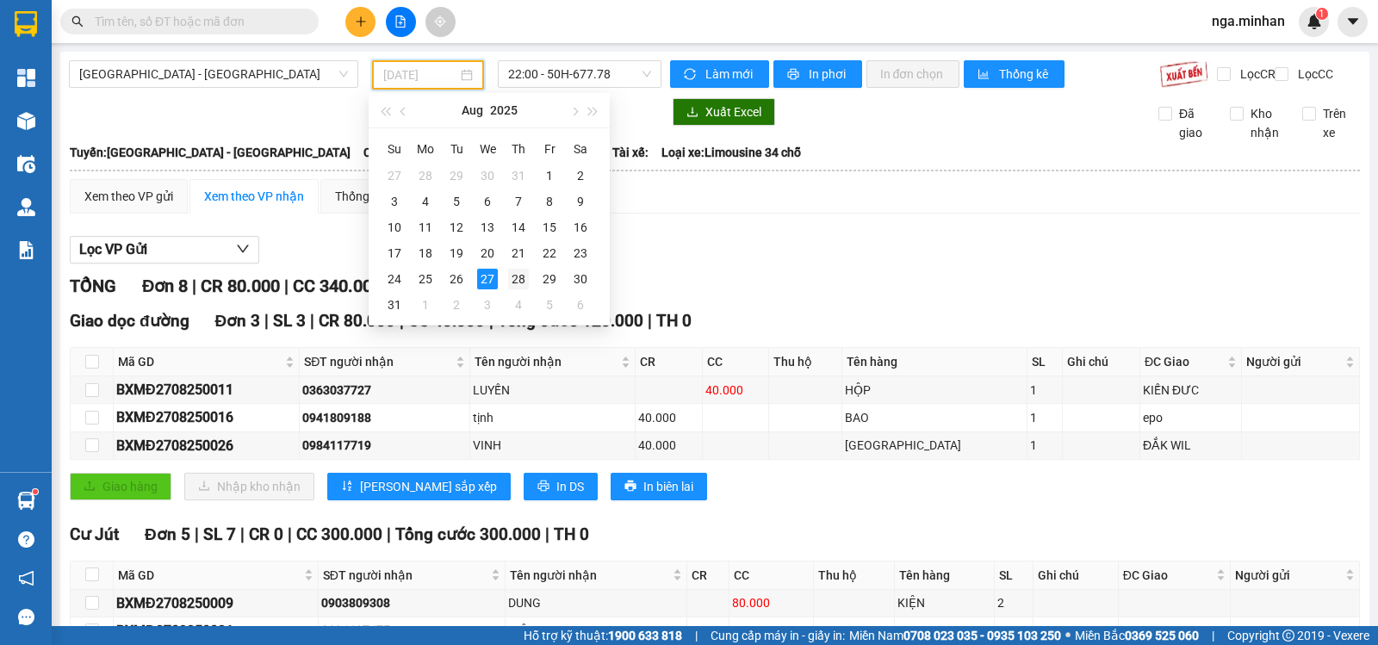
click at [520, 279] on div "28" at bounding box center [518, 279] width 21 height 21
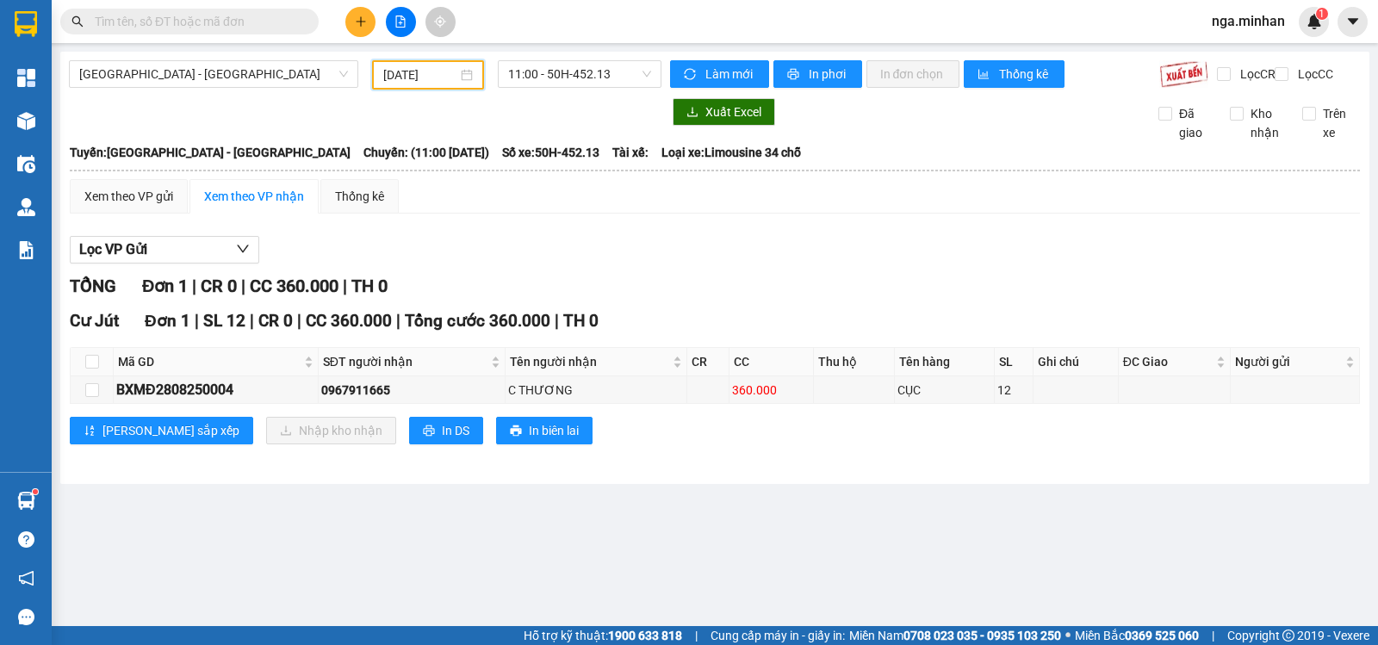
click at [576, 109] on div "[GEOGRAPHIC_DATA] - [GEOGRAPHIC_DATA] [DATE] 11:00 - 50H-452.13 [PERSON_NAME] m…" at bounding box center [714, 268] width 1309 height 432
click at [586, 84] on span "11:00 - 50H-452.13" at bounding box center [579, 74] width 142 height 26
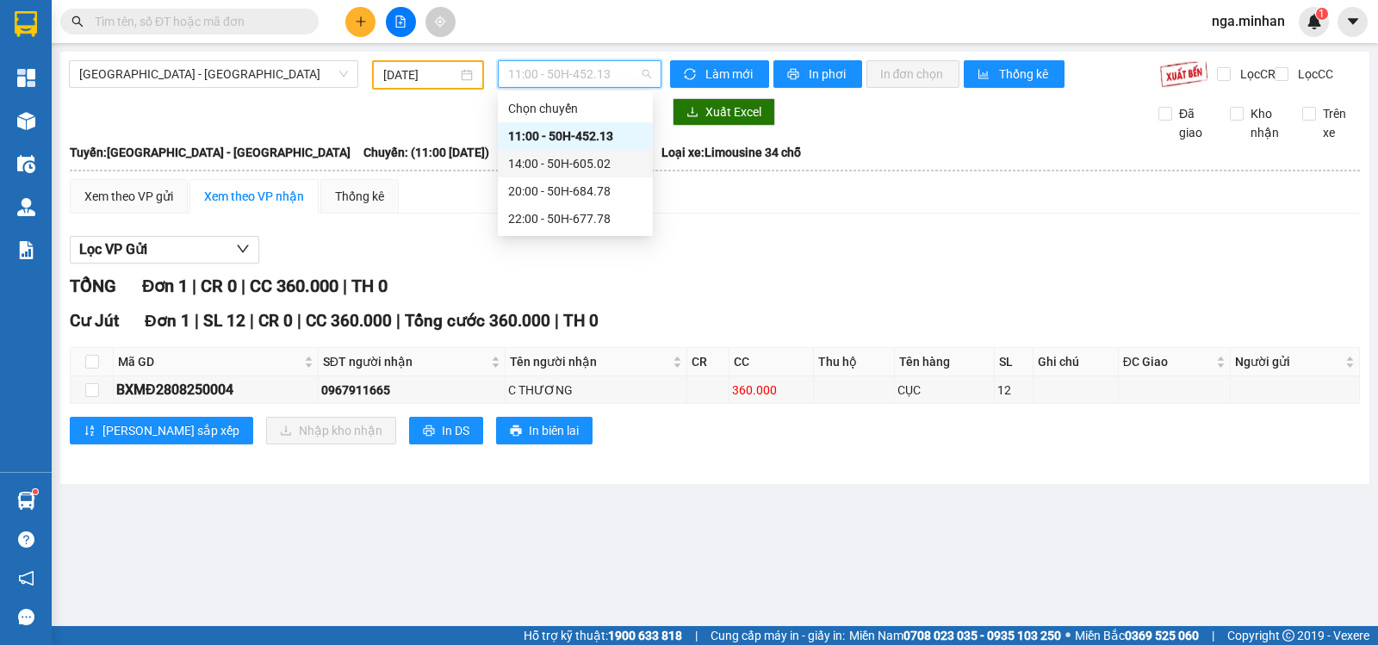
click at [601, 161] on div "14:00 - 50H-605.02" at bounding box center [575, 163] width 134 height 19
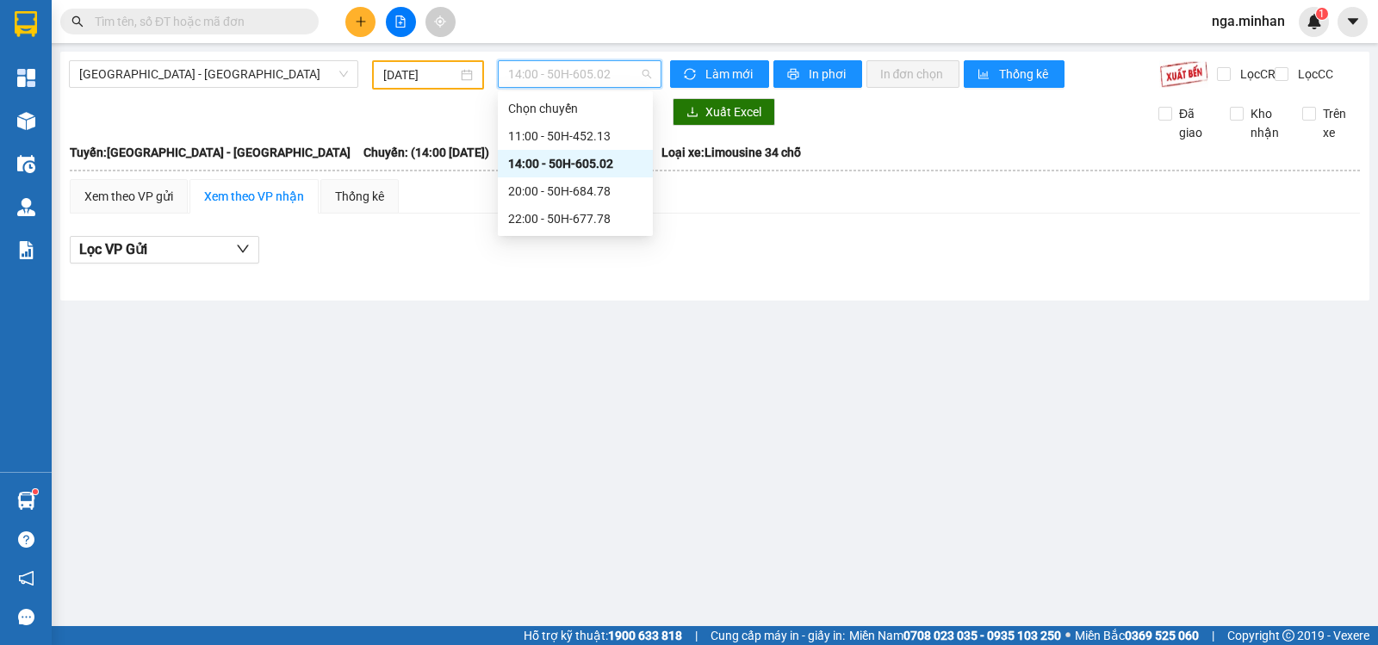
click at [618, 81] on span "14:00 - 50H-605.02" at bounding box center [579, 74] width 142 height 26
click at [574, 185] on div "20:00 - 50H-684.78" at bounding box center [575, 191] width 134 height 19
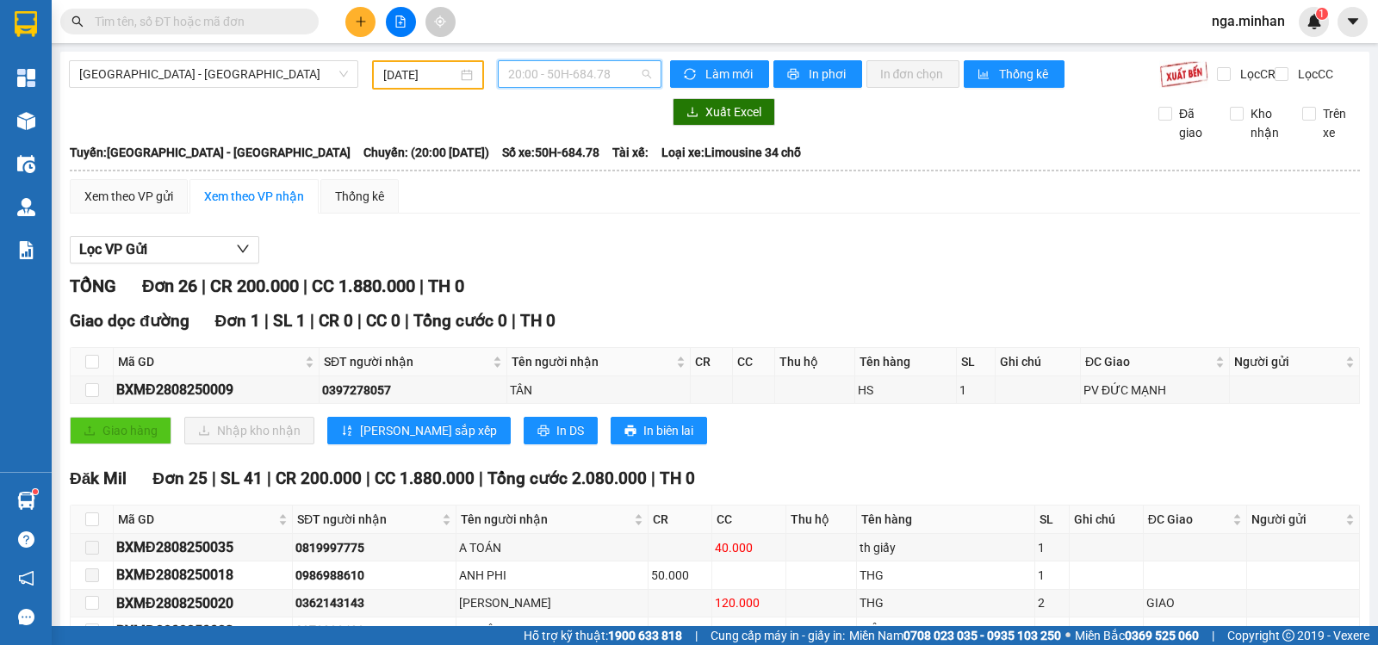
click at [617, 79] on span "20:00 - 50H-684.78" at bounding box center [579, 74] width 142 height 26
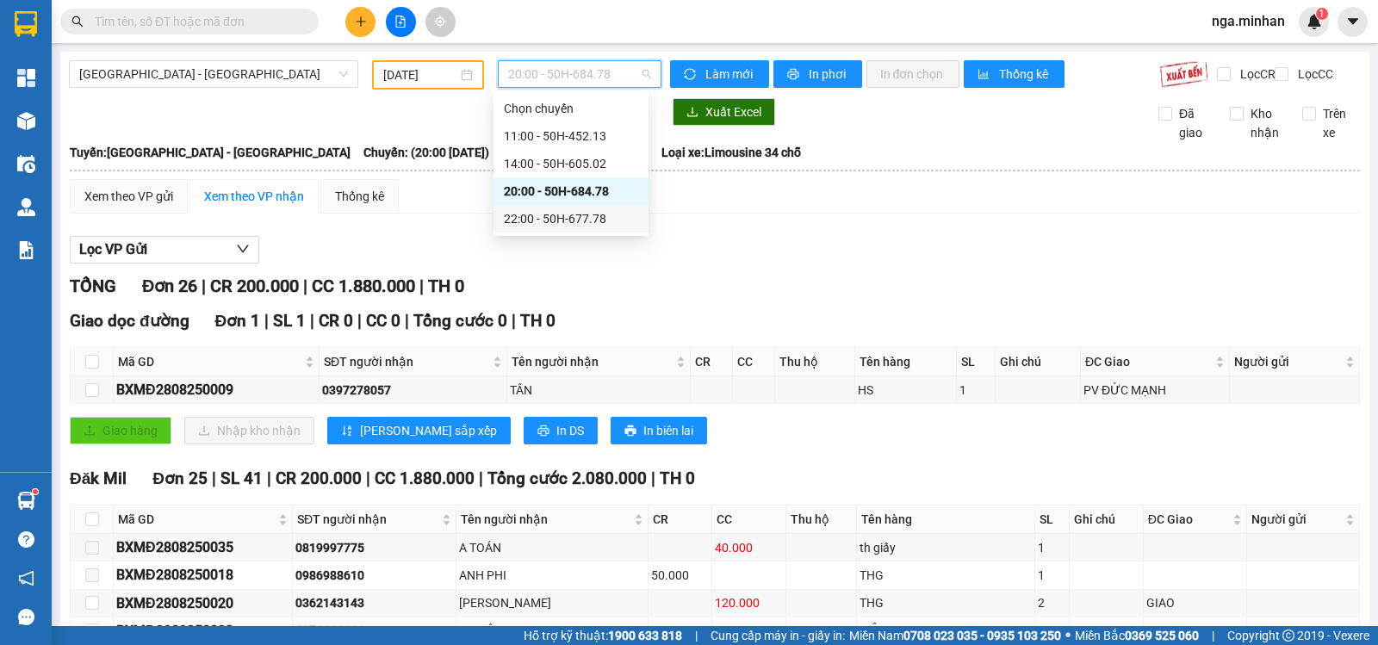
click at [605, 217] on div "22:00 - 50H-677.78" at bounding box center [571, 218] width 134 height 19
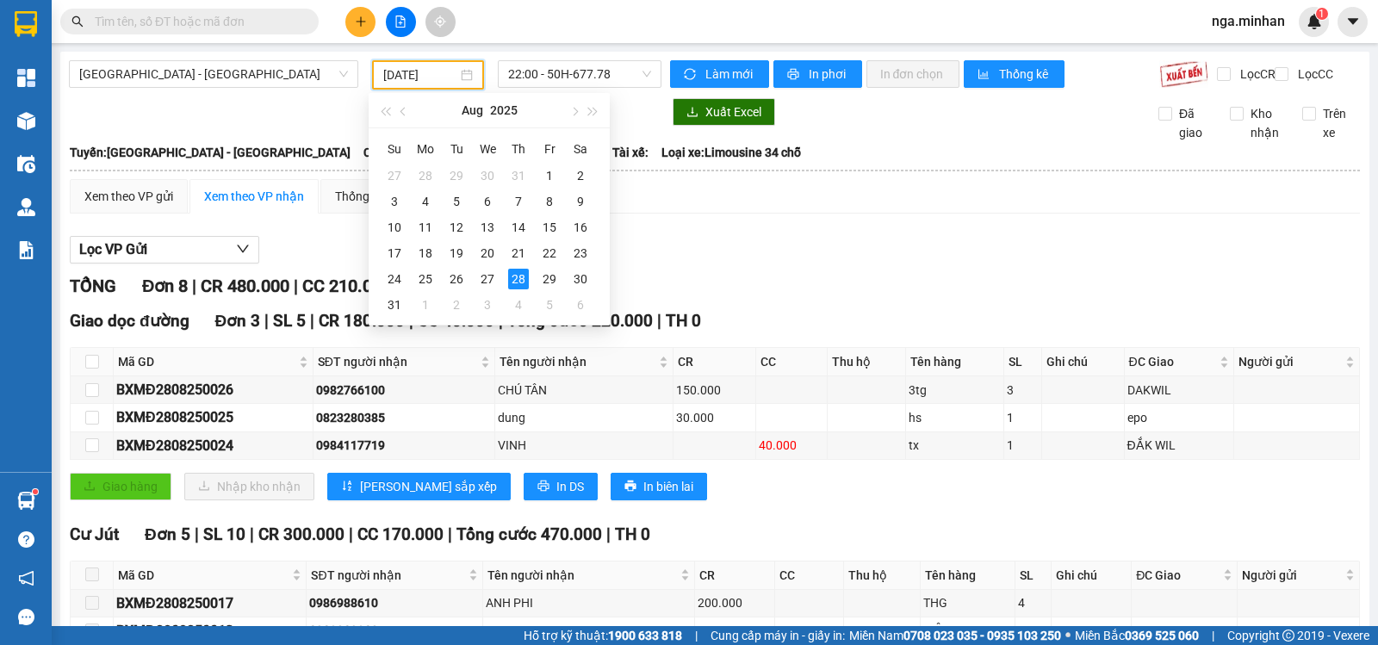
click at [391, 72] on input "[DATE]" at bounding box center [420, 74] width 75 height 19
click at [552, 279] on div "29" at bounding box center [549, 279] width 21 height 21
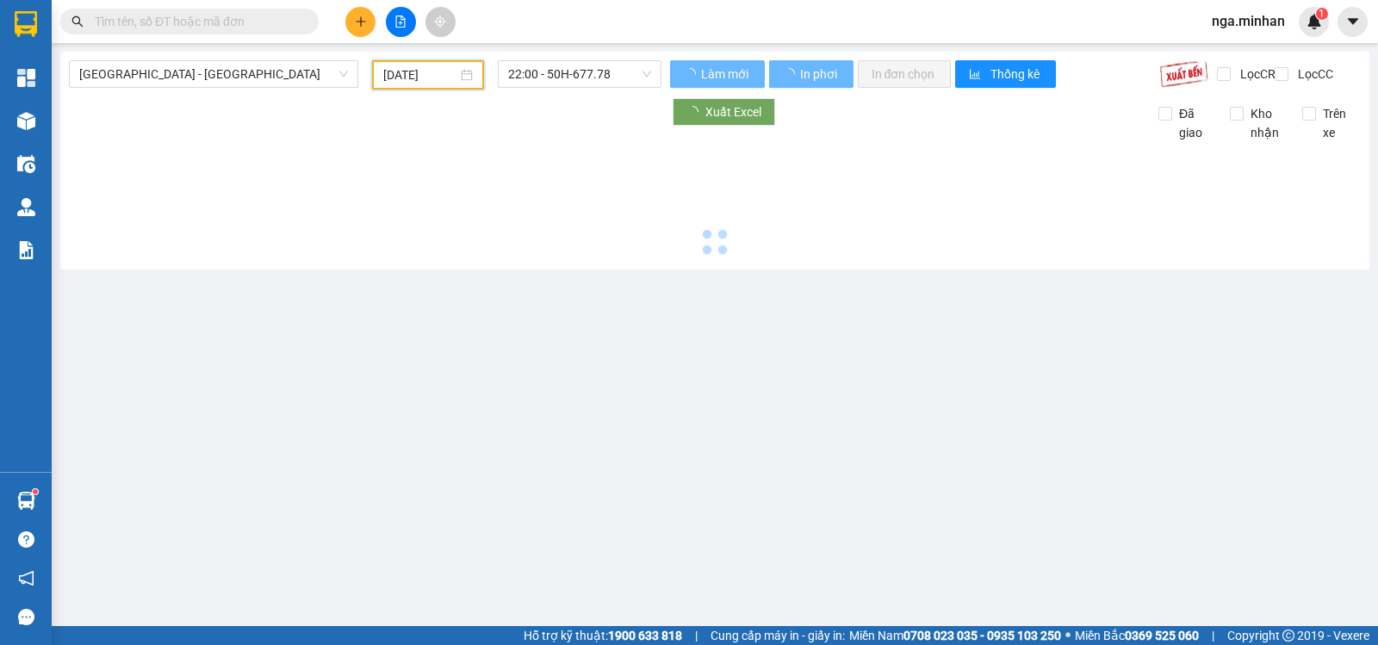
type input "[DATE]"
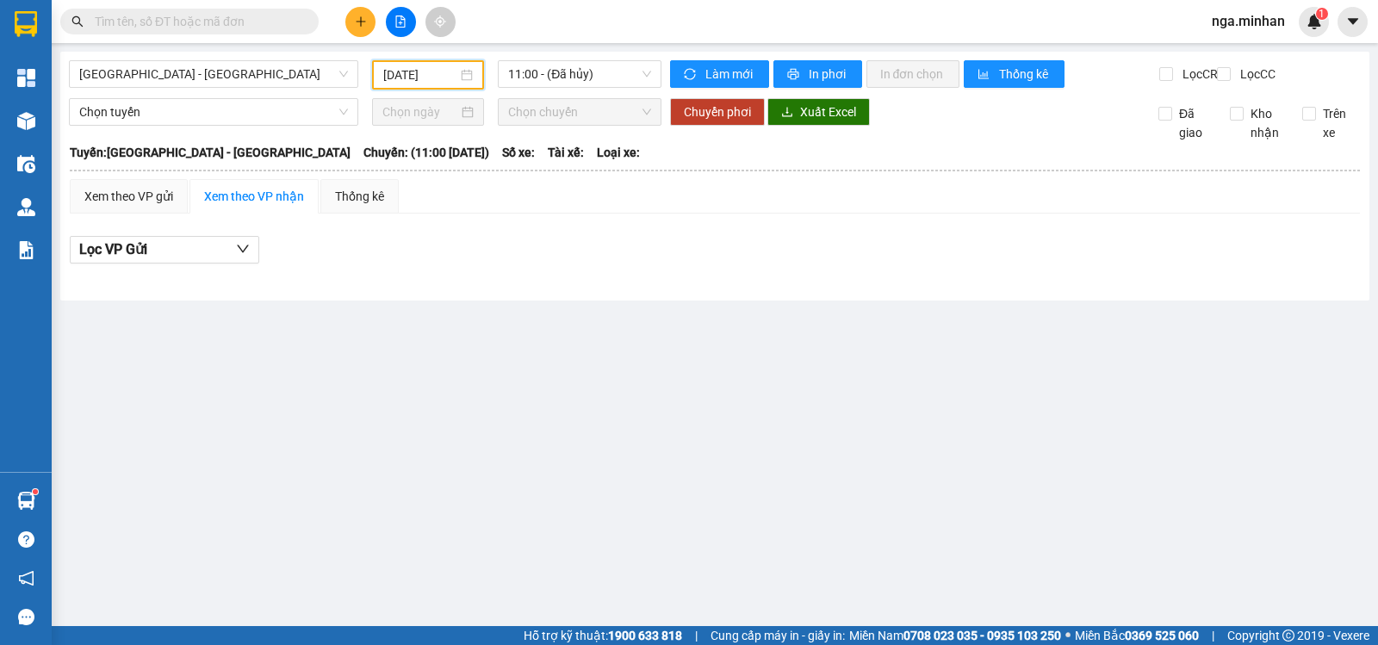
click at [606, 46] on main "[GEOGRAPHIC_DATA] - [GEOGRAPHIC_DATA] [DATE] 11:00 - ([GEOGRAPHIC_DATA][PERSON_…" at bounding box center [689, 313] width 1378 height 626
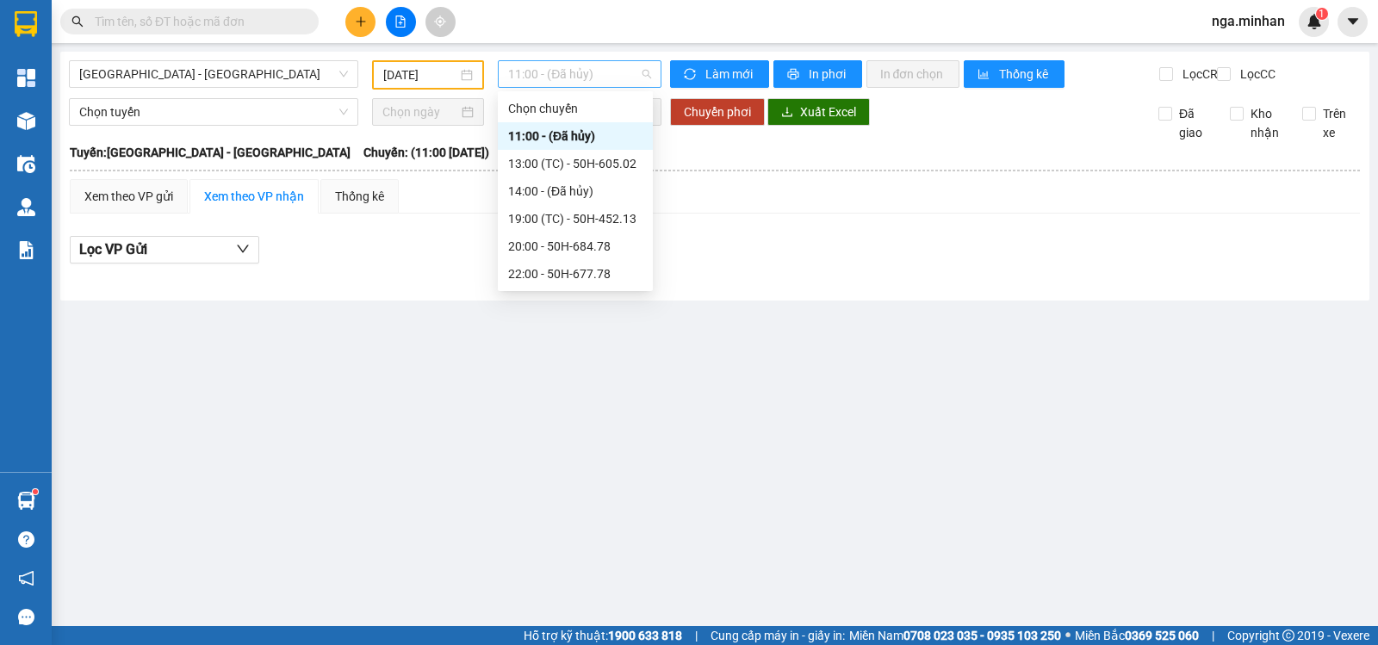
click at [604, 73] on span "11:00 - (Đã hủy)" at bounding box center [579, 74] width 142 height 26
click at [594, 164] on div "13:00 (TC) - 50H-605.02" at bounding box center [575, 163] width 134 height 19
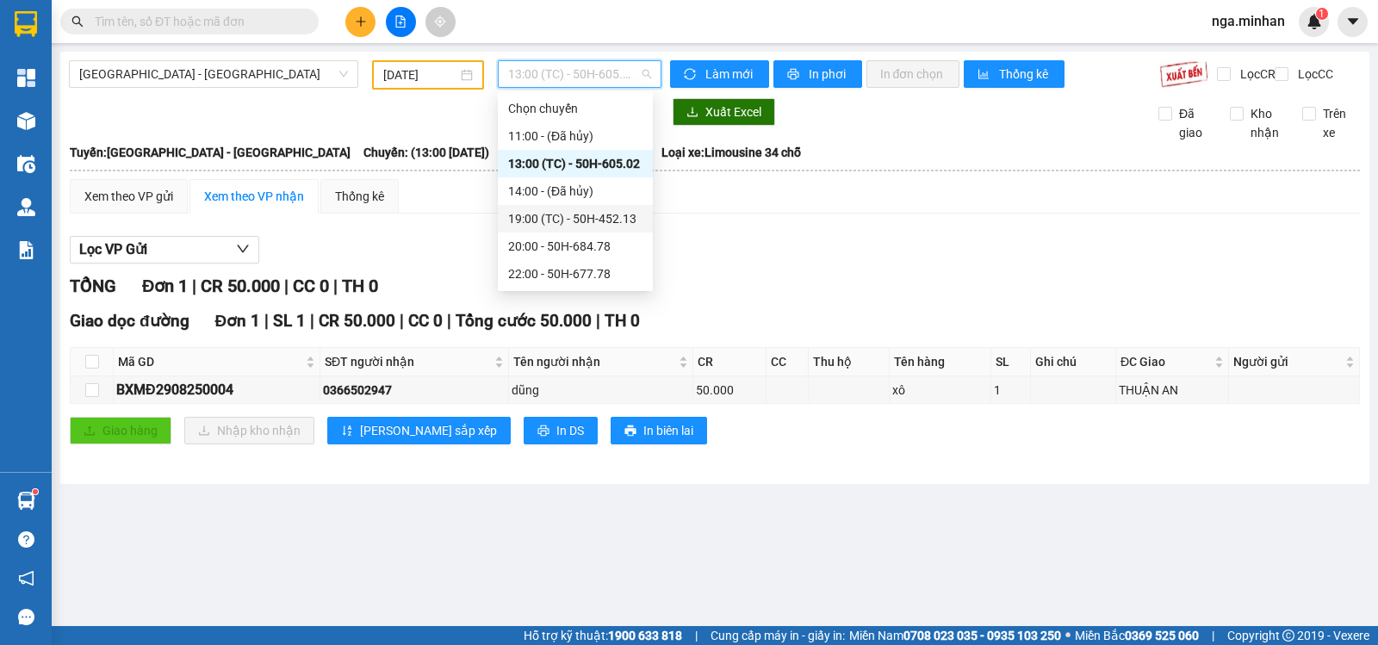
click at [613, 222] on div "19:00 (TC) - 50H-452.13" at bounding box center [575, 218] width 134 height 19
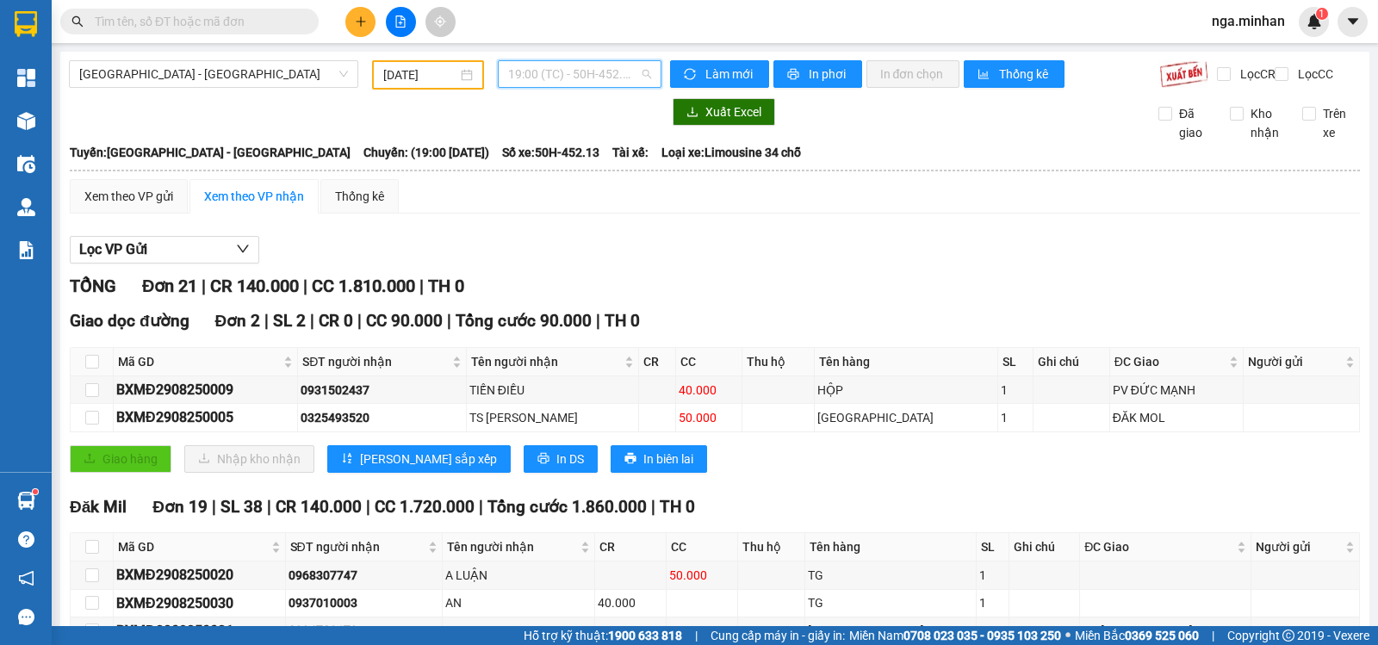
click at [598, 79] on span "19:00 (TC) - 50H-452.13" at bounding box center [579, 74] width 142 height 26
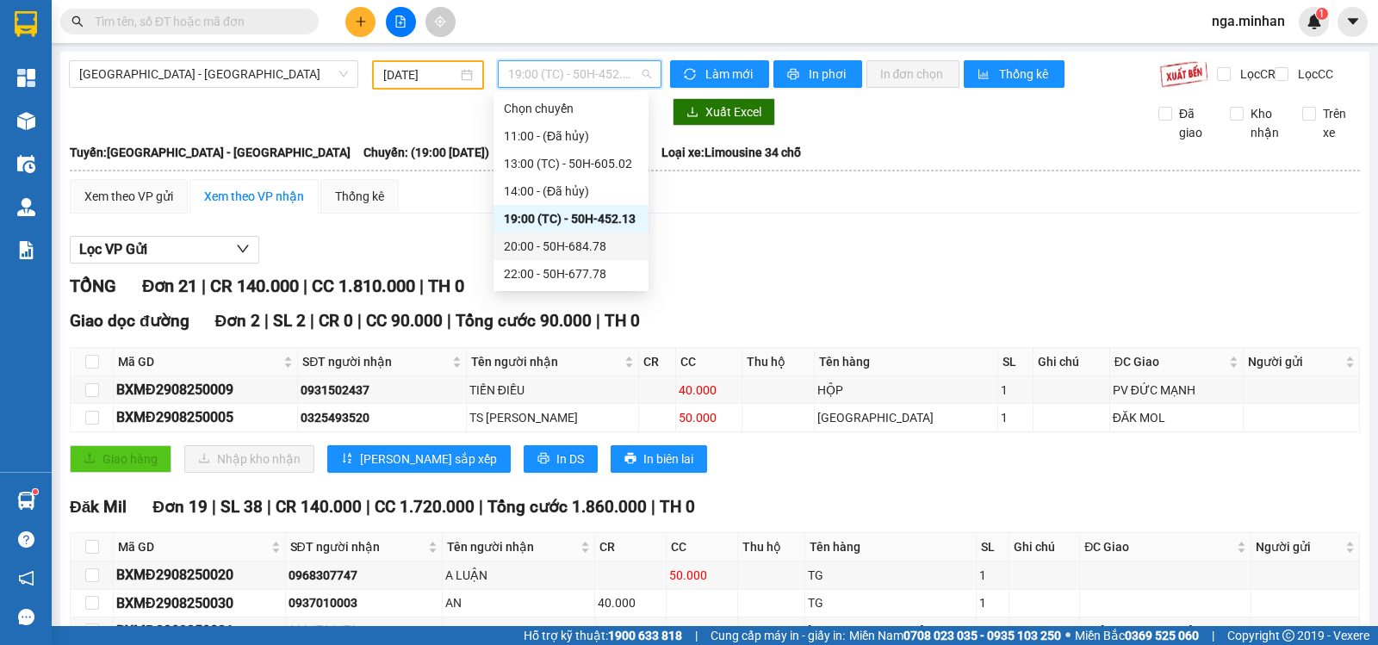
click at [597, 245] on div "20:00 - 50H-684.78" at bounding box center [571, 246] width 134 height 19
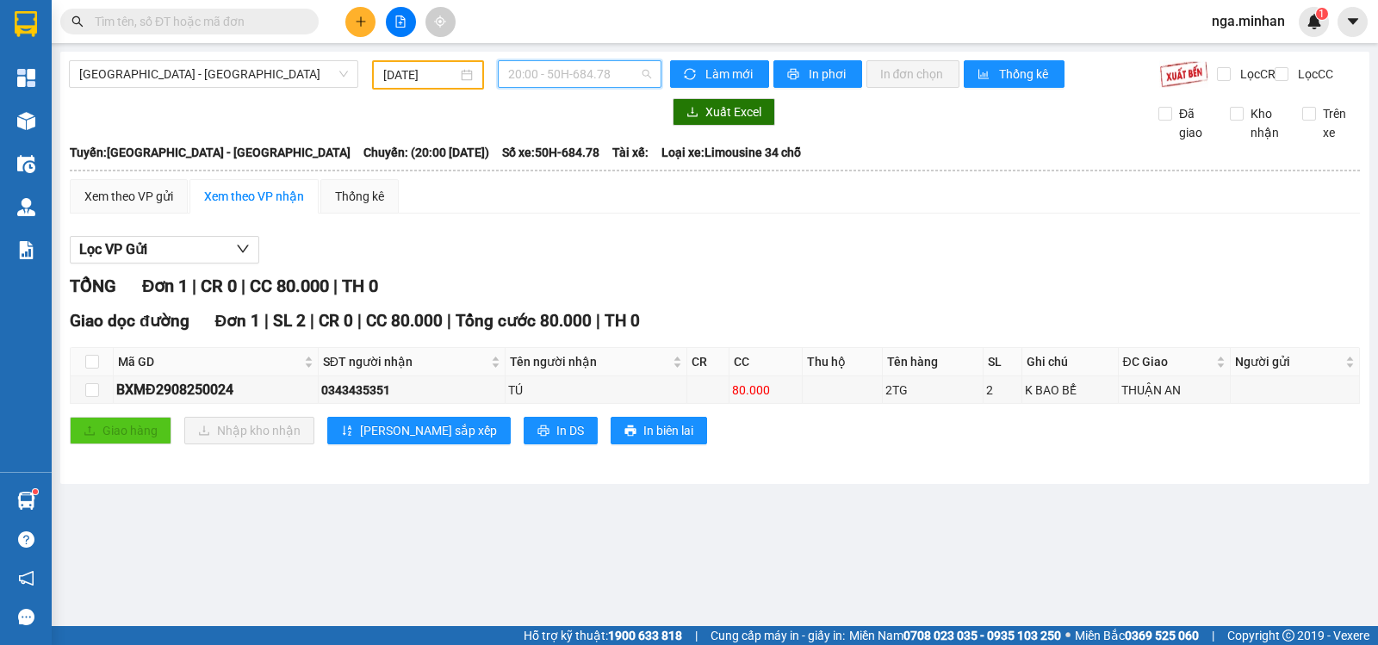
click at [611, 80] on span "20:00 - 50H-684.78" at bounding box center [579, 74] width 142 height 26
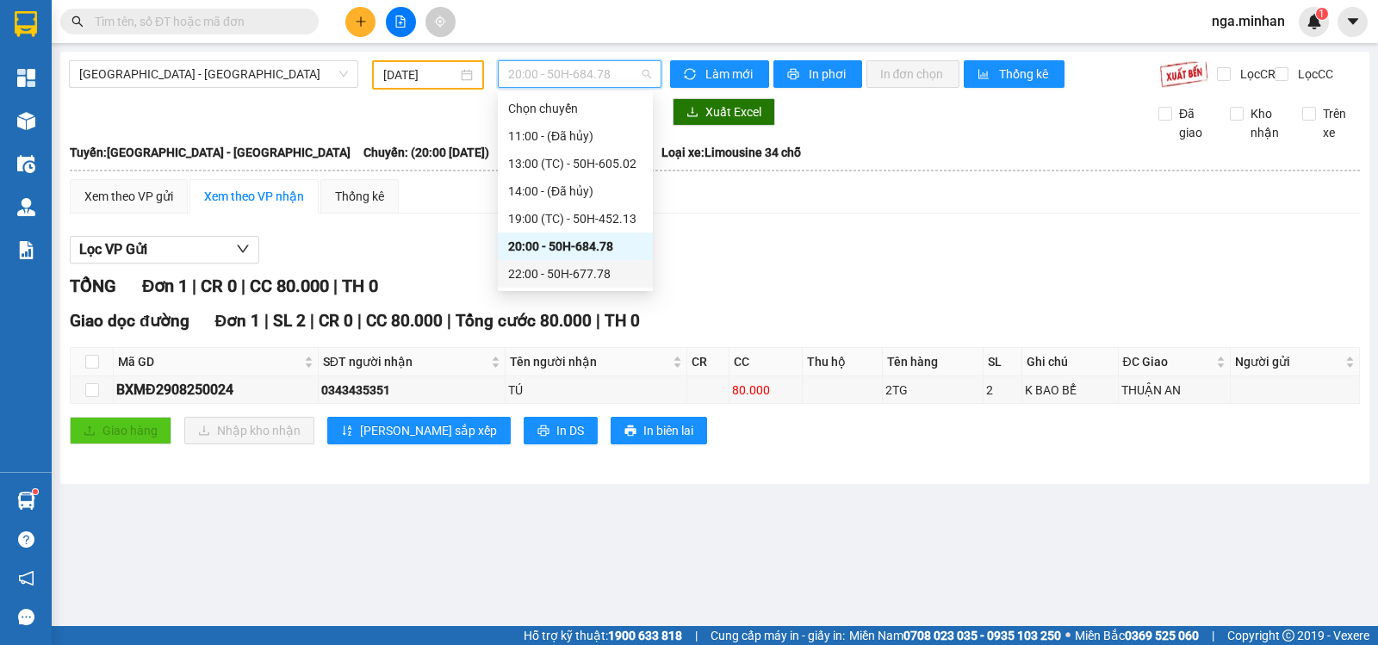
click at [593, 277] on div "22:00 - 50H-677.78" at bounding box center [575, 273] width 134 height 19
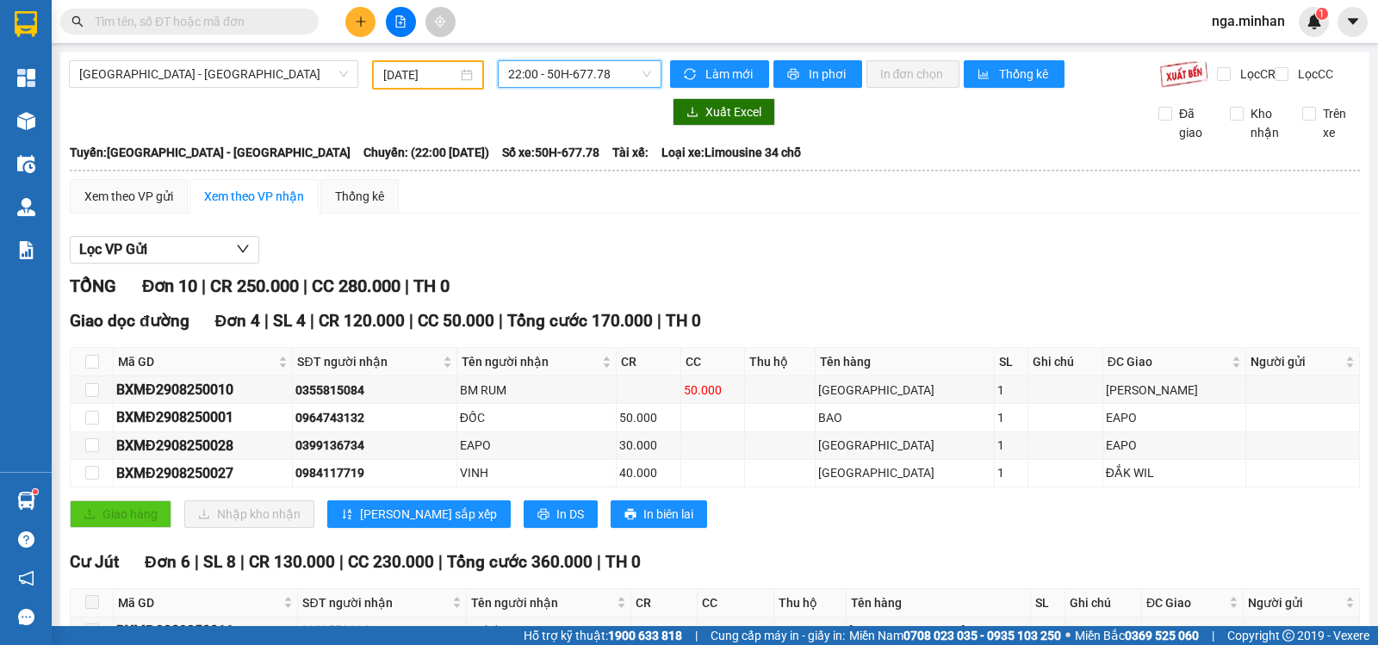
click at [395, 76] on input "[DATE]" at bounding box center [420, 74] width 75 height 19
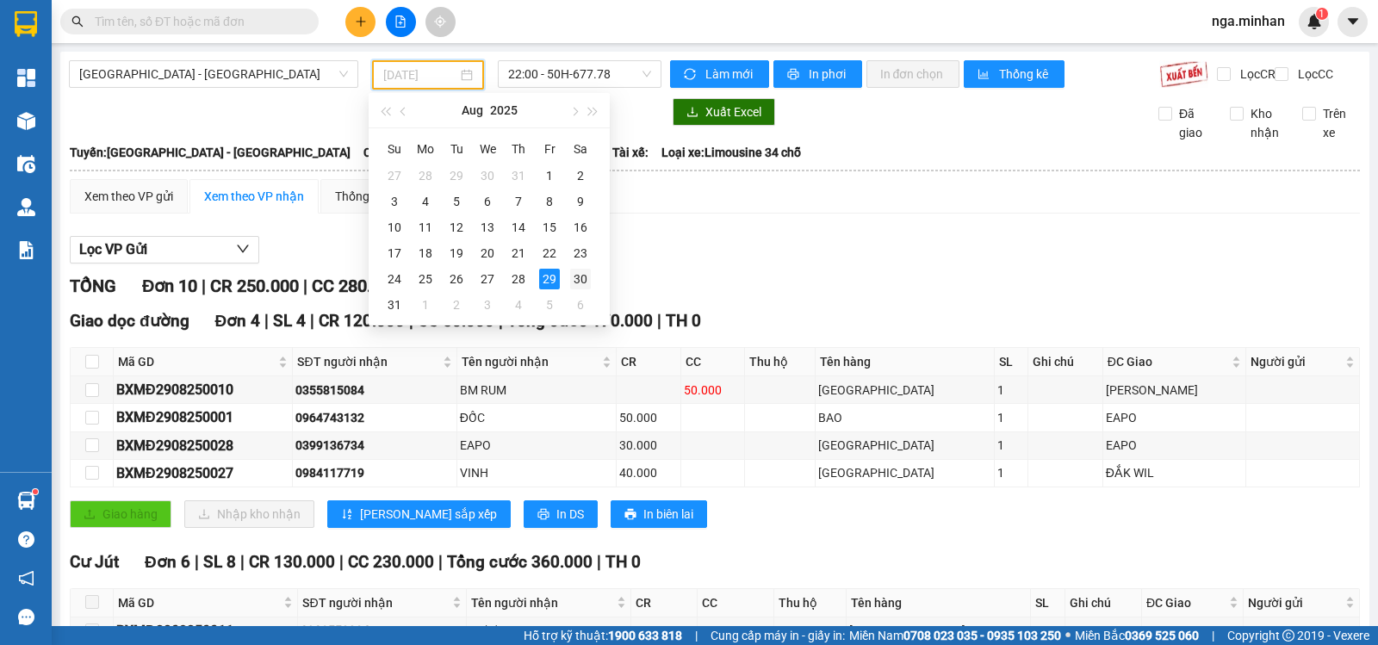
click at [572, 275] on div "30" at bounding box center [580, 279] width 21 height 21
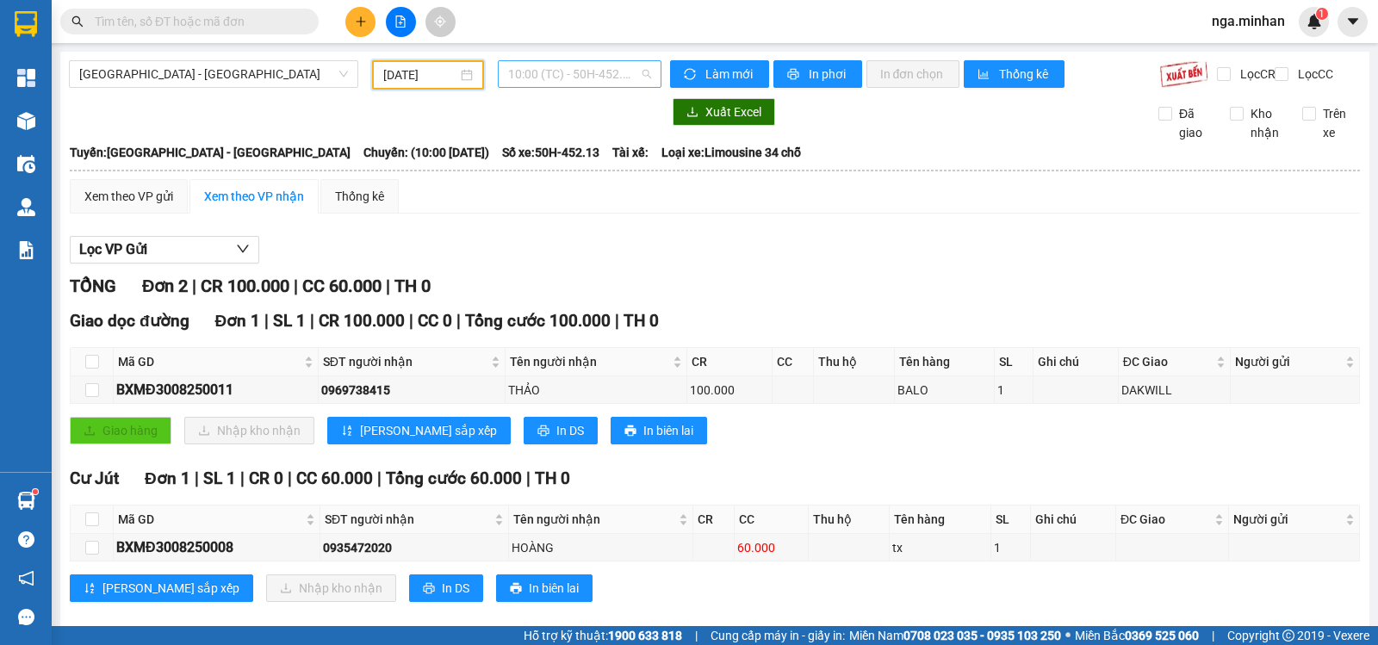
click at [617, 80] on span "10:00 (TC) - 50H-452.13" at bounding box center [579, 74] width 142 height 26
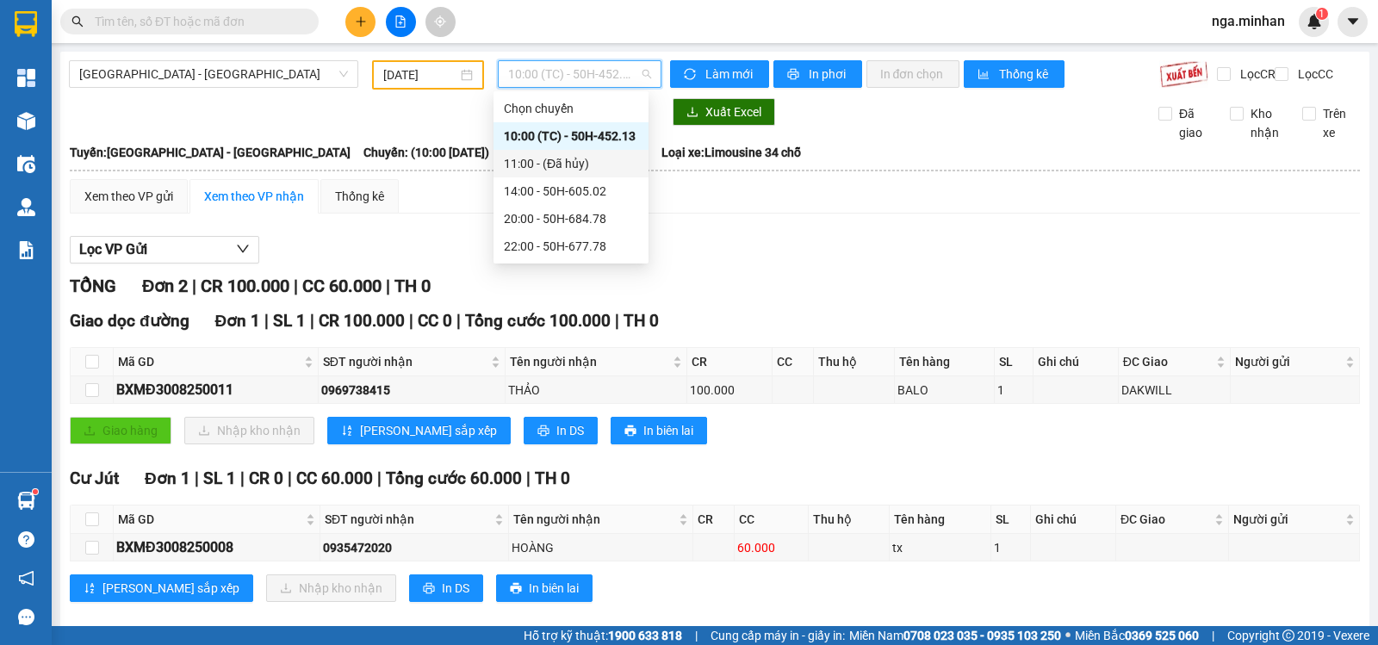
click at [604, 160] on div "11:00 - (Đã hủy)" at bounding box center [571, 163] width 134 height 19
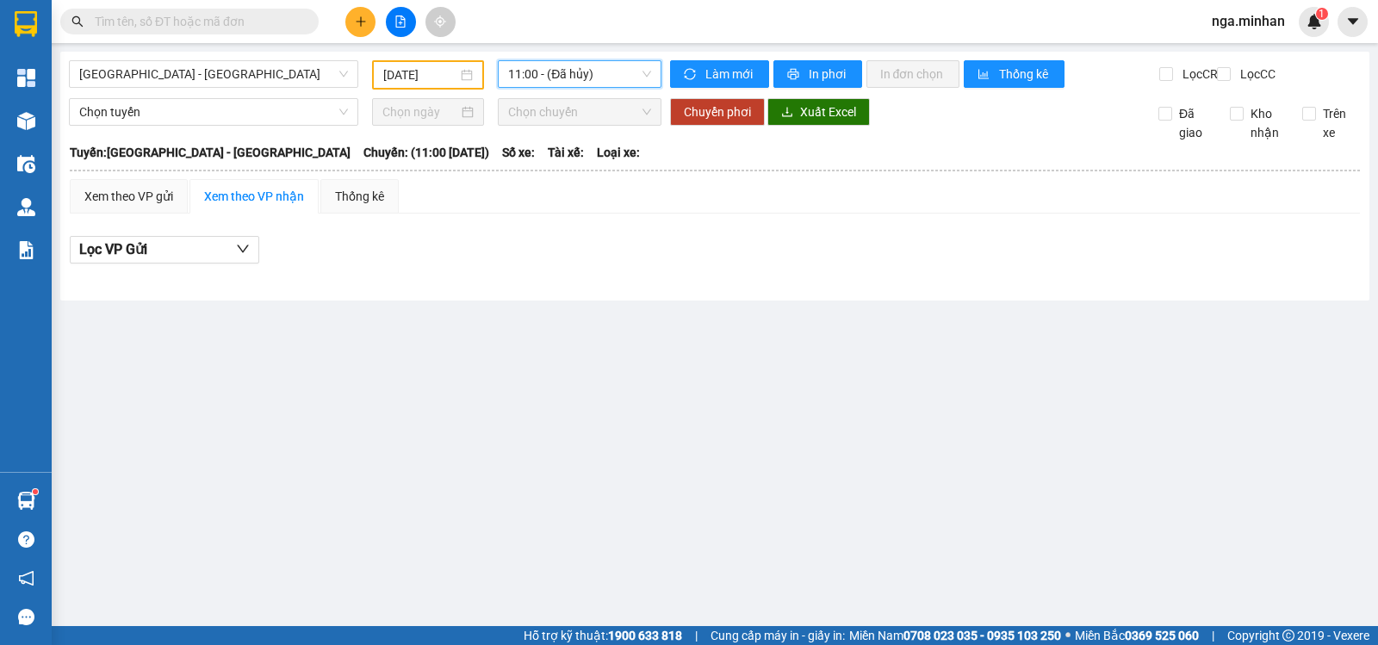
click at [598, 83] on span "11:00 - (Đã hủy)" at bounding box center [579, 74] width 142 height 26
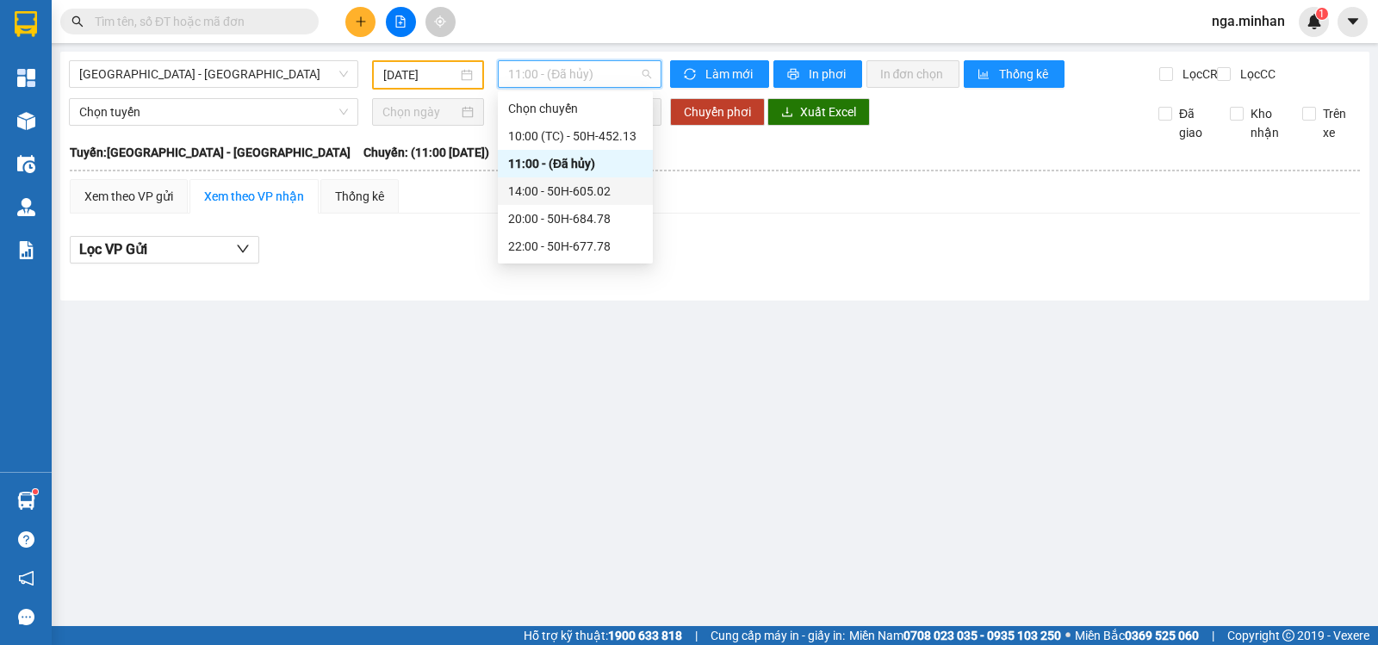
click at [603, 182] on div "14:00 - 50H-605.02" at bounding box center [575, 191] width 134 height 19
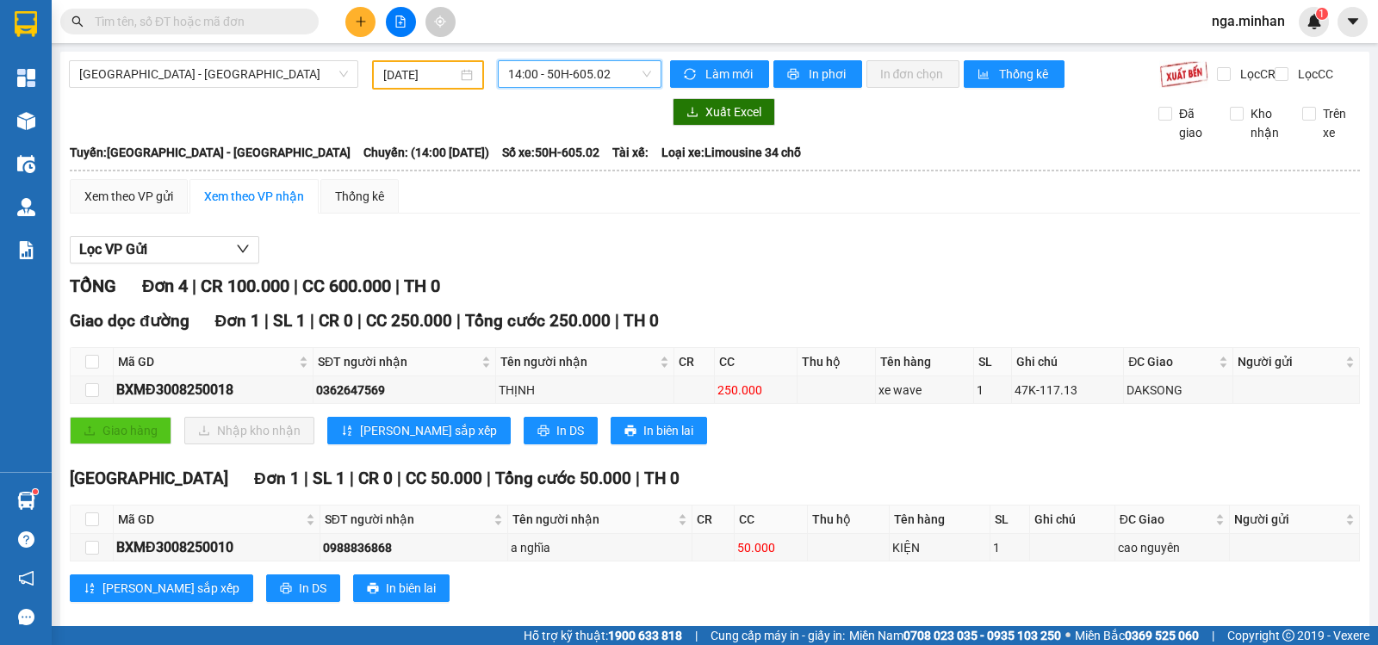
click at [589, 82] on span "14:00 - 50H-605.02" at bounding box center [579, 74] width 142 height 26
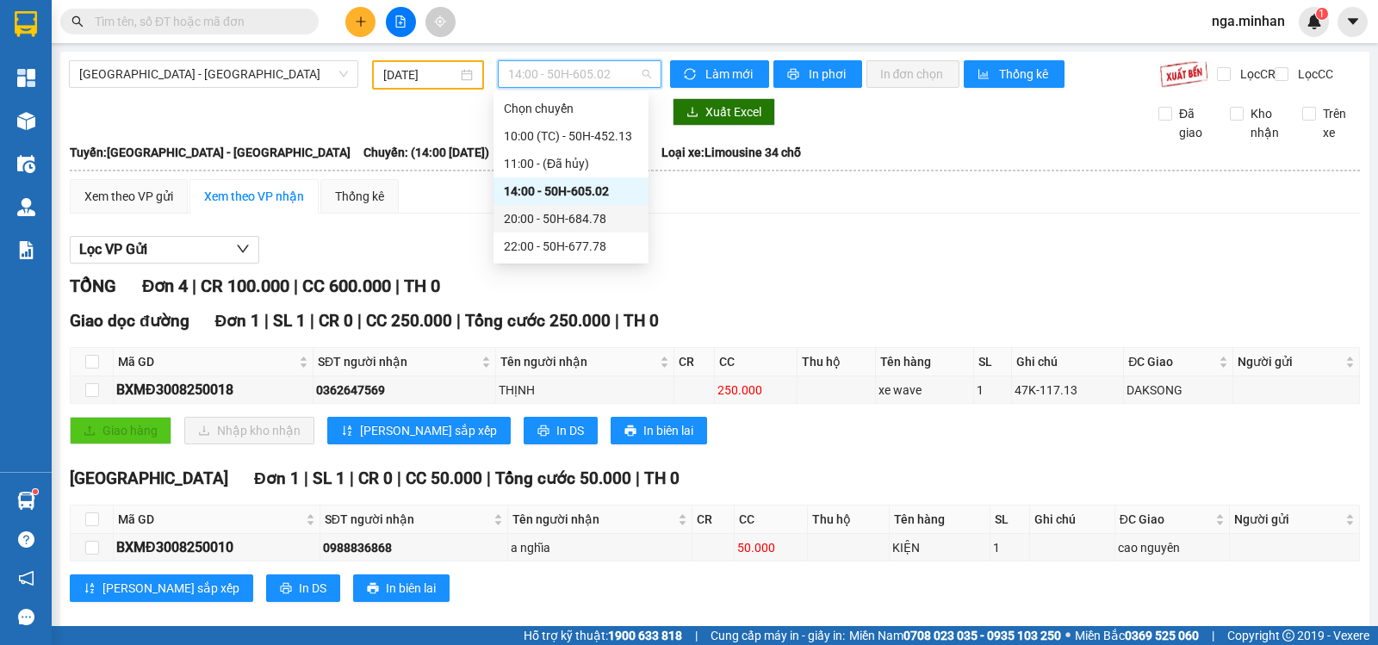
click at [589, 220] on div "20:00 - 50H-684.78" at bounding box center [571, 218] width 134 height 19
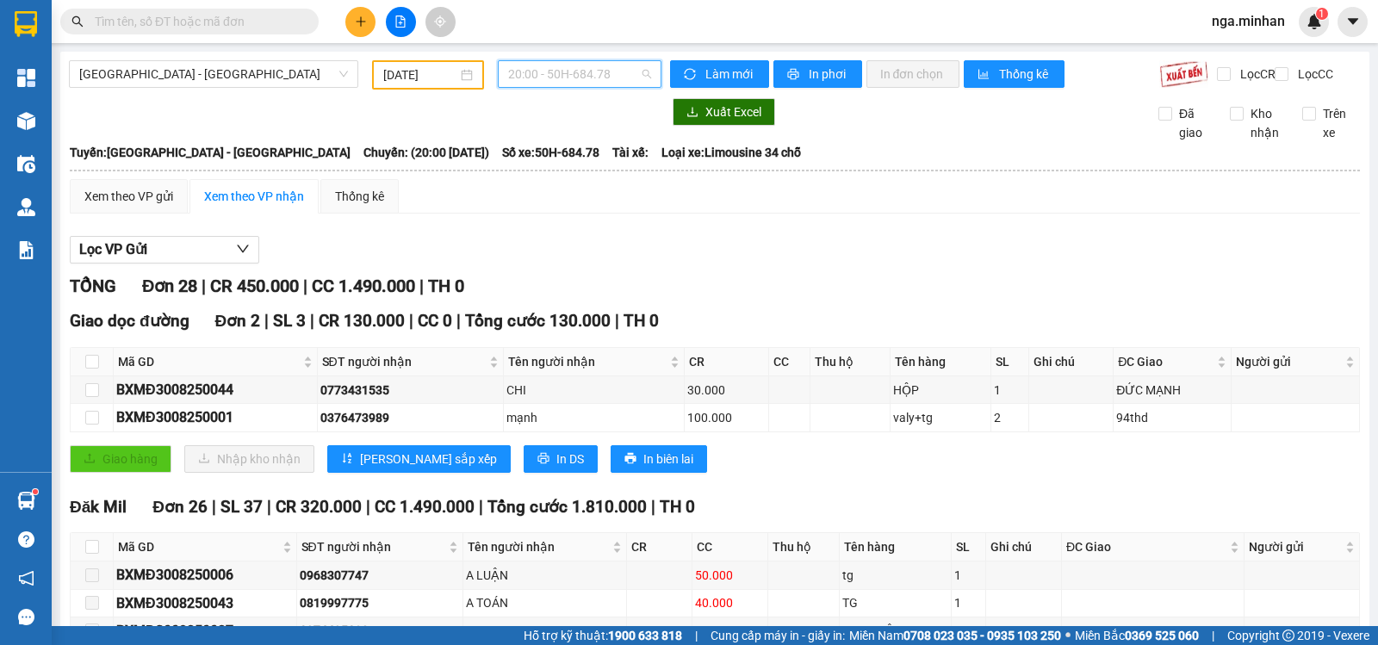
click at [616, 72] on span "20:00 - 50H-684.78" at bounding box center [579, 74] width 142 height 26
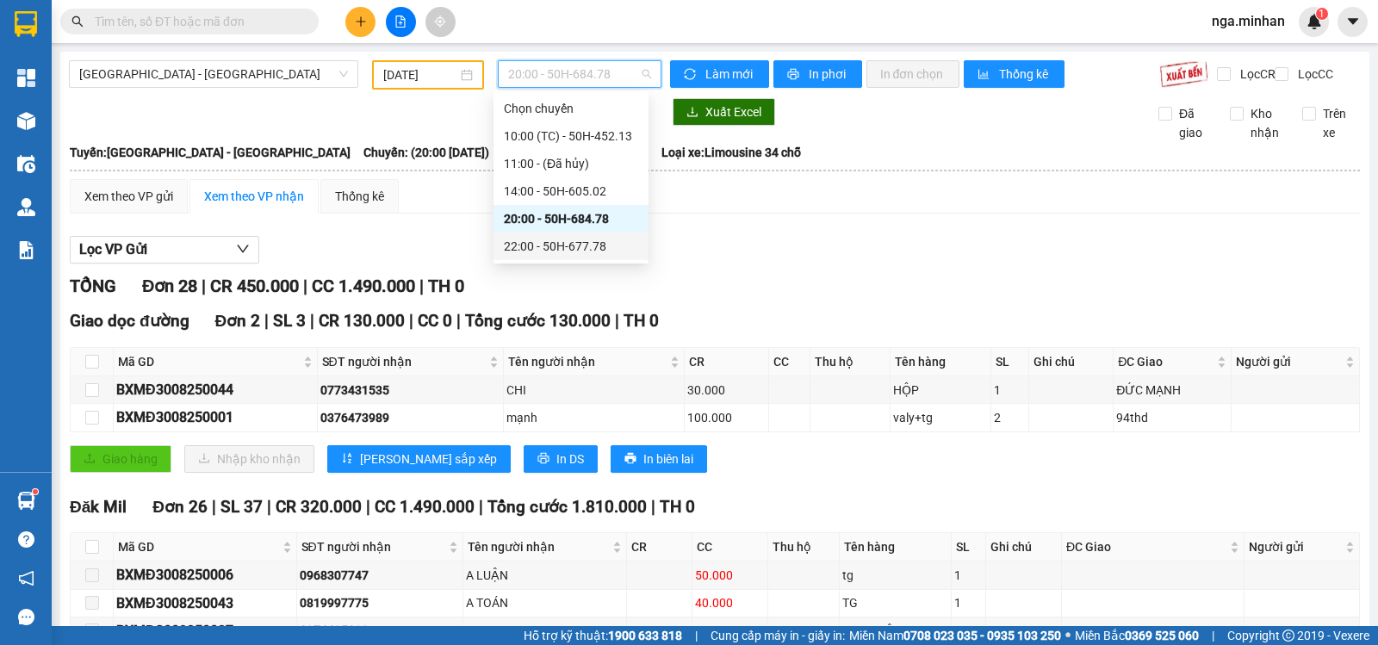
click at [585, 241] on div "22:00 - 50H-677.78" at bounding box center [571, 246] width 134 height 19
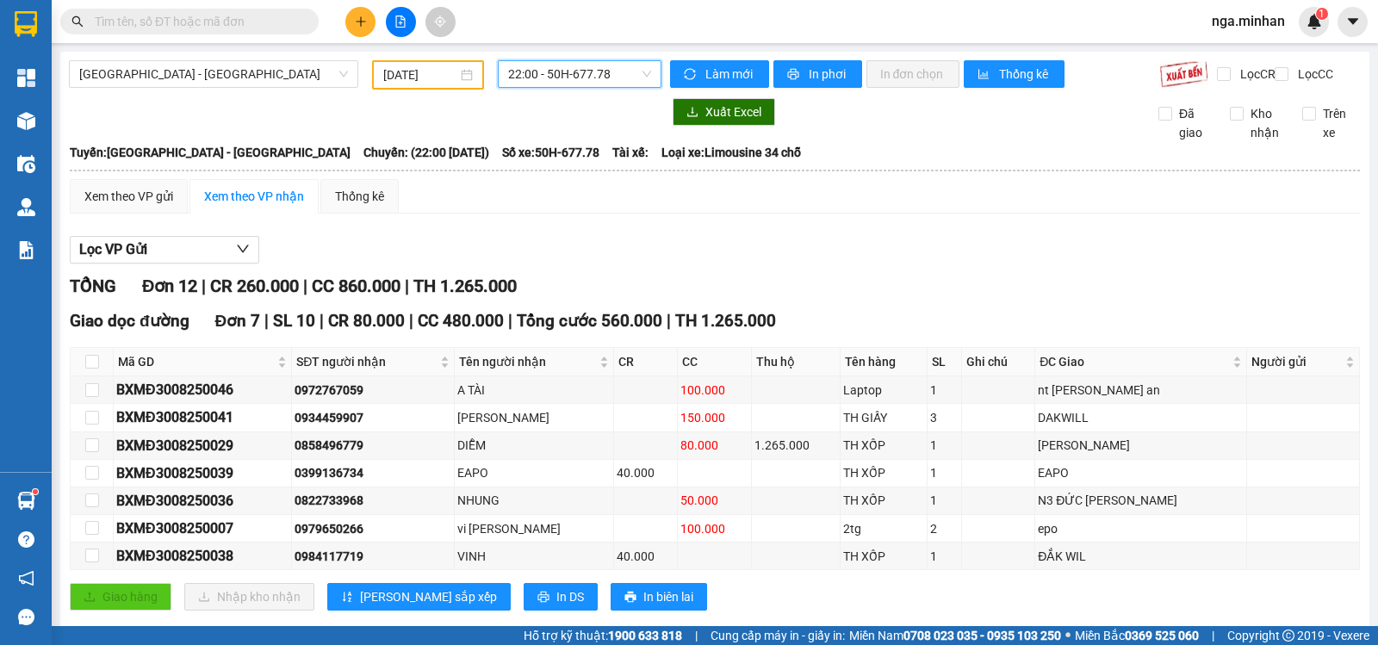
click at [389, 68] on input "30/08/2025" at bounding box center [420, 74] width 75 height 19
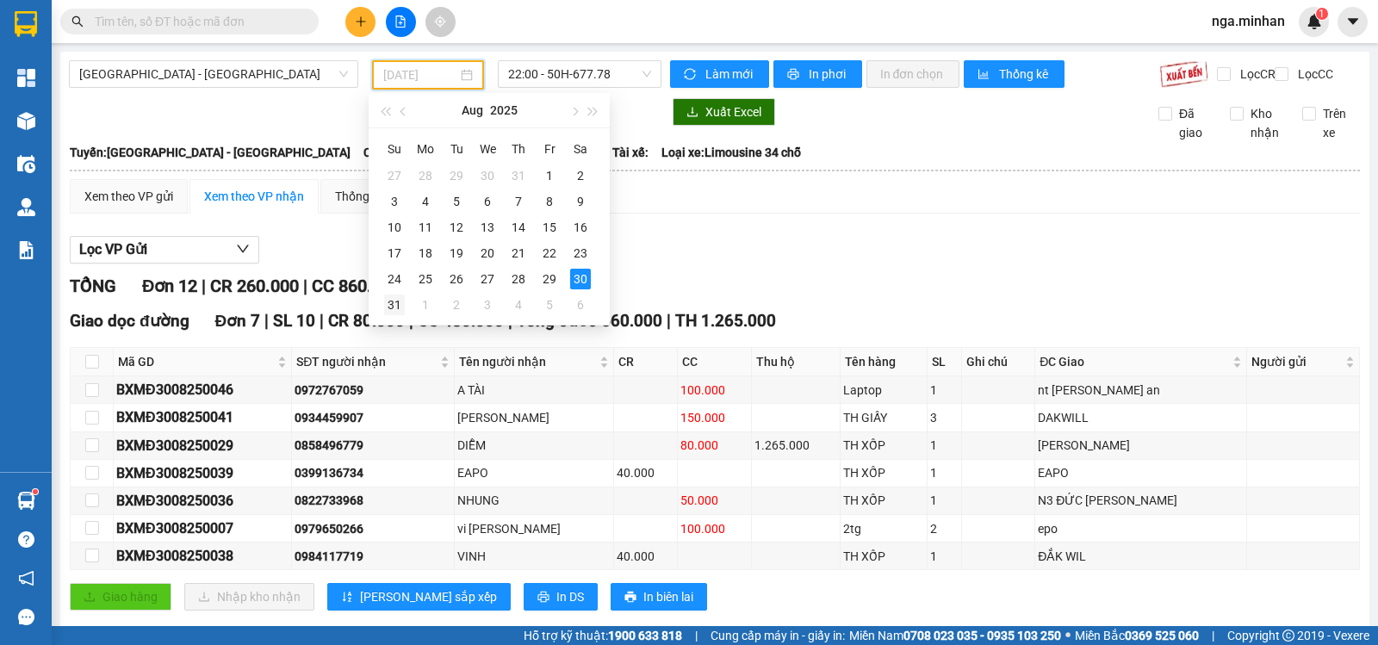
click at [394, 304] on div "31" at bounding box center [394, 305] width 21 height 21
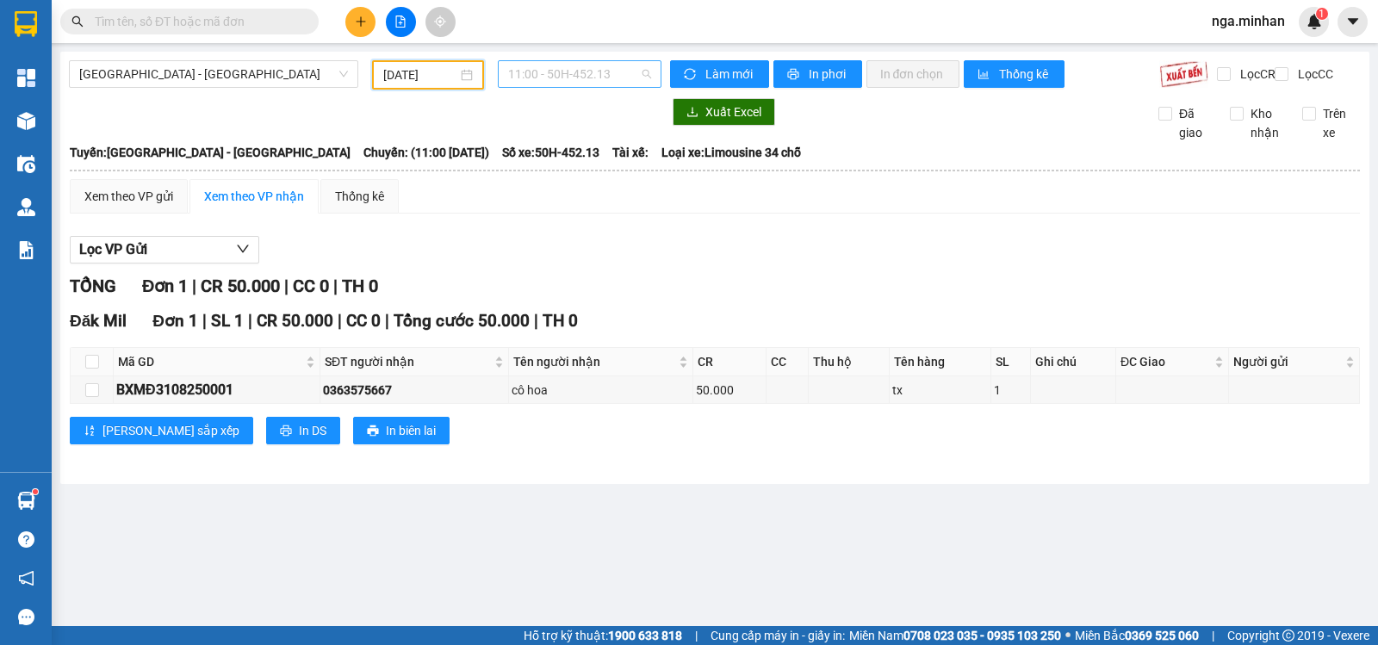
click at [631, 82] on span "11:00 - 50H-452.13" at bounding box center [579, 74] width 142 height 26
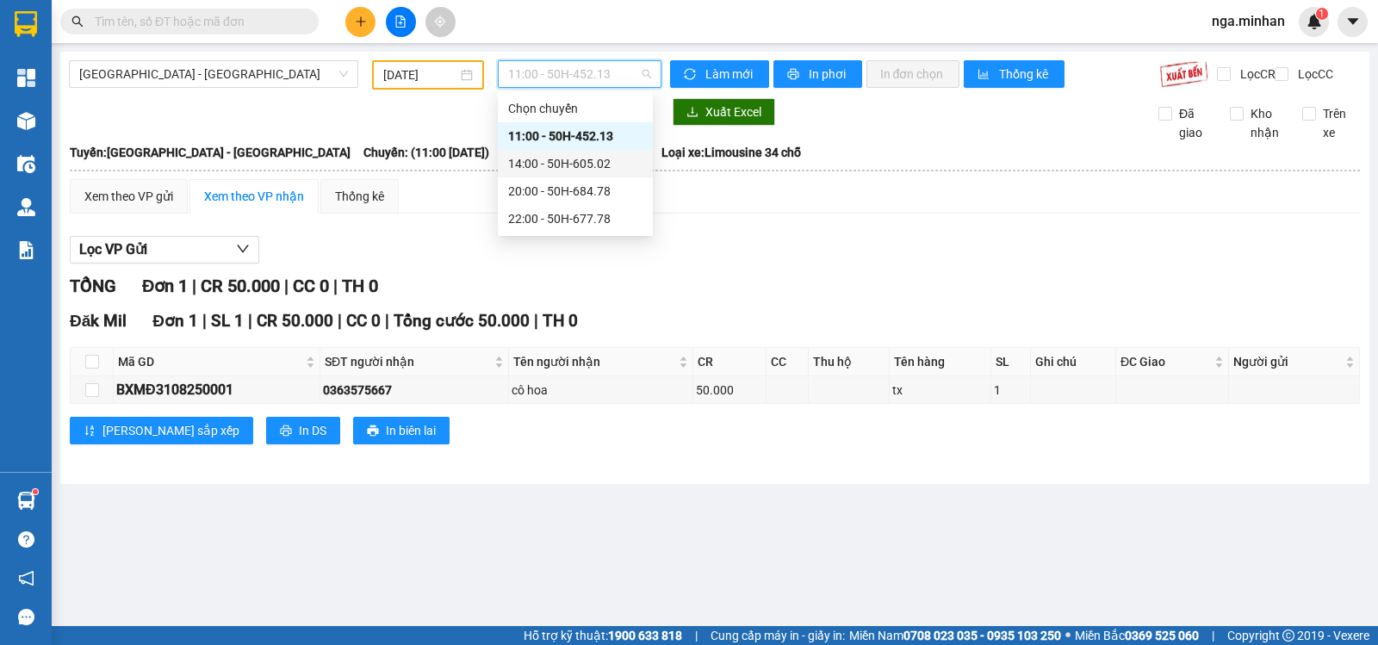
click at [614, 161] on div "14:00 - 50H-605.02" at bounding box center [575, 163] width 134 height 19
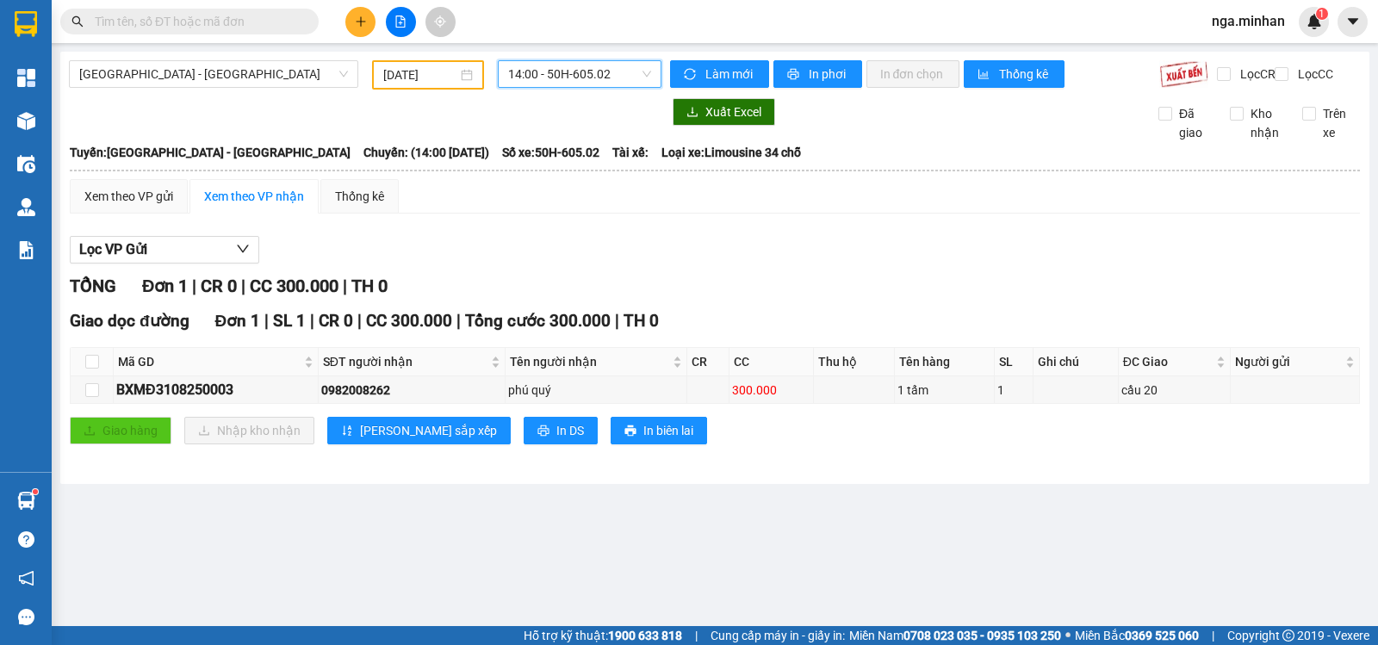
click at [623, 83] on span "14:00 - 50H-605.02" at bounding box center [579, 74] width 142 height 26
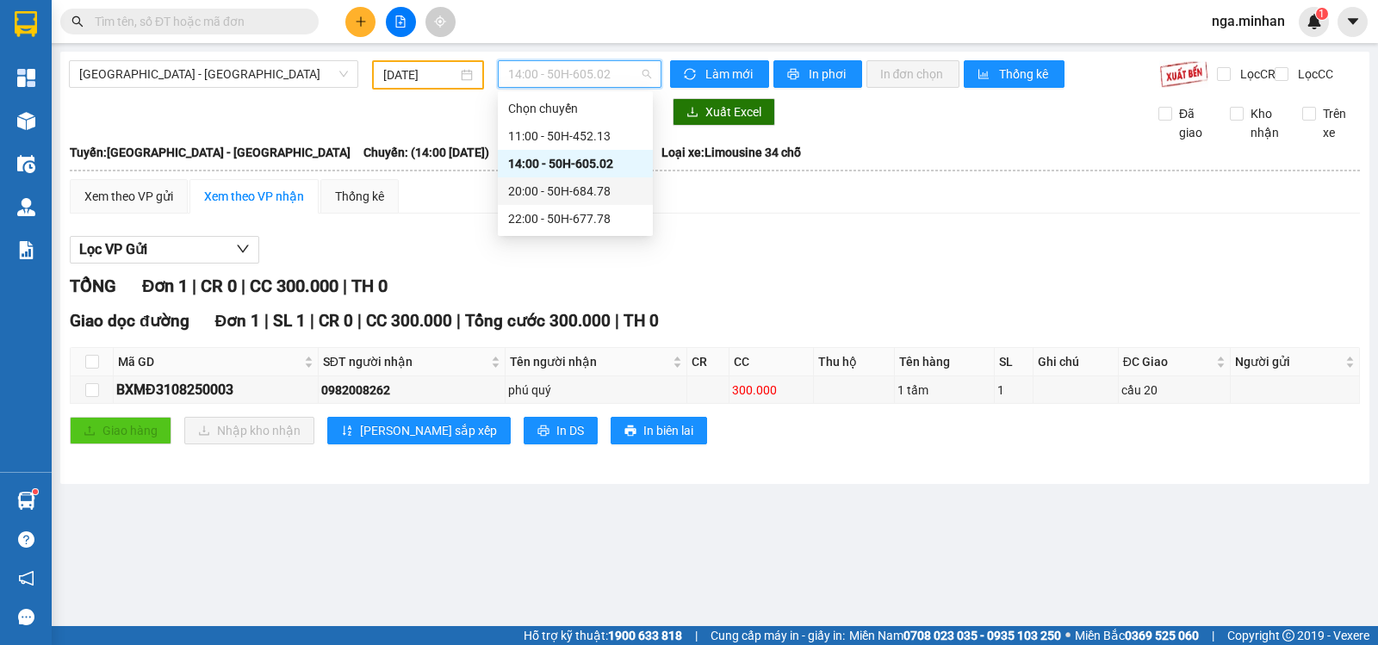
click at [609, 197] on div "20:00 - 50H-684.78" at bounding box center [575, 191] width 134 height 19
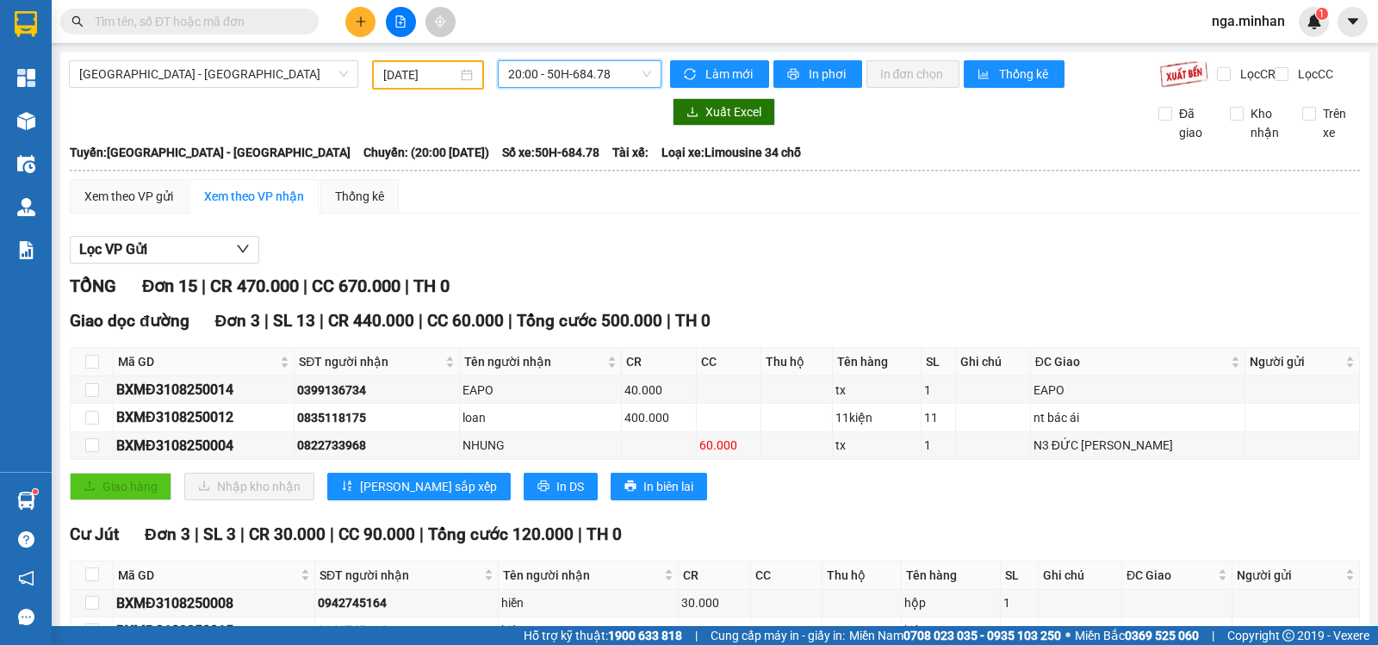
click at [584, 78] on span "20:00 - 50H-684.78" at bounding box center [579, 74] width 142 height 26
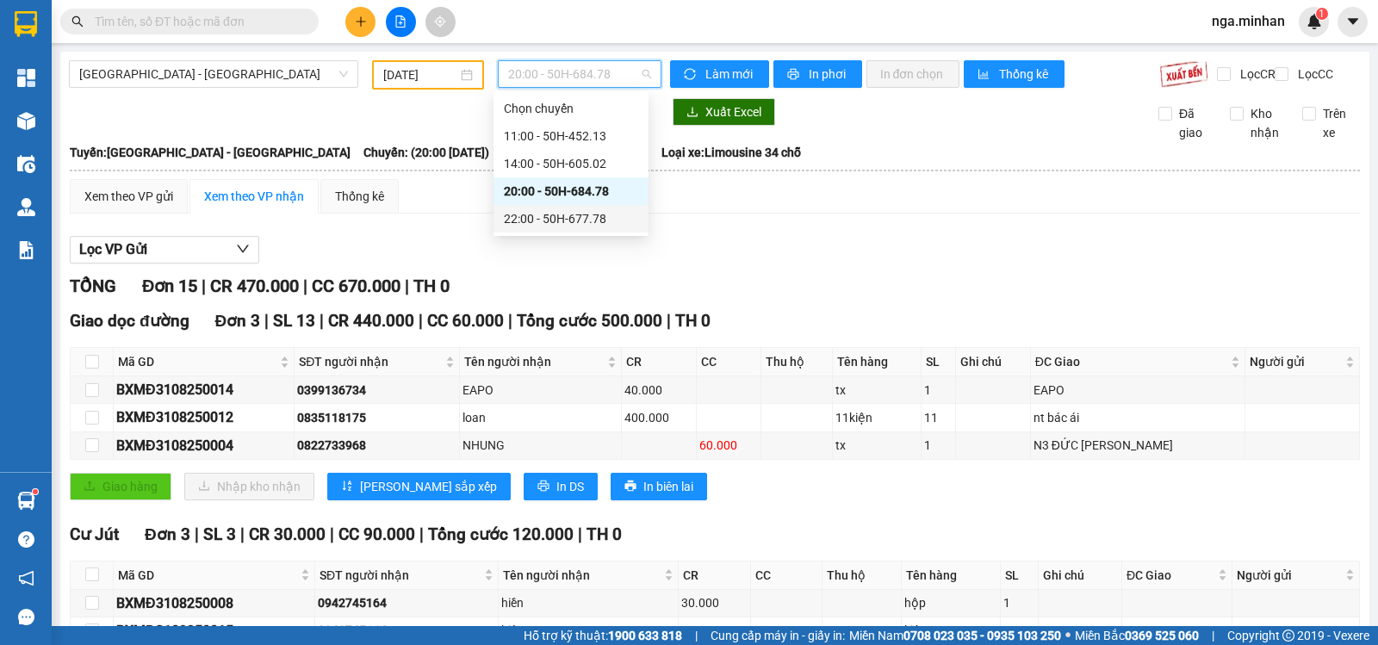
click at [588, 216] on div "22:00 - 50H-677.78" at bounding box center [571, 218] width 134 height 19
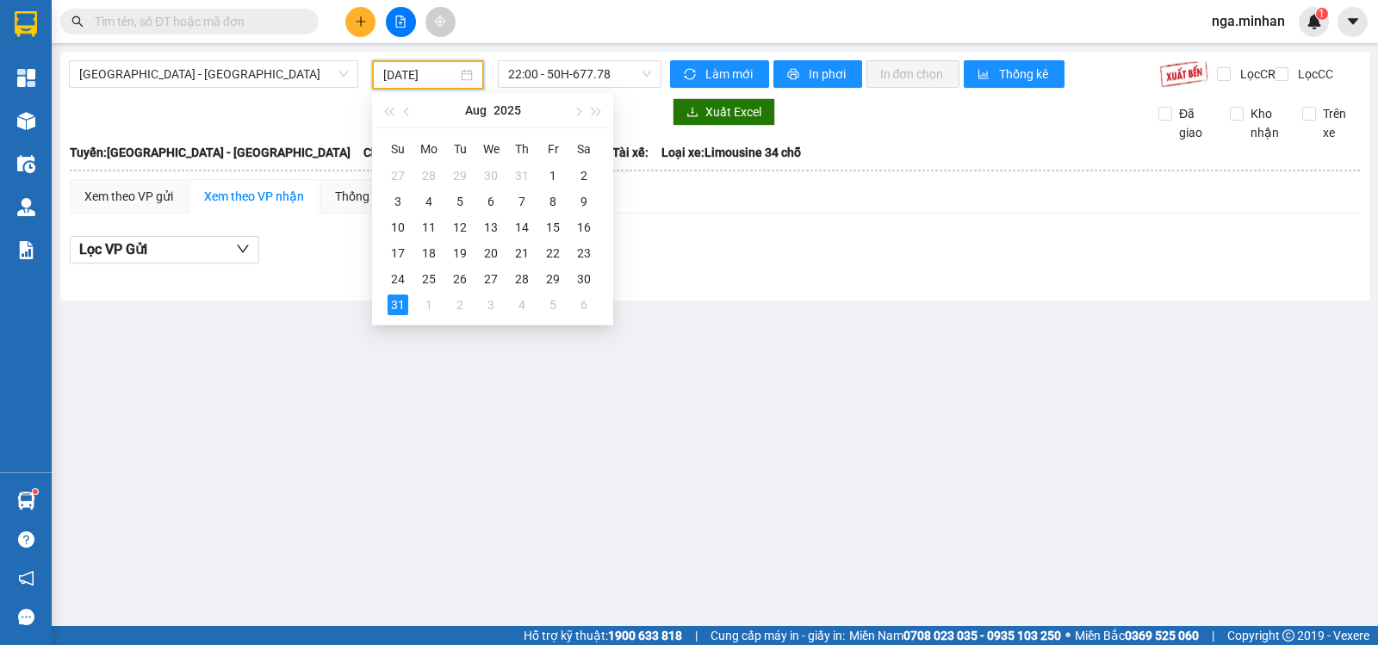
click at [401, 73] on input "31/08/2025" at bounding box center [420, 74] width 75 height 19
click at [432, 306] on div "1" at bounding box center [429, 305] width 21 height 21
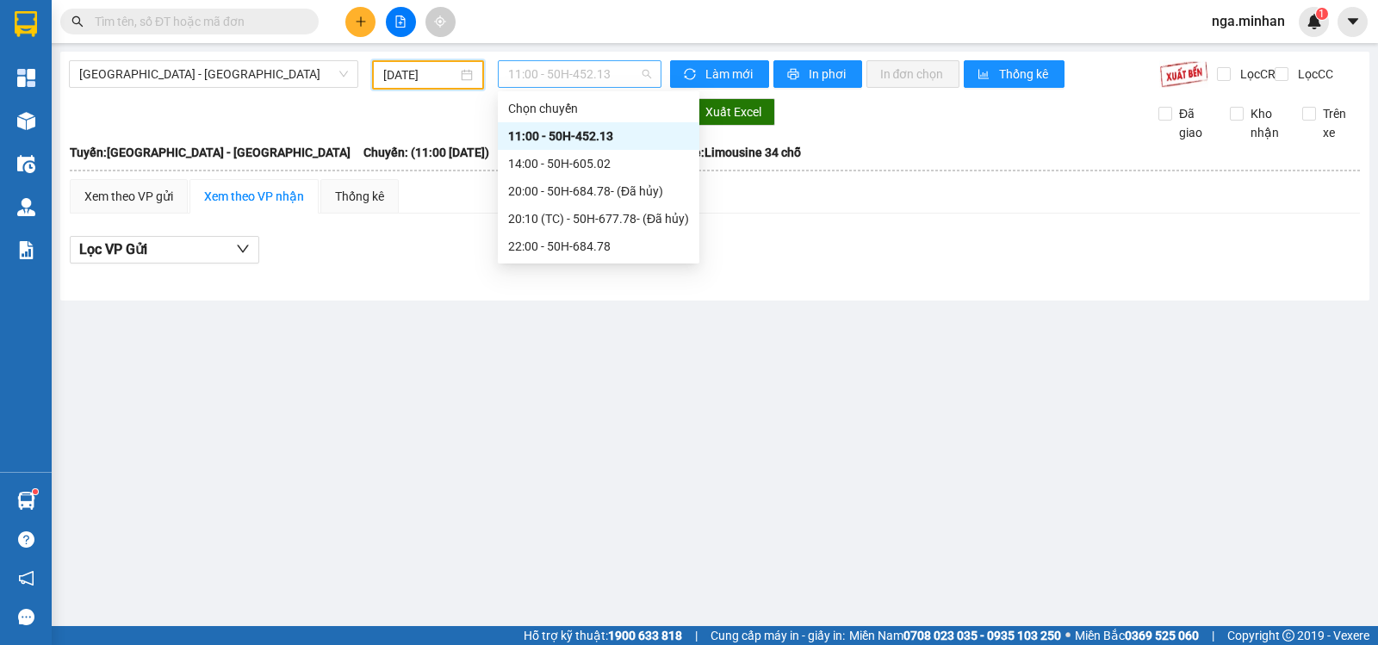
click at [588, 71] on span "11:00 - 50H-452.13" at bounding box center [579, 74] width 142 height 26
click at [600, 170] on div "14:00 - 50H-605.02" at bounding box center [598, 163] width 181 height 19
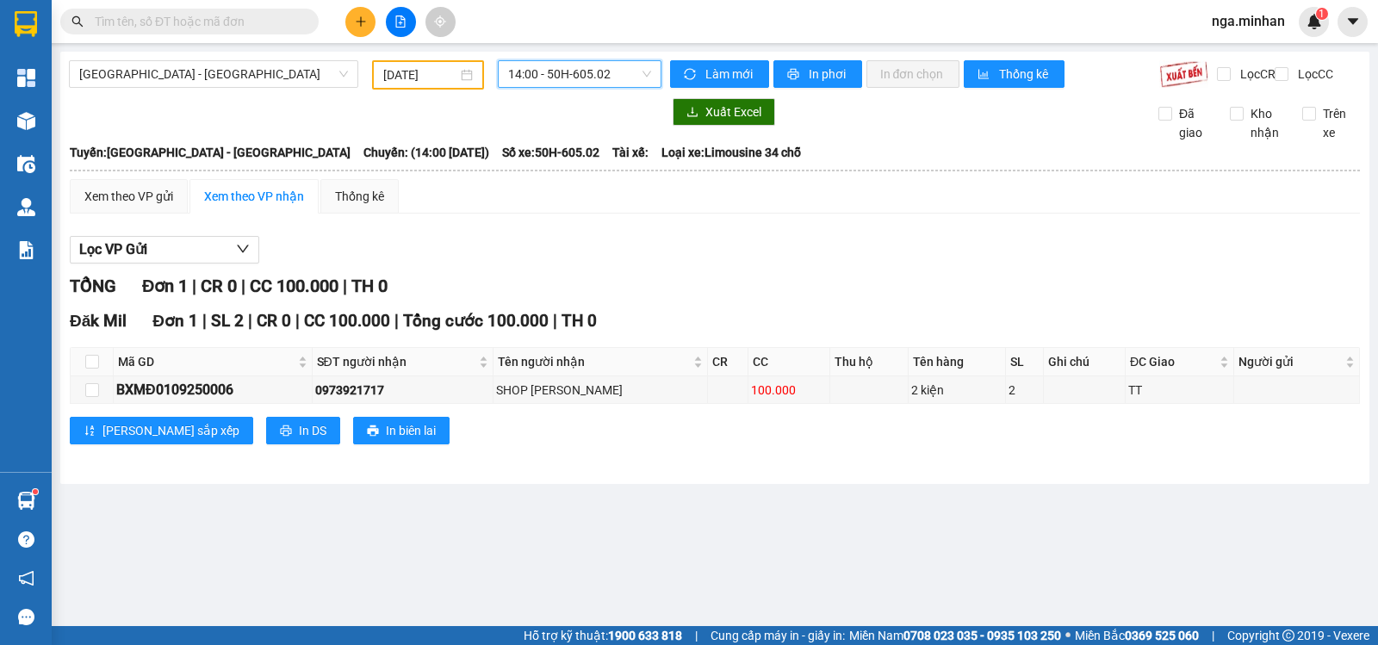
click at [578, 77] on span "14:00 - 50H-605.02" at bounding box center [579, 74] width 142 height 26
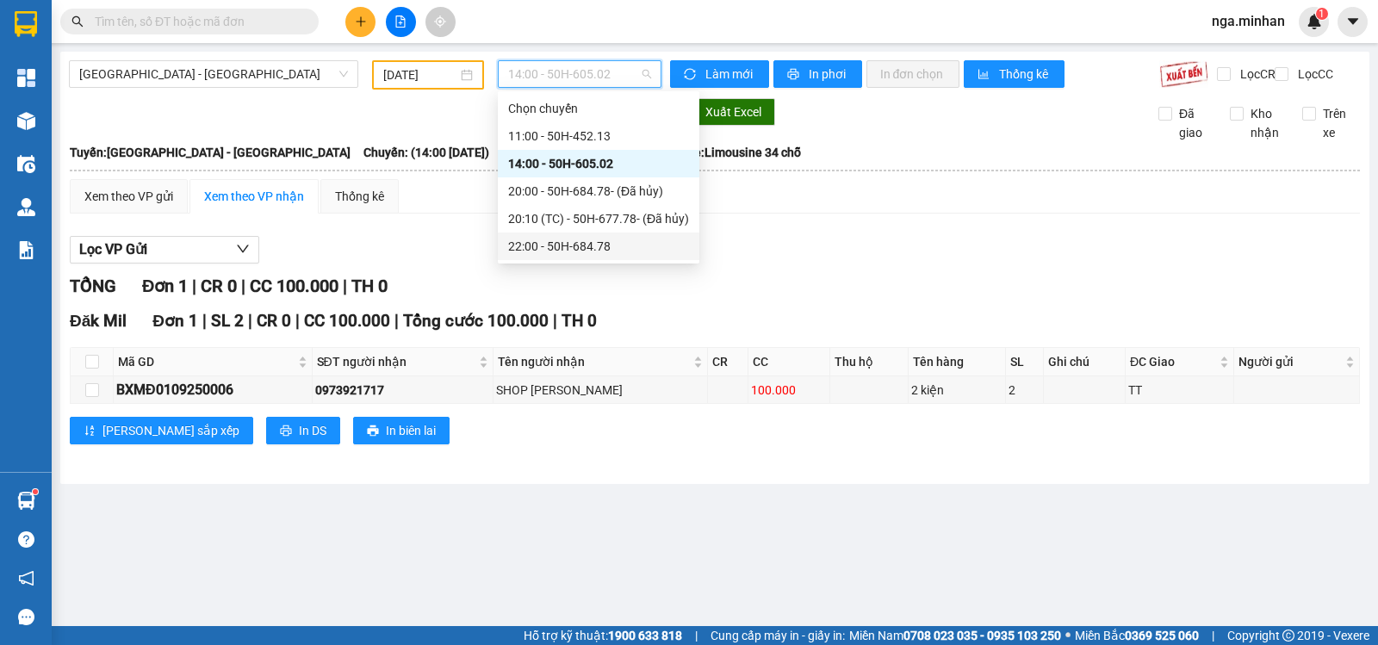
click at [572, 240] on div "22:00 - 50H-684.78" at bounding box center [598, 246] width 181 height 19
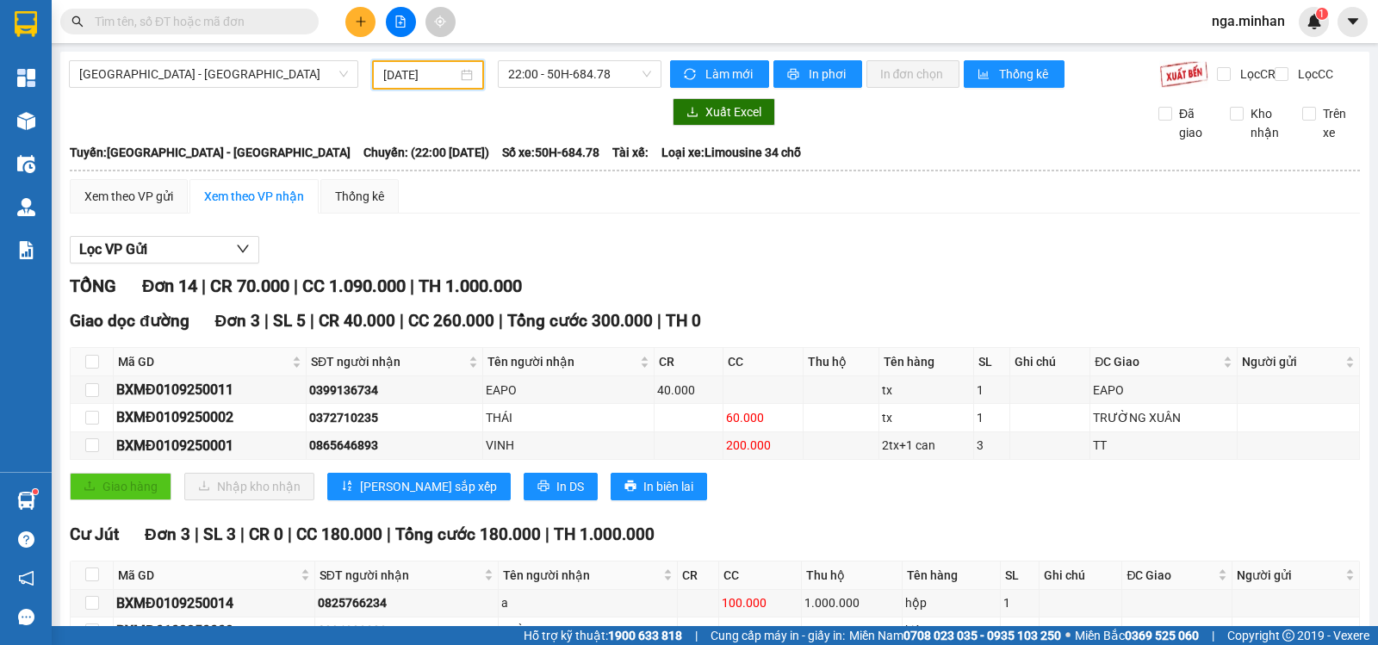
click at [387, 73] on input "01/09/2025" at bounding box center [420, 74] width 75 height 19
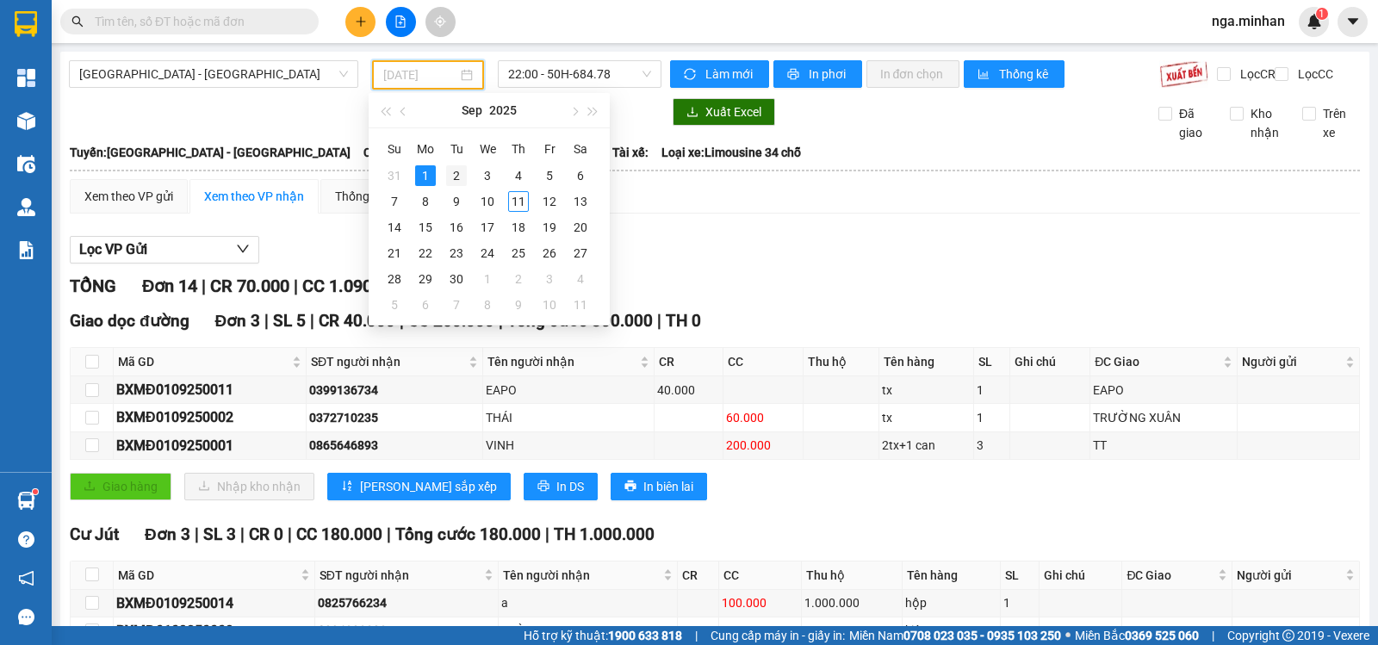
click at [462, 175] on div "2" at bounding box center [456, 175] width 21 height 21
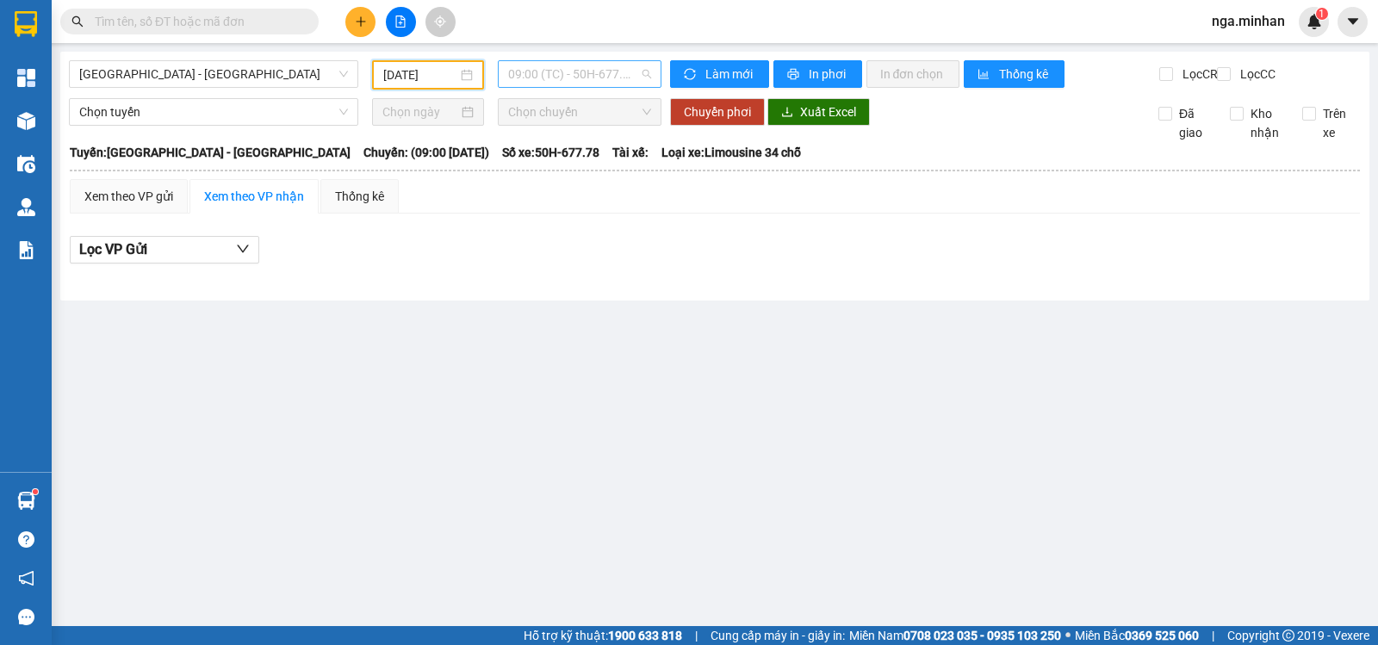
click at [567, 66] on span "09:00 (TC) - 50H-677.78 - (Đã hủy)" at bounding box center [579, 74] width 142 height 26
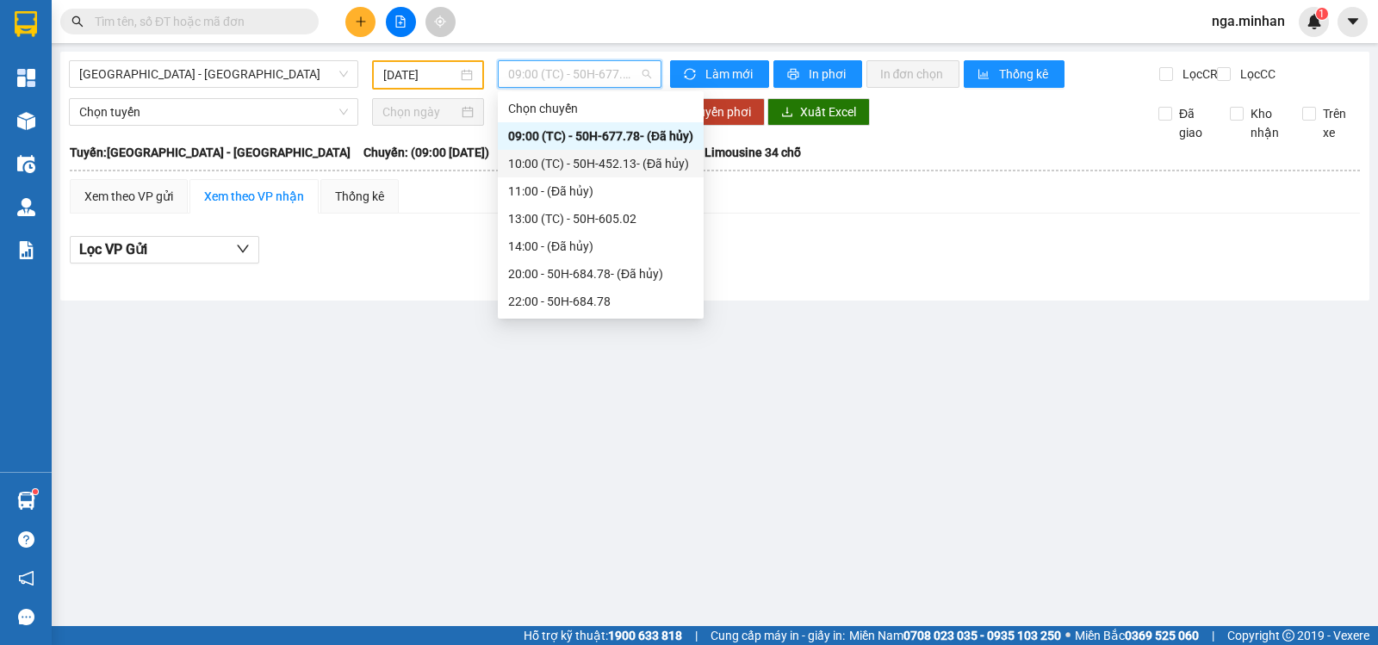
click at [579, 155] on div "10:00 (TC) - 50H-452.13 - (Đã hủy)" at bounding box center [600, 163] width 185 height 19
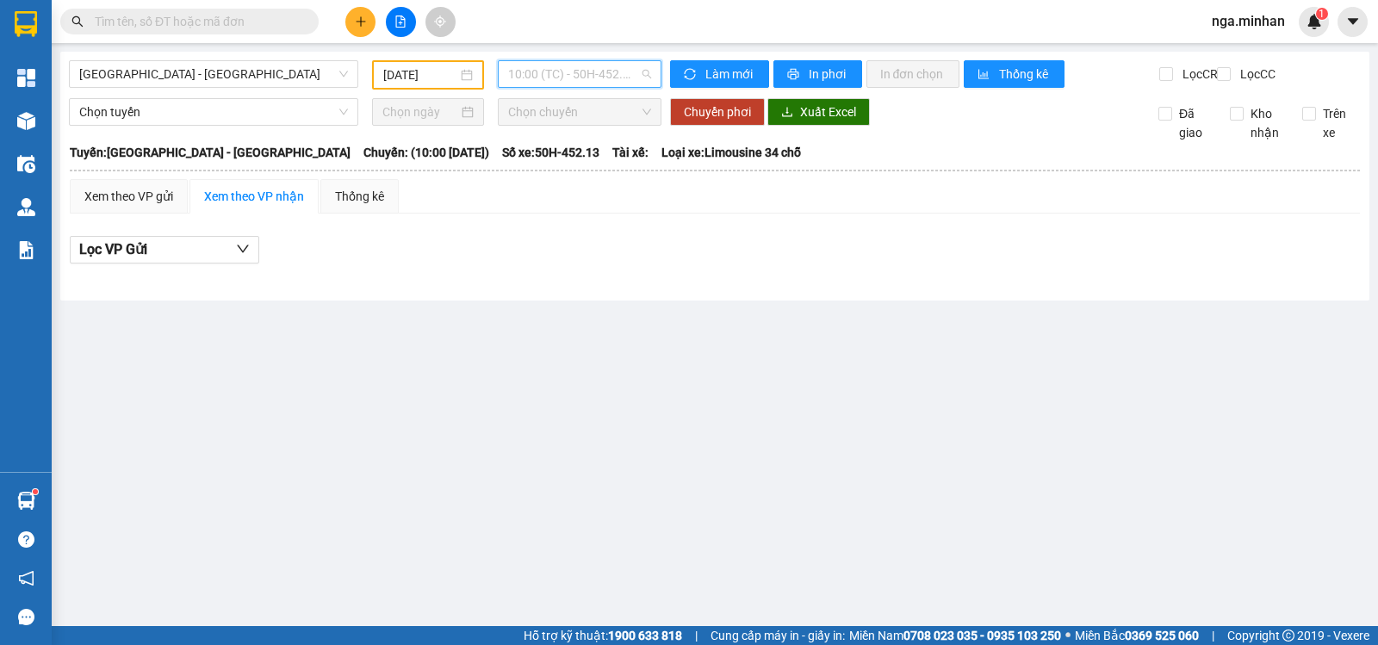
click at [619, 78] on span "10:00 (TC) - 50H-452.13 - (Đã hủy)" at bounding box center [579, 74] width 142 height 26
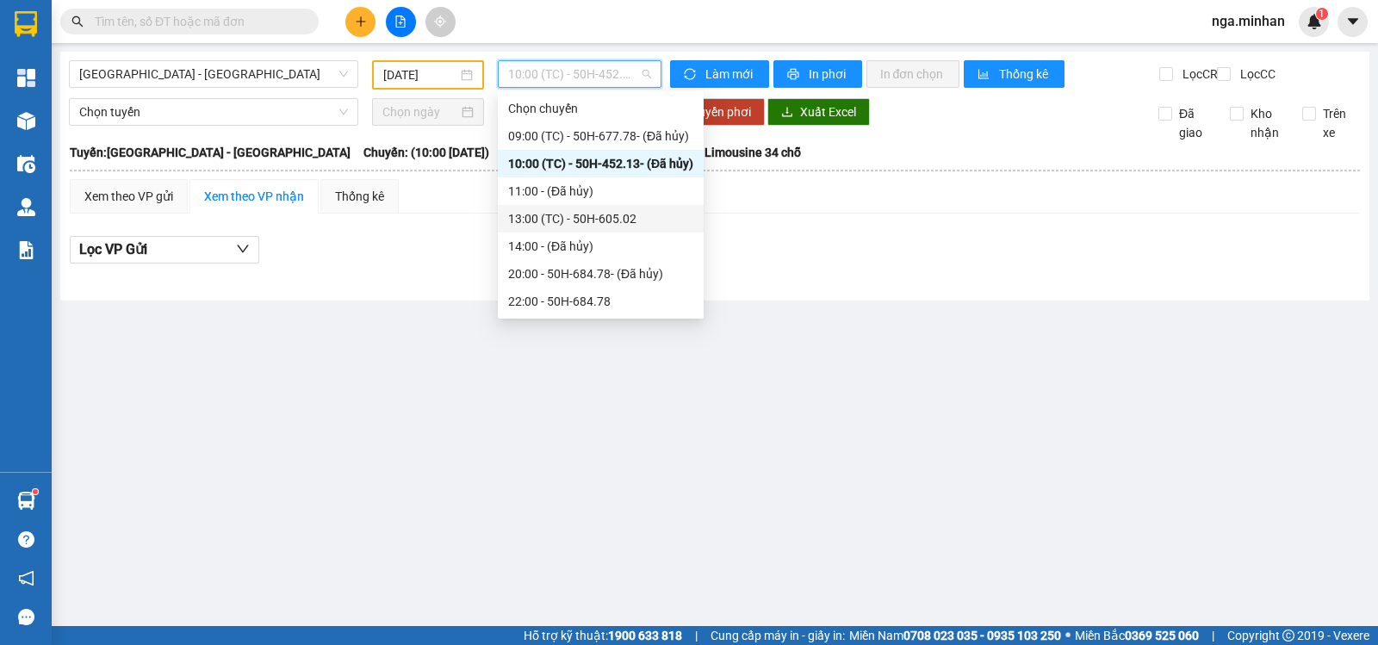
click at [594, 215] on div "13:00 (TC) - 50H-605.02" at bounding box center [600, 218] width 185 height 19
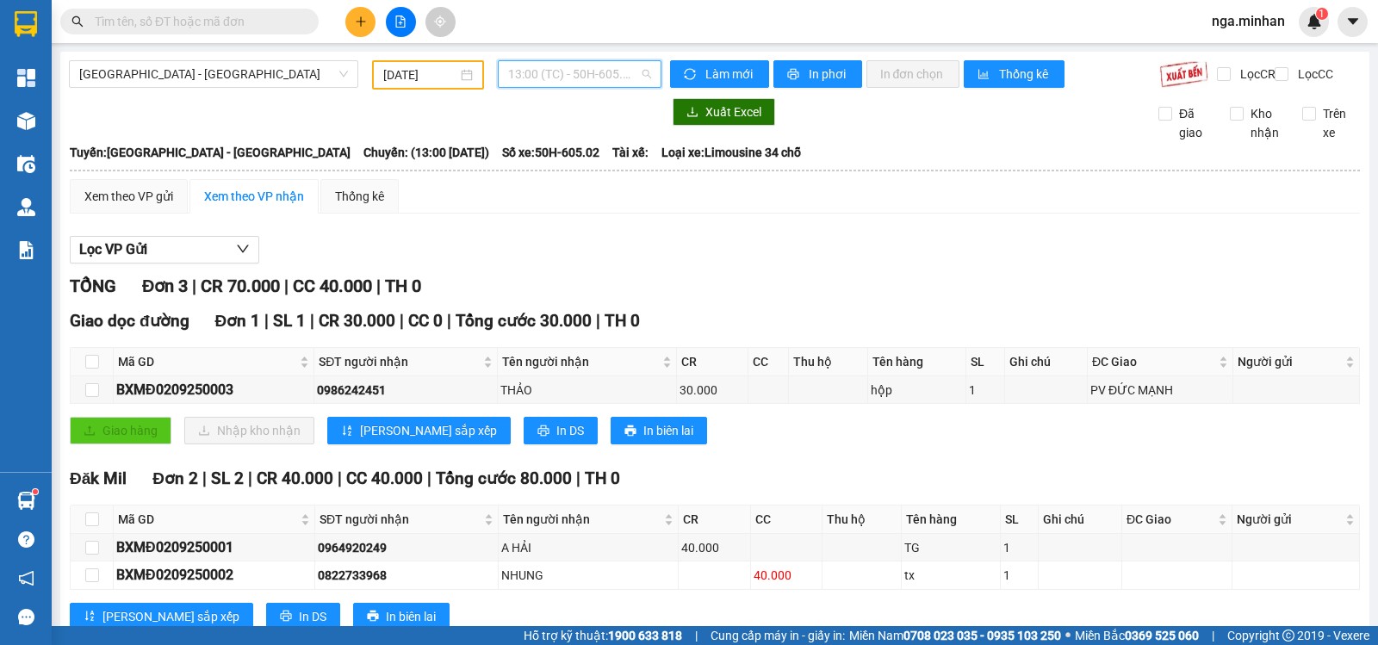
click at [584, 77] on span "13:00 (TC) - 50H-605.02" at bounding box center [579, 74] width 142 height 26
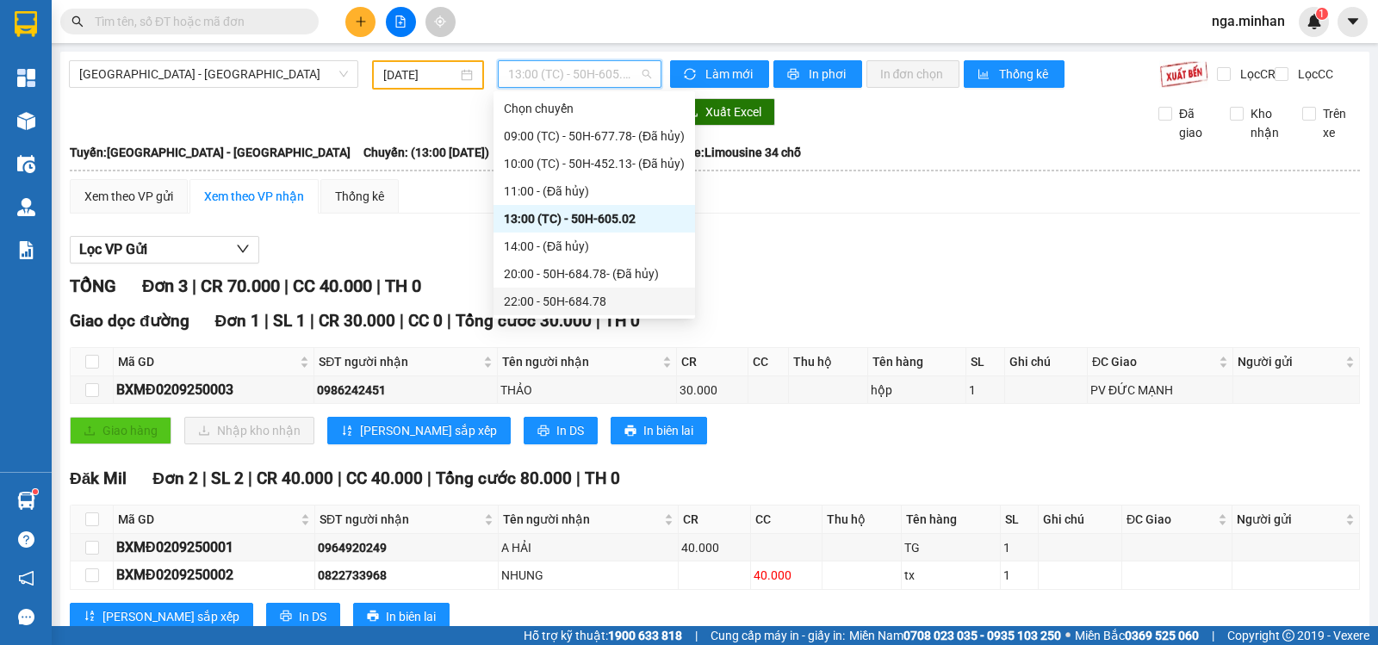
click at [588, 297] on div "22:00 - 50H-684.78" at bounding box center [594, 301] width 181 height 19
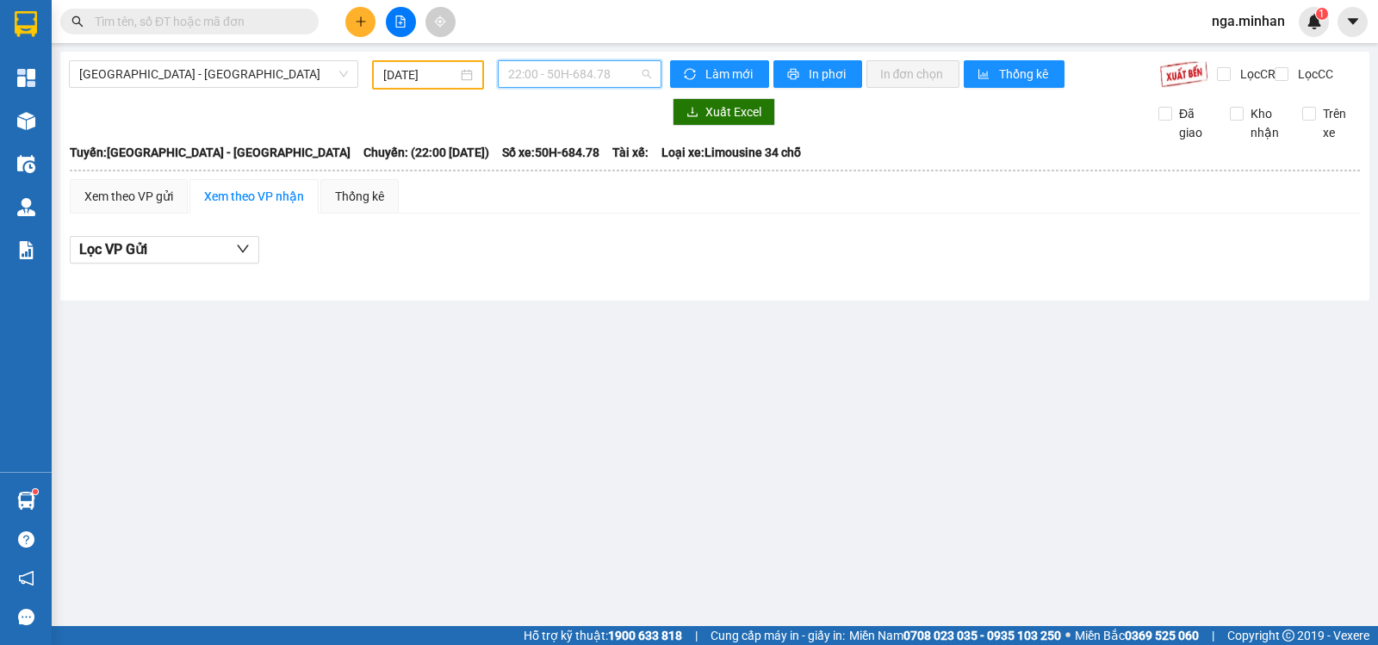
click at [548, 68] on span "22:00 - 50H-684.78" at bounding box center [579, 74] width 142 height 26
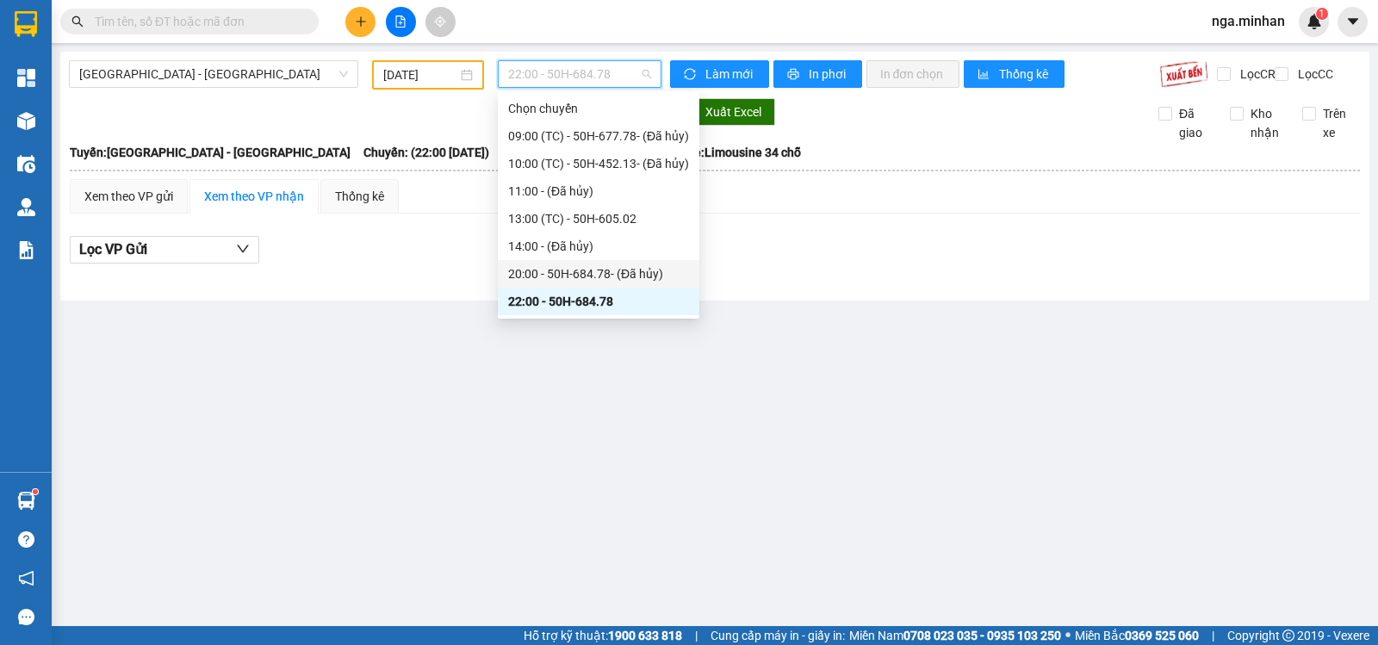
click at [572, 271] on div "20:00 - 50H-684.78 - (Đã [PERSON_NAME])" at bounding box center [598, 273] width 181 height 19
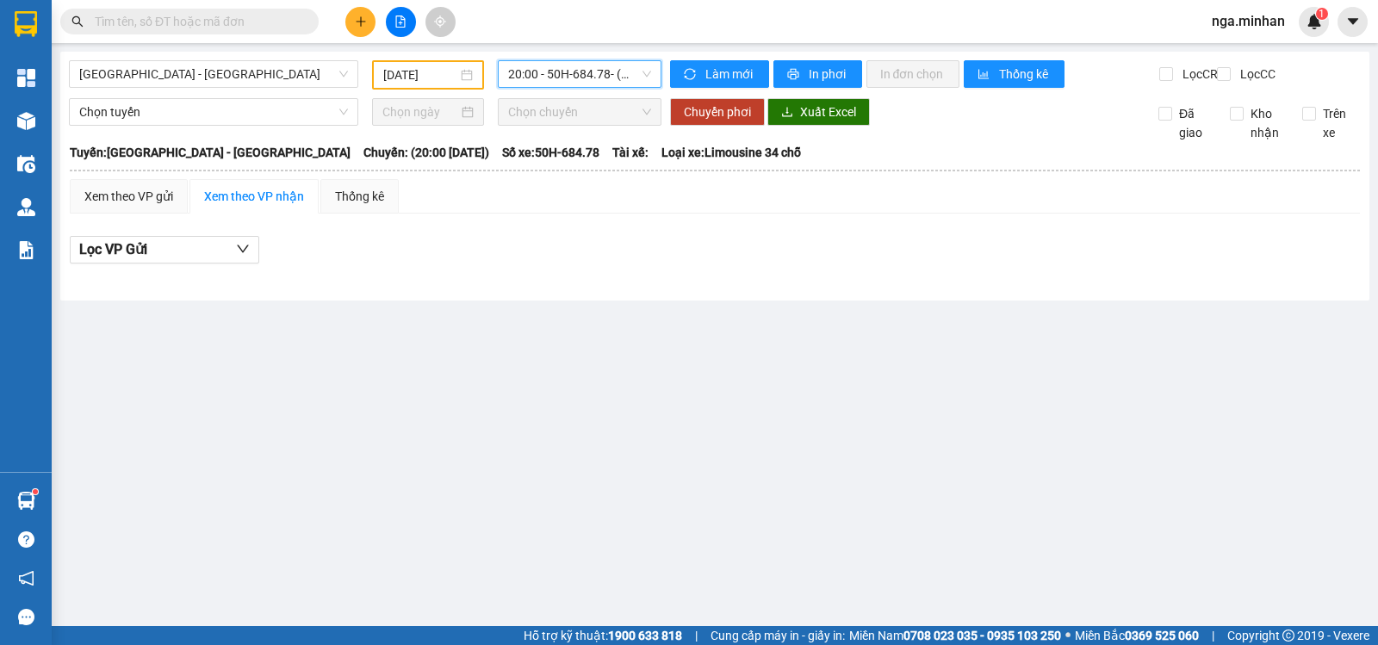
click at [426, 79] on input "02/09/2025" at bounding box center [420, 74] width 75 height 19
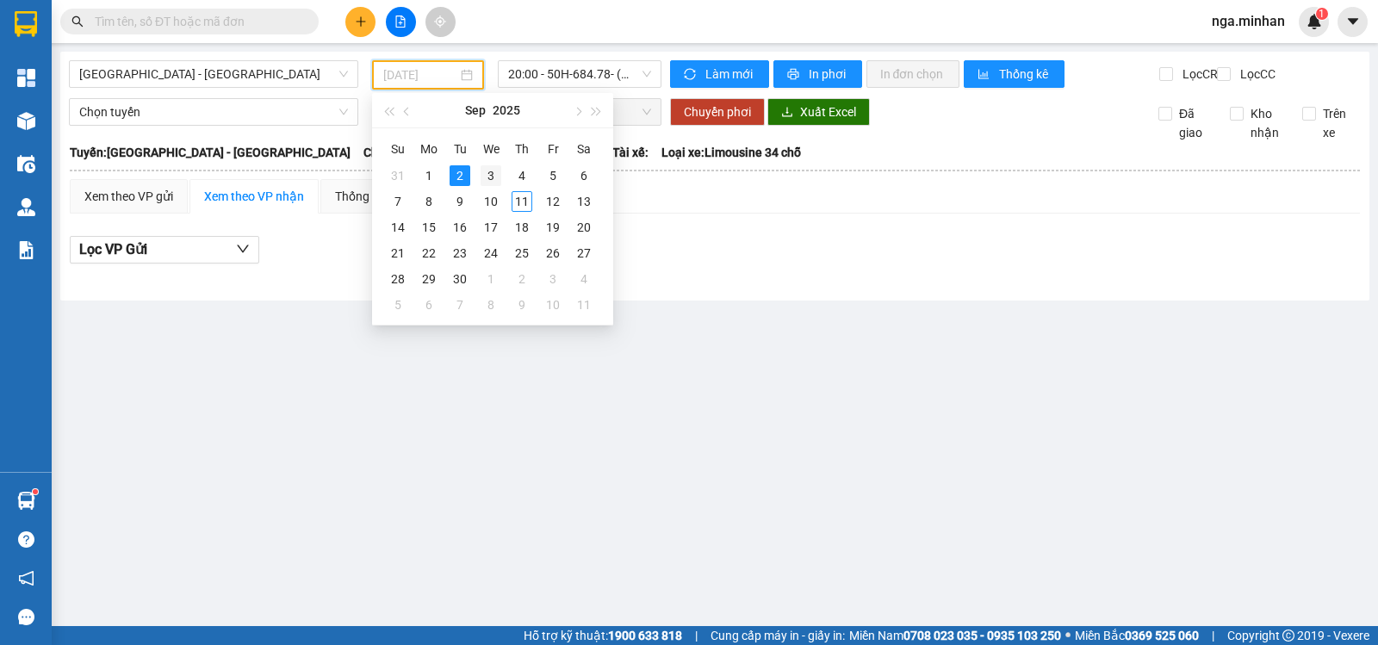
click at [489, 176] on div "3" at bounding box center [491, 175] width 21 height 21
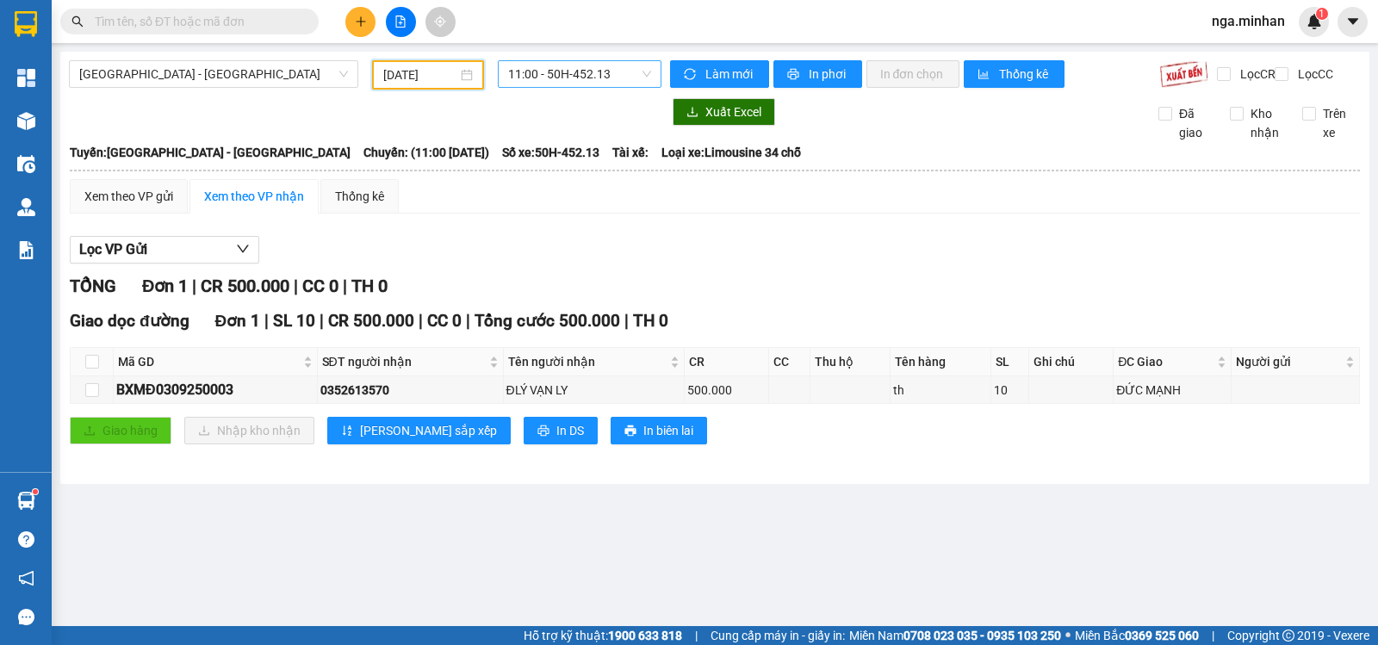
click at [567, 78] on span "11:00 - 50H-452.13" at bounding box center [579, 74] width 142 height 26
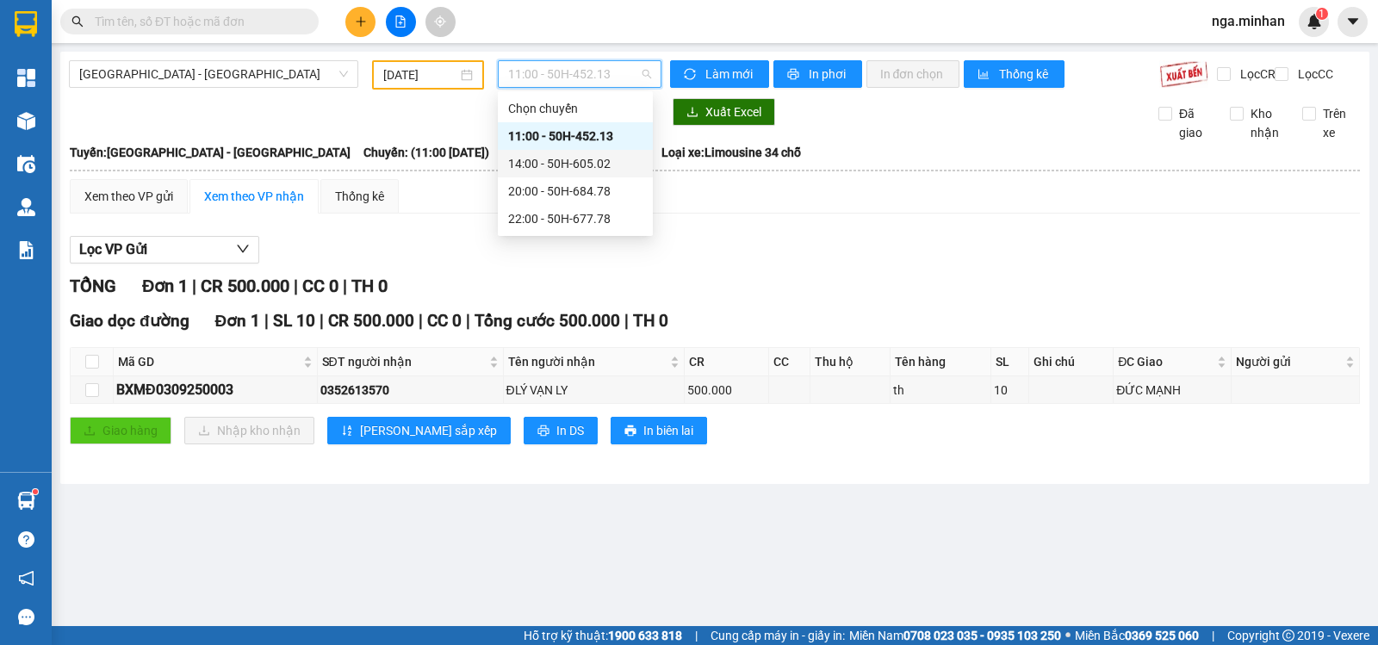
click at [573, 165] on div "14:00 - 50H-605.02" at bounding box center [575, 163] width 134 height 19
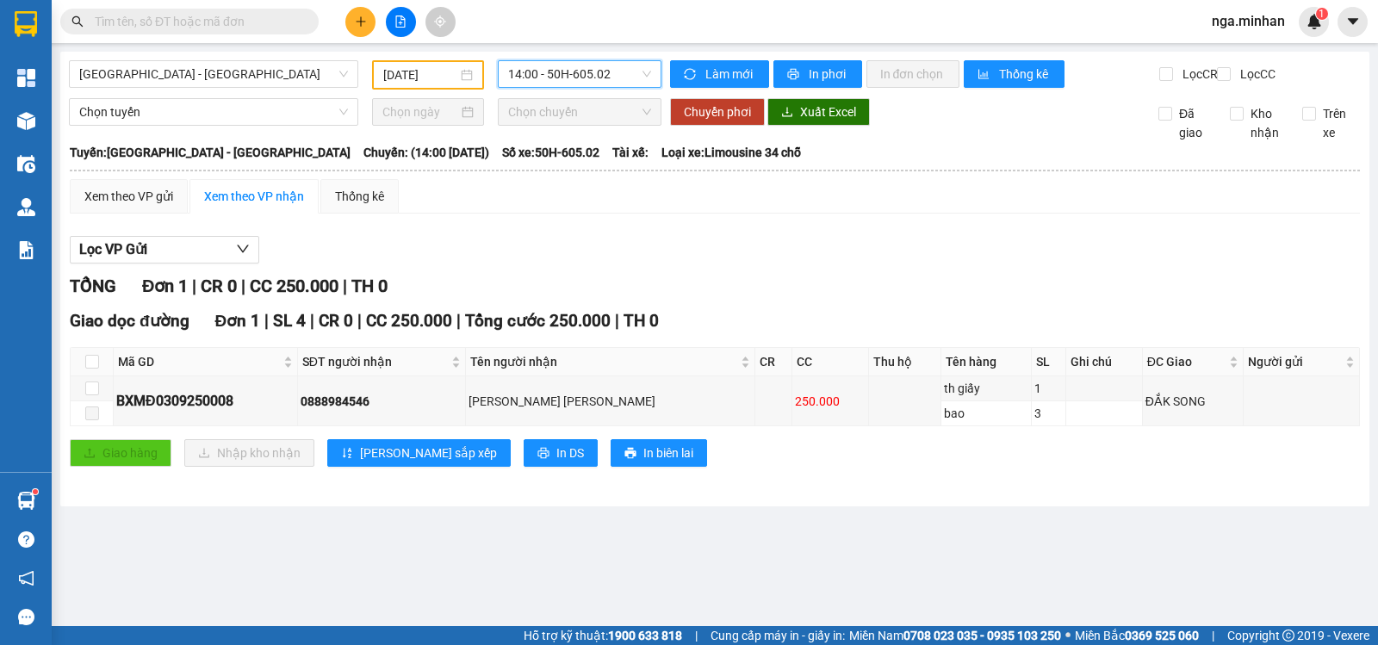
click at [617, 72] on span "14:00 - 50H-605.02" at bounding box center [579, 74] width 142 height 26
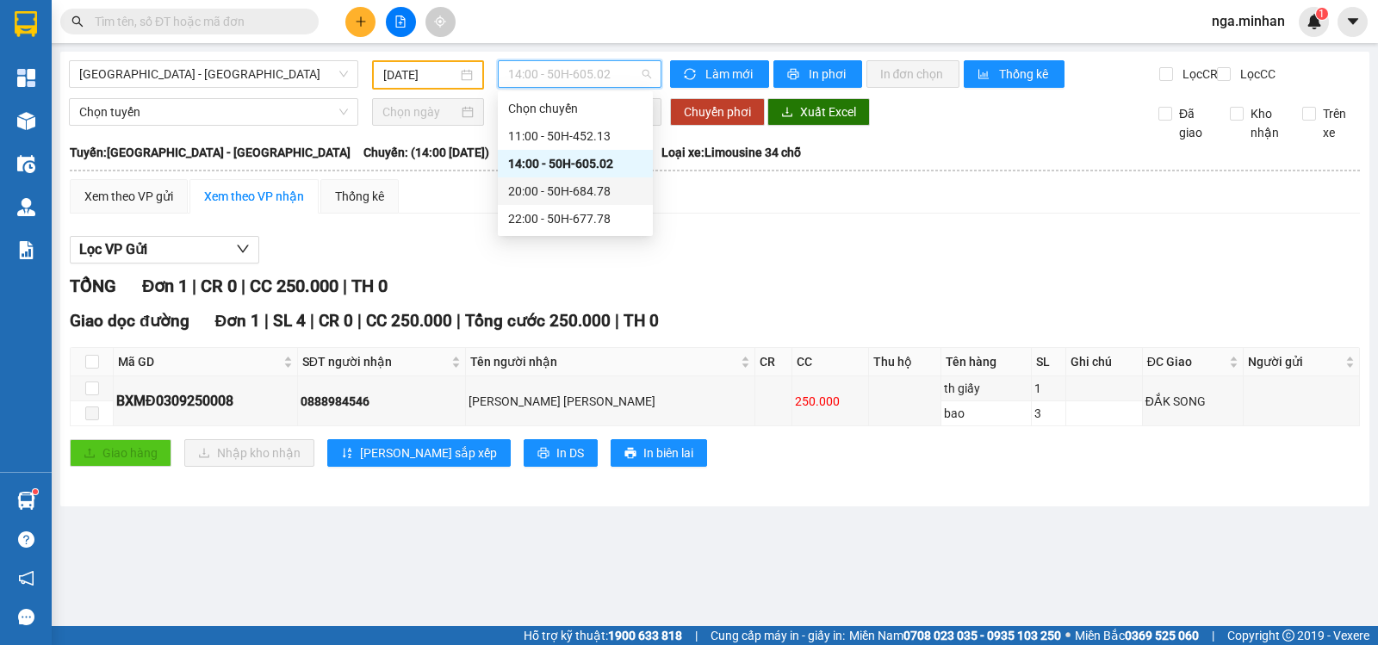
click at [595, 190] on div "20:00 - 50H-684.78" at bounding box center [575, 191] width 134 height 19
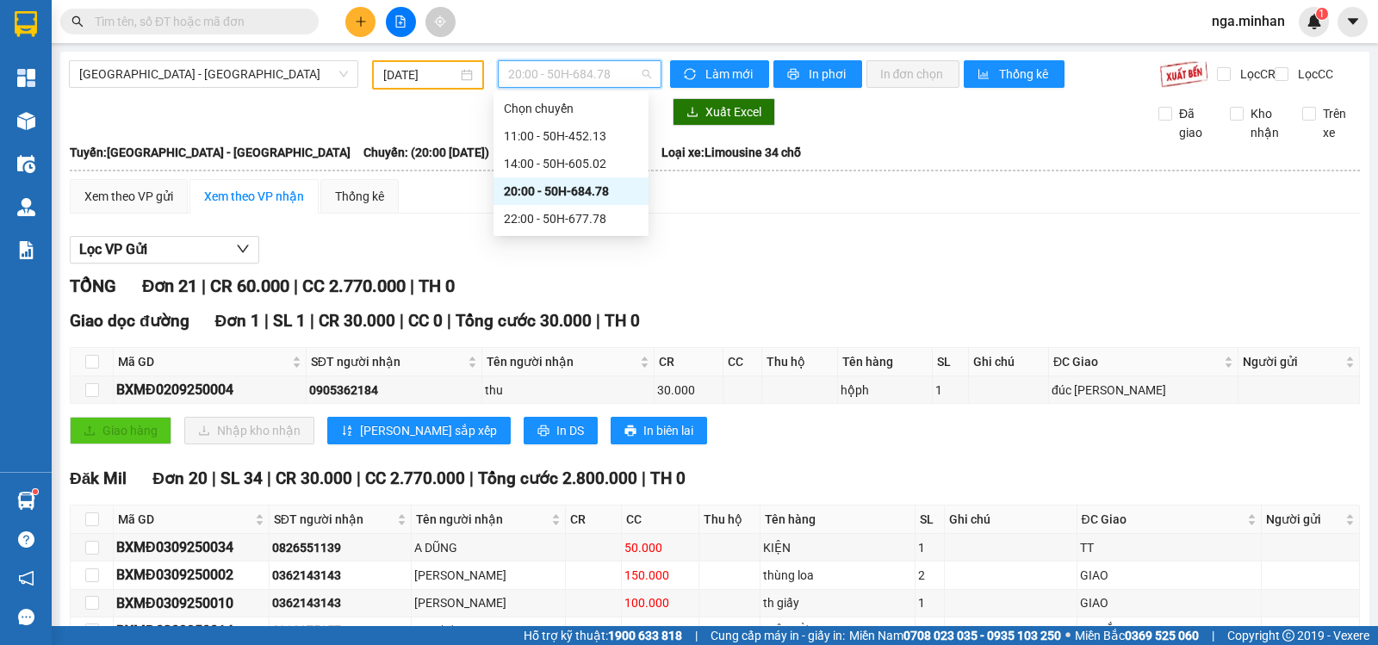
click at [581, 70] on span "20:00 - 50H-684.78" at bounding box center [579, 74] width 142 height 26
click at [593, 220] on div "22:00 - 50H-677.78" at bounding box center [571, 218] width 134 height 19
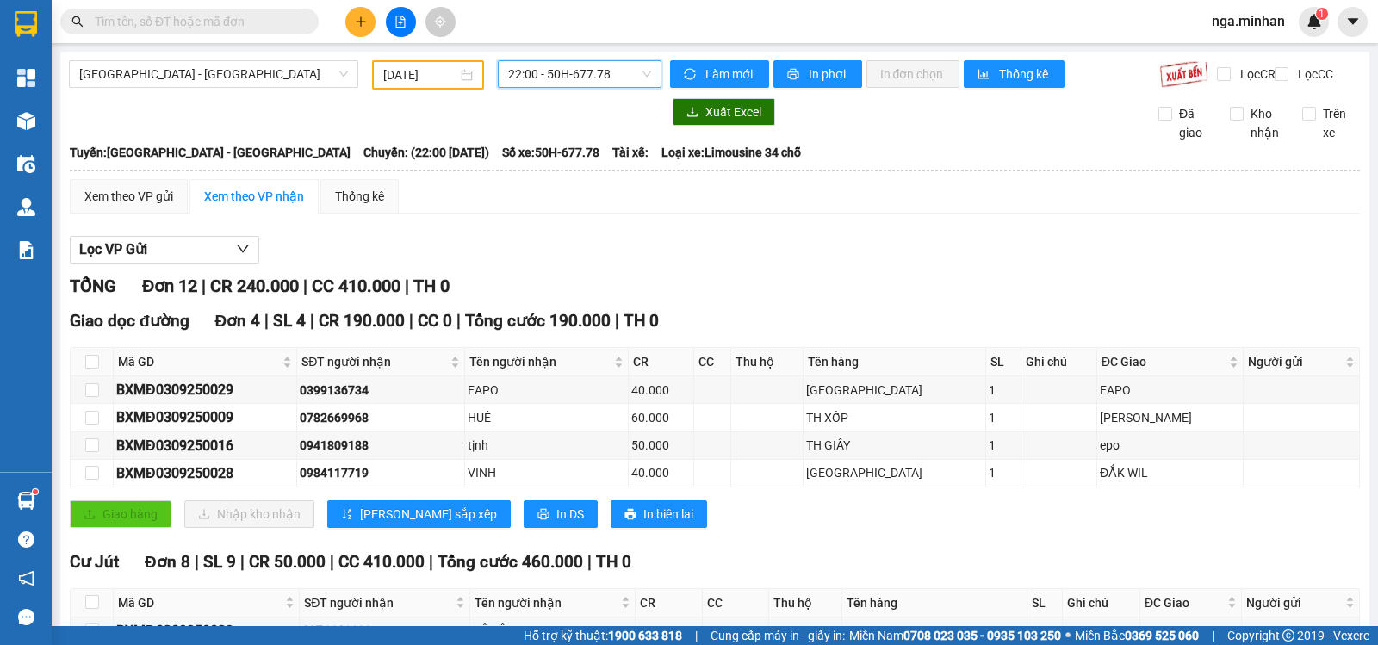
click at [405, 75] on input "03/09/2025" at bounding box center [420, 74] width 75 height 19
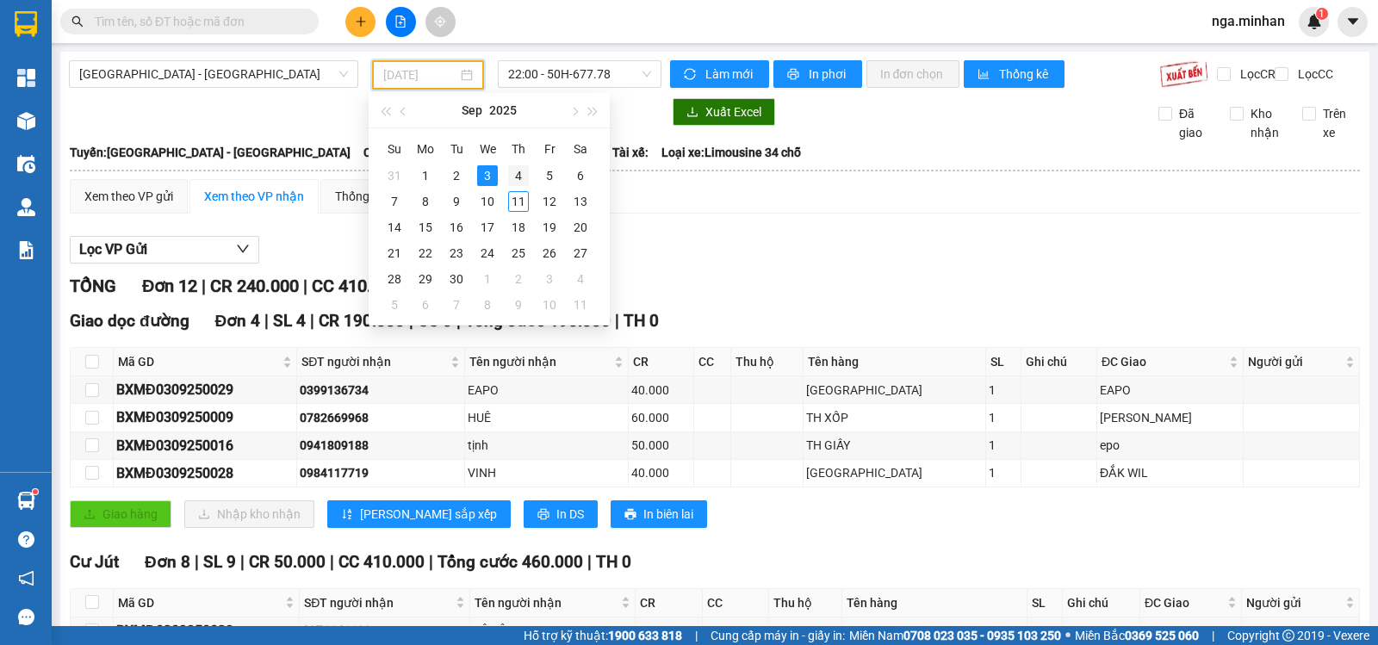
click at [523, 172] on div "4" at bounding box center [518, 175] width 21 height 21
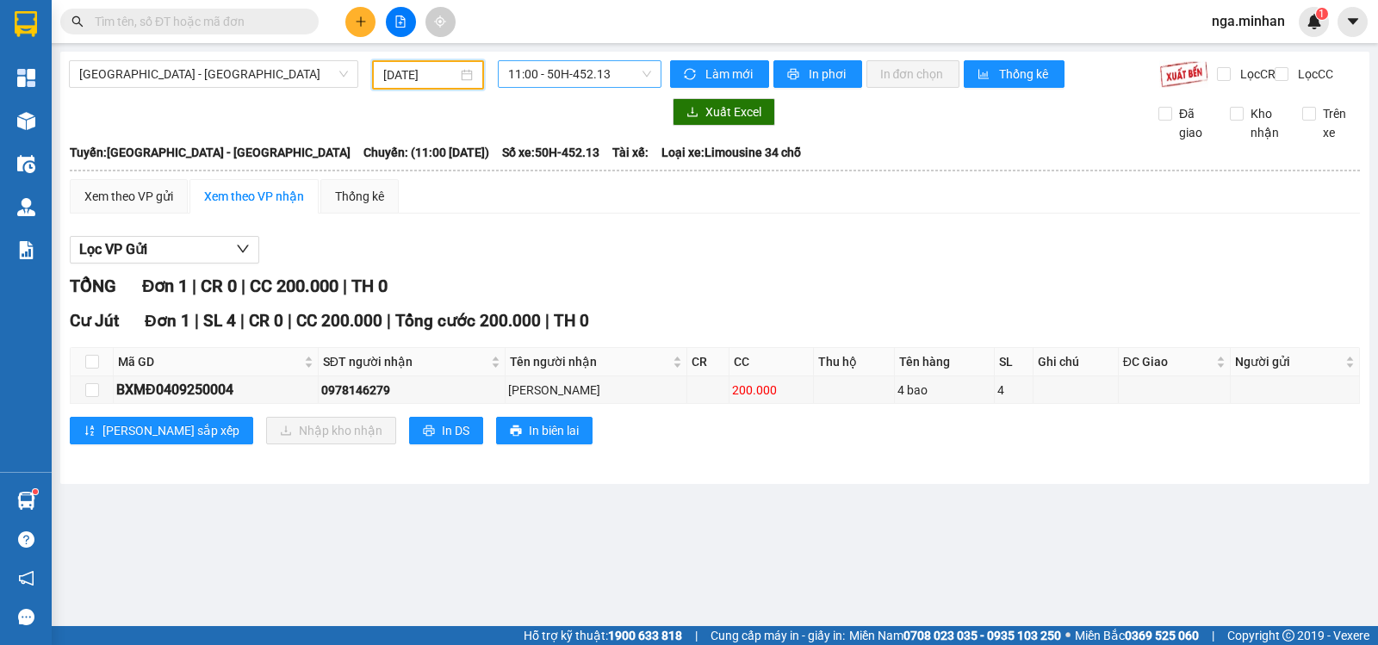
click at [578, 65] on span "11:00 - 50H-452.13" at bounding box center [579, 74] width 142 height 26
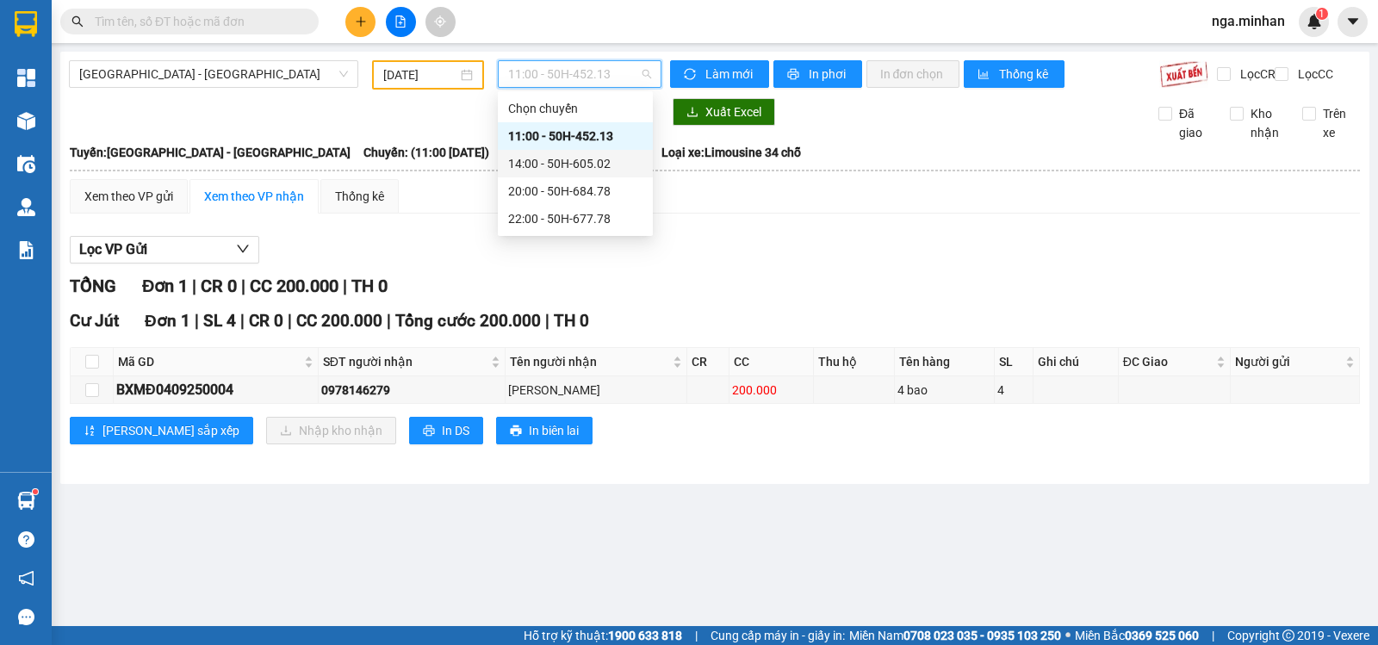
click at [579, 160] on div "14:00 - 50H-605.02" at bounding box center [575, 163] width 134 height 19
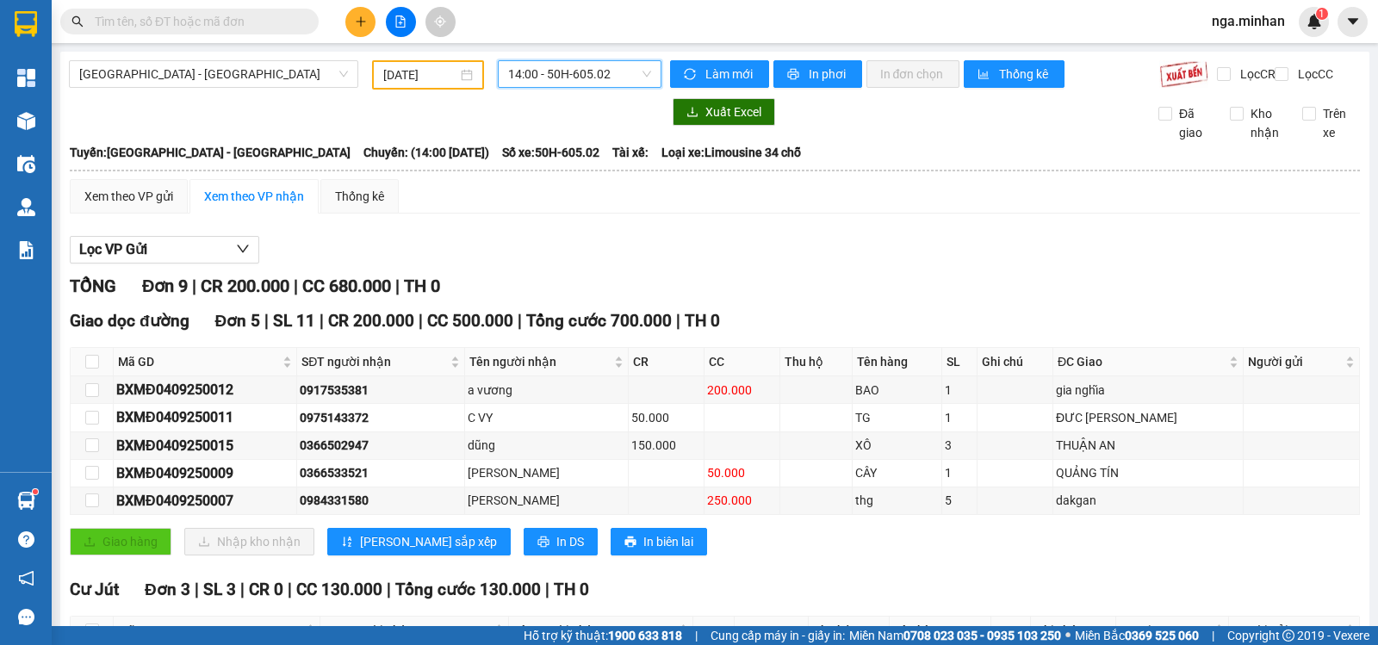
click at [600, 85] on span "14:00 - 50H-605.02" at bounding box center [579, 74] width 142 height 26
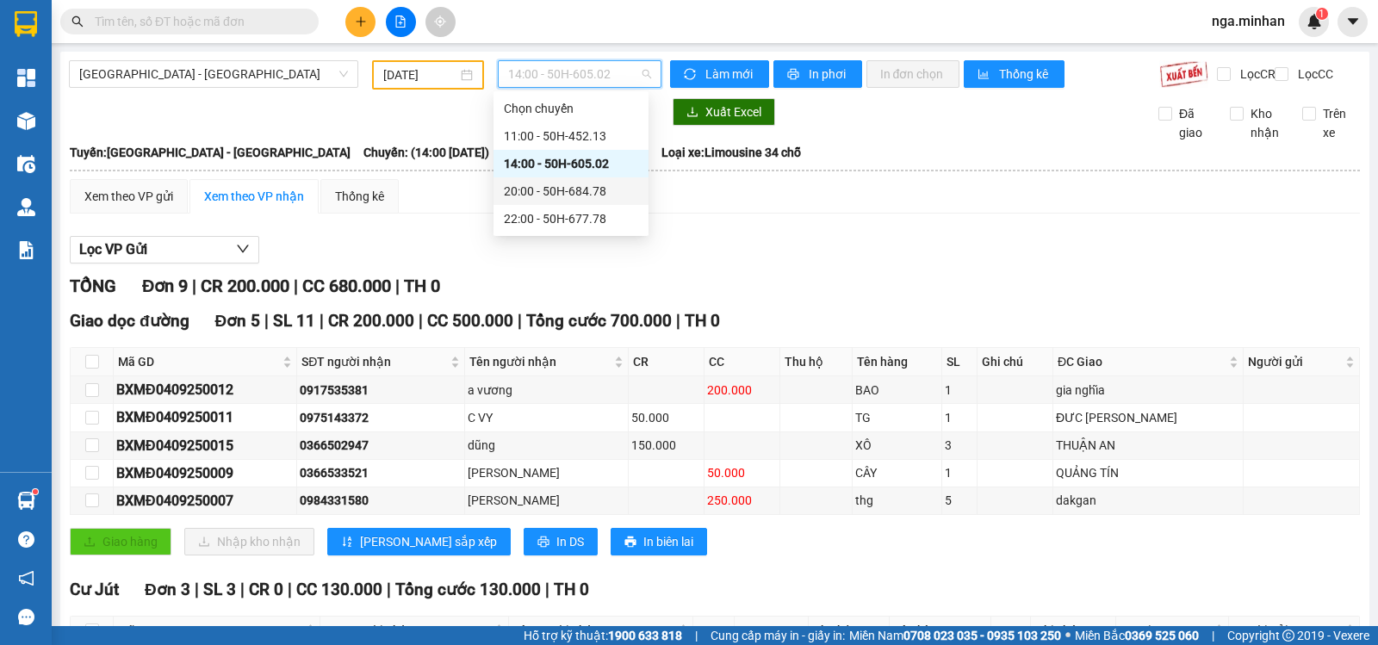
click at [595, 195] on div "20:00 - 50H-684.78" at bounding box center [571, 191] width 134 height 19
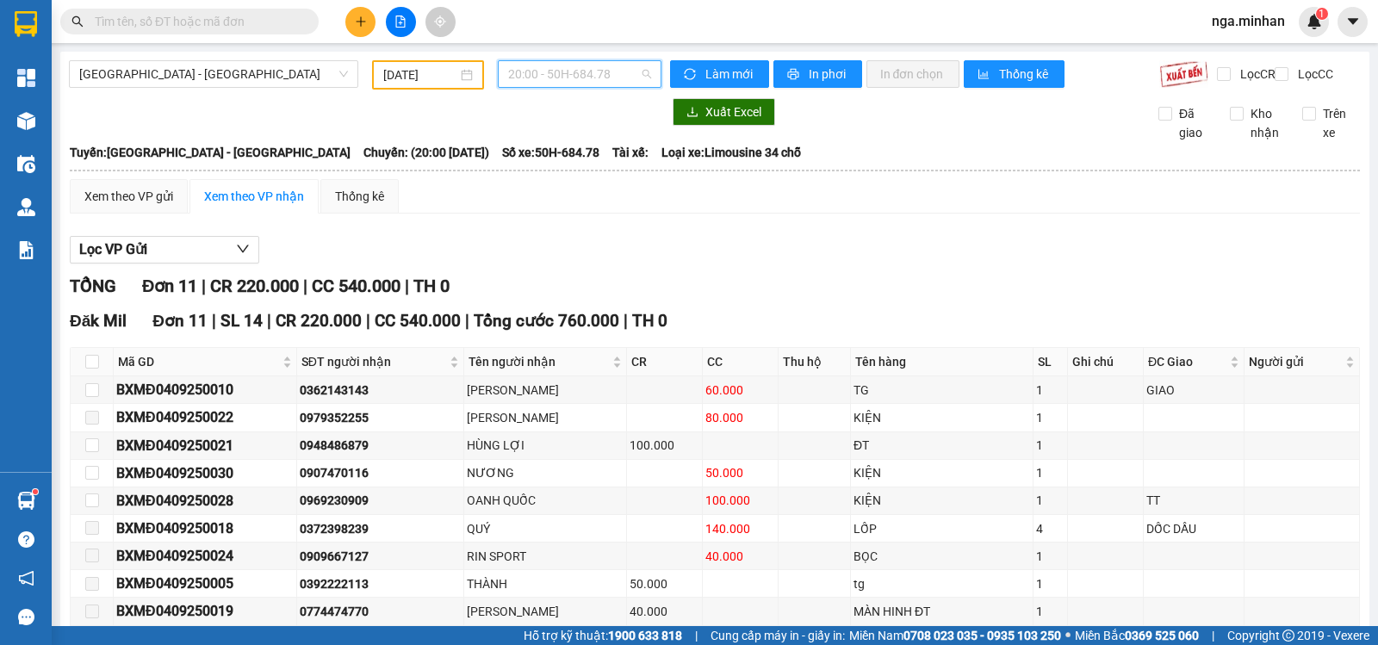
click at [578, 71] on span "20:00 - 50H-684.78" at bounding box center [579, 74] width 142 height 26
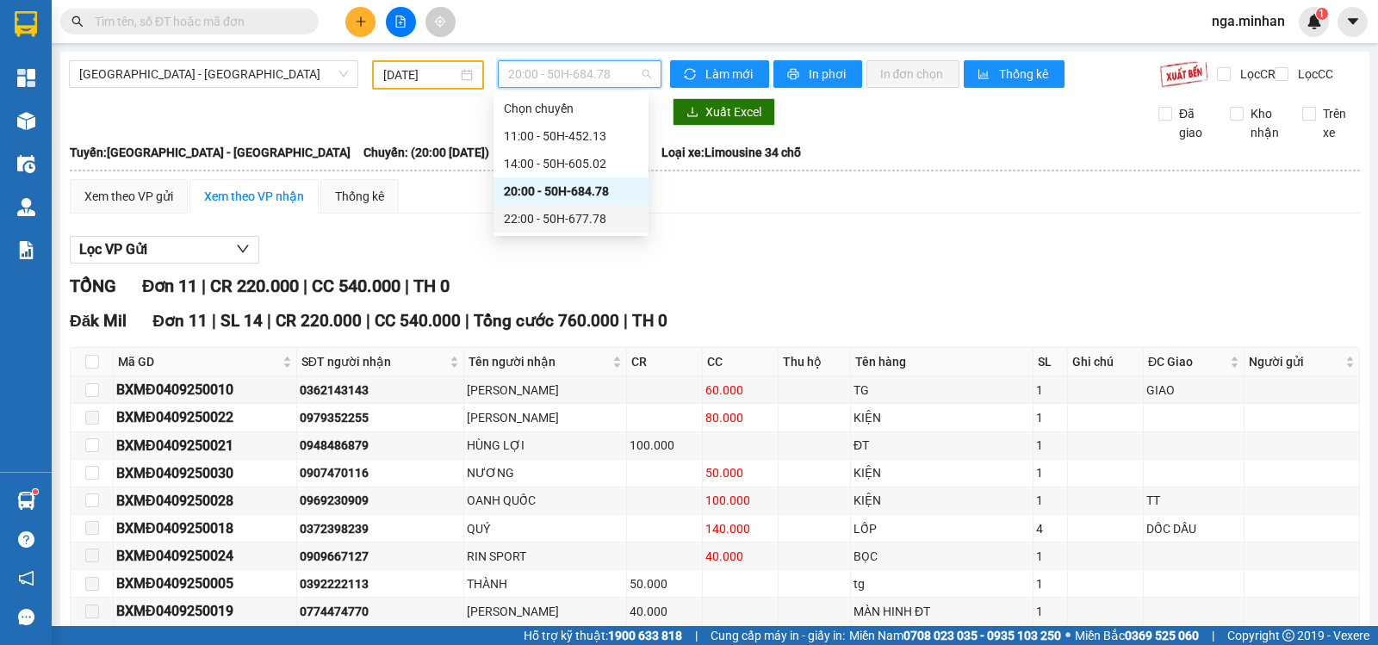
click at [606, 215] on div "22:00 - 50H-677.78" at bounding box center [571, 218] width 134 height 19
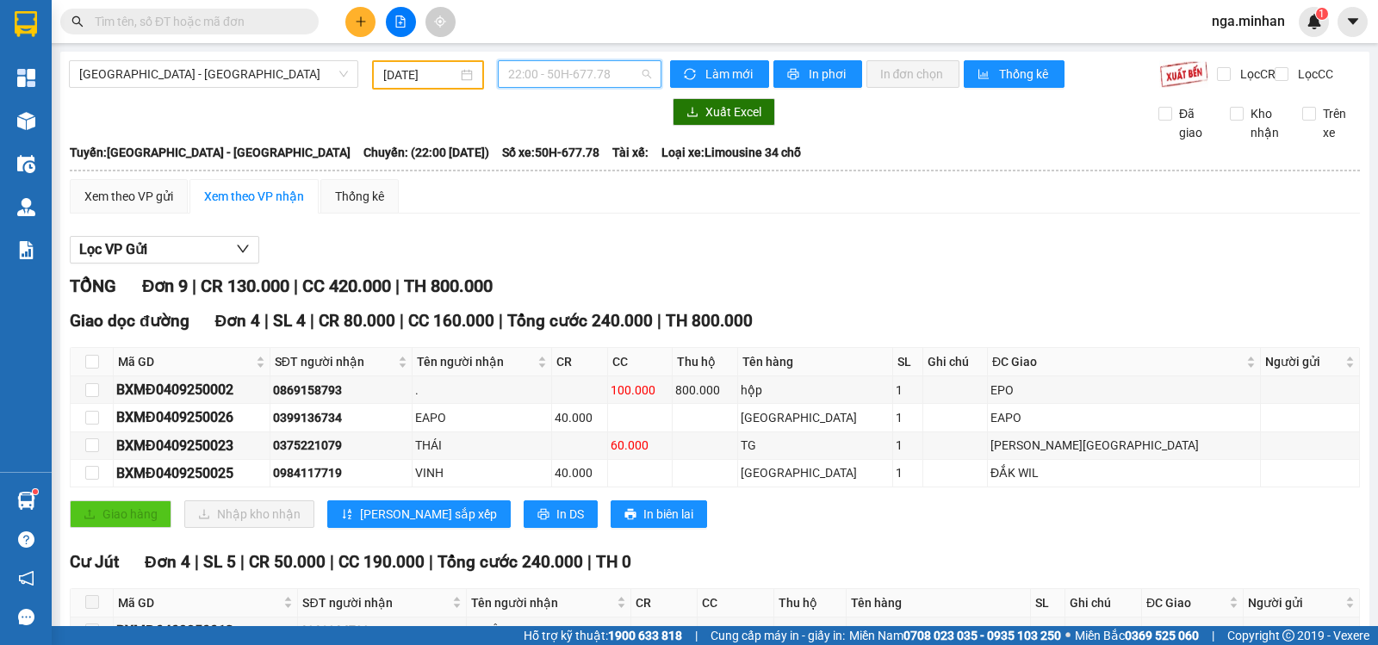
click at [600, 72] on span "22:00 - 50H-677.78" at bounding box center [579, 74] width 142 height 26
click at [389, 75] on input "04/09/2025" at bounding box center [420, 74] width 75 height 19
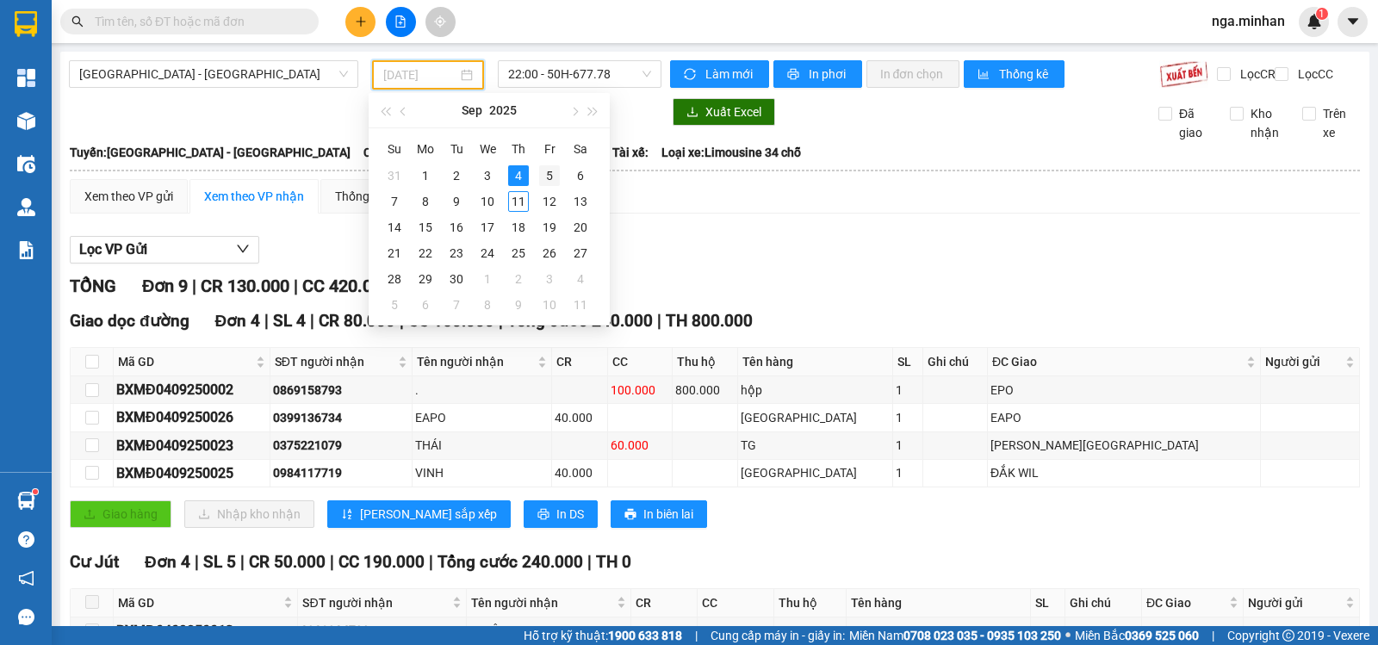
click at [540, 177] on div "5" at bounding box center [549, 175] width 21 height 21
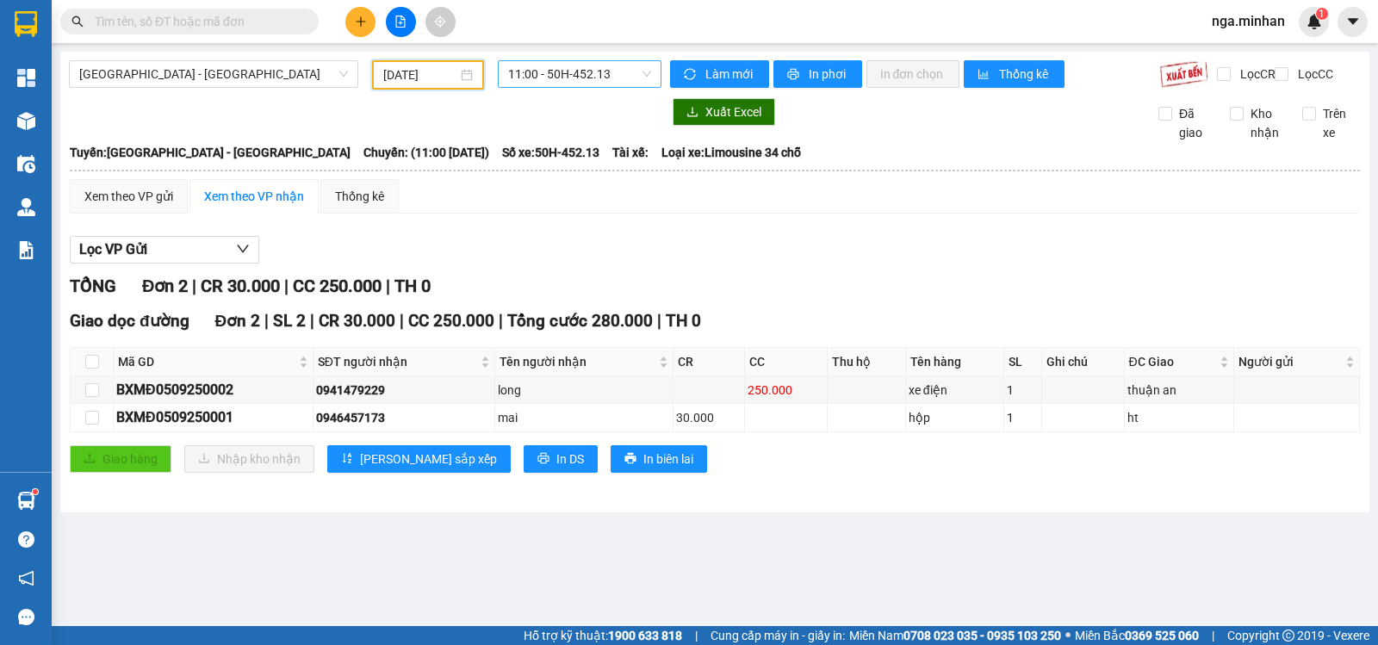
click at [599, 71] on span "11:00 - 50H-452.13" at bounding box center [579, 74] width 142 height 26
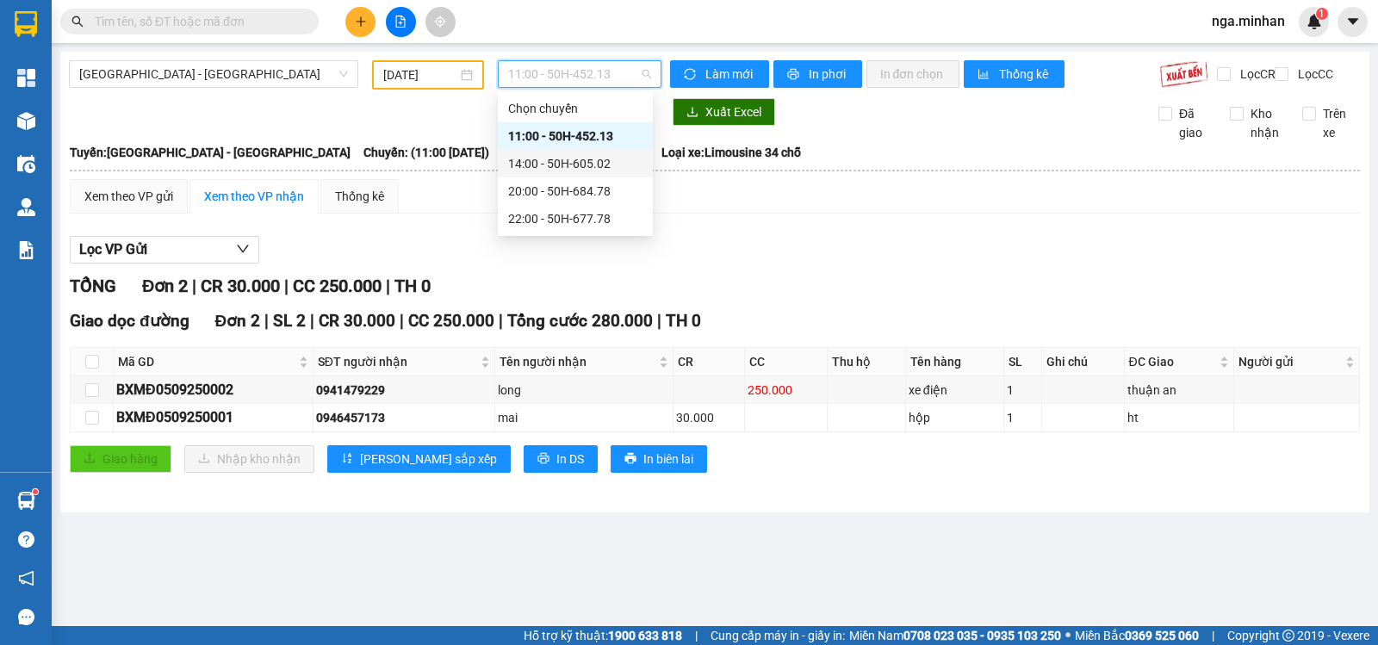
click at [605, 153] on div "14:00 - 50H-605.02" at bounding box center [575, 164] width 155 height 28
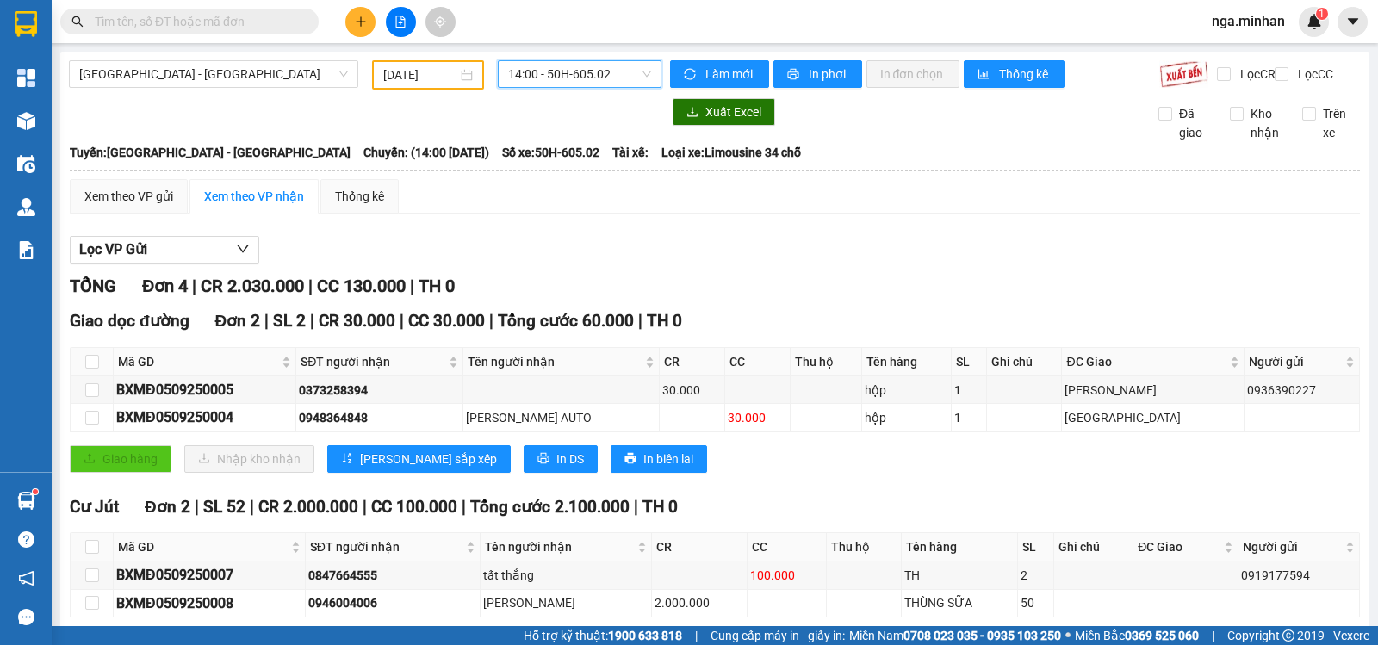
click at [605, 65] on span "14:00 - 50H-605.02" at bounding box center [579, 74] width 142 height 26
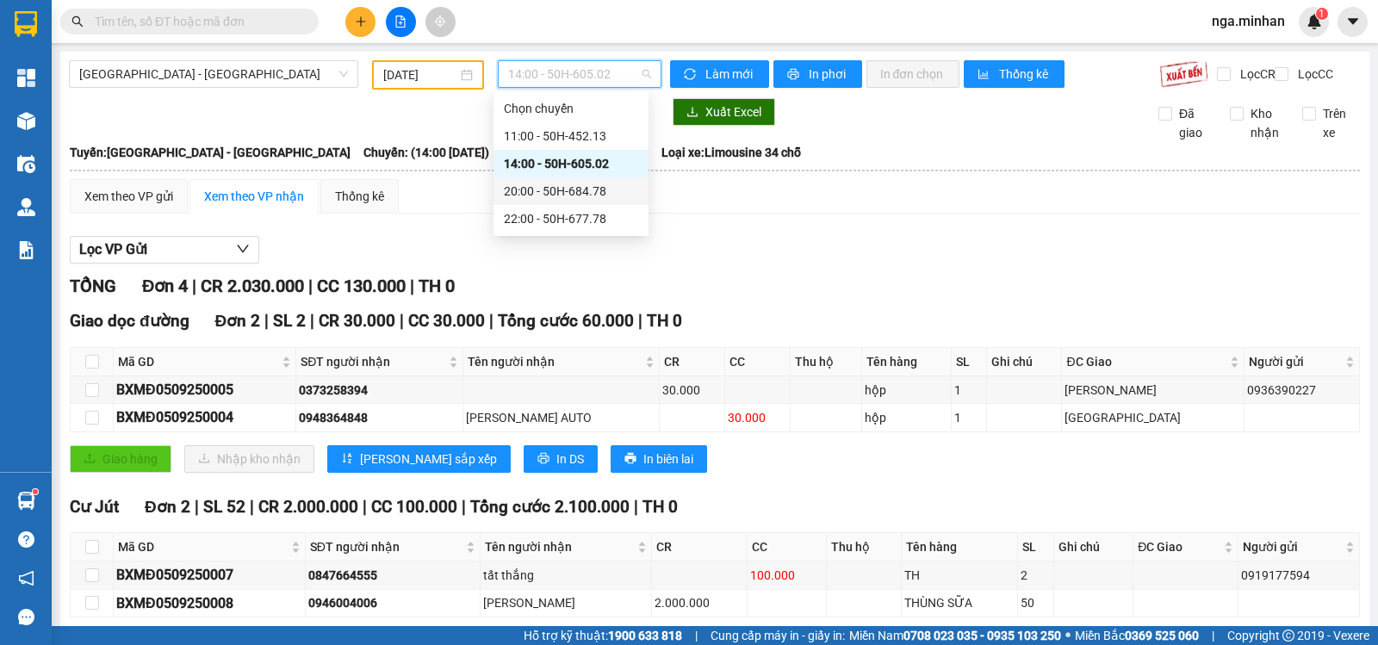
click at [608, 184] on div "20:00 - 50H-684.78" at bounding box center [571, 191] width 134 height 19
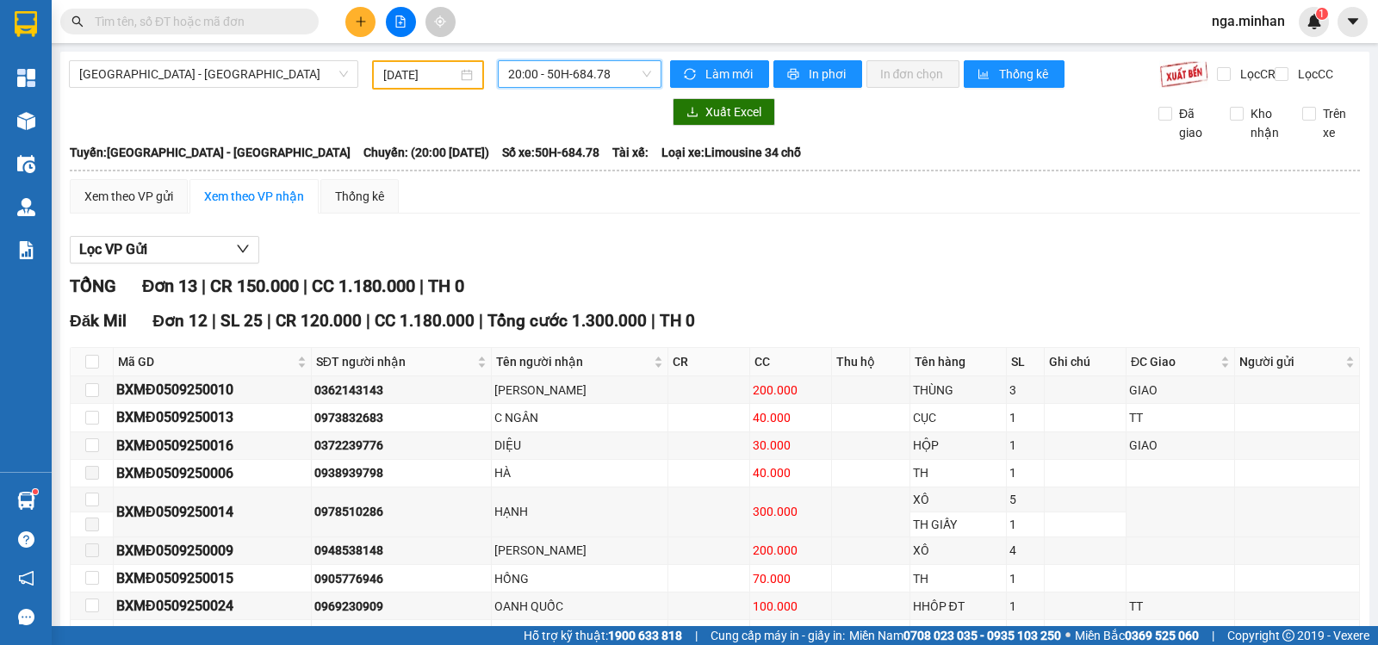
click at [625, 84] on span "20:00 - 50H-684.78" at bounding box center [579, 74] width 142 height 26
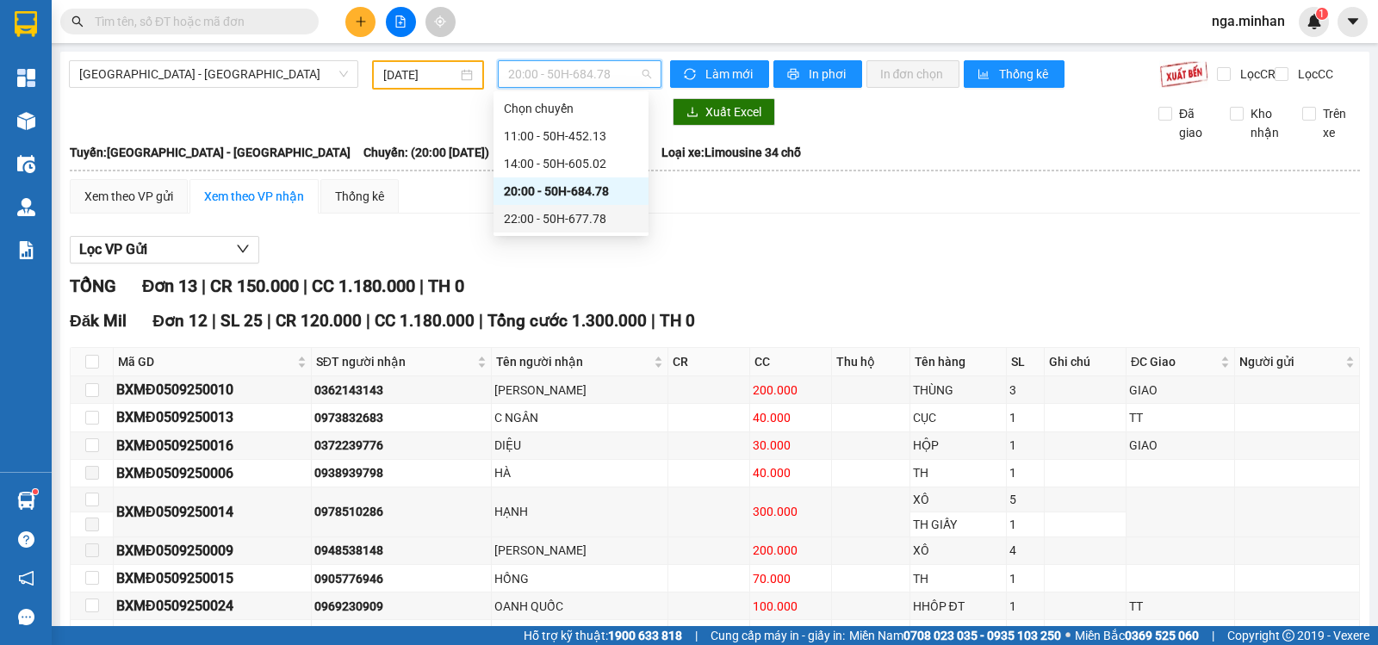
click at [603, 218] on div "22:00 - 50H-677.78" at bounding box center [571, 218] width 134 height 19
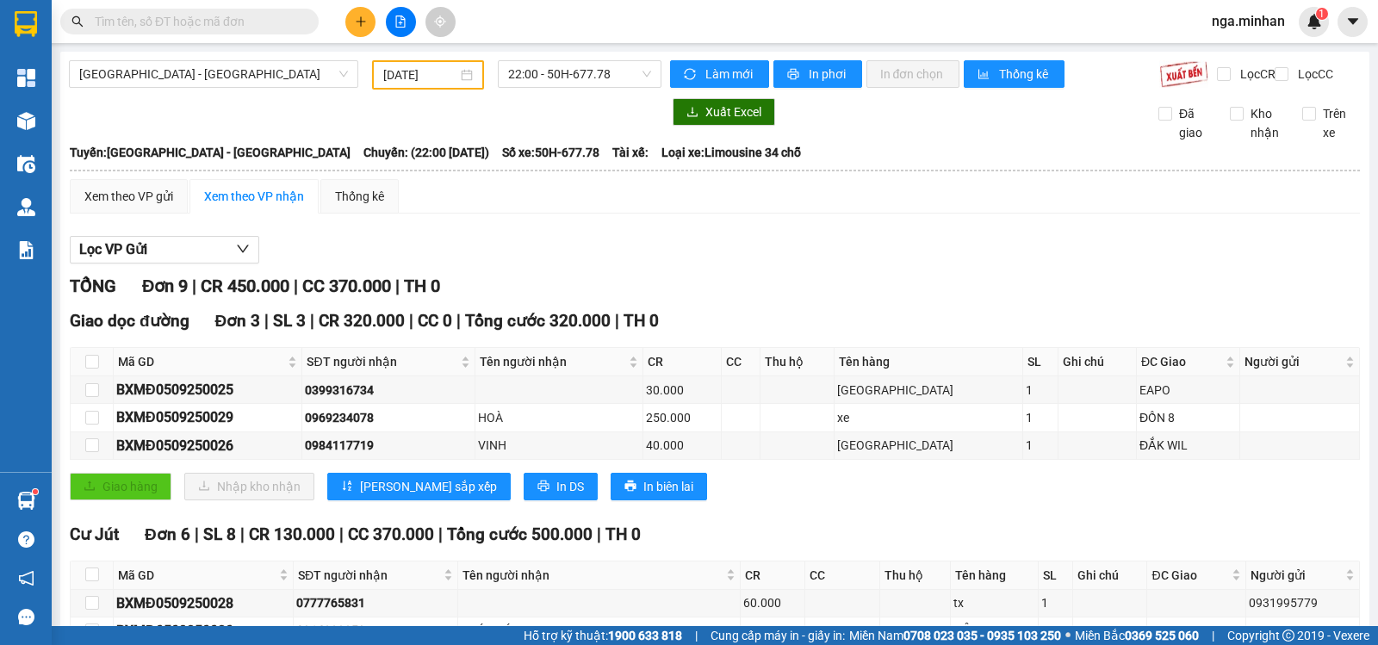
click at [392, 89] on div "05/09/2025" at bounding box center [428, 74] width 113 height 29
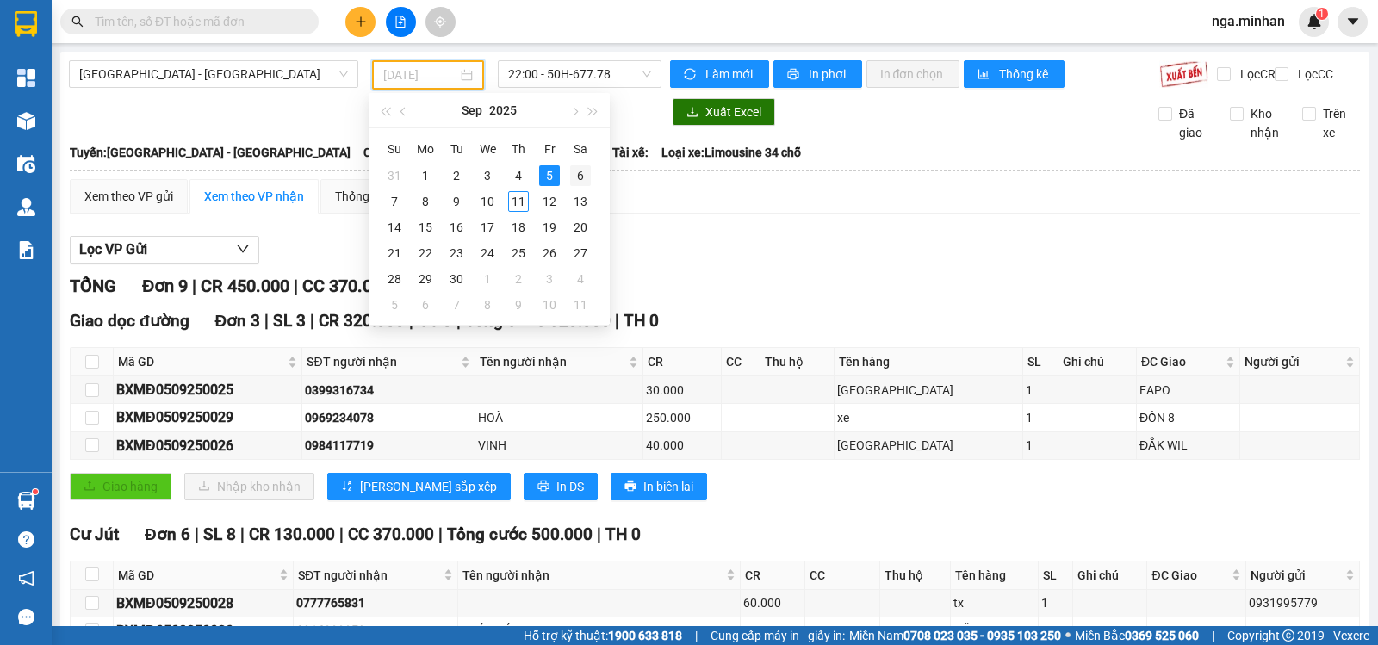
click at [584, 174] on div "6" at bounding box center [580, 175] width 21 height 21
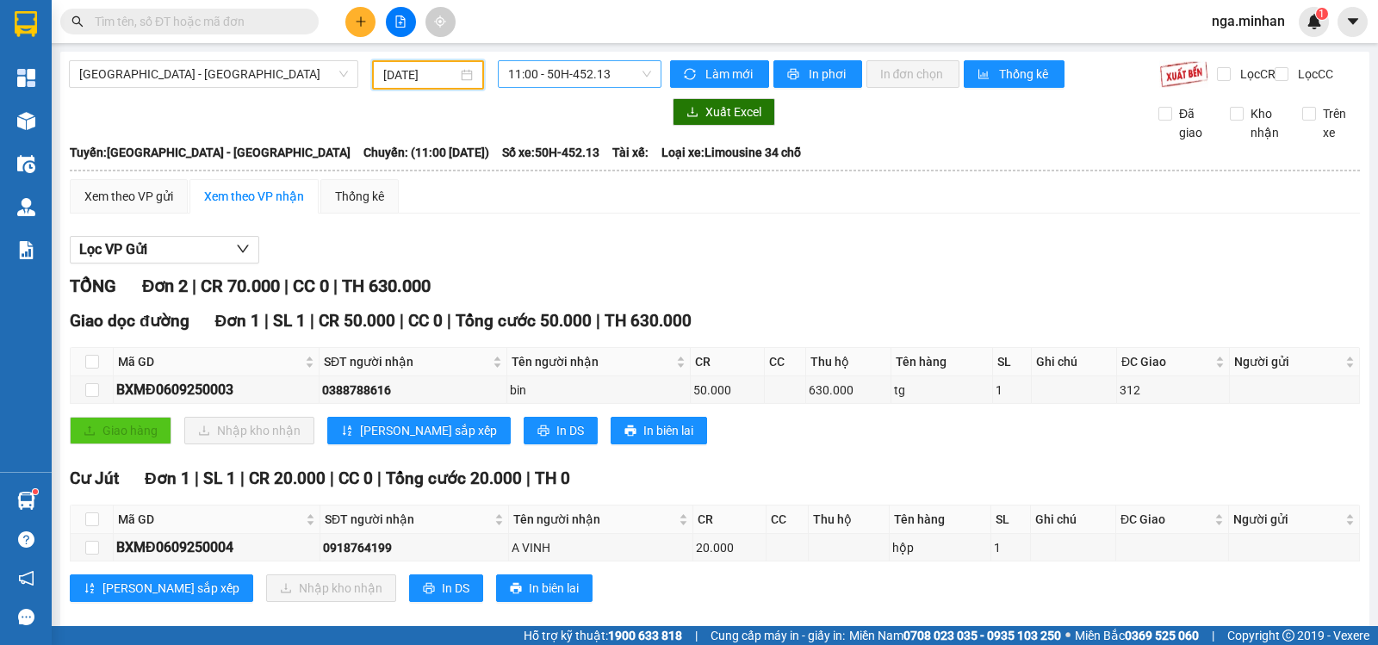
click at [569, 70] on span "11:00 - 50H-452.13" at bounding box center [579, 74] width 142 height 26
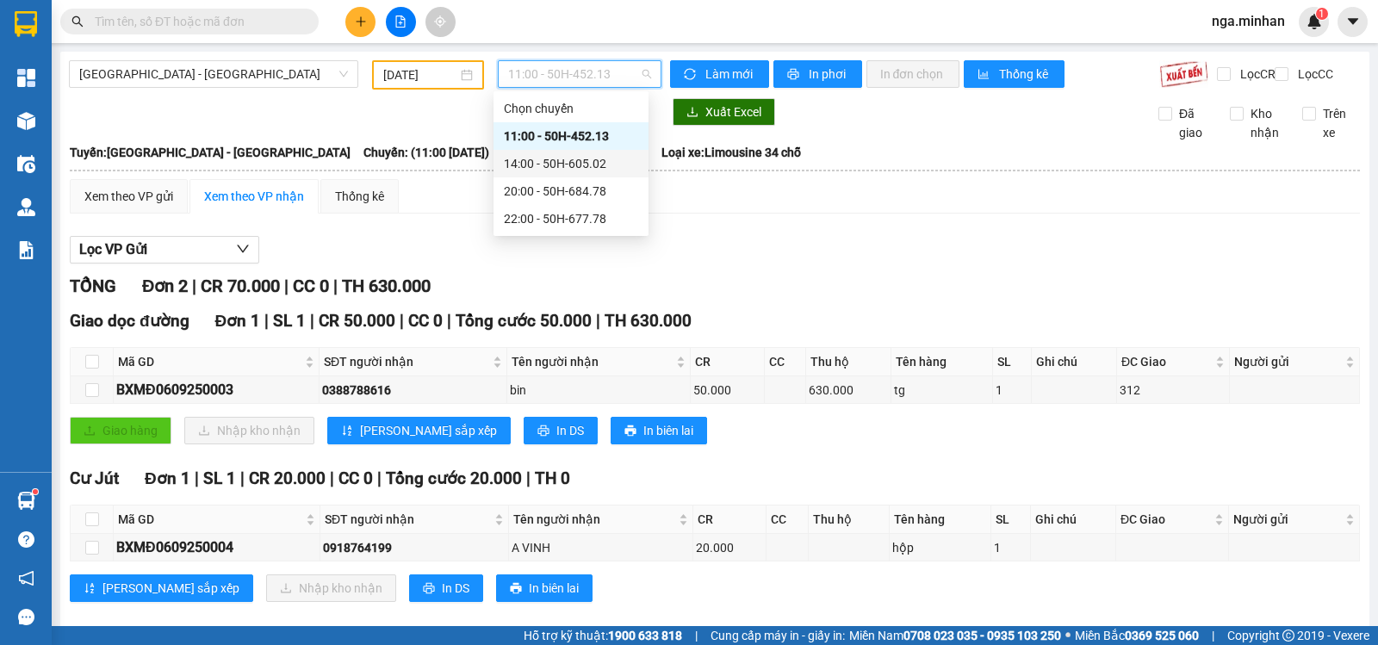
click at [577, 173] on div "14:00 - 50H-605.02" at bounding box center [571, 164] width 155 height 28
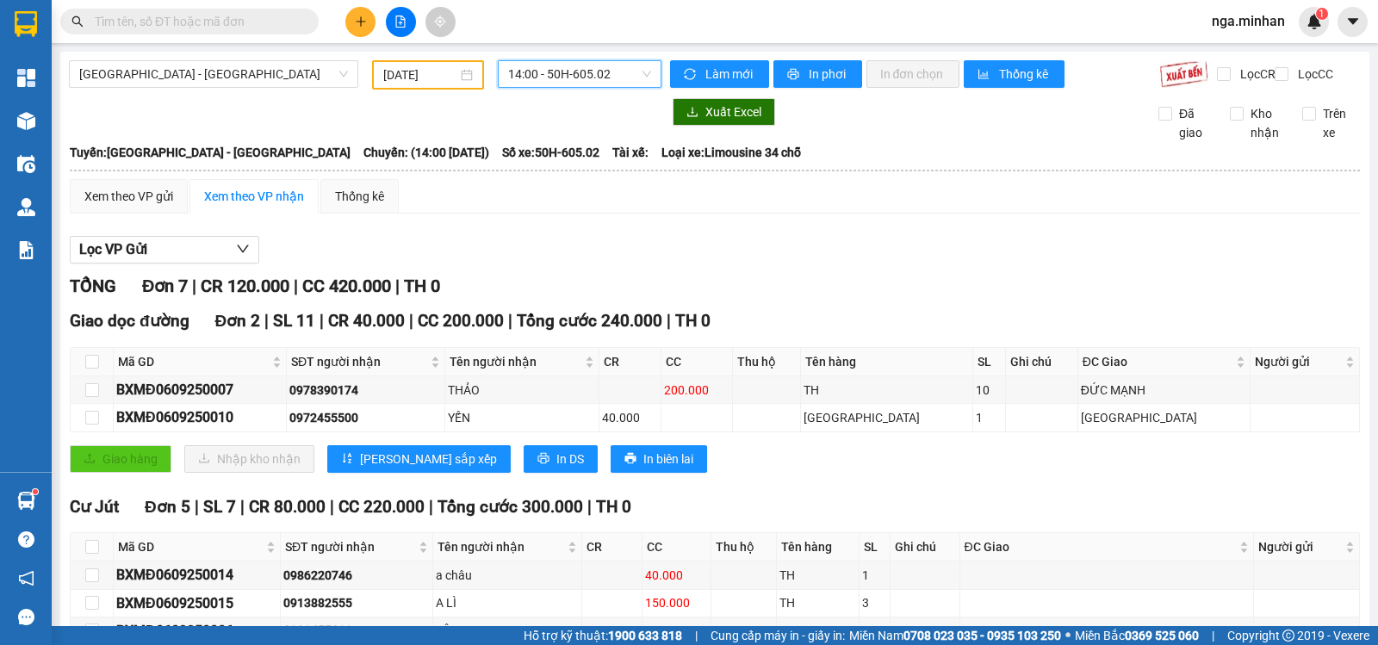
drag, startPoint x: 598, startPoint y: 69, endPoint x: 618, endPoint y: 110, distance: 45.9
click at [599, 71] on span "14:00 - 50H-605.02" at bounding box center [579, 74] width 142 height 26
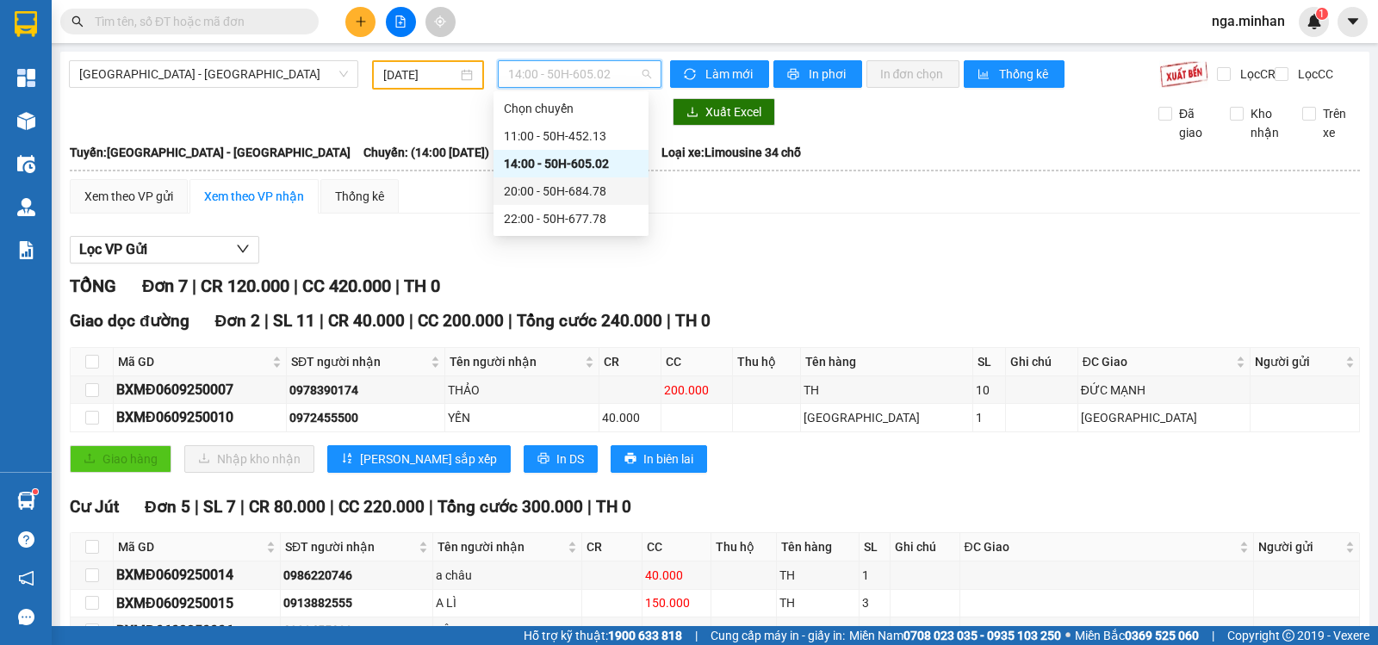
click at [608, 196] on div "20:00 - 50H-684.78" at bounding box center [571, 191] width 134 height 19
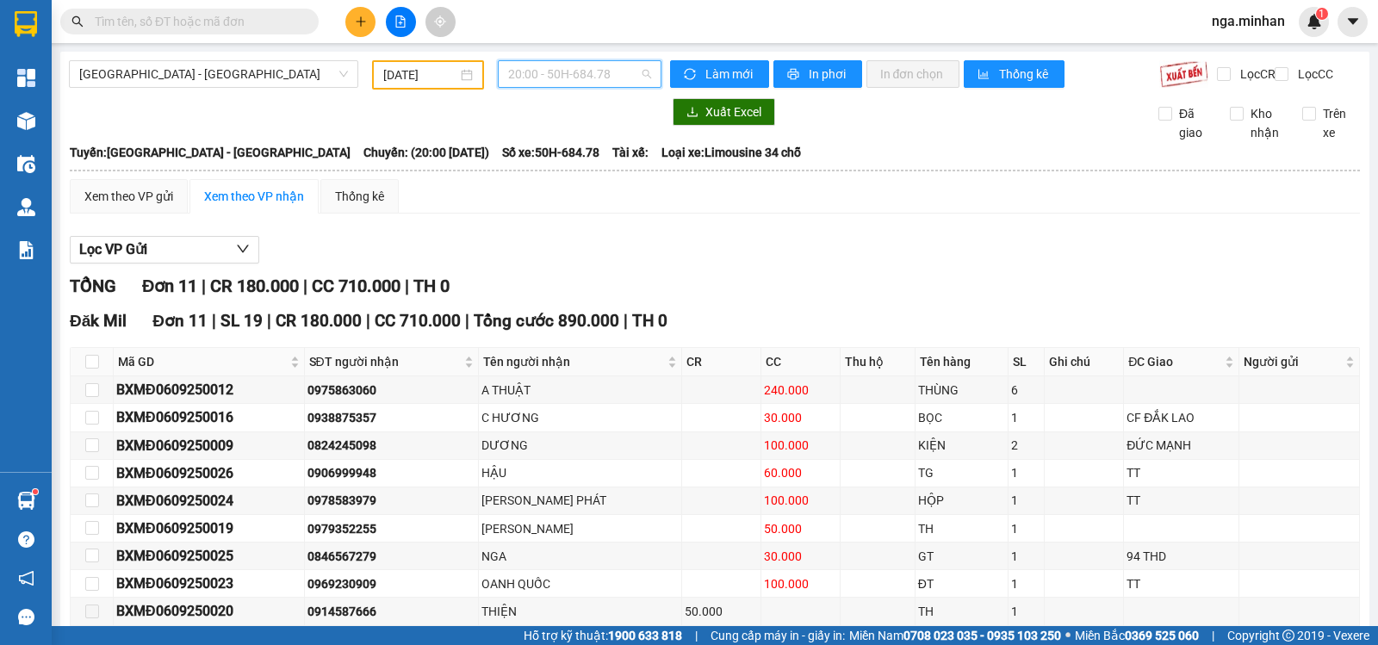
click at [630, 70] on span "20:00 - 50H-684.78" at bounding box center [579, 74] width 142 height 26
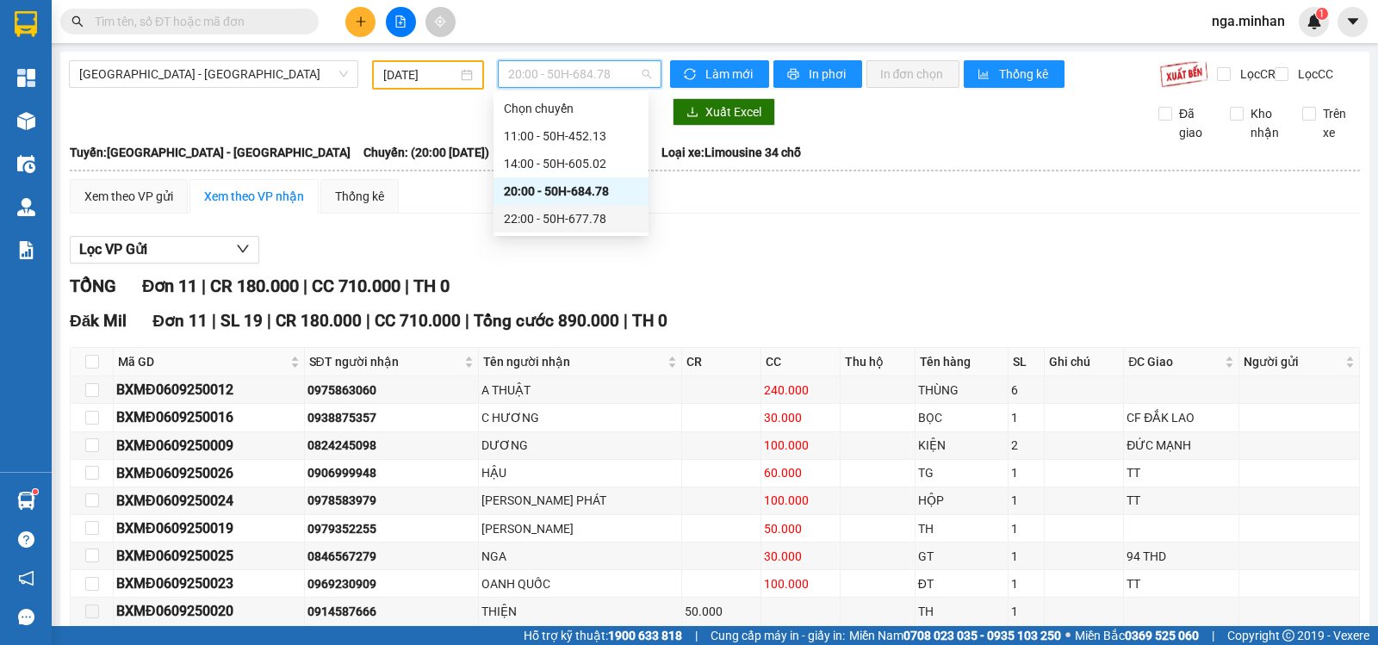
click at [612, 216] on div "22:00 - 50H-677.78" at bounding box center [571, 218] width 134 height 19
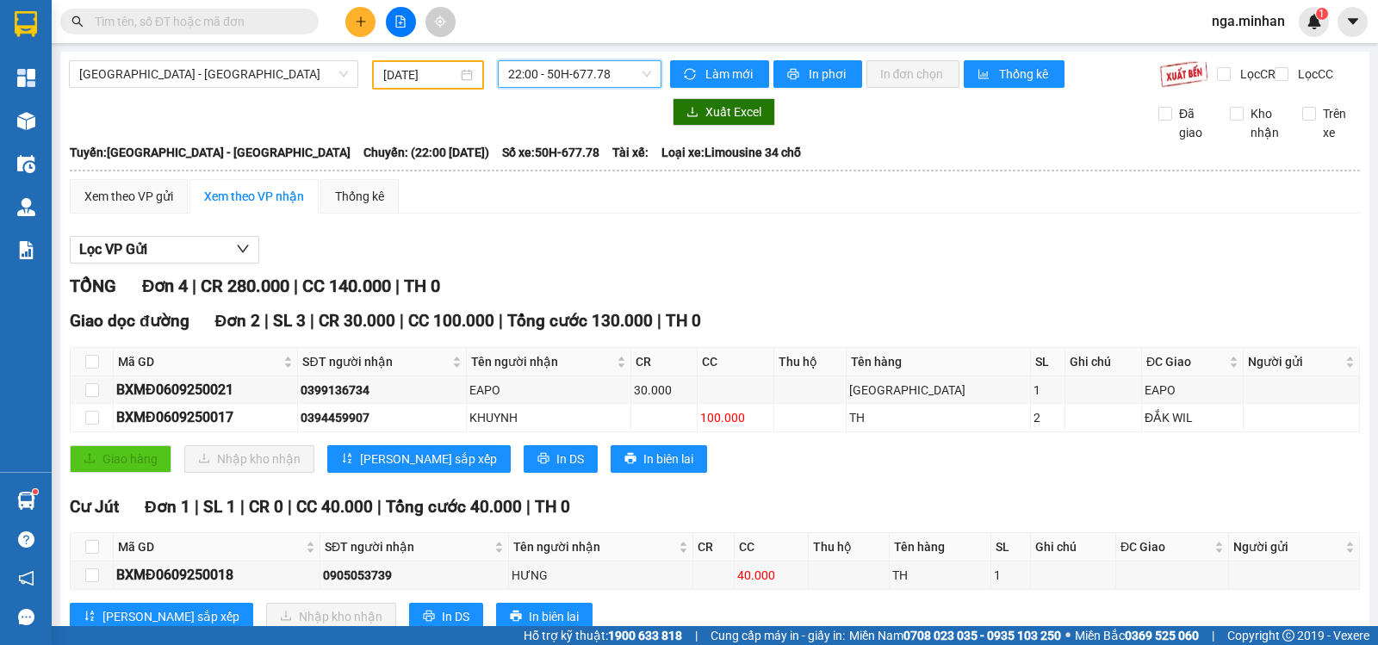
click at [391, 78] on input "06/09/2025" at bounding box center [420, 74] width 75 height 19
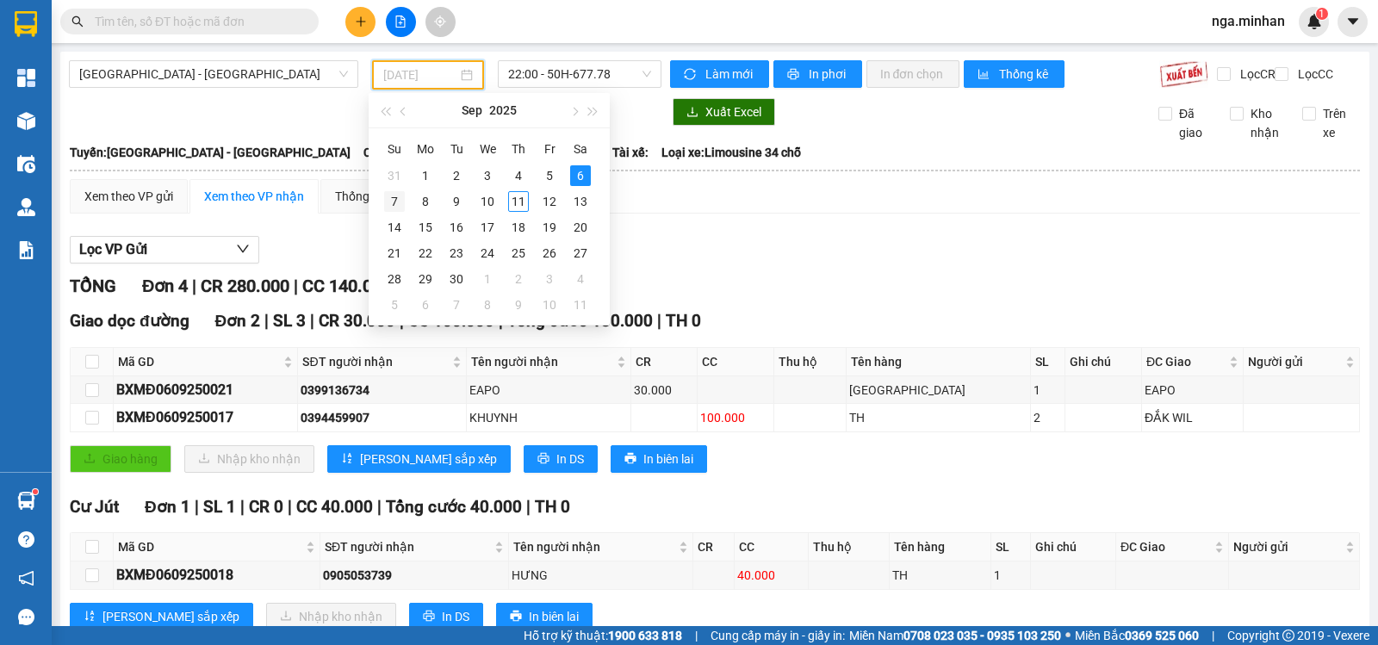
click at [390, 201] on div "7" at bounding box center [394, 201] width 21 height 21
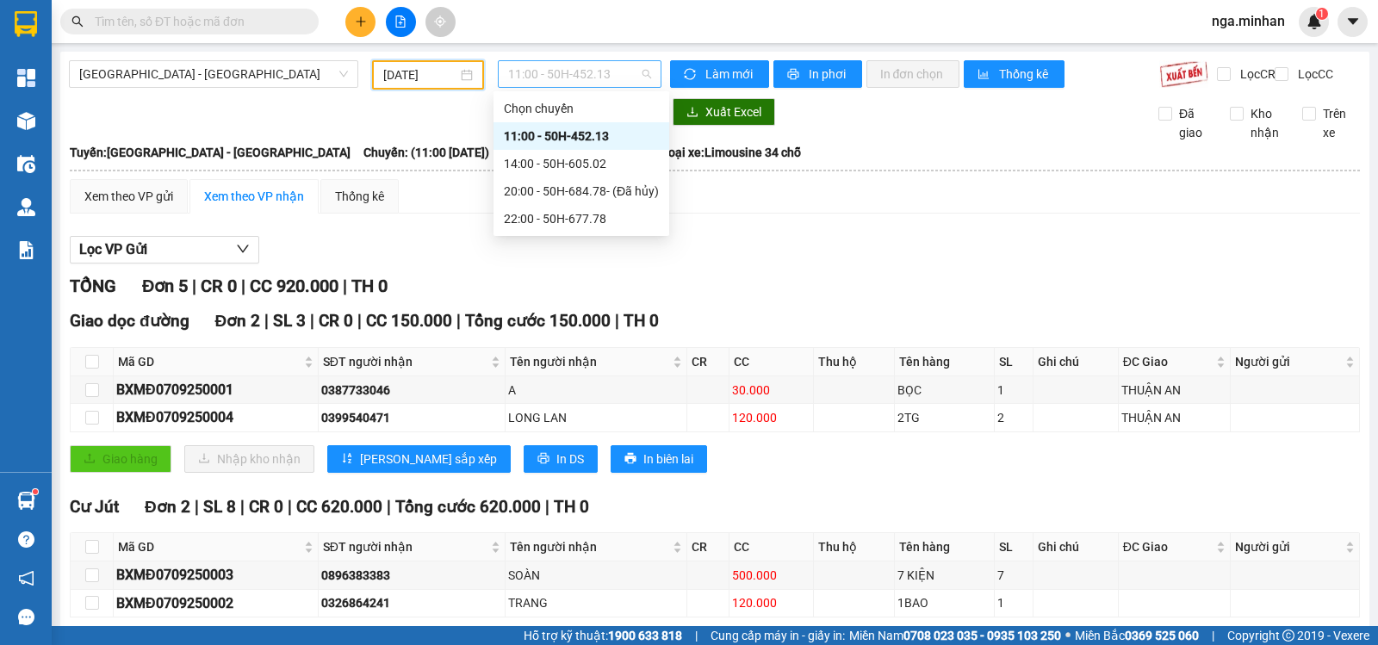
click at [545, 72] on span "11:00 - 50H-452.13" at bounding box center [579, 74] width 142 height 26
click at [564, 165] on div "14:00 - 50H-605.02" at bounding box center [581, 163] width 155 height 19
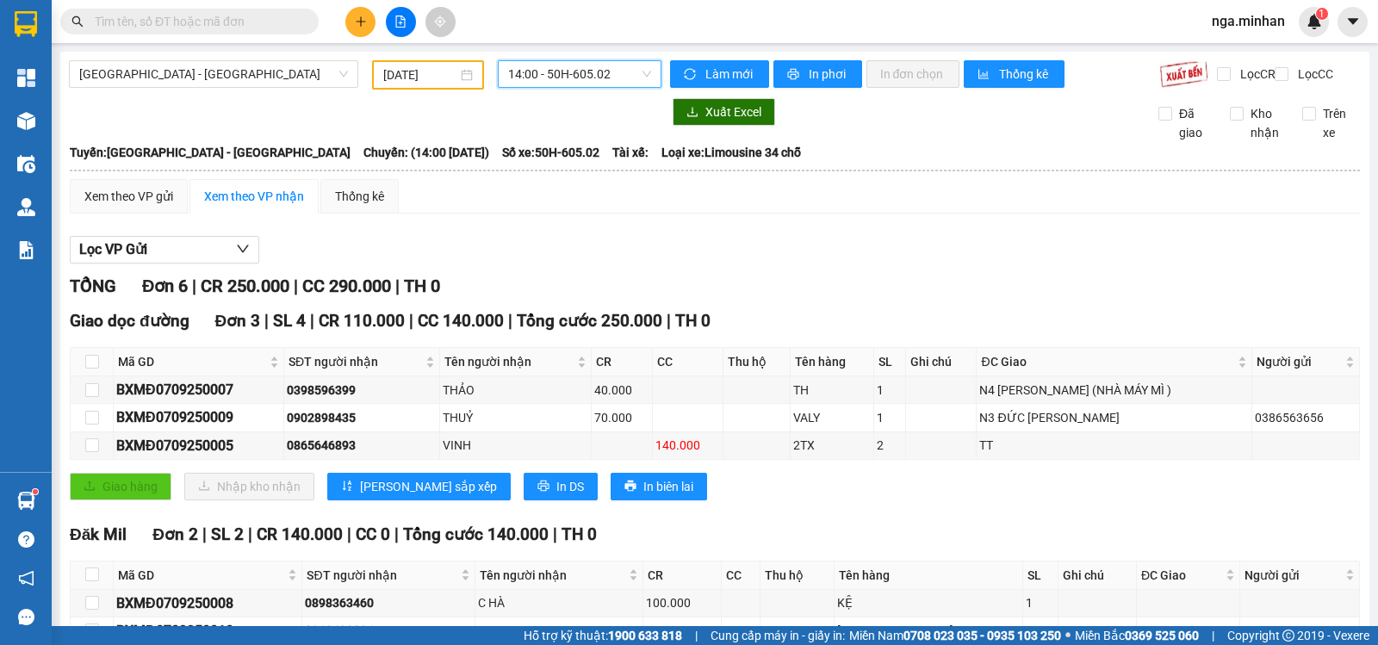
click at [575, 84] on span "14:00 - 50H-605.02" at bounding box center [579, 74] width 142 height 26
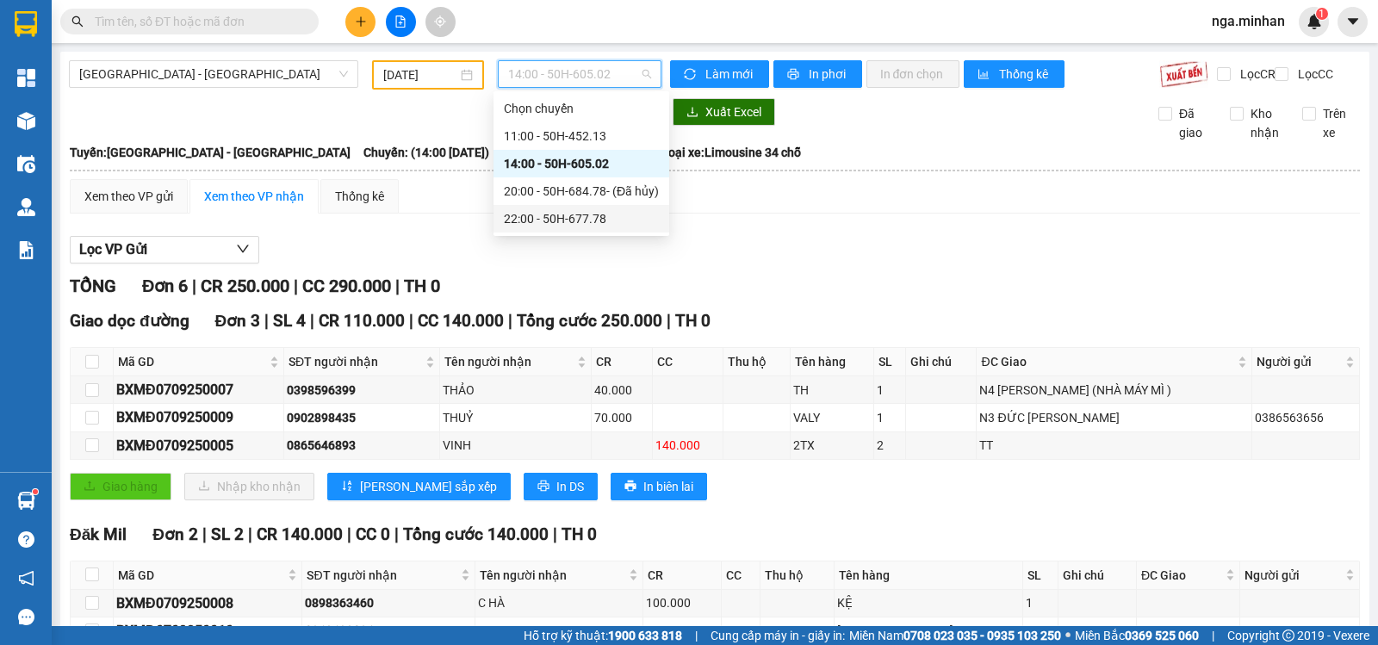
click at [581, 219] on div "22:00 - 50H-677.78" at bounding box center [581, 218] width 155 height 19
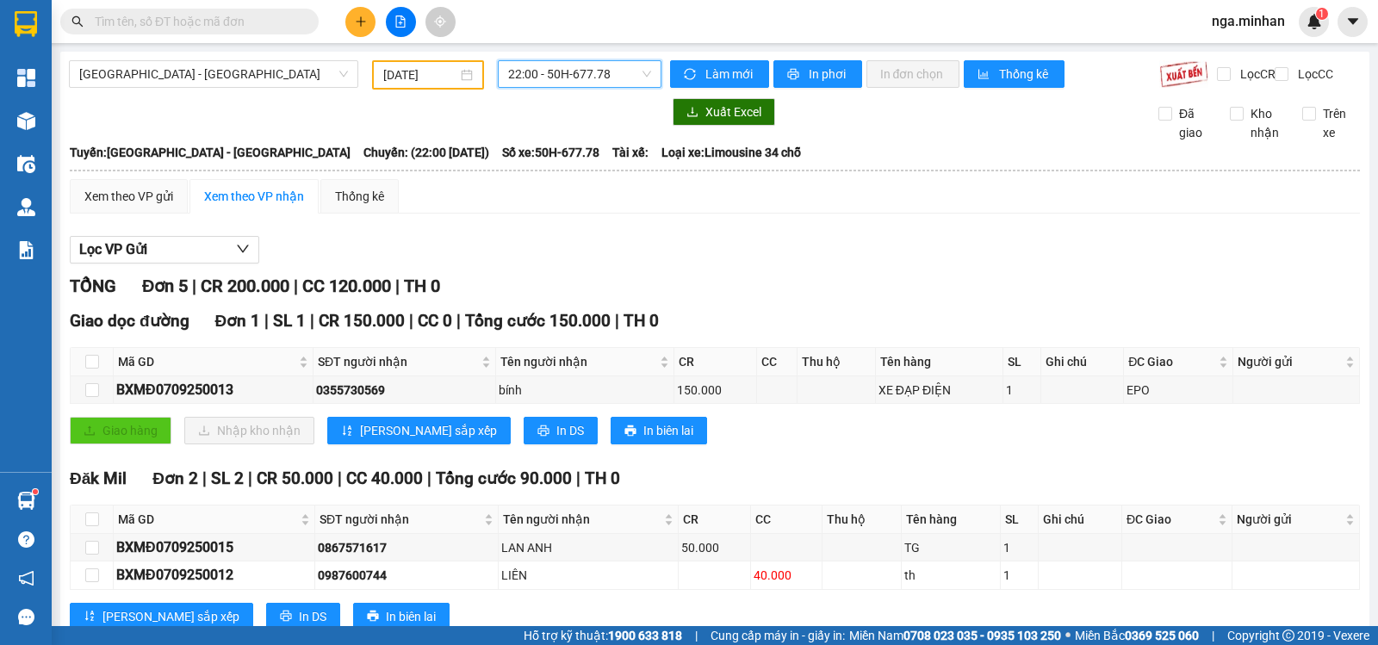
click at [394, 81] on input "07/09/2025" at bounding box center [420, 74] width 75 height 19
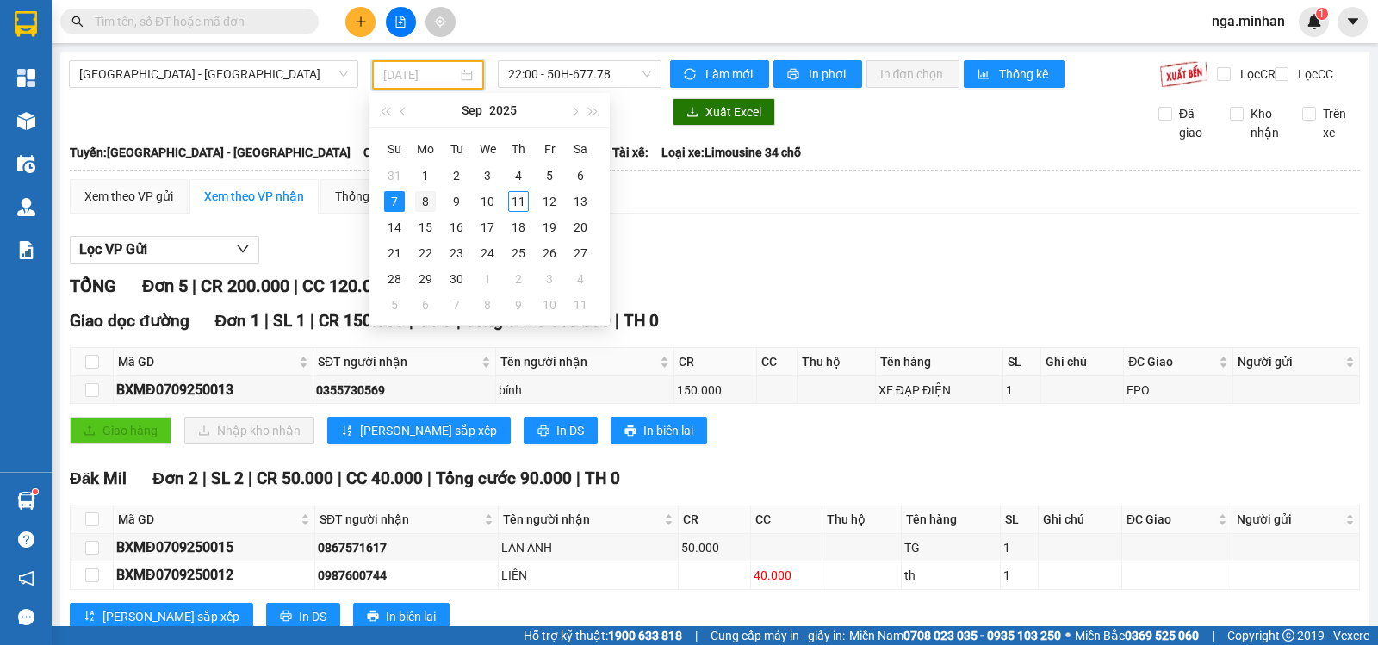
click at [431, 203] on div "8" at bounding box center [425, 201] width 21 height 21
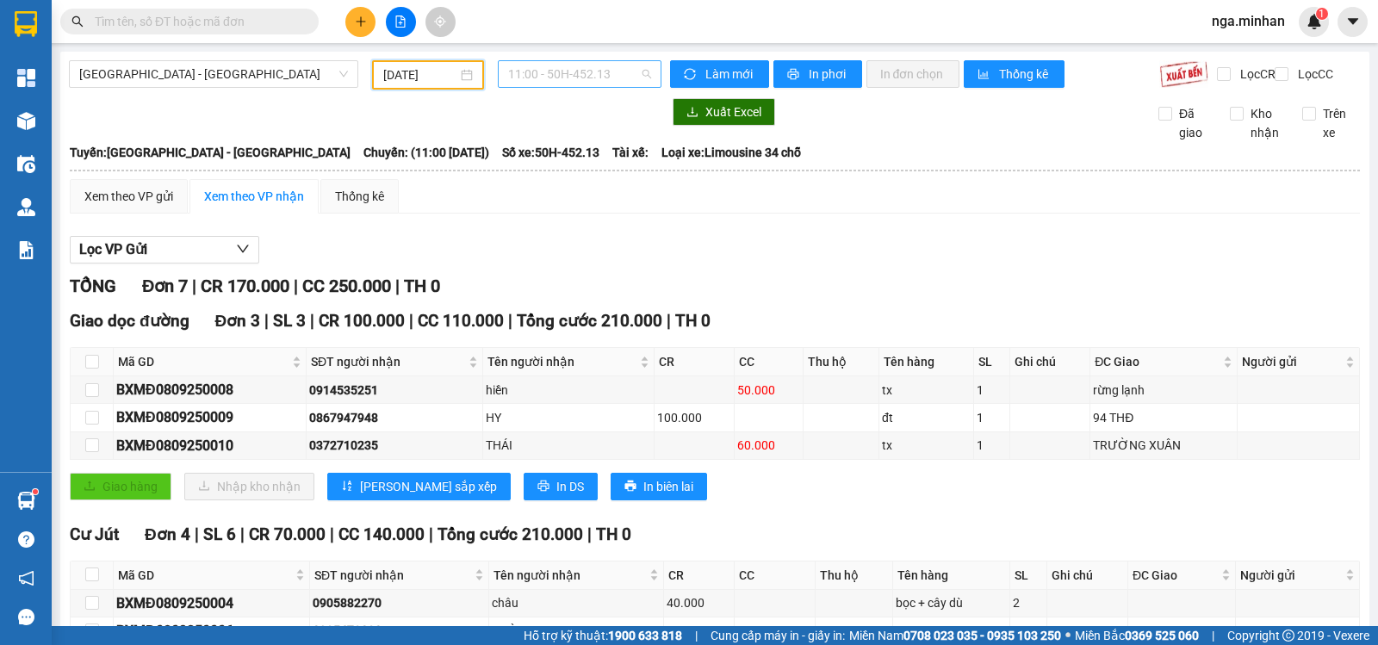
click at [556, 82] on span "11:00 - 50H-452.13" at bounding box center [579, 74] width 142 height 26
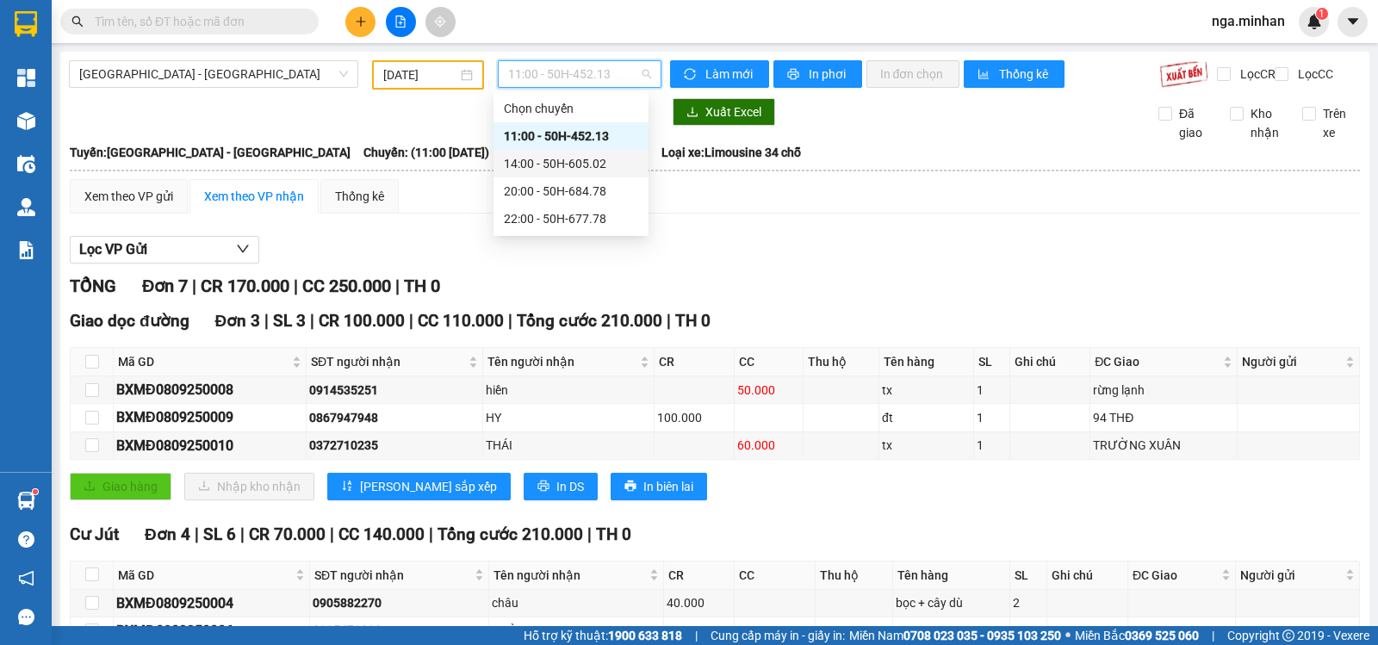
click at [571, 162] on div "14:00 - 50H-605.02" at bounding box center [571, 163] width 134 height 19
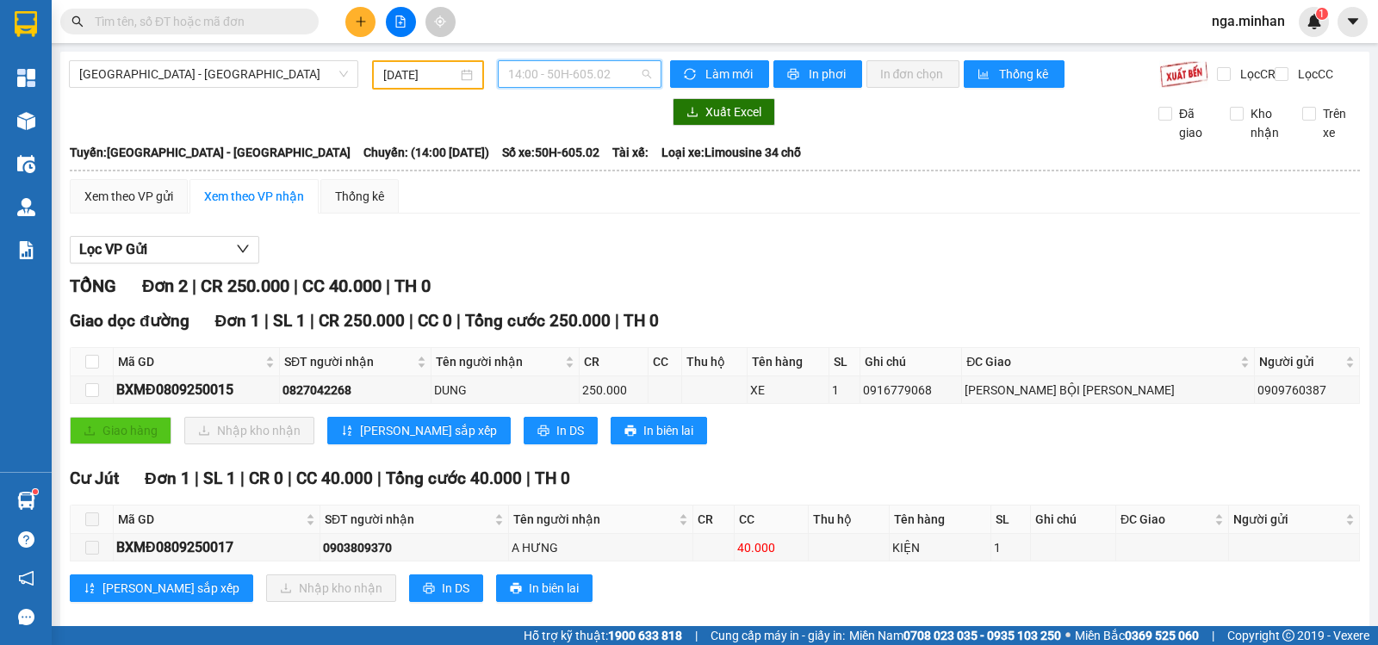
click at [582, 74] on span "14:00 - 50H-605.02" at bounding box center [579, 74] width 142 height 26
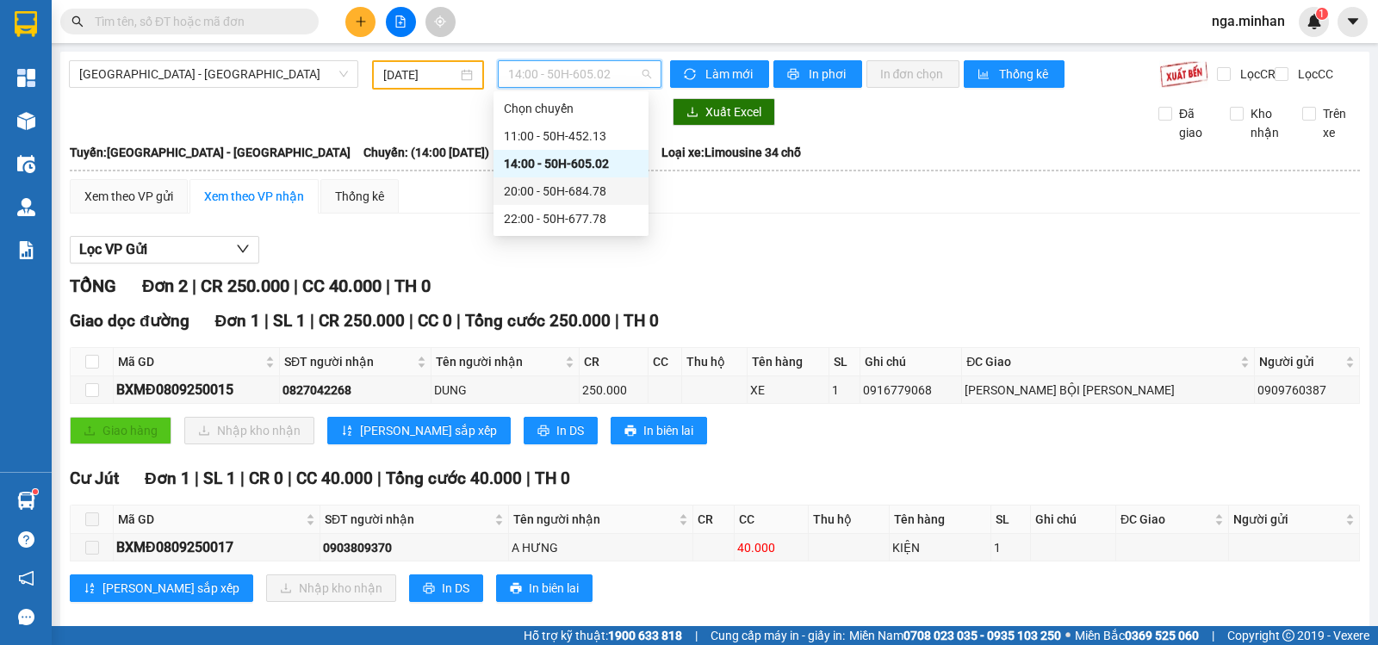
click at [562, 195] on div "20:00 - 50H-684.78" at bounding box center [571, 191] width 134 height 19
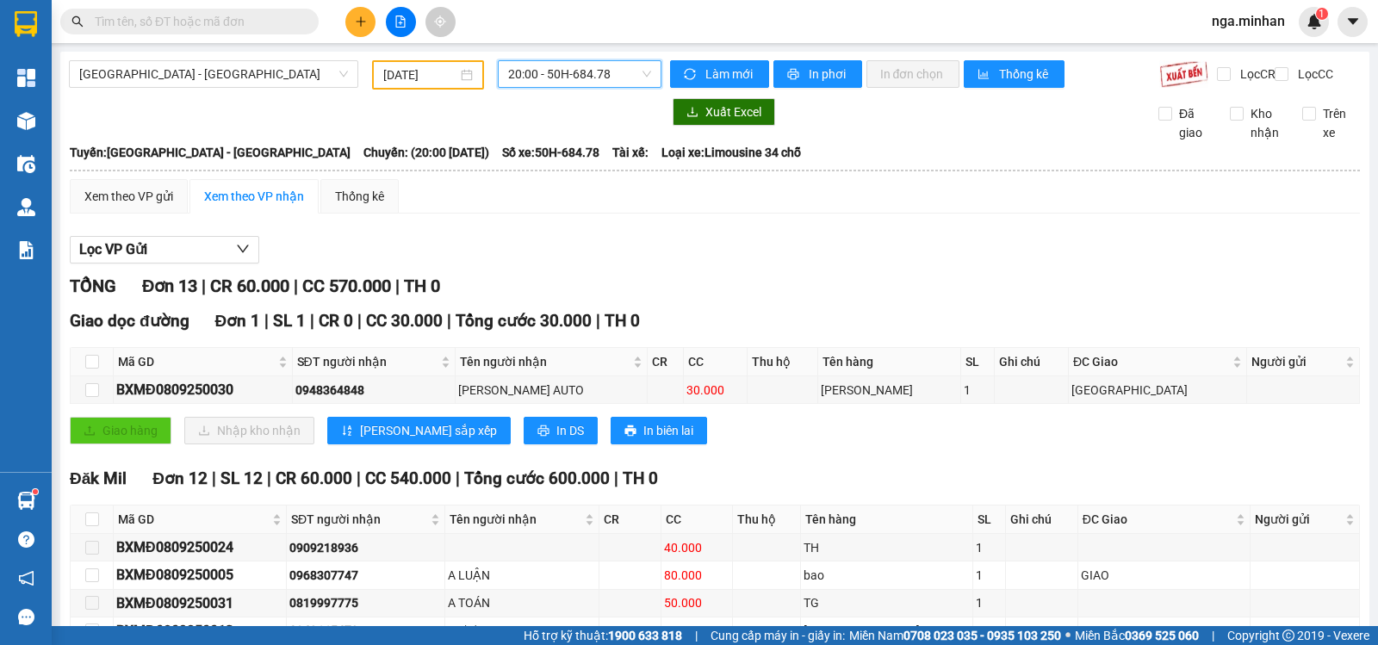
click at [592, 81] on span "20:00 - 50H-684.78" at bounding box center [579, 74] width 142 height 26
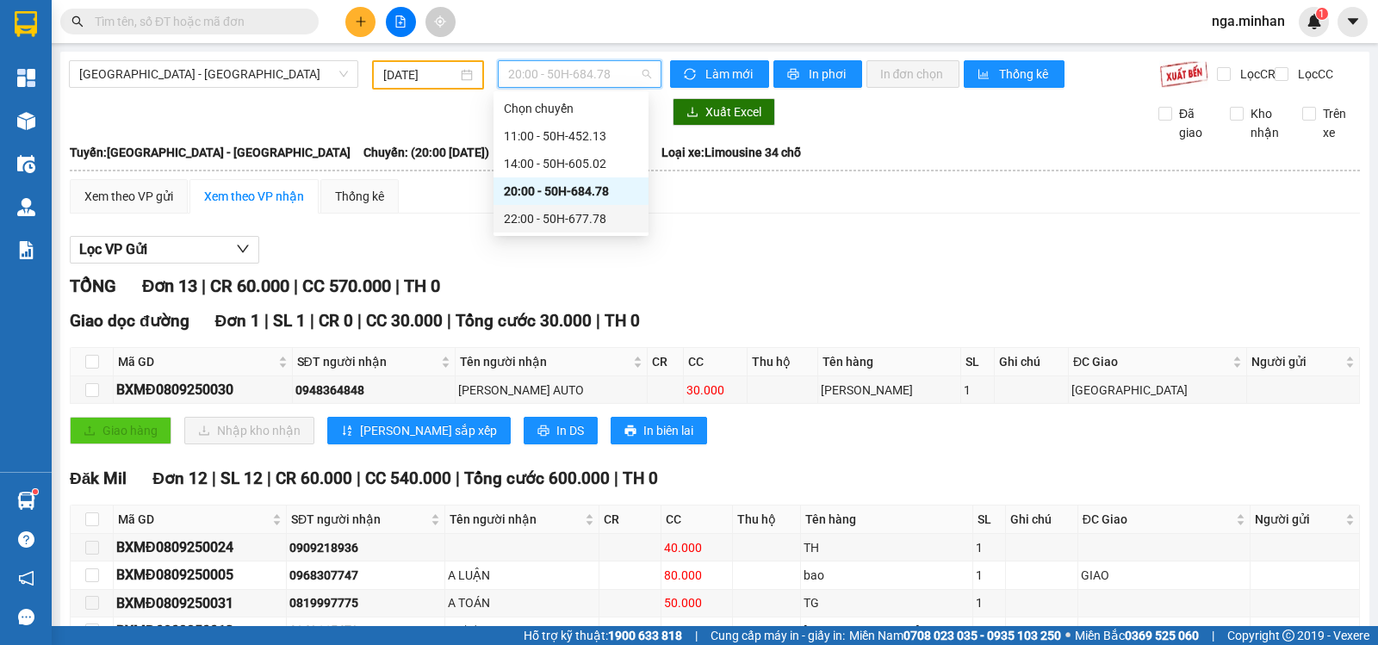
click at [602, 221] on div "22:00 - 50H-677.78" at bounding box center [571, 218] width 134 height 19
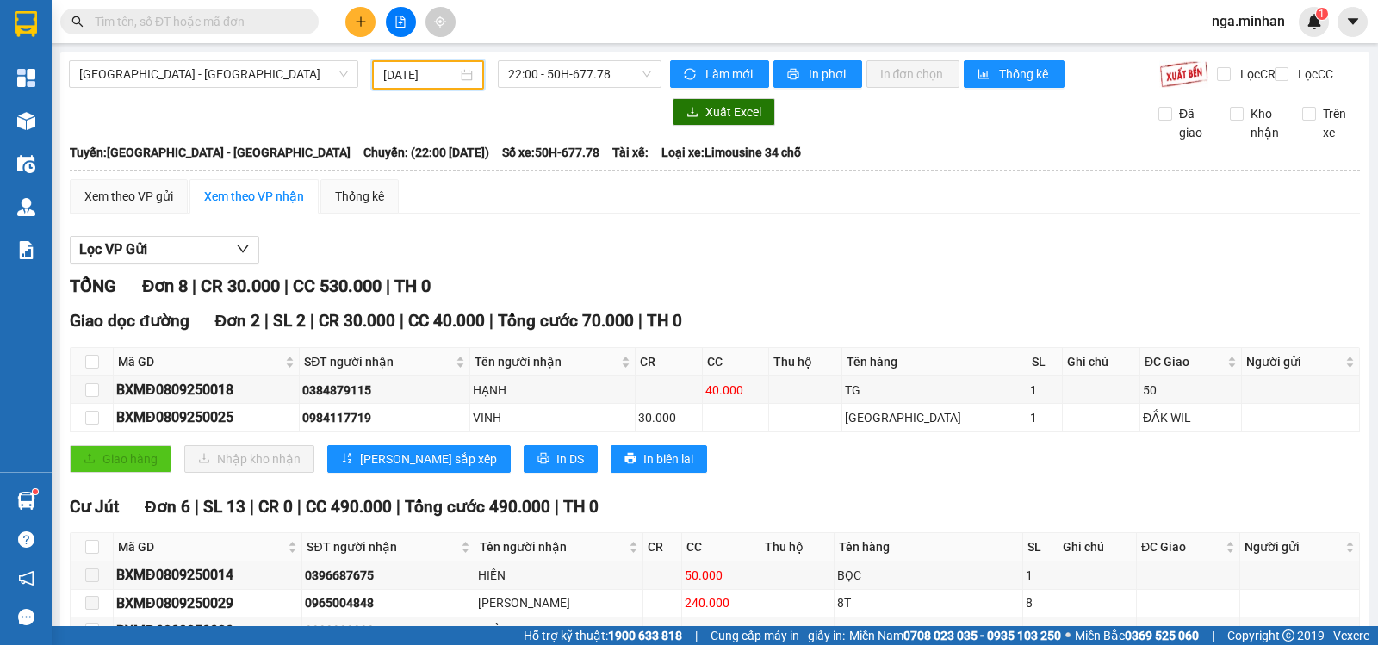
click at [387, 78] on input "08/09/2025" at bounding box center [420, 74] width 75 height 19
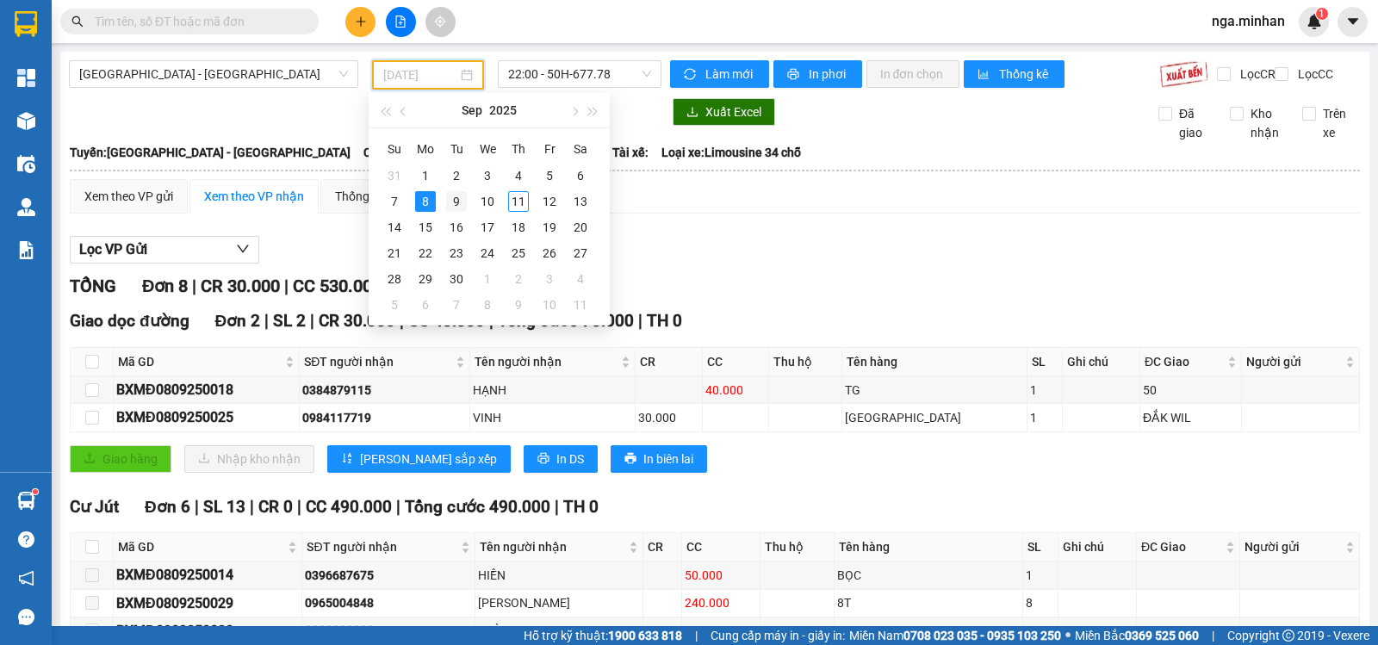
click at [460, 199] on div "9" at bounding box center [456, 201] width 21 height 21
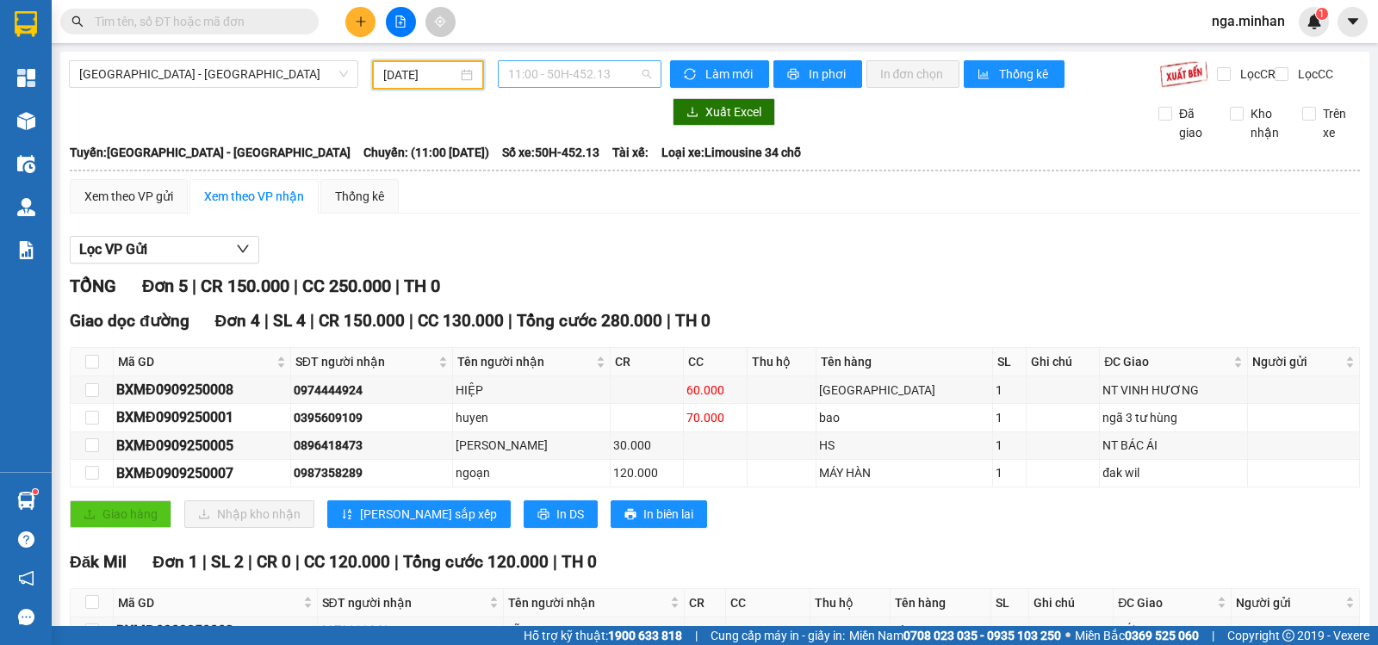
click at [623, 75] on span "11:00 - 50H-452.13" at bounding box center [579, 74] width 142 height 26
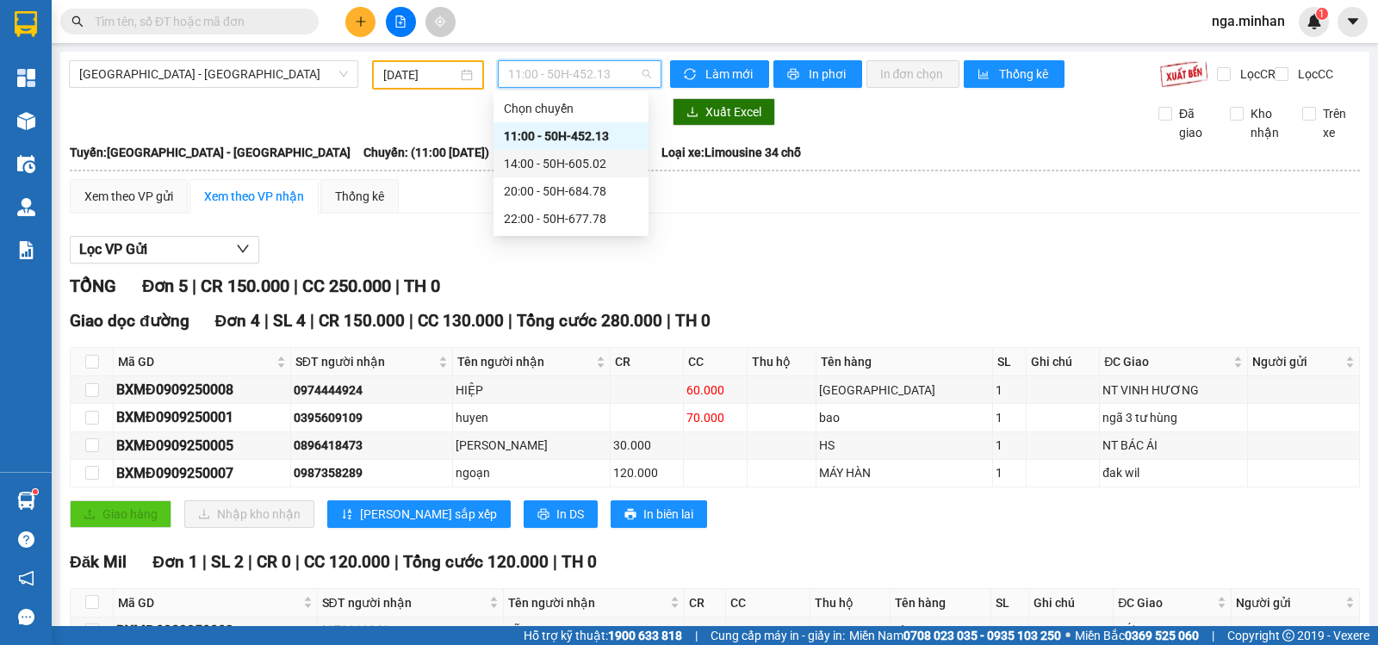
click at [588, 158] on div "14:00 - 50H-605.02" at bounding box center [571, 163] width 134 height 19
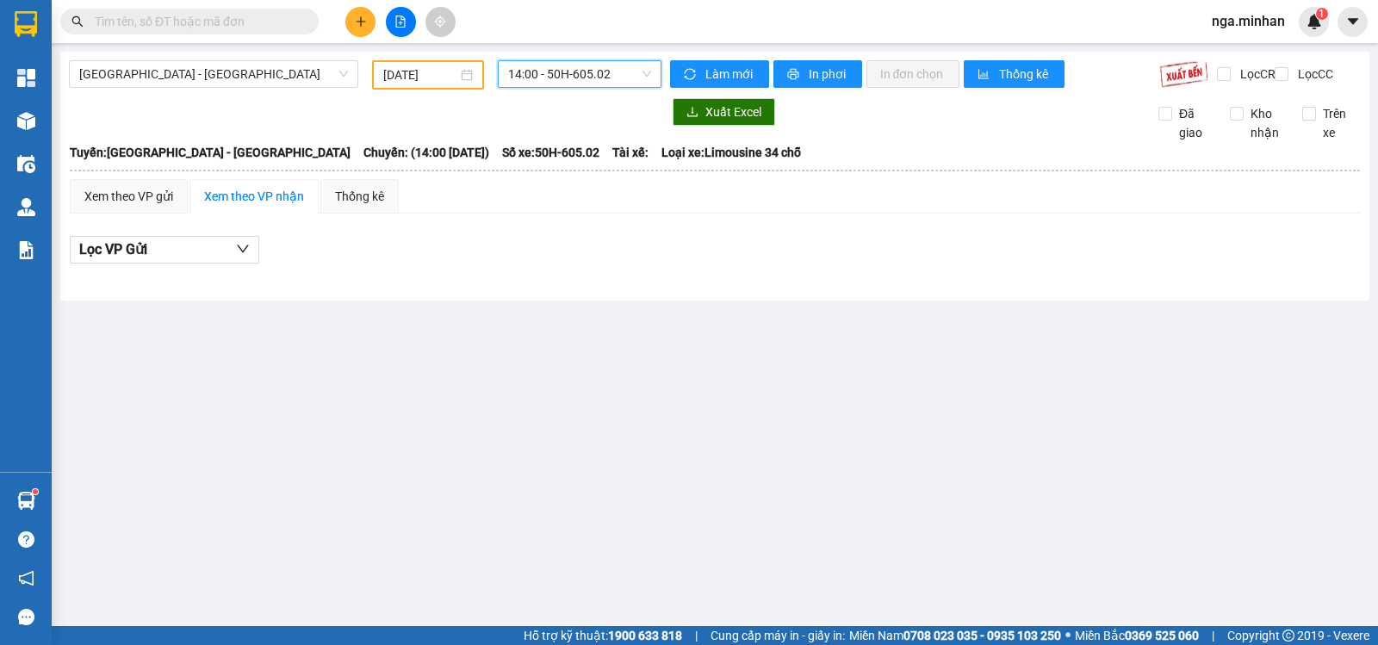
click at [588, 68] on span "14:00 - 50H-605.02" at bounding box center [579, 74] width 142 height 26
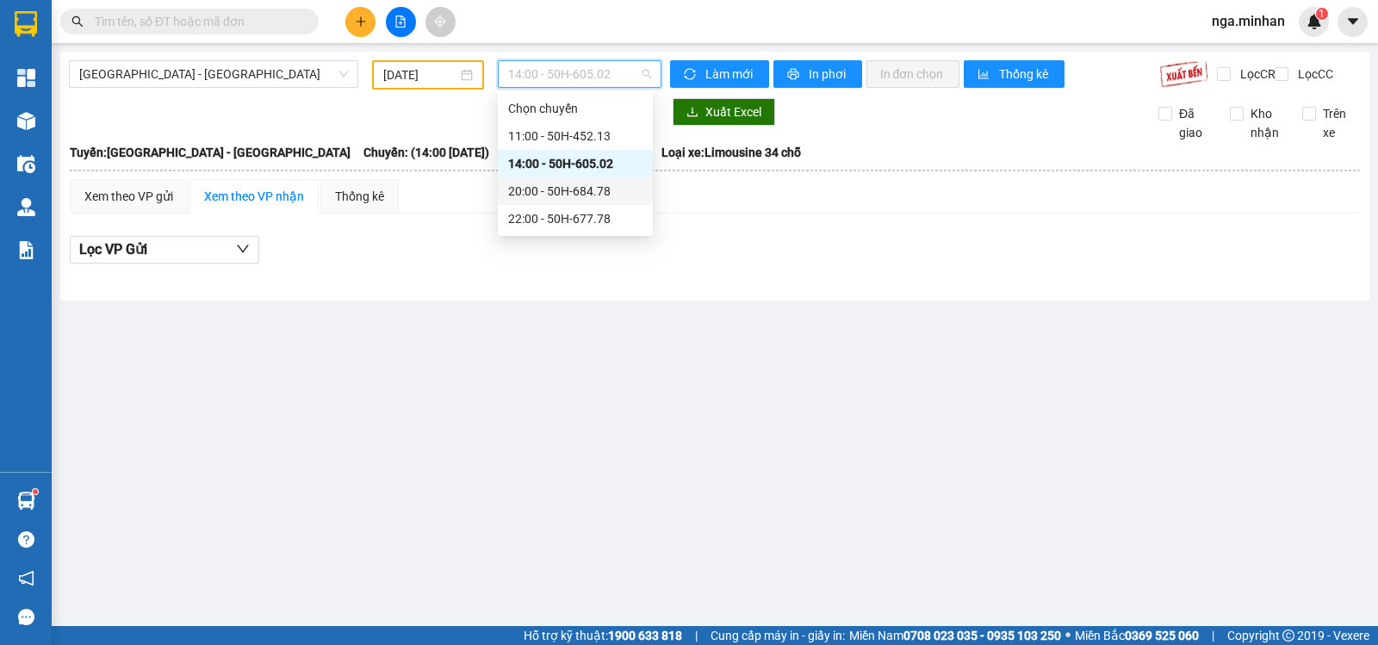
click at [594, 192] on div "20:00 - 50H-684.78" at bounding box center [575, 191] width 134 height 19
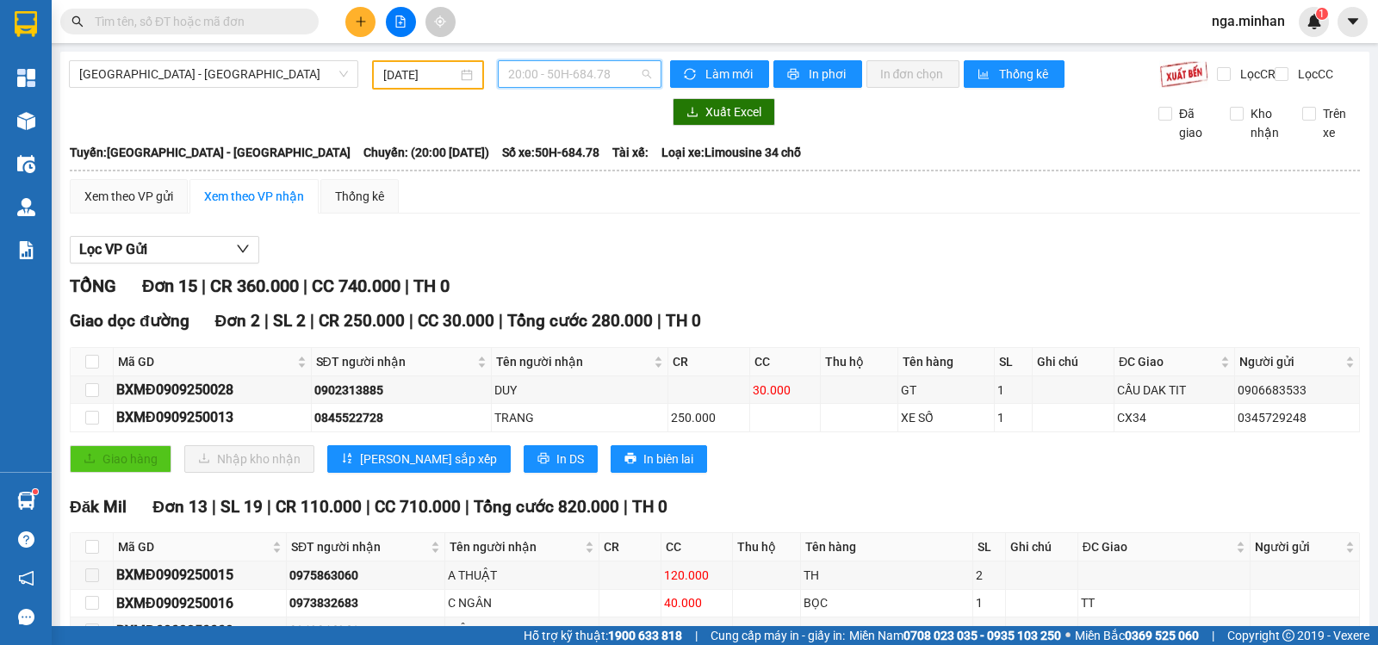
click at [583, 72] on span "20:00 - 50H-684.78" at bounding box center [579, 74] width 142 height 26
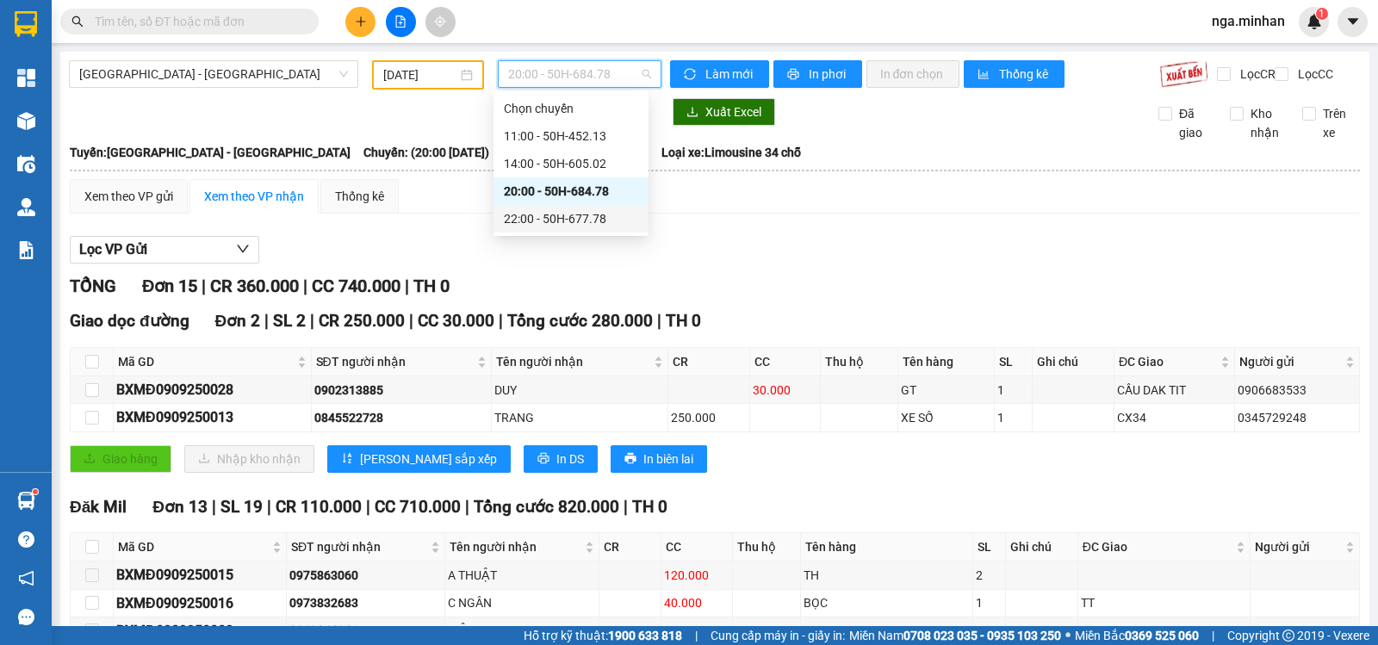
click at [599, 219] on div "22:00 - 50H-677.78" at bounding box center [571, 218] width 134 height 19
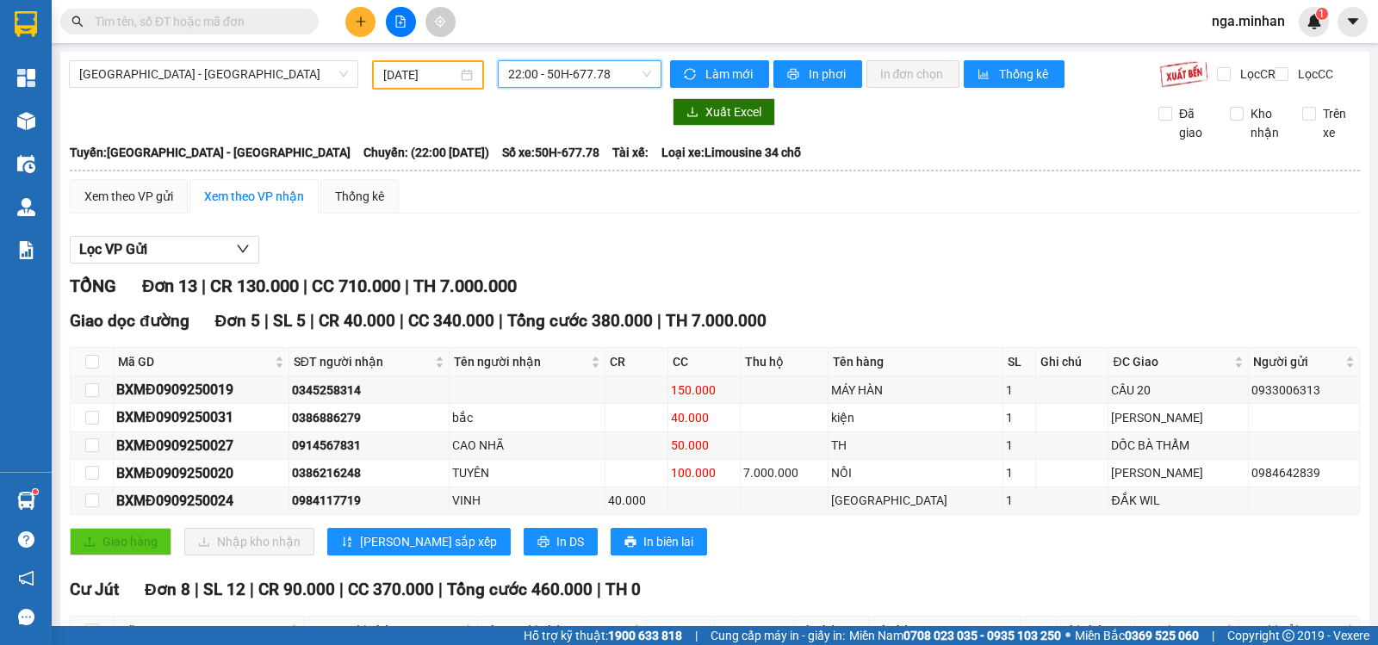
click at [387, 74] on input "09/09/2025" at bounding box center [420, 74] width 75 height 19
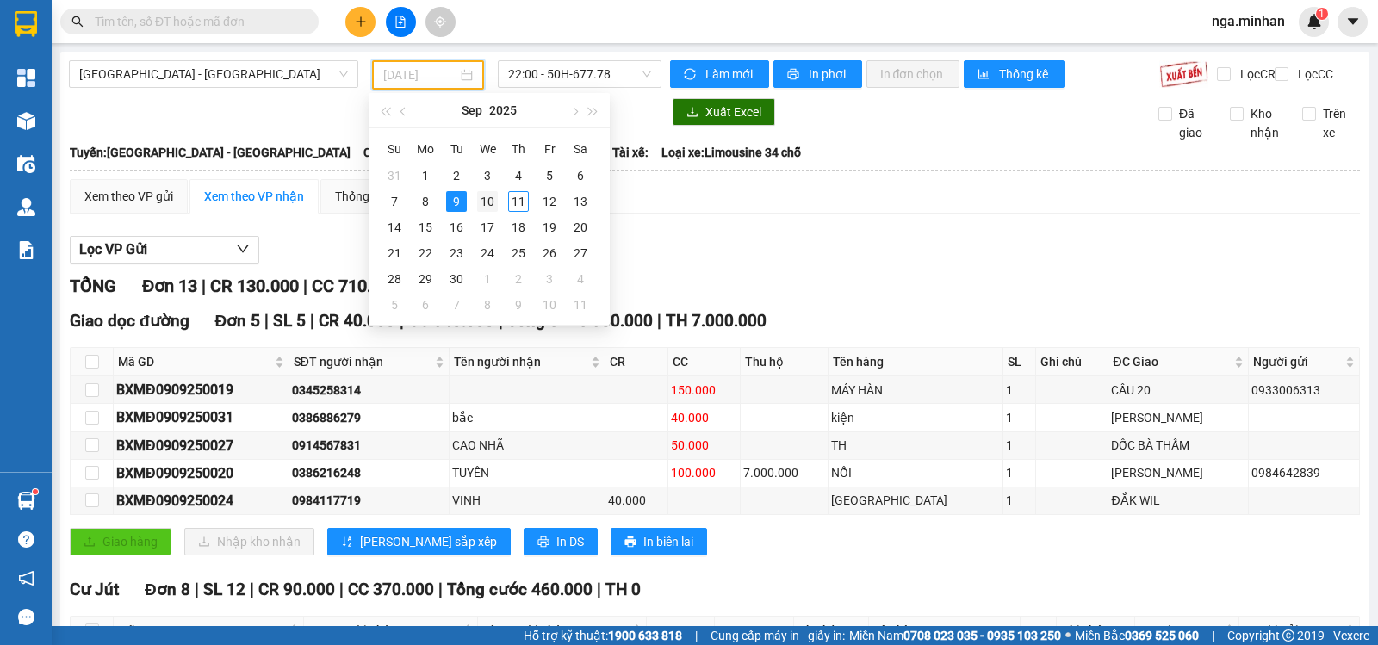
click at [479, 205] on div "10" at bounding box center [487, 201] width 21 height 21
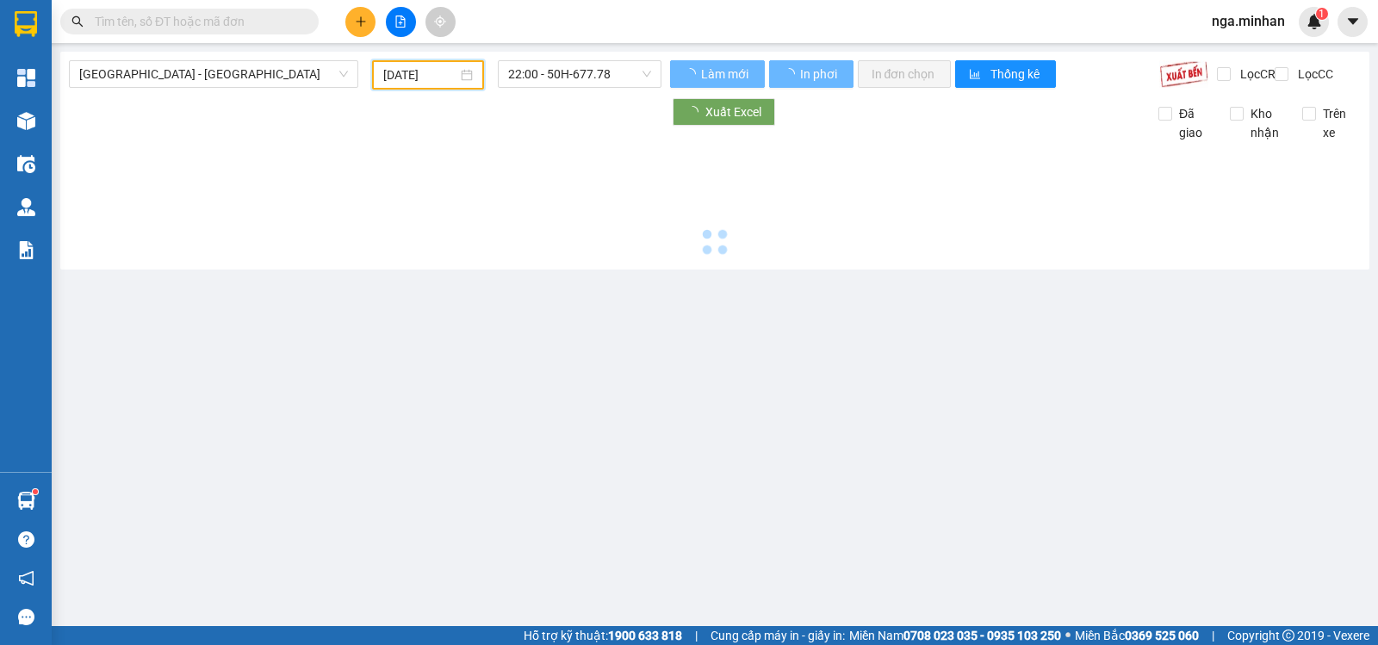
type input "10/09/2025"
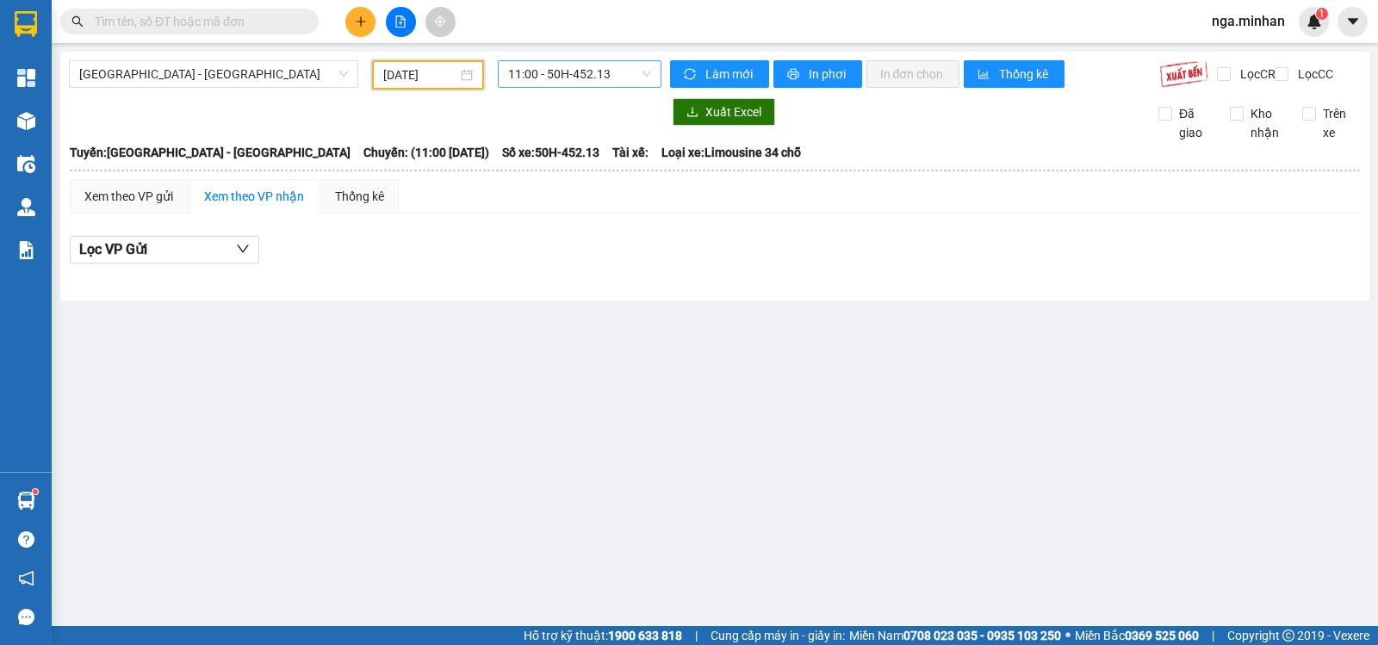
click at [587, 70] on span "11:00 - 50H-452.13" at bounding box center [579, 74] width 142 height 26
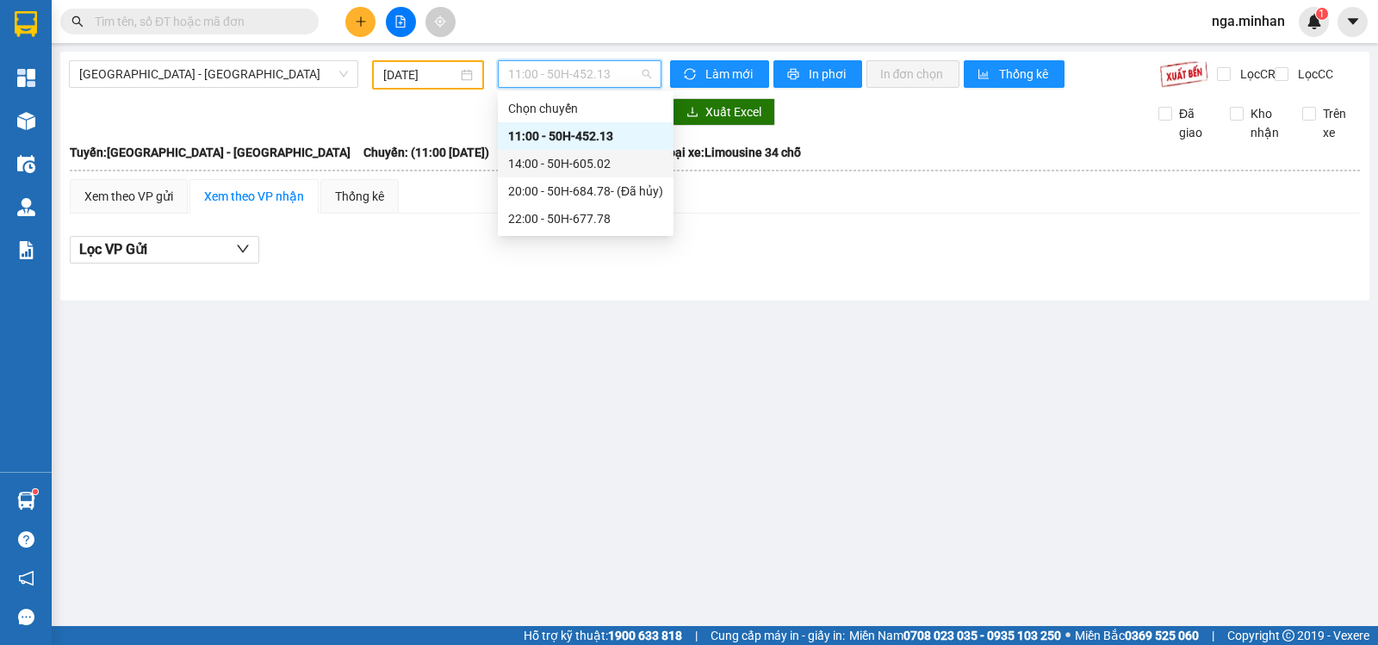
click at [595, 173] on div "14:00 - 50H-605.02" at bounding box center [586, 164] width 176 height 28
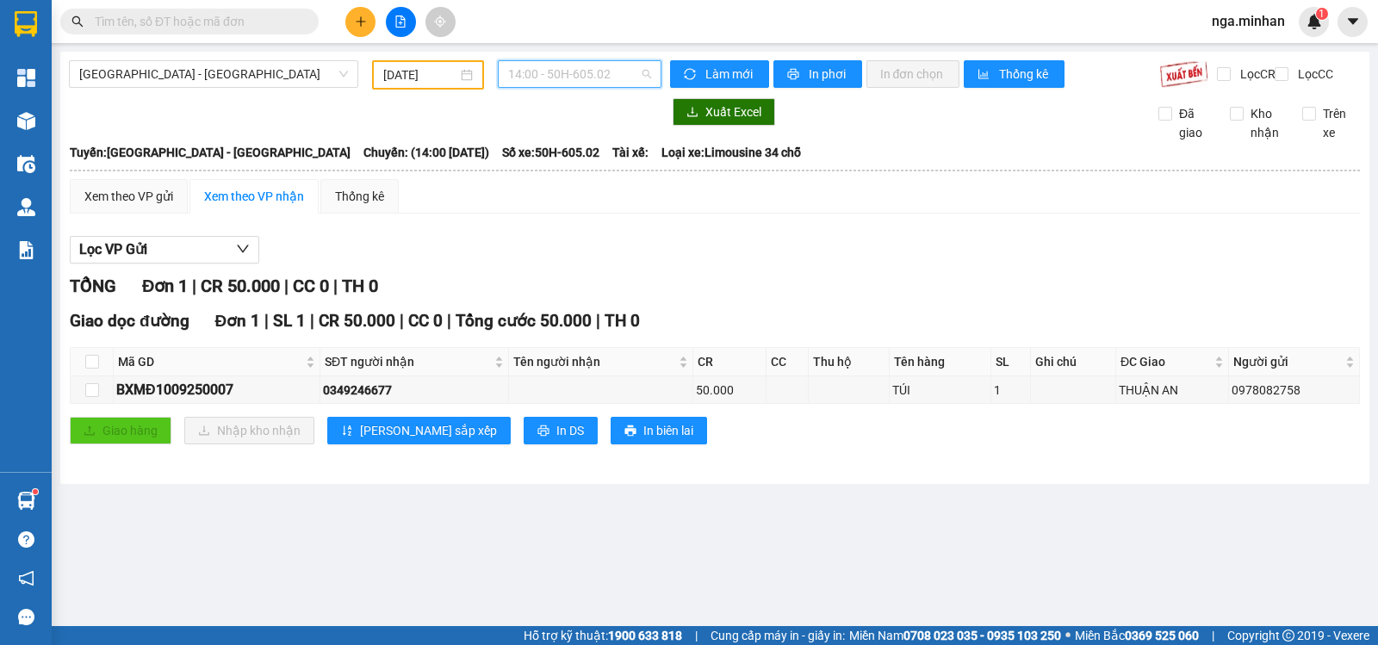
click at [593, 65] on span "14:00 - 50H-605.02" at bounding box center [579, 74] width 142 height 26
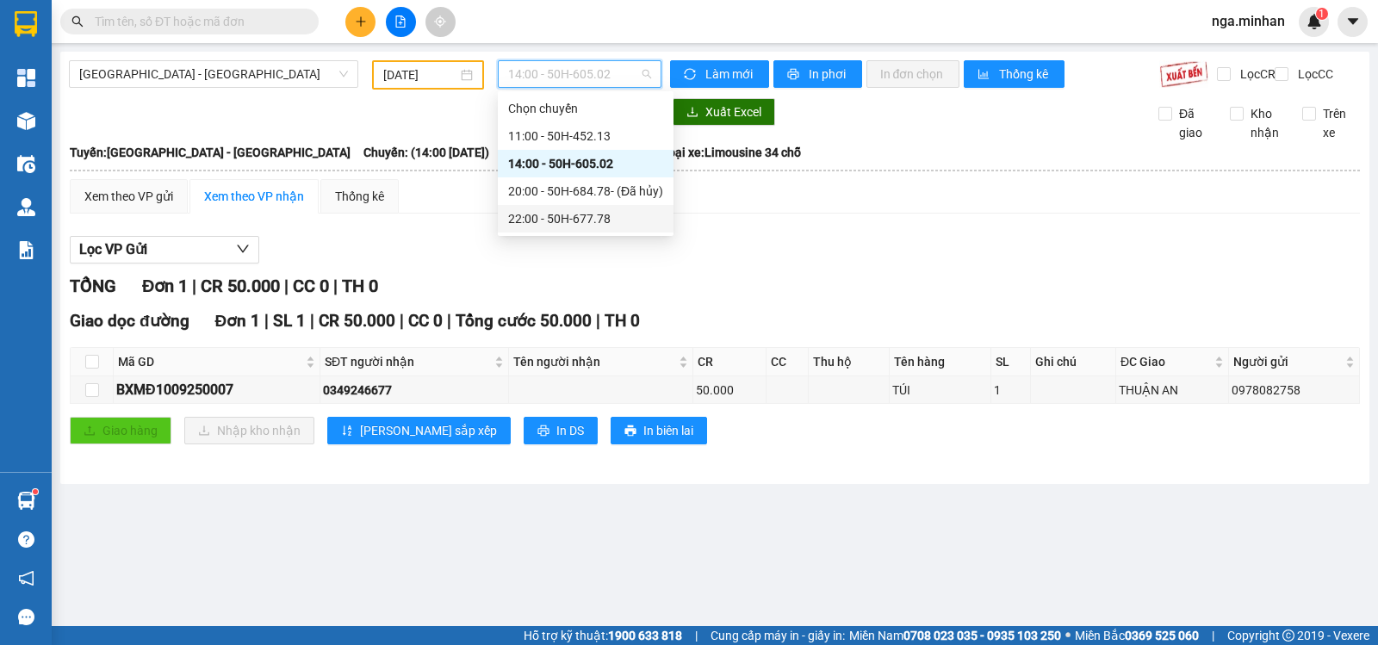
click at [580, 220] on div "22:00 - 50H-677.78" at bounding box center [585, 218] width 155 height 19
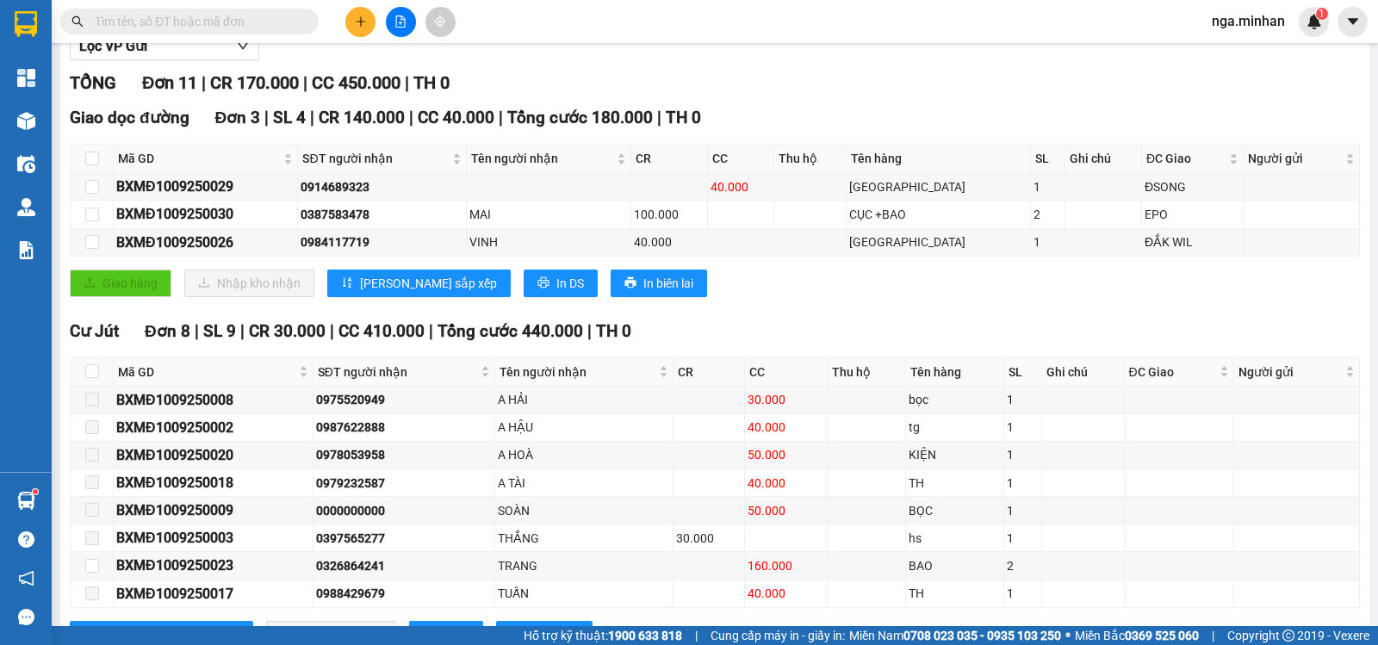
scroll to position [287, 0]
